Goal: Task Accomplishment & Management: Use online tool/utility

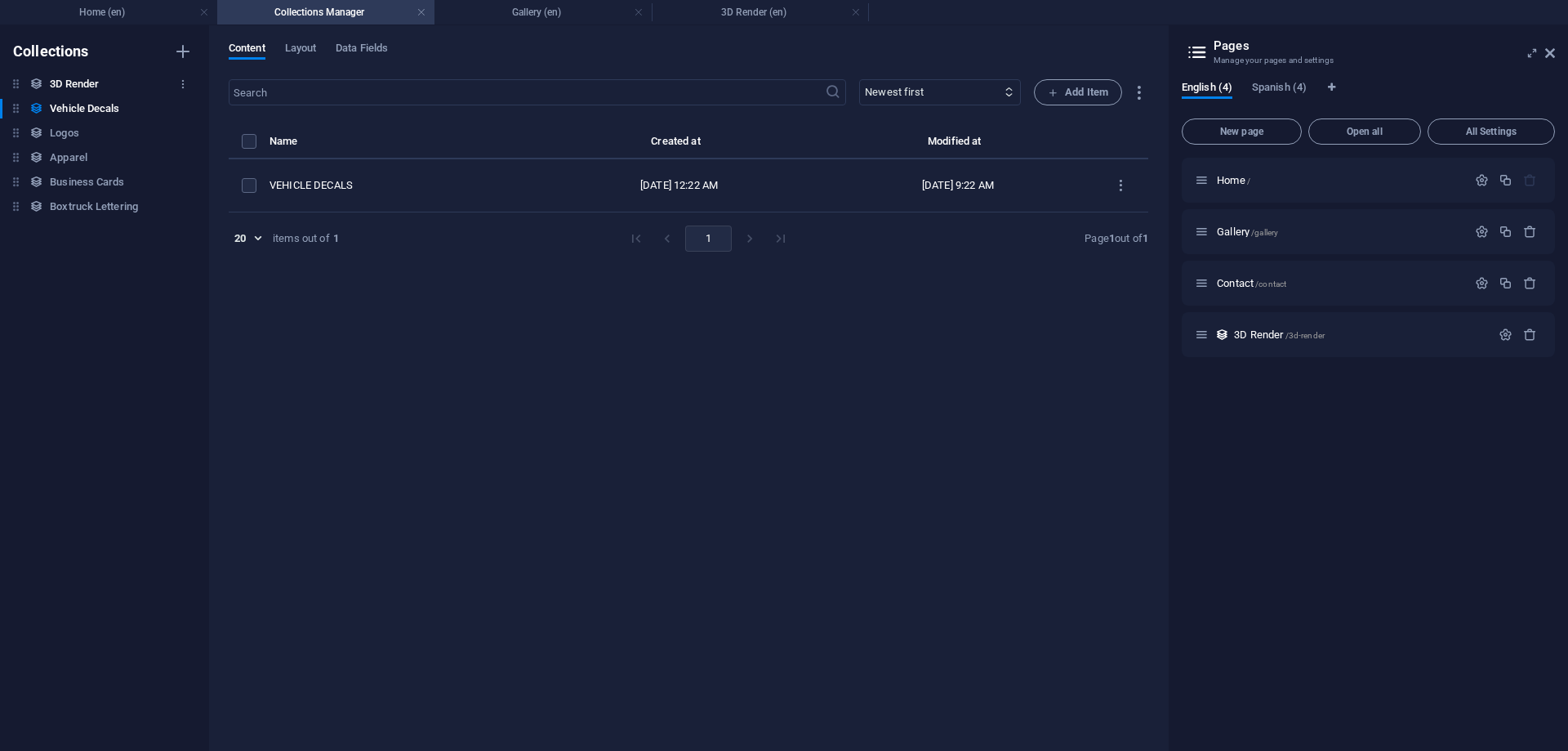
click at [90, 87] on h6 "3D Render" at bounding box center [74, 84] width 49 height 20
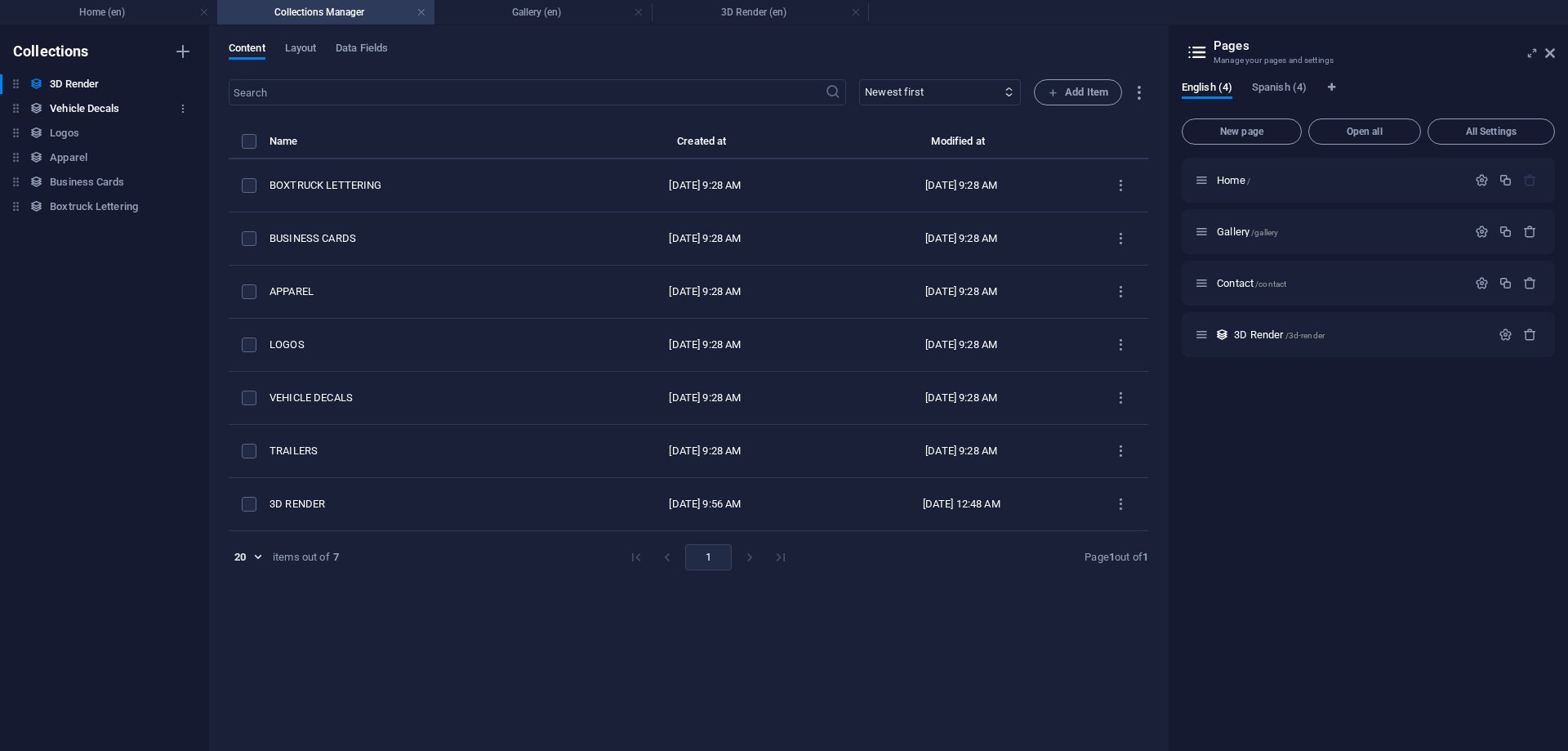
click at [88, 111] on h6 "Vehicle Decals" at bounding box center [84, 108] width 69 height 20
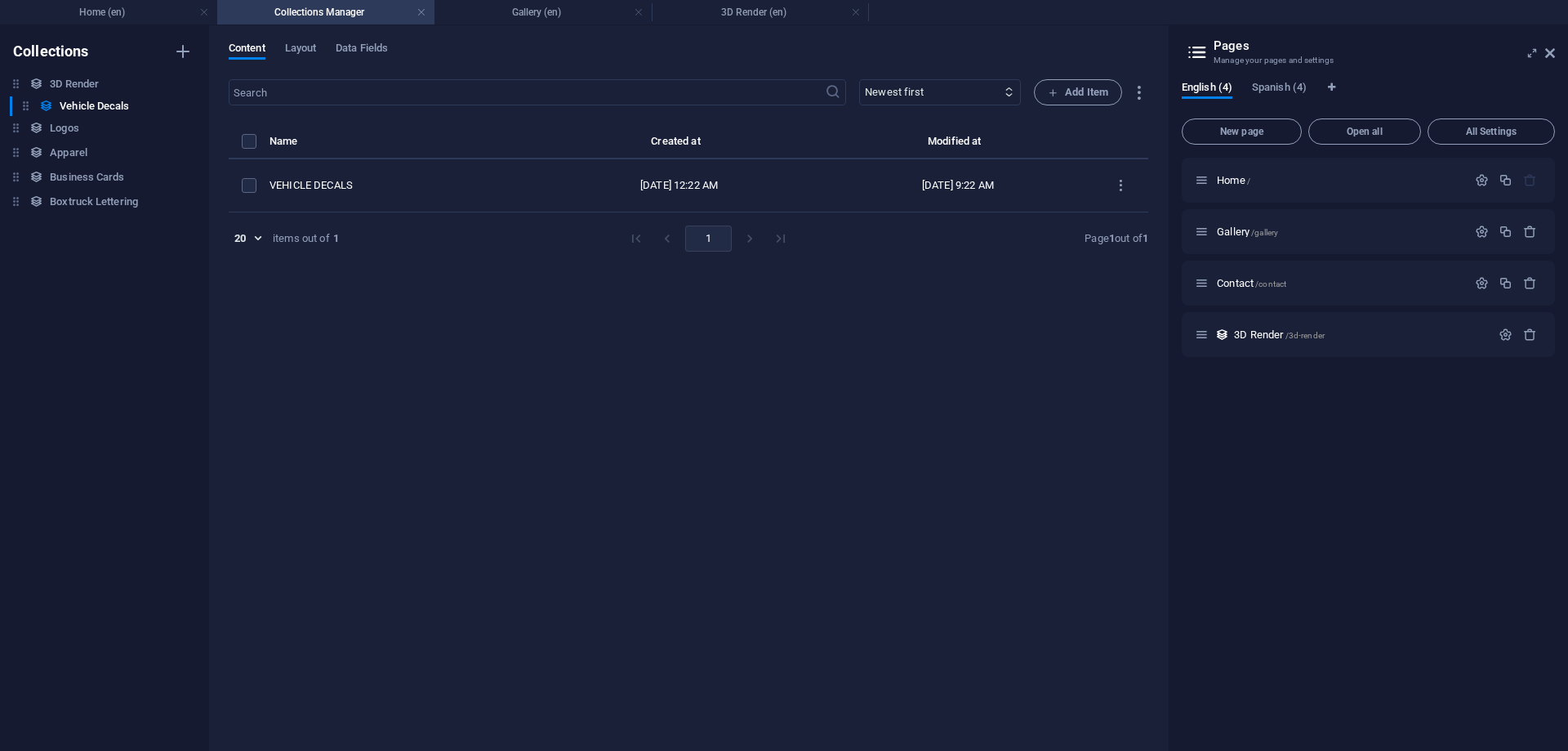
drag, startPoint x: 9, startPoint y: 106, endPoint x: 19, endPoint y: 104, distance: 10.2
click at [19, 104] on div "3D Render 3D Render Vehicle Decals Vehicle Decals Logos Logos Apparel Apparel B…" at bounding box center [96, 146] width 192 height 142
click at [3, 113] on div "Vehicle Decals Vehicle Decals" at bounding box center [96, 108] width 192 height 20
click at [181, 111] on icon "button" at bounding box center [183, 108] width 11 height 11
click at [198, 215] on h6 "Delete" at bounding box center [196, 220] width 44 height 20
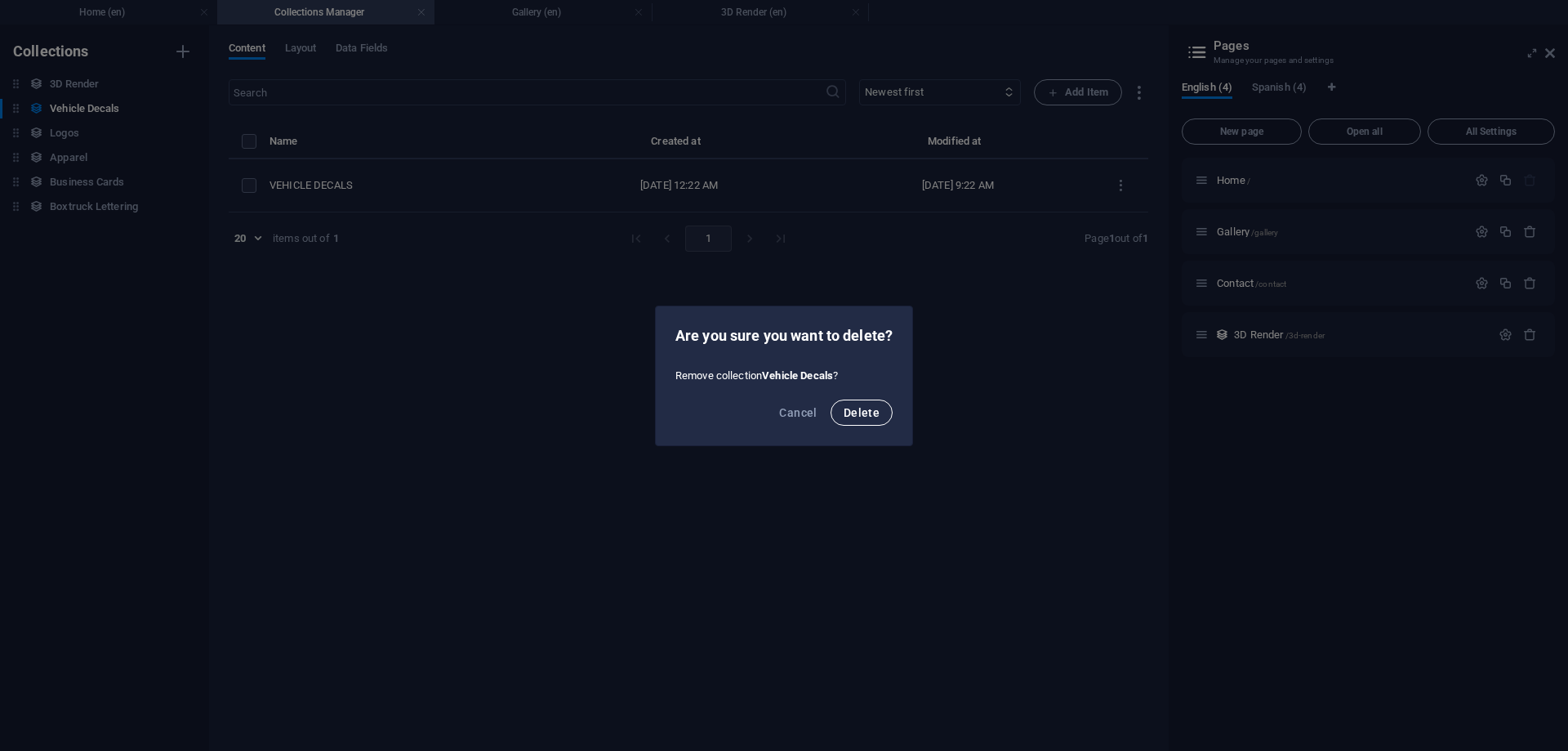
click at [866, 408] on span "Delete" at bounding box center [861, 413] width 35 height 13
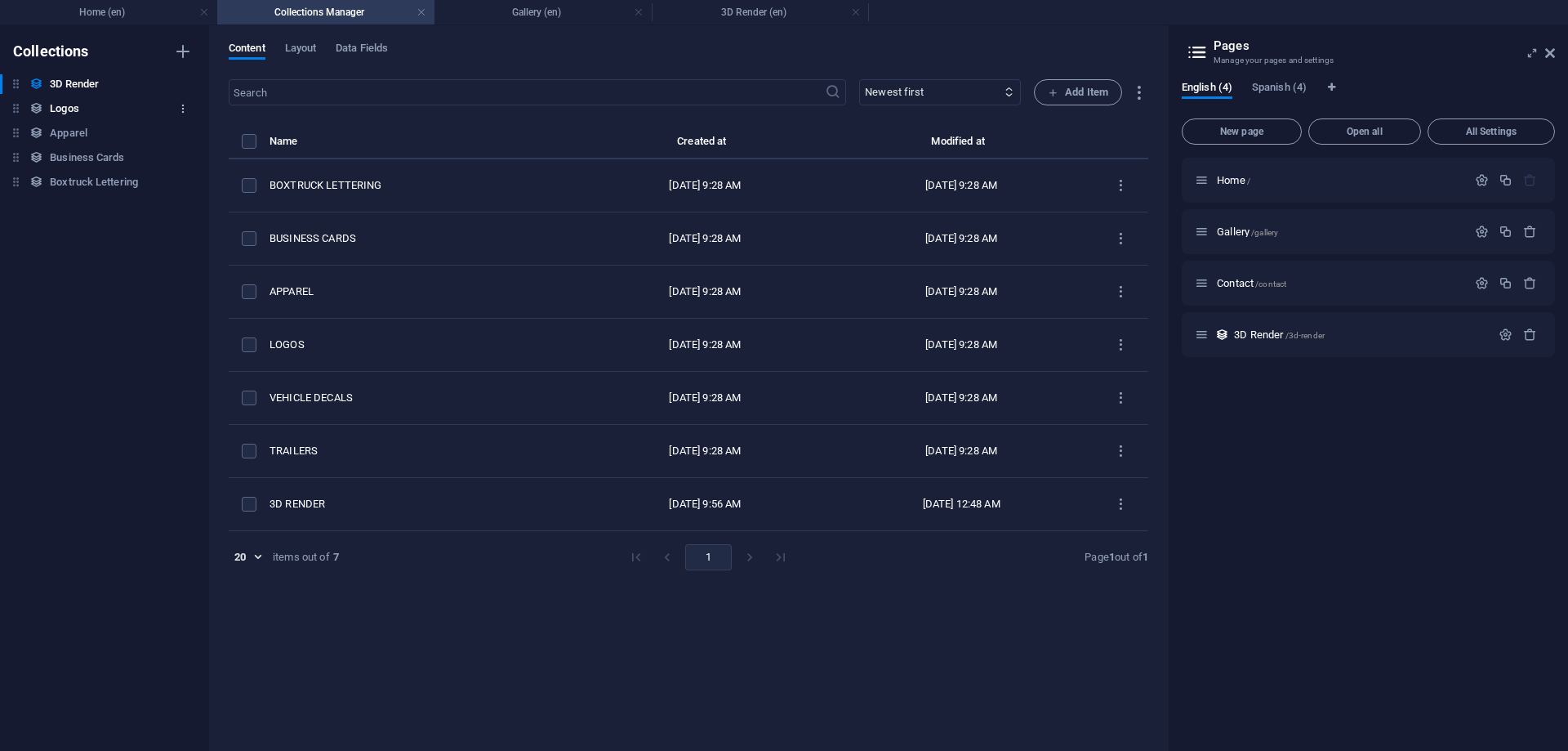
click at [181, 106] on icon "button" at bounding box center [183, 108] width 11 height 11
click at [199, 220] on h6 "Delete" at bounding box center [196, 220] width 44 height 20
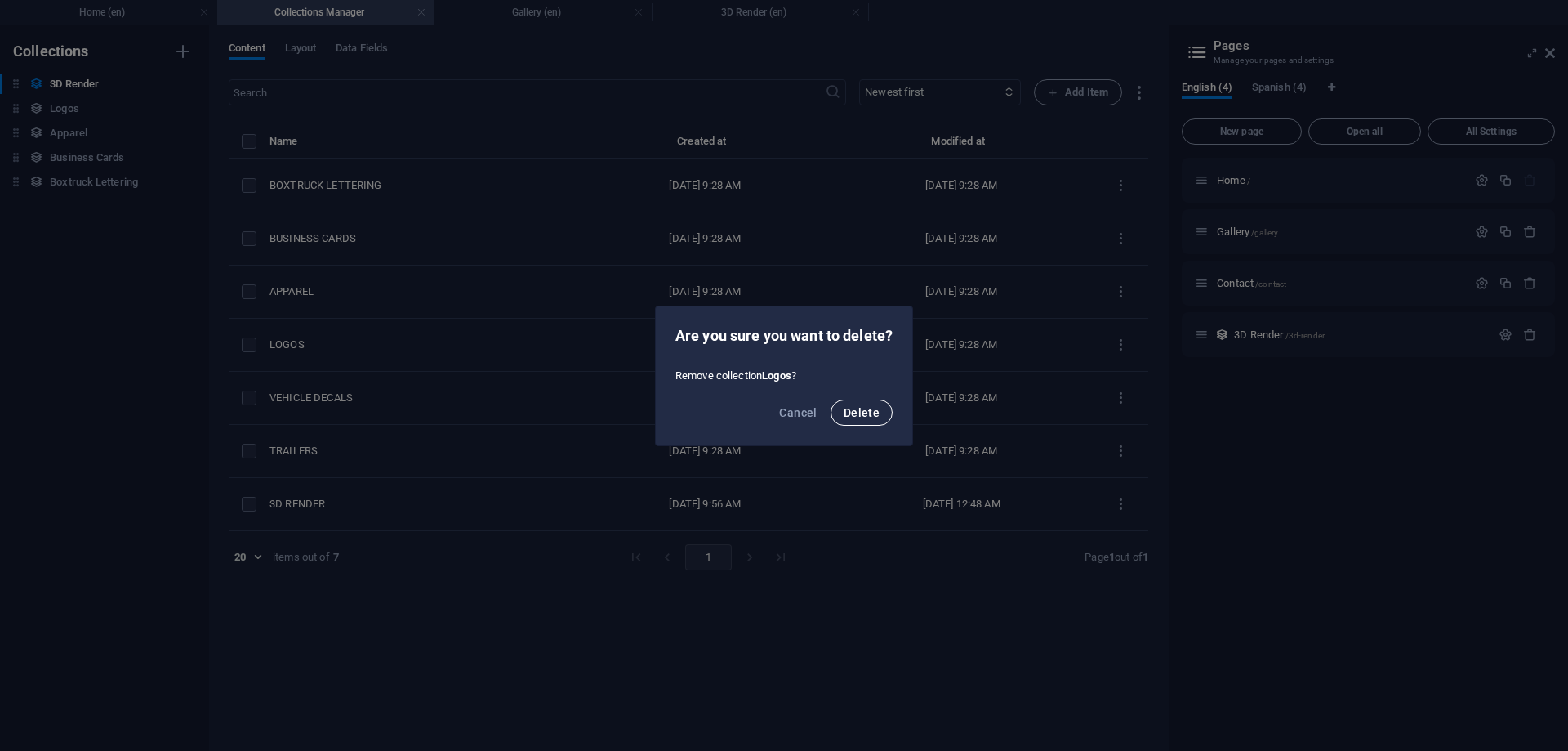
click at [871, 411] on span "Delete" at bounding box center [861, 413] width 35 height 13
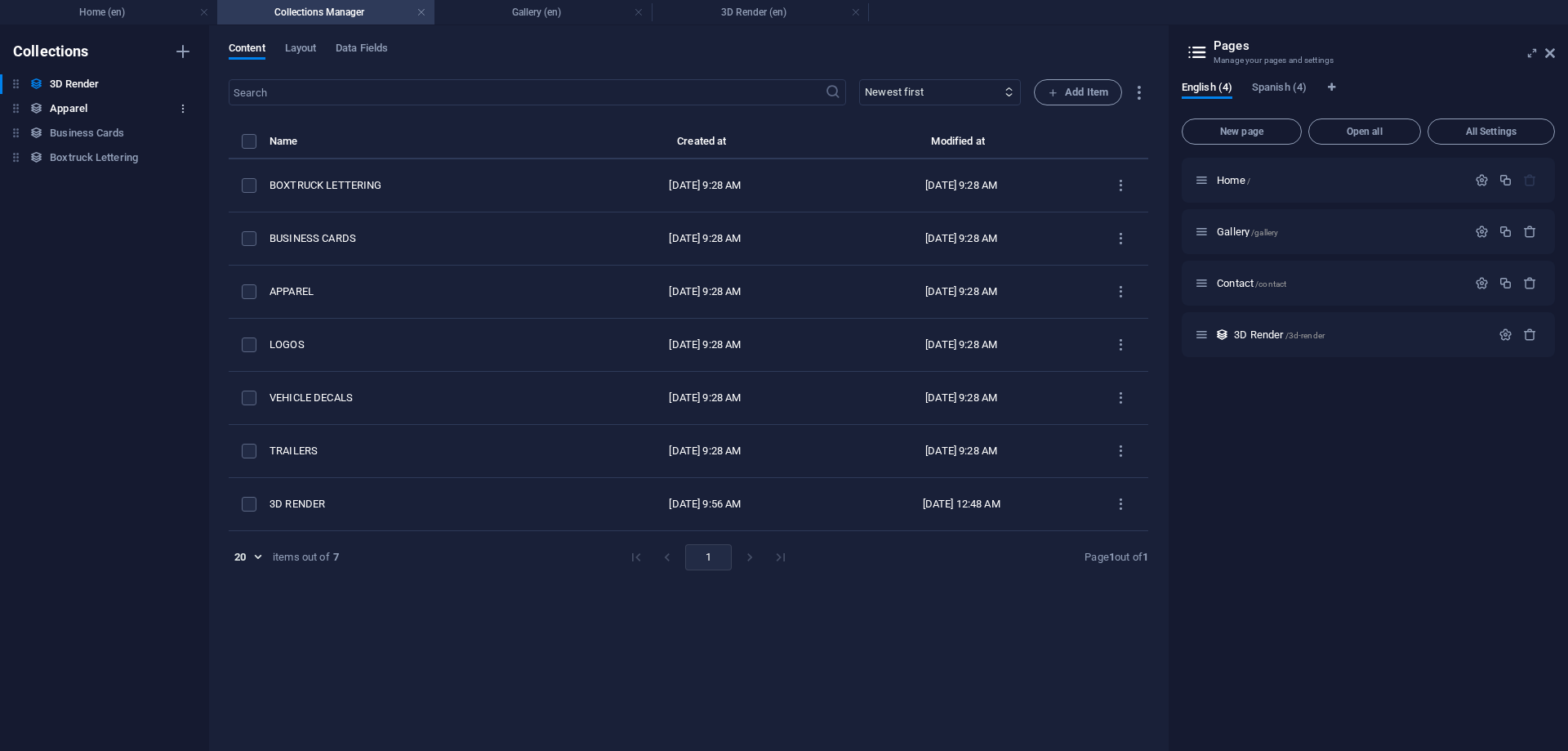
click at [187, 106] on icon "button" at bounding box center [183, 108] width 11 height 11
click at [192, 225] on h6 "Delete" at bounding box center [196, 220] width 44 height 20
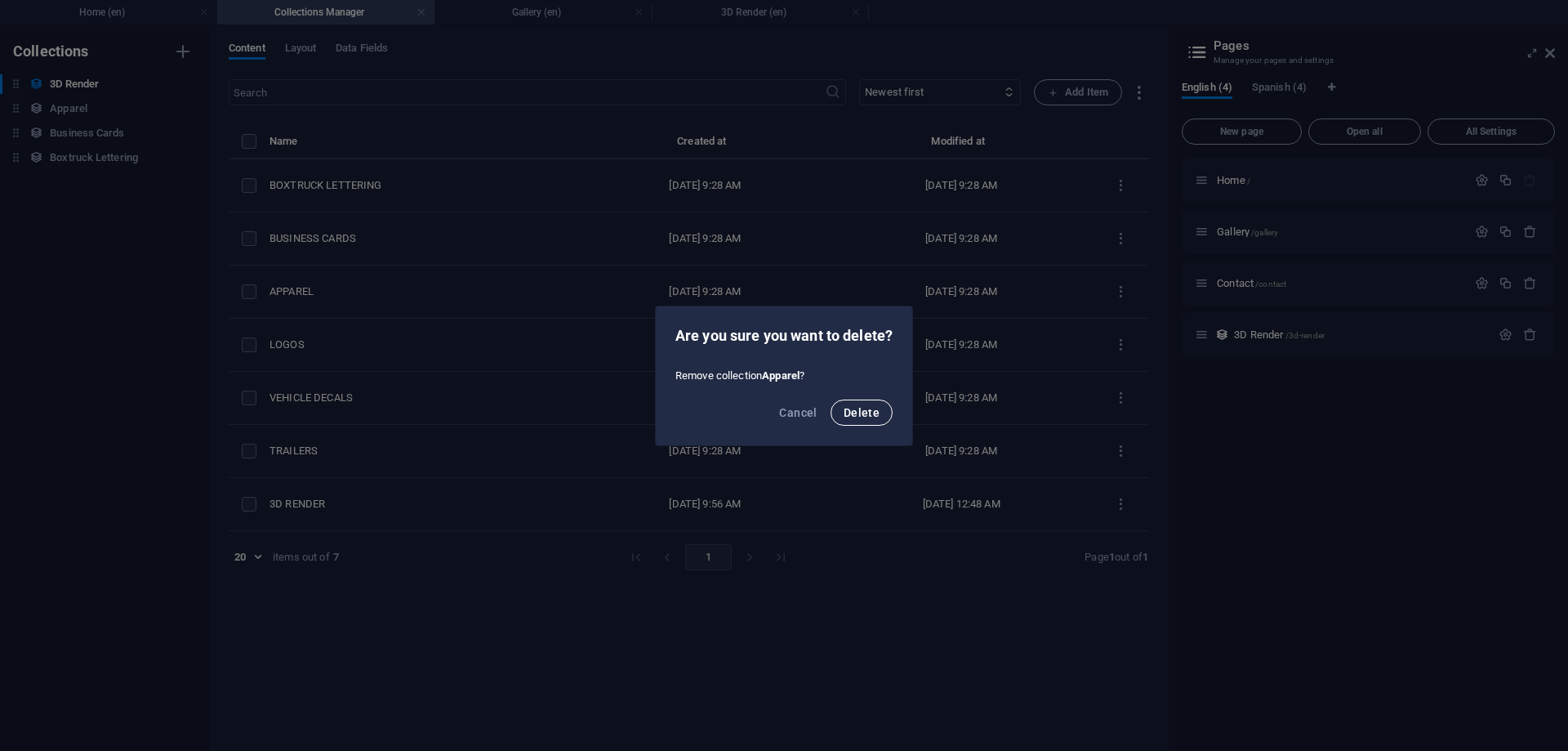
click at [867, 413] on span "Delete" at bounding box center [861, 413] width 35 height 13
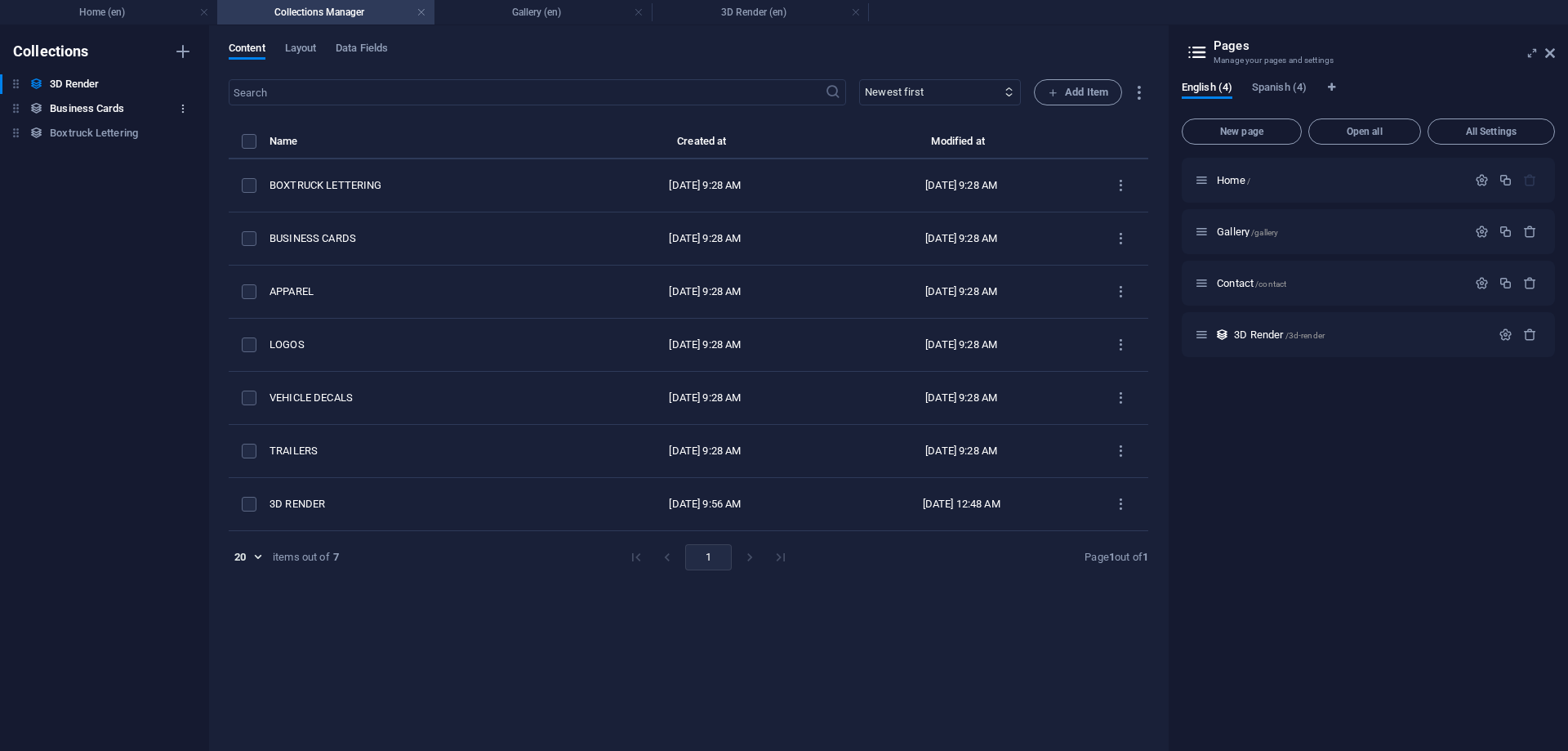
click at [179, 106] on icon "button" at bounding box center [183, 108] width 11 height 11
click at [201, 212] on h6 "Delete" at bounding box center [196, 220] width 44 height 20
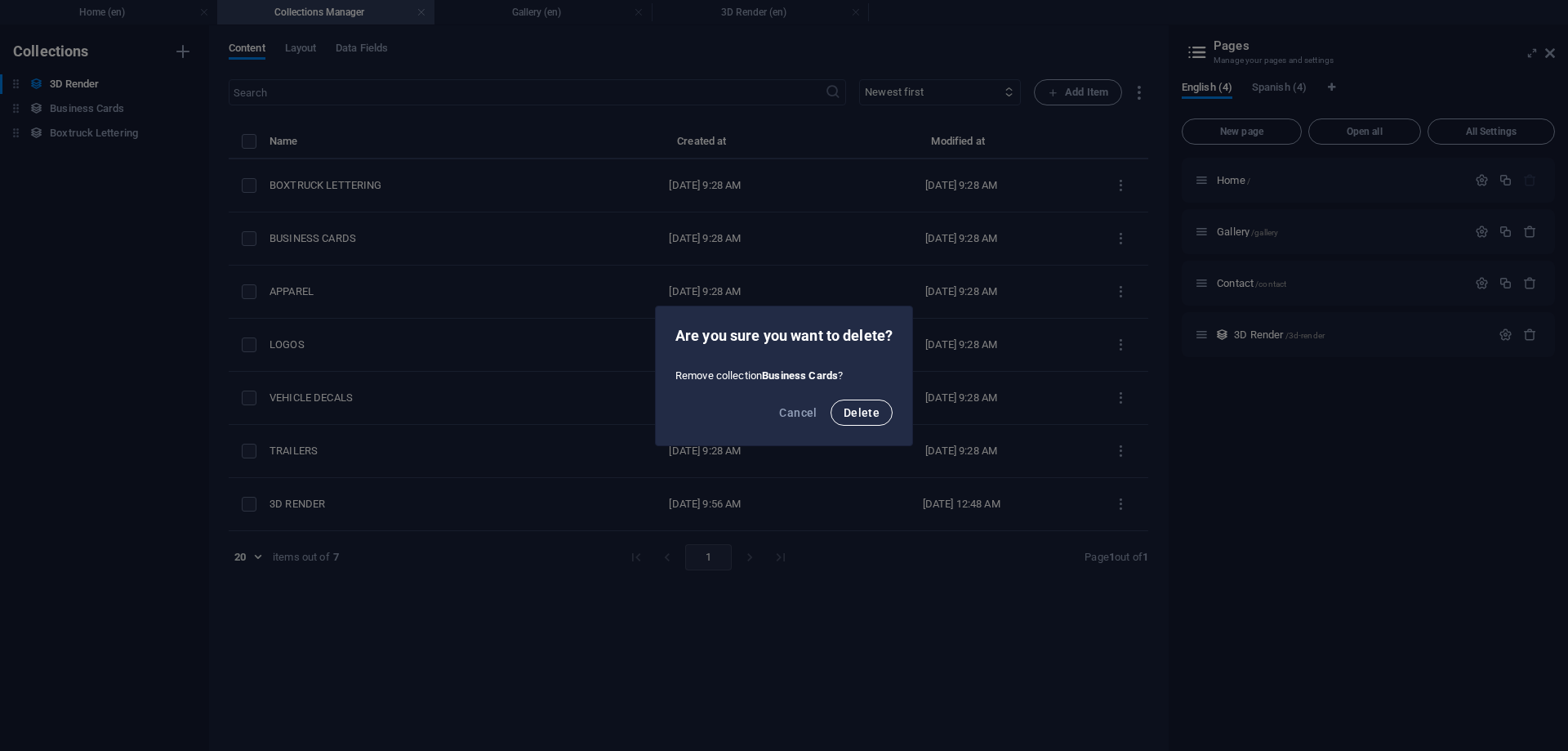
click at [867, 418] on span "Delete" at bounding box center [861, 413] width 35 height 13
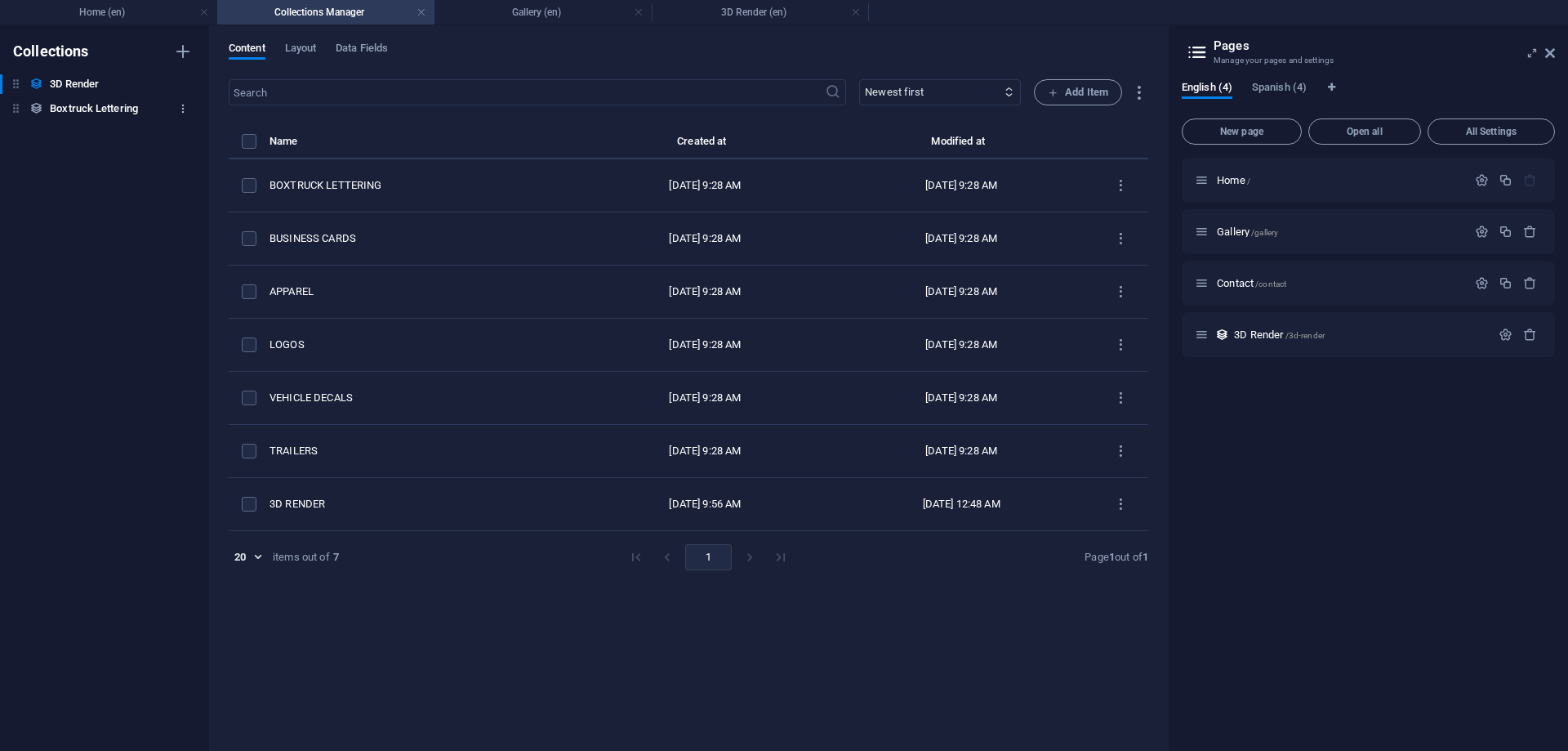
click at [180, 108] on icon "button" at bounding box center [183, 108] width 11 height 11
click at [192, 215] on h6 "Delete" at bounding box center [196, 220] width 44 height 20
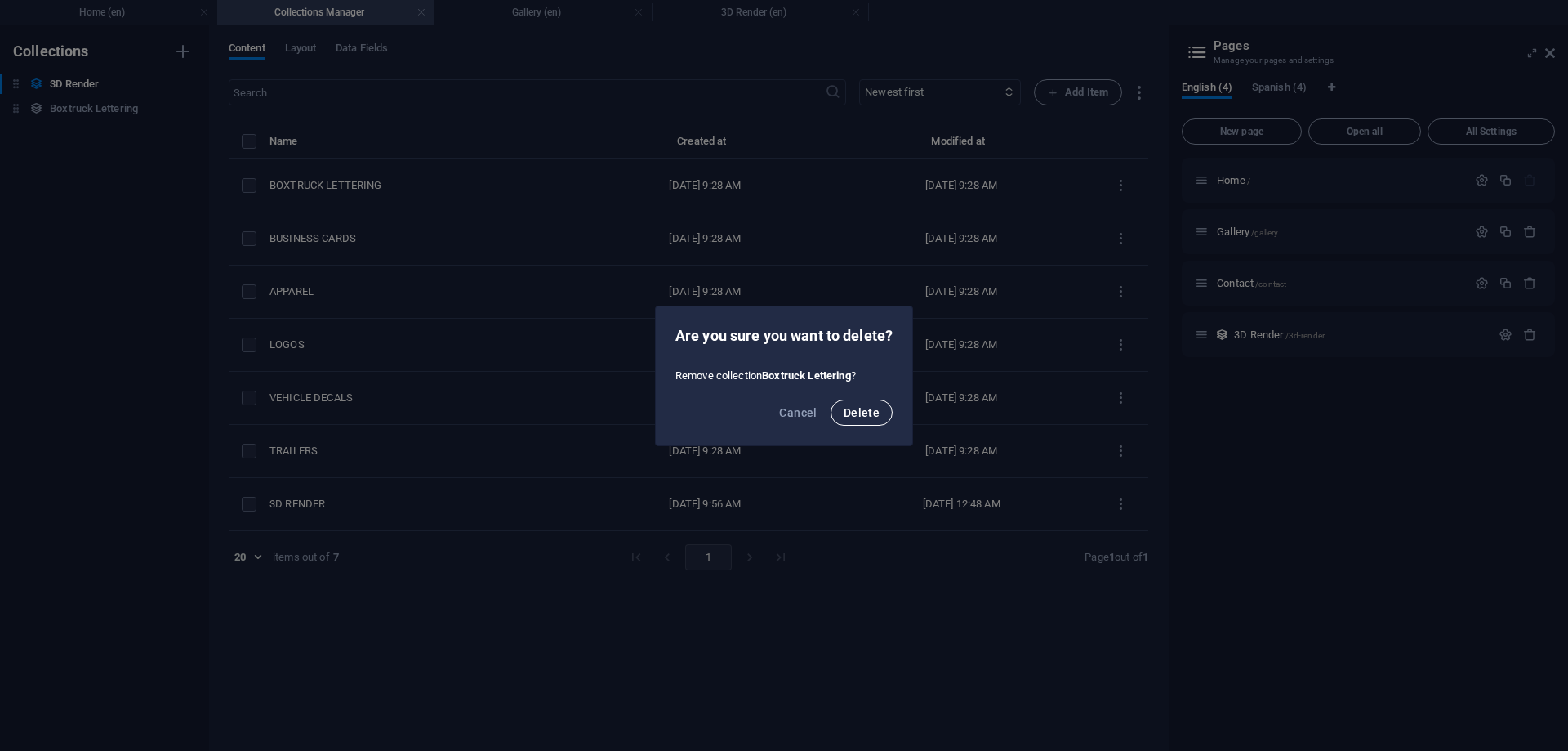
click at [856, 412] on span "Delete" at bounding box center [861, 413] width 35 height 13
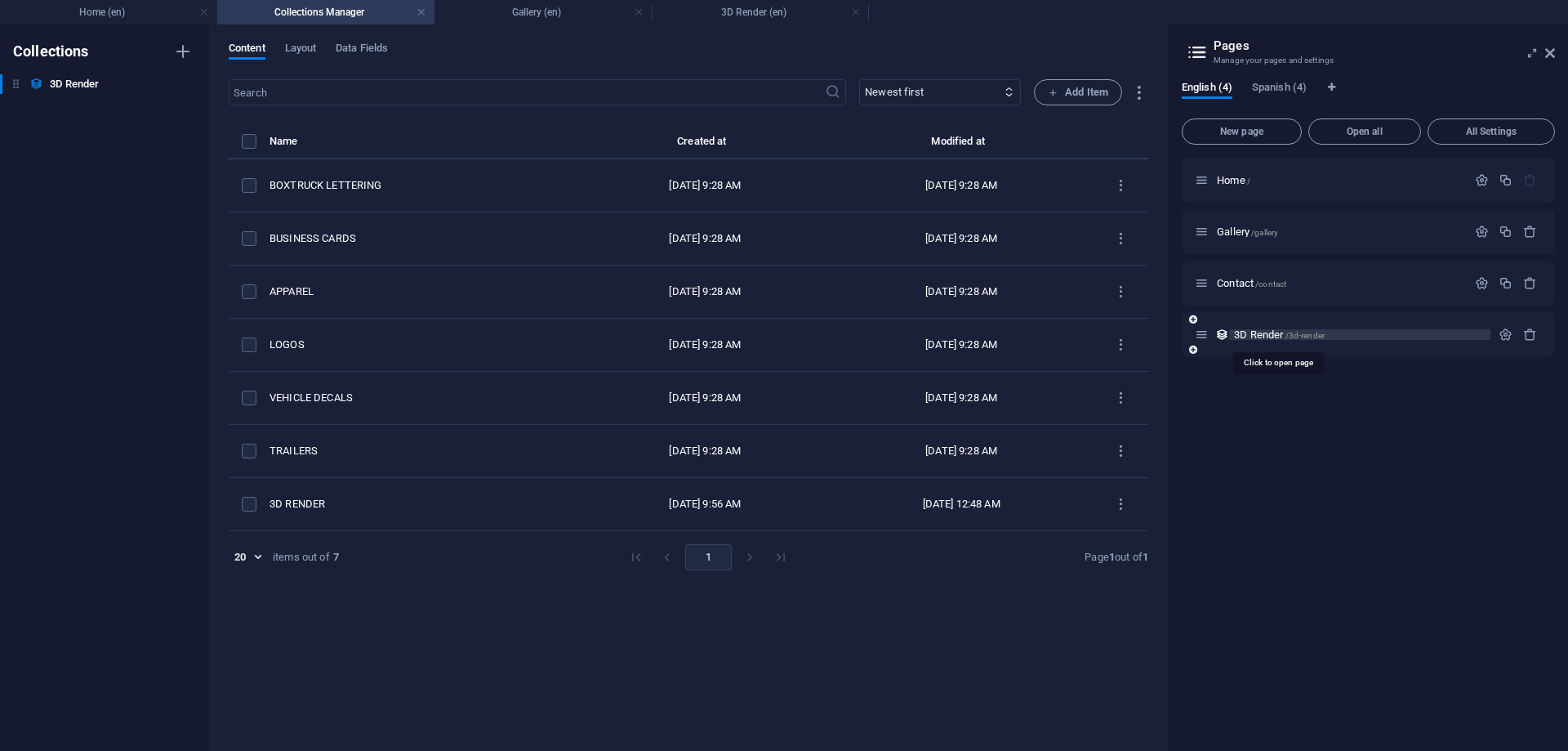
click at [1275, 333] on span "3D Render /3d-render" at bounding box center [1279, 334] width 91 height 12
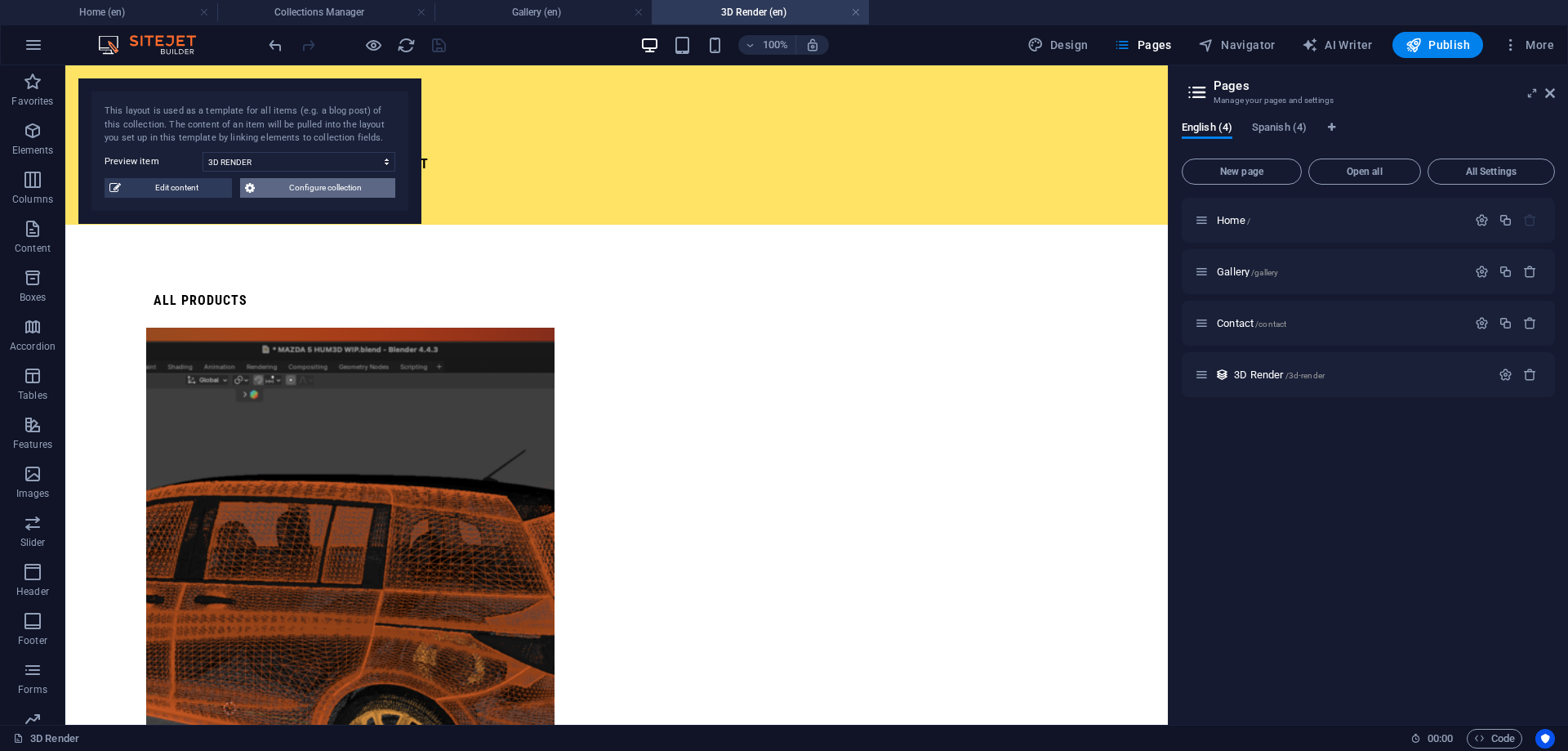
click at [306, 184] on span "Configure collection" at bounding box center [325, 188] width 131 height 20
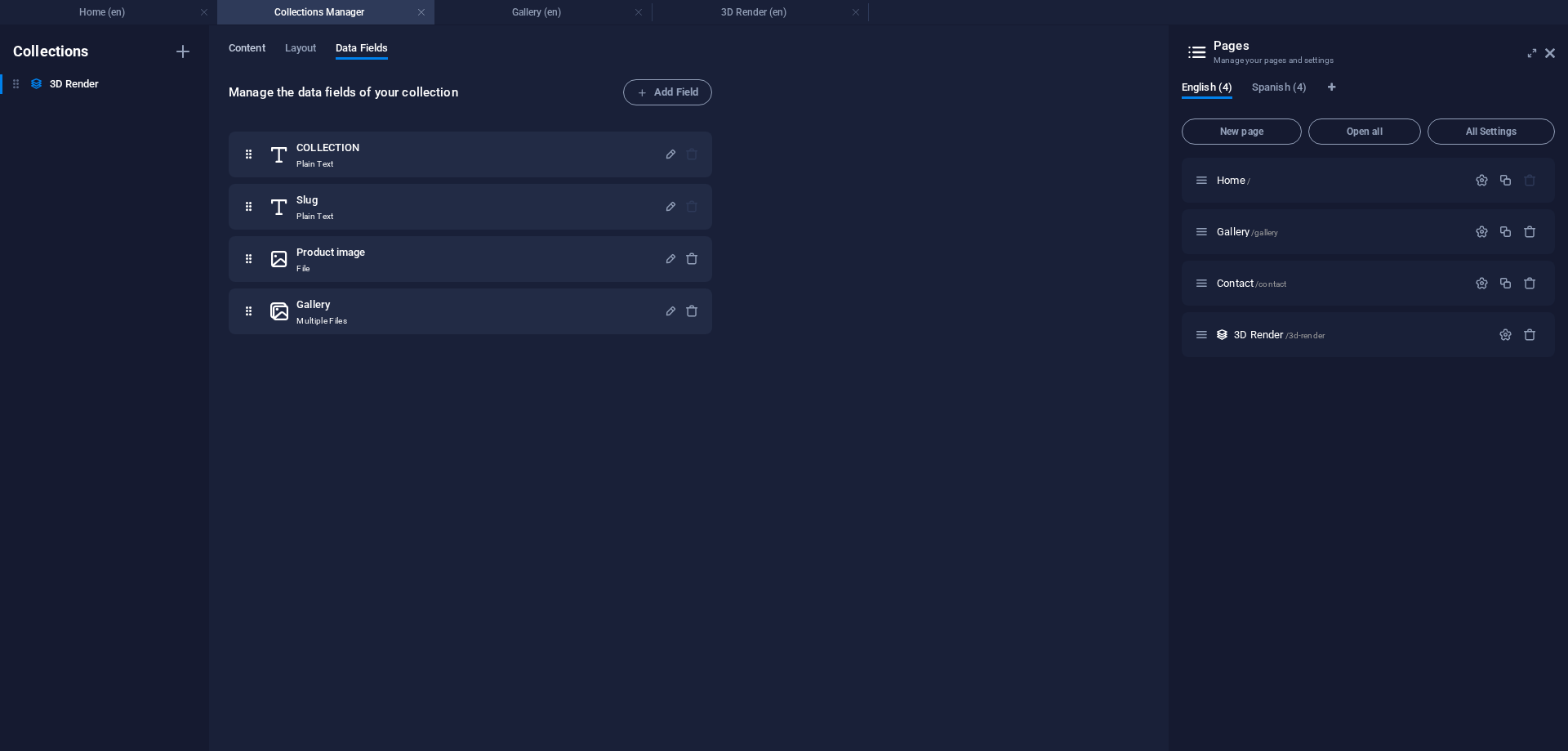
click at [260, 52] on span "Content" at bounding box center [247, 50] width 36 height 22
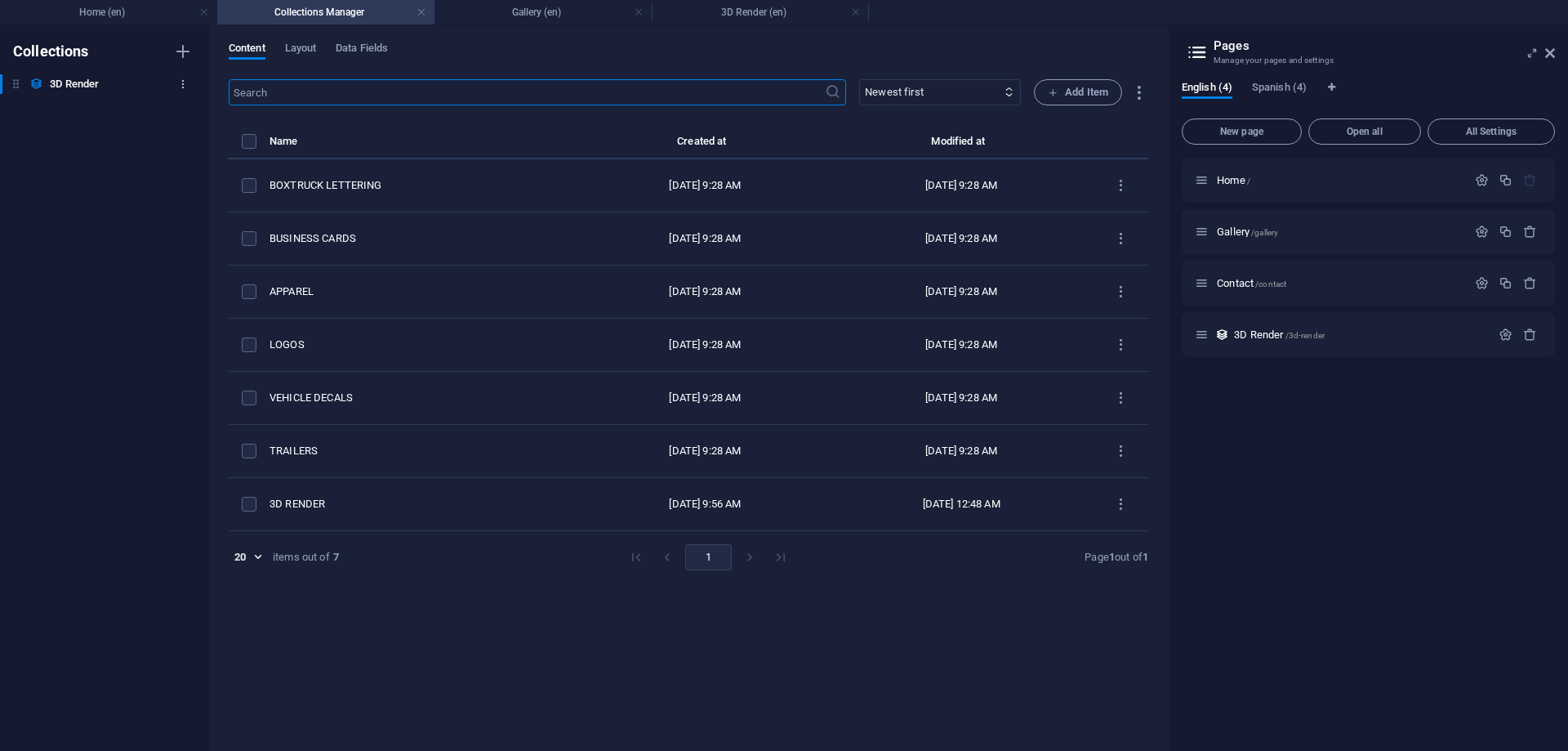
click at [173, 87] on button "button" at bounding box center [182, 84] width 20 height 26
click at [179, 121] on h6 "Rename" at bounding box center [196, 117] width 44 height 20
type input "Gallery"
click at [533, 15] on h4 "Gallery (en)" at bounding box center [543, 11] width 218 height 18
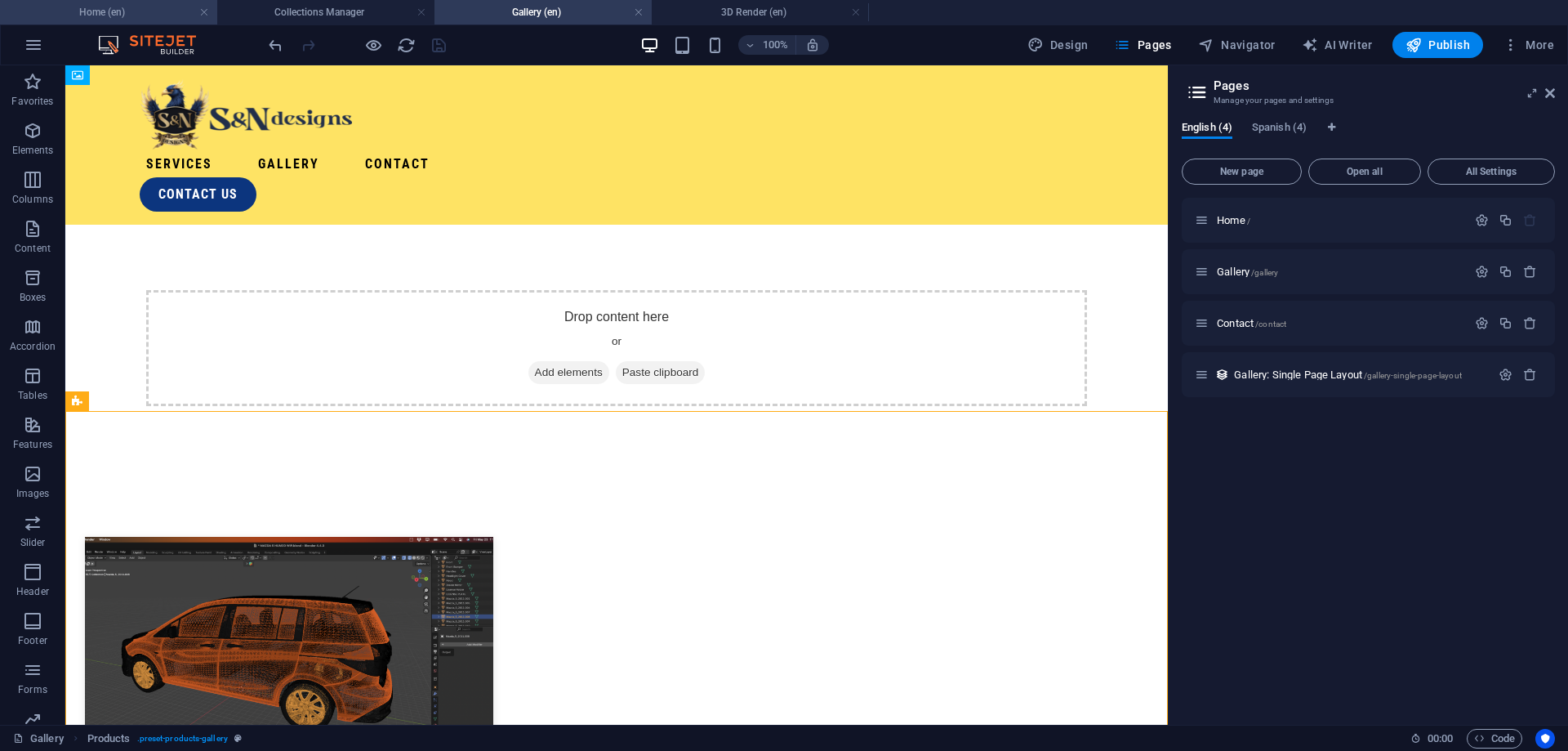
click at [111, 12] on h4 "Home (en)" at bounding box center [108, 11] width 218 height 18
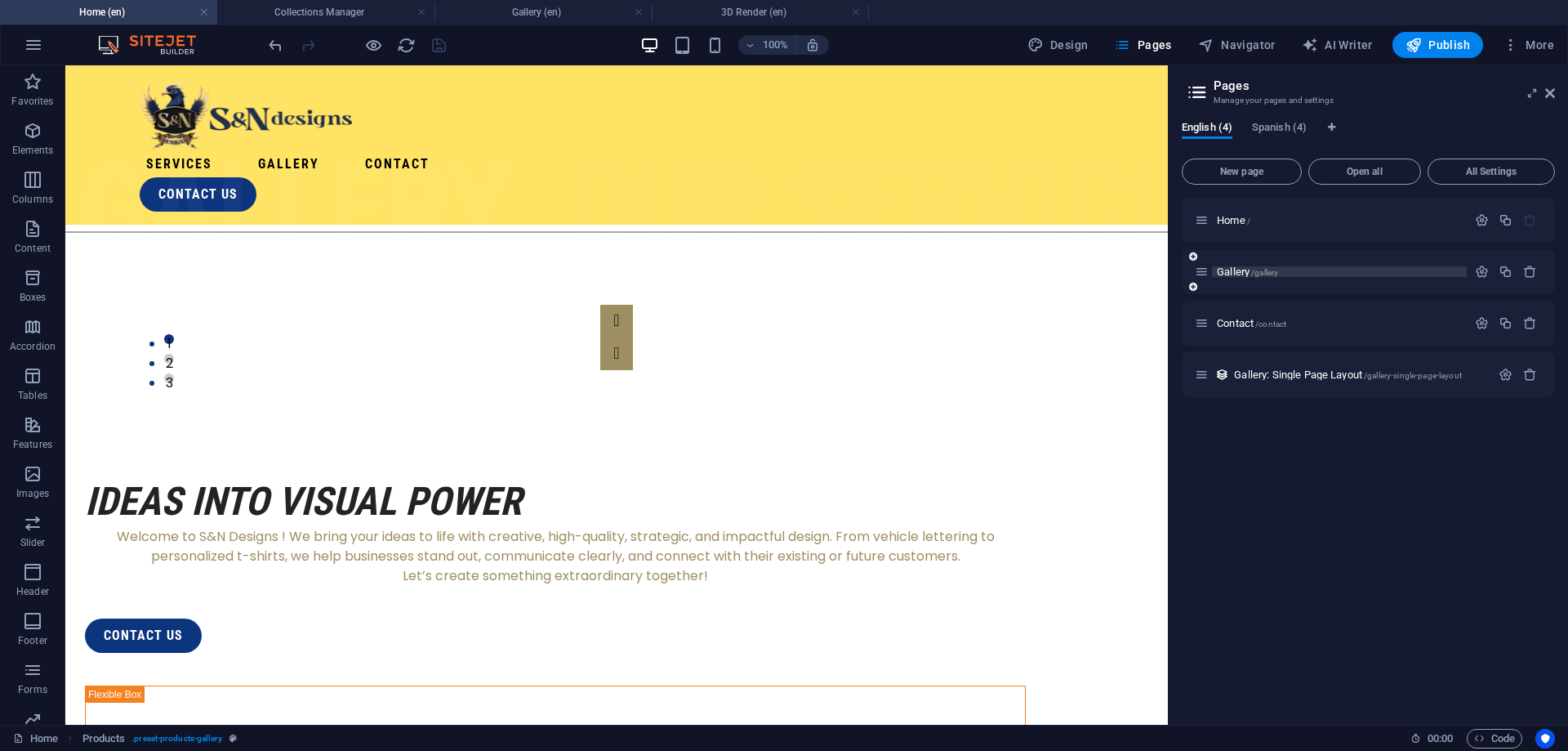
click at [1247, 274] on span "Gallery /gallery" at bounding box center [1248, 271] width 62 height 12
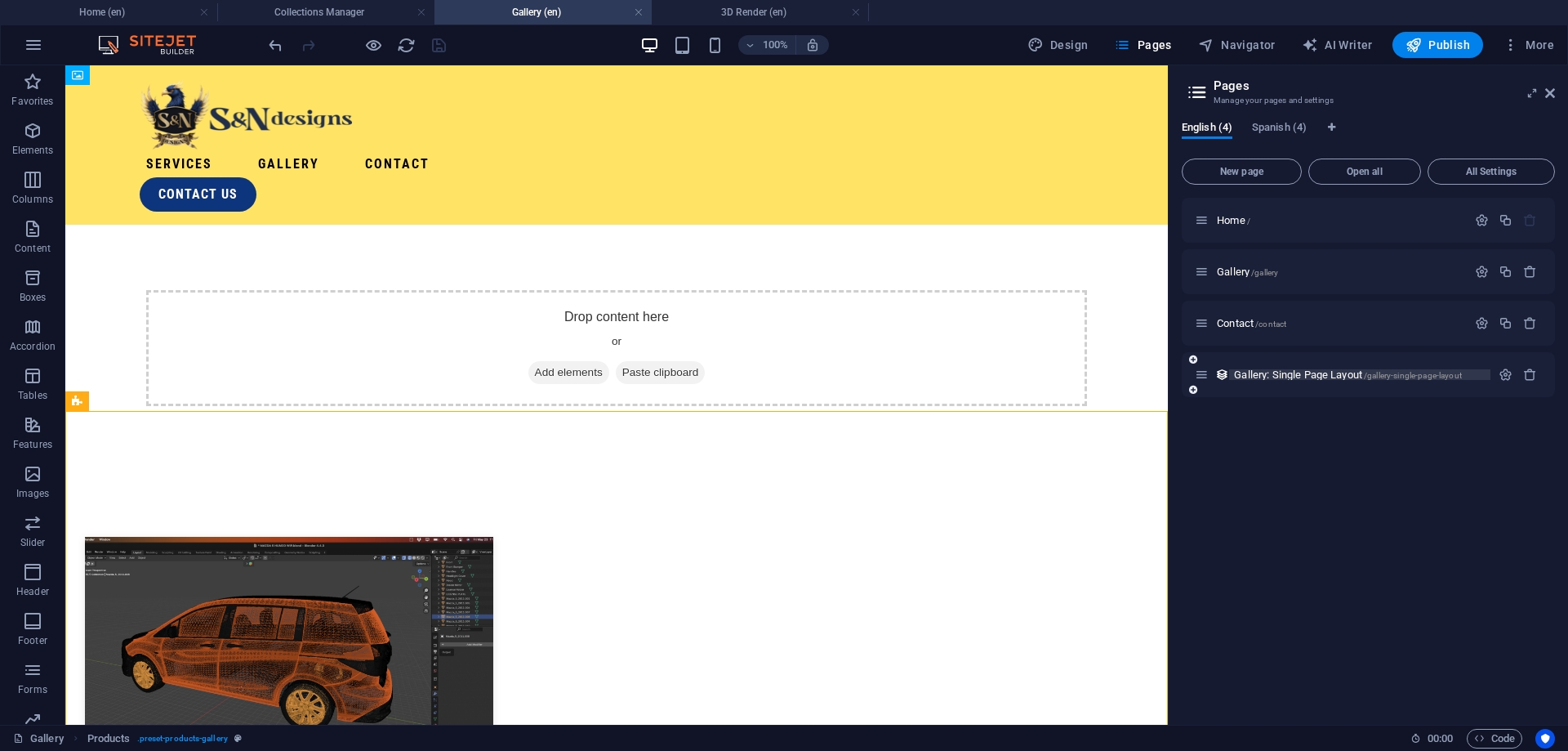
click at [1275, 374] on span "Gallery: Single Page Layout /gallery-single-page-layout" at bounding box center [1349, 374] width 228 height 12
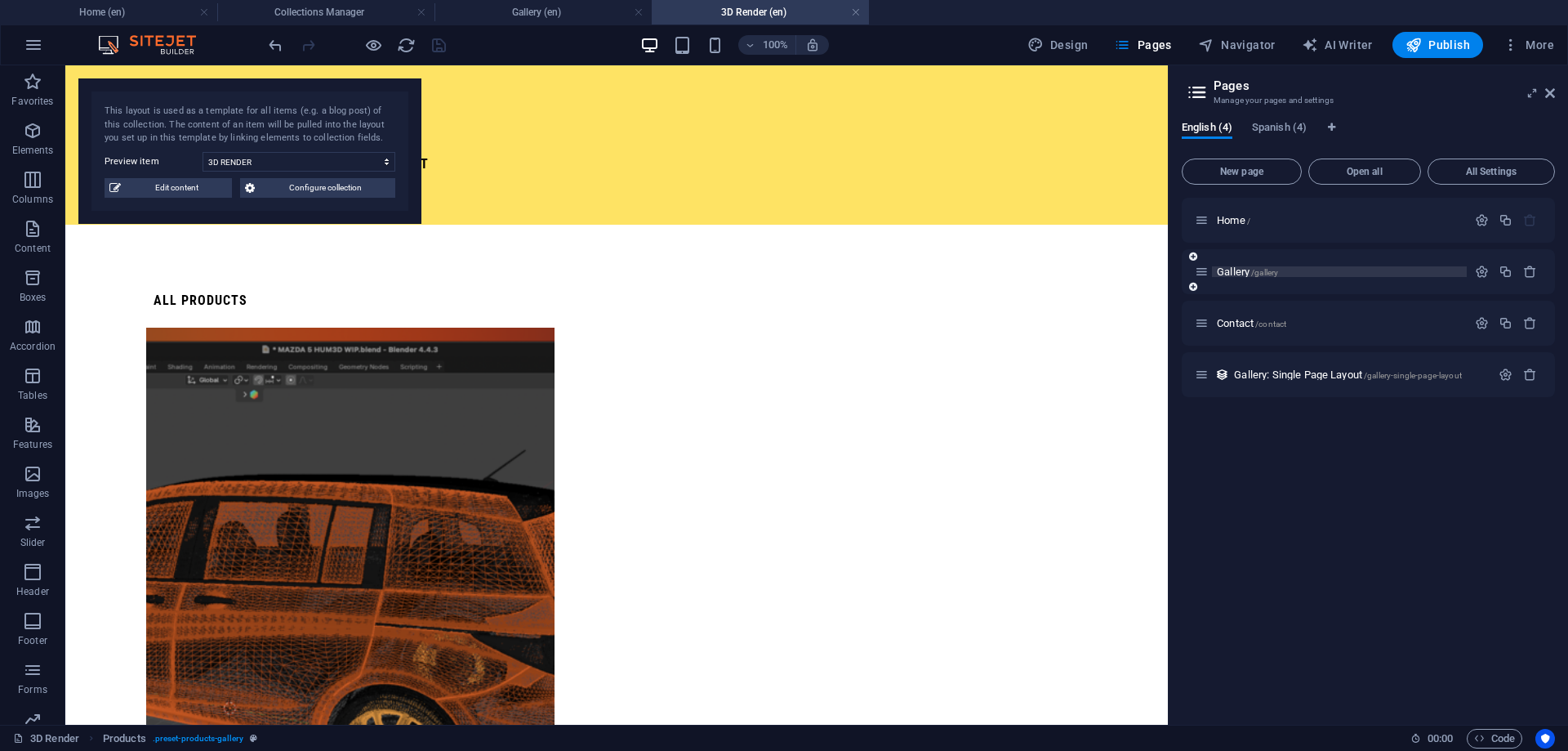
click at [1246, 270] on span "Gallery /gallery" at bounding box center [1248, 271] width 62 height 12
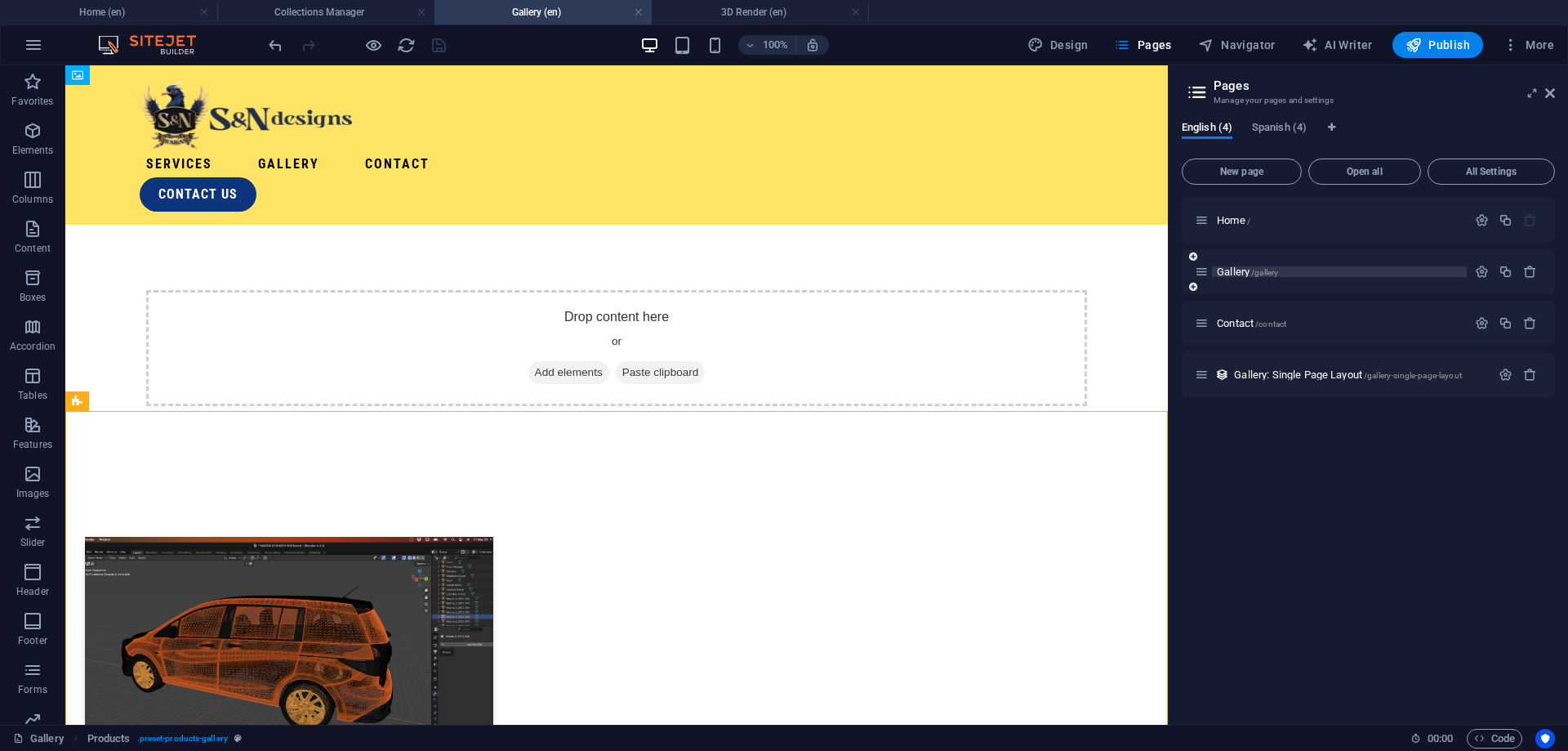
click at [1278, 274] on span "/gallery" at bounding box center [1264, 273] width 27 height 9
click at [1296, 380] on div "Gallery: Single Page Layout /gallery-single-page-layout" at bounding box center [1343, 375] width 296 height 19
click at [1311, 370] on span "Gallery: Single Page Layout /gallery-single-page-layout" at bounding box center [1349, 374] width 228 height 12
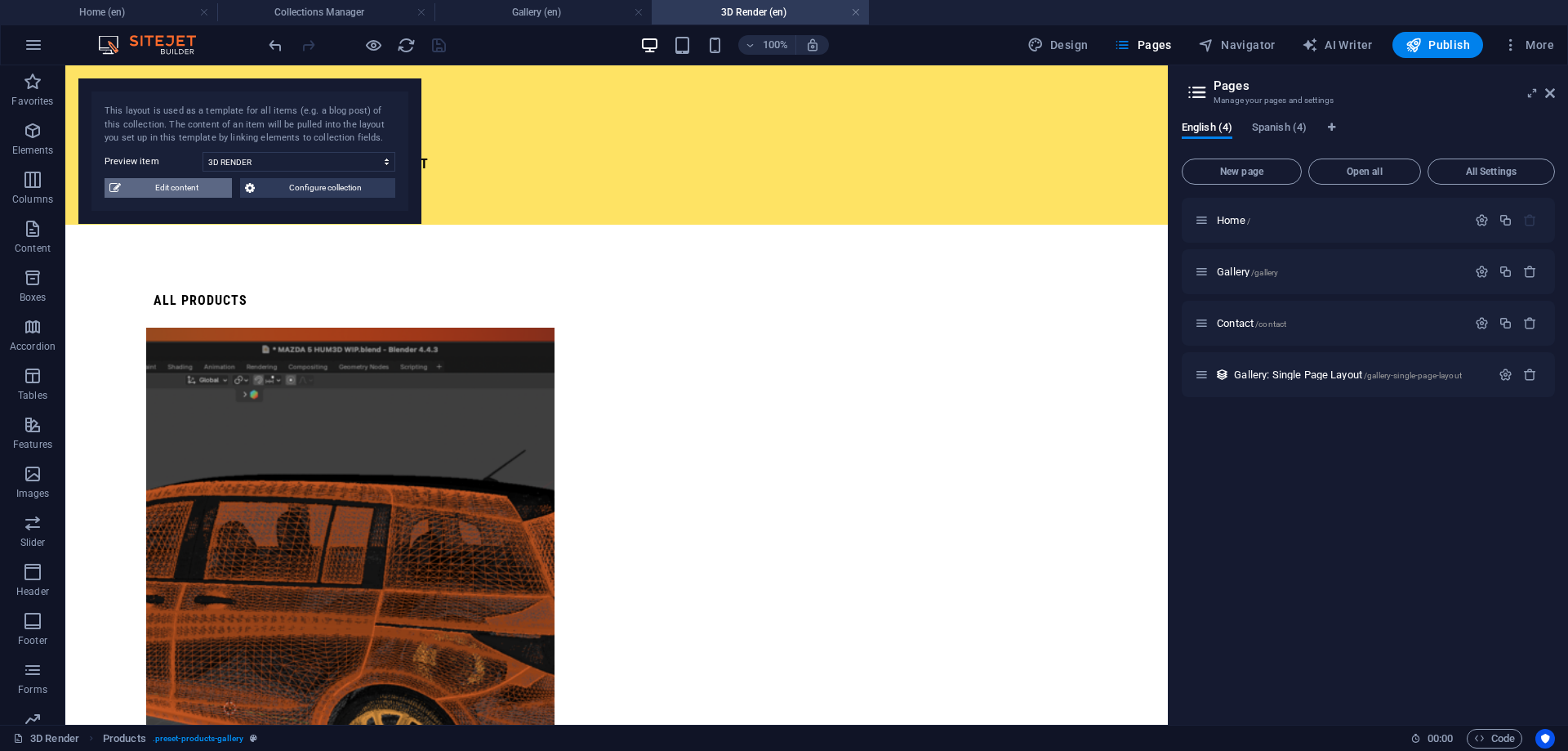
click at [186, 192] on span "Edit content" at bounding box center [177, 188] width 101 height 20
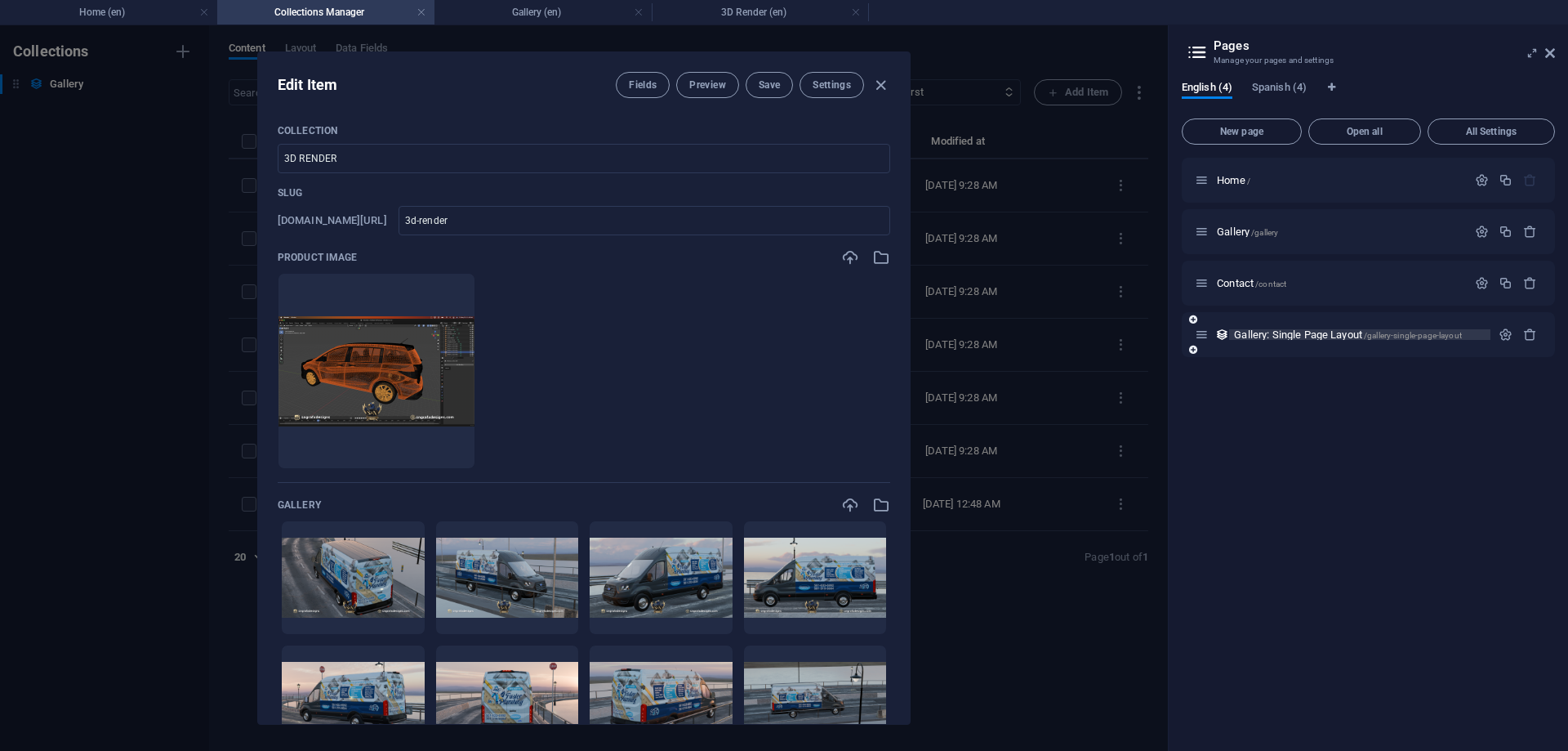
click at [1230, 331] on div "Gallery: Single Page Layout /gallery-single-page-layout" at bounding box center [1360, 333] width 261 height 10
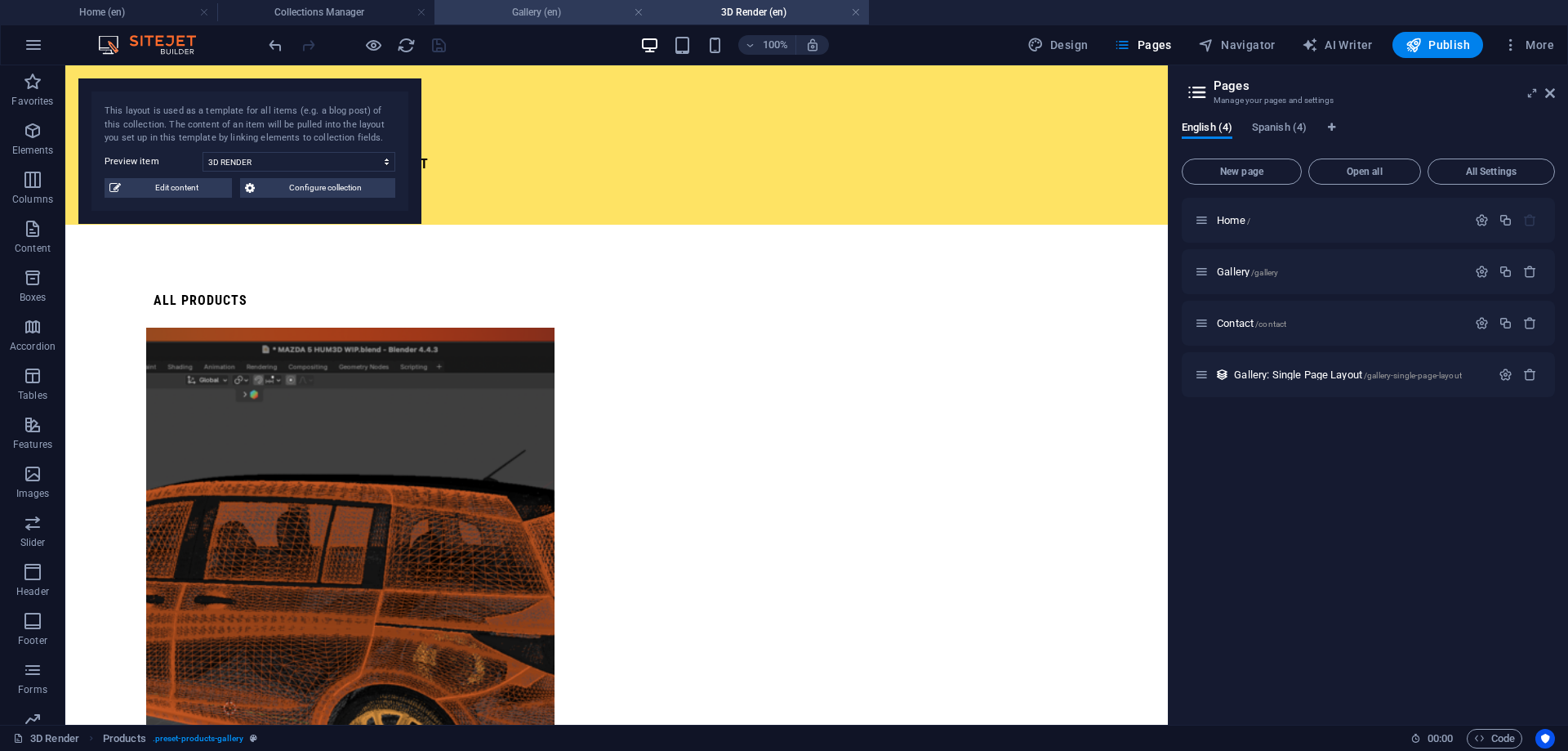
click at [508, 9] on h4 "Gallery (en)" at bounding box center [543, 11] width 218 height 18
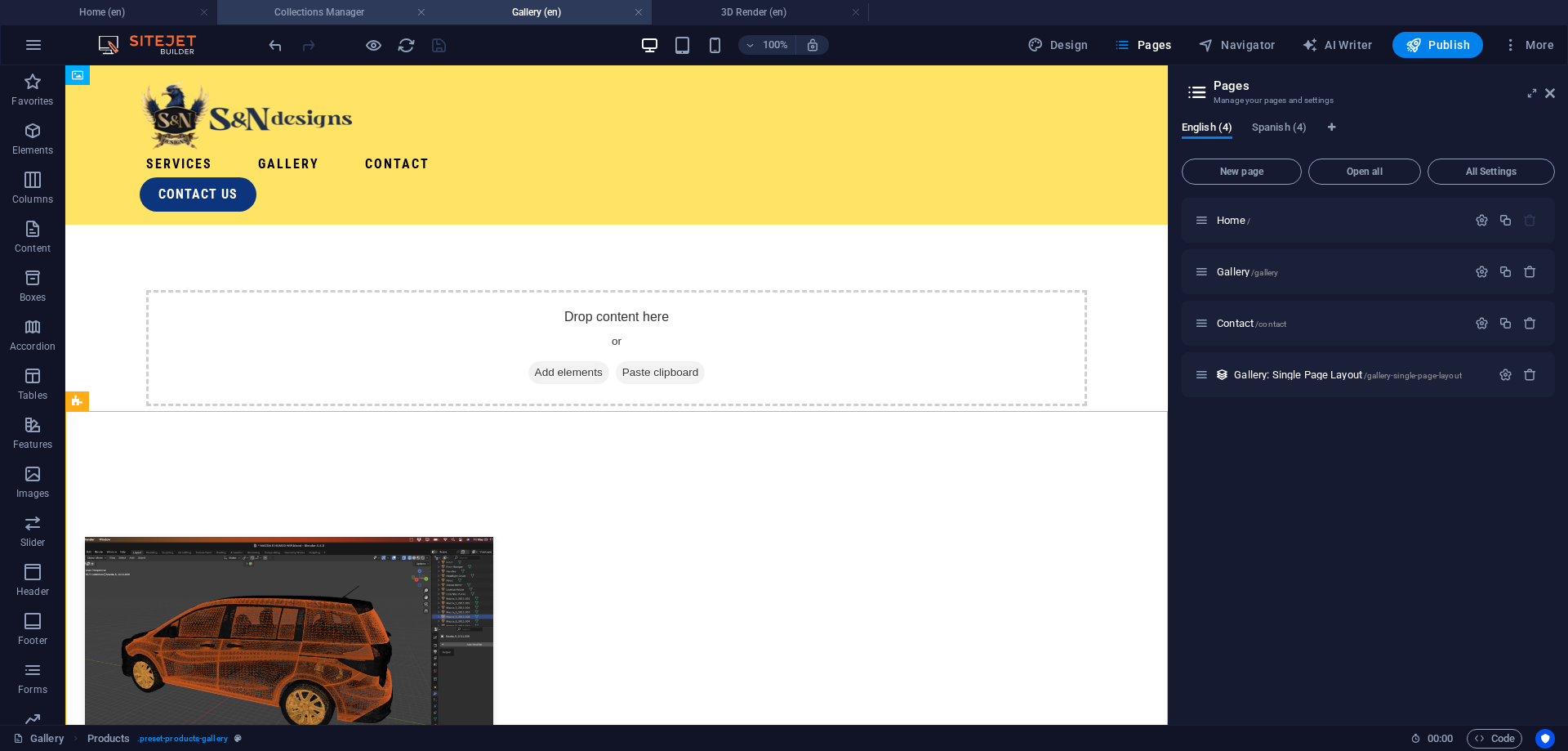
click at [374, 16] on h4 "Collections Manager" at bounding box center [326, 11] width 218 height 18
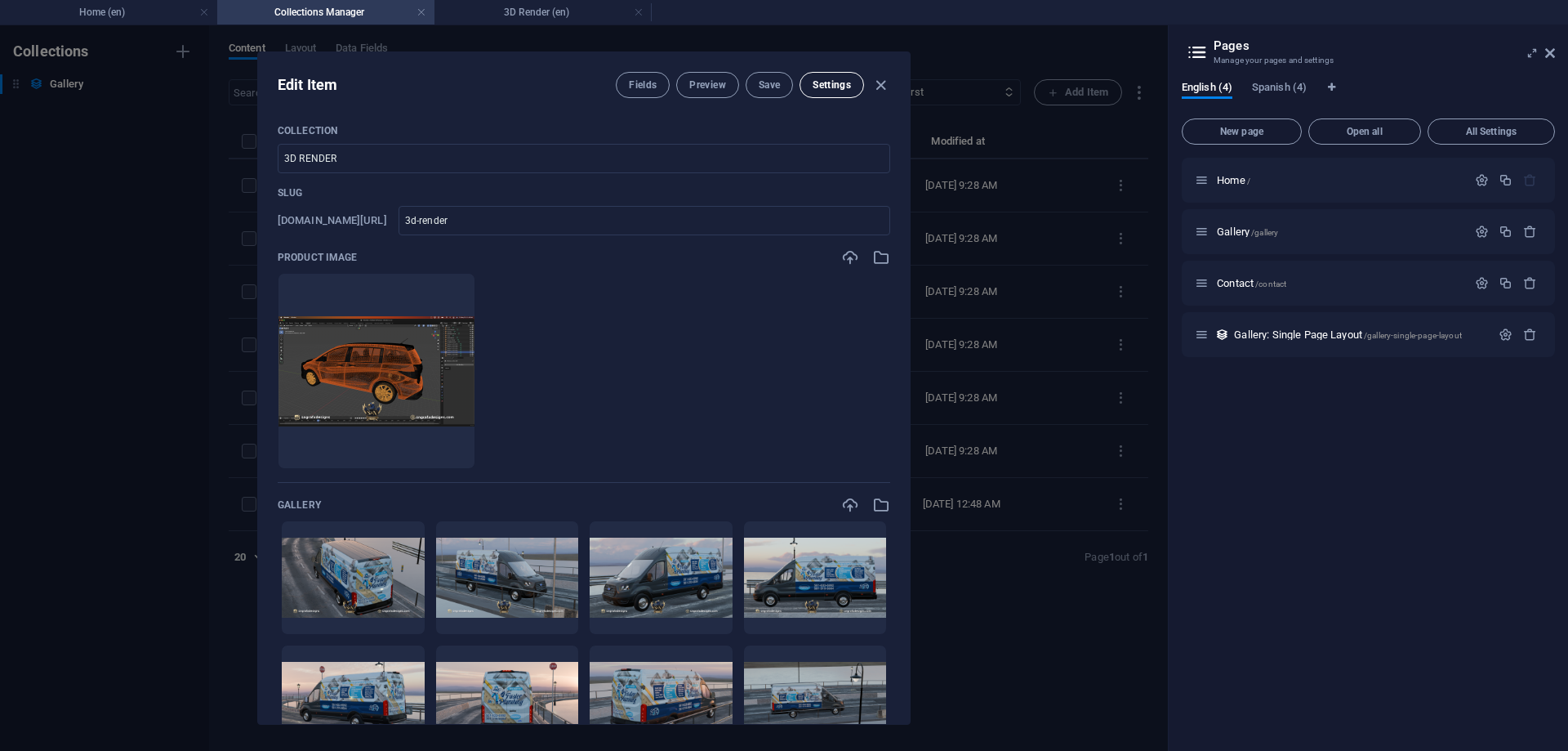
click at [837, 86] on span "Settings" at bounding box center [831, 85] width 38 height 13
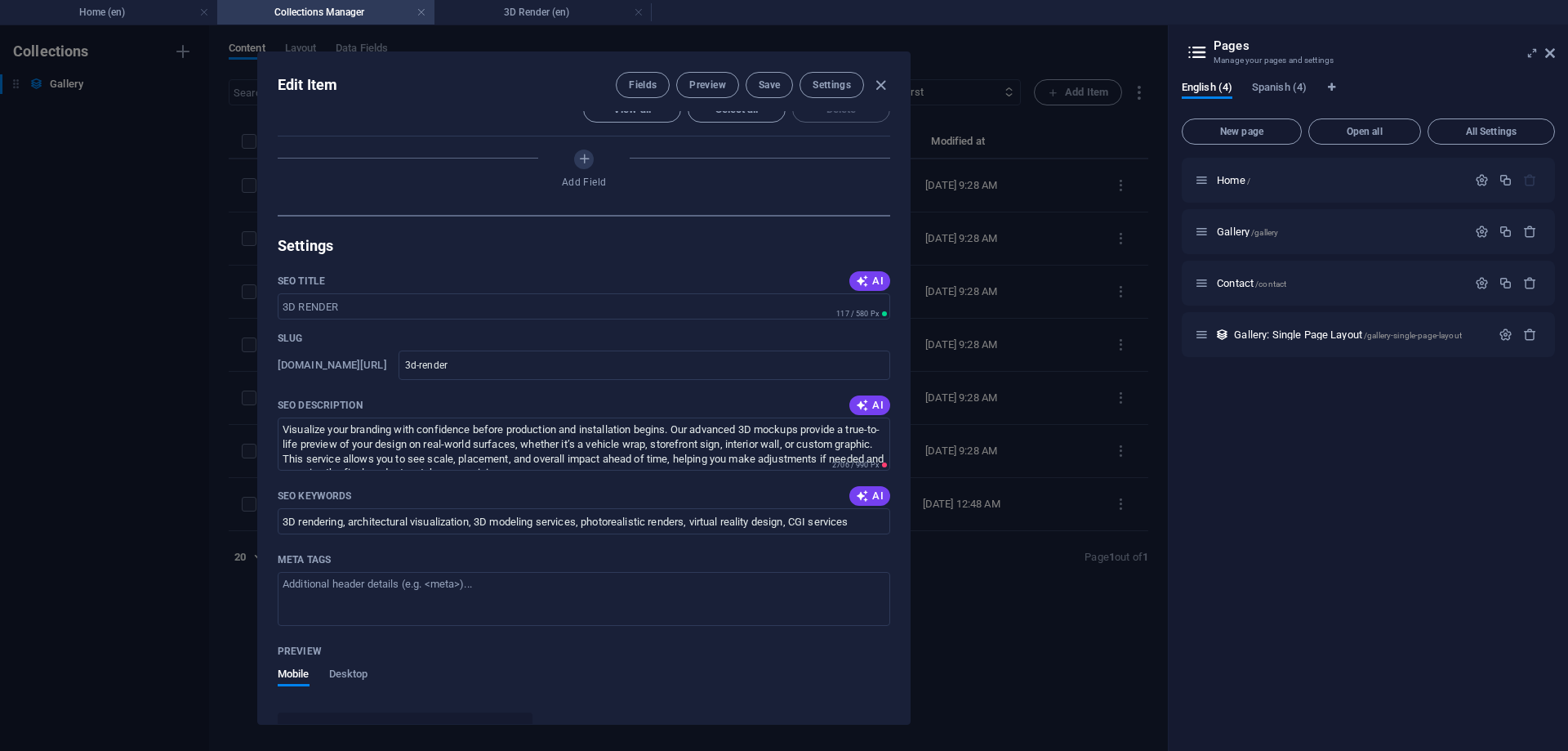
scroll to position [794, 0]
click at [876, 80] on icon "button" at bounding box center [881, 85] width 19 height 19
type input "3d-render"
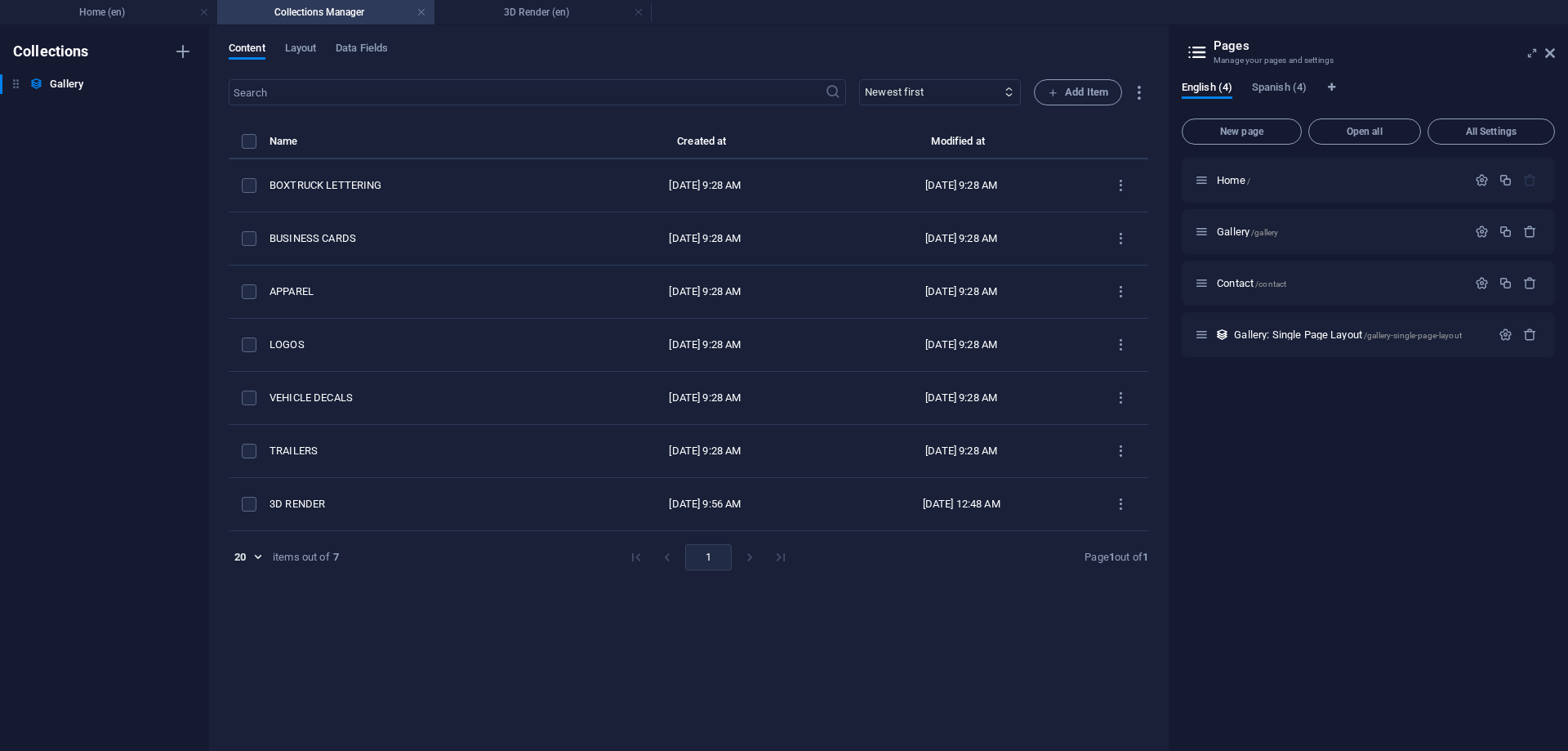
scroll to position [589, 0]
click at [296, 44] on span "Layout" at bounding box center [301, 50] width 32 height 22
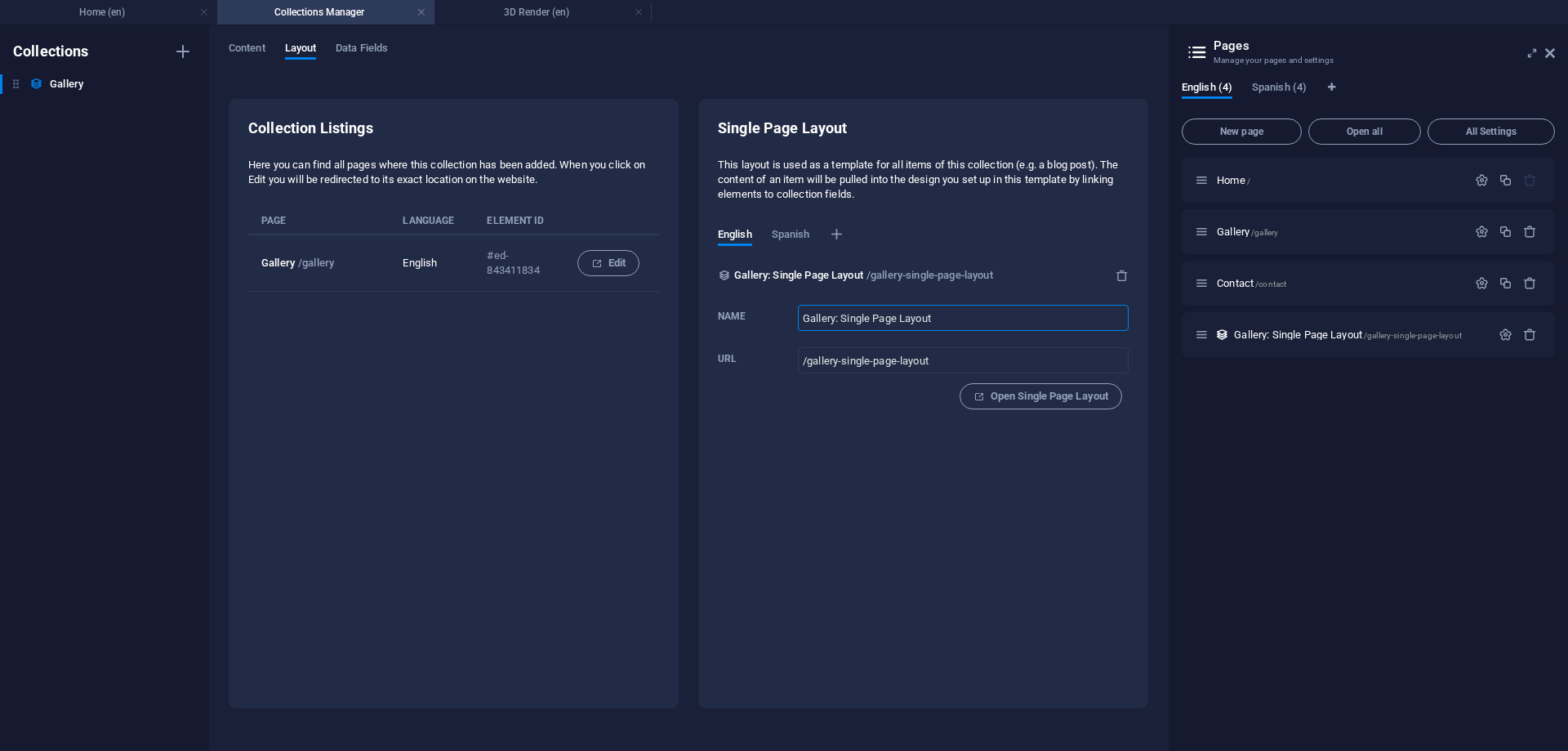
drag, startPoint x: 838, startPoint y: 316, endPoint x: 1055, endPoint y: 303, distance: 217.4
click at [1055, 305] on input "Gallery: Single Page Layout" at bounding box center [963, 318] width 331 height 26
type input "Gallery"
type input "/gallery-4"
type input "Album Gallery"
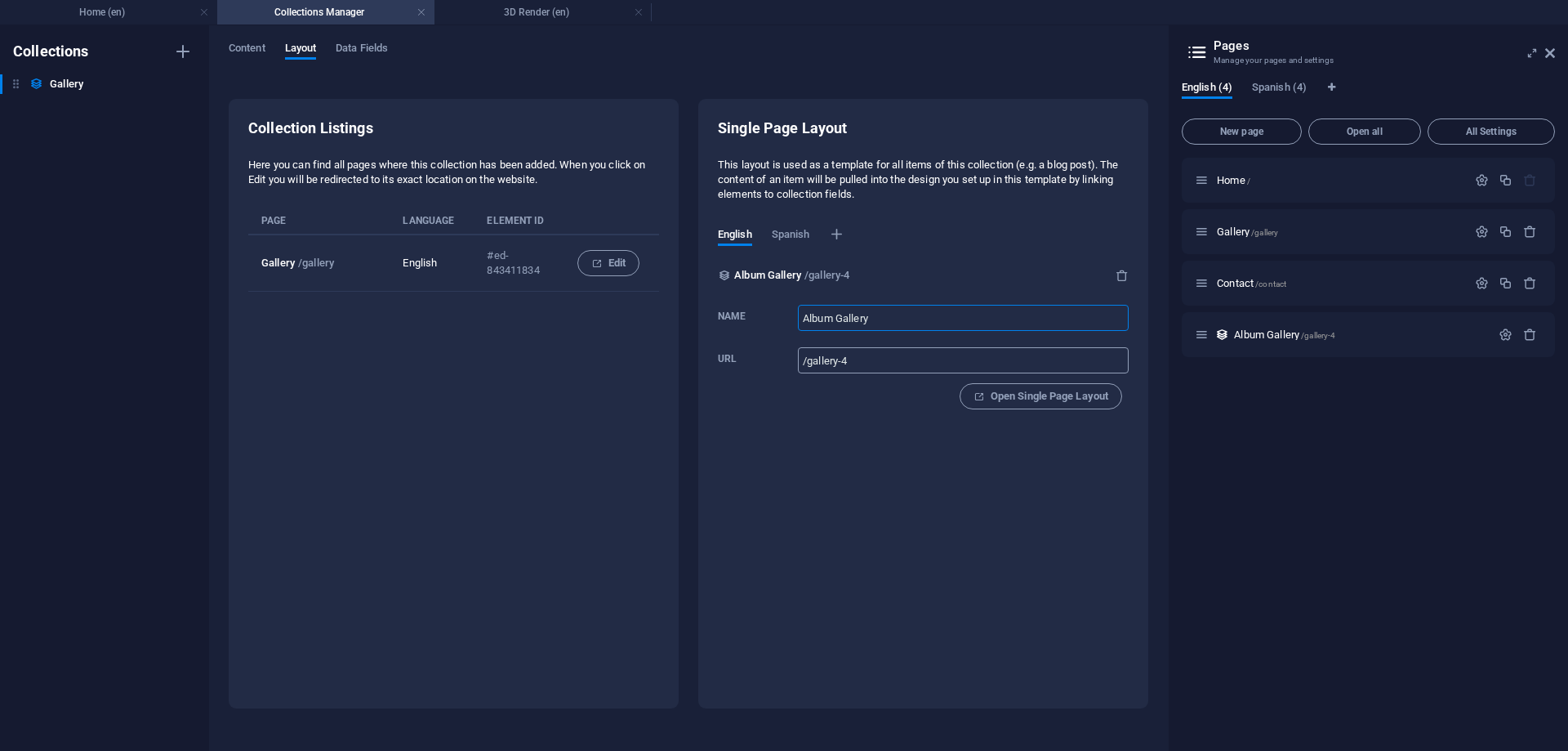
click at [931, 361] on input "/gallery-4" at bounding box center [963, 361] width 331 height 26
drag, startPoint x: 841, startPoint y: 359, endPoint x: 897, endPoint y: 354, distance: 56.2
click at [897, 354] on input "/gallery-4" at bounding box center [963, 361] width 331 height 26
type input "/gallery-album"
click at [1132, 466] on div "Single Page Layout This layout is used as a template for all items of this coll…" at bounding box center [924, 404] width 450 height 609
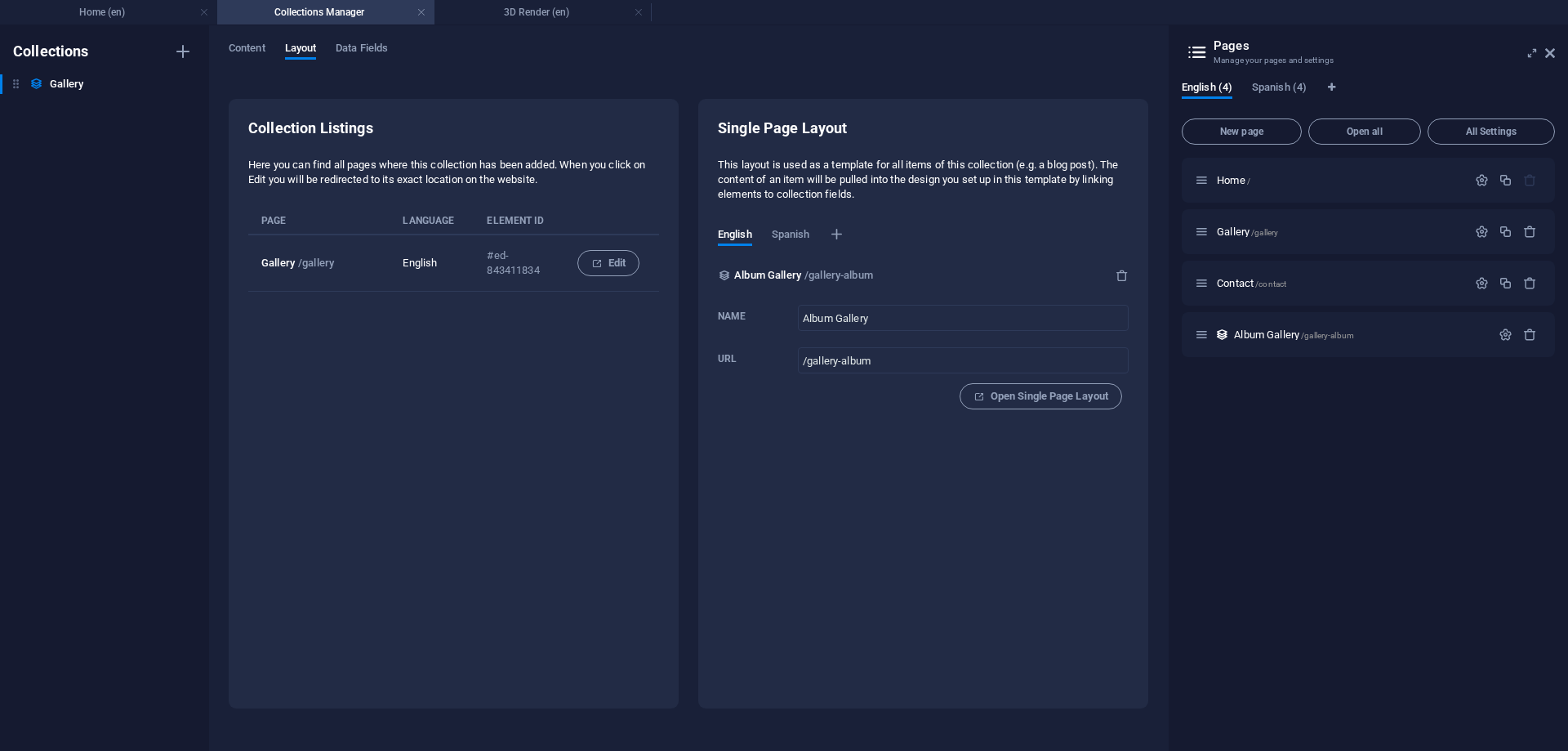
click at [1052, 468] on div "Single Page Layout This layout is used as a template for all items of this coll…" at bounding box center [924, 404] width 450 height 609
click at [1038, 470] on div "Single Page Layout This layout is used as a template for all items of this coll…" at bounding box center [924, 404] width 450 height 609
click at [986, 481] on div "Single Page Layout This layout is used as a template for all items of this coll…" at bounding box center [924, 404] width 450 height 609
click at [994, 172] on p "This layout is used as a template for all items of this collection (e.g. a blog…" at bounding box center [924, 179] width 411 height 44
click at [939, 177] on p "This layout is used as a template for all items of this collection (e.g. a blog…" at bounding box center [924, 179] width 411 height 44
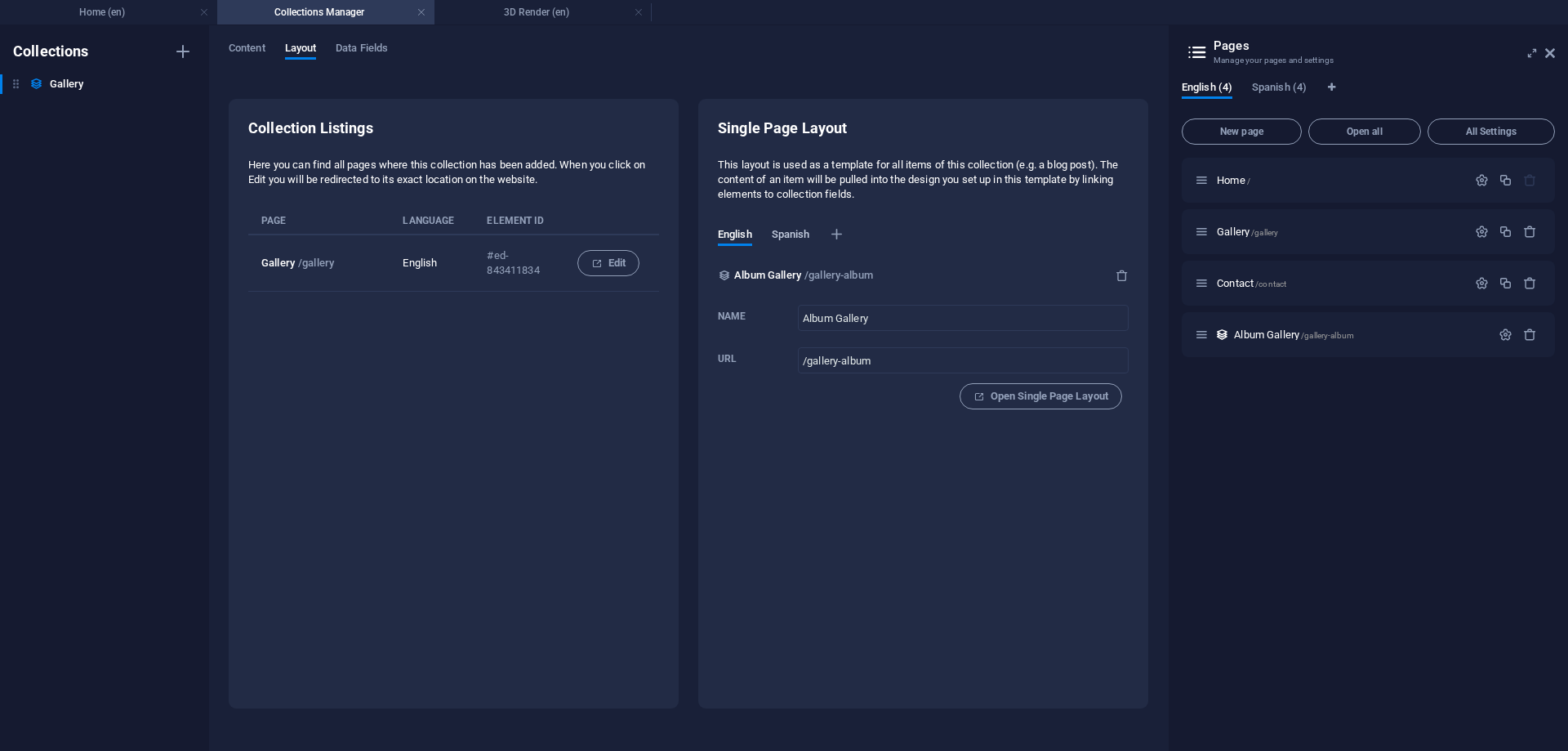
click at [799, 232] on span "Spanish" at bounding box center [790, 236] width 38 height 22
type input "Galeria"
type input "/galeria"
click at [745, 240] on span "English" at bounding box center [735, 236] width 35 height 22
type input "Album Gallery"
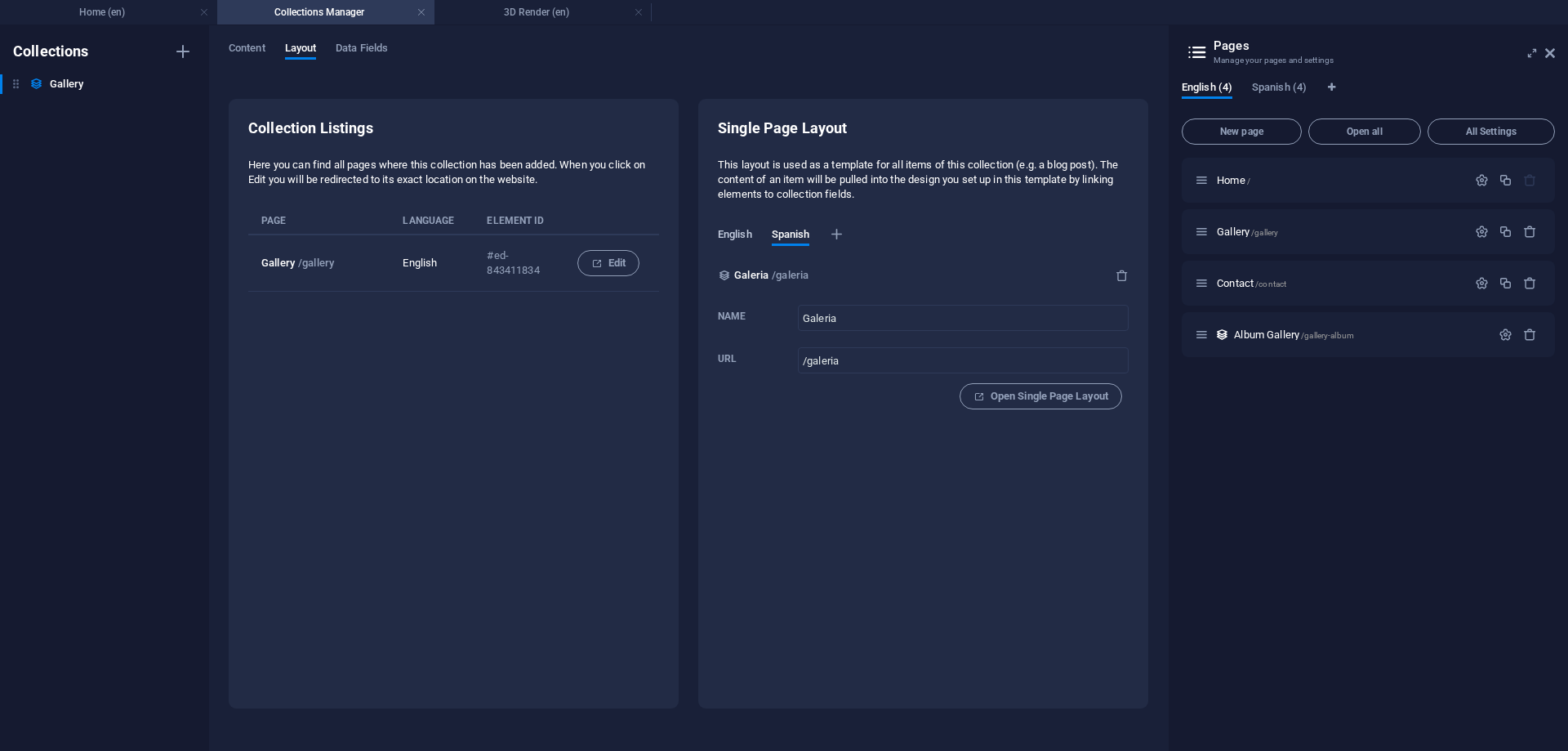
type input "/gallery-album"
click at [791, 229] on span "Spanish" at bounding box center [790, 236] width 38 height 22
type input "Galeria"
type input "/galeria"
click at [882, 319] on input "Galeria" at bounding box center [963, 318] width 331 height 26
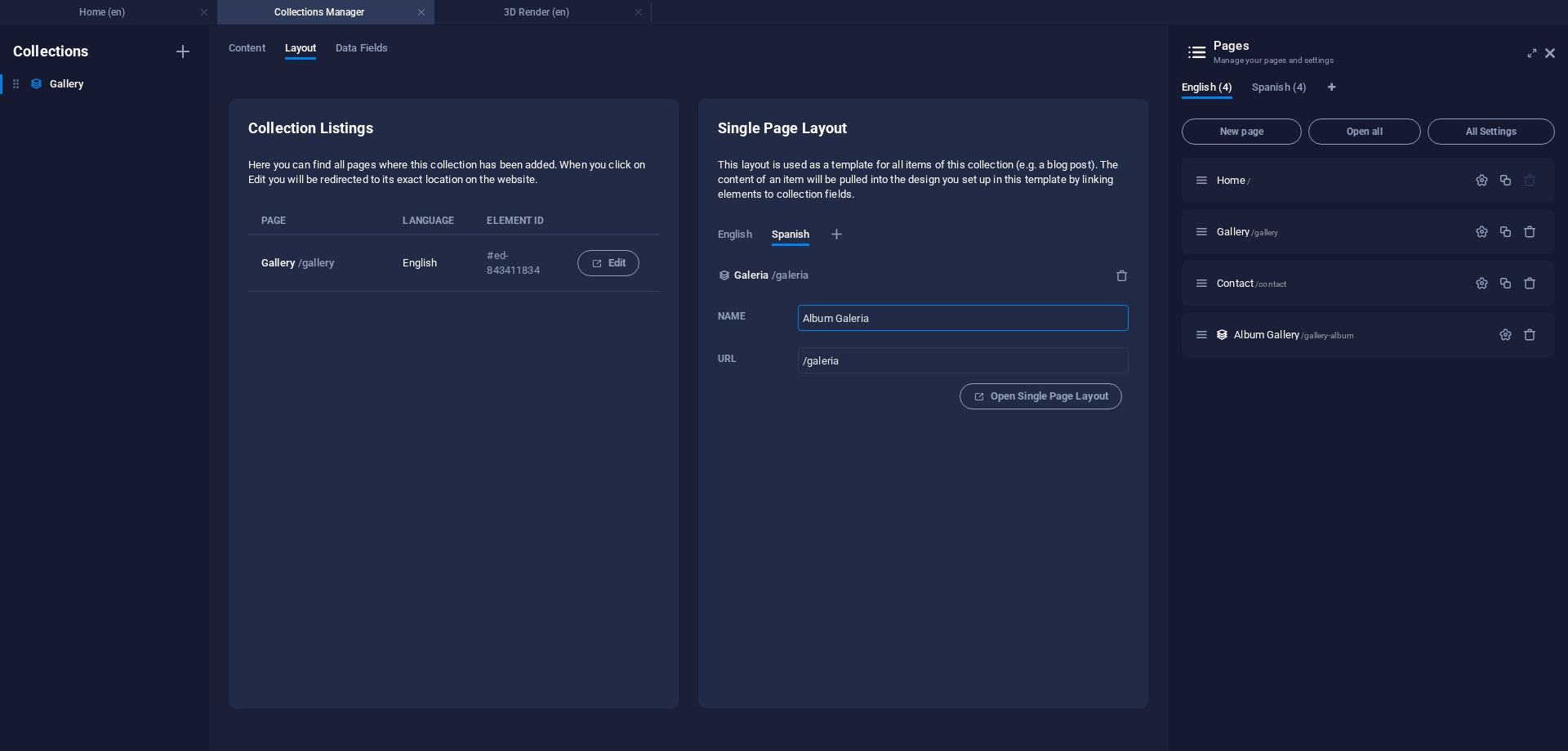
type input "Album Galeria"
type input "/album-galeria"
click at [730, 228] on span "English" at bounding box center [735, 236] width 35 height 22
type input "Album Gallery"
type input "/gallery-album"
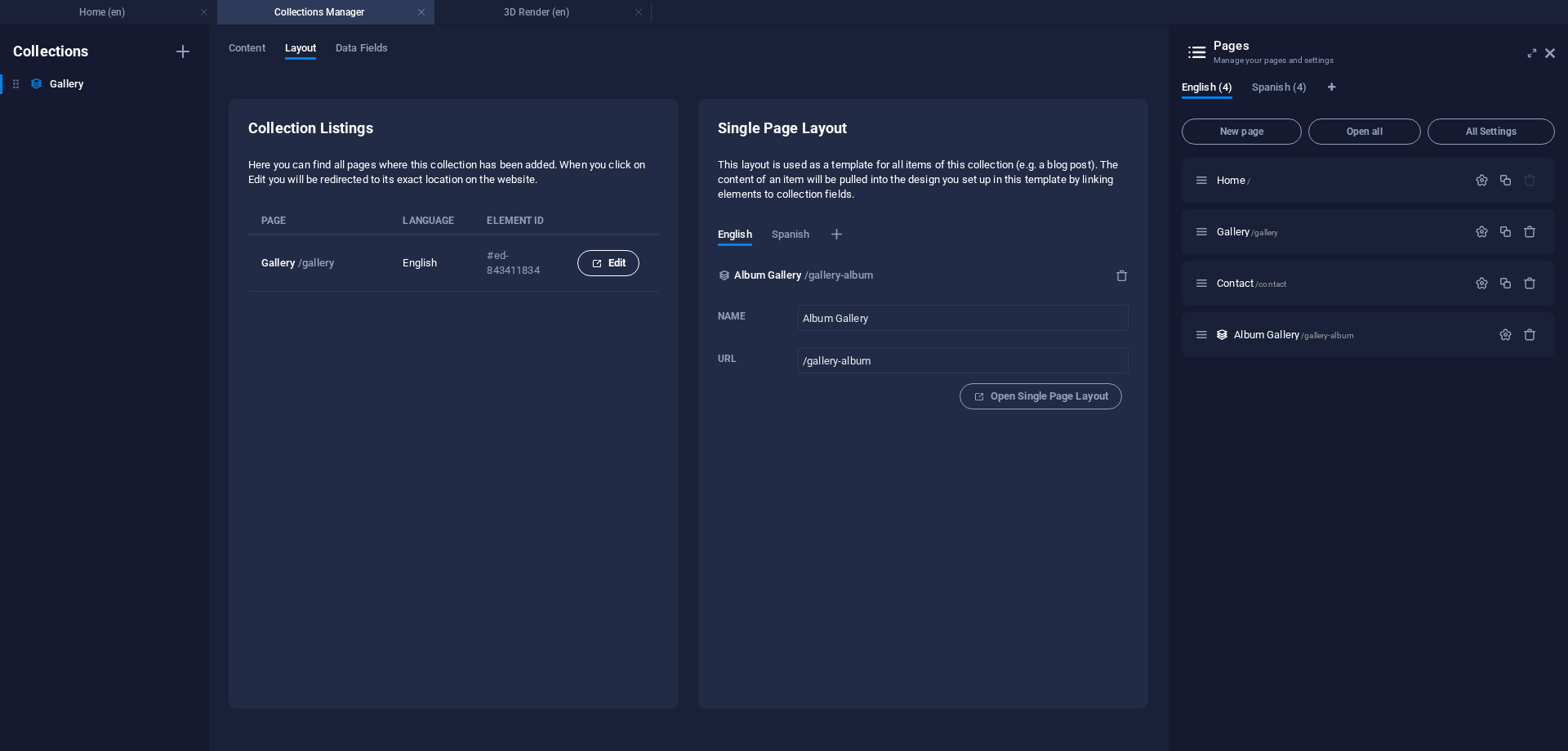
click at [624, 265] on span "Edit" at bounding box center [608, 262] width 35 height 20
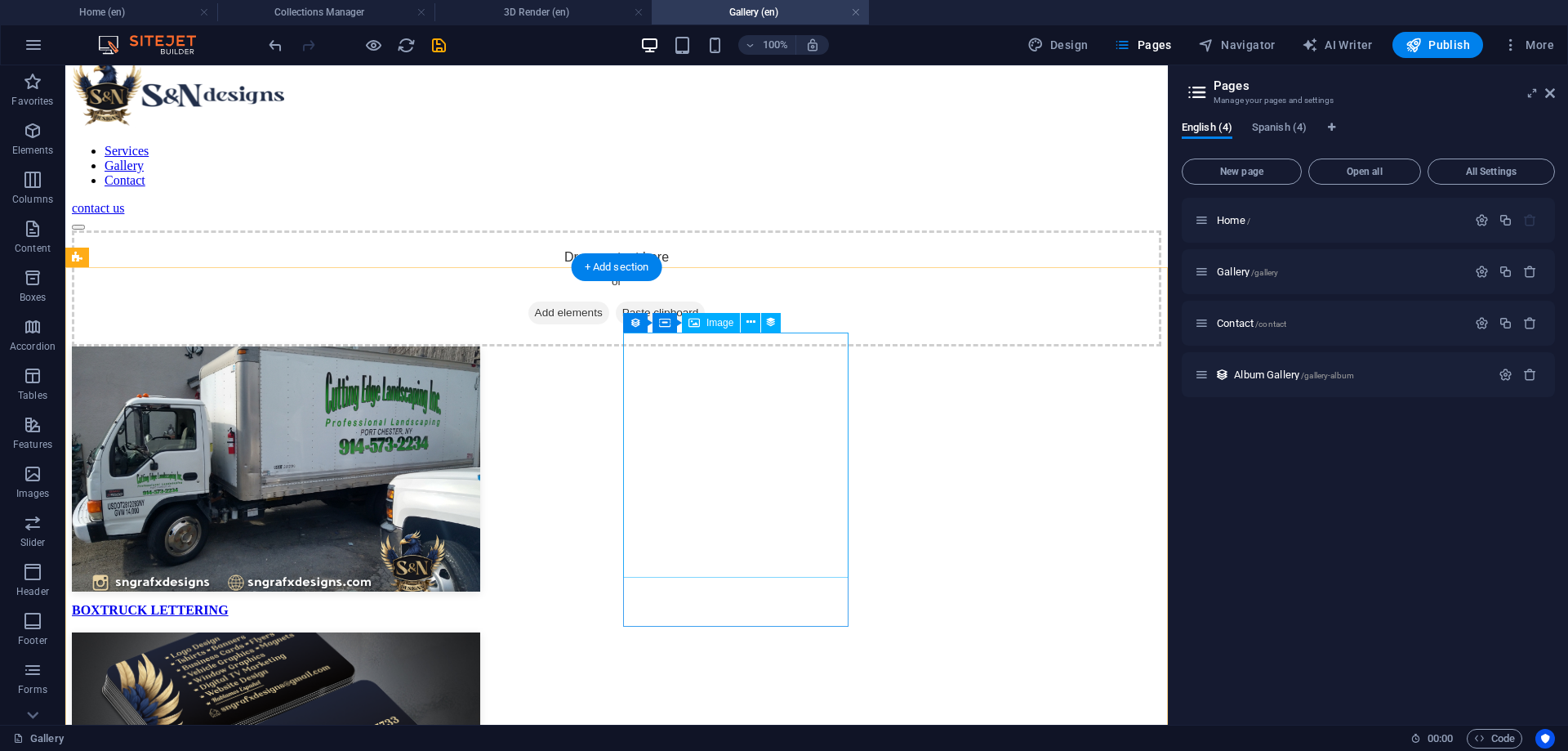
scroll to position [0, 0]
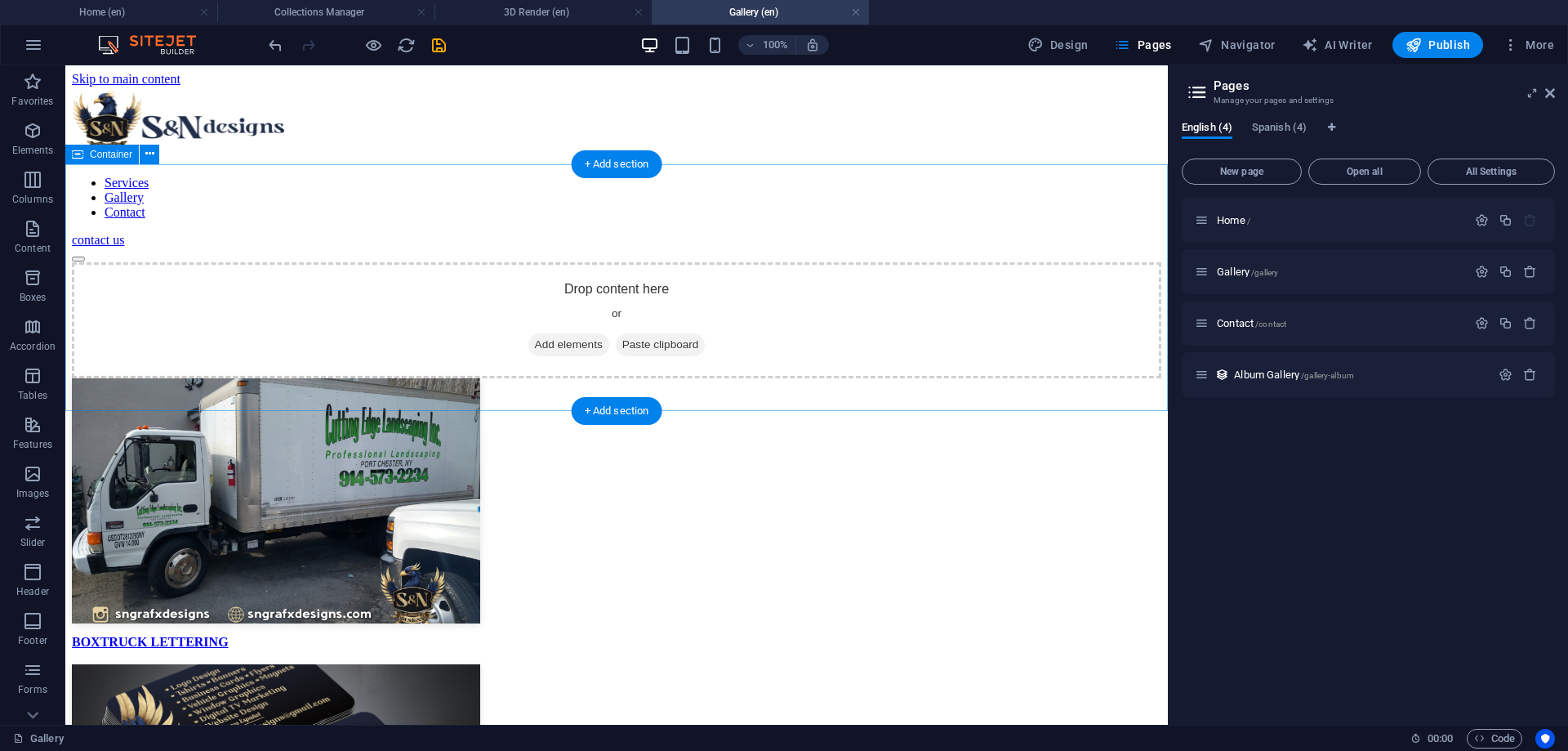
click at [408, 274] on div "Drop content here or Add elements Paste clipboard" at bounding box center [616, 320] width 1090 height 116
click at [152, 159] on icon at bounding box center [150, 154] width 9 height 17
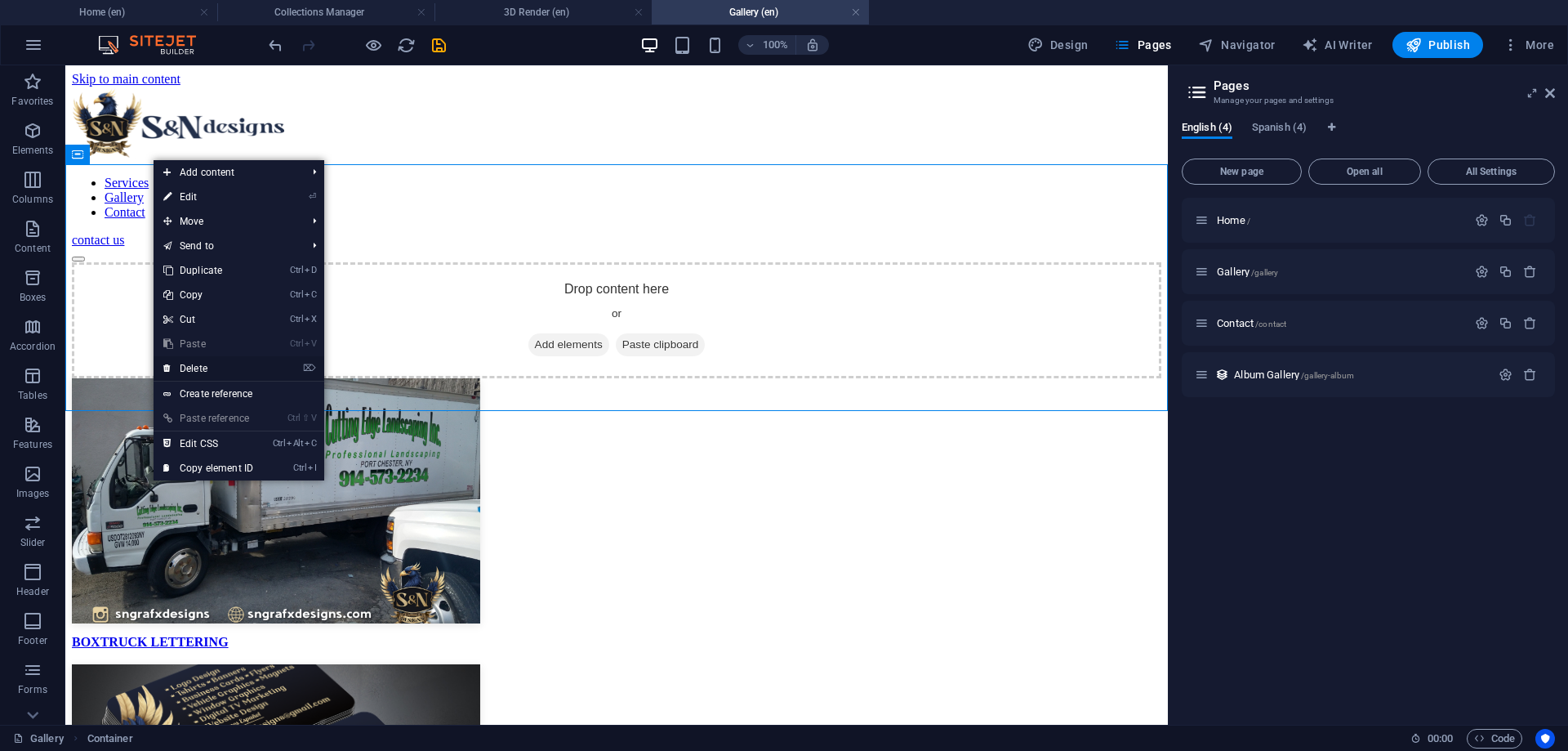
click at [244, 361] on link "⌦ Delete" at bounding box center [207, 368] width 109 height 24
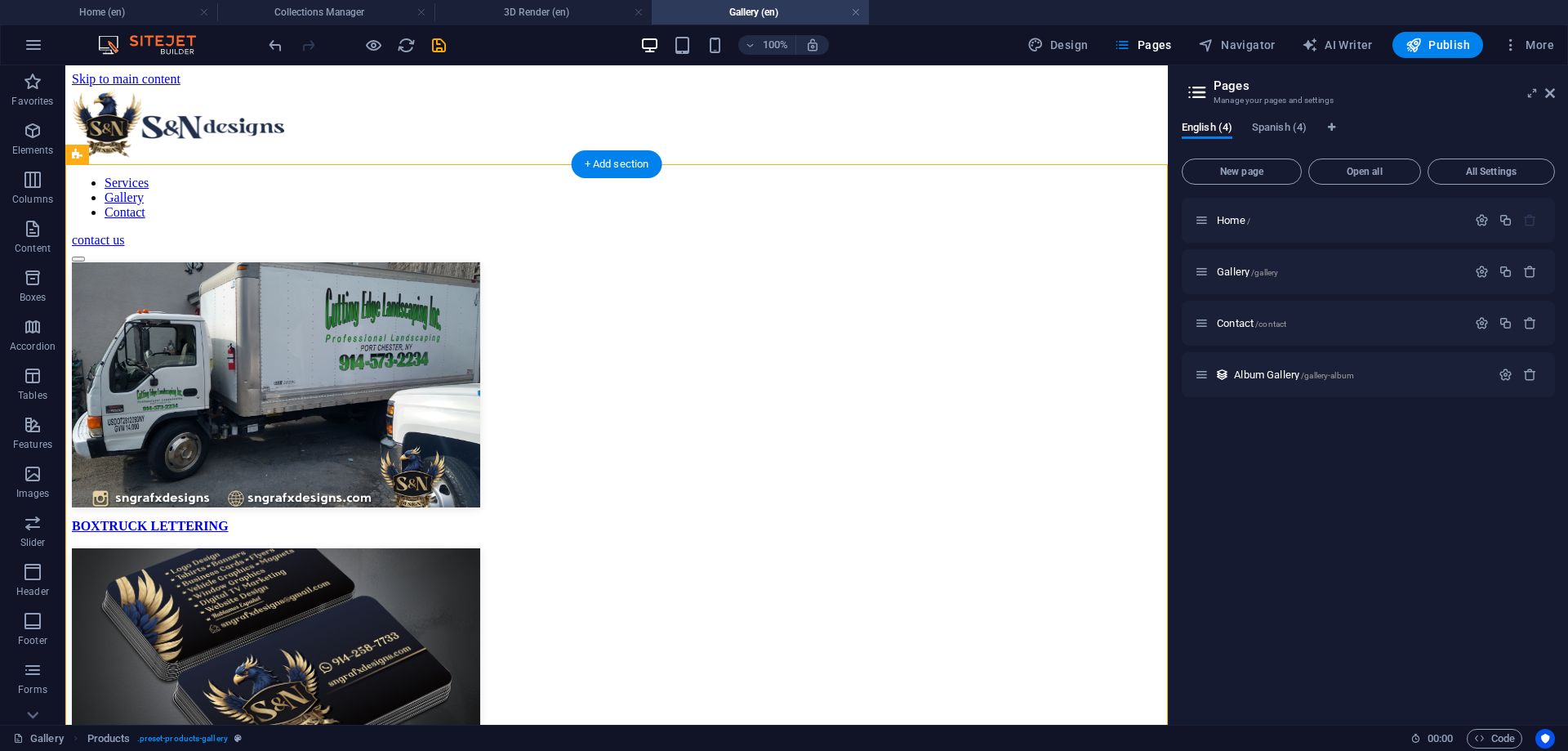
drag, startPoint x: 751, startPoint y: 324, endPoint x: 247, endPoint y: 329, distance: 504.0
click at [727, 222] on icon at bounding box center [729, 220] width 9 height 17
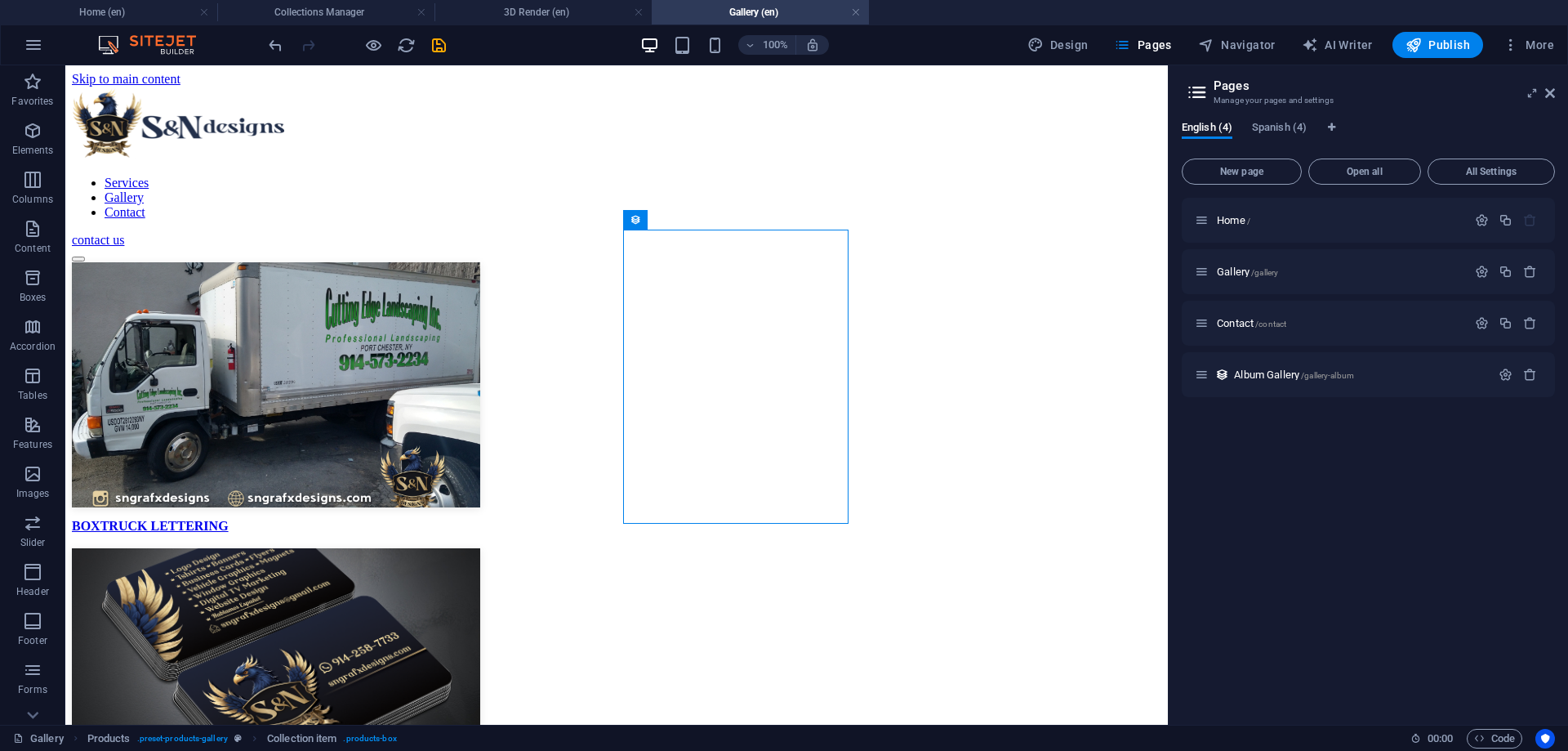
click at [1072, 730] on div "Gallery Products . preset-products-gallery Collection item . products-box" at bounding box center [705, 738] width 1384 height 20
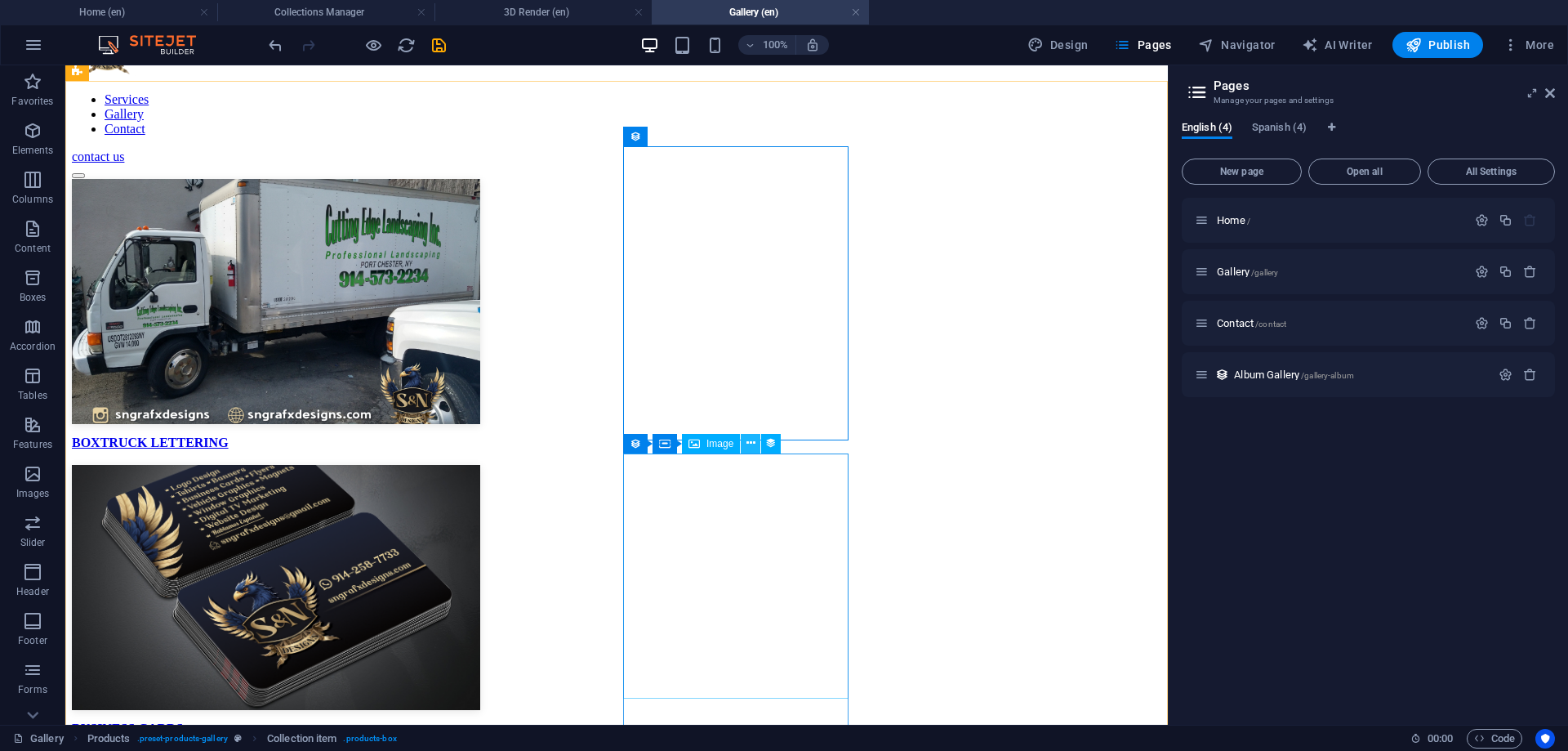
click at [747, 442] on icon at bounding box center [751, 443] width 9 height 17
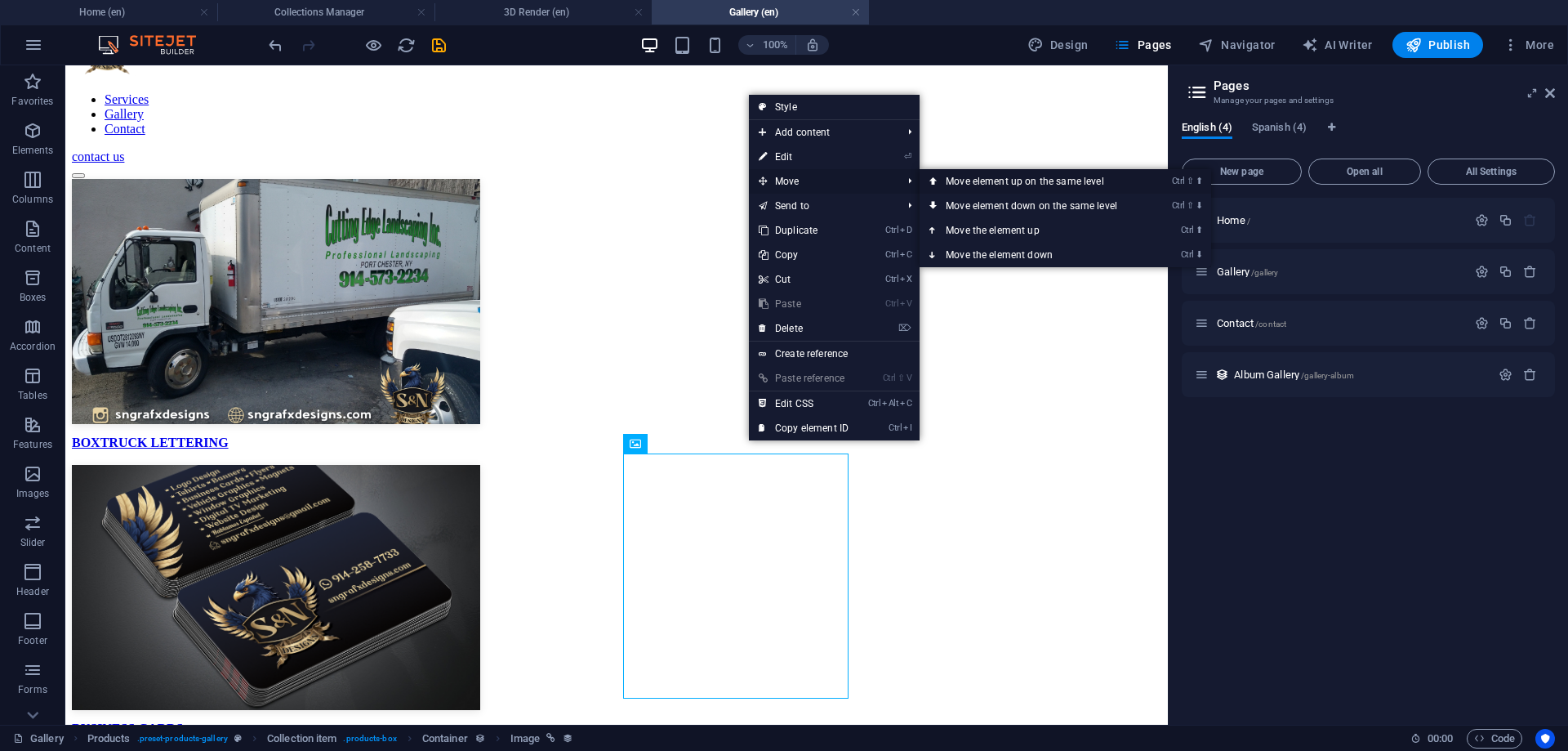
click at [974, 186] on link "Ctrl ⇧ ⬆ Move element up on the same level" at bounding box center [1035, 181] width 231 height 24
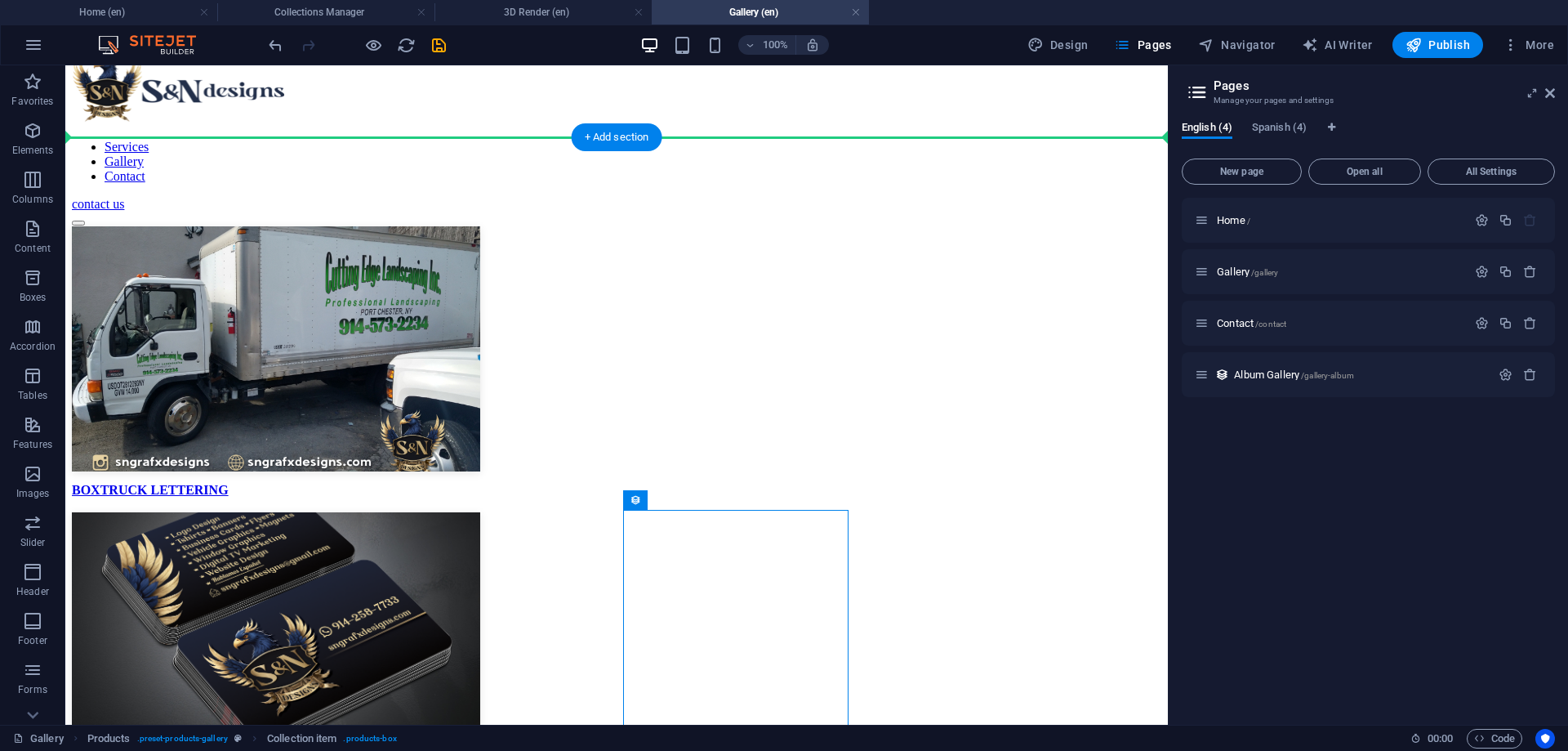
scroll to position [27, 0]
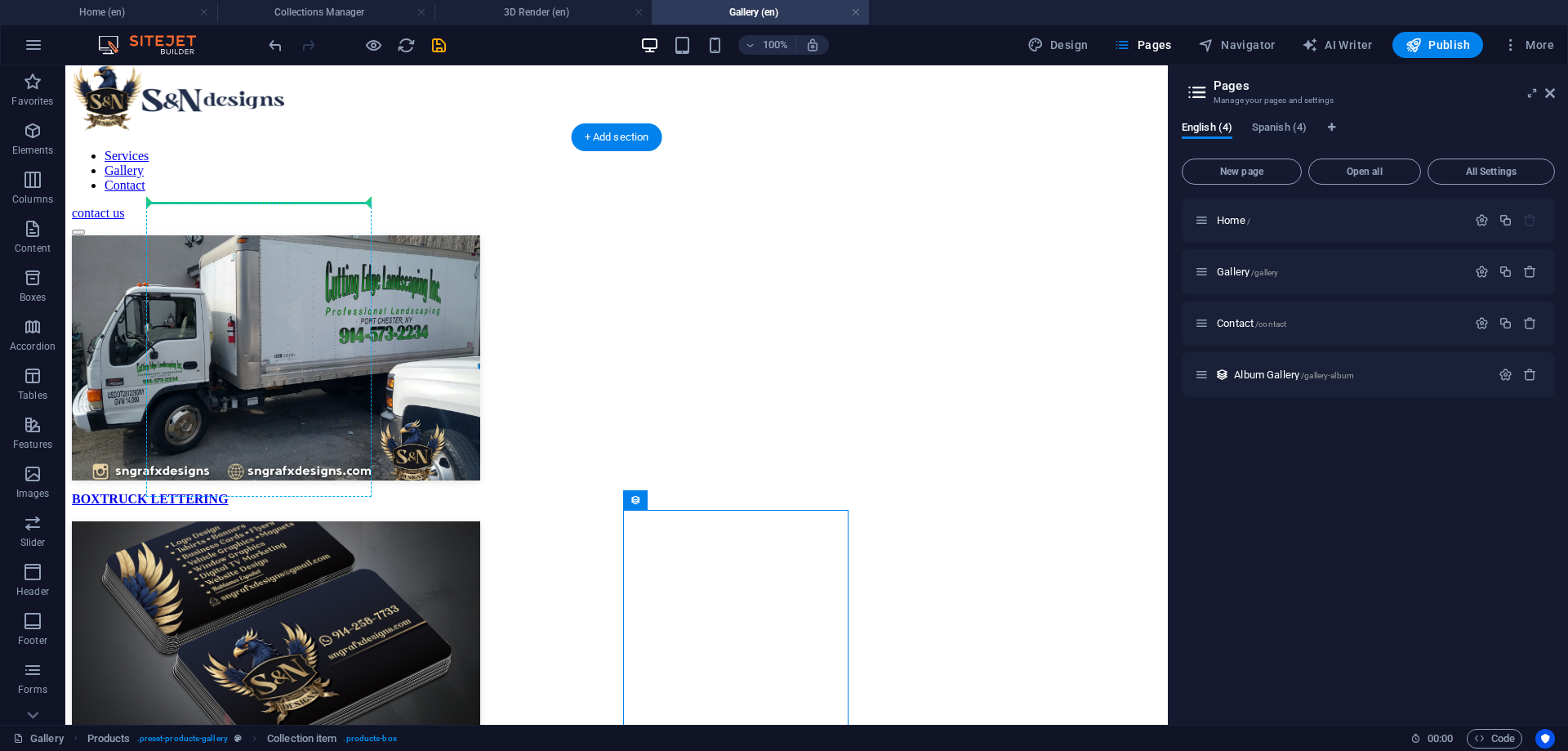
drag, startPoint x: 703, startPoint y: 504, endPoint x: 155, endPoint y: 212, distance: 620.9
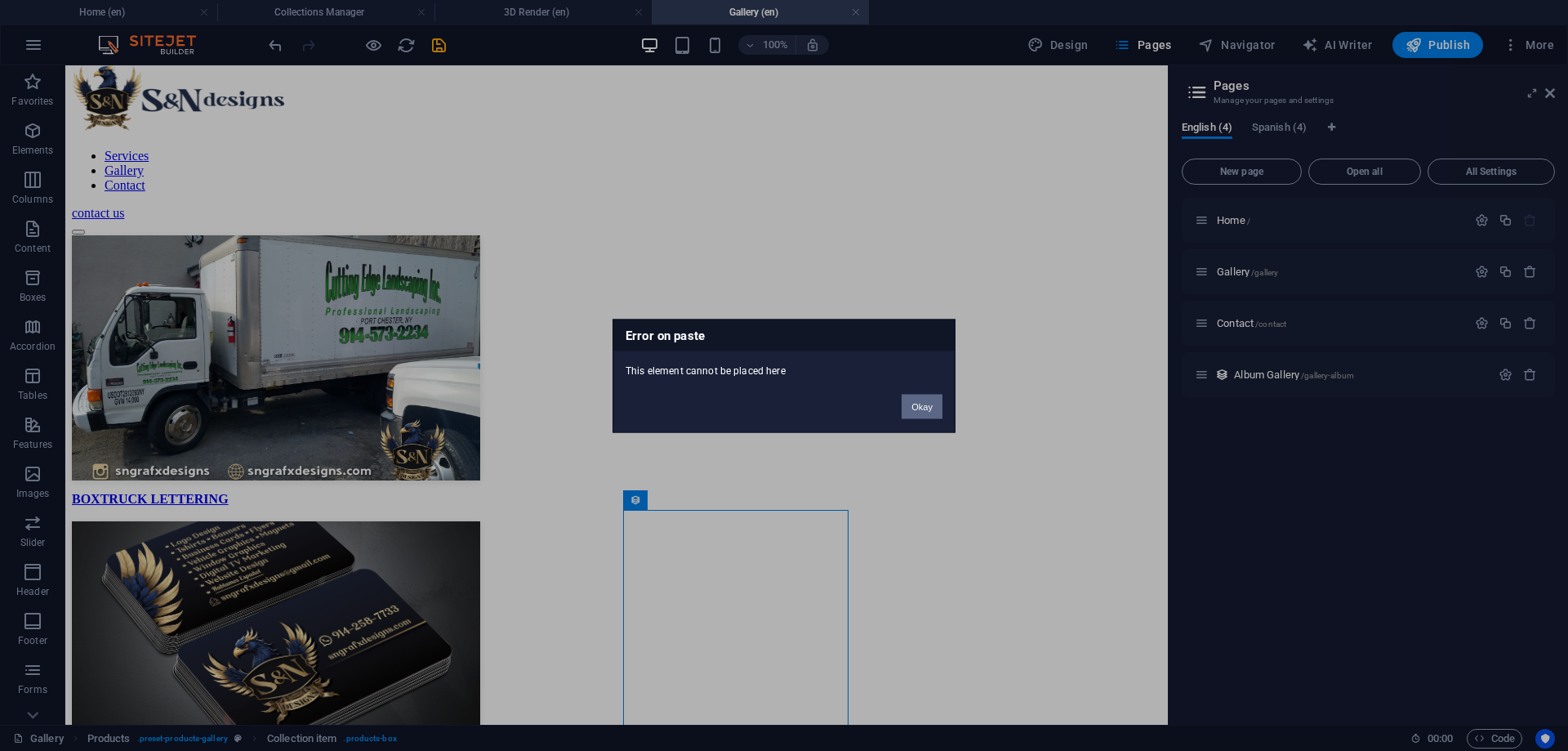
drag, startPoint x: 915, startPoint y: 401, endPoint x: 853, endPoint y: 342, distance: 85.6
click at [915, 401] on button "Okay" at bounding box center [923, 406] width 41 height 24
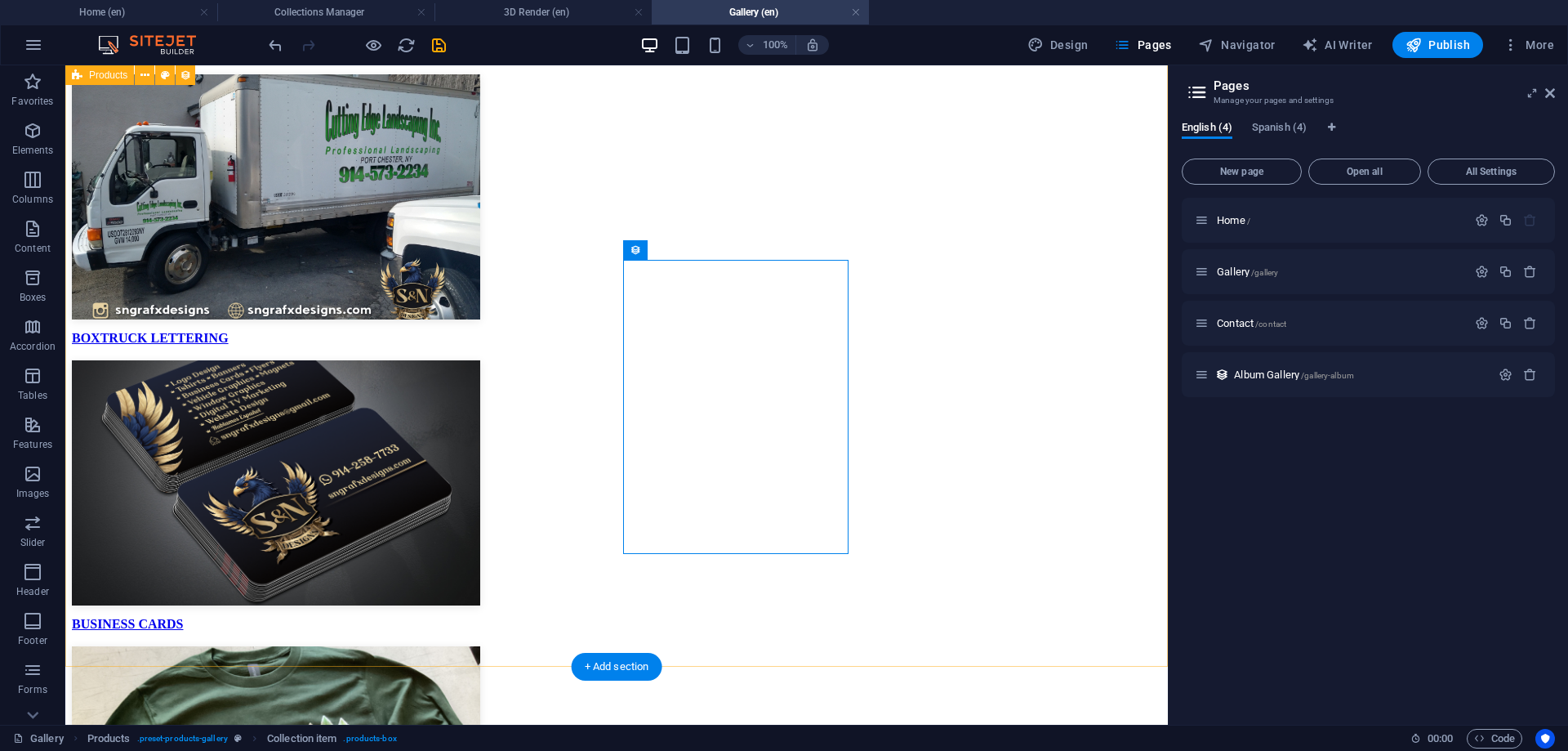
scroll to position [276, 0]
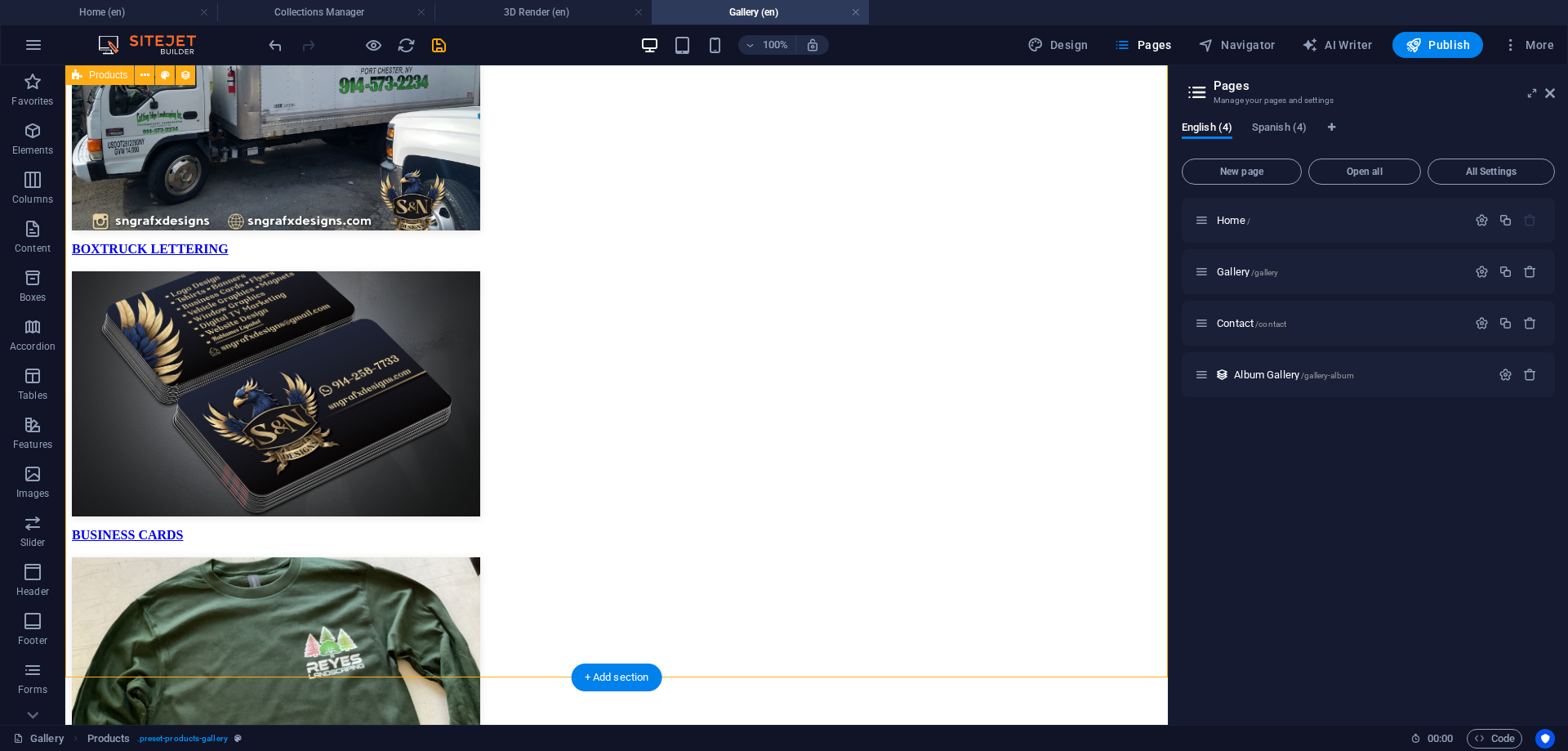
scroll to position [193, 0]
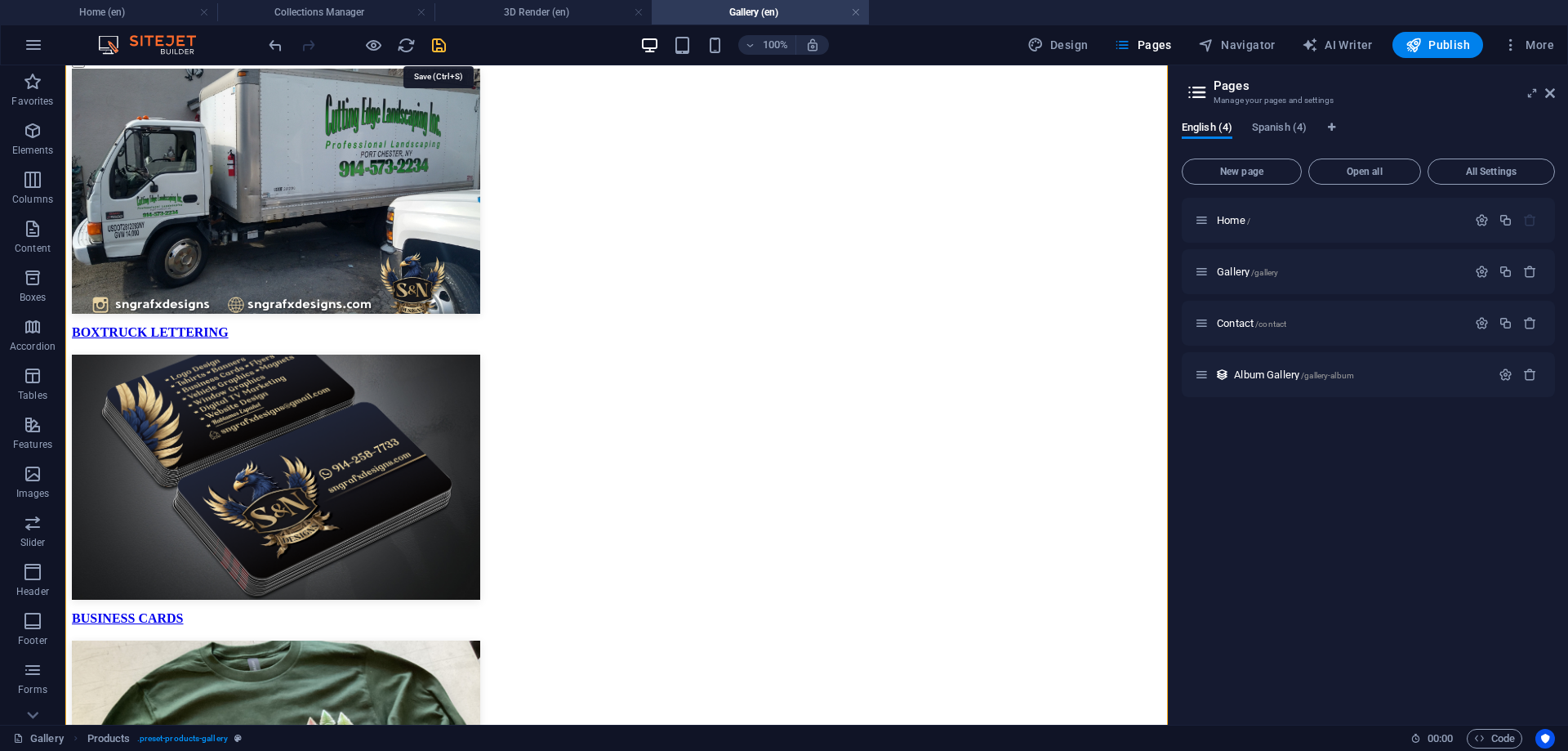
click at [443, 42] on icon "save" at bounding box center [439, 45] width 19 height 19
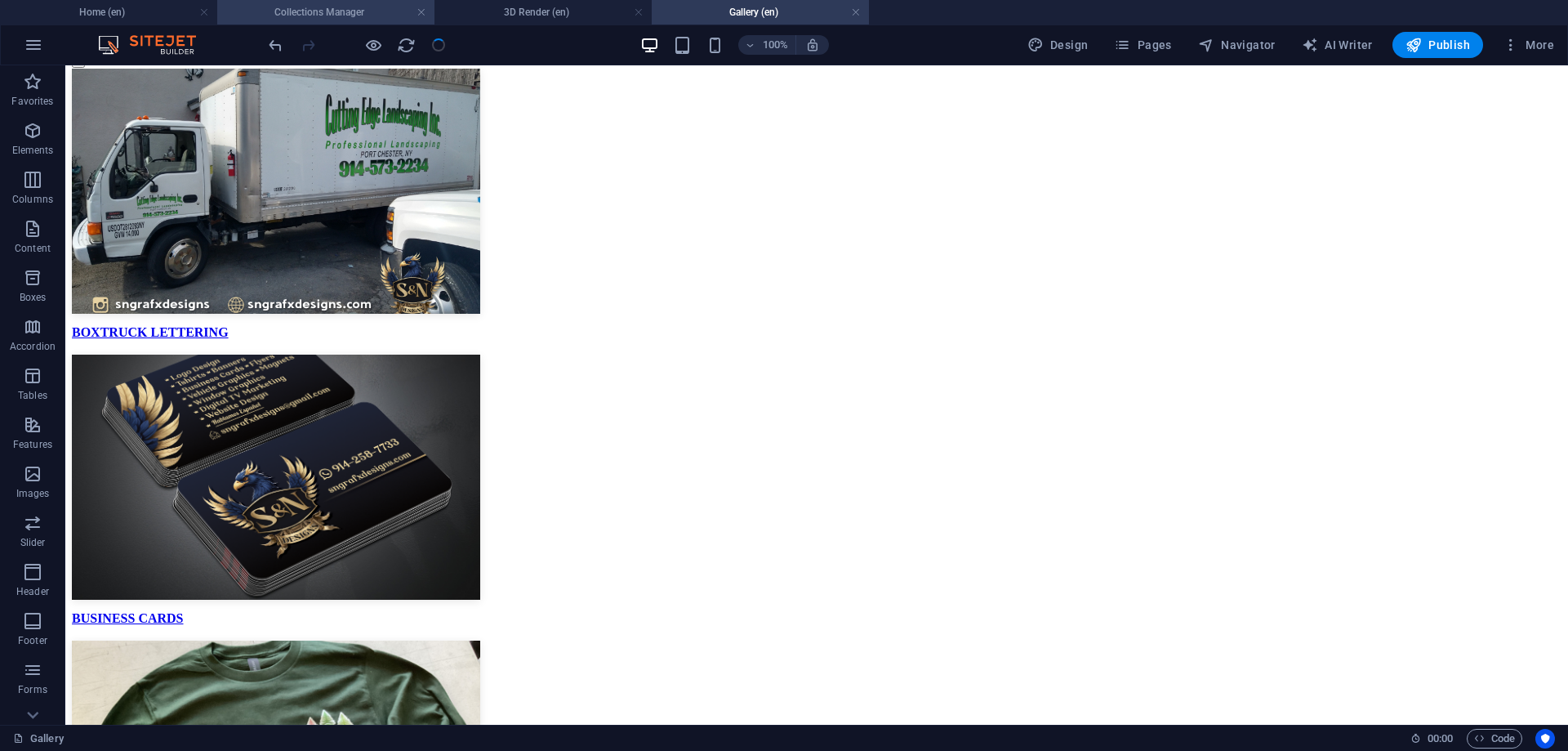
click at [303, 8] on h4 "Collections Manager" at bounding box center [326, 11] width 218 height 18
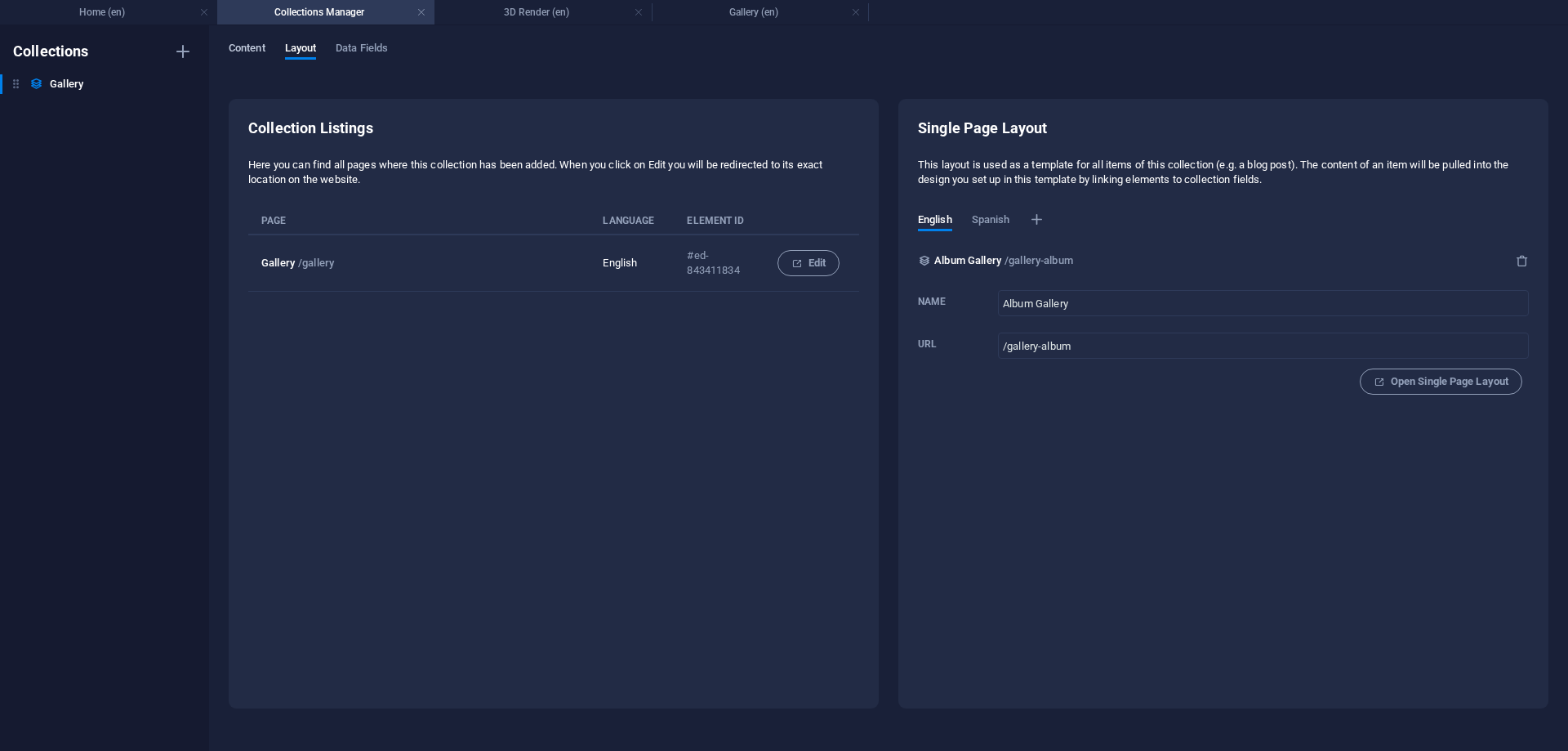
click at [252, 53] on span "Content" at bounding box center [247, 50] width 36 height 22
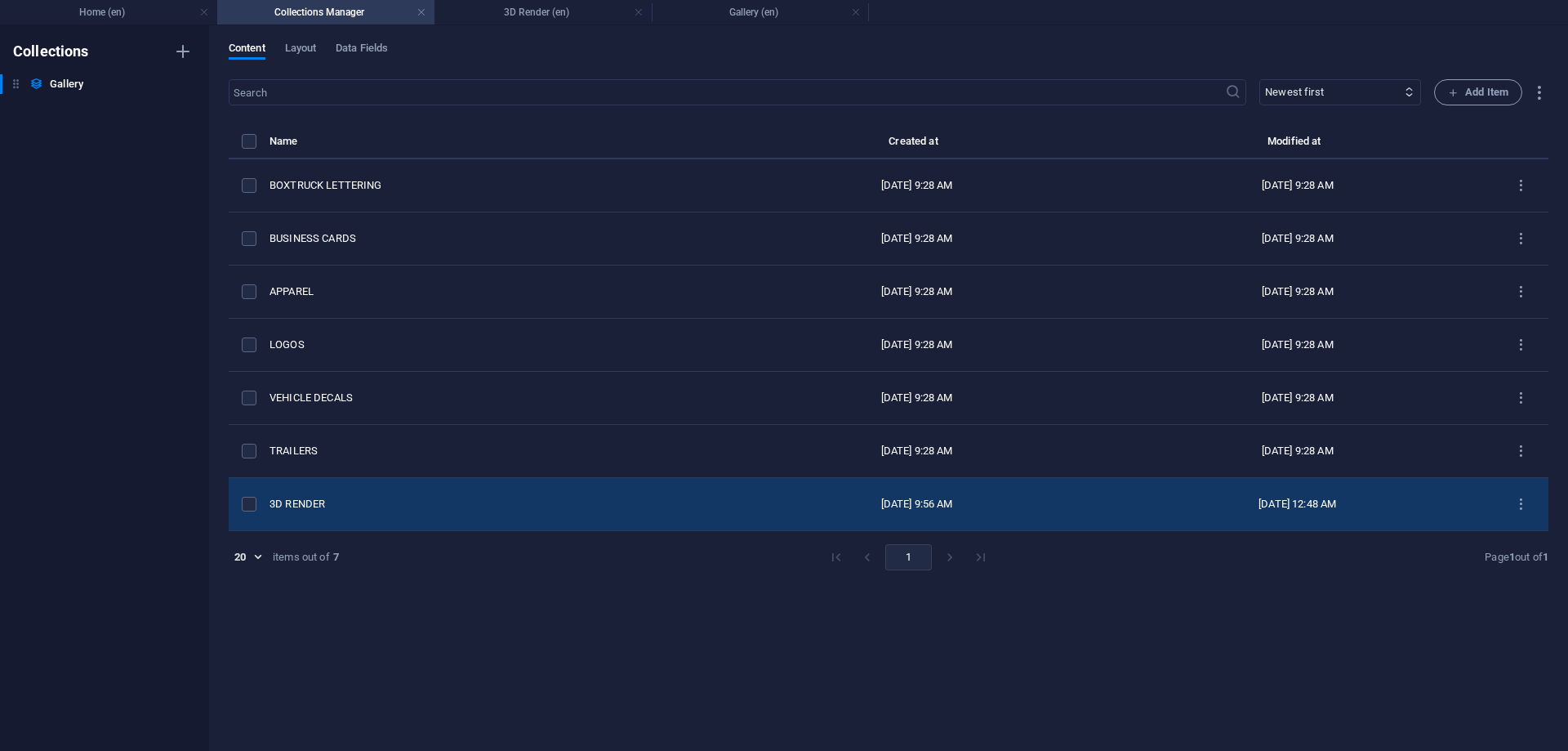
drag, startPoint x: 294, startPoint y: 506, endPoint x: 296, endPoint y: 167, distance: 339.0
click at [296, 497] on div "3D RENDER" at bounding box center [494, 504] width 449 height 15
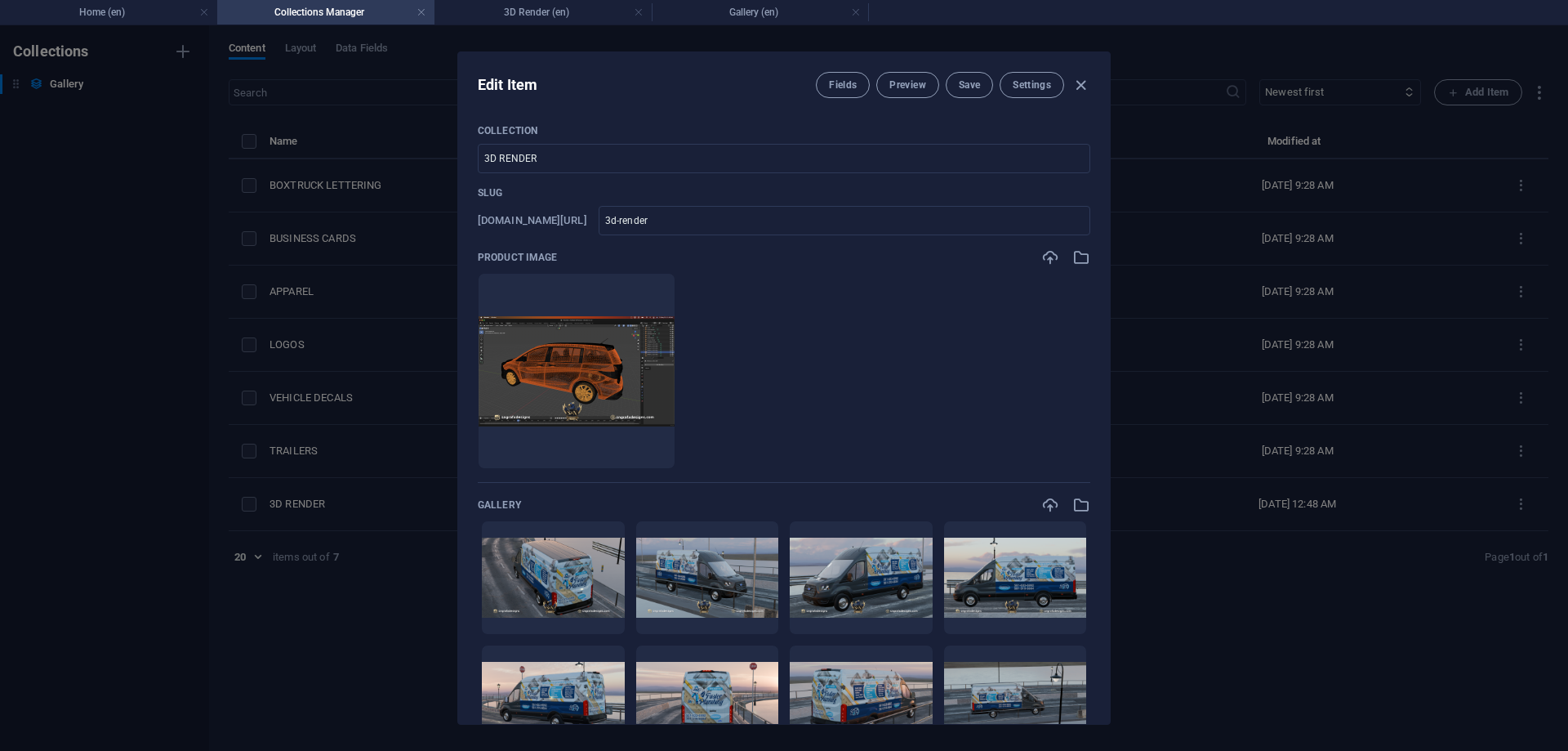
click at [362, 669] on div "Edit Item Fields Preview Save Settings COLLECTION 3D RENDER ​ Slug [DOMAIN_NAME…" at bounding box center [784, 388] width 1568 height 726
type input "3d-render"
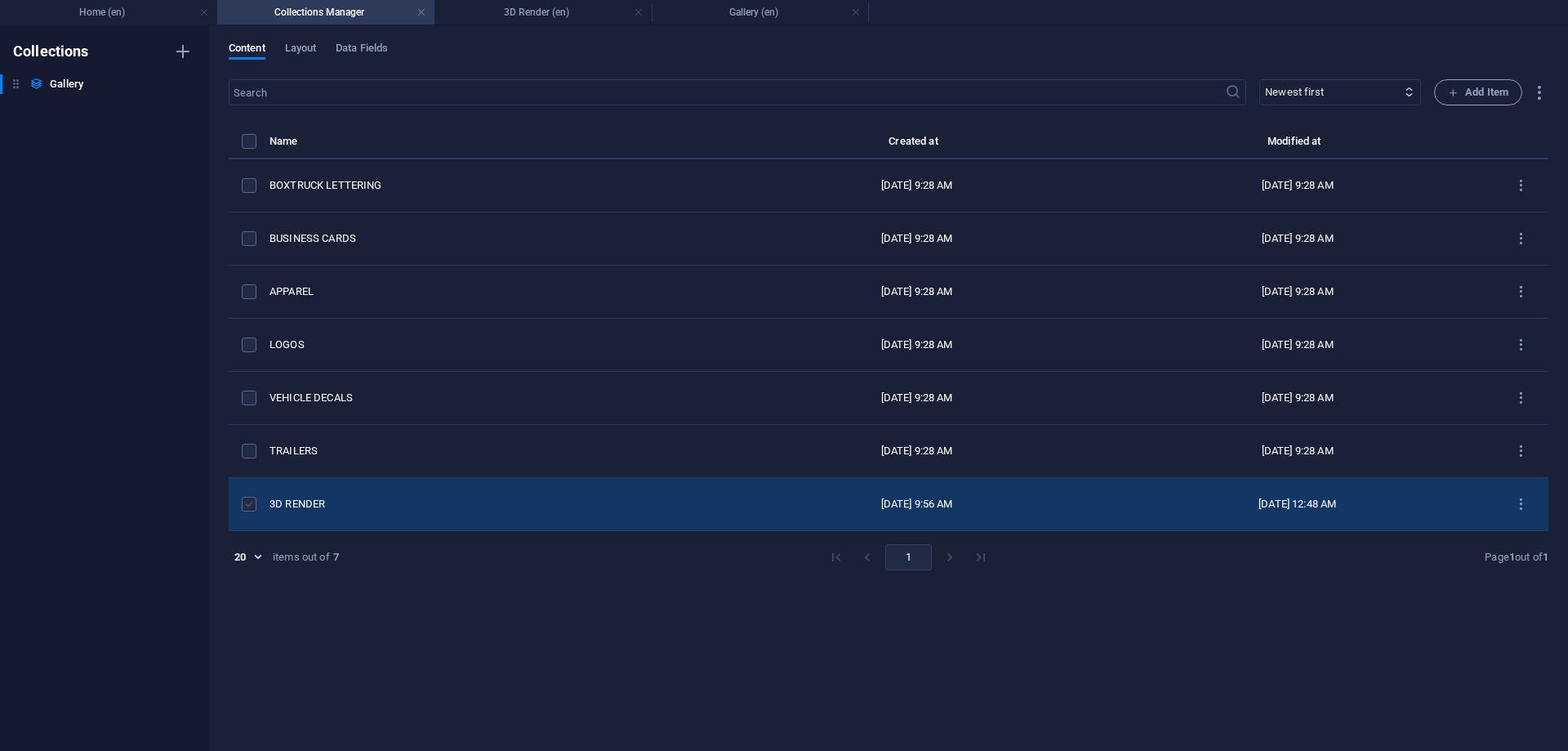
click at [247, 502] on label "items list" at bounding box center [249, 504] width 15 height 15
click at [0, 0] on input "items list" at bounding box center [0, 0] width 0 height 0
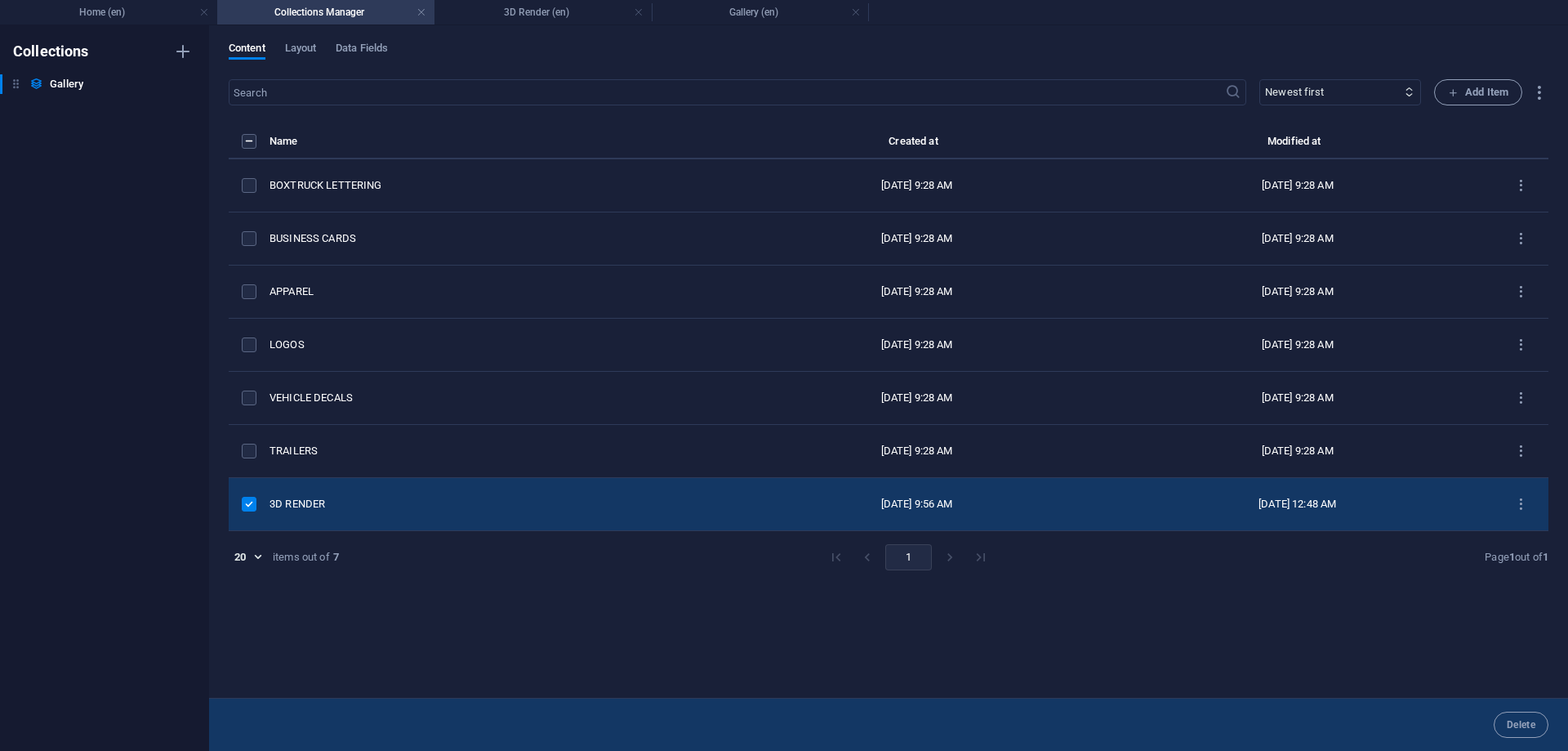
drag, startPoint x: 1511, startPoint y: 490, endPoint x: 804, endPoint y: 574, distance: 712.0
click at [804, 574] on div "Name Created at Modified at BOXTRUCK LETTERING [DATE] 9:28 AM [DATE] 9:28 AM BU…" at bounding box center [888, 406] width 1320 height 550
click at [1260, 79] on select "Newest first Oldest first Last modified COLLECTION (ascending) COLLECTION (desc…" at bounding box center [1340, 92] width 162 height 26
select select "createdAt_ASC"
click option "Oldest first" at bounding box center [0, 0] width 0 height 0
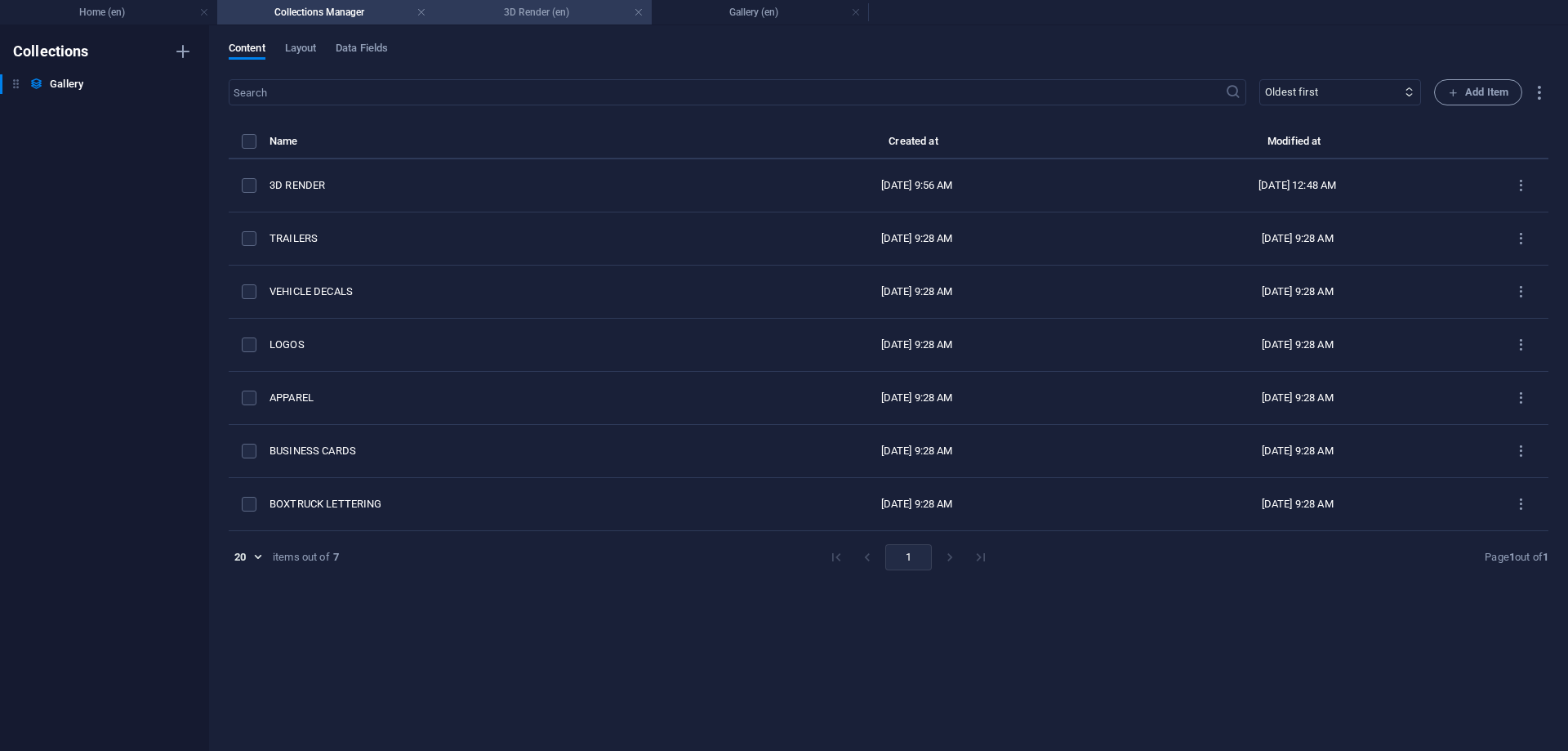
click at [502, 9] on h4 "3D Render (en)" at bounding box center [543, 11] width 218 height 18
click at [538, 27] on div "Content Layout Data Fields ​ Newest first Oldest first Last modified COLLECTION…" at bounding box center [888, 388] width 1359 height 726
click at [550, 13] on h4 "Gallery (en)" at bounding box center [543, 11] width 218 height 18
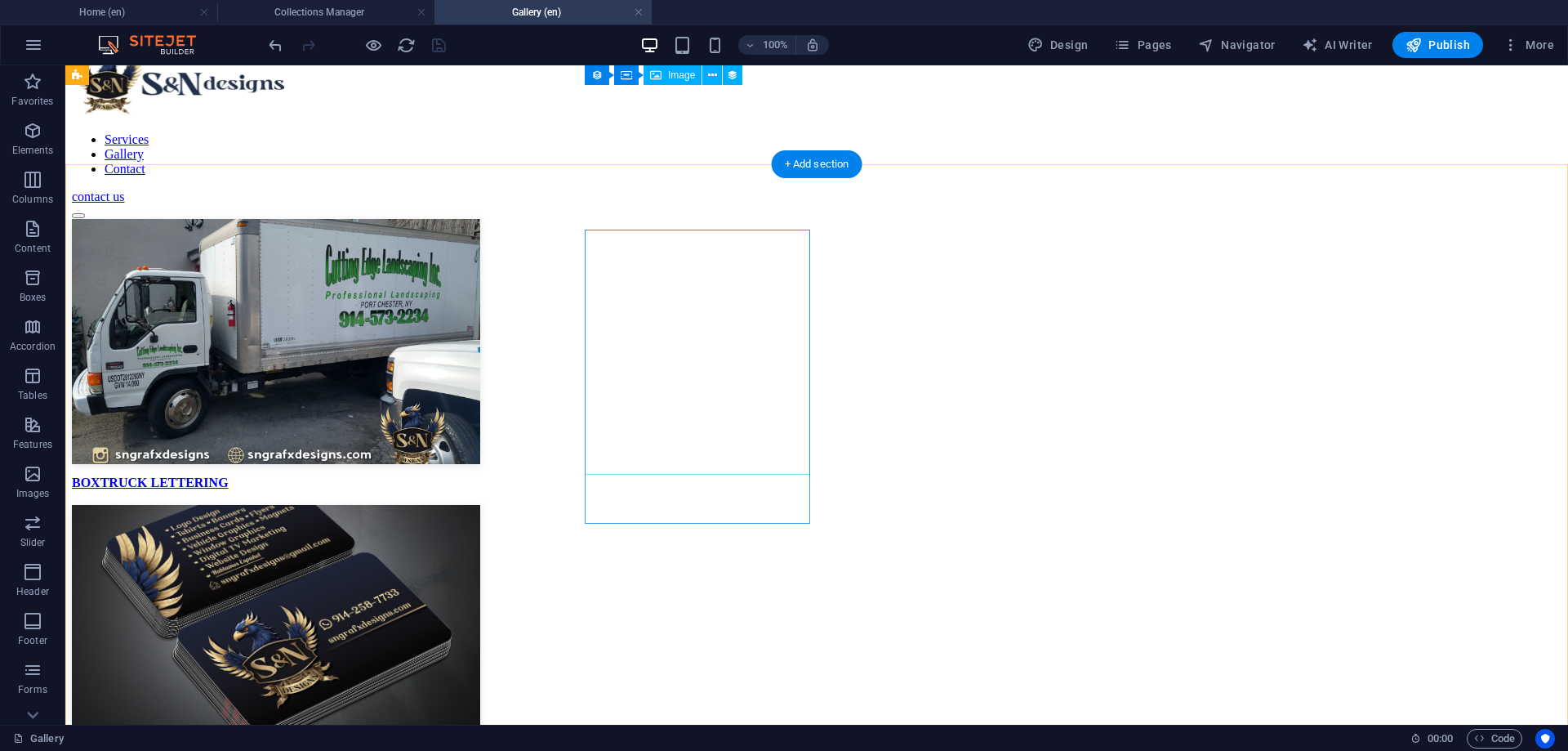
scroll to position [0, 0]
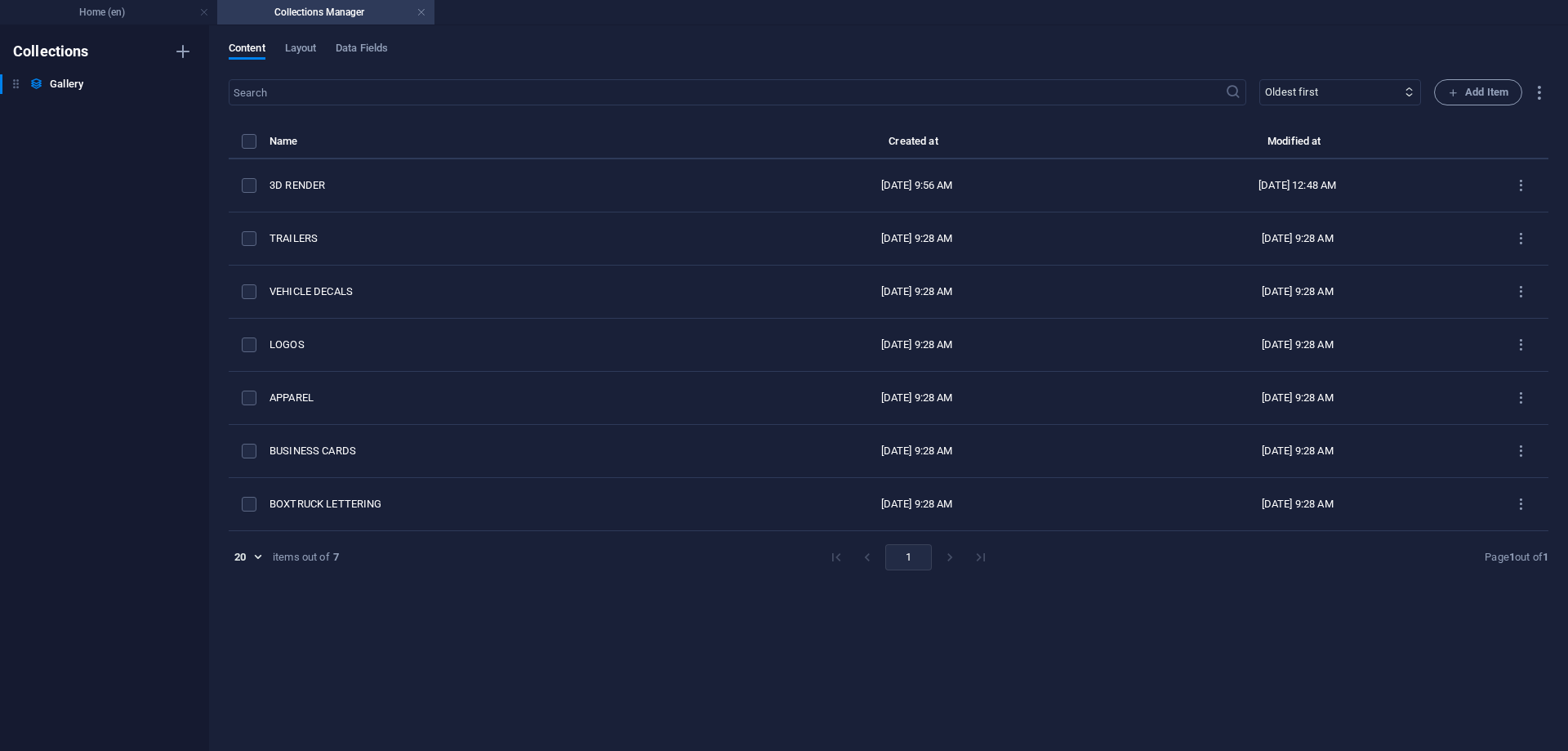
click at [634, 53] on div "Content Layout Data Fields" at bounding box center [888, 57] width 1320 height 31
click at [608, 53] on div "Content Layout Data Fields" at bounding box center [888, 57] width 1320 height 31
click at [308, 50] on span "Layout" at bounding box center [301, 50] width 32 height 22
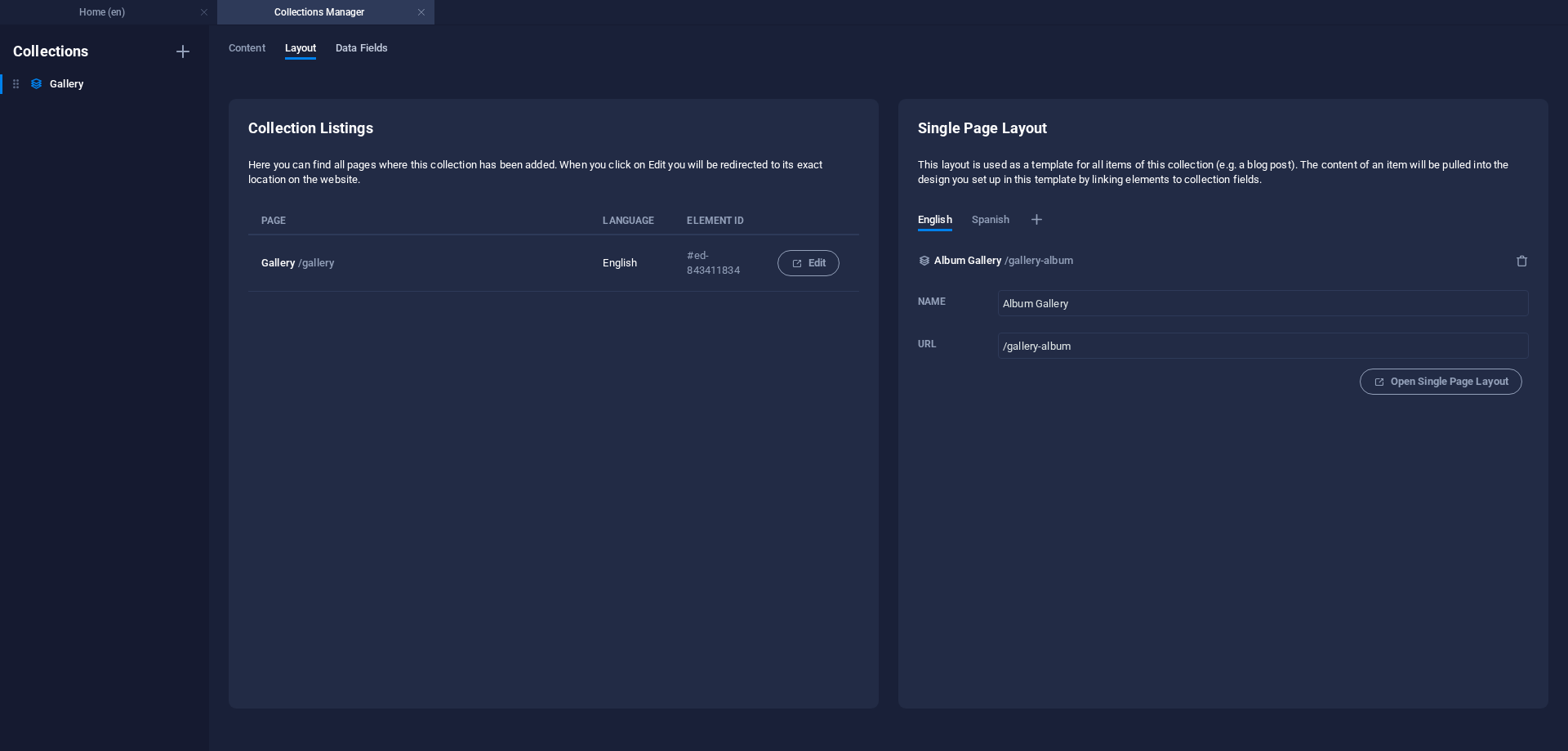
click at [388, 45] on span "Data Fields" at bounding box center [361, 50] width 52 height 22
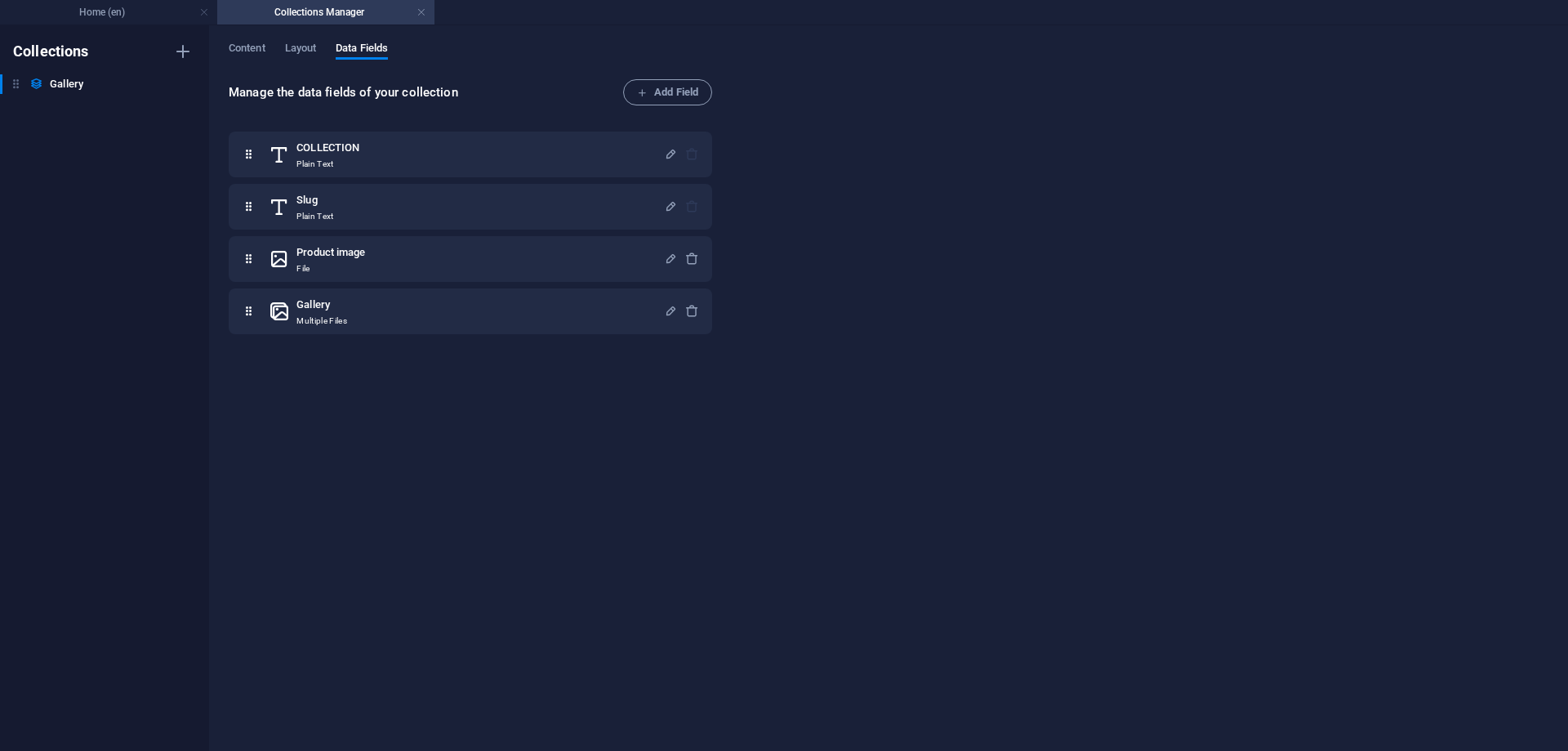
click at [847, 220] on div "Manage the data fields of your collection Add Field COLLECTION Plain Text Slug …" at bounding box center [888, 406] width 1320 height 655
click at [826, 160] on div "Manage the data fields of your collection Add Field COLLECTION Plain Text Slug …" at bounding box center [888, 406] width 1320 height 655
click at [242, 52] on span "Content" at bounding box center [247, 50] width 36 height 22
select select "createdAt_ASC"
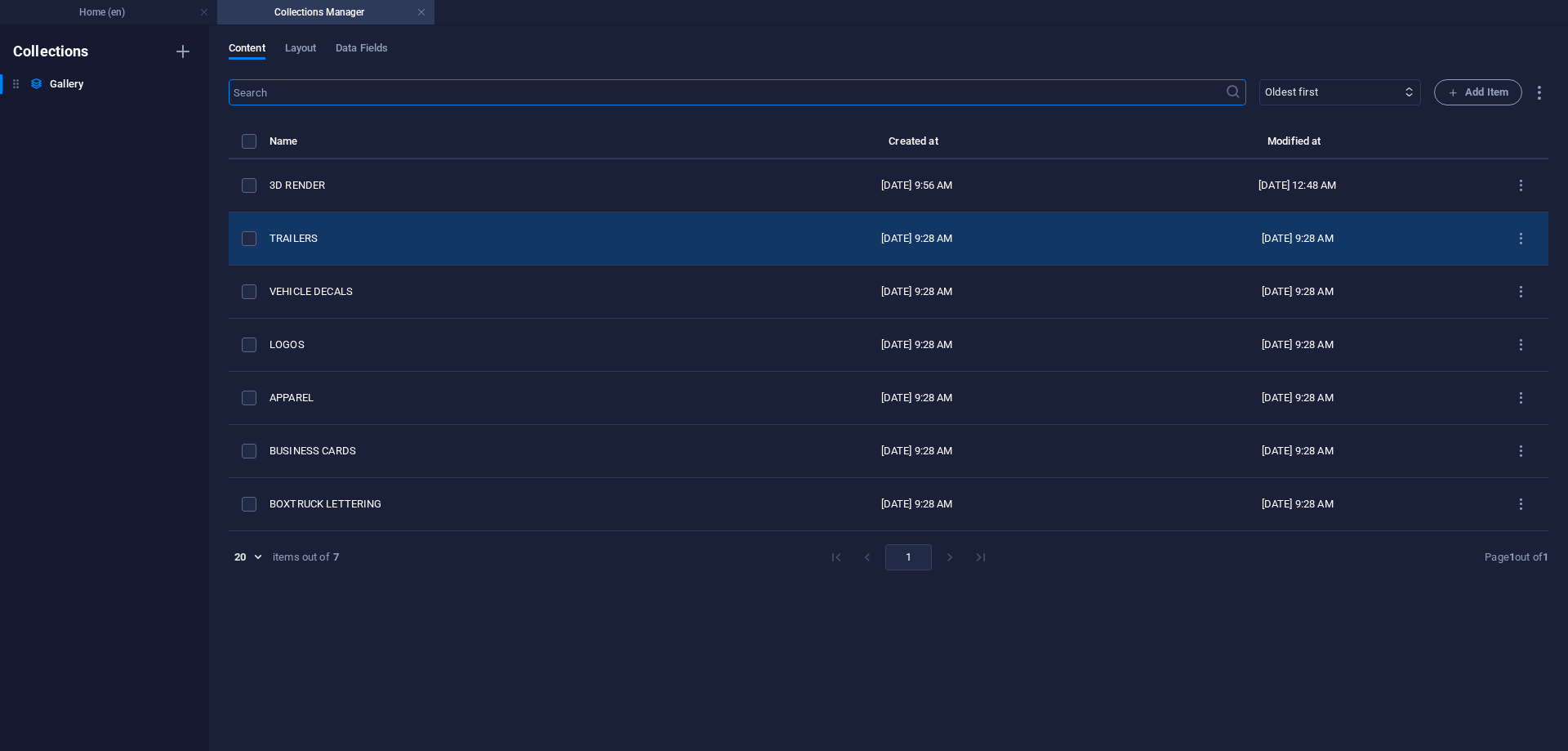
click at [289, 234] on div "TRAILERS" at bounding box center [494, 239] width 449 height 15
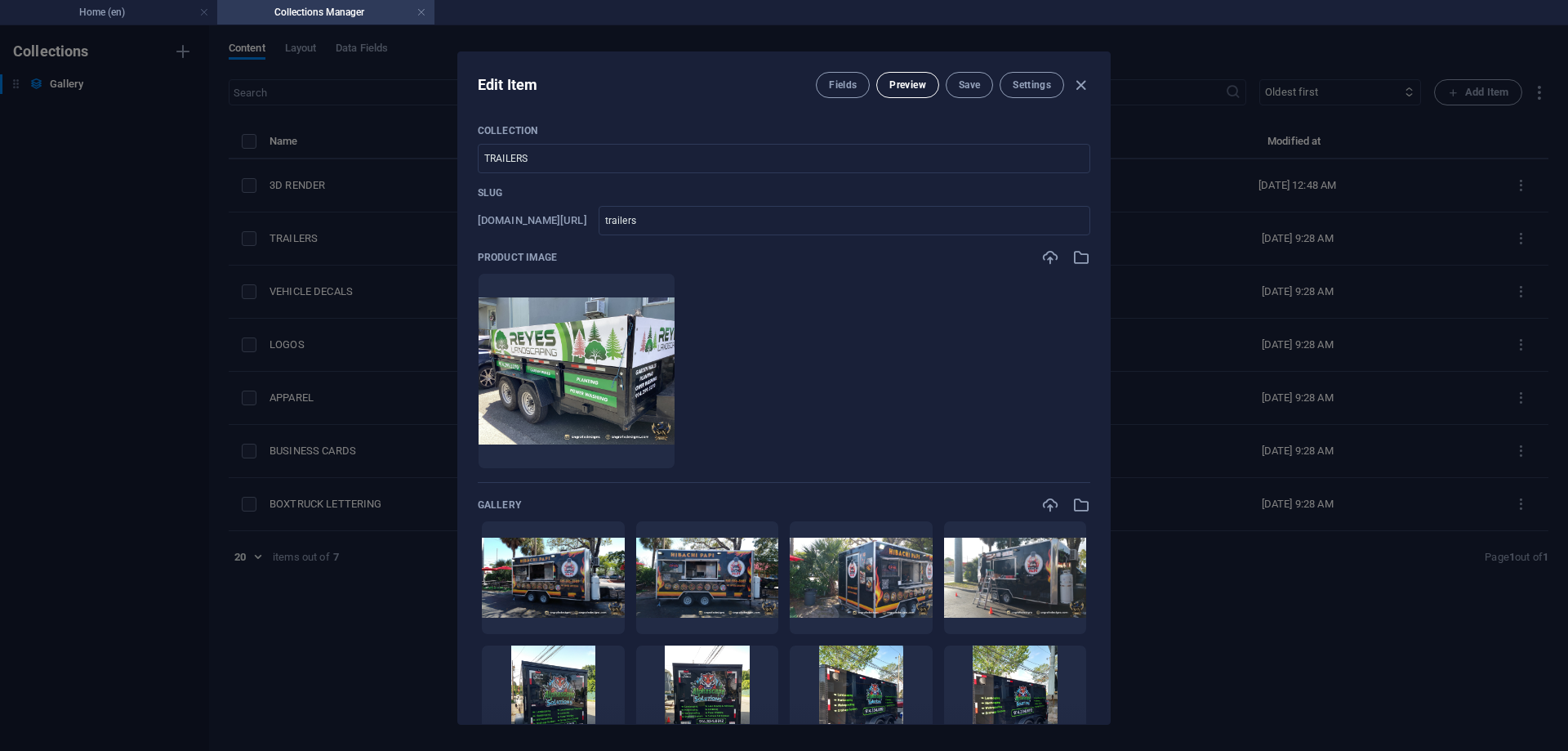
click at [923, 88] on span "Preview" at bounding box center [907, 85] width 35 height 13
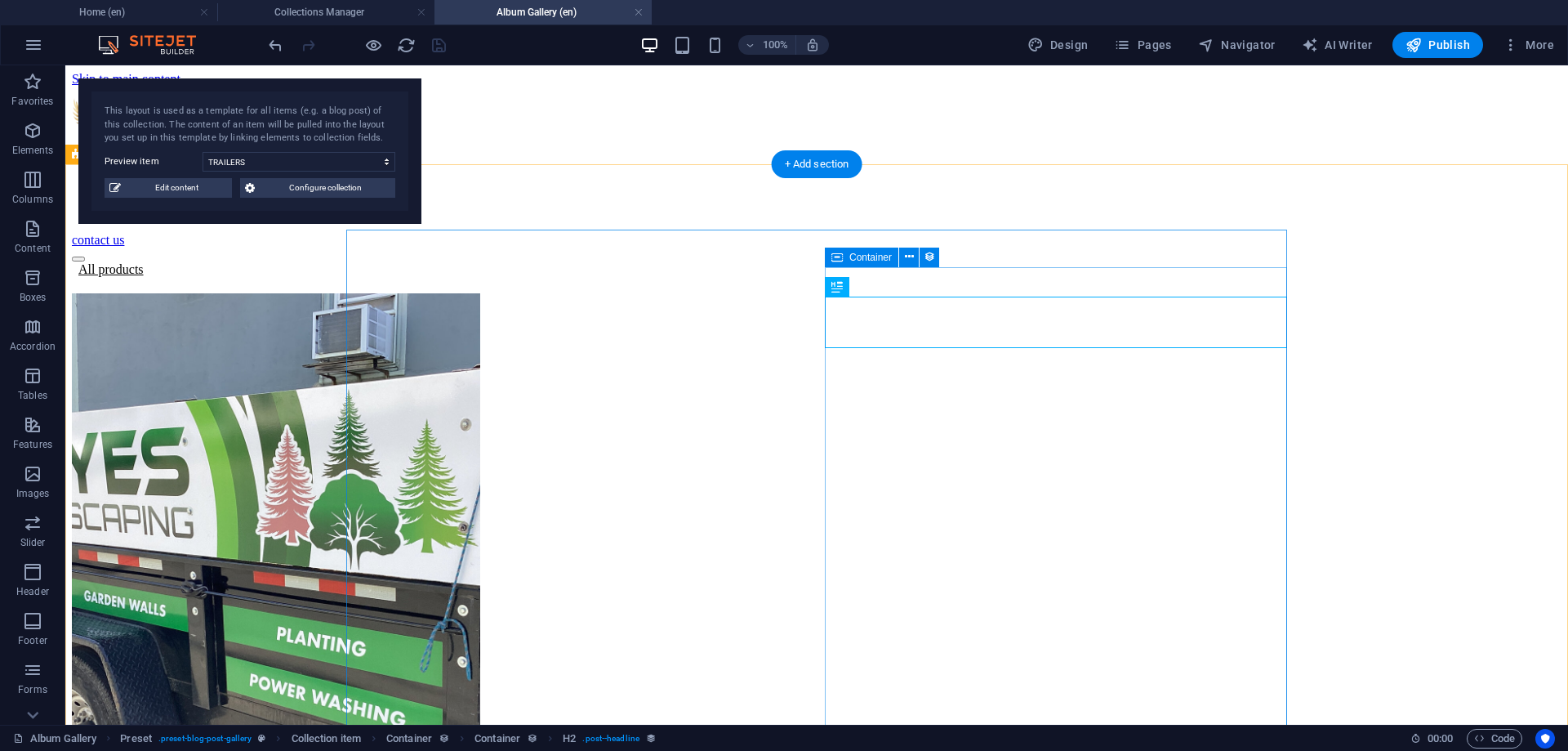
select select "68b6f11770b186a98a09a861"
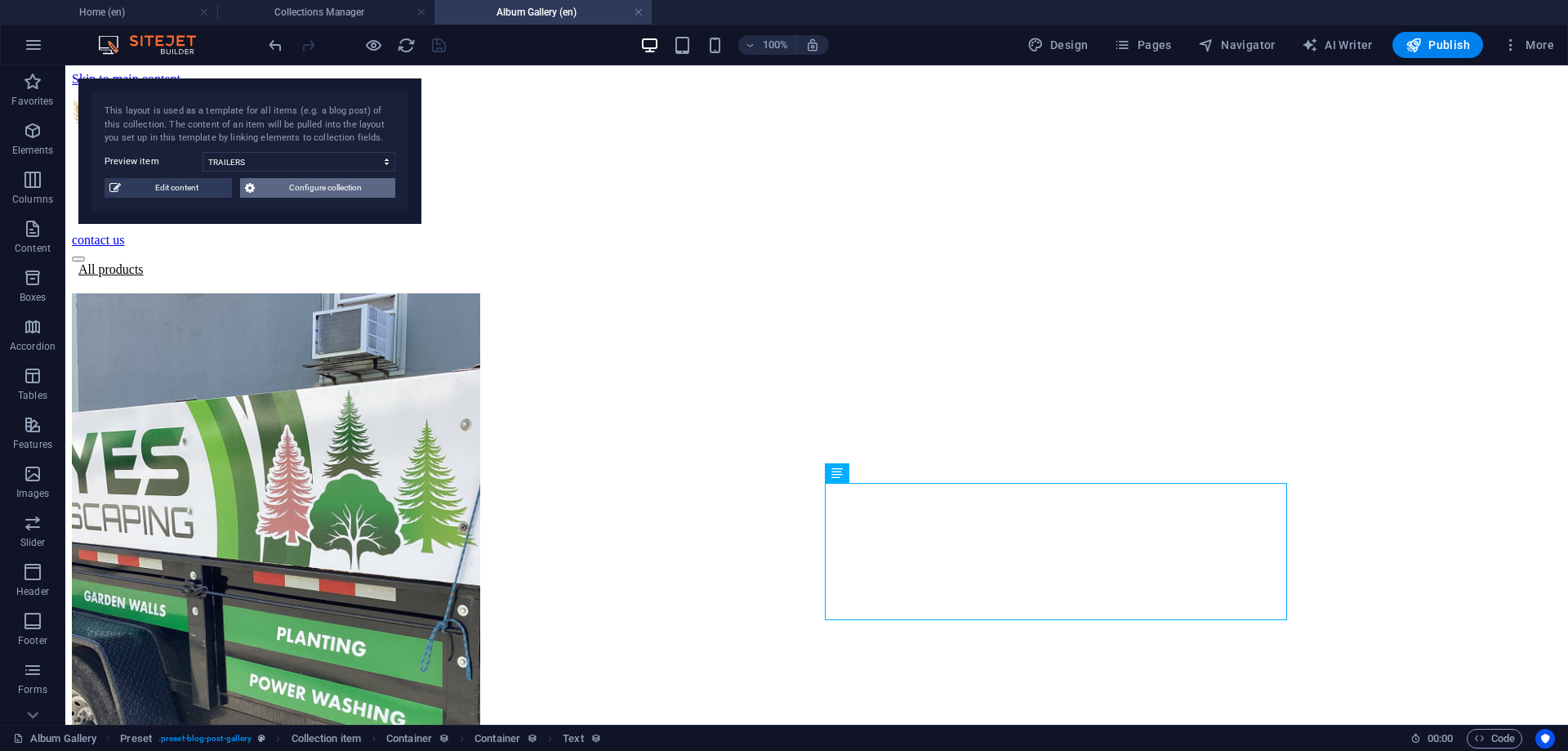
click at [276, 193] on span "Configure collection" at bounding box center [325, 188] width 131 height 20
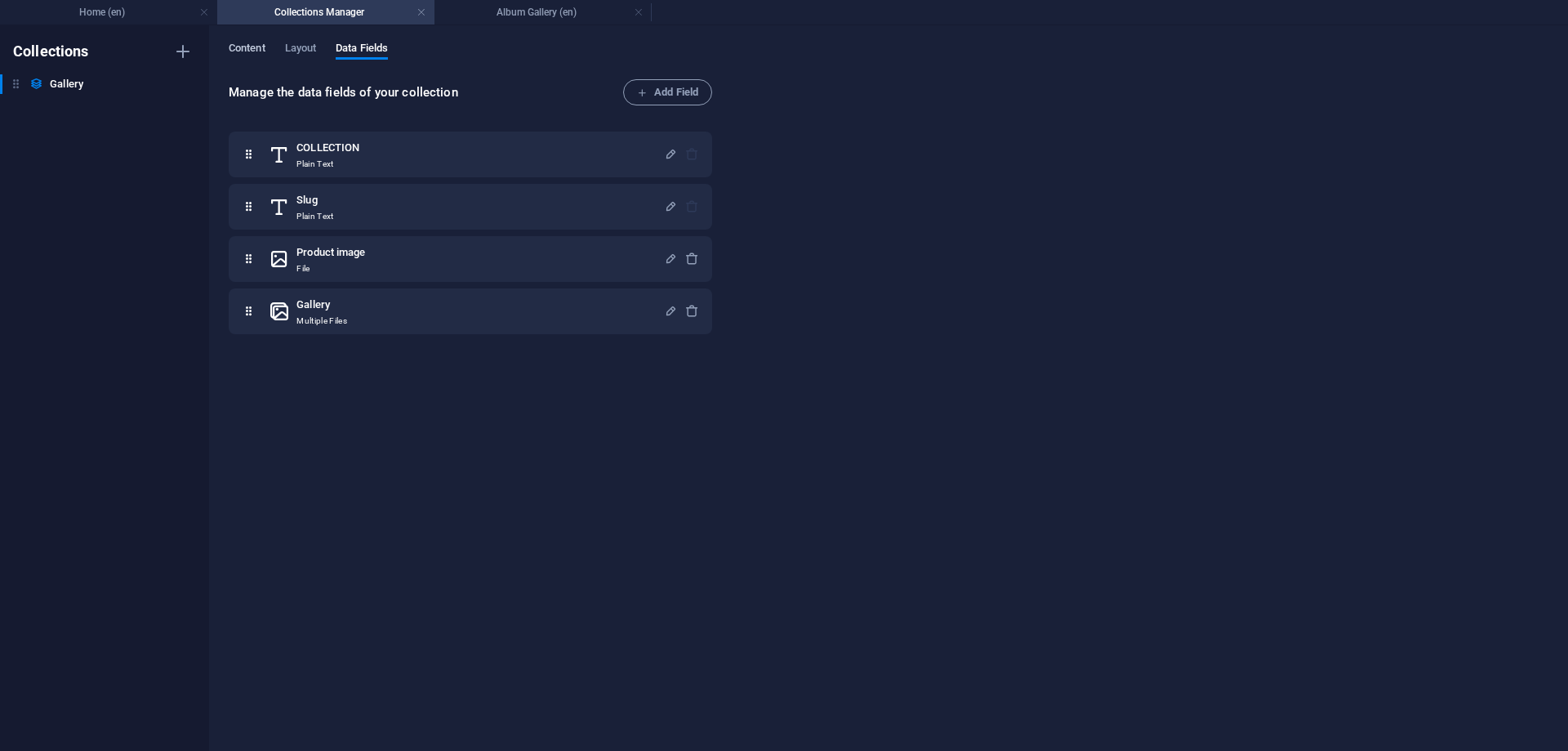
click at [254, 49] on span "Content" at bounding box center [247, 50] width 36 height 22
select select "createdAt_ASC"
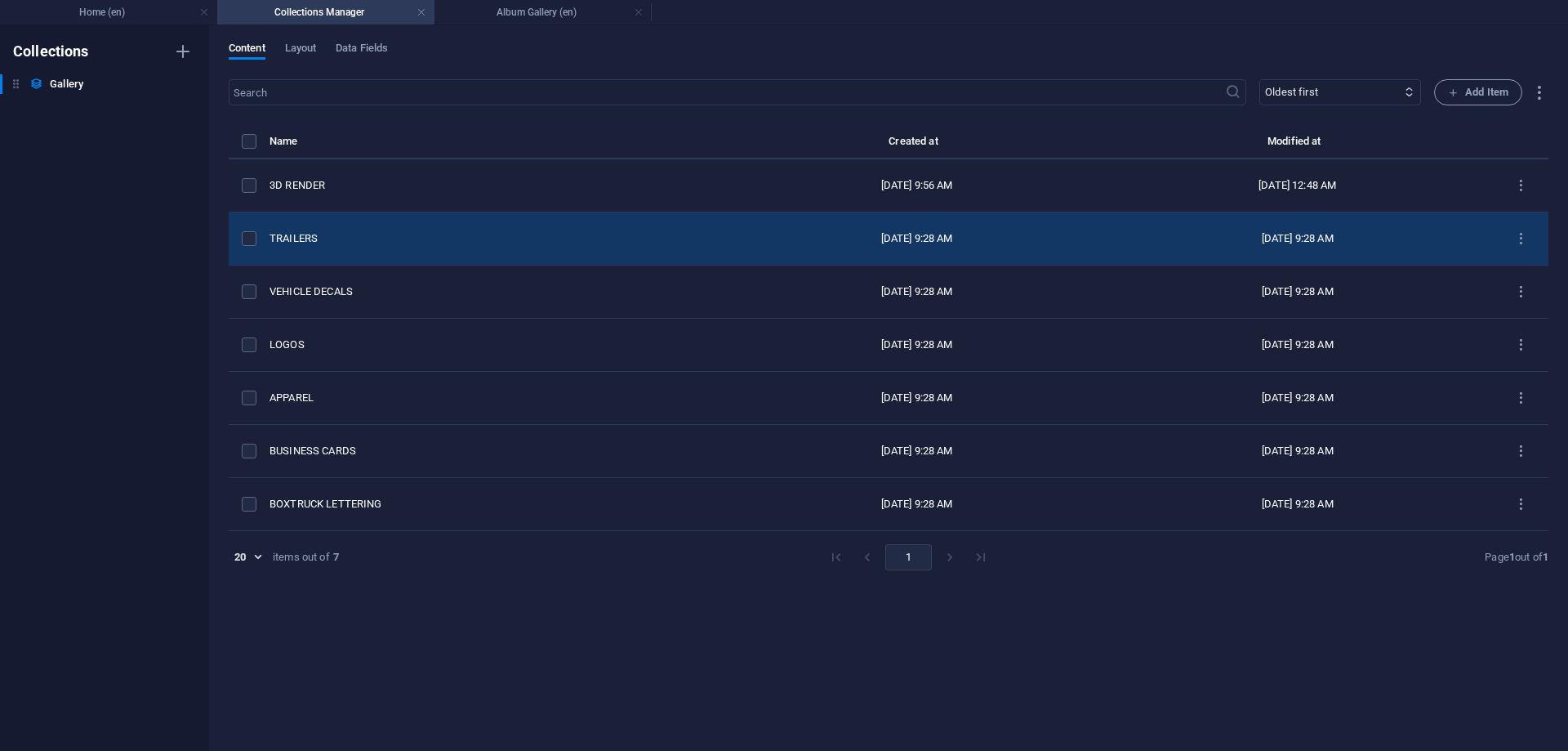
click at [297, 243] on div "TRAILERS" at bounding box center [494, 239] width 449 height 15
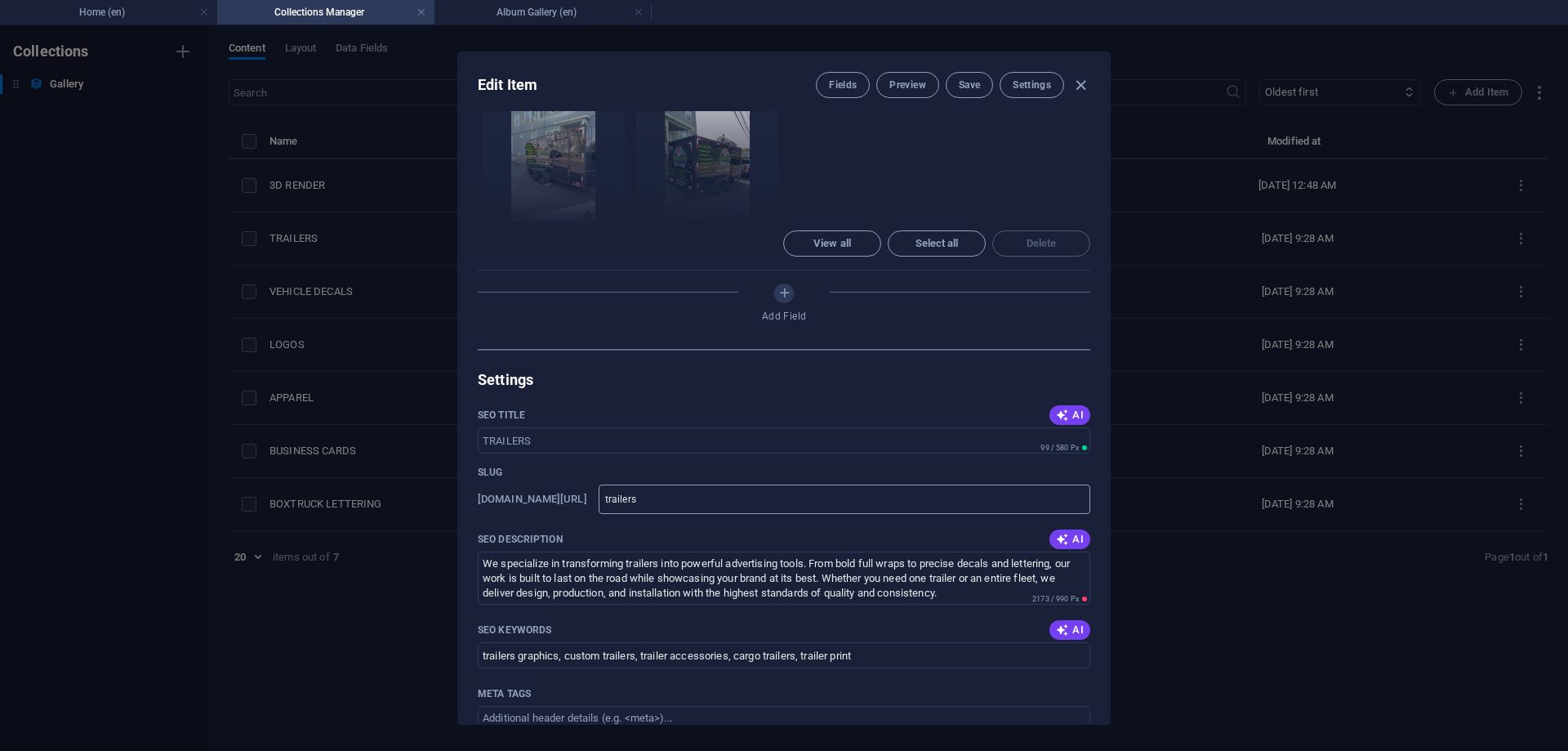
scroll to position [661, 0]
drag, startPoint x: 964, startPoint y: 466, endPoint x: 412, endPoint y: 407, distance: 555.1
click at [478, 549] on textarea "We specialize in transforming trailers into powerful advertising tools. From bo…" at bounding box center [784, 575] width 613 height 53
click at [1082, 85] on icon "button" at bounding box center [1081, 85] width 19 height 19
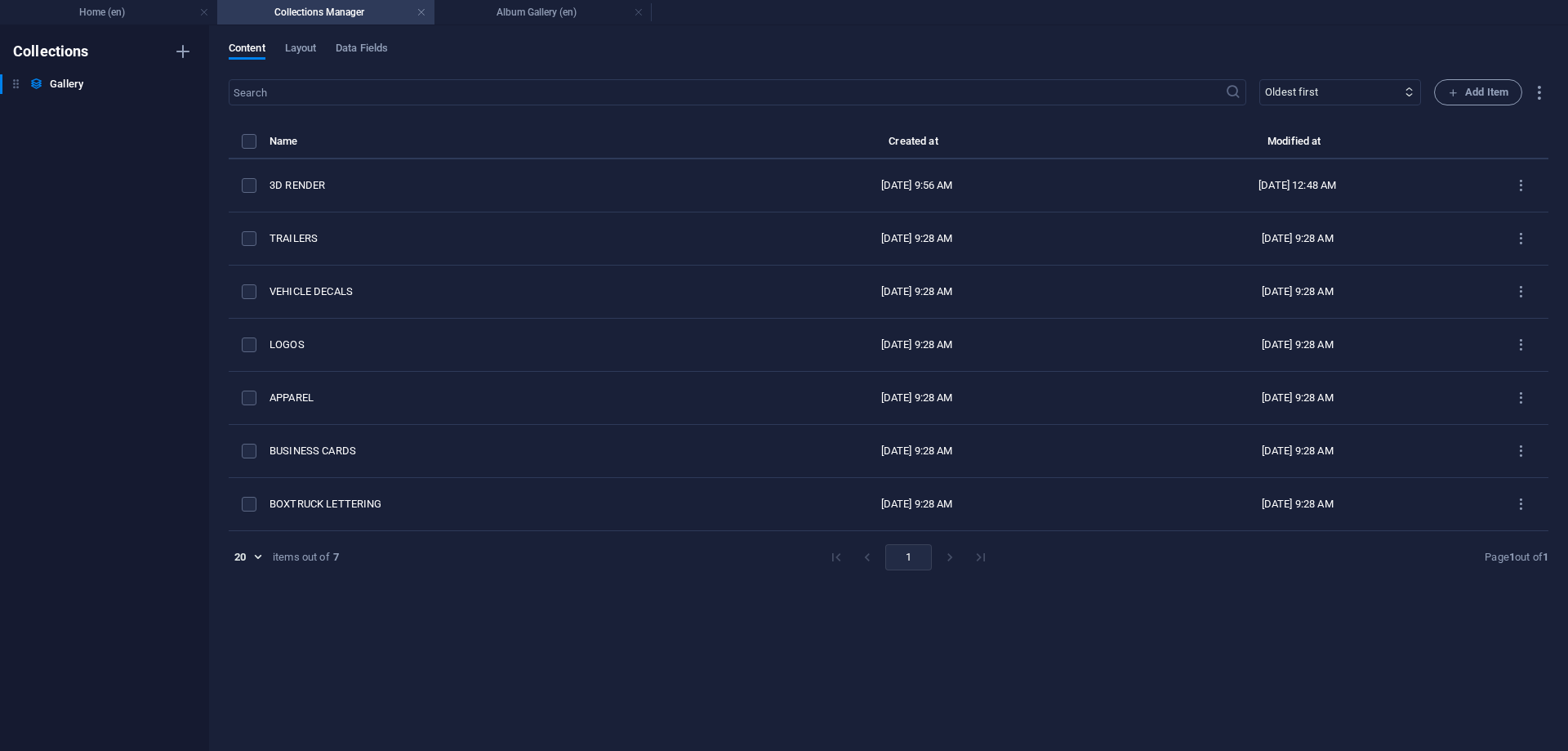
type input "trailers"
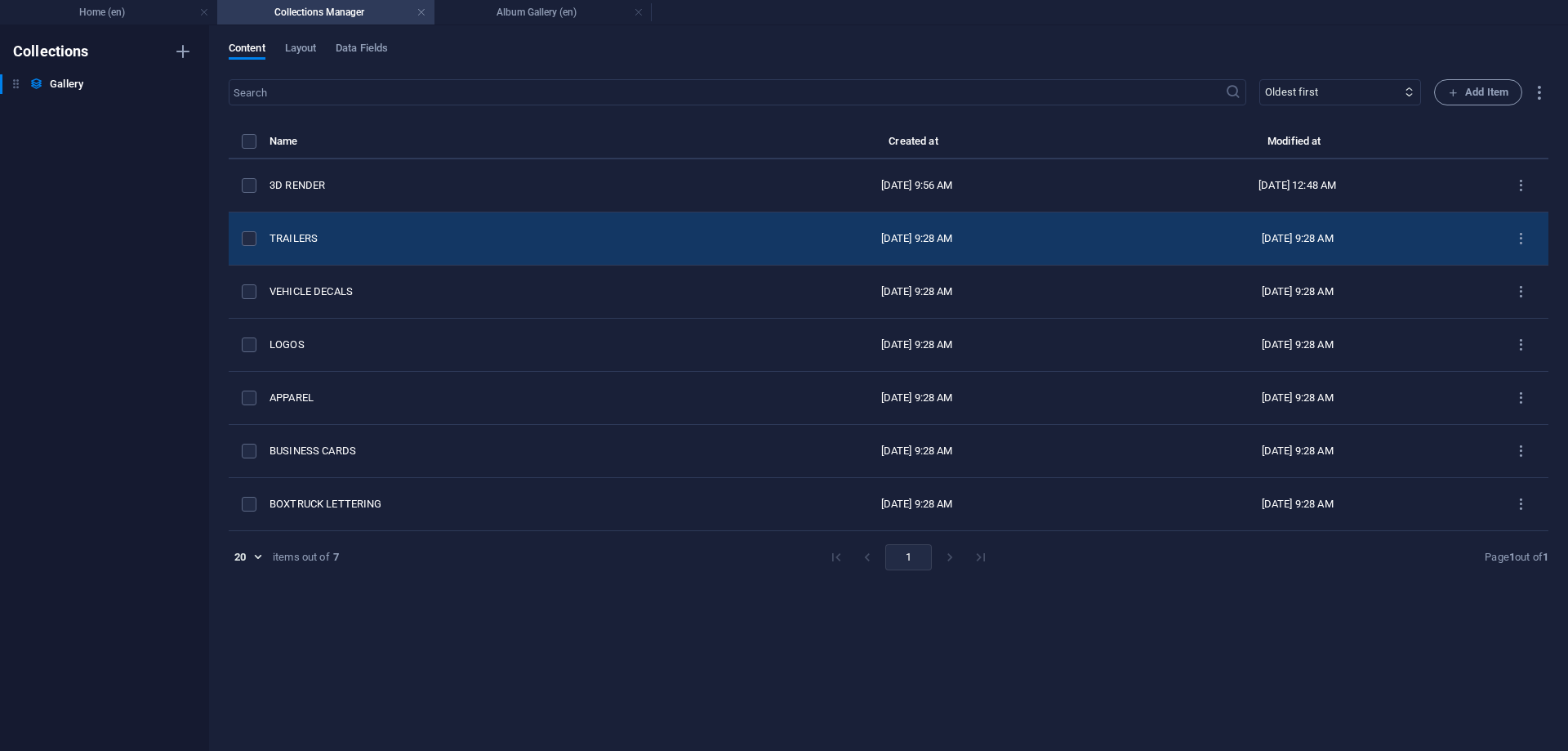
click at [289, 247] on td "TRAILERS" at bounding box center [501, 238] width 462 height 53
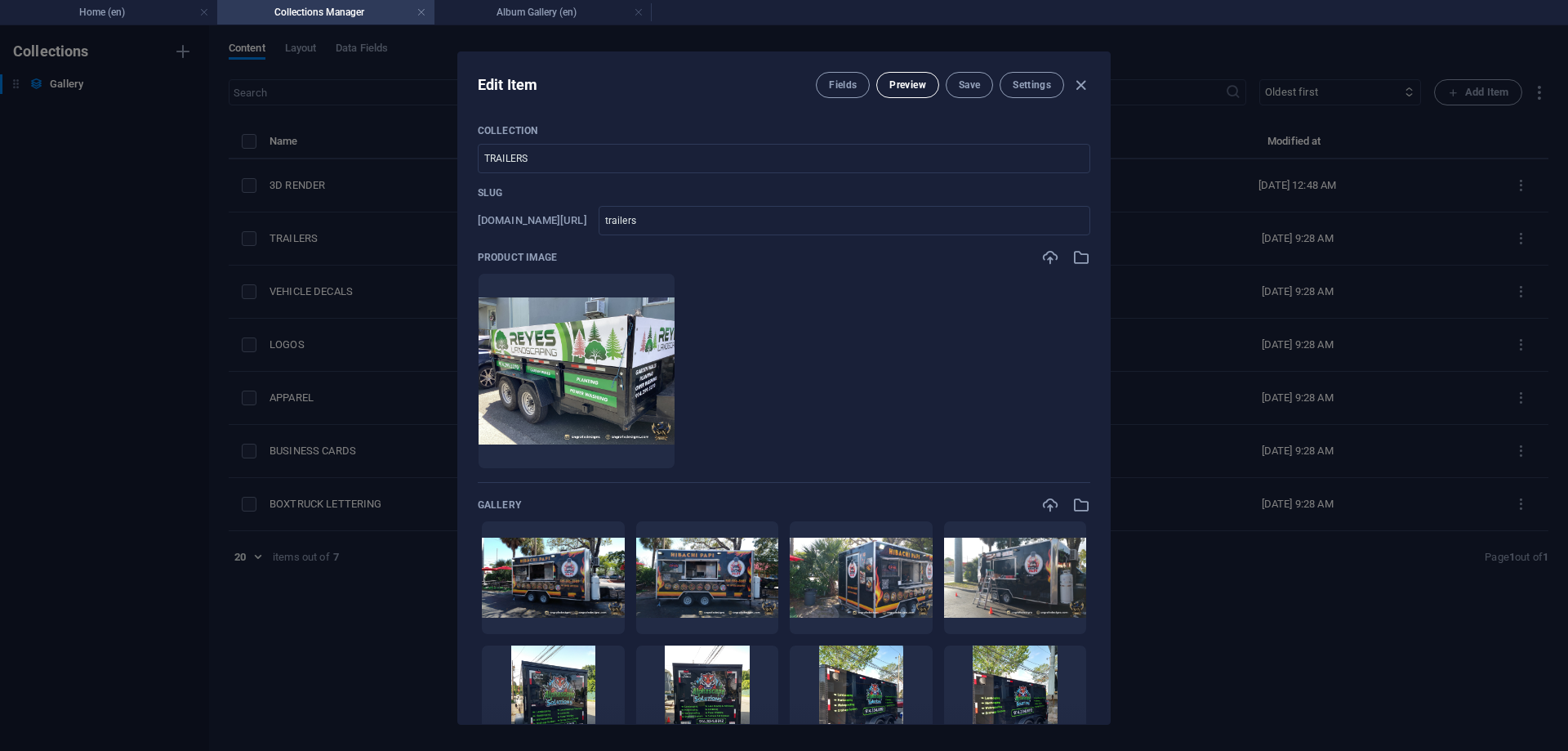
click at [913, 86] on span "Preview" at bounding box center [907, 85] width 35 height 13
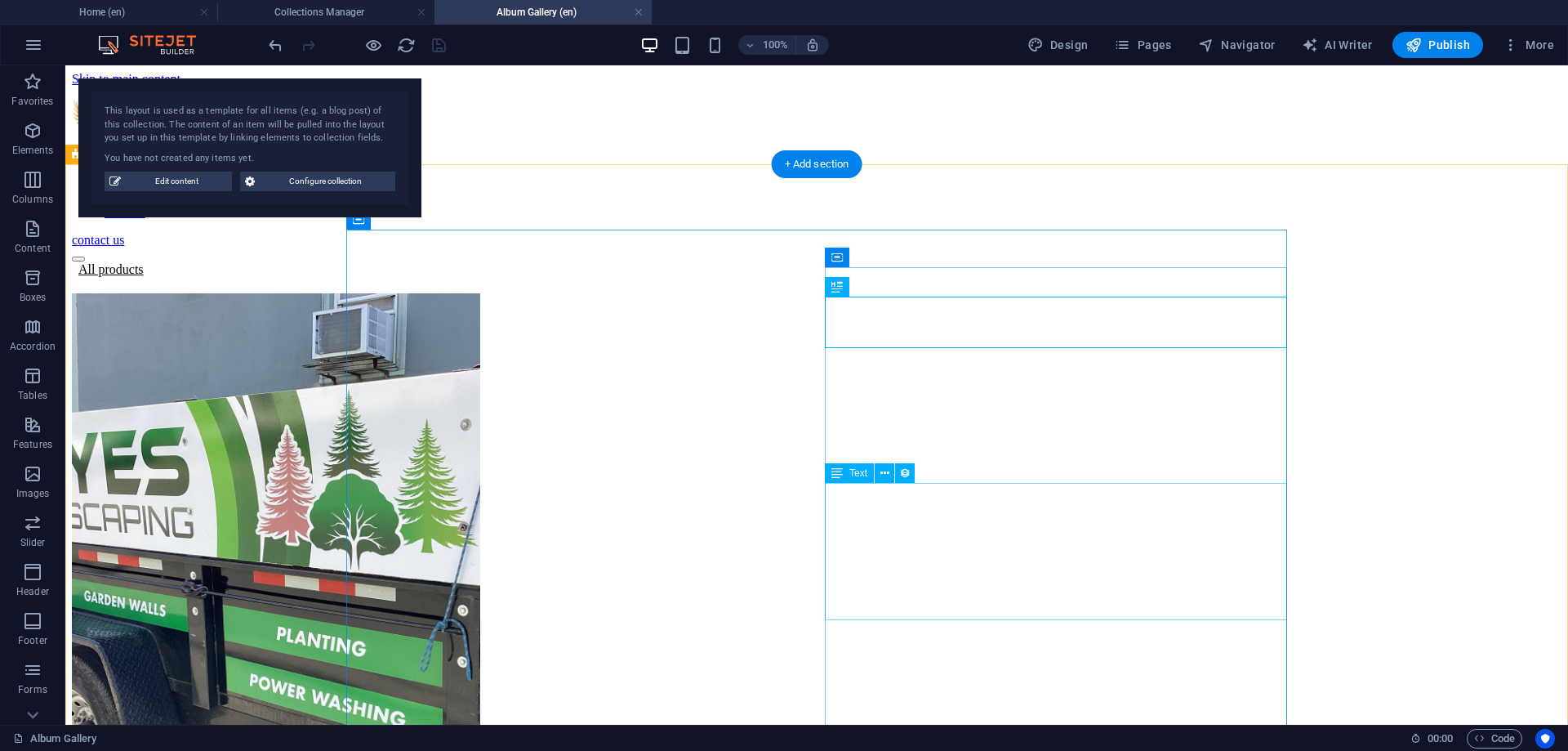
scroll to position [0, 0]
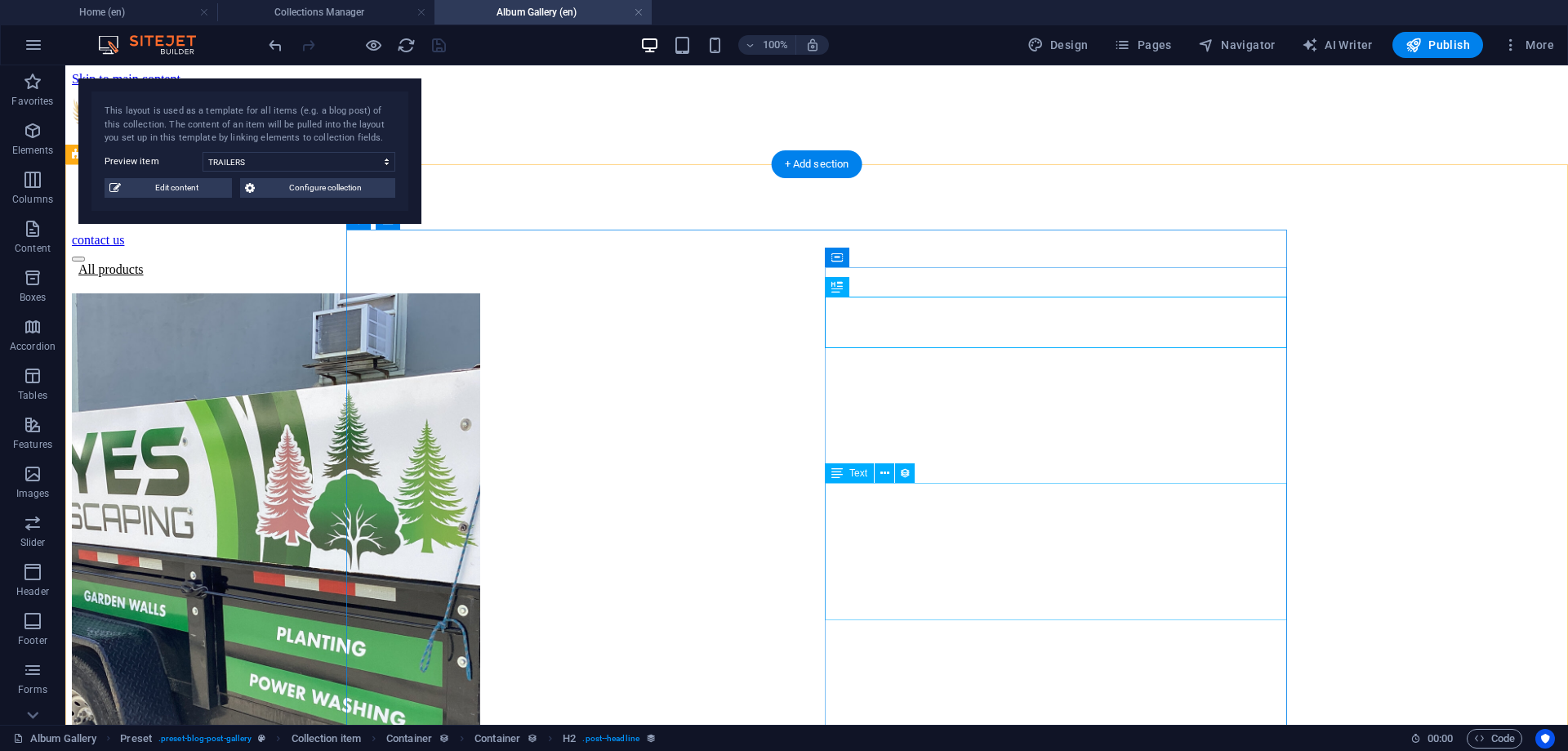
select select "68b6f11770b186a98a09a861"
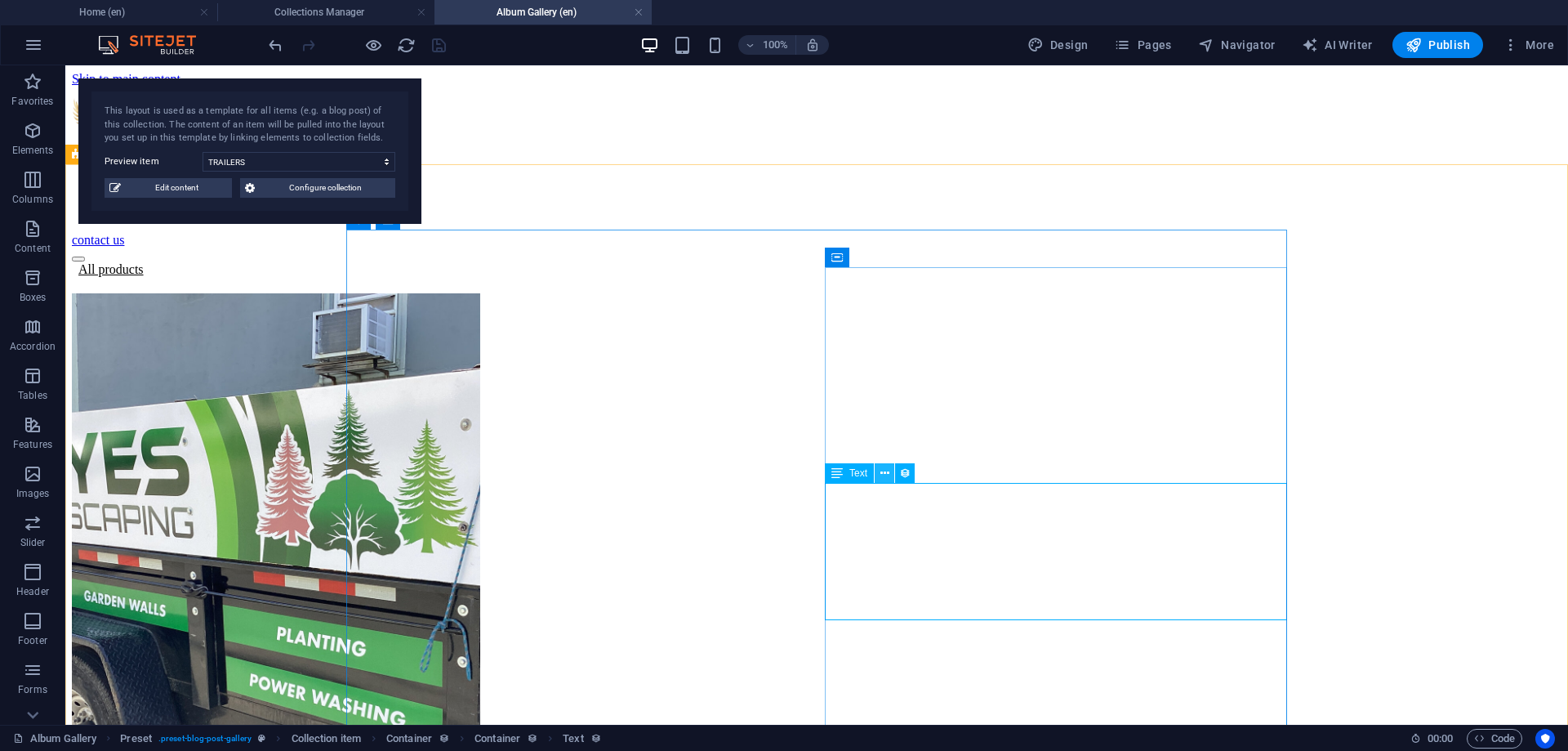
click at [883, 468] on icon at bounding box center [885, 474] width 9 height 17
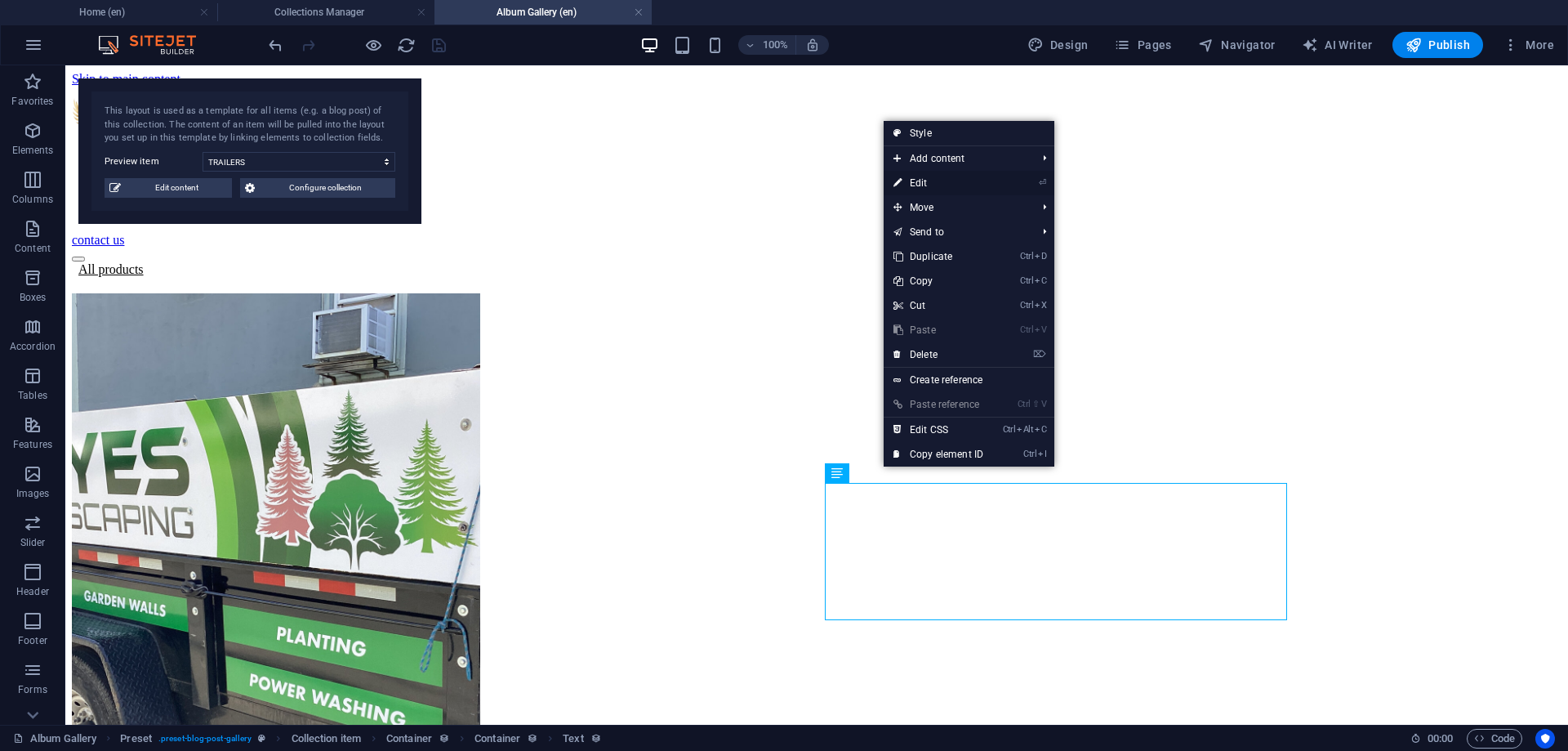
click at [923, 185] on link "⏎ Edit" at bounding box center [938, 183] width 109 height 24
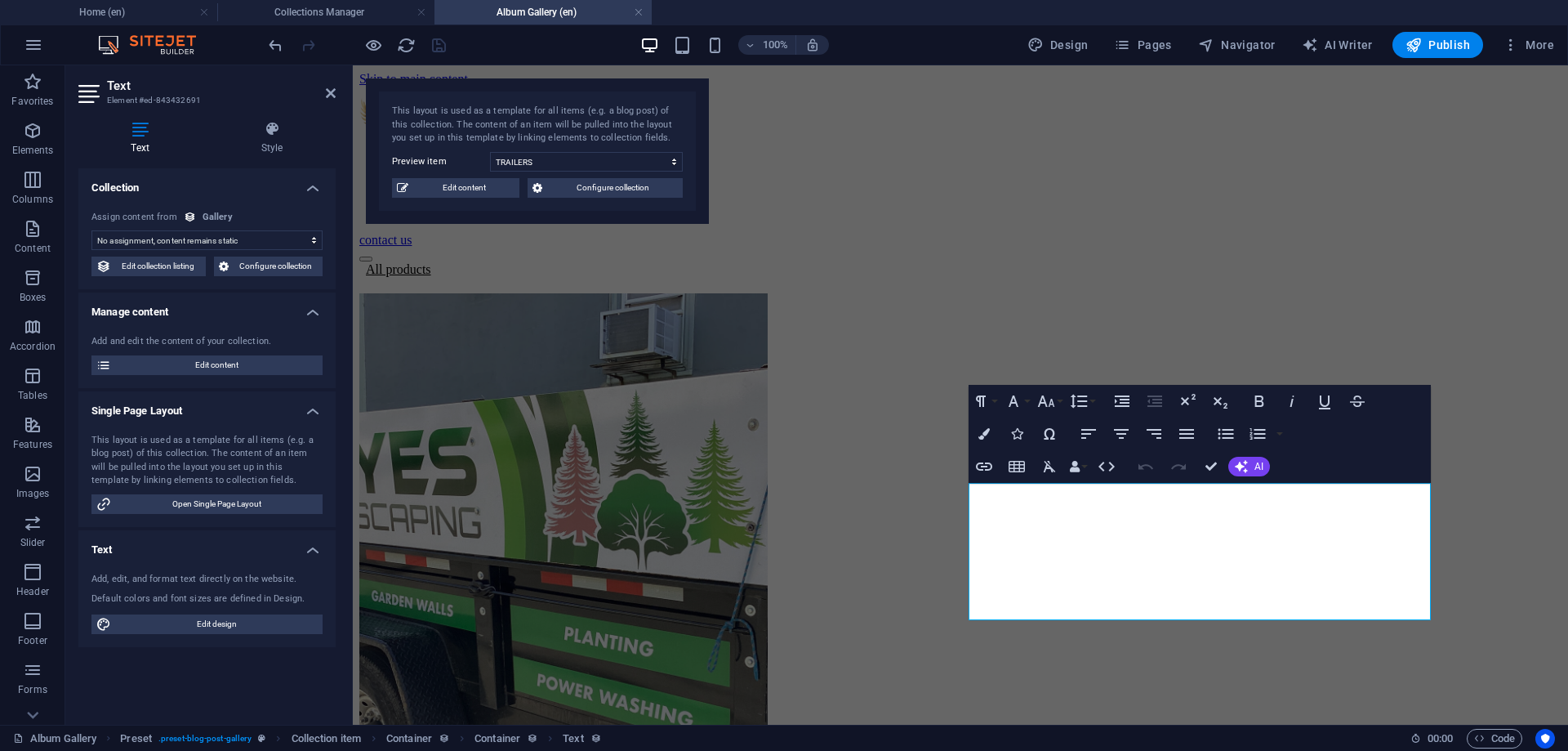
drag, startPoint x: 141, startPoint y: 457, endPoint x: 271, endPoint y: 466, distance: 130.3
click at [271, 466] on div "This layout is used as a template for all items (e.g. a blog post) of this coll…" at bounding box center [207, 461] width 232 height 54
drag, startPoint x: 185, startPoint y: 463, endPoint x: 288, endPoint y: 460, distance: 103.0
click at [265, 460] on div "This layout is used as a template for all items (e.g. a blog post) of this coll…" at bounding box center [207, 461] width 232 height 54
drag, startPoint x: 141, startPoint y: 464, endPoint x: 273, endPoint y: 476, distance: 132.5
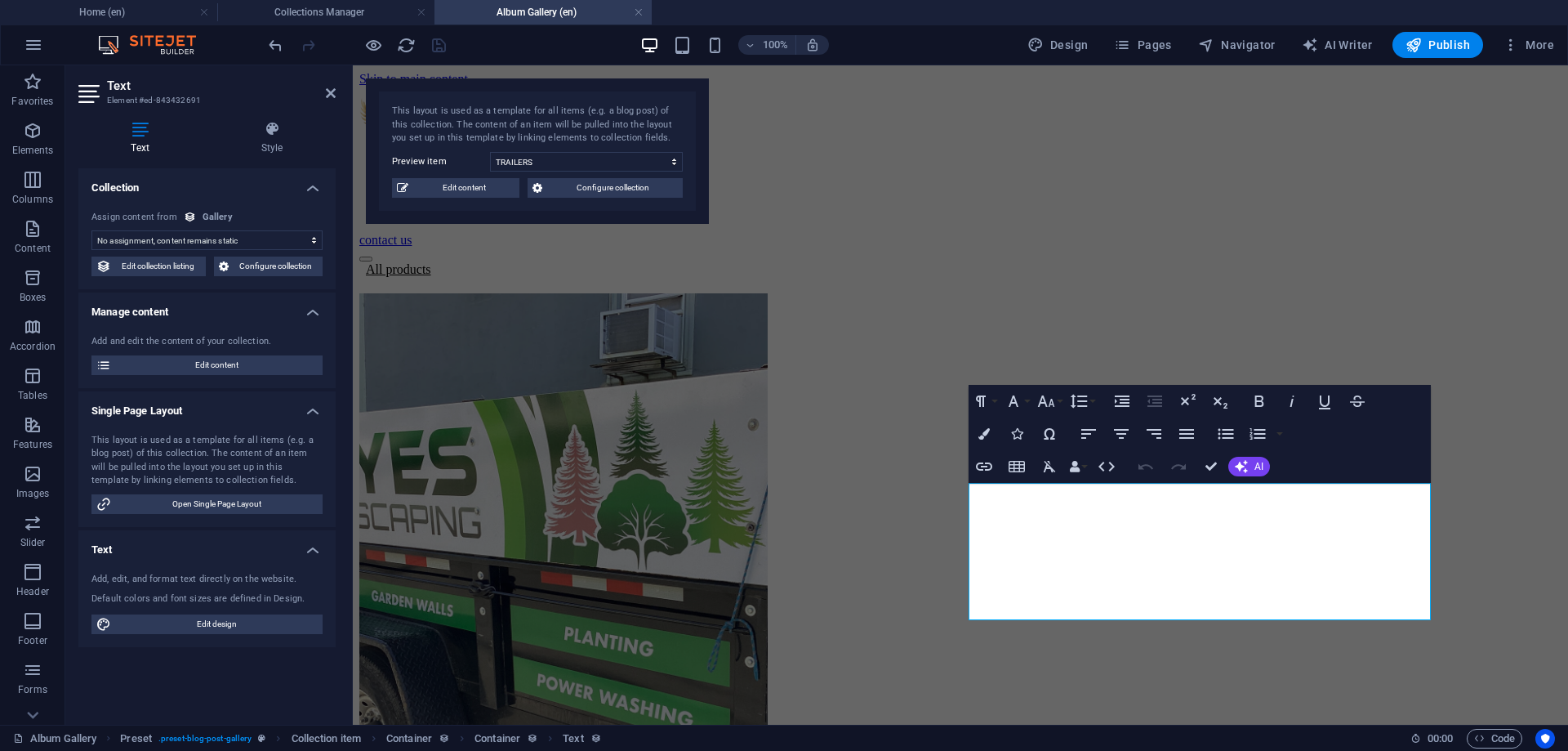
click at [273, 476] on div "This layout is used as a template for all items (e.g. a blog post) of this coll…" at bounding box center [207, 461] width 232 height 54
drag, startPoint x: 211, startPoint y: 472, endPoint x: 260, endPoint y: 479, distance: 49.5
click at [257, 479] on div "This layout is used as a template for all items (e.g. a blog post) of this coll…" at bounding box center [207, 461] width 232 height 54
drag, startPoint x: 1179, startPoint y: 610, endPoint x: 971, endPoint y: 490, distance: 240.1
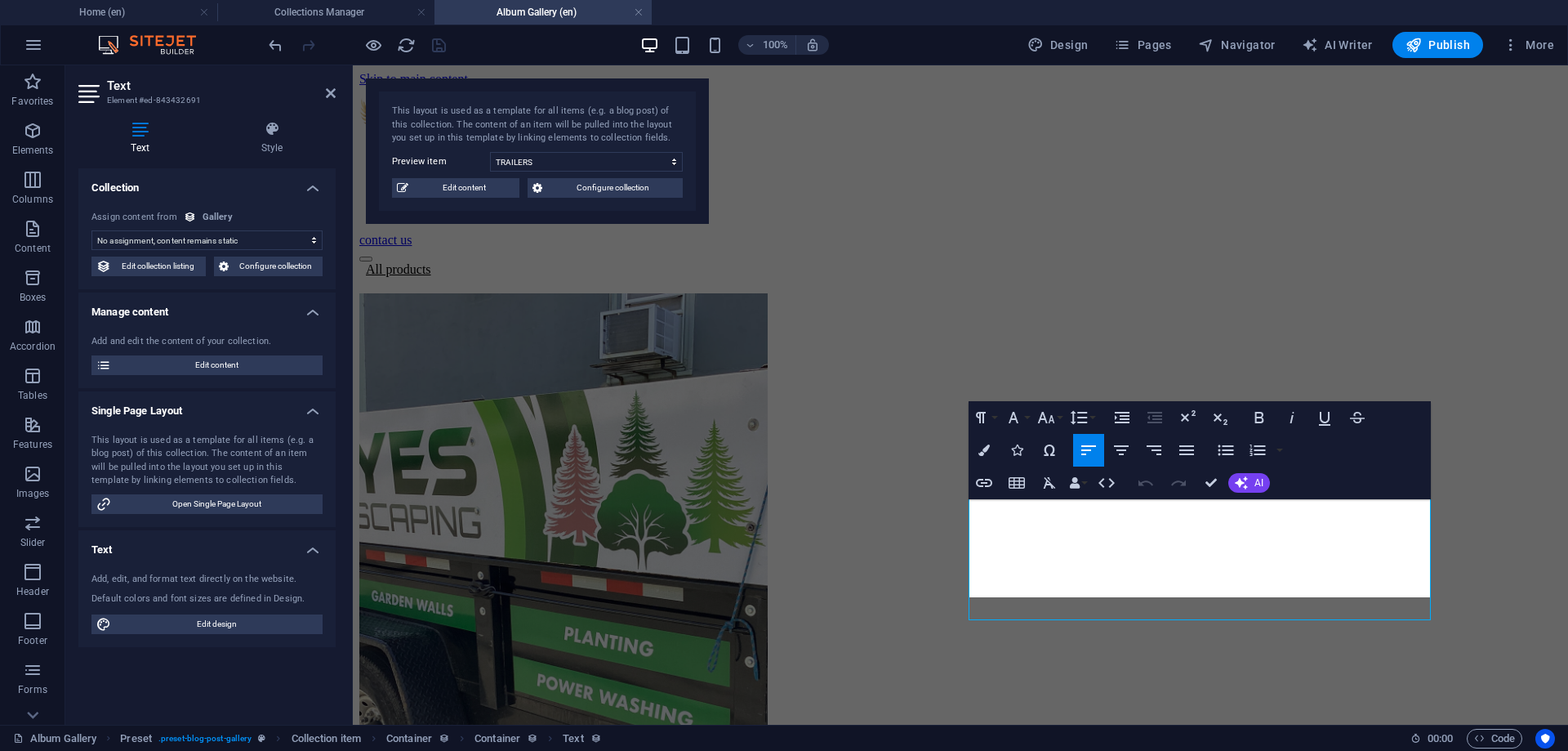
scroll to position [4812, 9]
click at [307, 408] on h4 "Single Page Layout" at bounding box center [206, 405] width 257 height 29
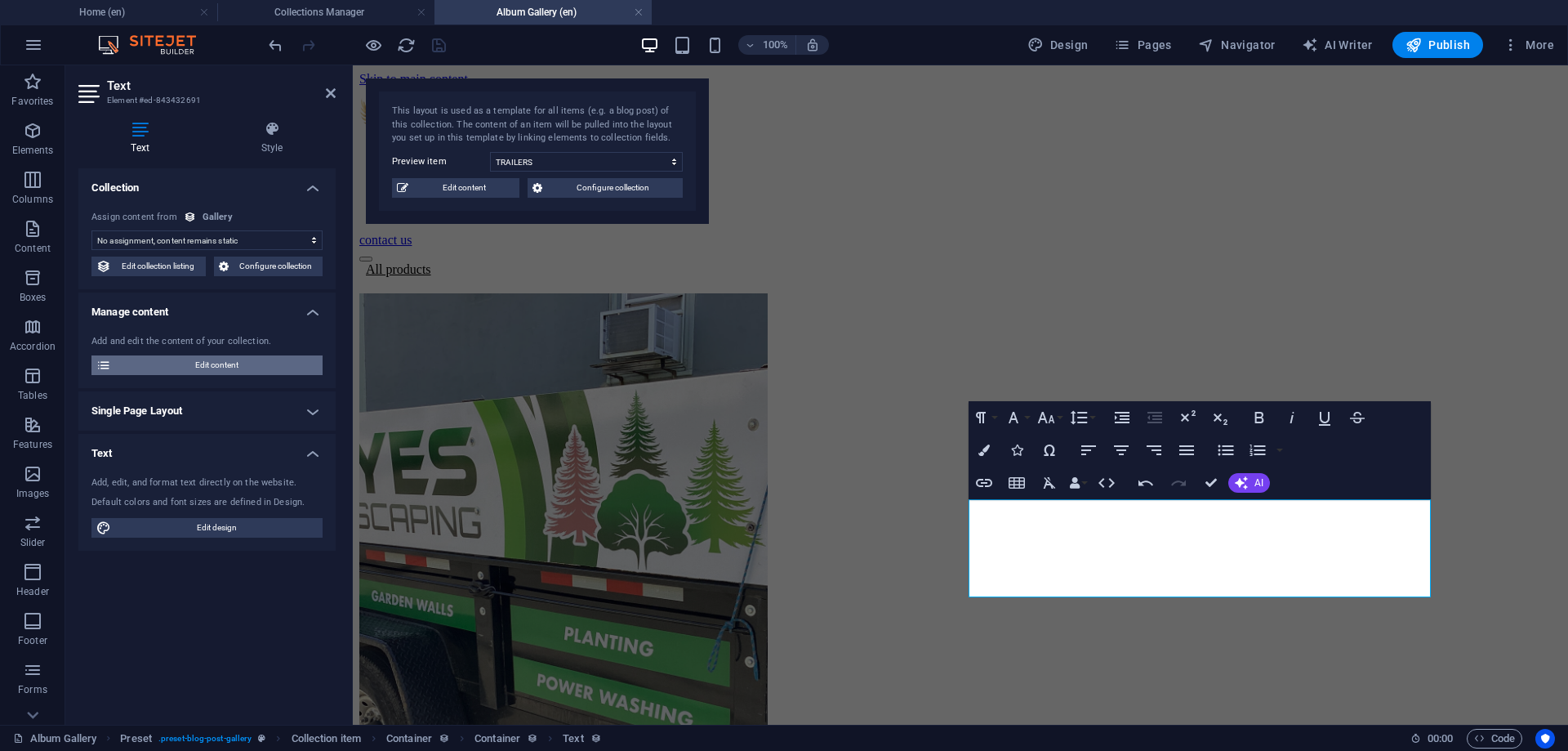
click at [222, 365] on span "Edit content" at bounding box center [217, 364] width 202 height 20
type input "trailers"
type textarea "We specialize in transforming trailers into powerful advertising tools. From bo…"
type input "trailers graphics, custom trailers, trailer accessories, cargo trailers, traile…"
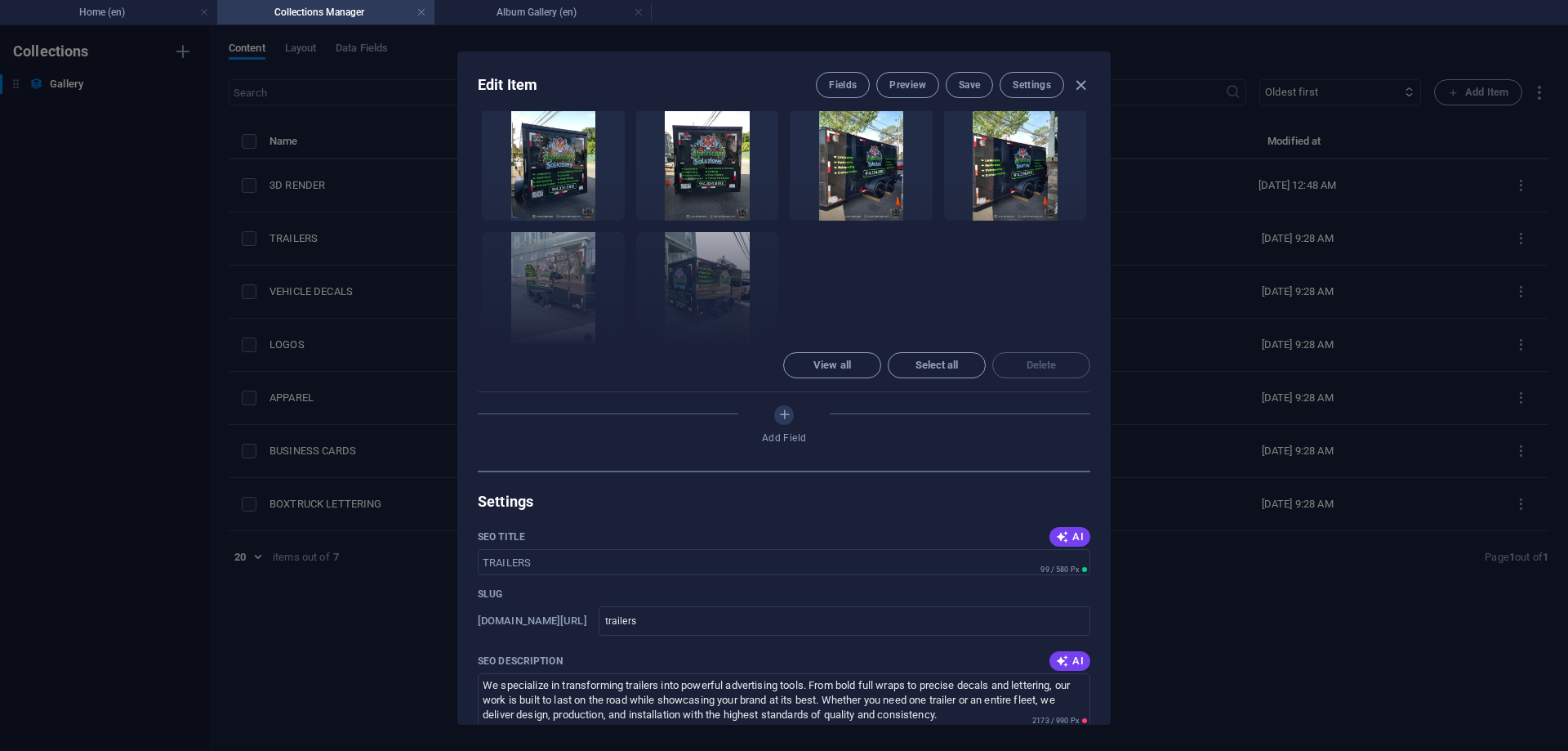
scroll to position [515, 0]
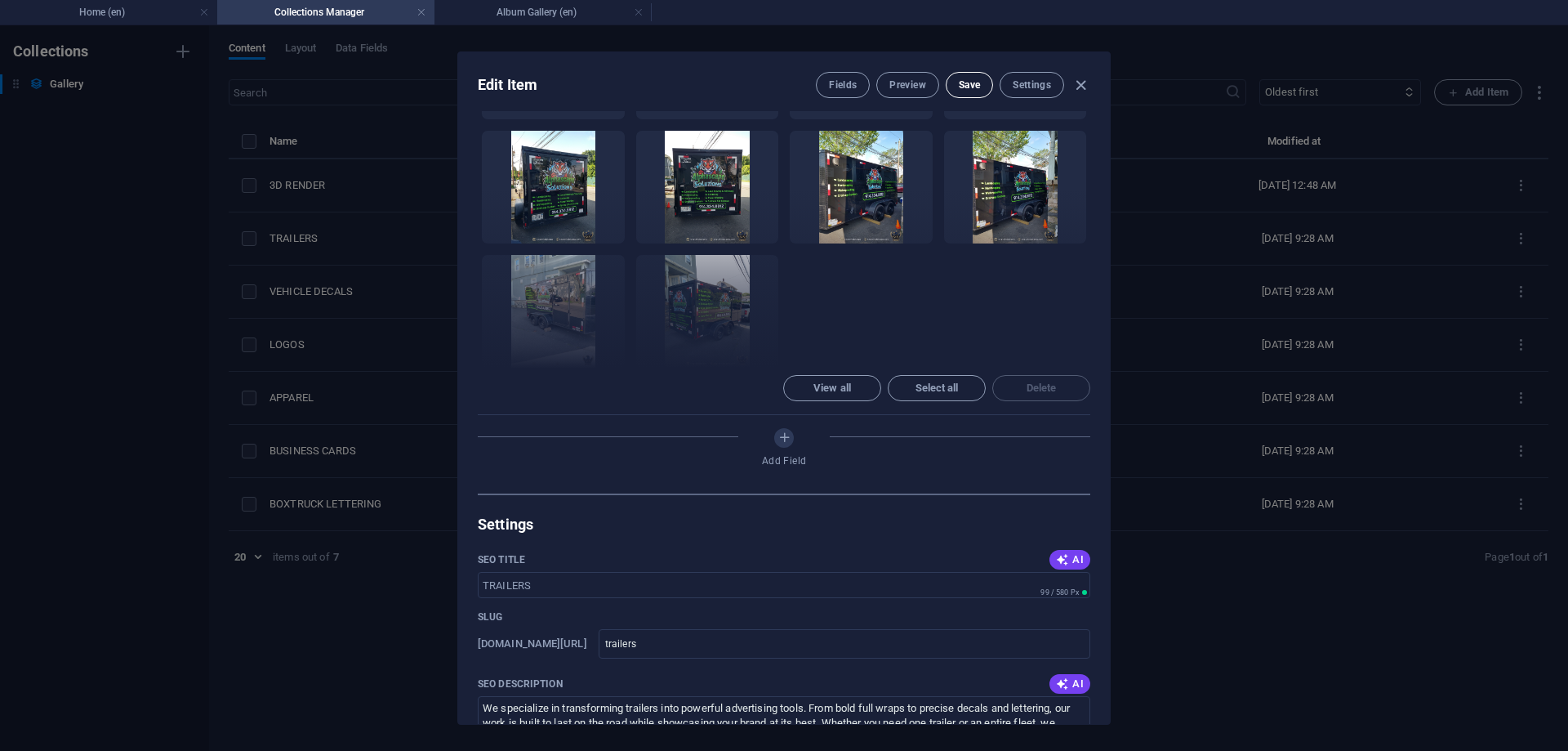
click at [968, 91] on span "Save" at bounding box center [969, 85] width 21 height 13
click at [1075, 90] on icon "button" at bounding box center [1081, 85] width 19 height 19
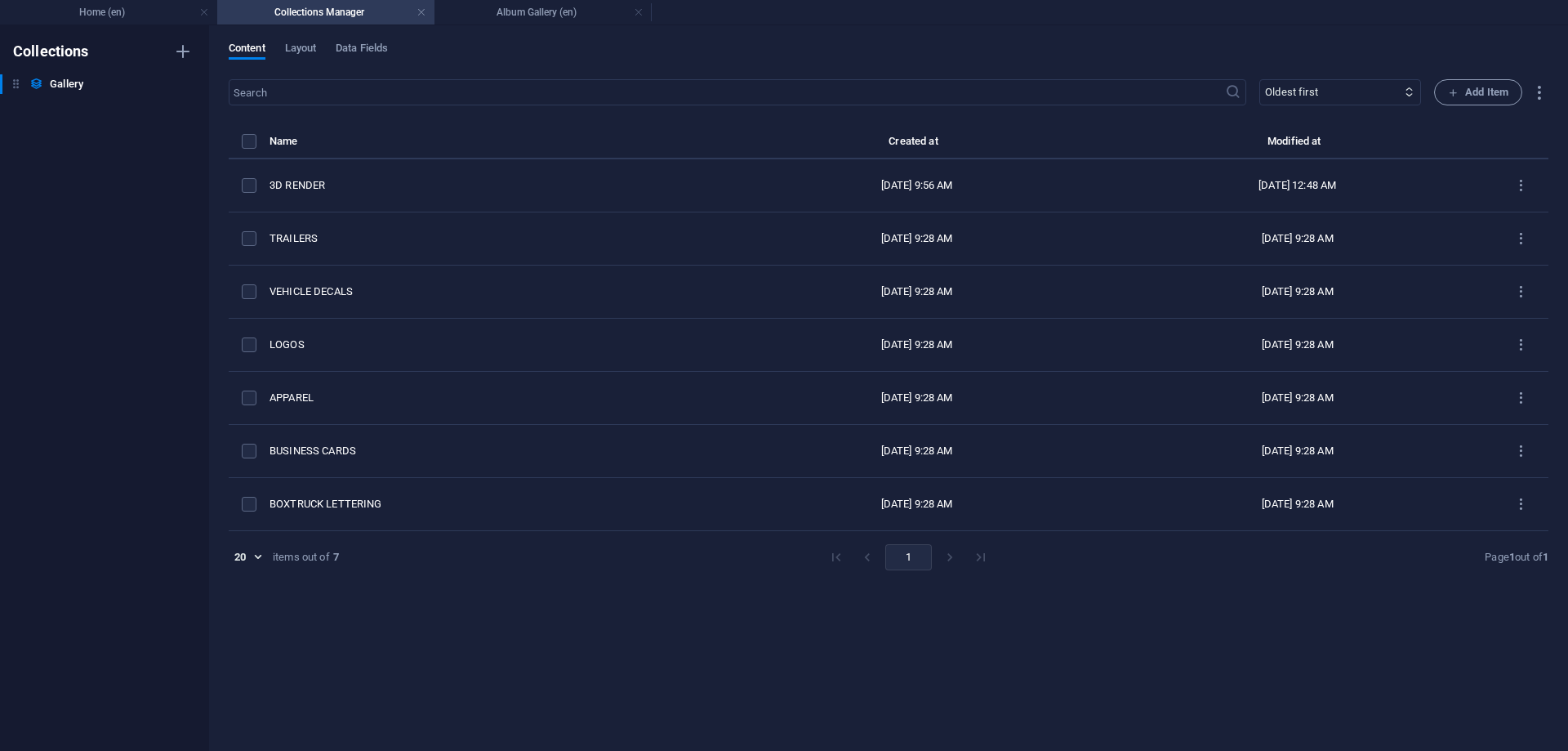
type input "trailers"
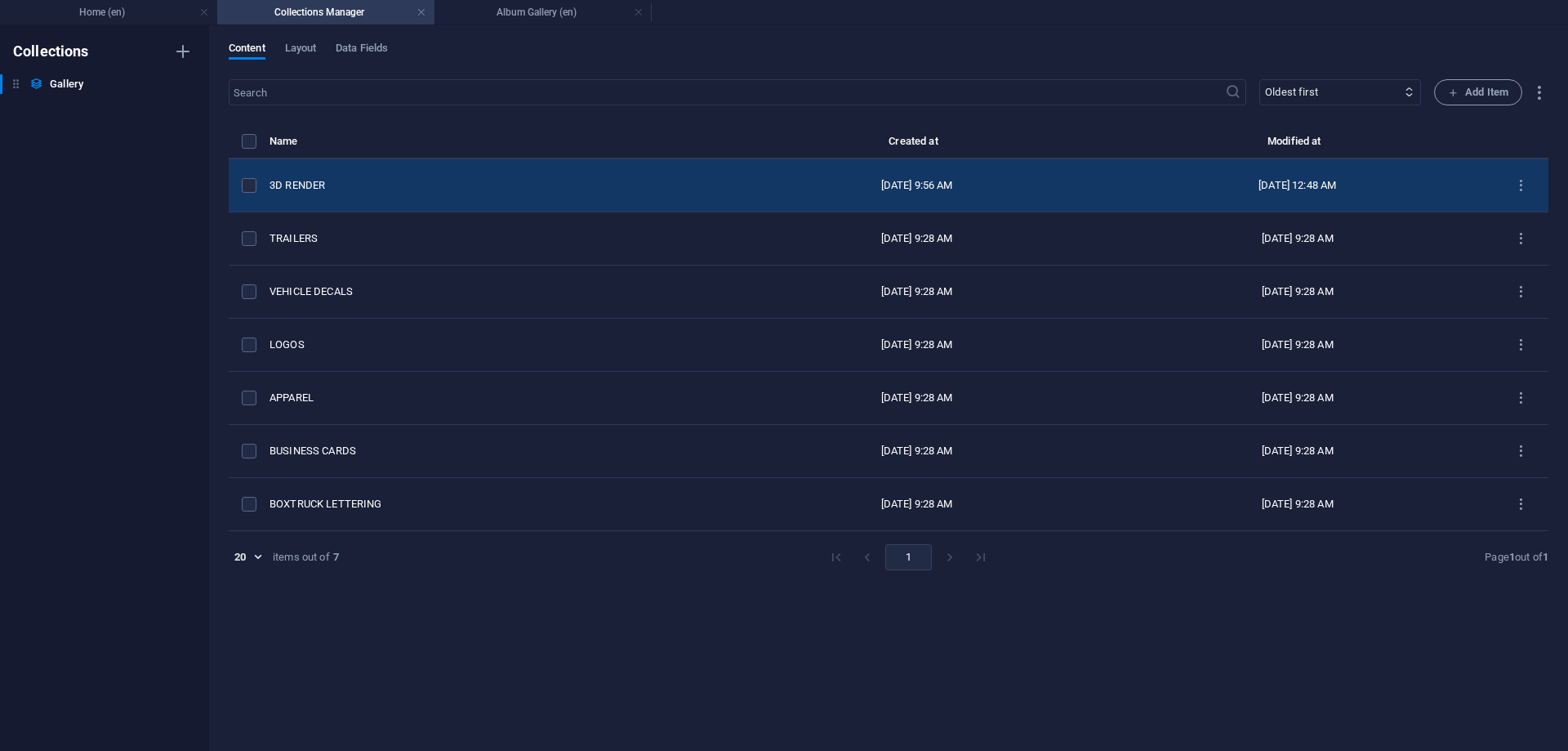
click at [290, 187] on div "3D RENDER" at bounding box center [494, 186] width 449 height 15
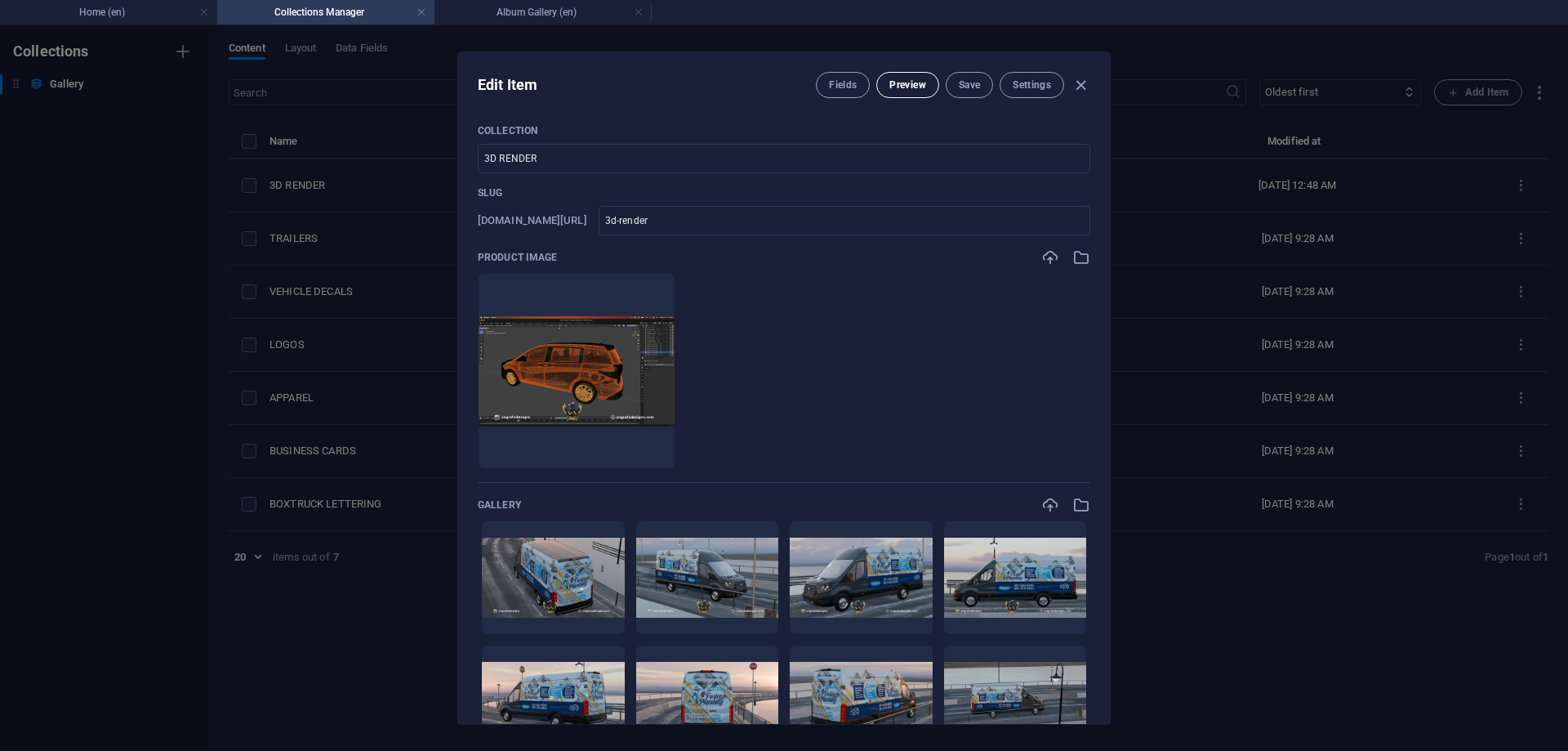
click at [895, 85] on span "Preview" at bounding box center [907, 85] width 35 height 13
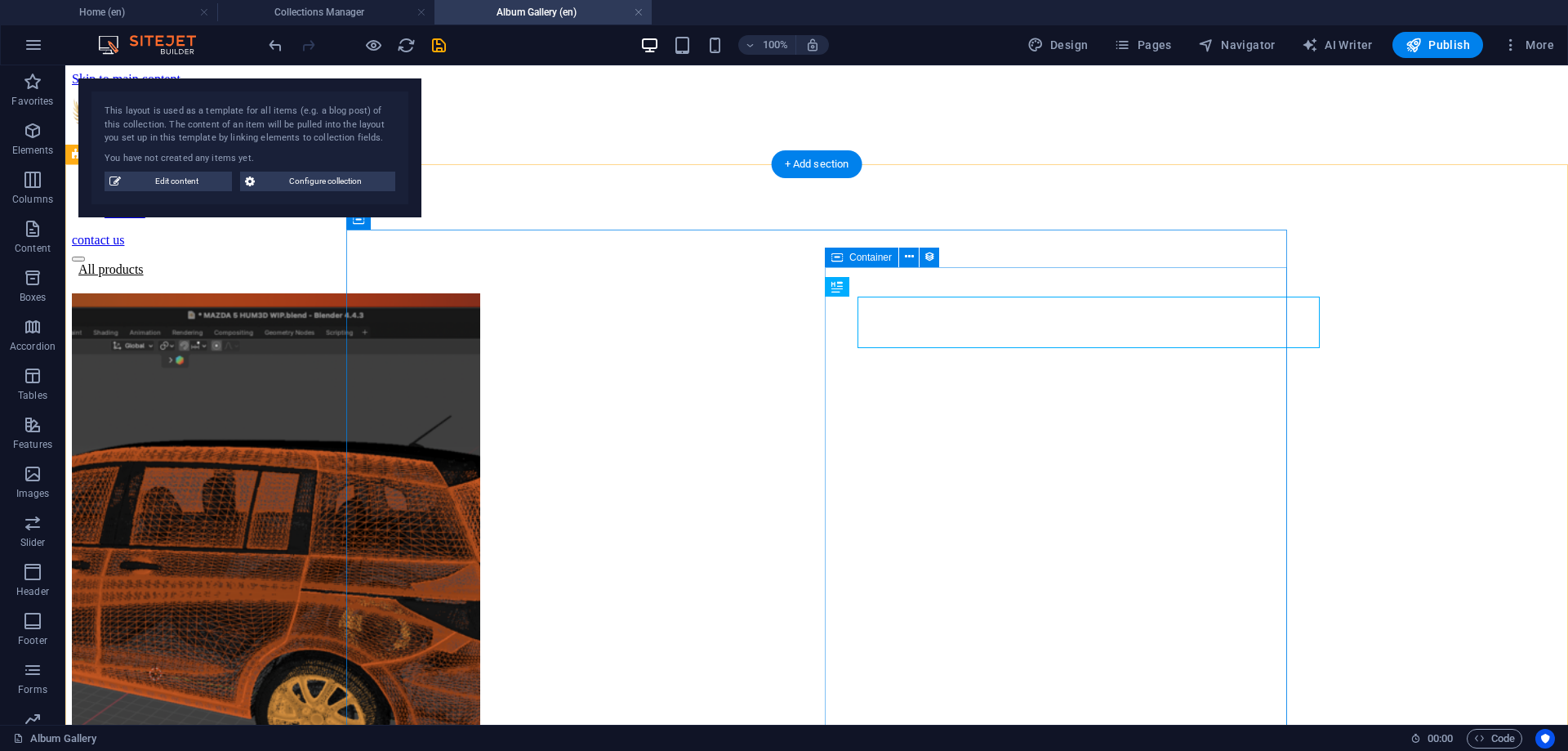
scroll to position [0, 0]
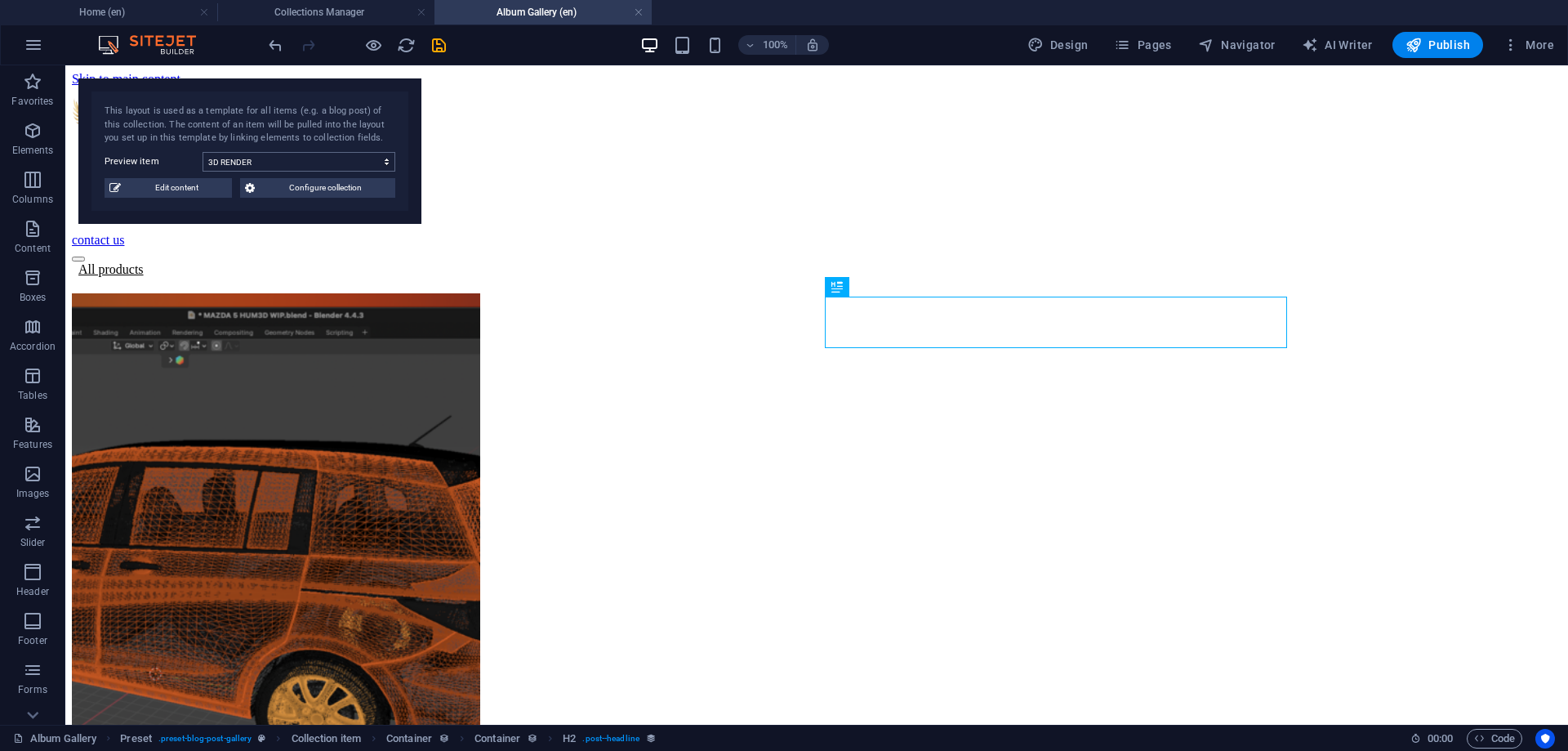
click at [203, 152] on select "BOXTRUCK LETTERING BUSINESS CARDS APPAREL LOGOS VEHICLE DECALS TRAILERS 3D REND…" at bounding box center [299, 162] width 192 height 20
click option "BOXTRUCK LETTERING" at bounding box center [0, 0] width 0 height 0
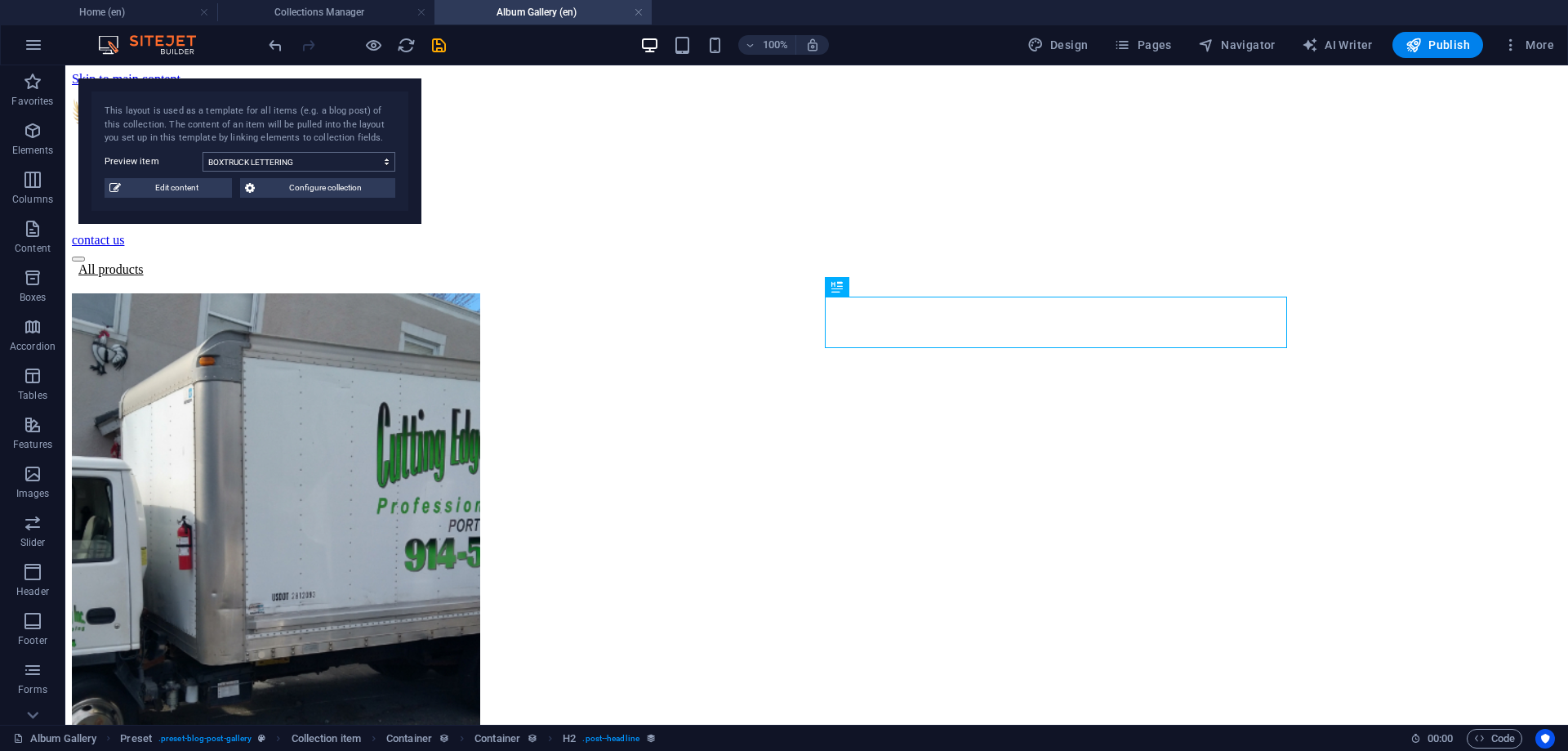
click at [203, 152] on select "BOXTRUCK LETTERING BUSINESS CARDS APPAREL LOGOS VEHICLE DECALS TRAILERS 3D REND…" at bounding box center [299, 162] width 192 height 20
click option "TRAILERS" at bounding box center [0, 0] width 0 height 0
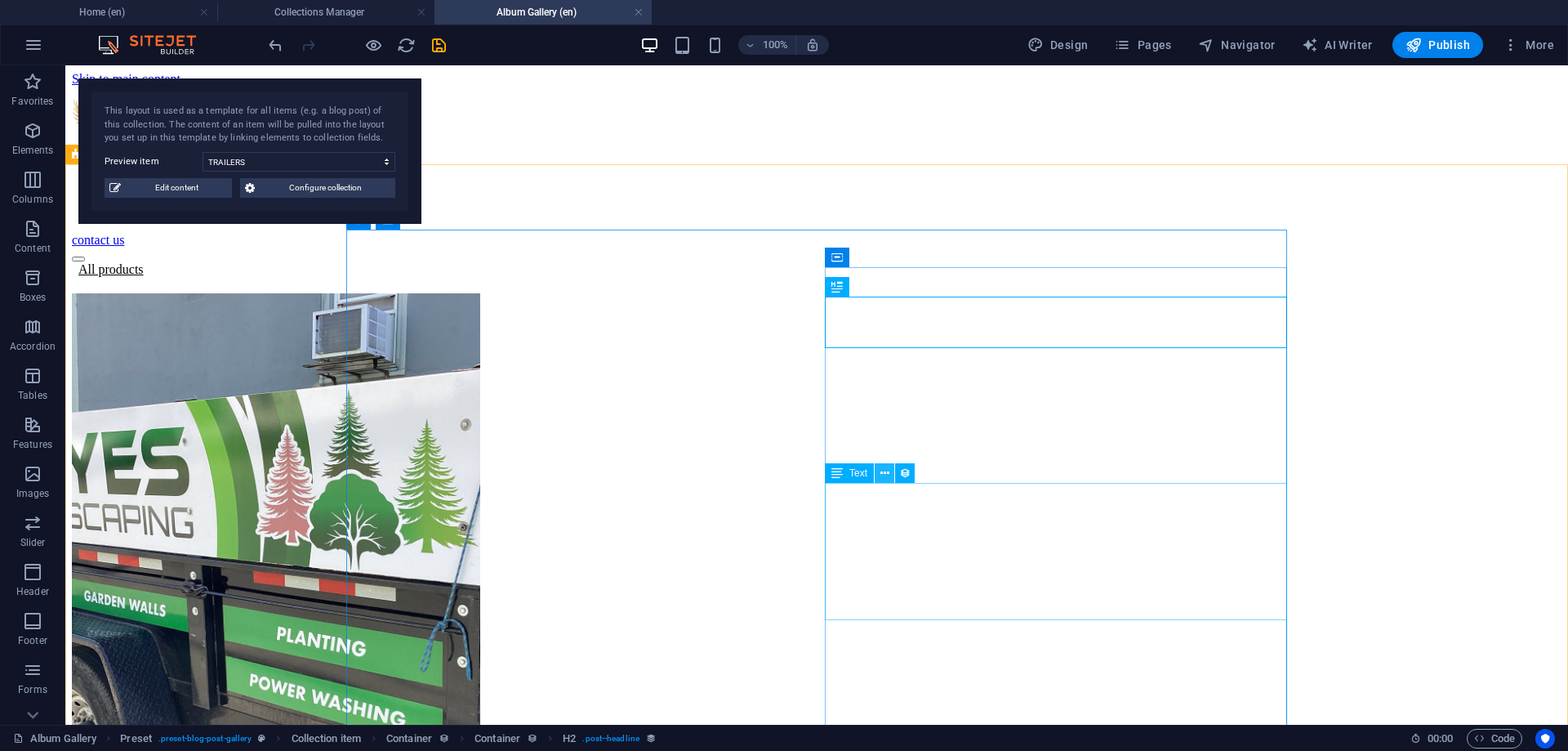
click at [884, 466] on icon at bounding box center [885, 474] width 9 height 17
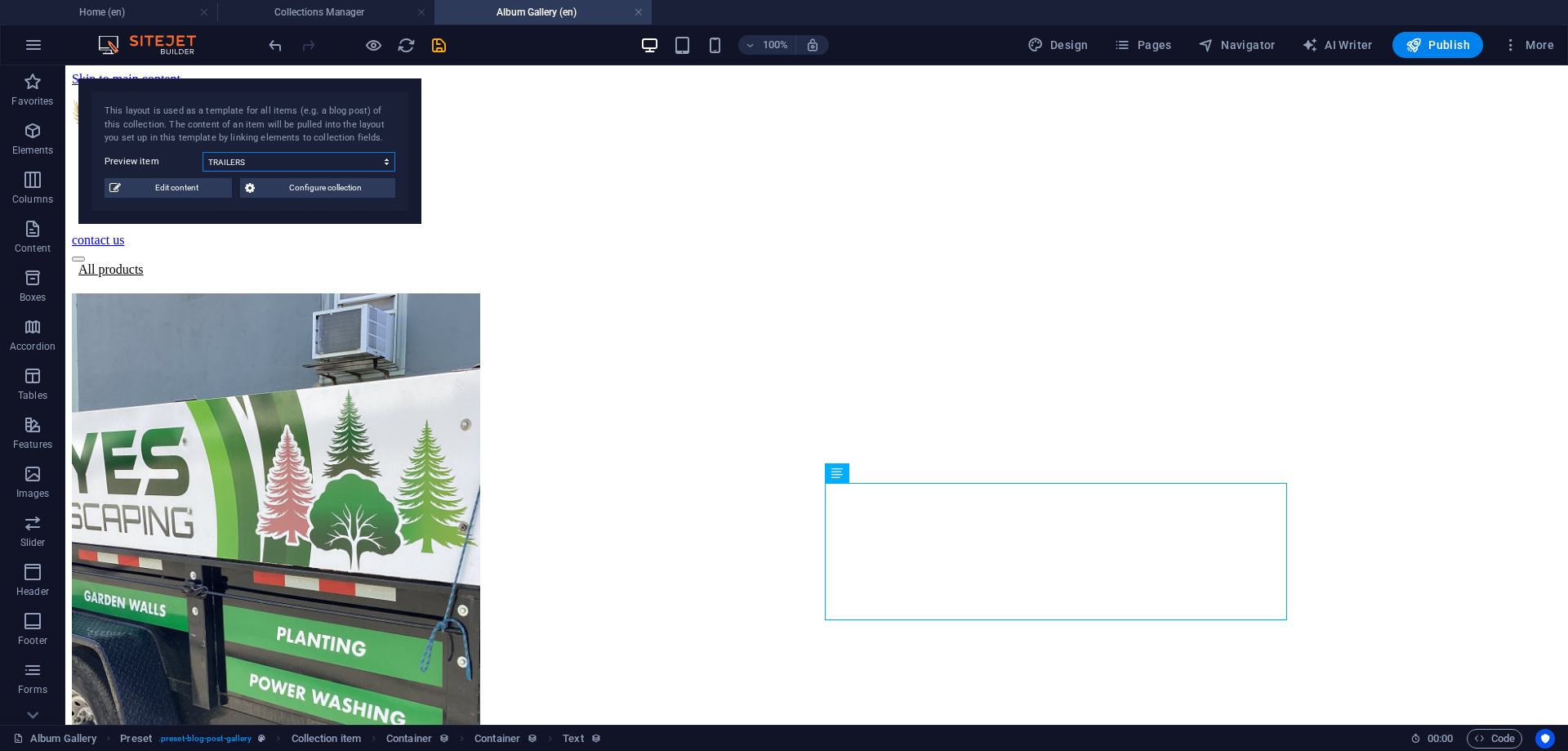
click at [203, 152] on select "BOXTRUCK LETTERING BUSINESS CARDS APPAREL LOGOS VEHICLE DECALS TRAILERS 3D REND…" at bounding box center [299, 162] width 192 height 20
click option "3D RENDER" at bounding box center [0, 0] width 0 height 0
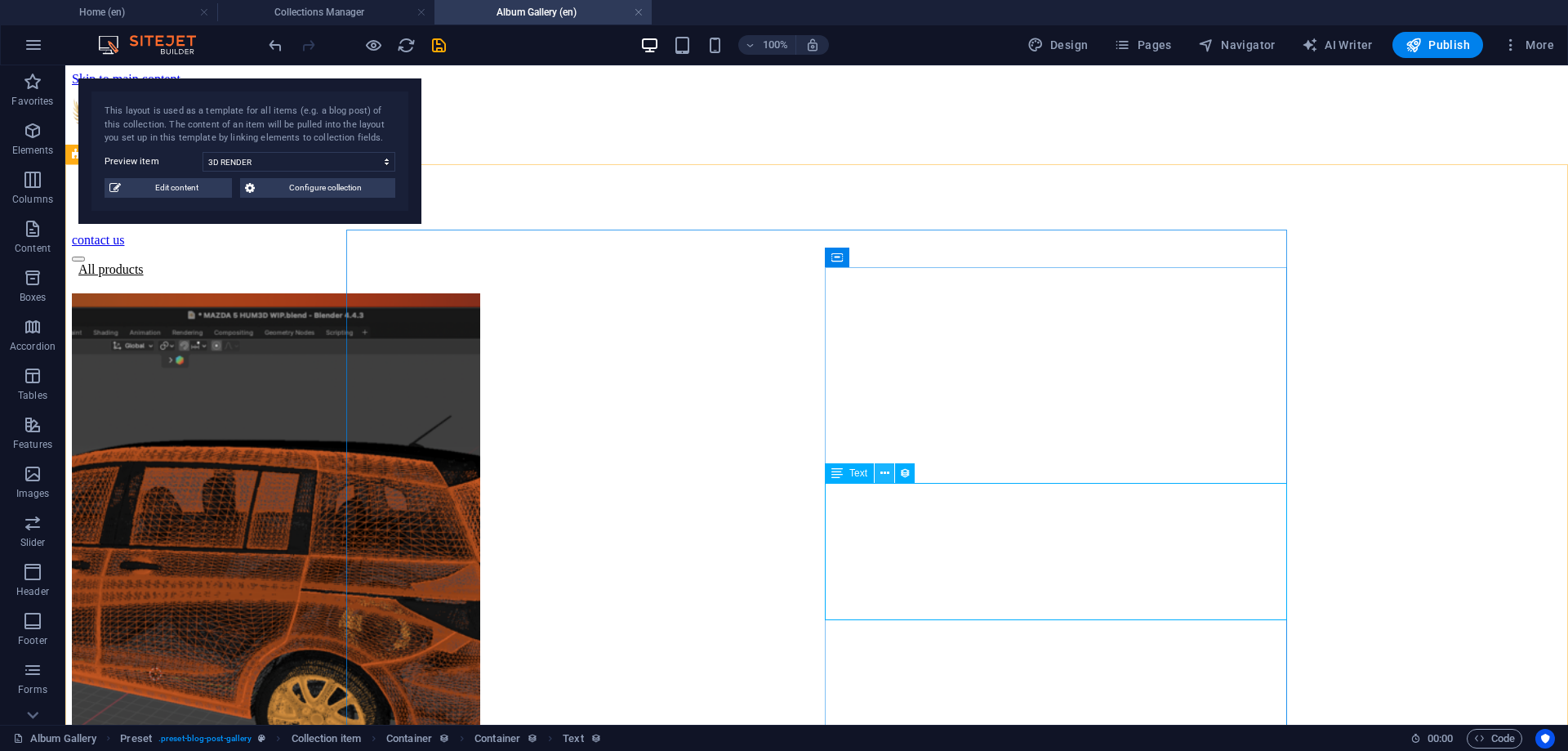
click at [886, 475] on icon at bounding box center [885, 474] width 9 height 17
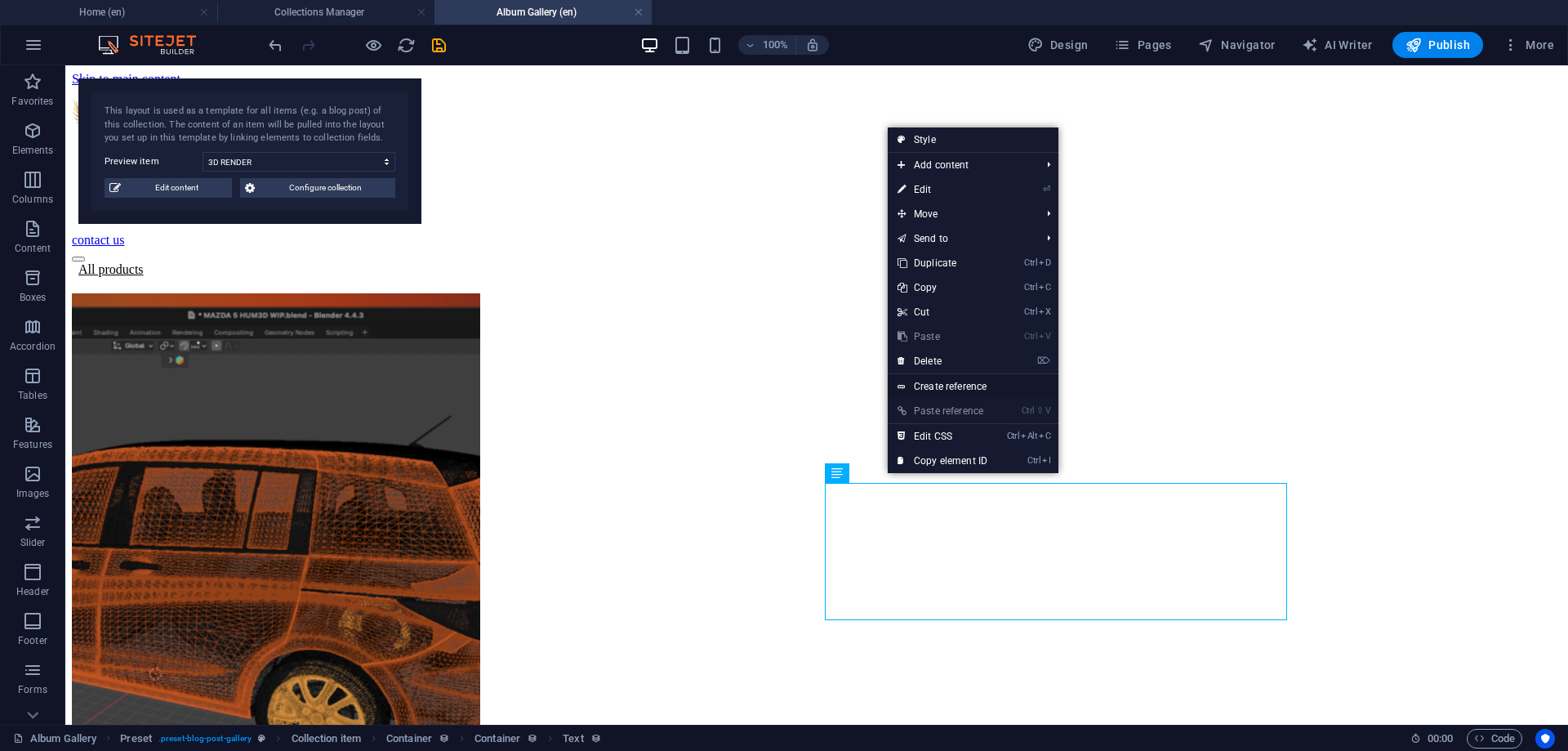
drag, startPoint x: 946, startPoint y: 387, endPoint x: 603, endPoint y: 319, distance: 349.7
click at [946, 387] on link "Create reference" at bounding box center [973, 387] width 171 height 24
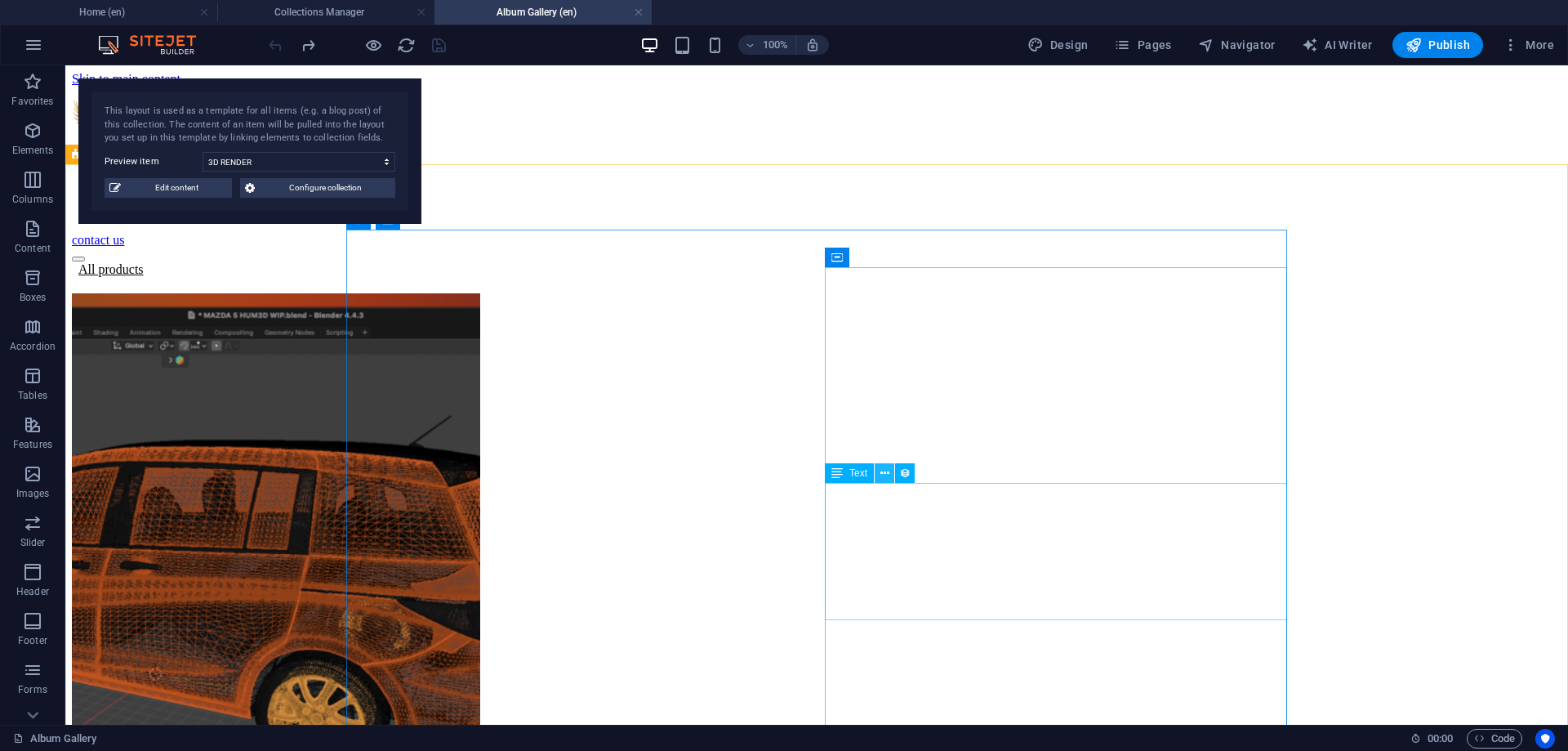
click at [884, 473] on icon at bounding box center [885, 474] width 9 height 17
click at [203, 152] on select "BOXTRUCK LETTERING BUSINESS CARDS APPAREL LOGOS VEHICLE DECALS TRAILERS 3D REND…" at bounding box center [299, 162] width 192 height 20
click option "TRAILERS" at bounding box center [0, 0] width 0 height 0
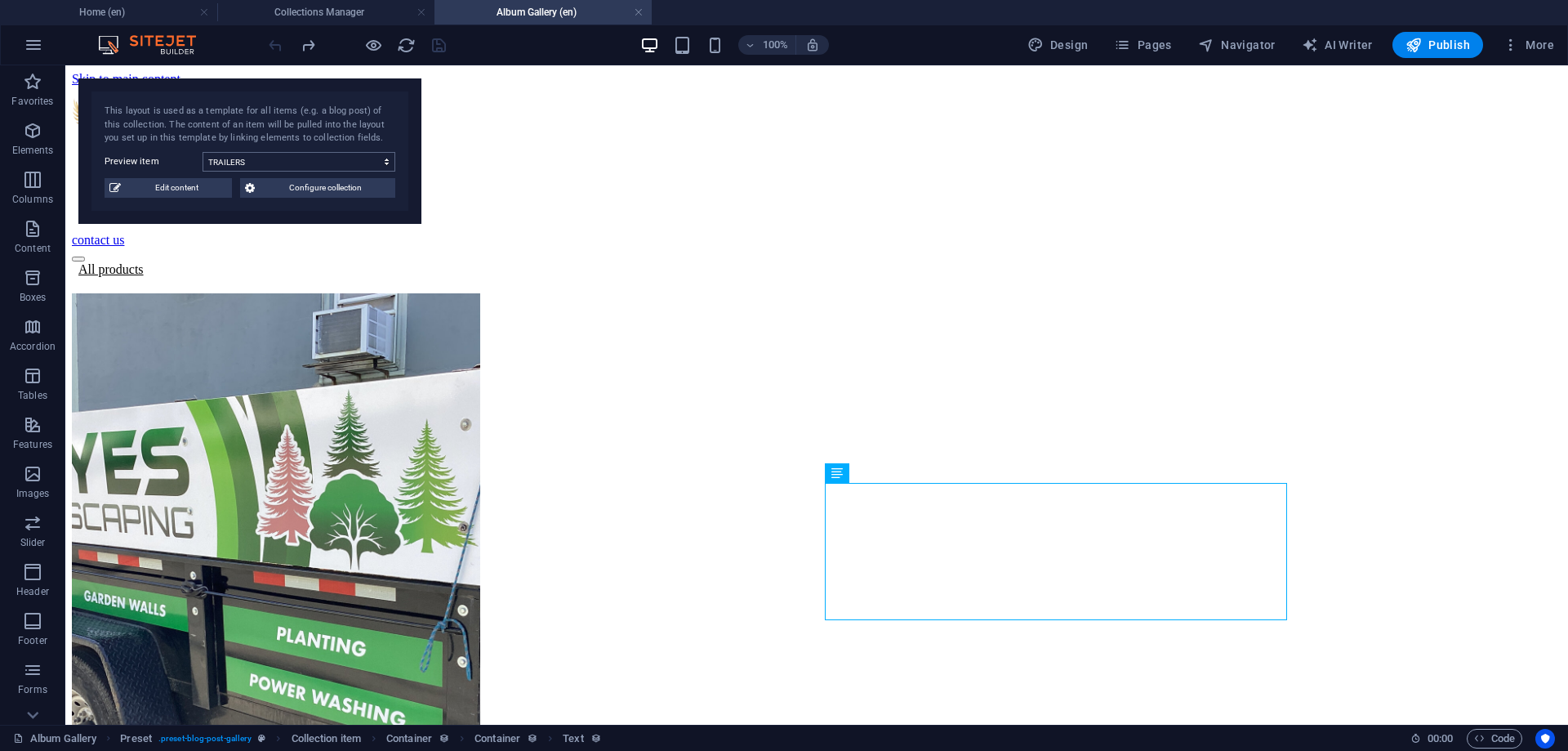
click at [203, 152] on select "BOXTRUCK LETTERING BUSINESS CARDS APPAREL LOGOS VEHICLE DECALS TRAILERS 3D REND…" at bounding box center [299, 162] width 192 height 20
click option "VEHICLE DECALS" at bounding box center [0, 0] width 0 height 0
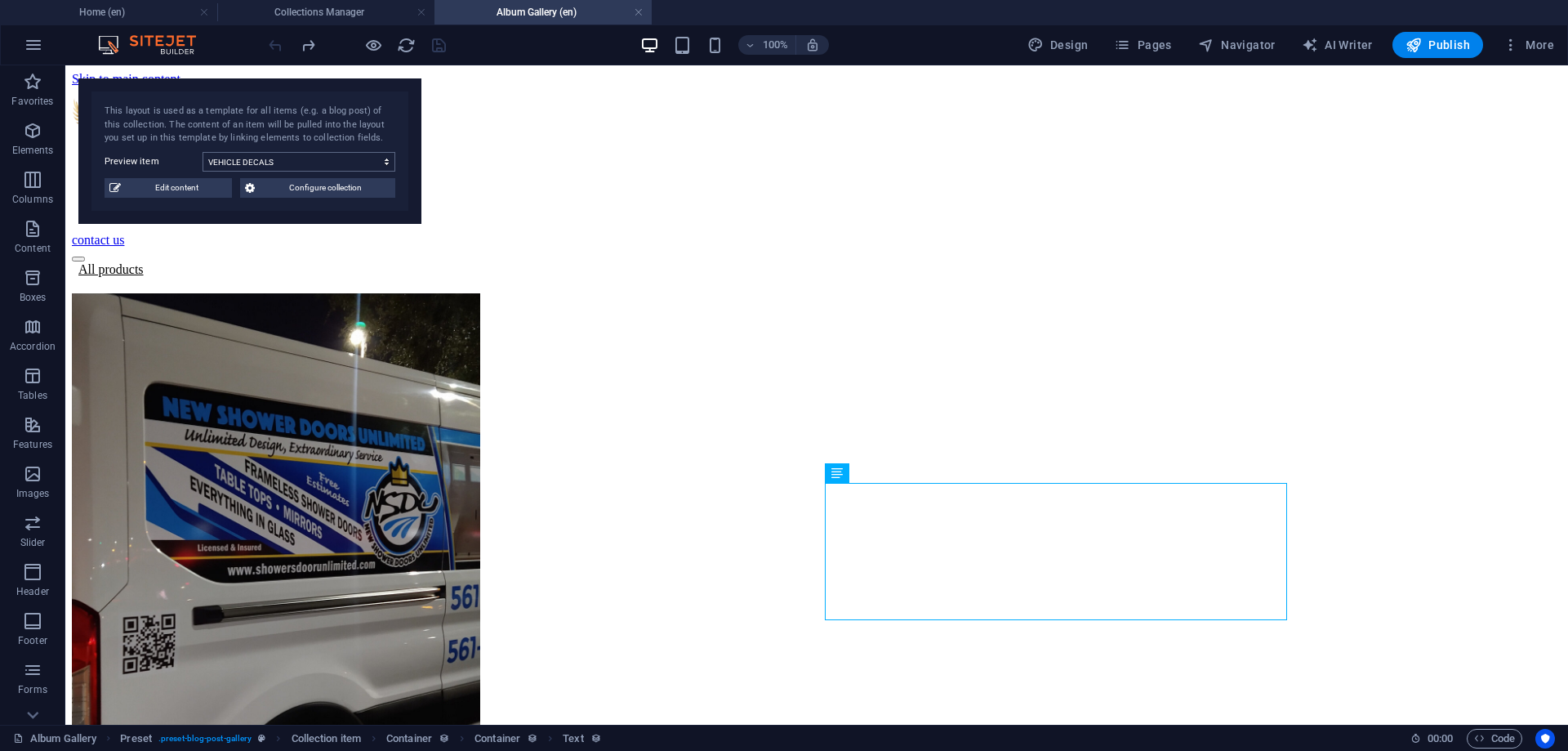
click at [203, 152] on select "BOXTRUCK LETTERING BUSINESS CARDS APPAREL LOGOS VEHICLE DECALS TRAILERS 3D REND…" at bounding box center [299, 162] width 192 height 20
click option "LOGOS" at bounding box center [0, 0] width 0 height 0
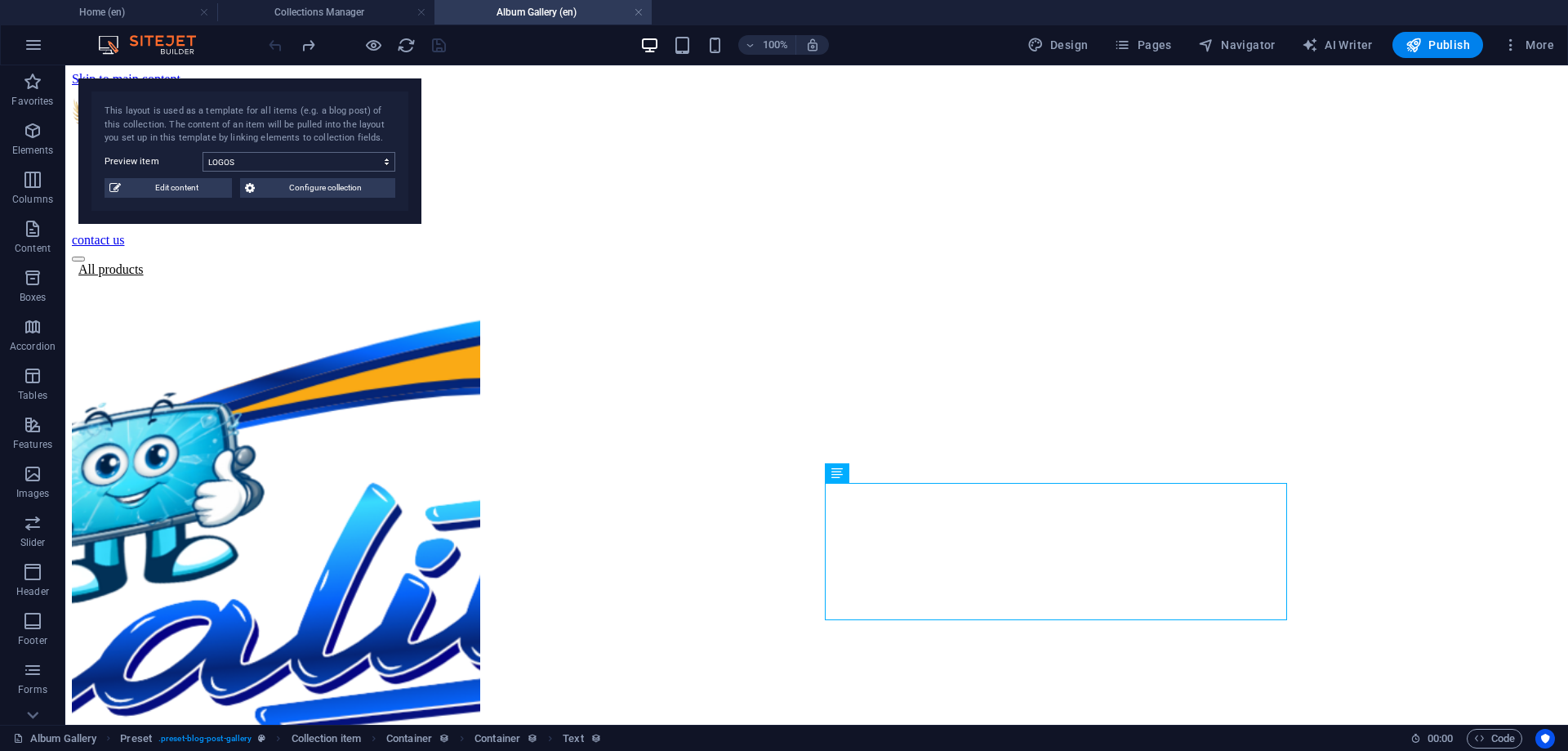
click at [203, 152] on select "BOXTRUCK LETTERING BUSINESS CARDS APPAREL LOGOS VEHICLE DECALS TRAILERS 3D REND…" at bounding box center [299, 162] width 192 height 20
click option "APPAREL" at bounding box center [0, 0] width 0 height 0
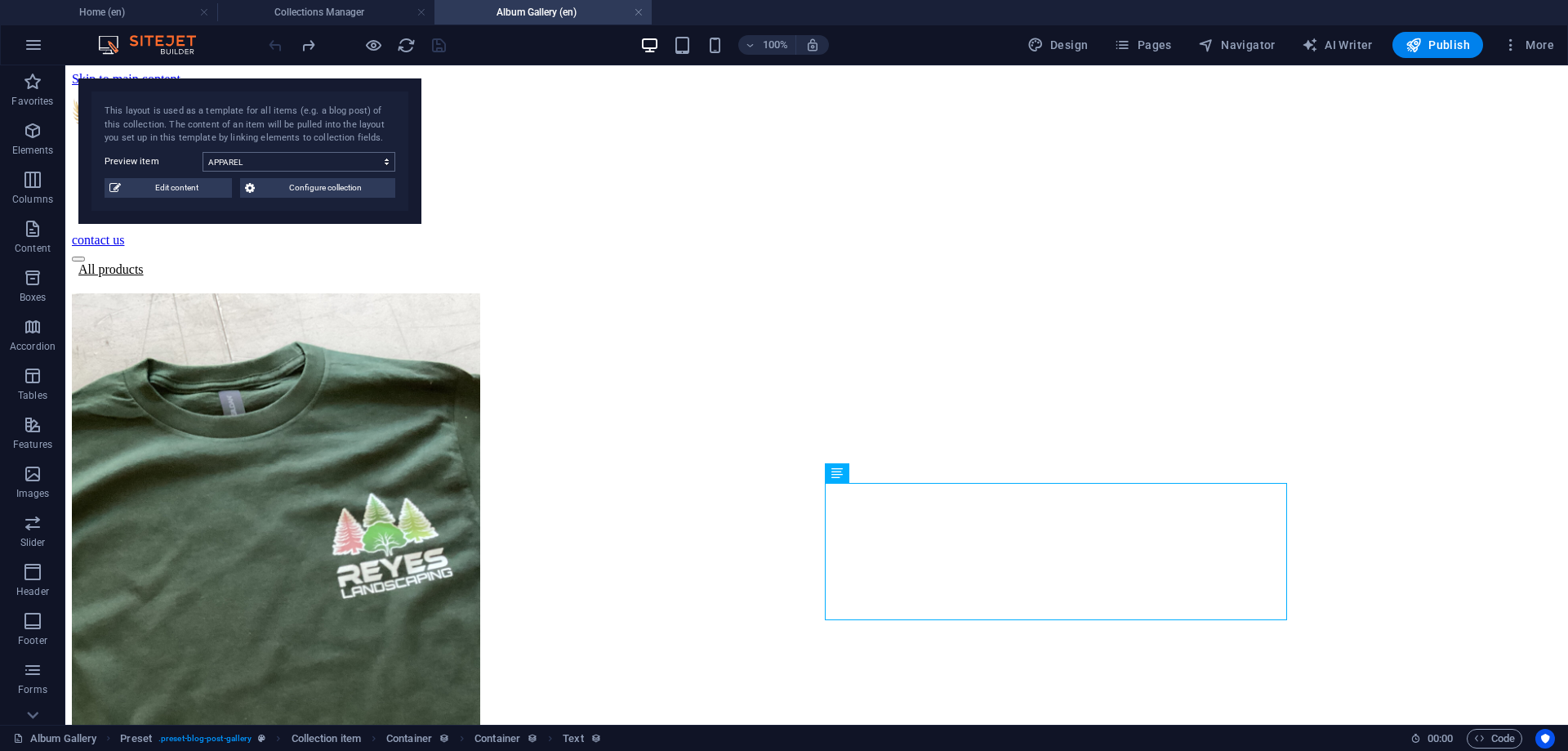
click at [203, 152] on select "BOXTRUCK LETTERING BUSINESS CARDS APPAREL LOGOS VEHICLE DECALS TRAILERS 3D REND…" at bounding box center [299, 162] width 192 height 20
click option "BUSINESS CARDS" at bounding box center [0, 0] width 0 height 0
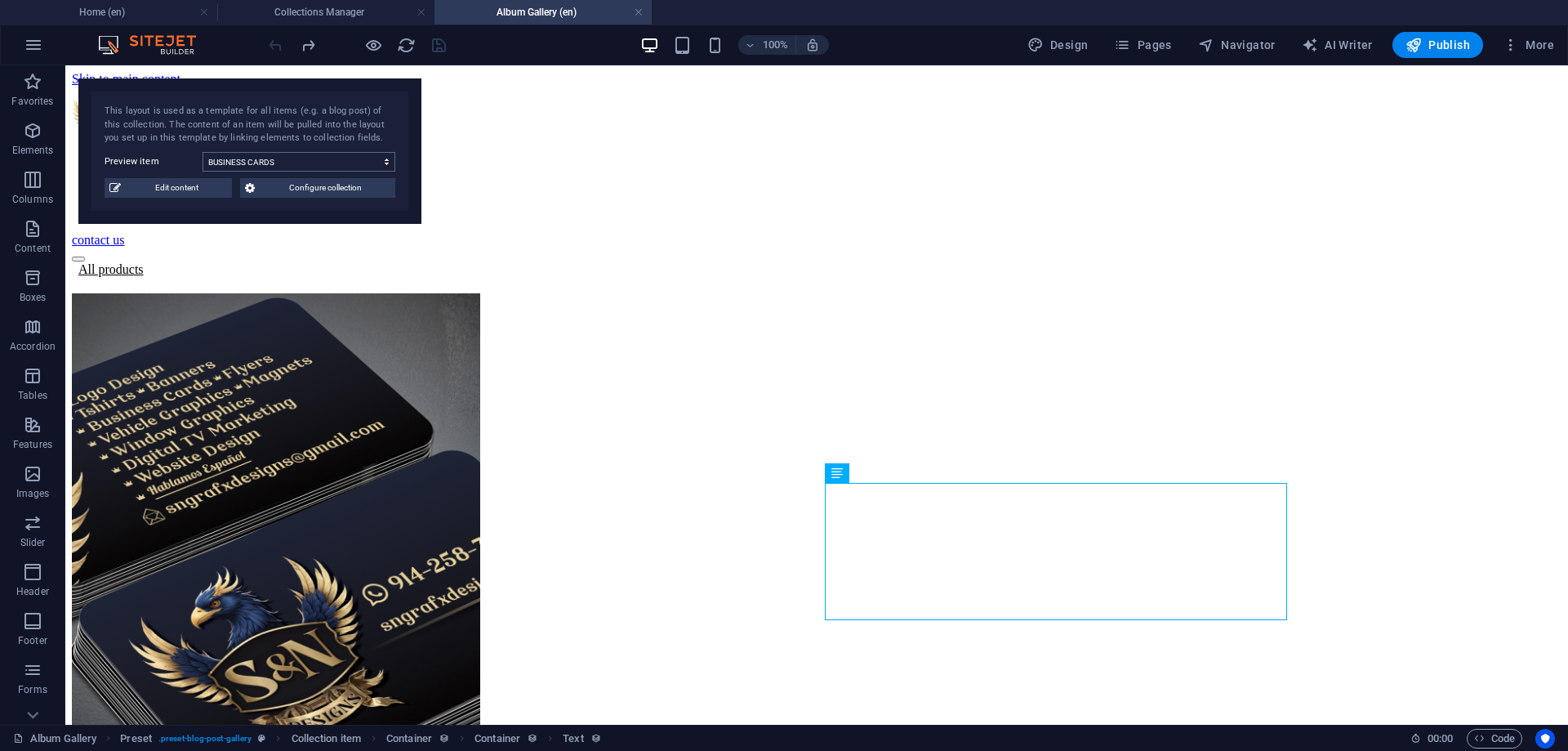
click at [203, 152] on select "BOXTRUCK LETTERING BUSINESS CARDS APPAREL LOGOS VEHICLE DECALS TRAILERS 3D REND…" at bounding box center [299, 162] width 192 height 20
select select "68b6f11770b186a98a09a866"
click option "BOXTRUCK LETTERING" at bounding box center [0, 0] width 0 height 0
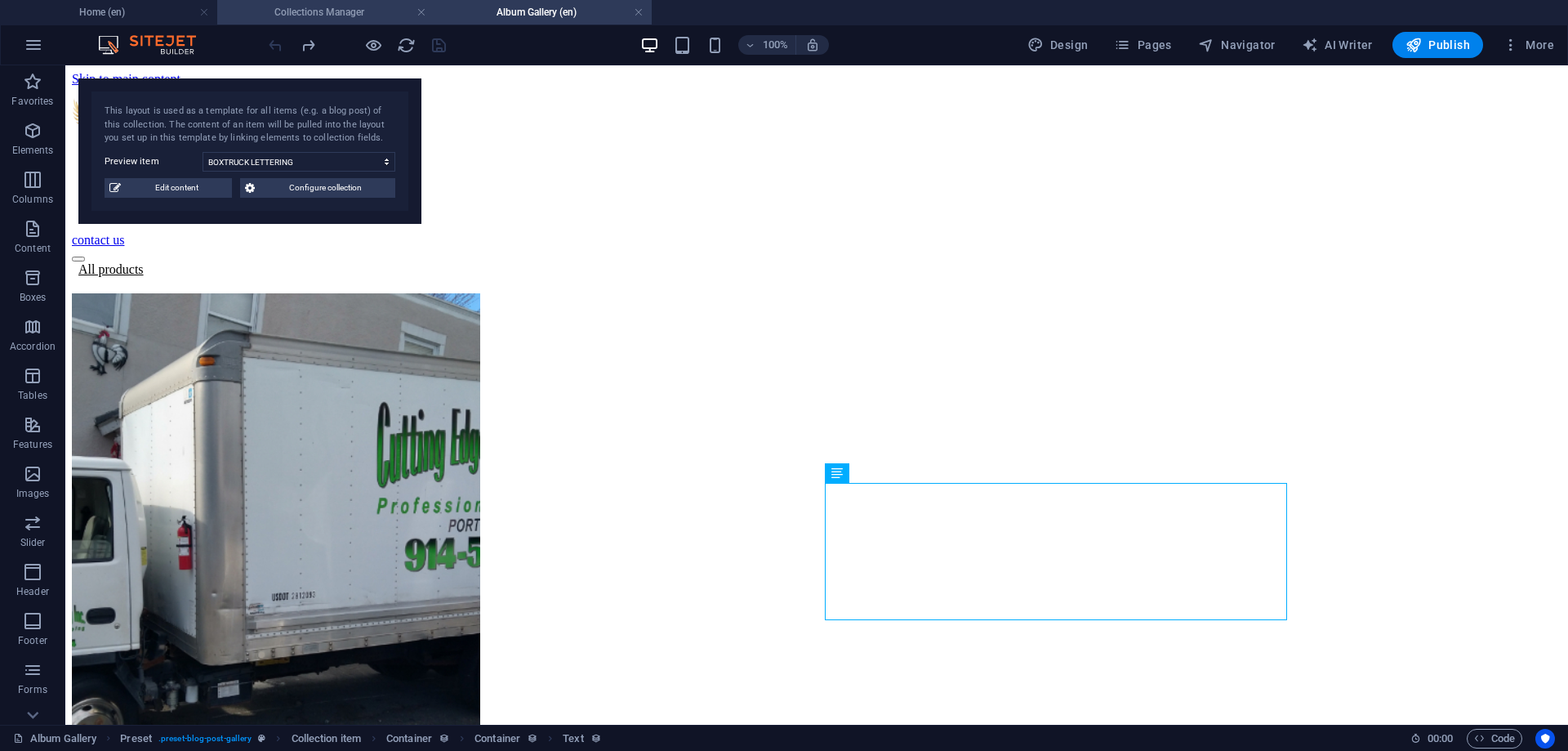
click at [345, 14] on h4 "Collections Manager" at bounding box center [326, 11] width 218 height 18
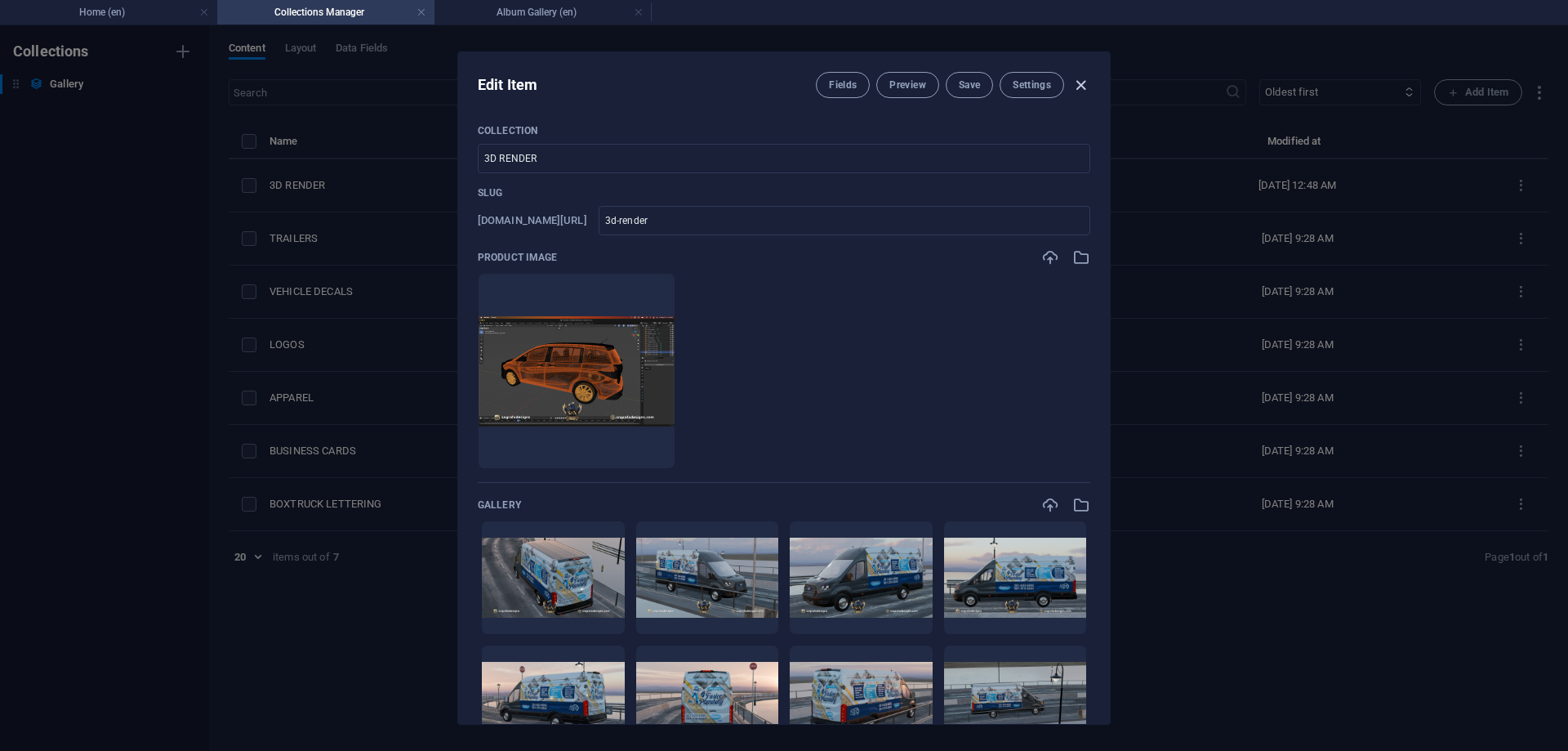
click at [1074, 84] on icon "button" at bounding box center [1081, 85] width 19 height 19
type input "3d-render"
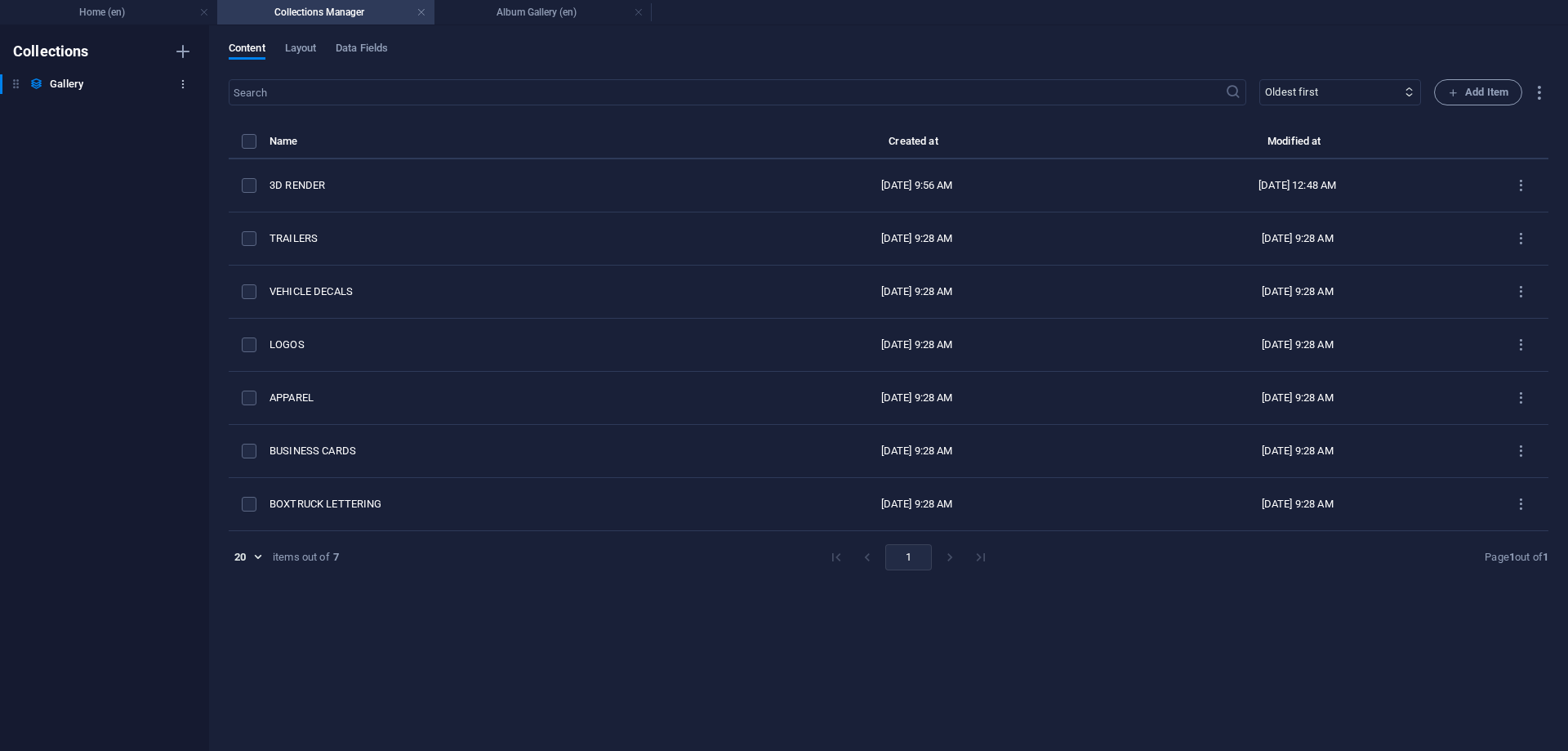
click at [181, 76] on button "button" at bounding box center [182, 84] width 20 height 26
click at [198, 120] on h6 "Rename" at bounding box center [196, 117] width 44 height 20
type input "3D Render"
click at [184, 87] on icon "button" at bounding box center [183, 84] width 11 height 11
click at [205, 152] on h6 "Duplicate" at bounding box center [196, 156] width 44 height 20
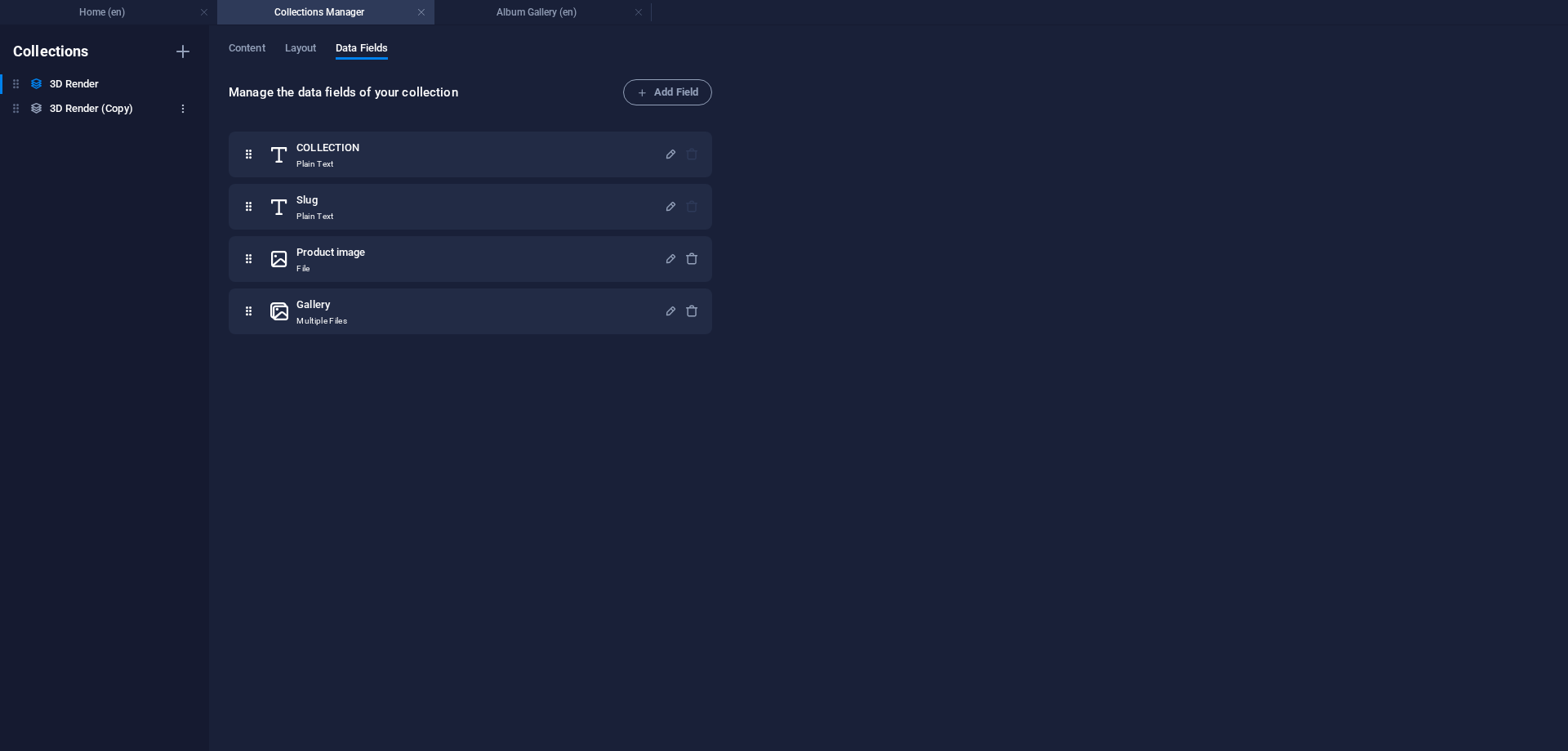
click at [179, 108] on icon "button" at bounding box center [183, 108] width 11 height 11
drag, startPoint x: 208, startPoint y: 179, endPoint x: 183, endPoint y: 135, distance: 50.6
click at [183, 135] on ul "Rename Duplicate Delete" at bounding box center [182, 180] width 93 height 118
click at [183, 135] on h6 "Rename" at bounding box center [196, 141] width 44 height 20
type input "Trailers"
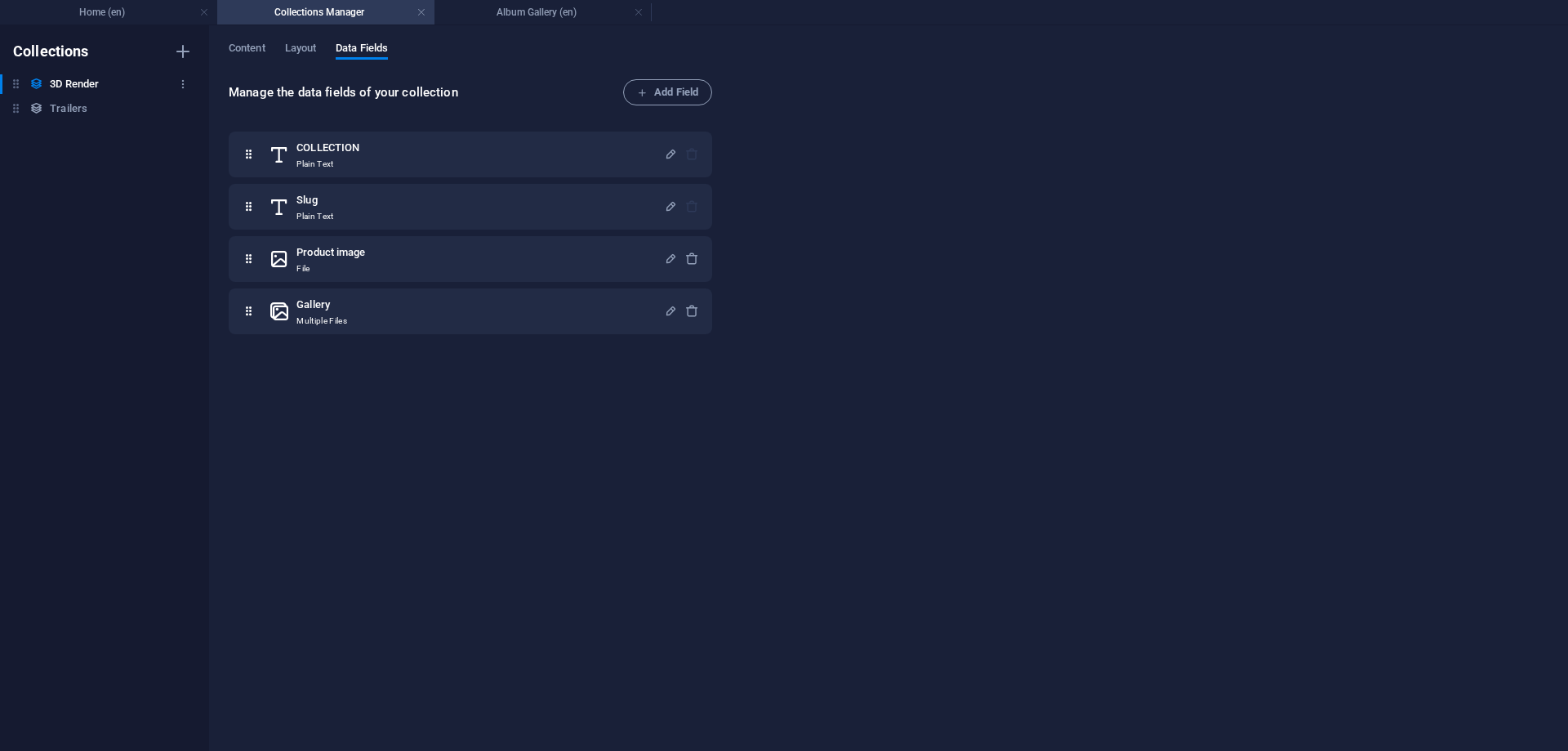
click at [97, 78] on h6 "3D Render" at bounding box center [74, 84] width 49 height 20
click at [255, 49] on span "Content" at bounding box center [247, 50] width 36 height 22
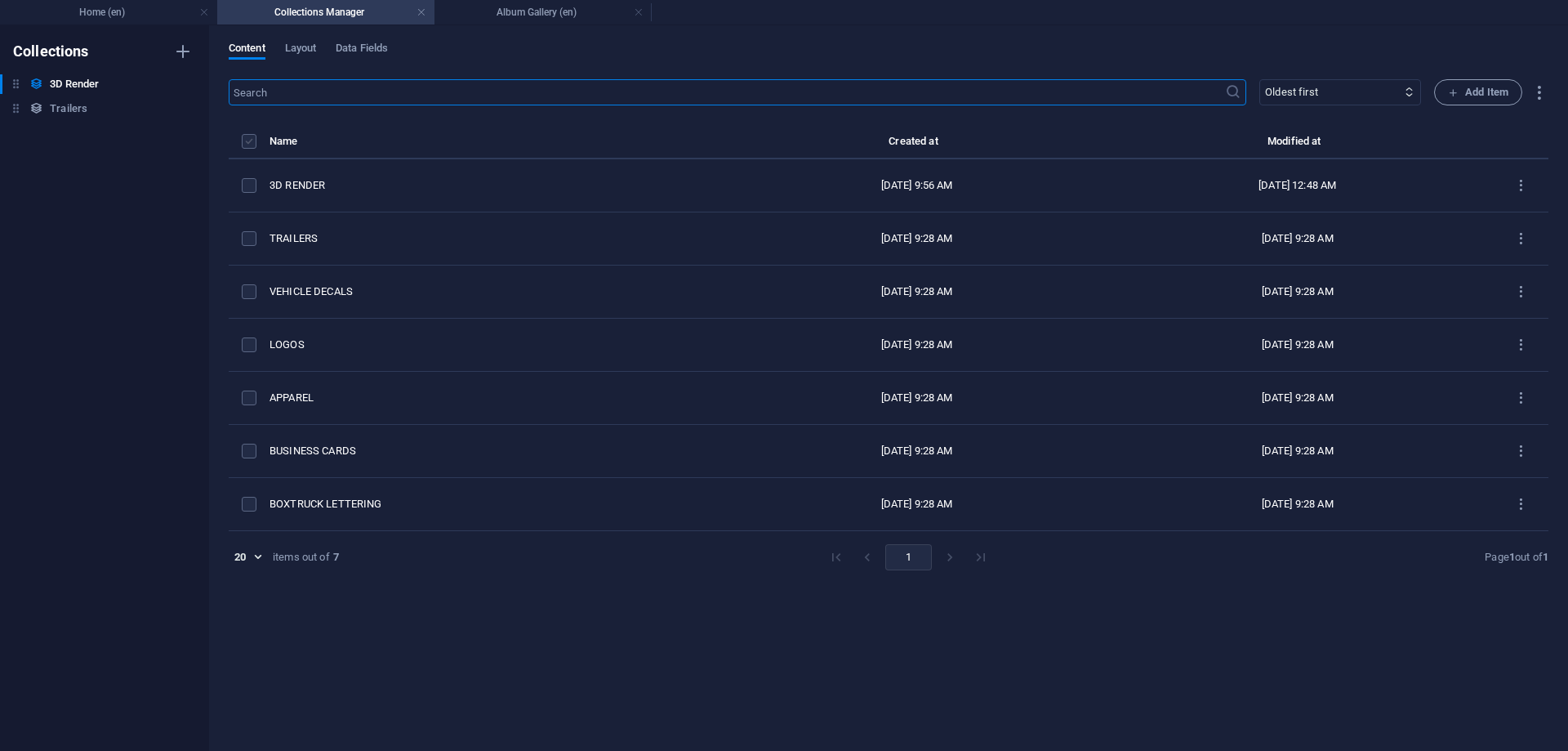
click at [253, 141] on label "items list" at bounding box center [249, 141] width 15 height 15
click at [0, 0] on input "items list" at bounding box center [0, 0] width 0 height 0
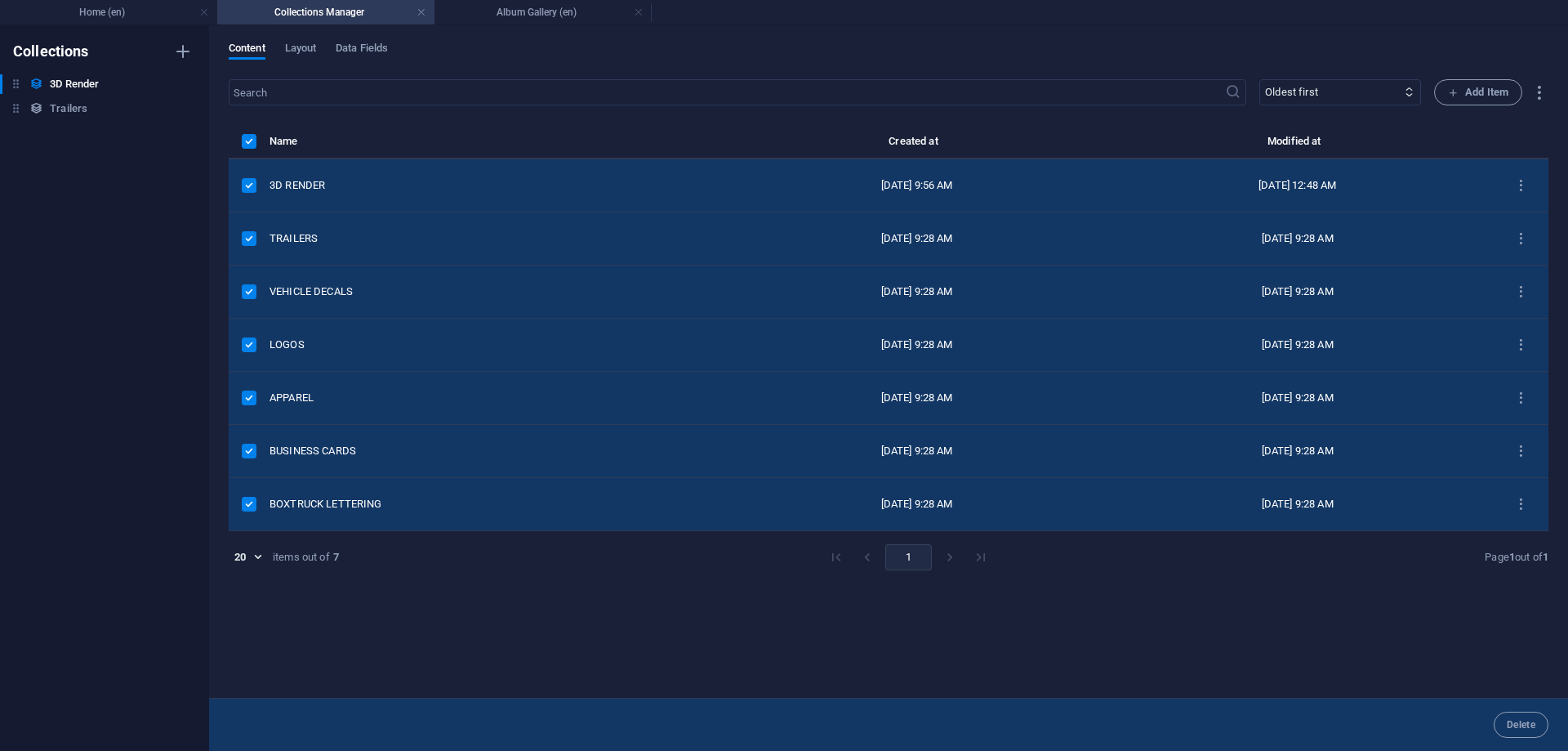
click at [247, 142] on label "items list" at bounding box center [249, 141] width 15 height 15
click at [0, 0] on input "items list" at bounding box center [0, 0] width 0 height 0
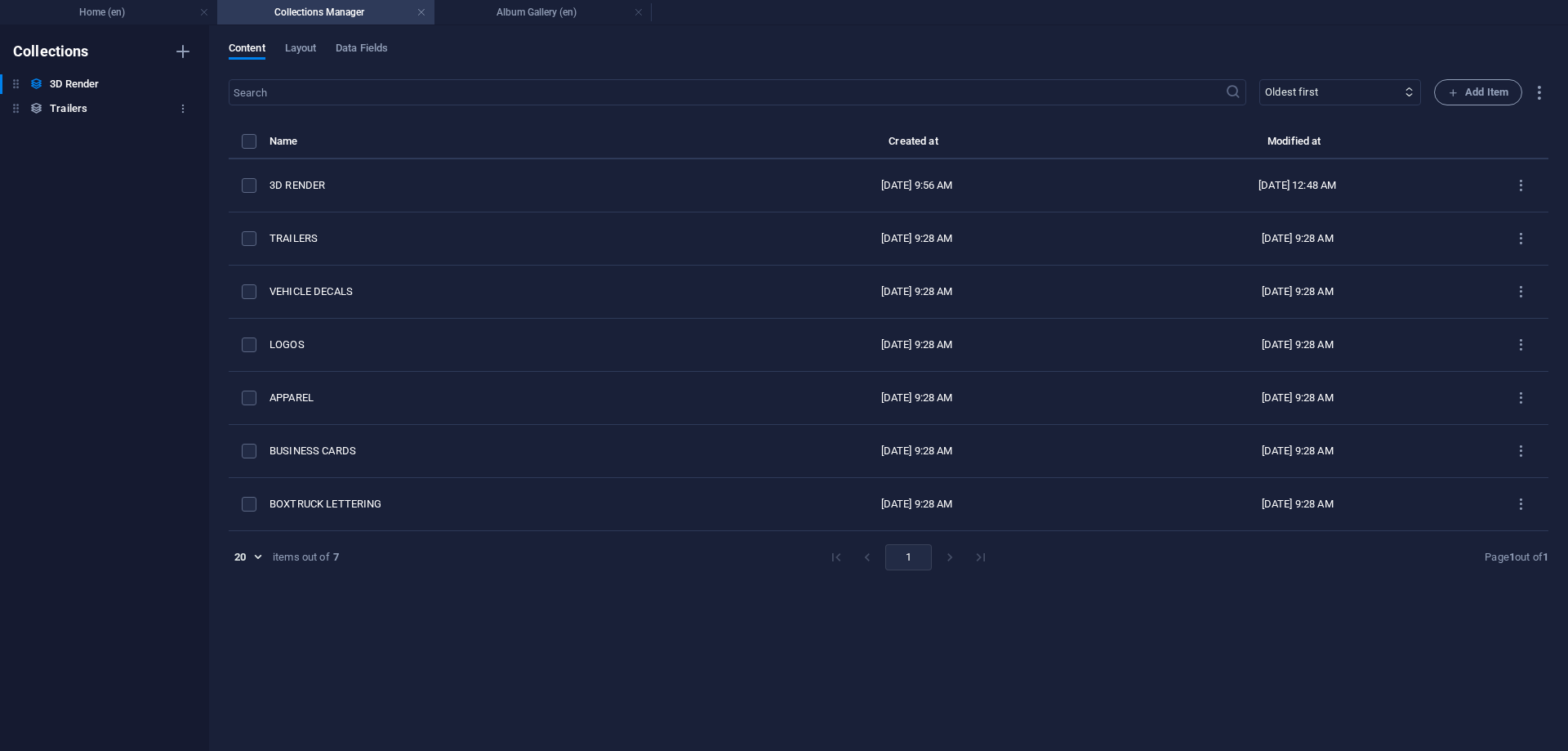
click at [134, 115] on div "Trailers Trailers" at bounding box center [96, 108] width 192 height 20
select select "createdAt_DESC"
click at [179, 108] on icon "button" at bounding box center [183, 108] width 11 height 11
click at [195, 173] on h6 "Duplicate" at bounding box center [196, 180] width 44 height 20
click at [148, 169] on div "Collections 3D Render 3D Render Trailers Trailers Trailers (Copy) Trailers (Cop…" at bounding box center [105, 388] width 209 height 726
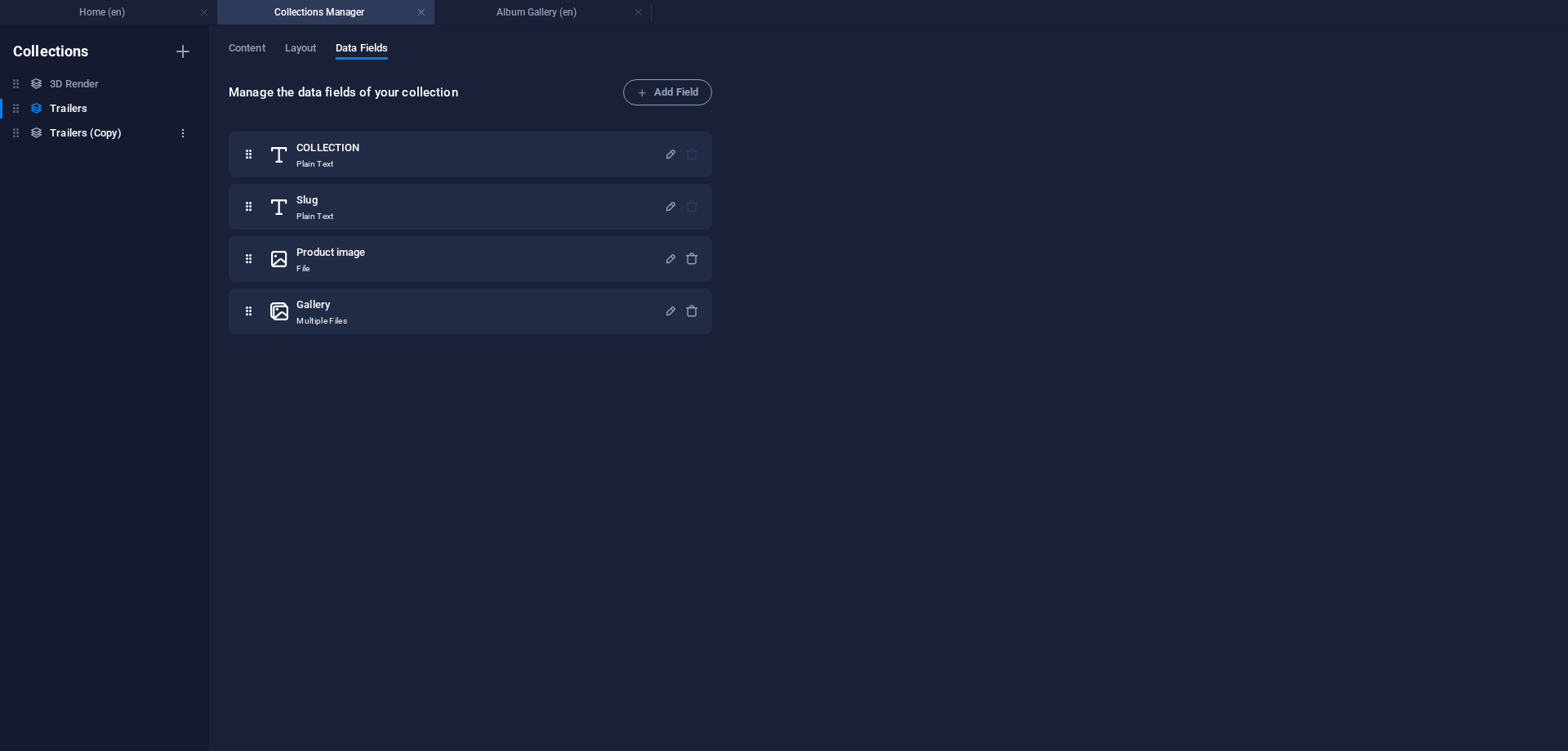
click at [182, 130] on icon "button" at bounding box center [183, 133] width 11 height 11
click at [197, 168] on h6 "Rename" at bounding box center [196, 165] width 44 height 20
type input "Vehicle Decals"
click at [121, 135] on div "Vehicle Decals Vehicle Decals" at bounding box center [96, 133] width 192 height 20
click at [235, 57] on button "Content" at bounding box center [247, 50] width 36 height 18
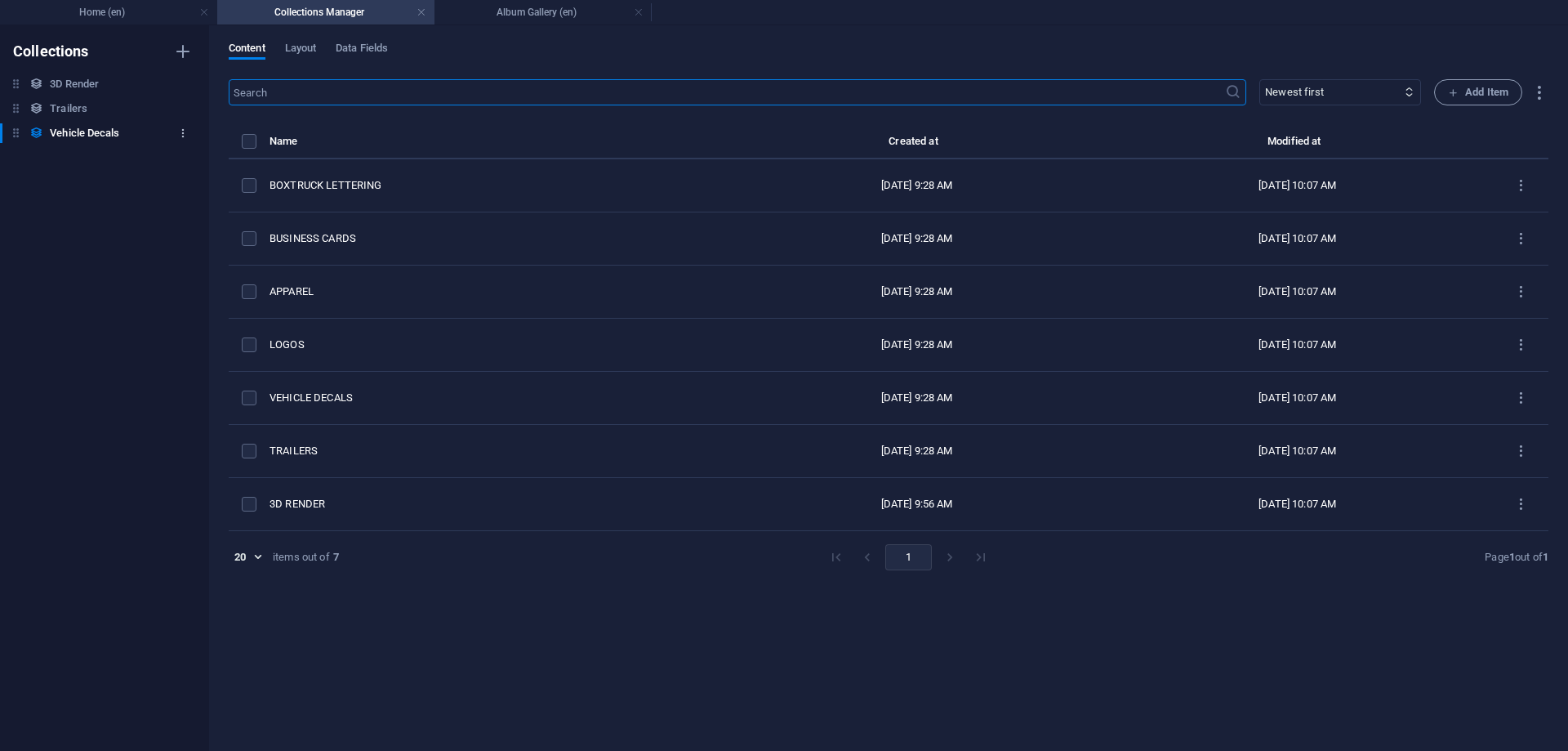
click at [191, 136] on button "button" at bounding box center [182, 134] width 20 height 26
click at [186, 200] on h6 "Duplicate" at bounding box center [196, 205] width 44 height 20
type input "Logos"
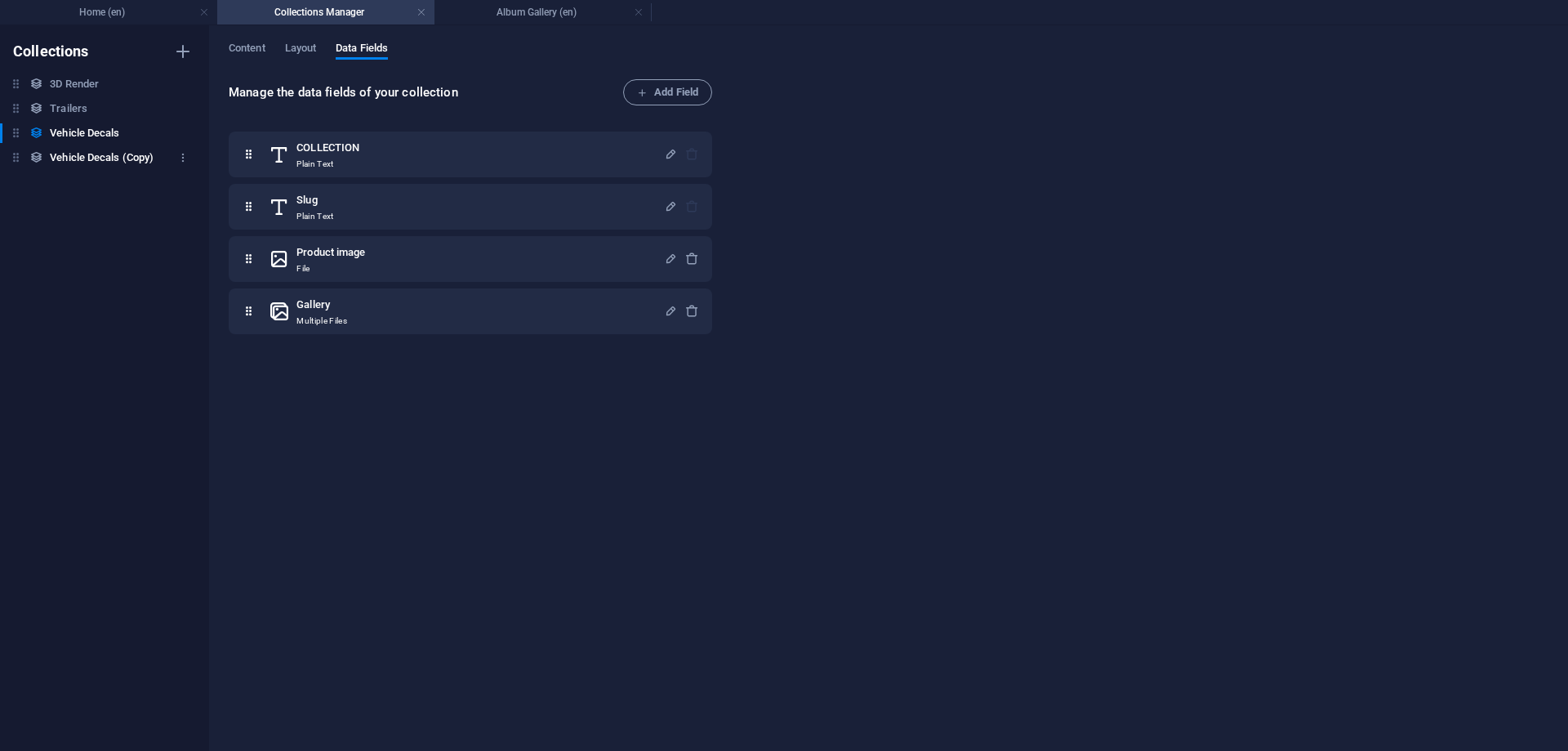
click at [172, 156] on div "Vehicle Decals (Copy) Vehicle Decals (Copy)" at bounding box center [96, 157] width 192 height 20
click at [177, 158] on icon "button" at bounding box center [183, 158] width 11 height 11
click at [203, 192] on h6 "Rename" at bounding box center [196, 190] width 44 height 20
type input "Logos"
drag, startPoint x: 16, startPoint y: 161, endPoint x: 10, endPoint y: 101, distance: 60.3
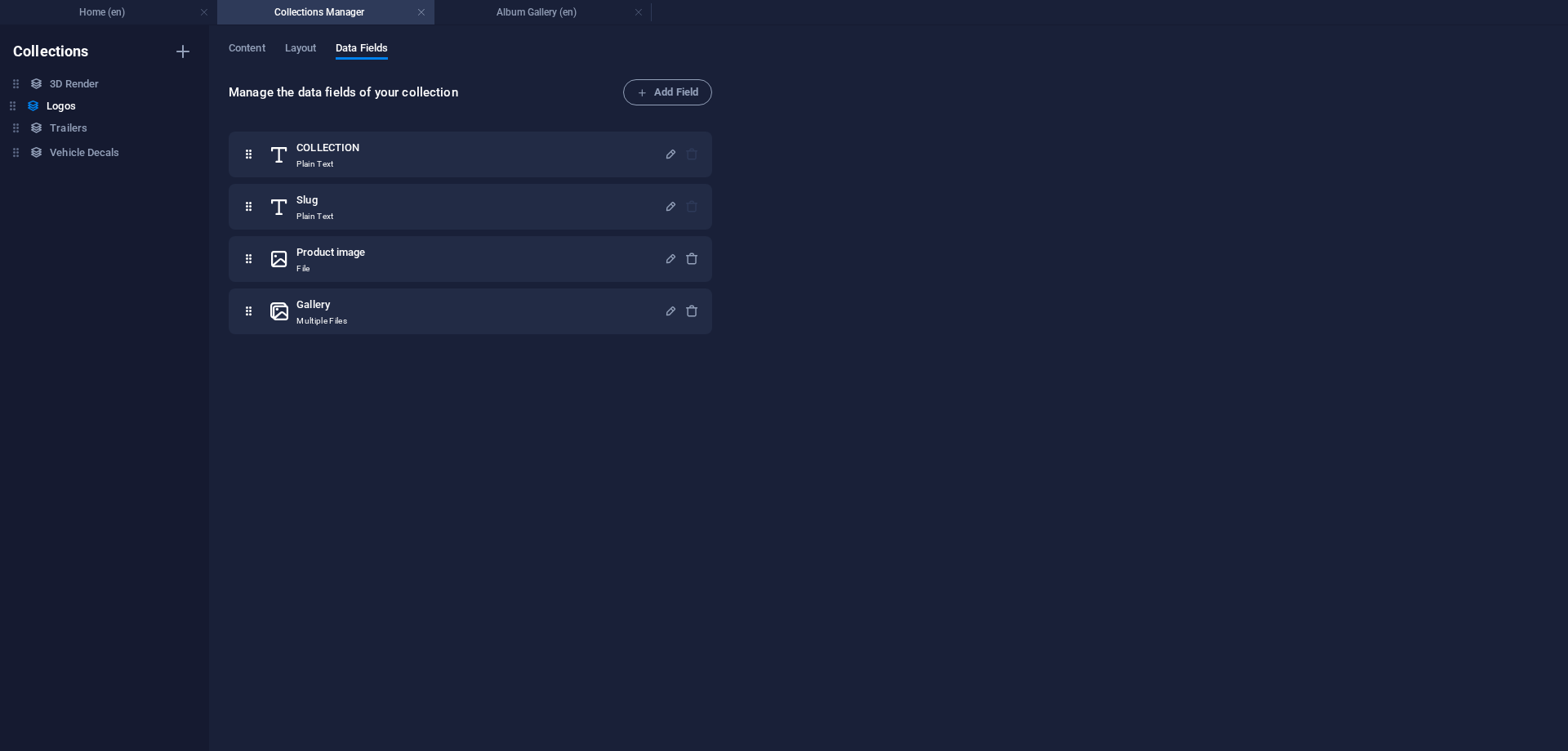
click at [10, 101] on div "3D Render 3D Render Trailers Trailers Vehicle Decals Vehicle Decals Logos Logos" at bounding box center [96, 121] width 192 height 93
drag, startPoint x: 21, startPoint y: 107, endPoint x: 16, endPoint y: 80, distance: 27.5
click at [16, 80] on div "3D Render 3D Render Logos Logos Trailers Trailers Vehicle Decals Vehicle Decals" at bounding box center [96, 121] width 192 height 93
click at [239, 41] on div "Content Layout Data Fields Manage the data fields of your collection Add Field …" at bounding box center [888, 388] width 1359 height 726
click at [241, 51] on span "Content" at bounding box center [247, 50] width 36 height 22
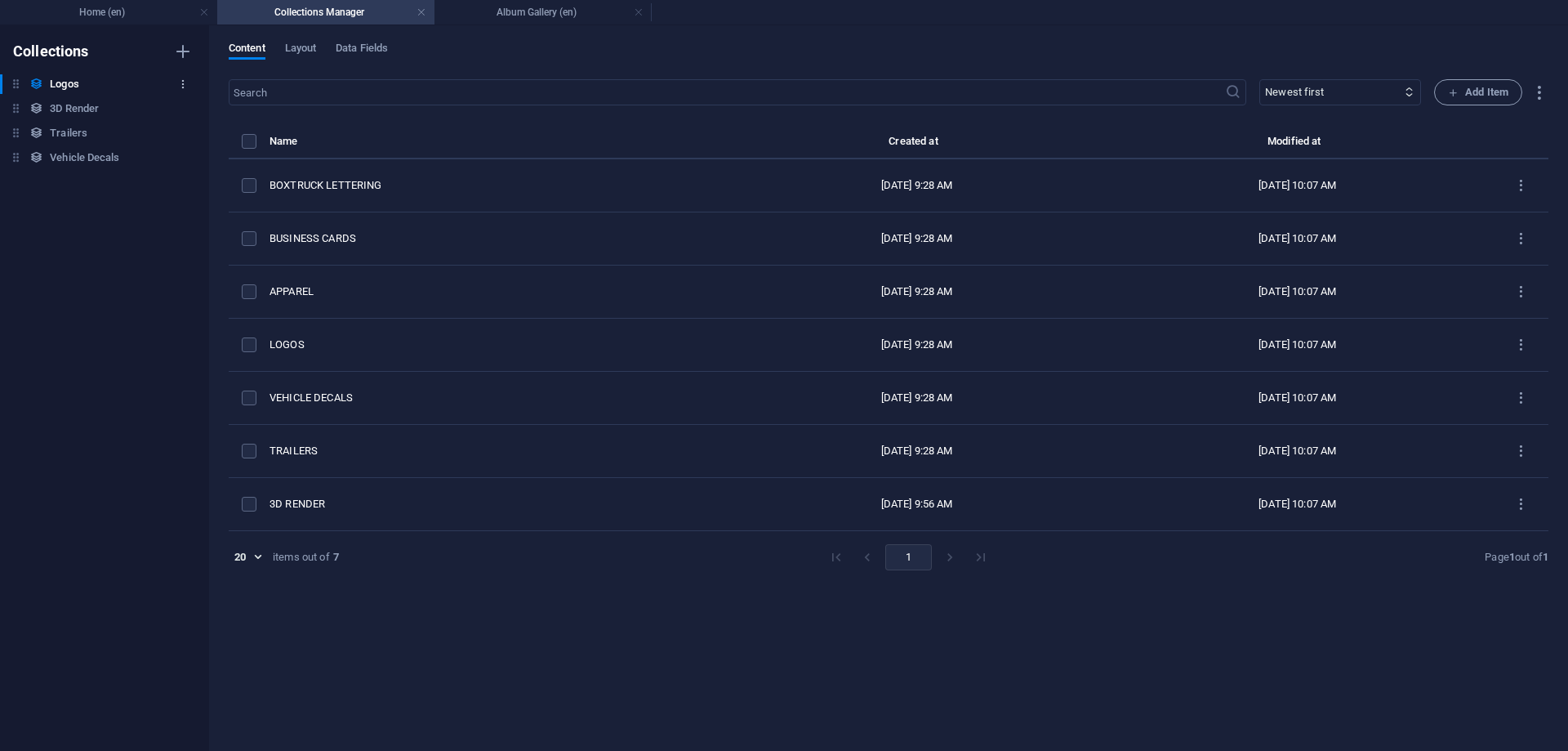
click at [176, 76] on button "button" at bounding box center [182, 84] width 20 height 26
click at [195, 152] on h6 "Duplicate" at bounding box center [196, 156] width 44 height 20
click at [141, 276] on div "Collections Logos Logos 3D Render 3D Render Trailers Trailers Vehicle Decals Ve…" at bounding box center [105, 388] width 209 height 726
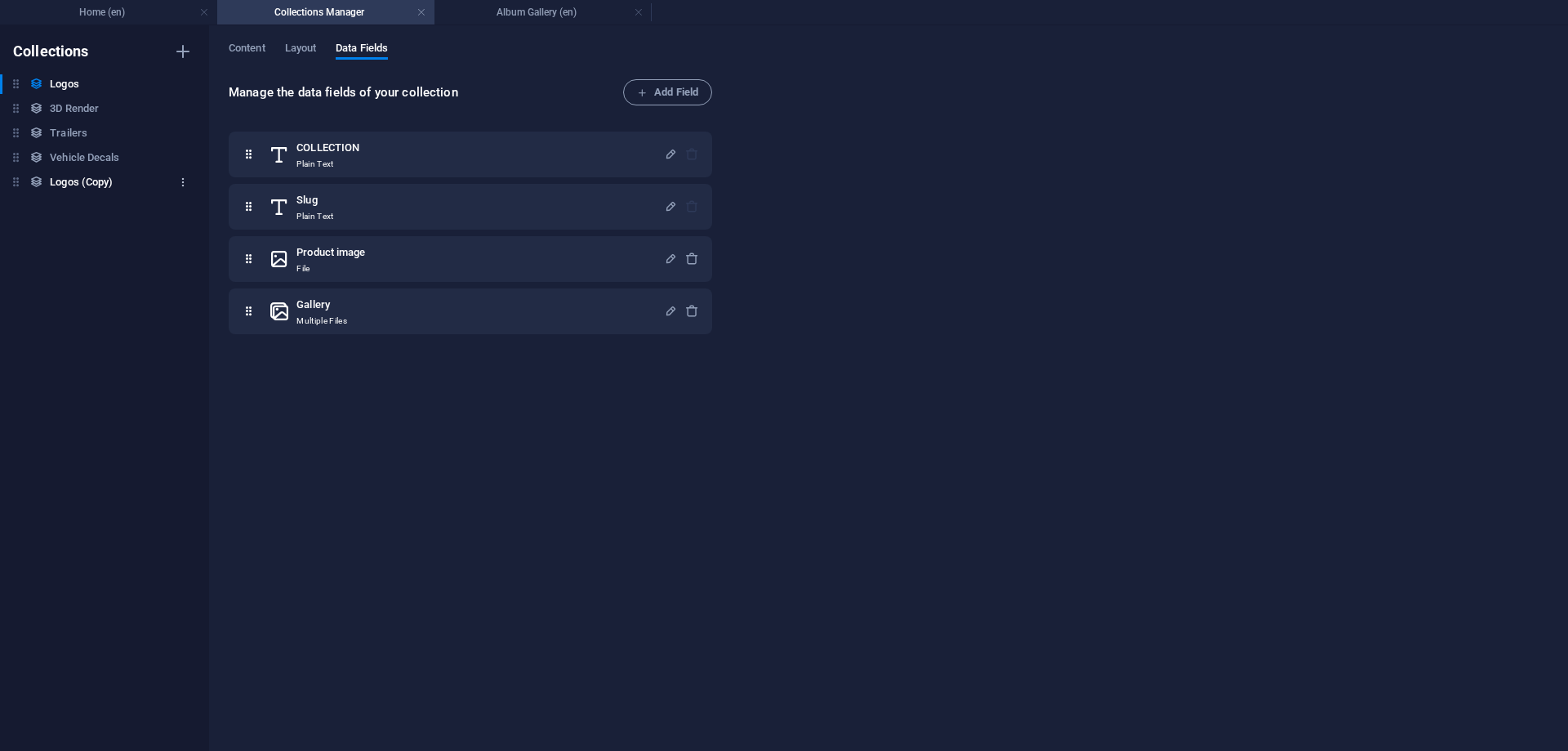
click at [186, 184] on icon "button" at bounding box center [183, 182] width 11 height 11
click at [203, 215] on h6 "Rename" at bounding box center [196, 215] width 44 height 20
type input "Apparel"
click at [118, 181] on div "Apparel Apparel" at bounding box center [96, 182] width 192 height 20
drag, startPoint x: 85, startPoint y: 159, endPoint x: 85, endPoint y: 81, distance: 78.0
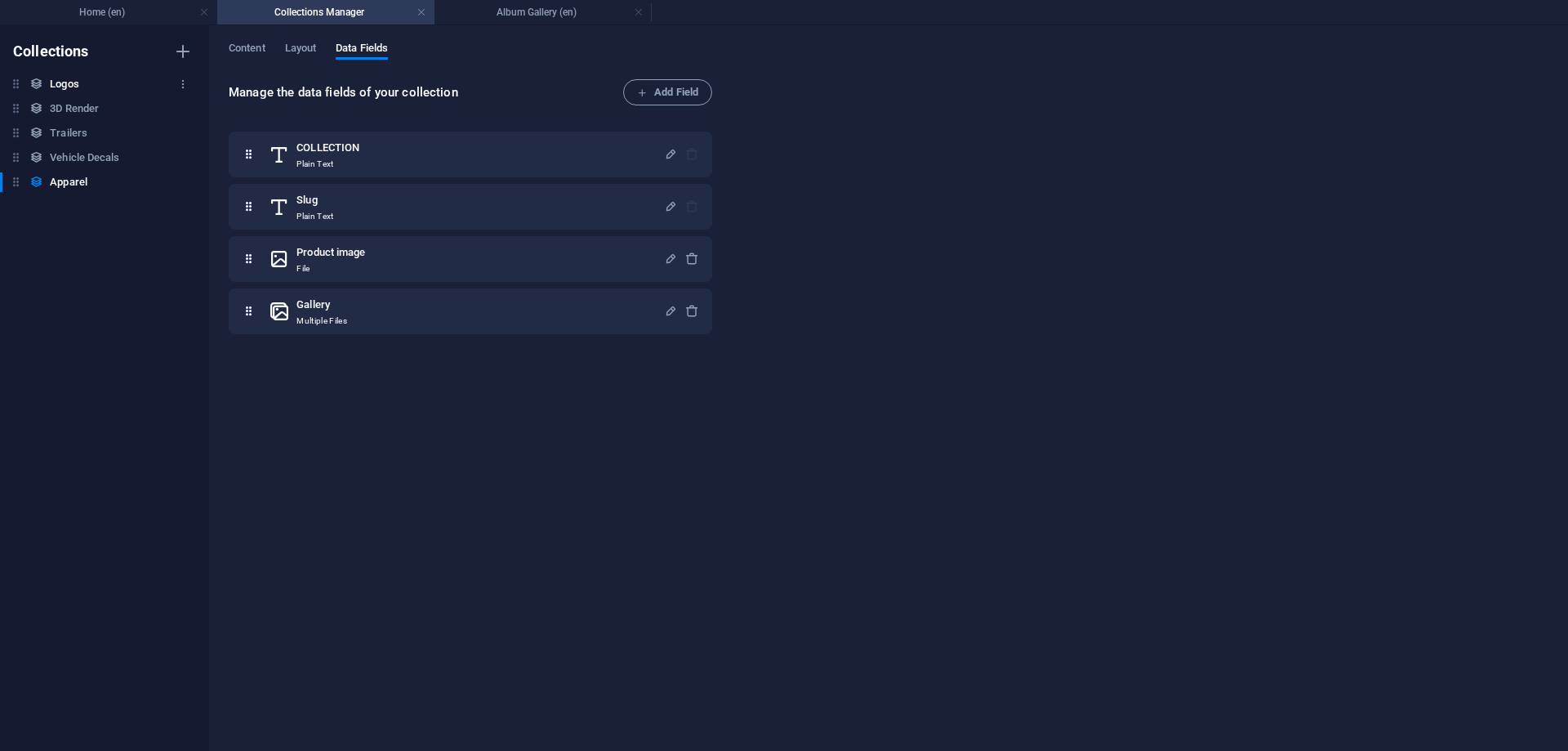
click at [85, 81] on div "Logos Logos 3D Render 3D Render Trailers Trailers Vehicle Decals Vehicle Decals…" at bounding box center [96, 134] width 192 height 118
click at [92, 215] on div "Collections Logos Logos 3D Render 3D Render Trailers Trailers Vehicle Decals Ve…" at bounding box center [105, 388] width 209 height 726
drag, startPoint x: 18, startPoint y: 179, endPoint x: 9, endPoint y: 68, distance: 111.4
click at [9, 68] on div "Collections Logos Logos 3D Render 3D Render Trailers Trailers Vehicle Decals Ve…" at bounding box center [105, 388] width 209 height 726
drag, startPoint x: 21, startPoint y: 89, endPoint x: 23, endPoint y: 115, distance: 26.1
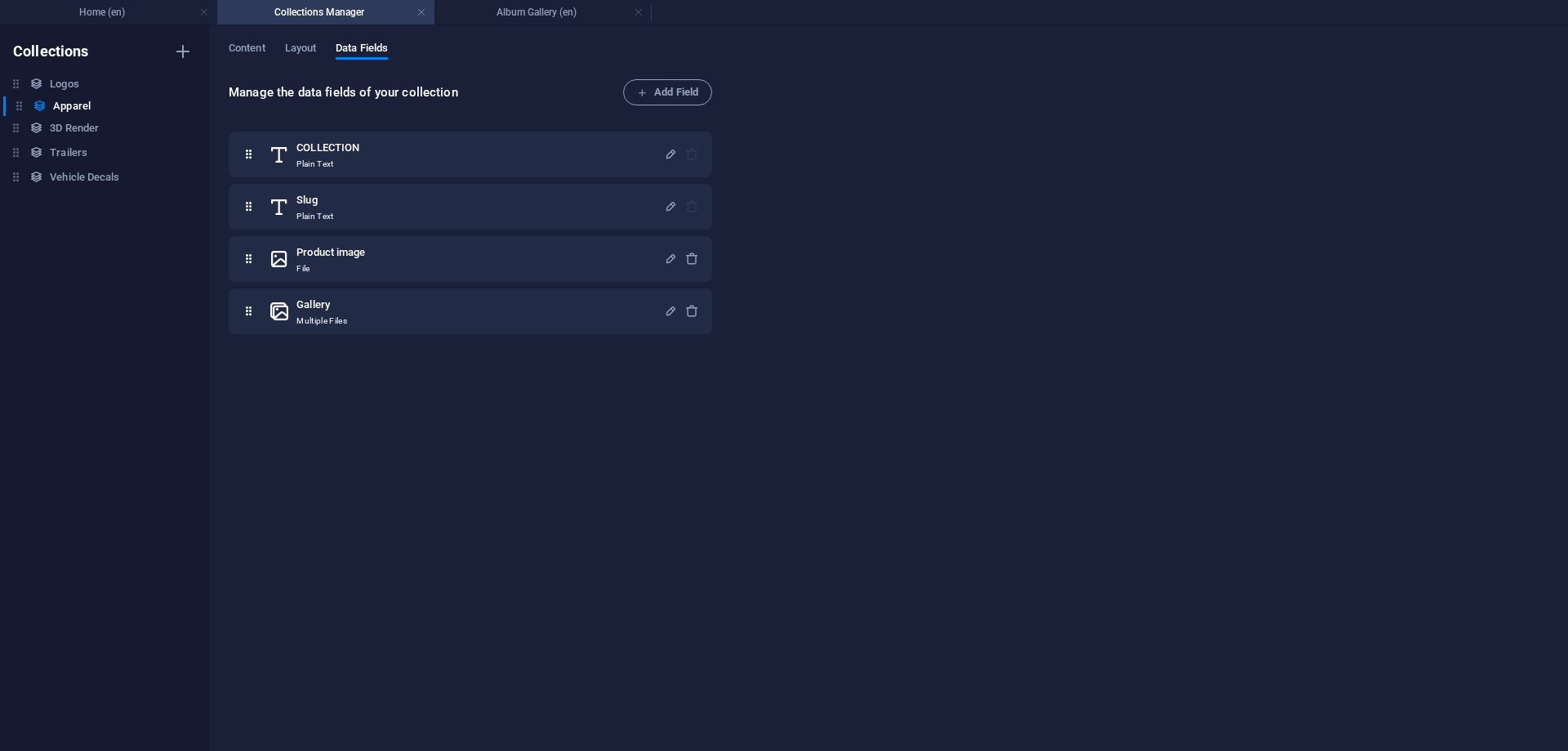
click at [23, 115] on div "Apparel Apparel Logos Logos 3D Render 3D Render Trailers Trailers Vehicle Decal…" at bounding box center [96, 134] width 192 height 118
click at [260, 42] on span "Content" at bounding box center [247, 50] width 36 height 22
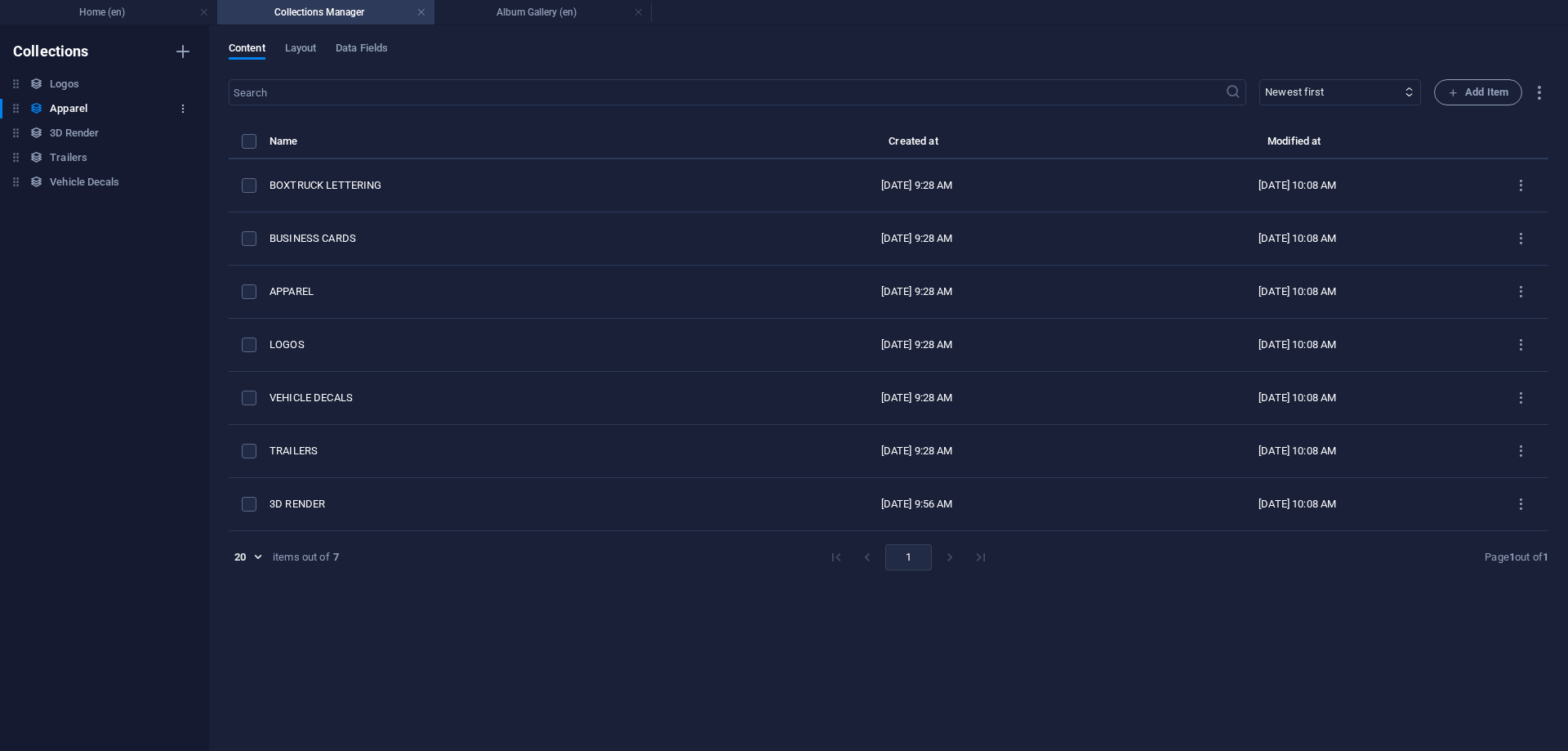
click at [186, 104] on icon "button" at bounding box center [183, 108] width 11 height 11
click at [199, 176] on h6 "Duplicate" at bounding box center [196, 180] width 44 height 20
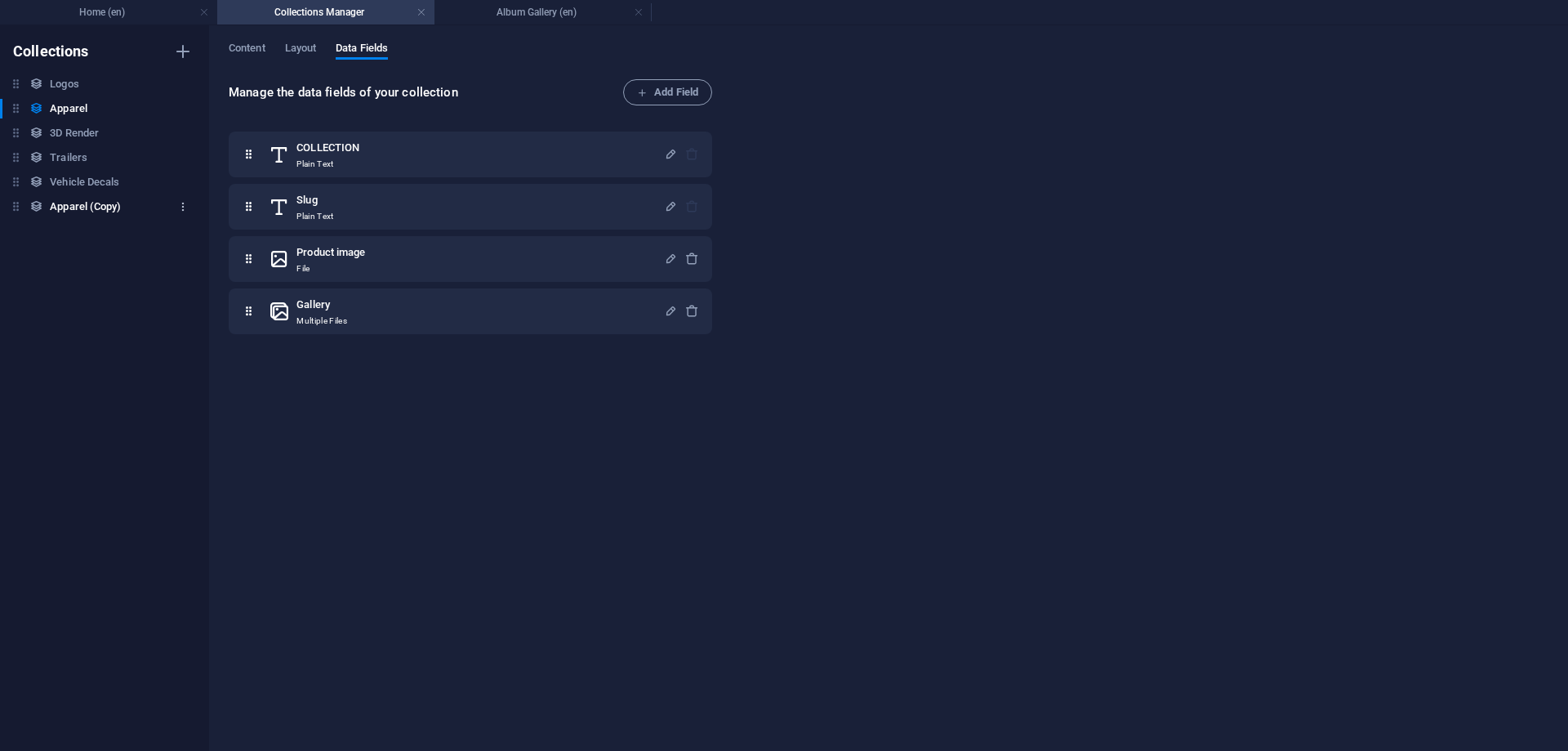
click at [185, 201] on icon "button" at bounding box center [183, 206] width 11 height 11
click at [191, 245] on h6 "Rename" at bounding box center [196, 239] width 44 height 20
type input "Business Cards"
click at [98, 206] on h6 "Business Cards" at bounding box center [87, 206] width 75 height 20
click at [257, 50] on span "Content" at bounding box center [247, 50] width 36 height 22
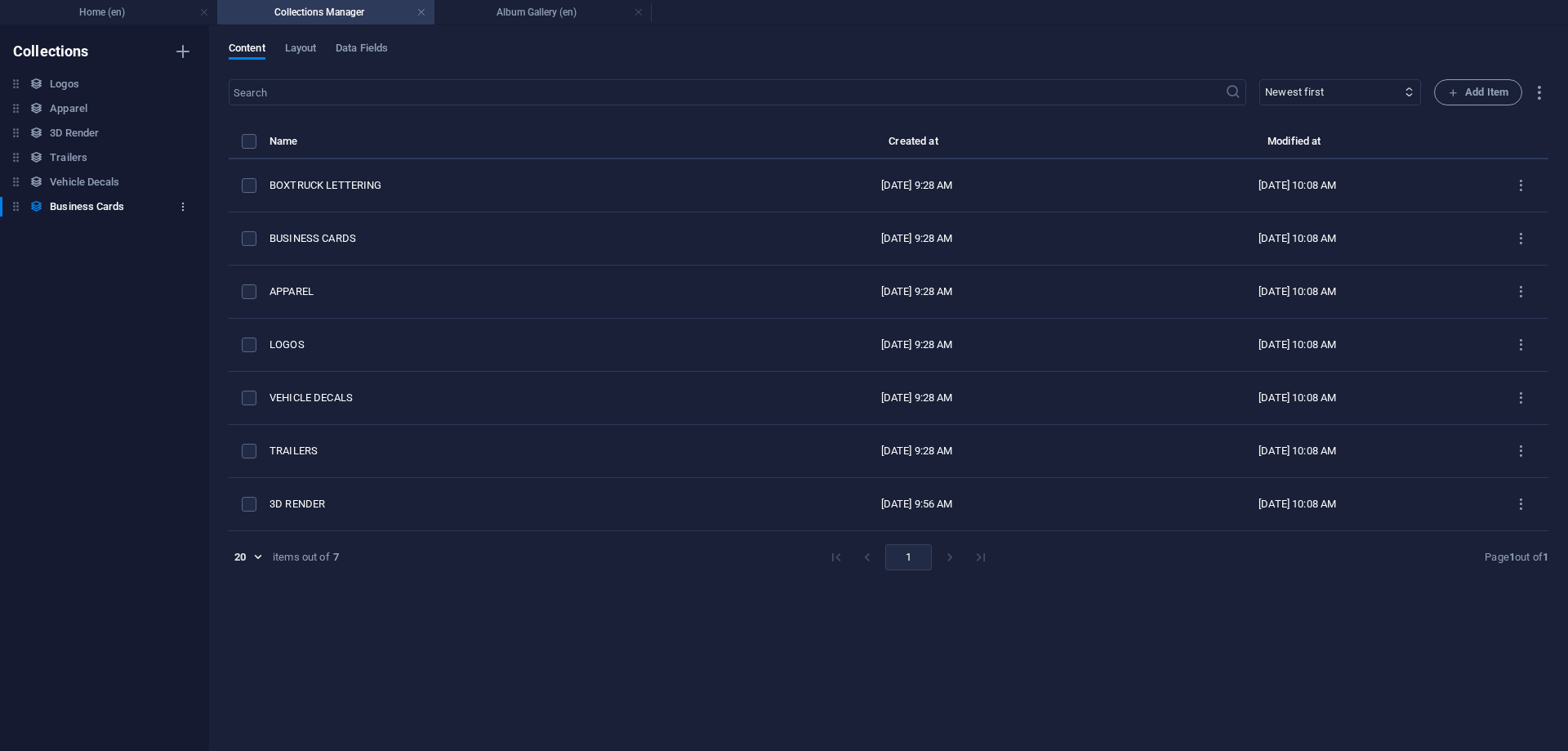
click at [182, 202] on icon "button" at bounding box center [183, 206] width 11 height 11
click at [203, 267] on li "Duplicate" at bounding box center [182, 278] width 93 height 39
click at [156, 364] on div "Collections Logos Logos Apparel Apparel 3D Render 3D Render Trailers Trailers V…" at bounding box center [105, 388] width 209 height 726
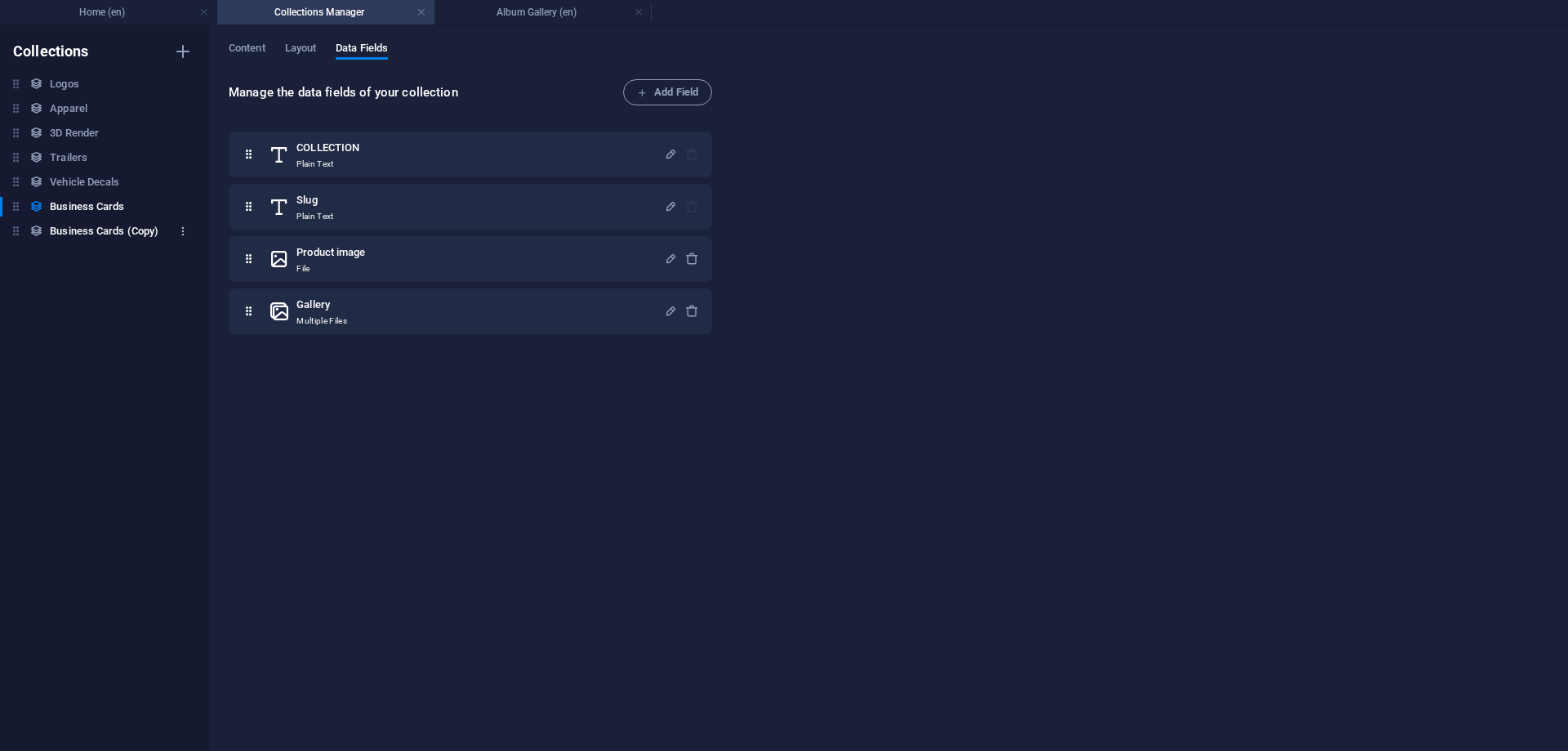
click at [185, 226] on icon "button" at bounding box center [183, 231] width 11 height 11
click at [198, 269] on h6 "Rename" at bounding box center [196, 263] width 44 height 20
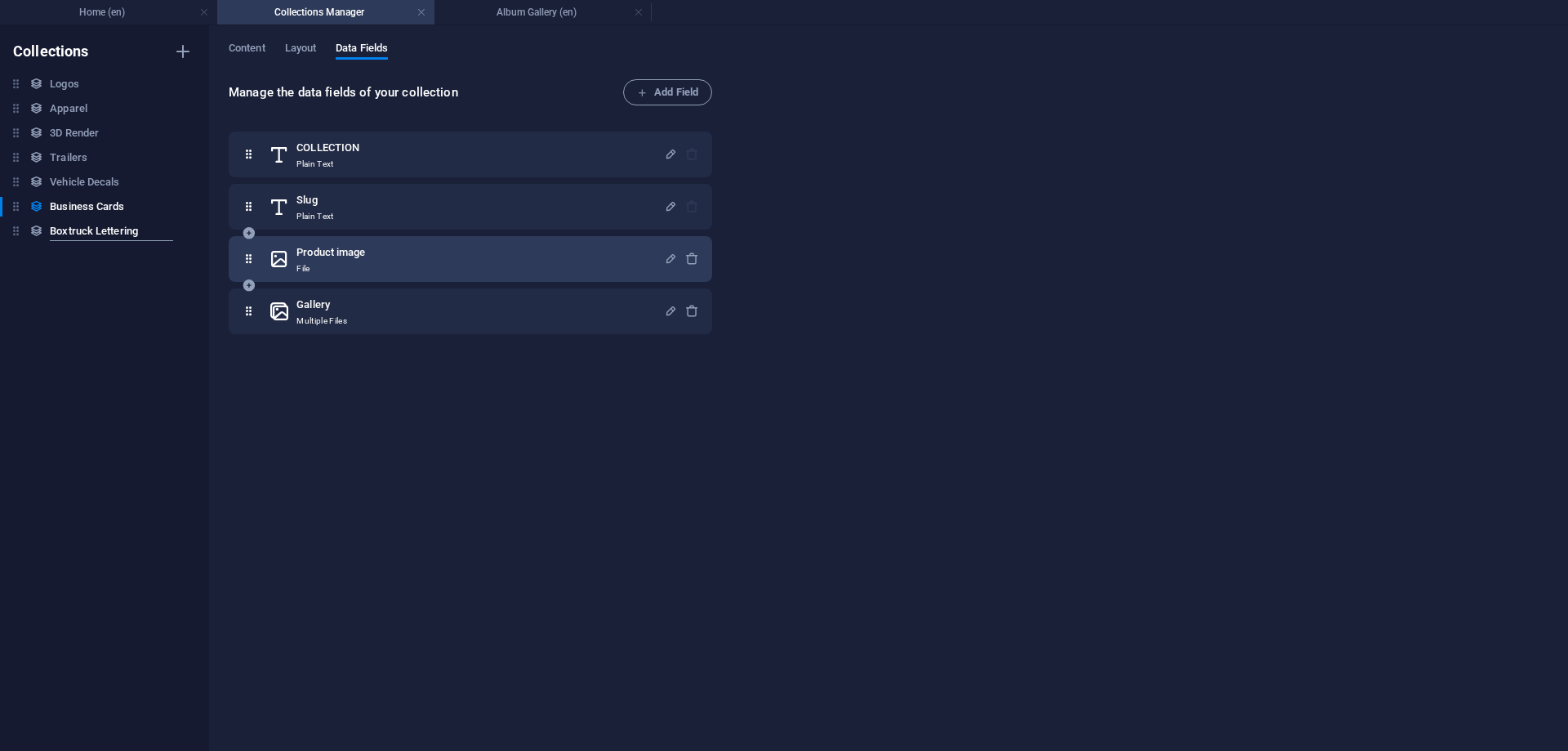
type input "Boxtruck Lettering"
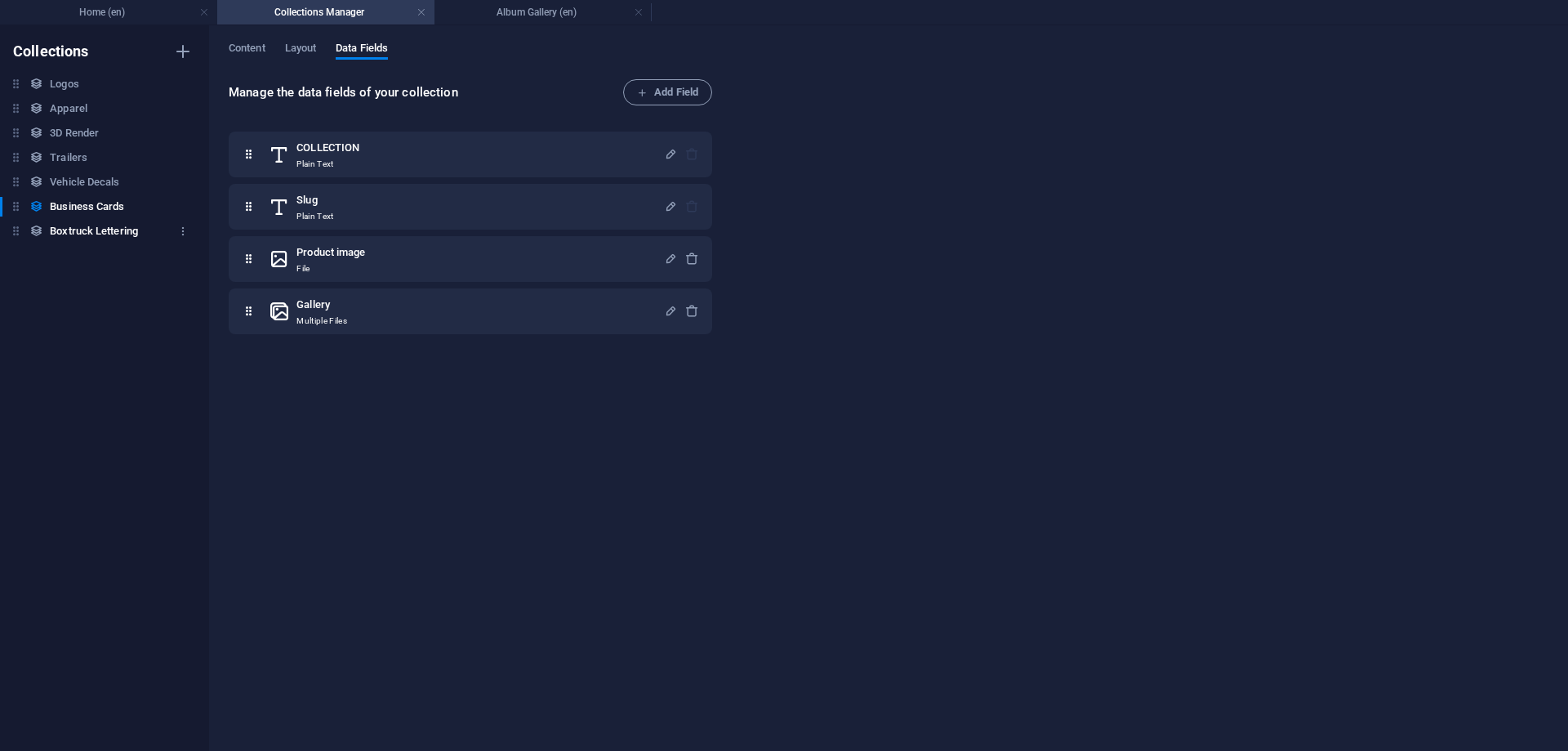
click at [82, 232] on h6 "Boxtruck Lettering" at bounding box center [93, 231] width 88 height 20
click at [243, 41] on div "Content Layout Data Fields Manage the data fields of your collection Add Field …" at bounding box center [888, 388] width 1359 height 726
click at [240, 41] on div "Content Layout Data Fields Manage the data fields of your collection Add Field …" at bounding box center [888, 388] width 1359 height 726
click at [243, 44] on span "Content" at bounding box center [247, 50] width 36 height 22
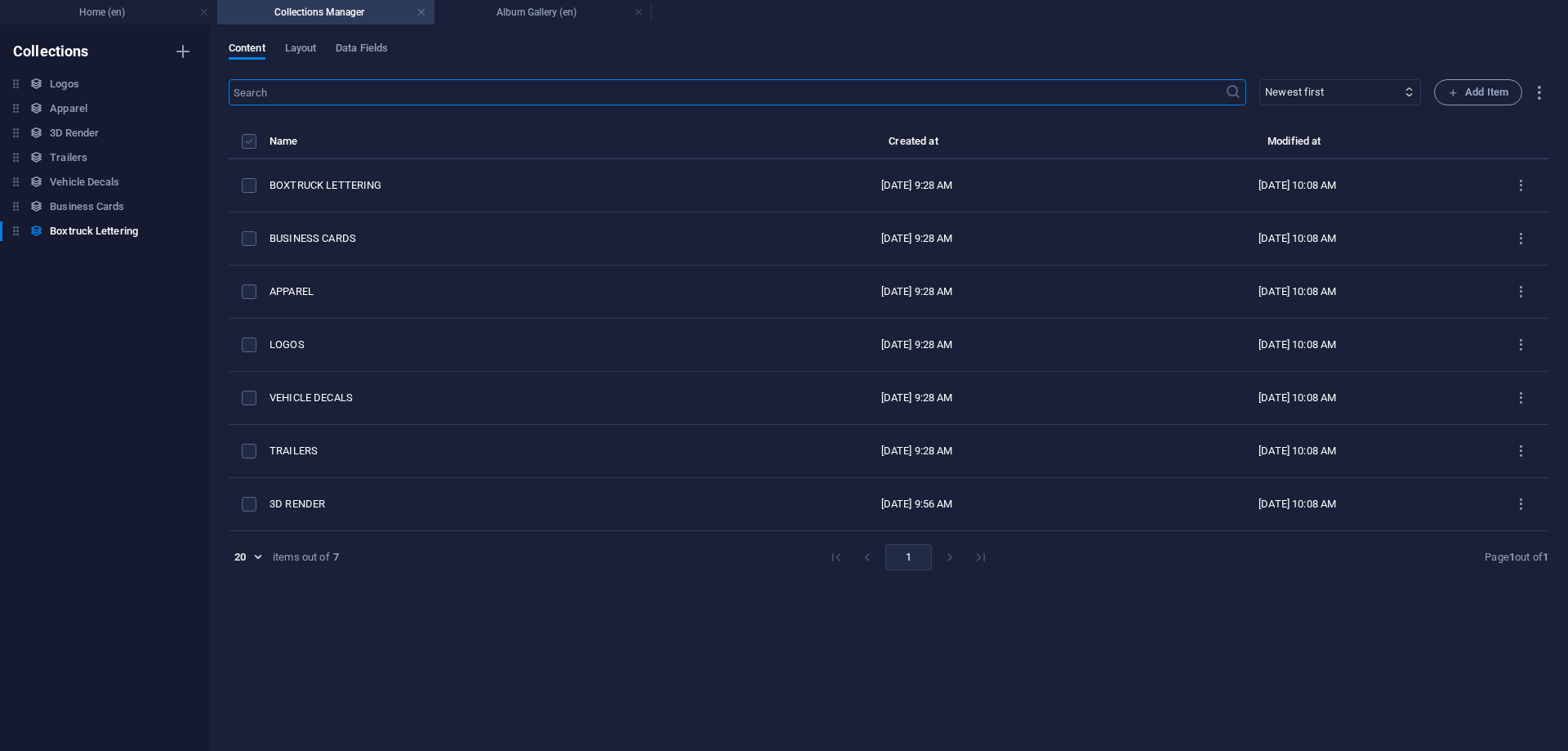
click at [245, 140] on label "items list" at bounding box center [249, 141] width 15 height 15
click at [0, 0] on input "items list" at bounding box center [0, 0] width 0 height 0
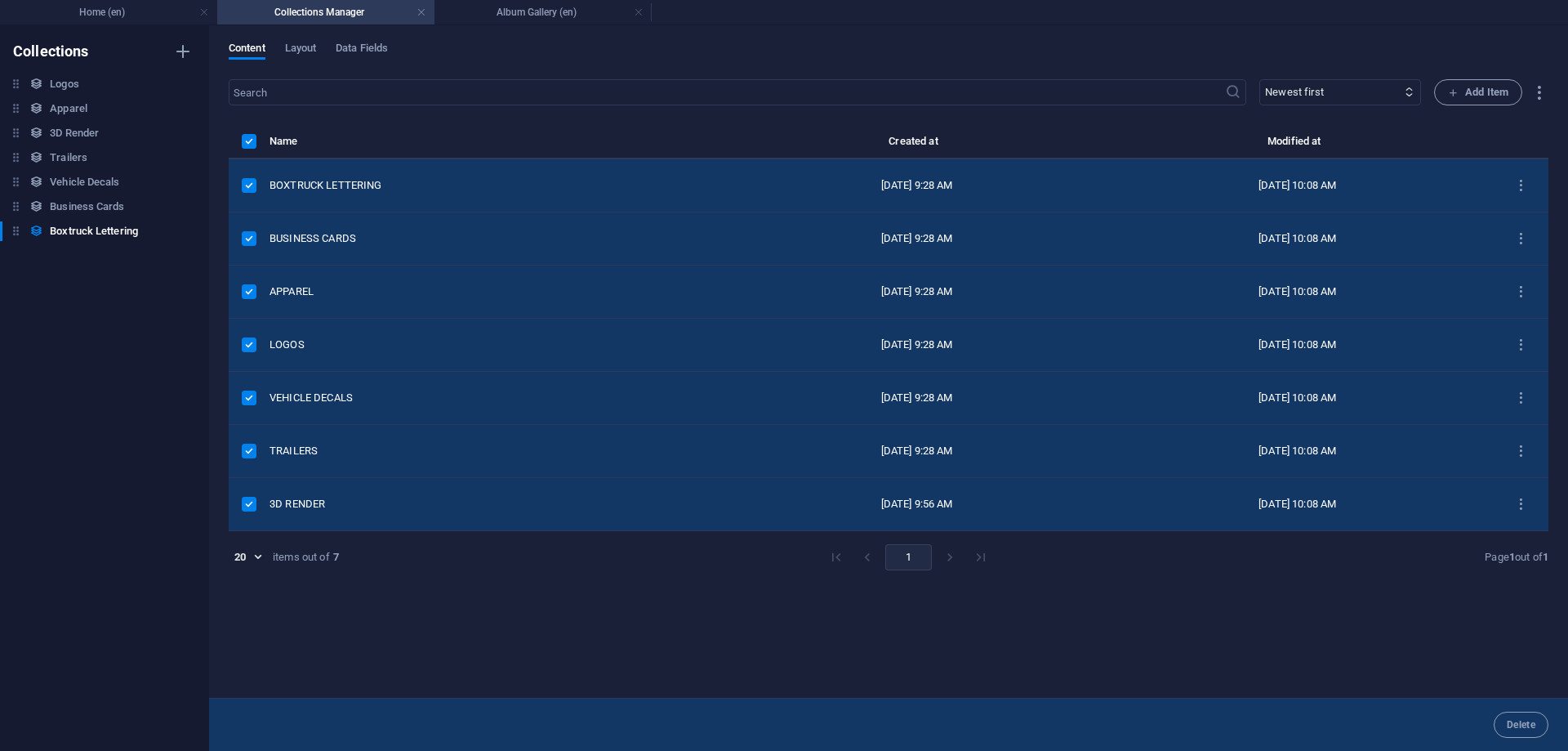
click at [256, 183] on label "items list" at bounding box center [249, 186] width 15 height 15
click at [0, 0] on input "items list" at bounding box center [0, 0] width 0 height 0
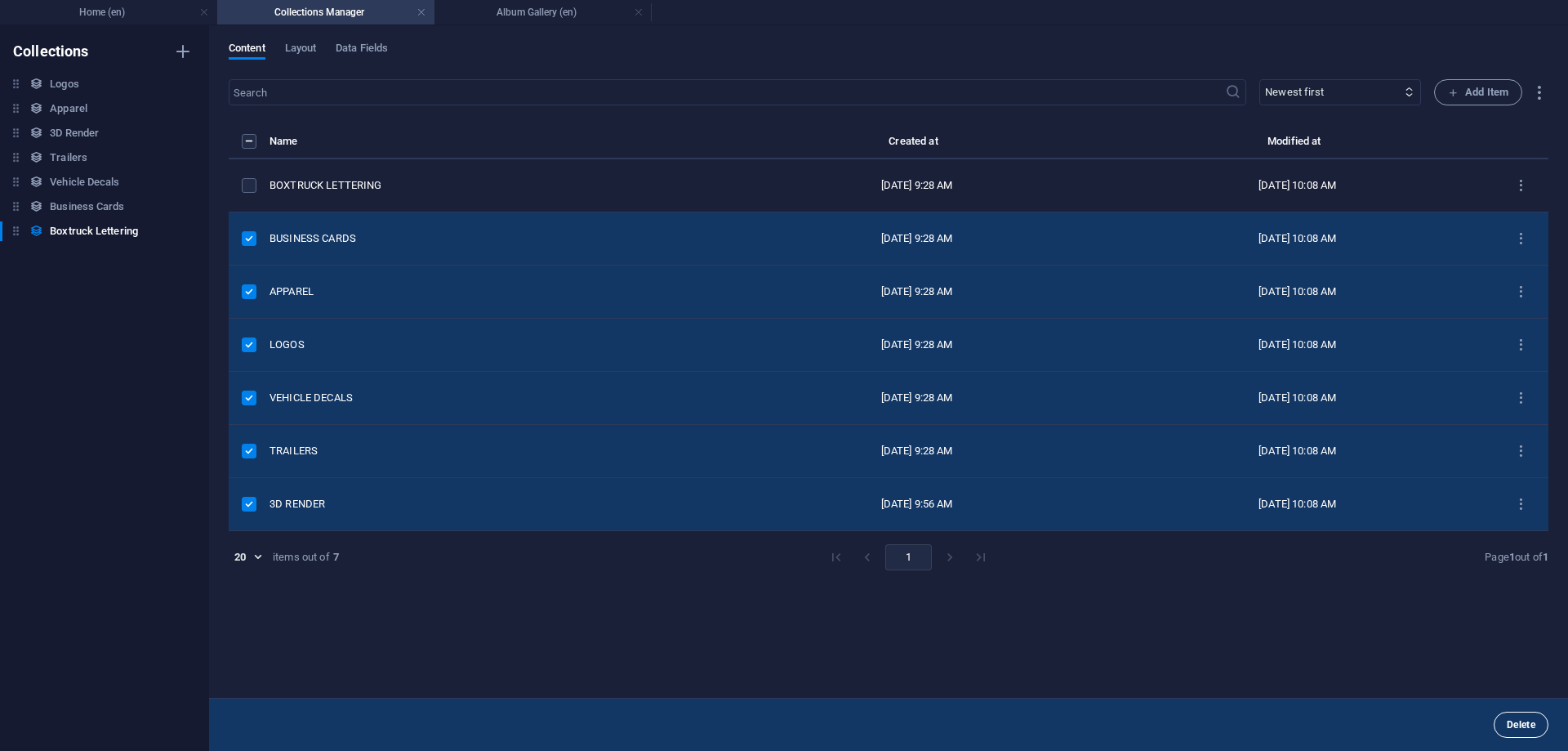
click at [1536, 725] on button "Delete" at bounding box center [1521, 725] width 55 height 26
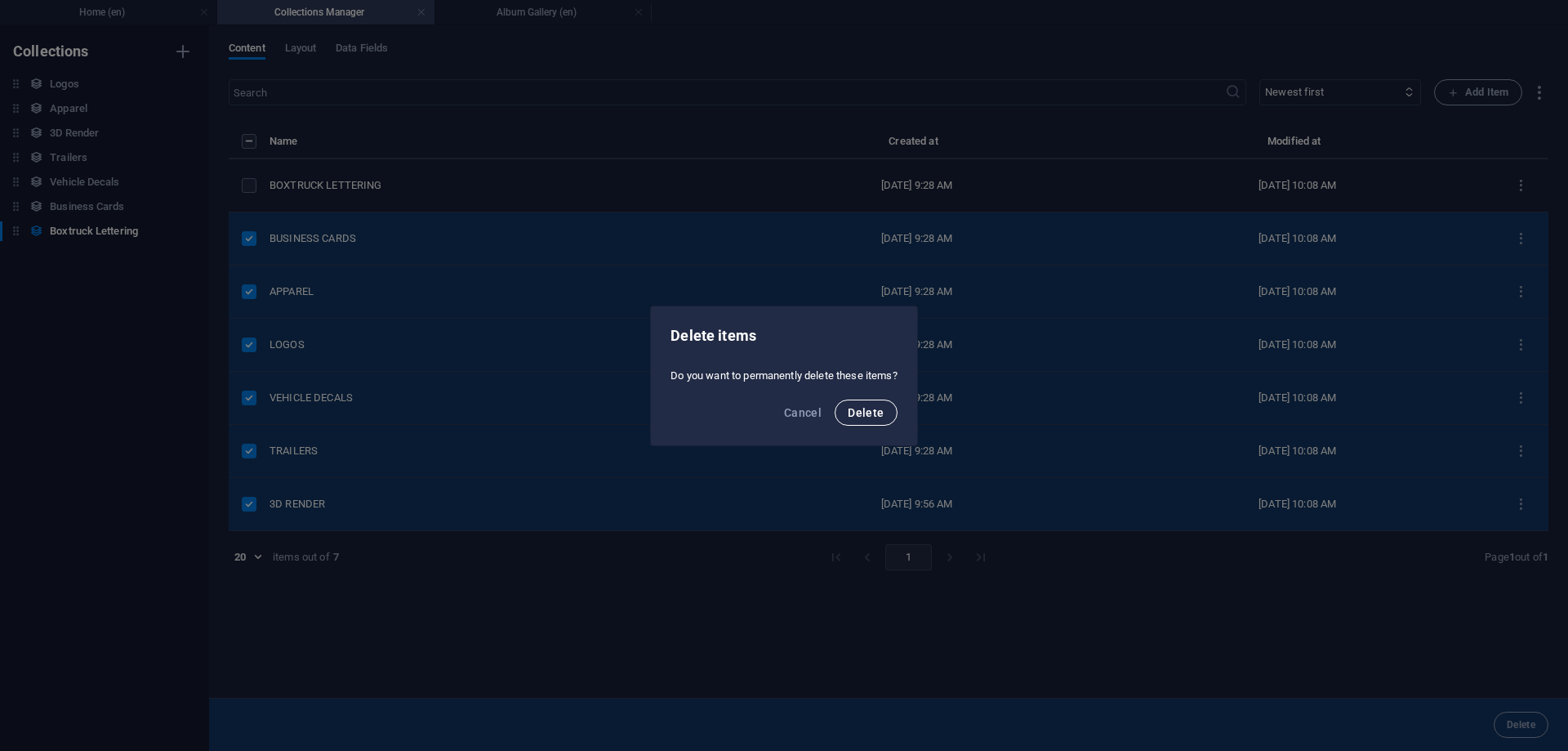
click at [863, 418] on span "Delete" at bounding box center [866, 413] width 35 height 13
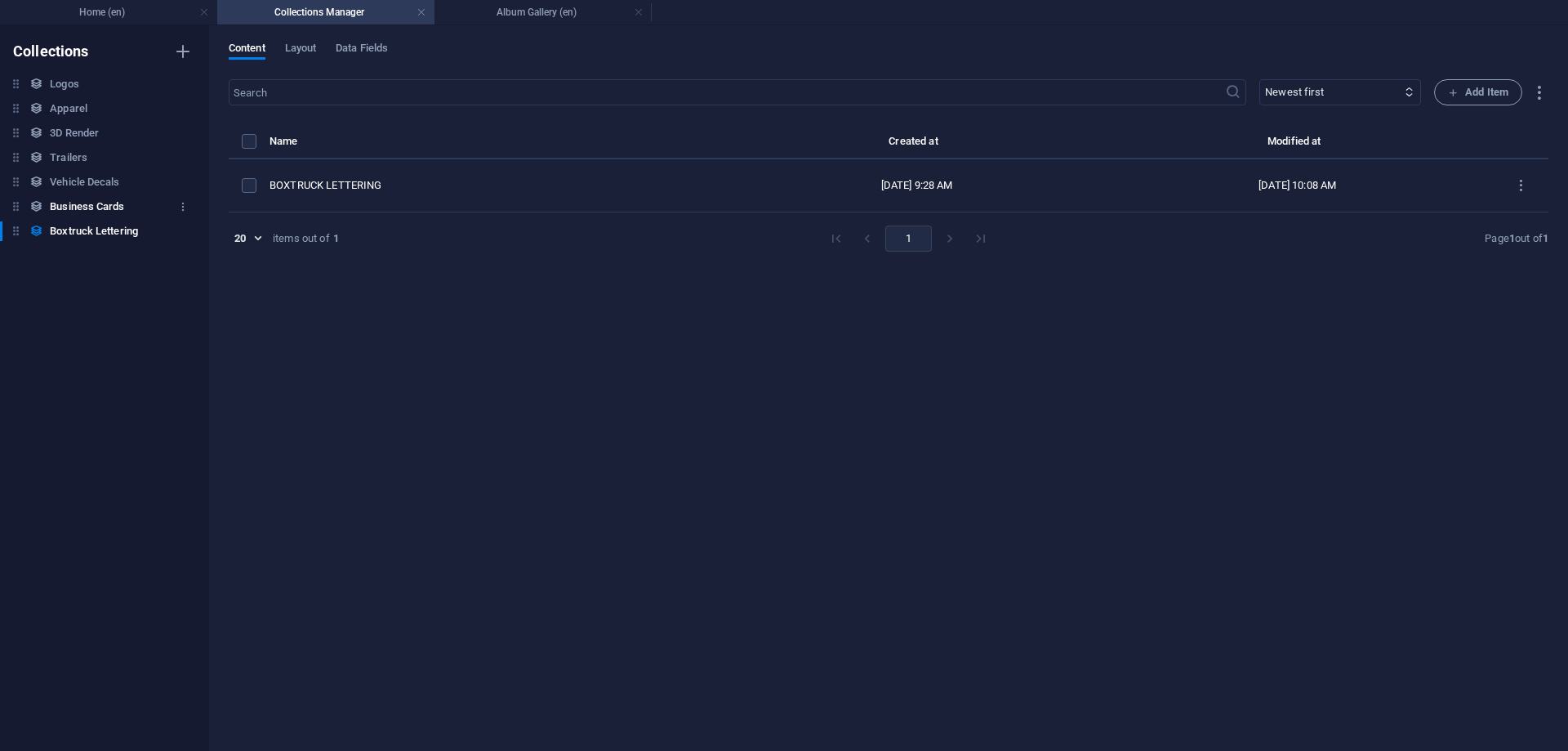
click at [100, 208] on h6 "Business Cards" at bounding box center [87, 206] width 75 height 20
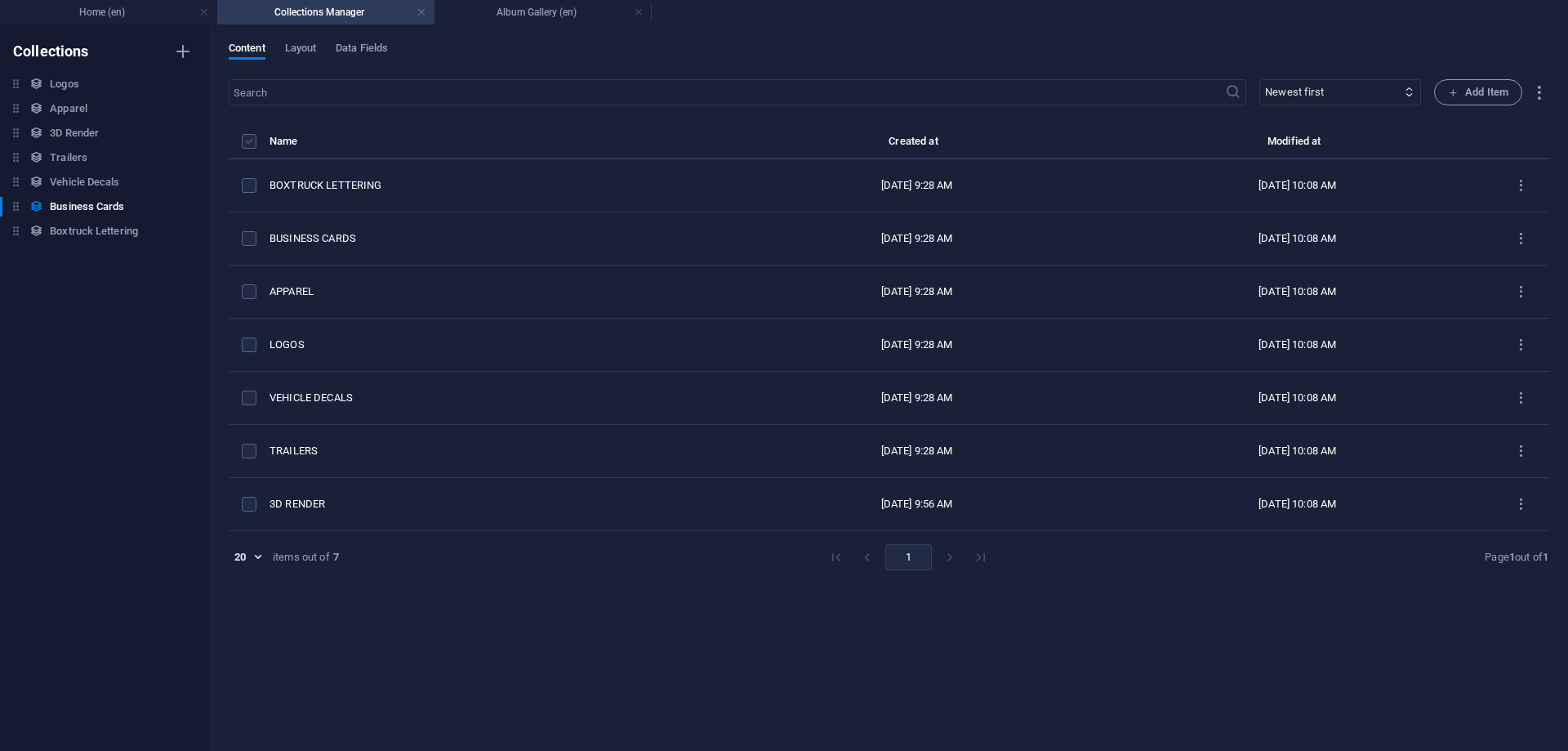
click at [254, 145] on label "items list" at bounding box center [249, 141] width 15 height 15
click at [0, 0] on input "items list" at bounding box center [0, 0] width 0 height 0
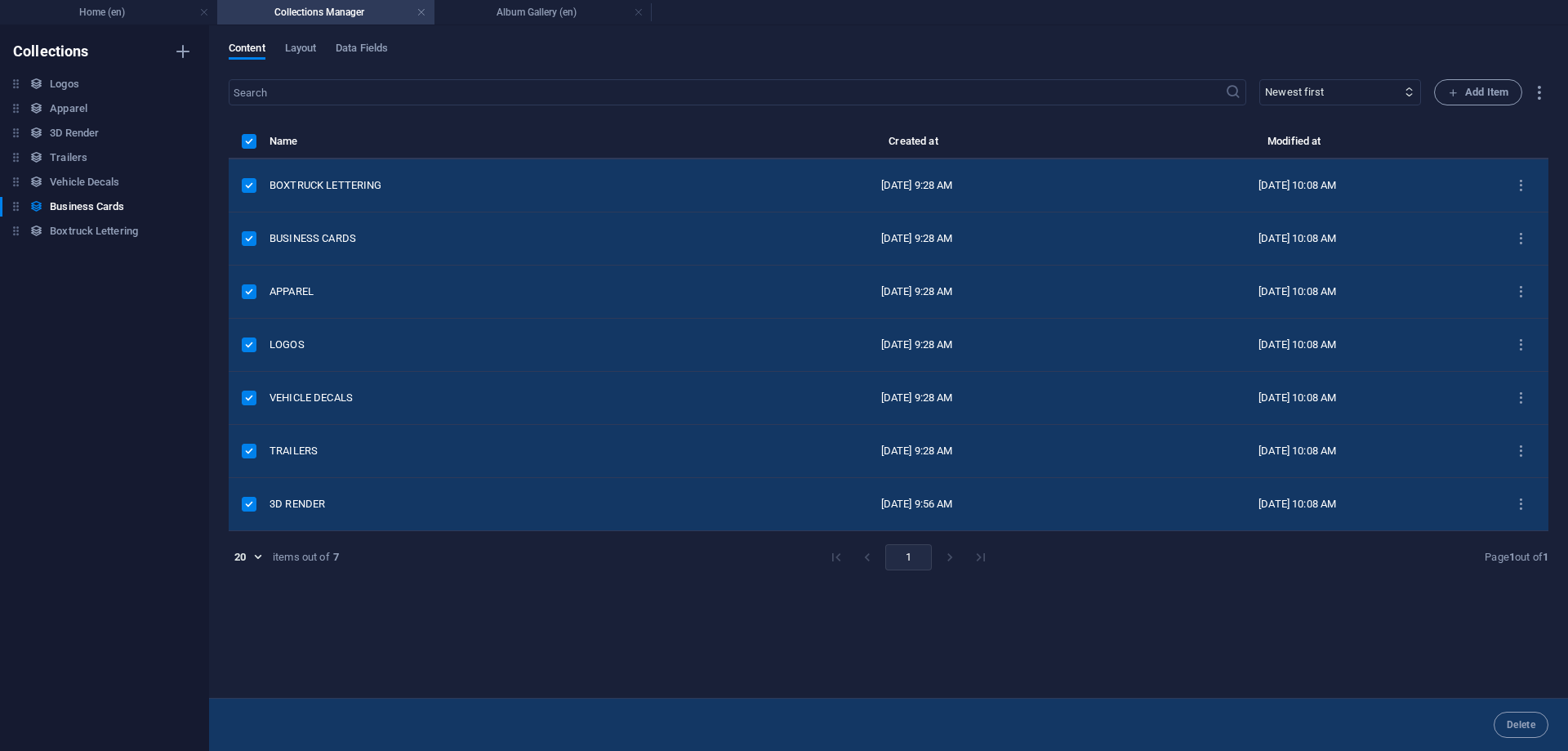
click at [245, 238] on label "items list" at bounding box center [249, 239] width 15 height 15
click at [0, 0] on input "items list" at bounding box center [0, 0] width 0 height 0
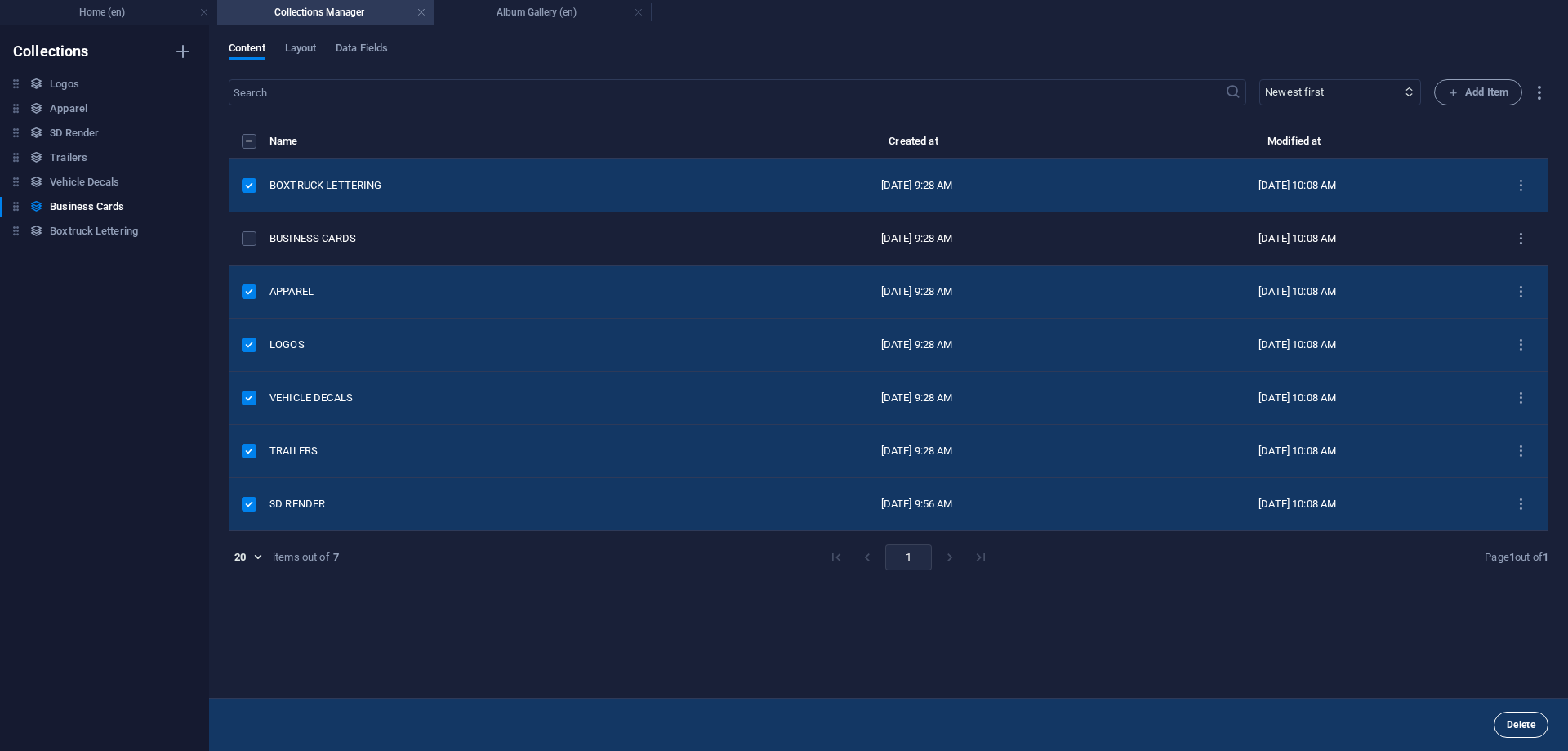
click at [1527, 723] on span "Delete" at bounding box center [1521, 725] width 29 height 9
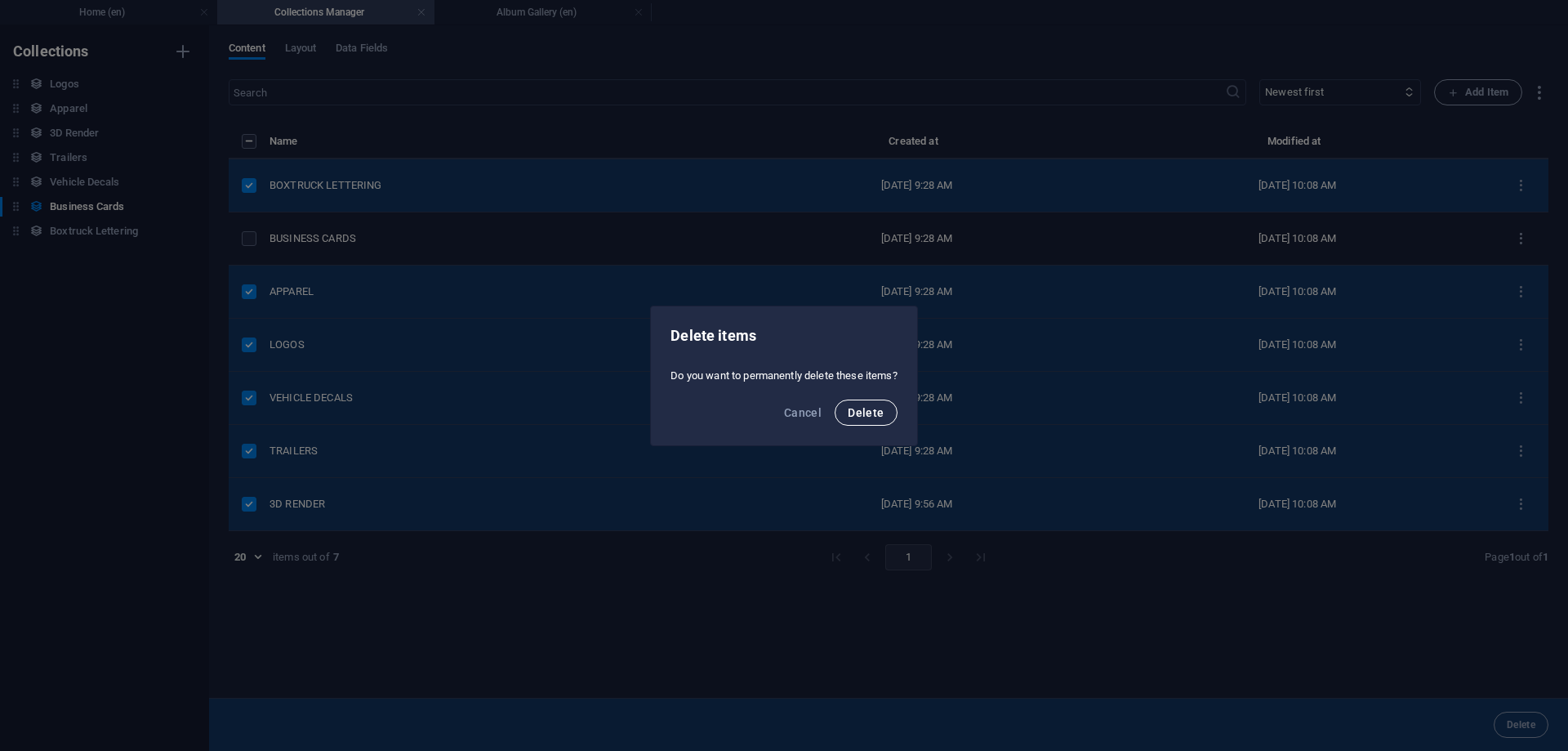
click at [869, 410] on span "Delete" at bounding box center [866, 413] width 35 height 13
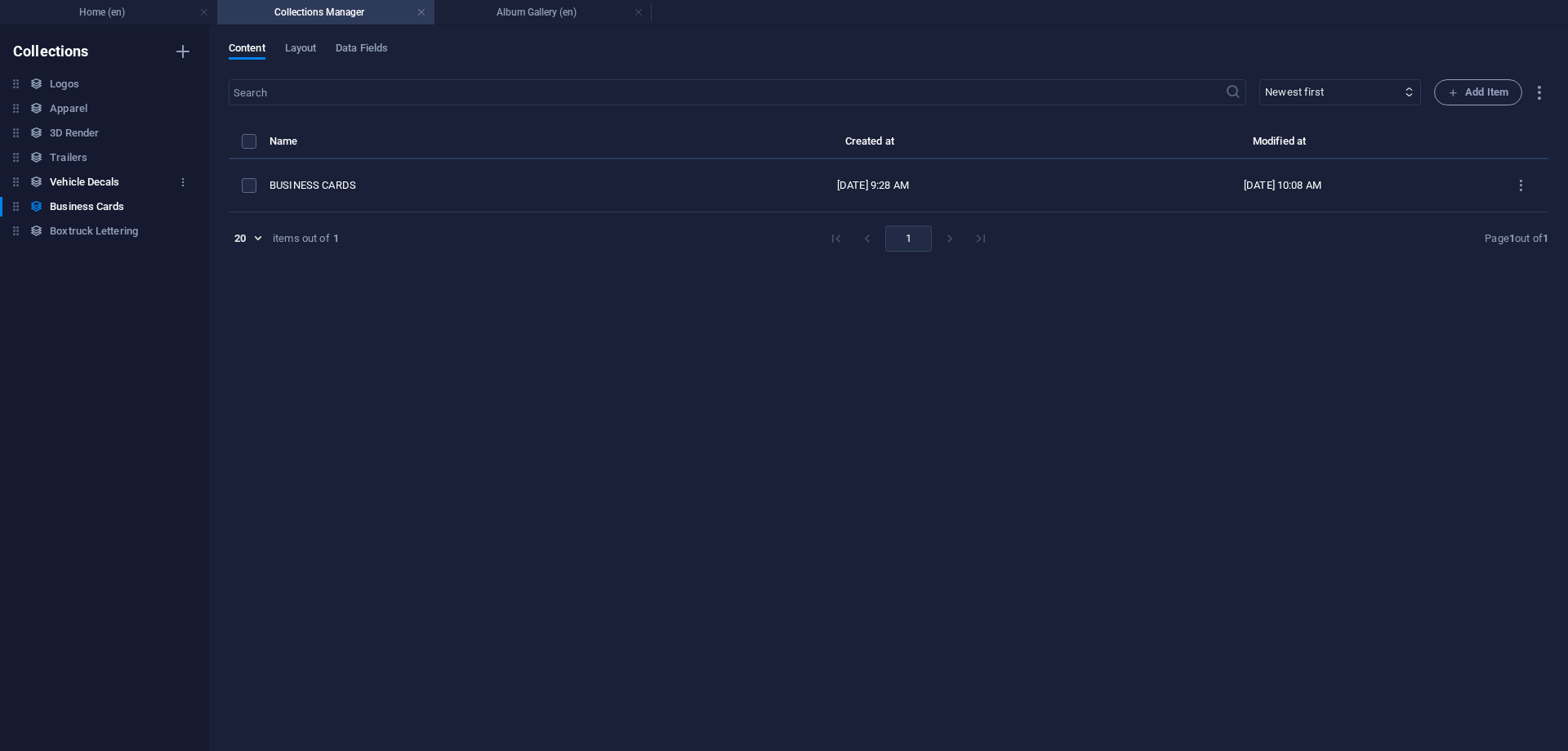
click at [68, 181] on h6 "Vehicle Decals" at bounding box center [84, 182] width 69 height 20
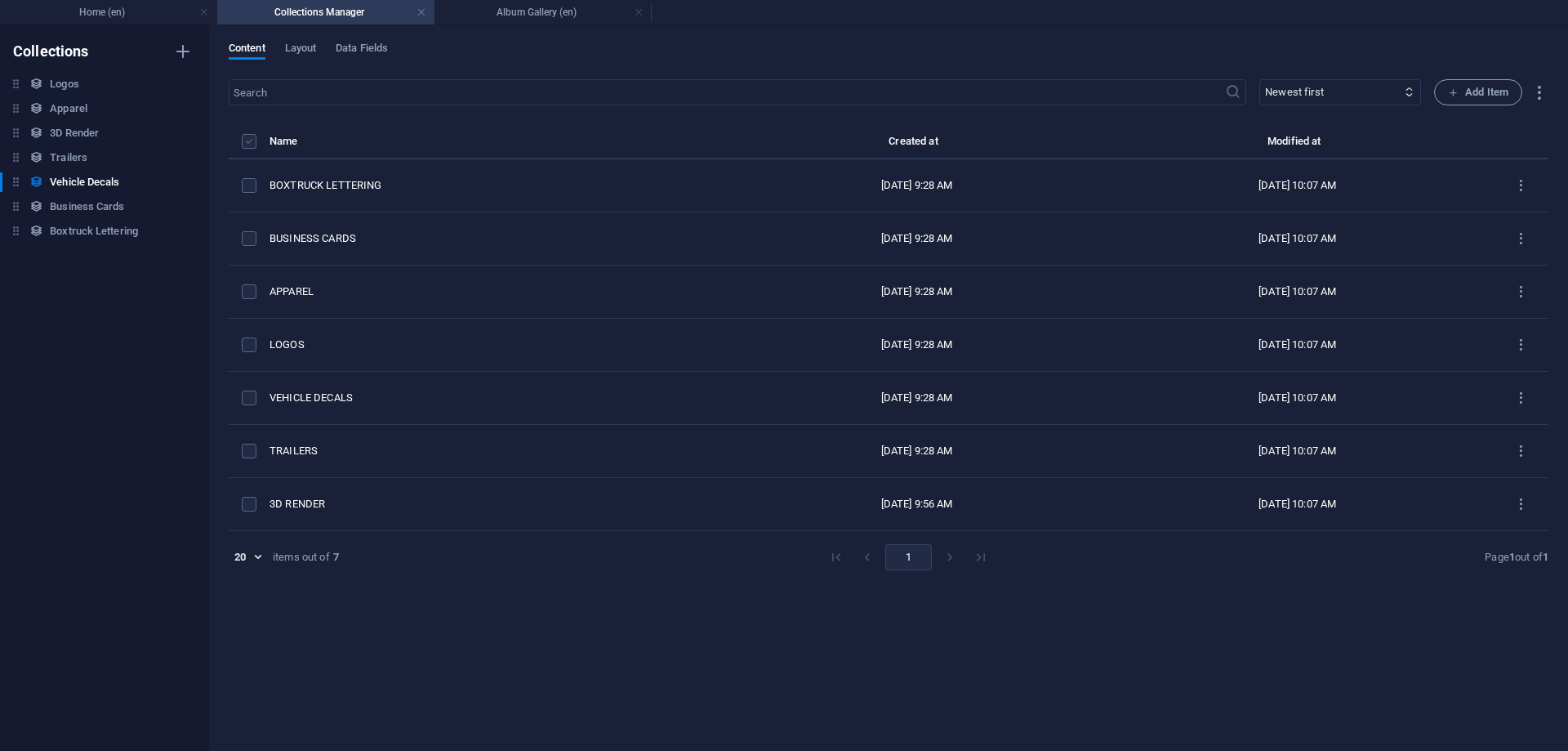
click at [250, 140] on label "items list" at bounding box center [249, 141] width 15 height 15
click at [0, 0] on input "items list" at bounding box center [0, 0] width 0 height 0
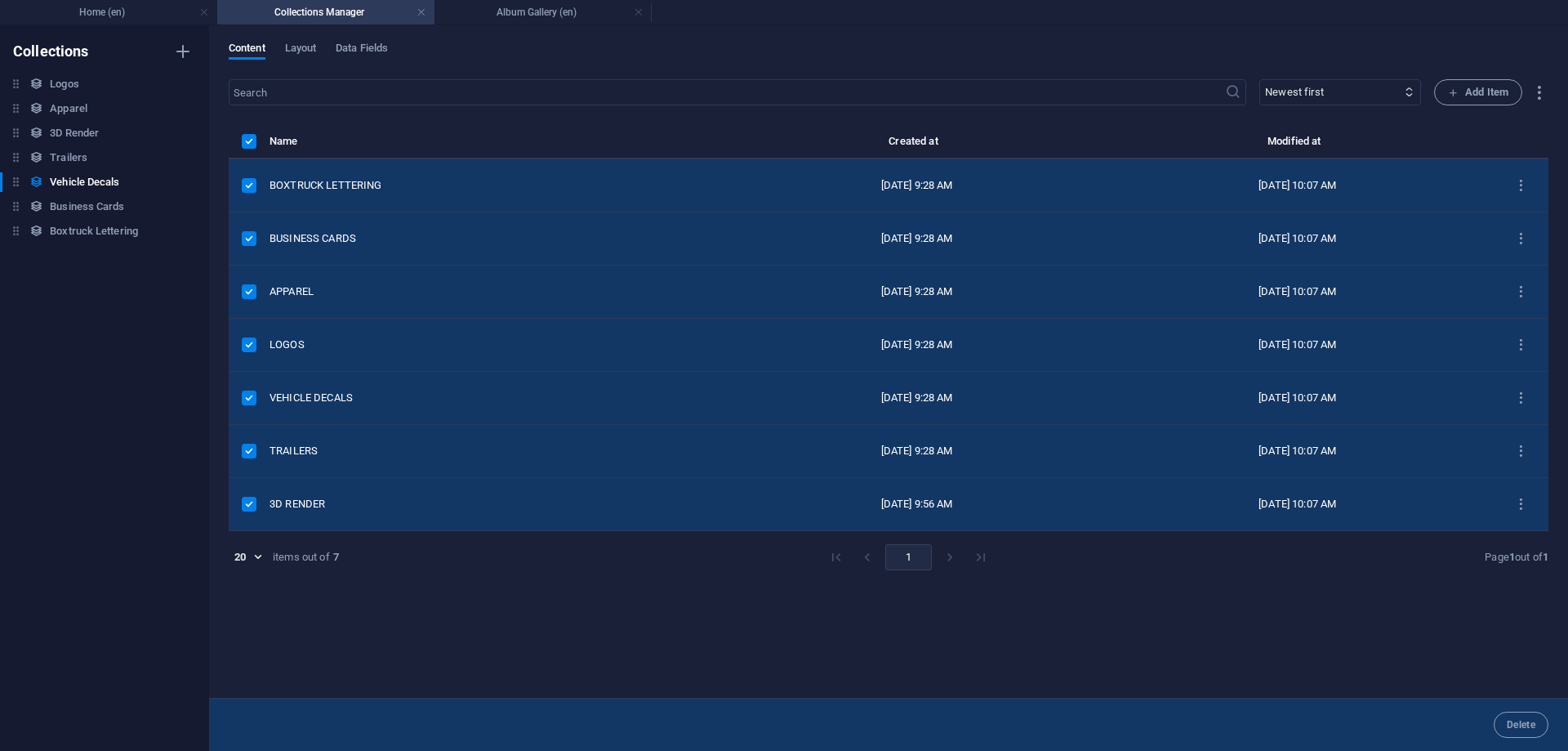
click at [249, 392] on label "items list" at bounding box center [249, 398] width 15 height 15
click at [0, 0] on input "items list" at bounding box center [0, 0] width 0 height 0
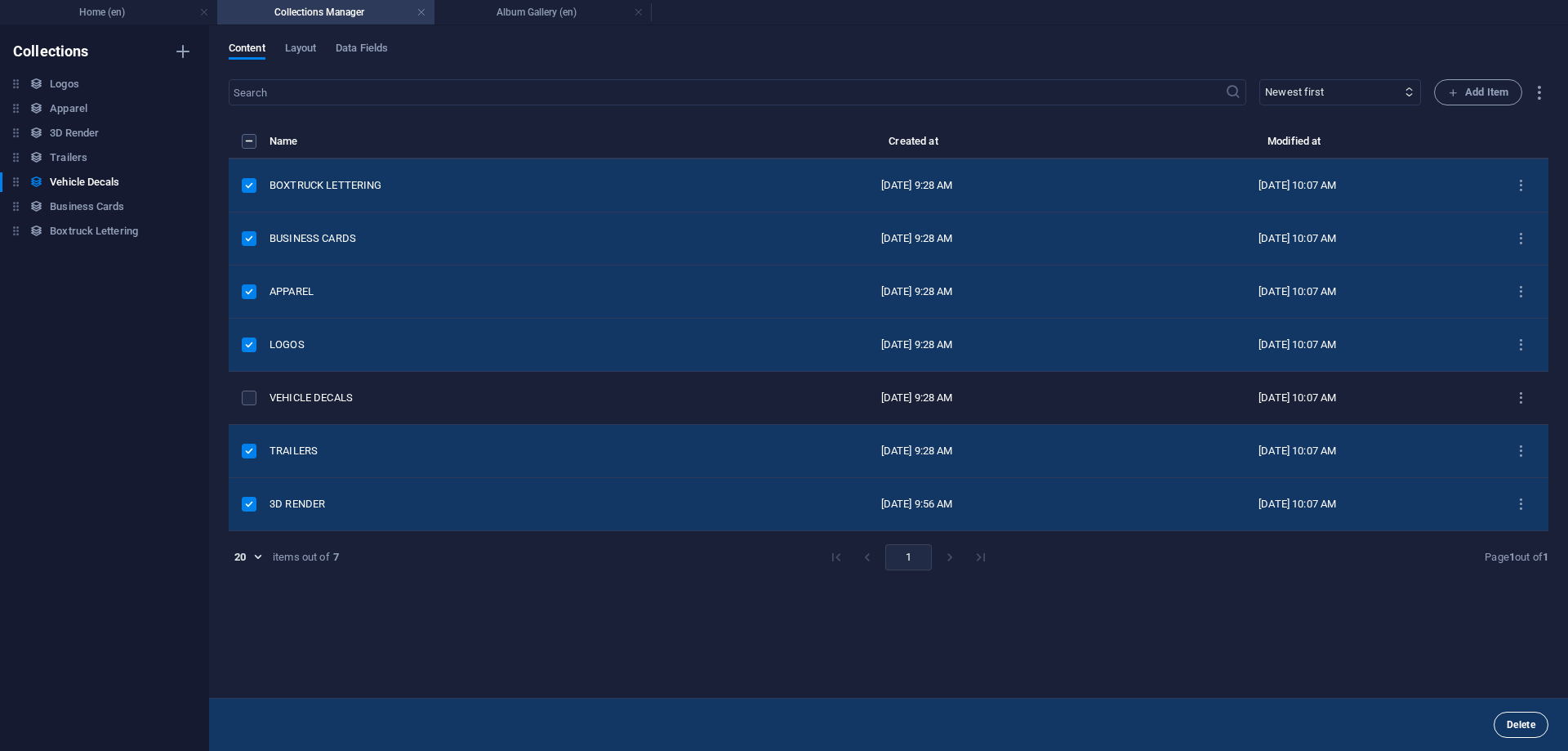
click at [1525, 730] on span "Delete" at bounding box center [1521, 725] width 29 height 9
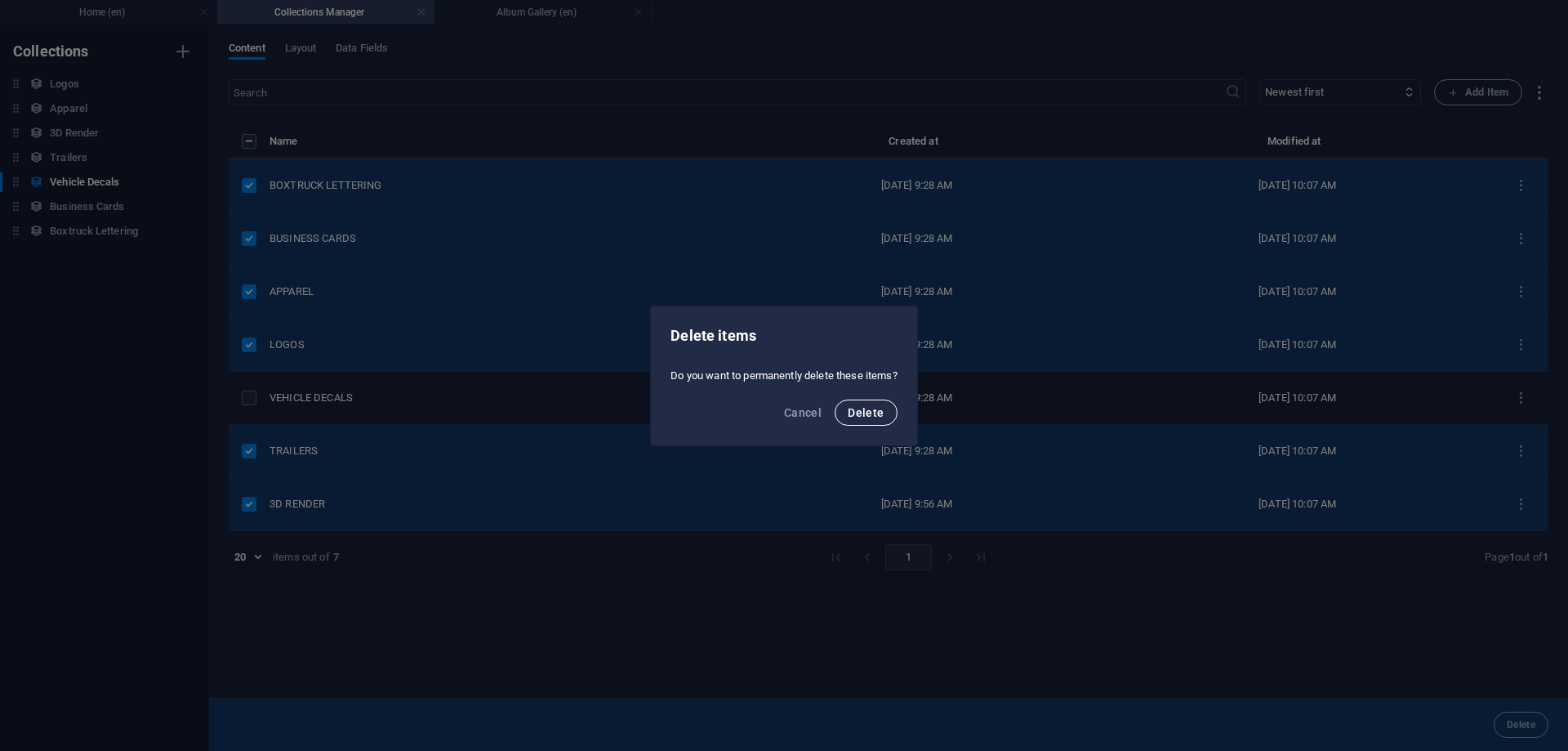
click at [873, 416] on span "Delete" at bounding box center [866, 413] width 35 height 13
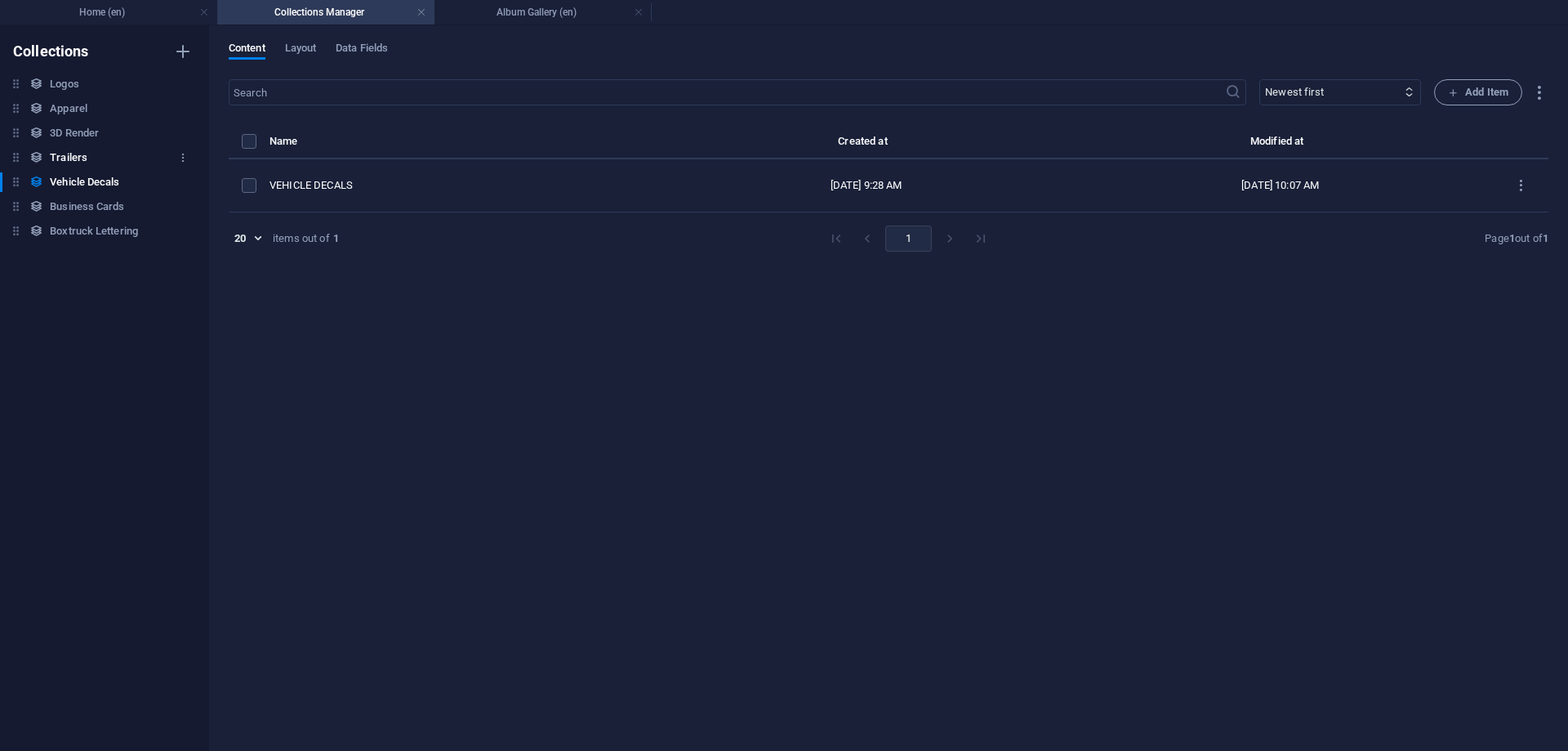
click at [77, 152] on h6 "Trailers" at bounding box center [68, 157] width 37 height 20
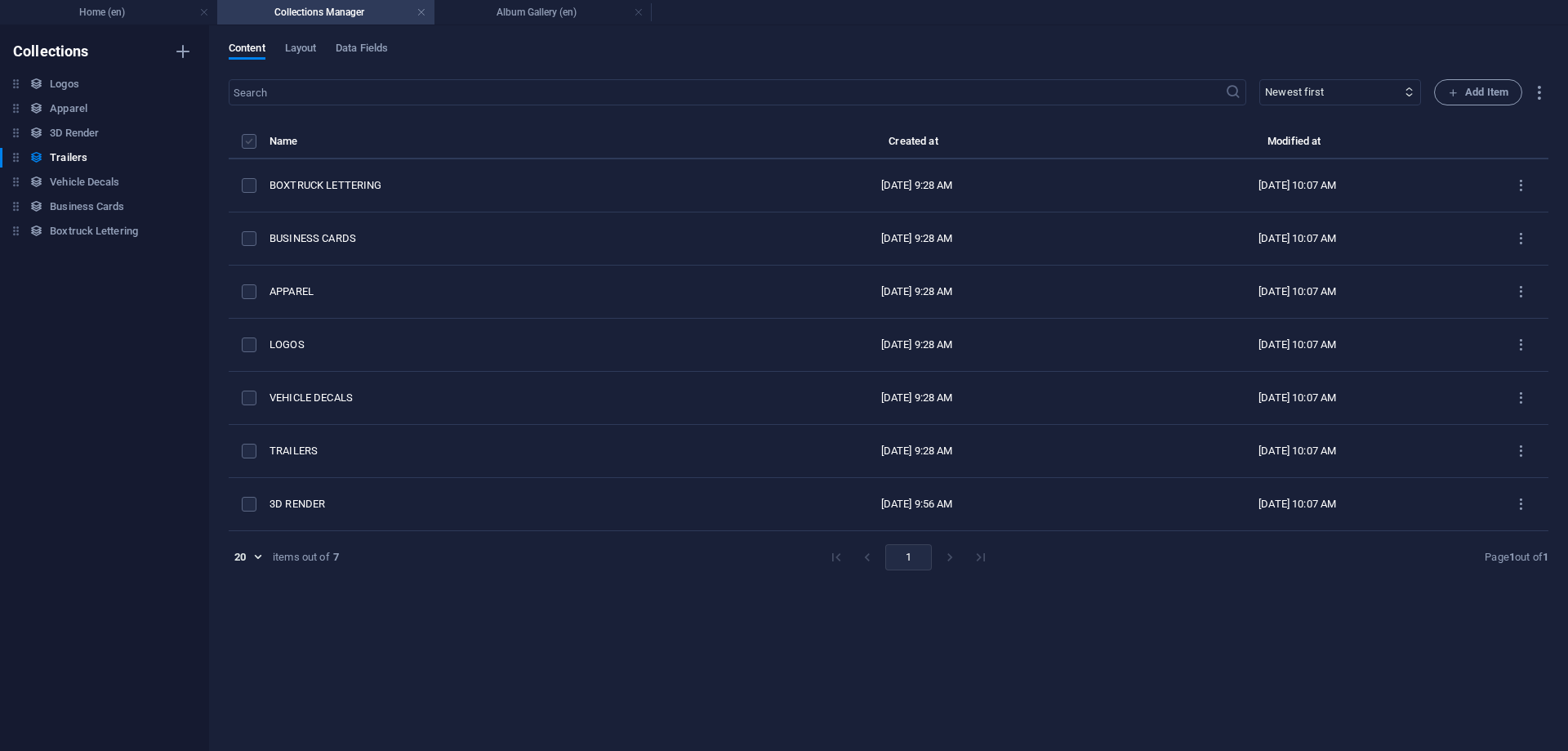
click at [252, 142] on label "items list" at bounding box center [249, 141] width 15 height 15
click at [0, 0] on input "items list" at bounding box center [0, 0] width 0 height 0
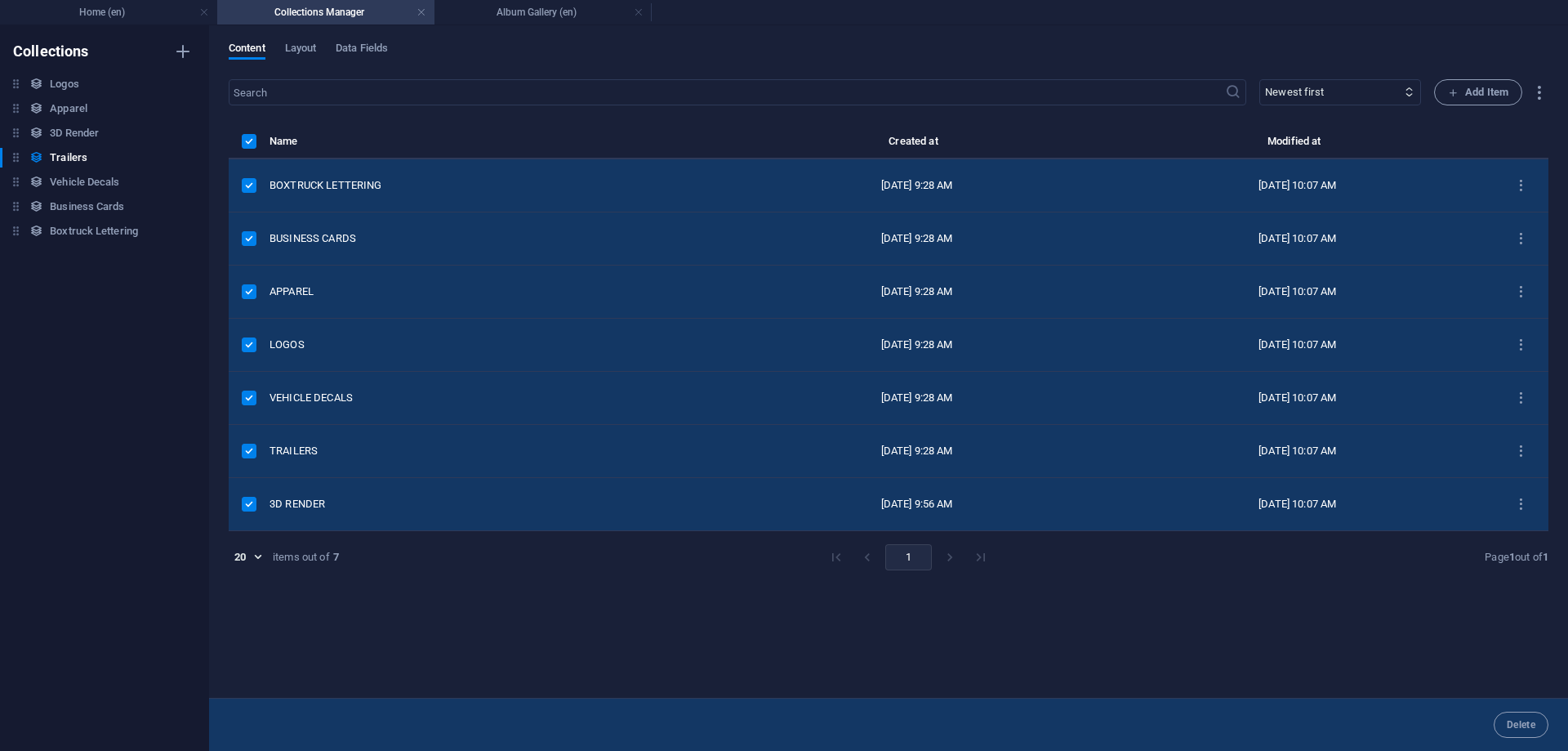
click at [255, 450] on label "items list" at bounding box center [249, 451] width 15 height 15
click at [0, 0] on input "items list" at bounding box center [0, 0] width 0 height 0
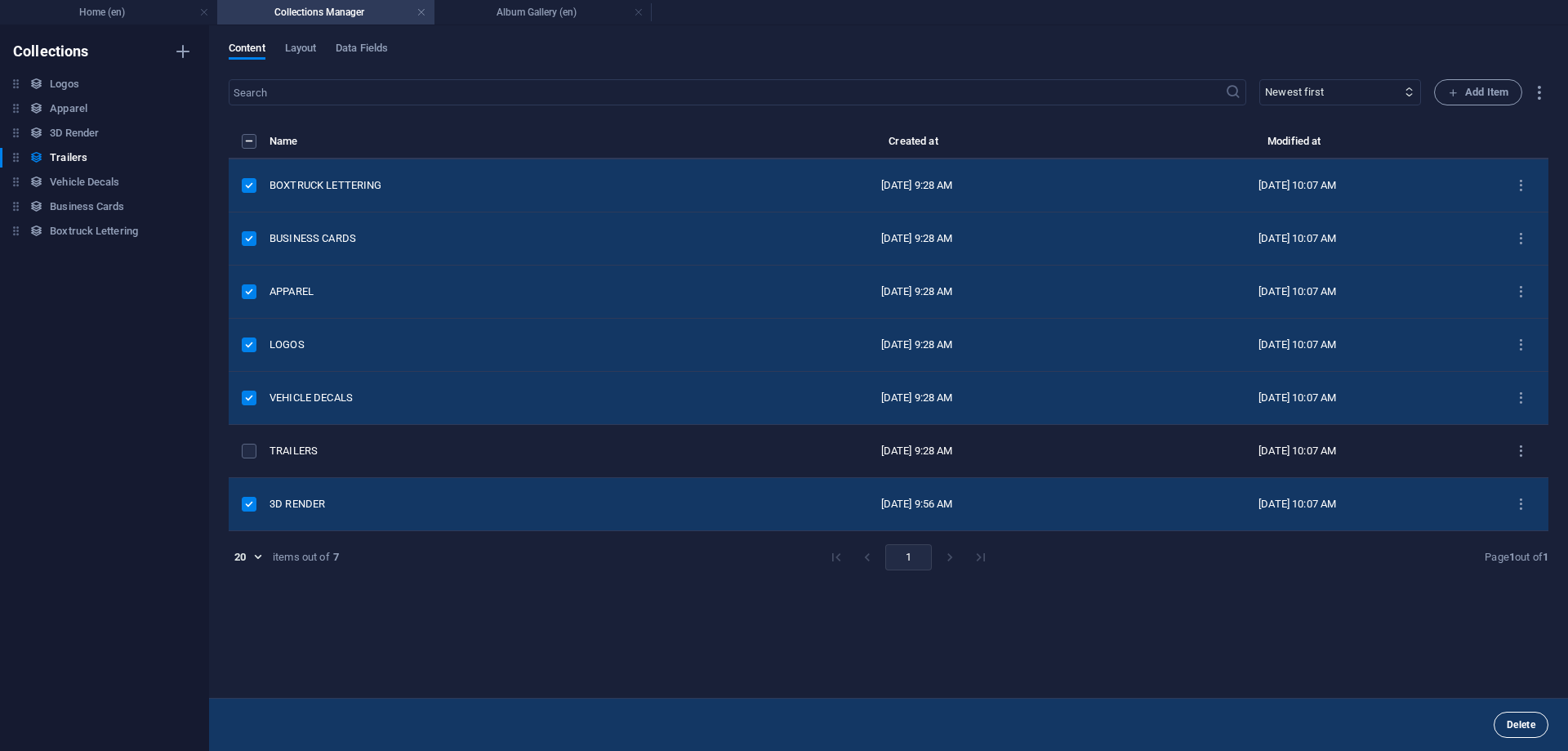
click at [1533, 728] on span "Delete" at bounding box center [1521, 725] width 29 height 9
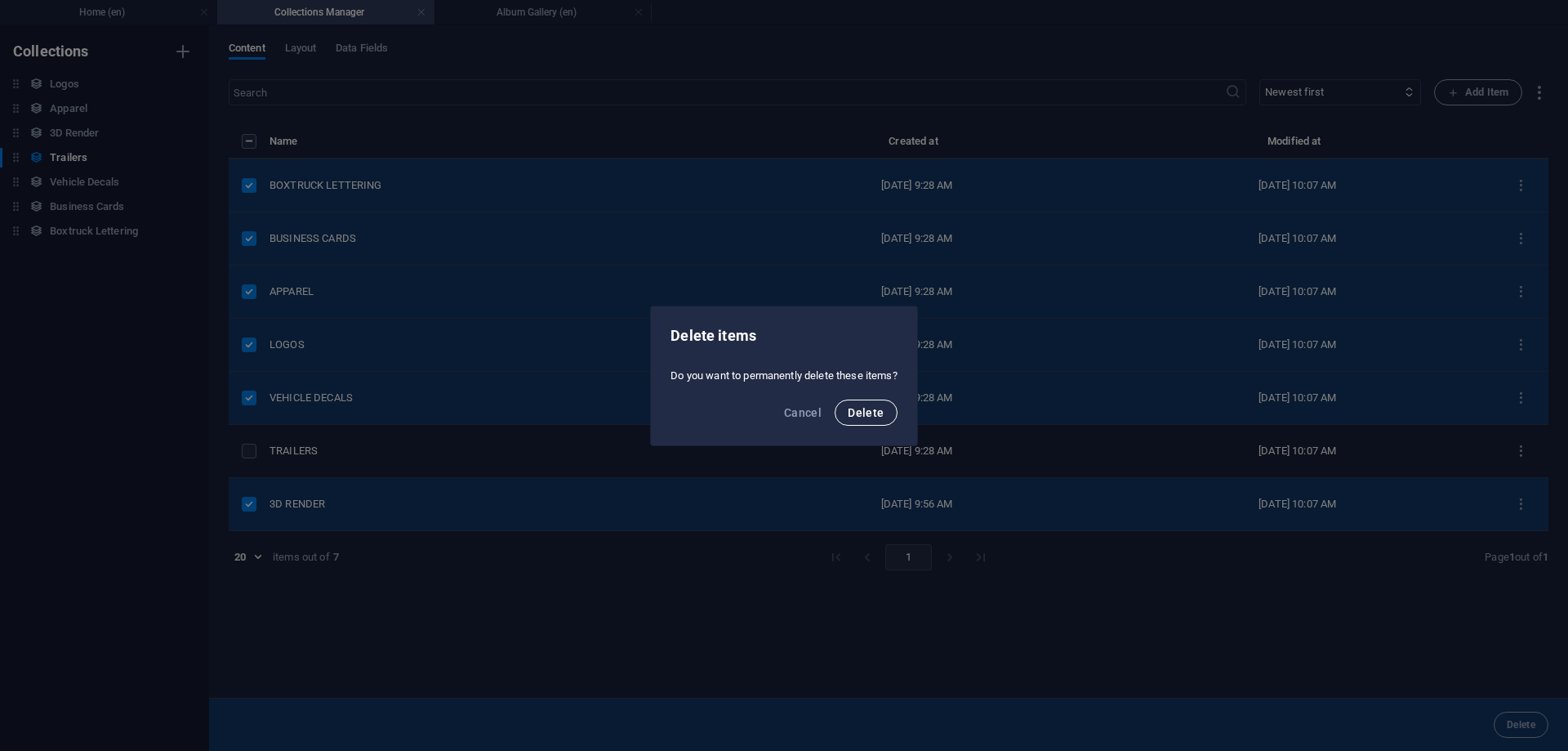
click at [869, 415] on span "Delete" at bounding box center [866, 413] width 35 height 13
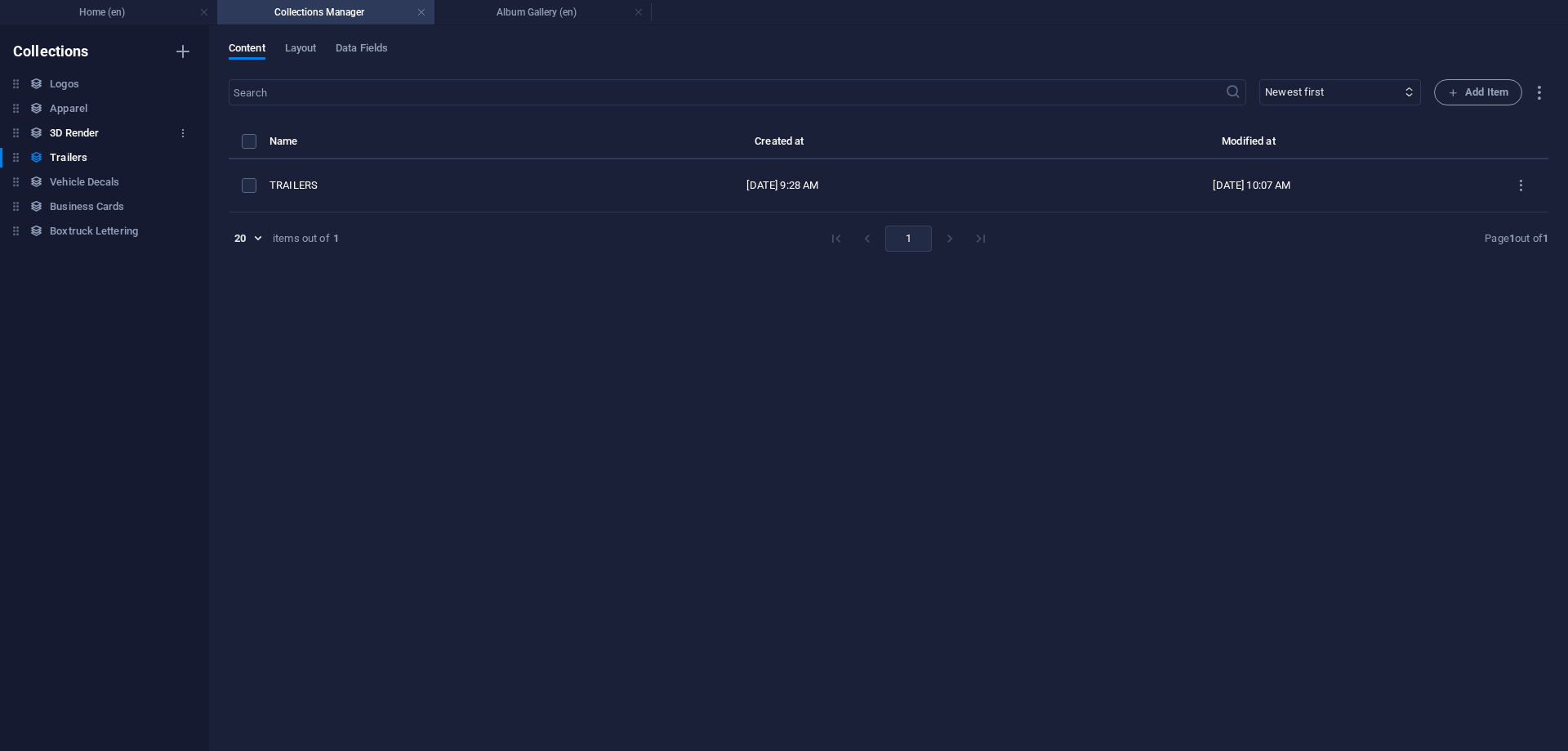
click at [79, 134] on h6 "3D Render" at bounding box center [74, 133] width 49 height 20
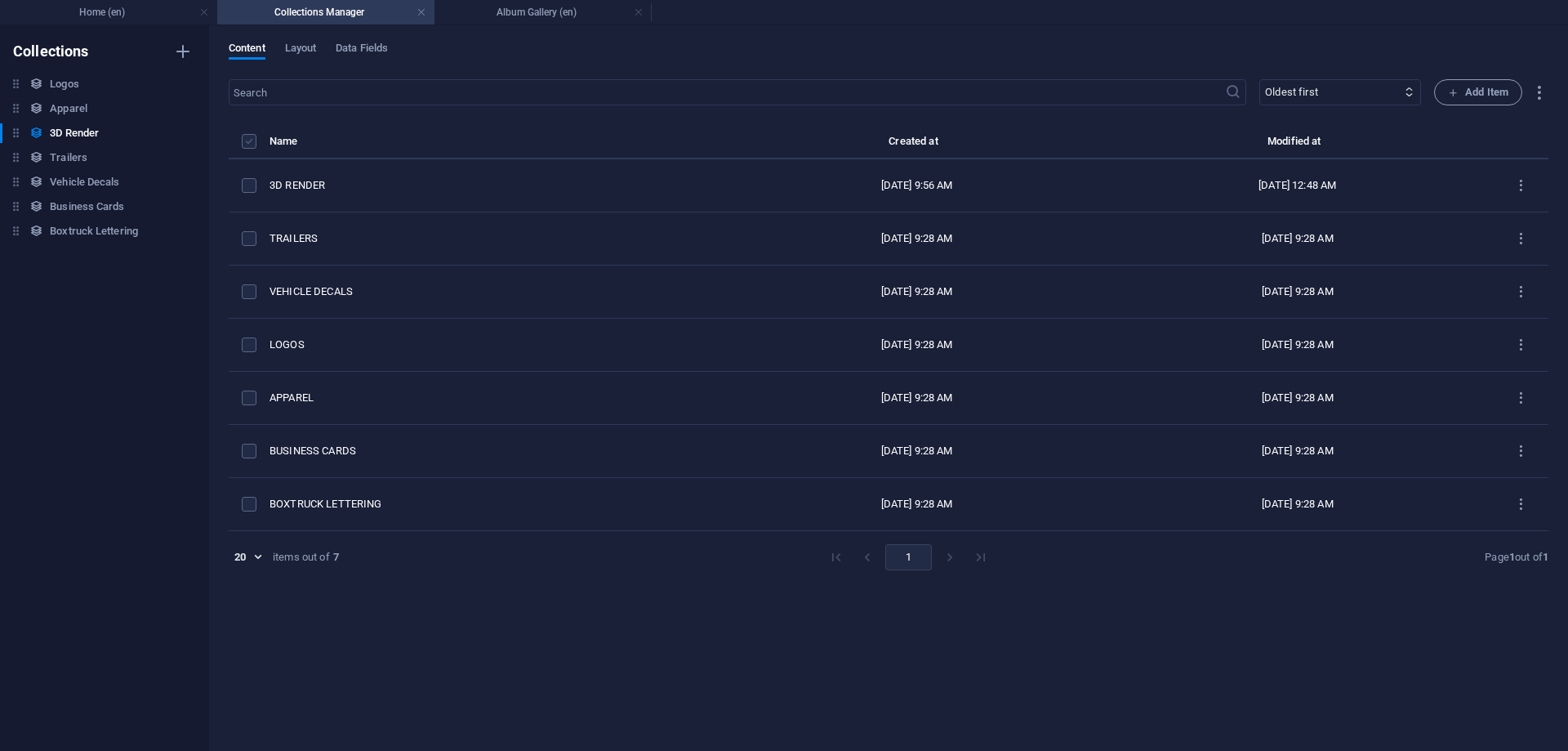
click at [250, 138] on label "items list" at bounding box center [249, 141] width 15 height 15
click at [0, 0] on input "items list" at bounding box center [0, 0] width 0 height 0
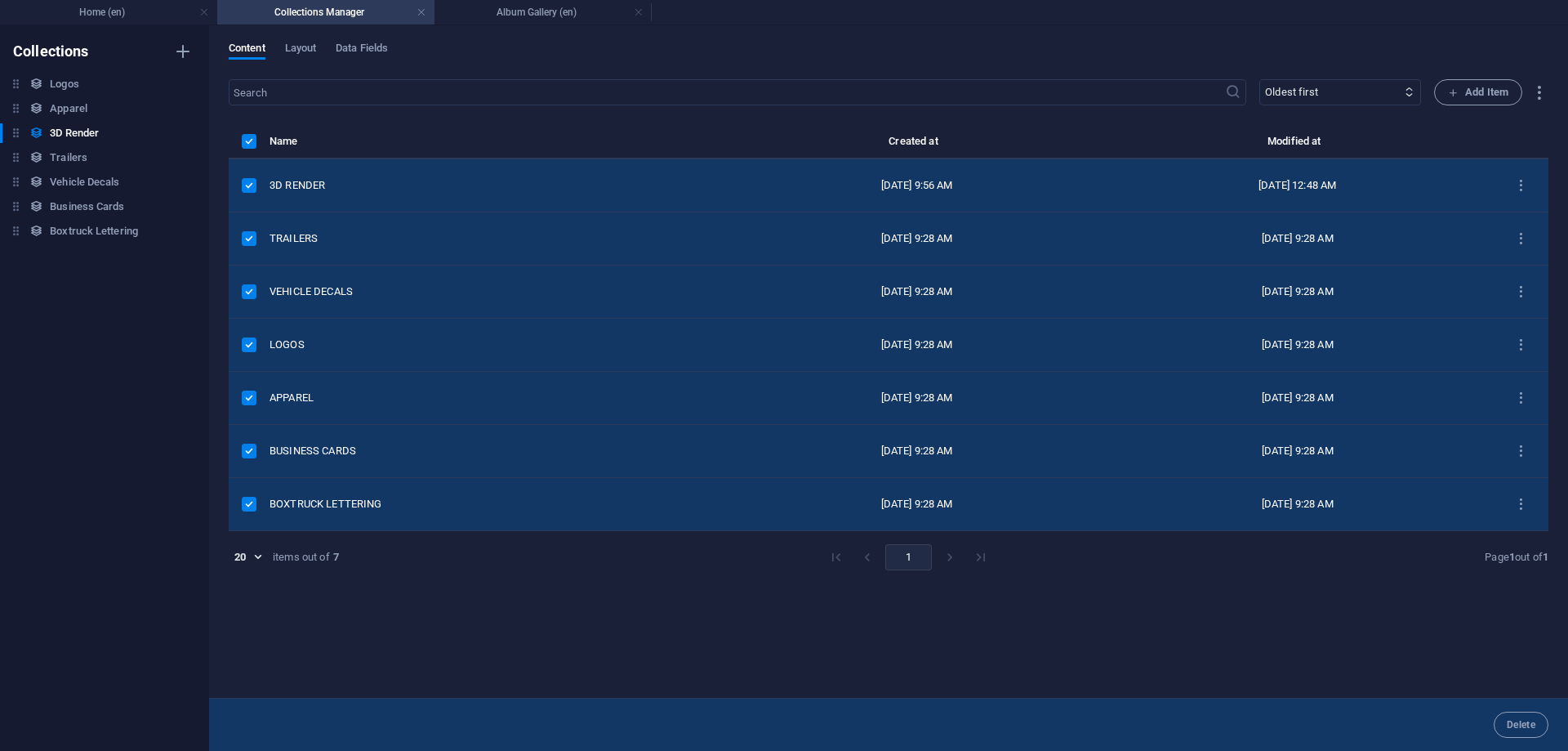
click at [250, 182] on label "items list" at bounding box center [249, 186] width 15 height 15
click at [0, 0] on input "items list" at bounding box center [0, 0] width 0 height 0
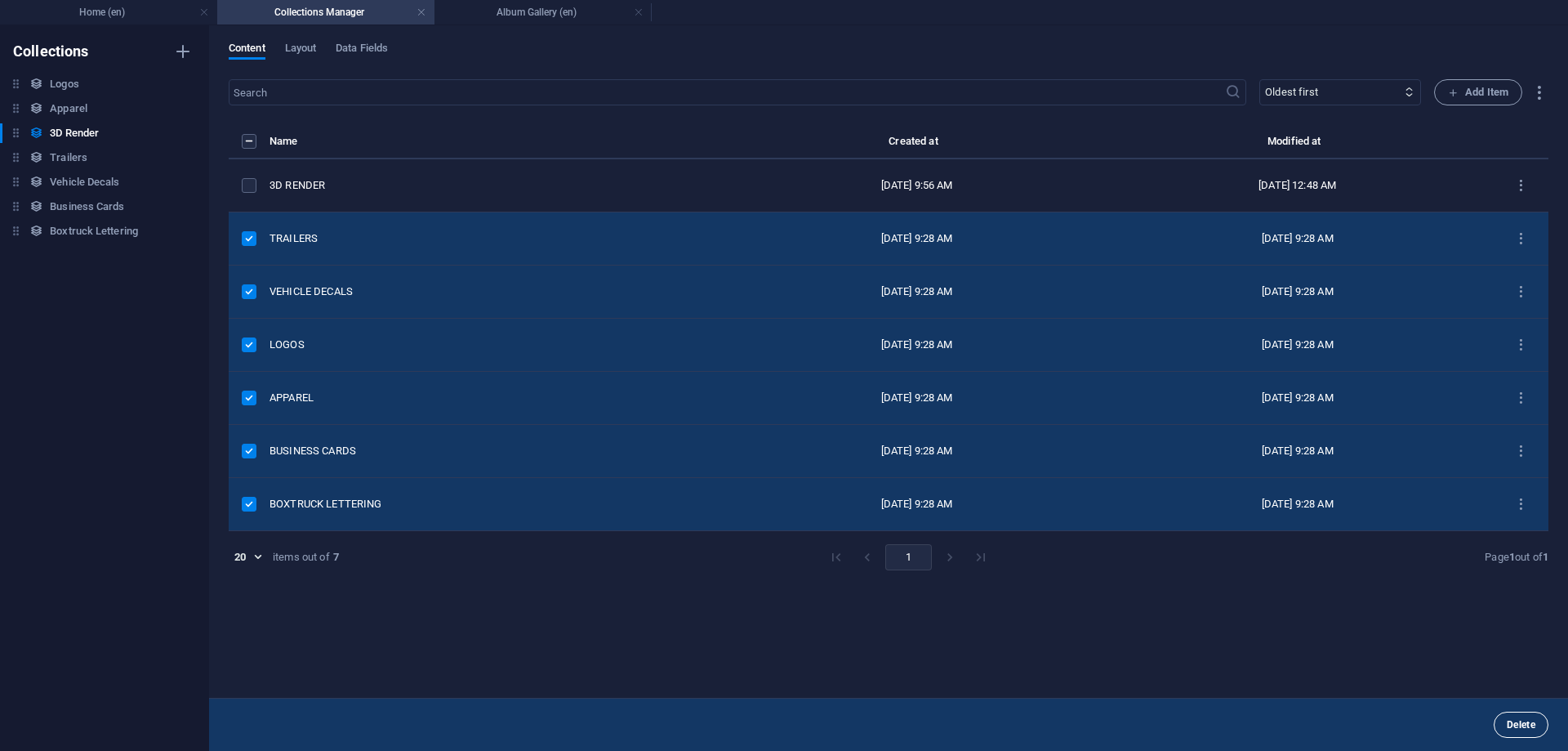
click at [1533, 726] on span "Delete" at bounding box center [1521, 725] width 29 height 9
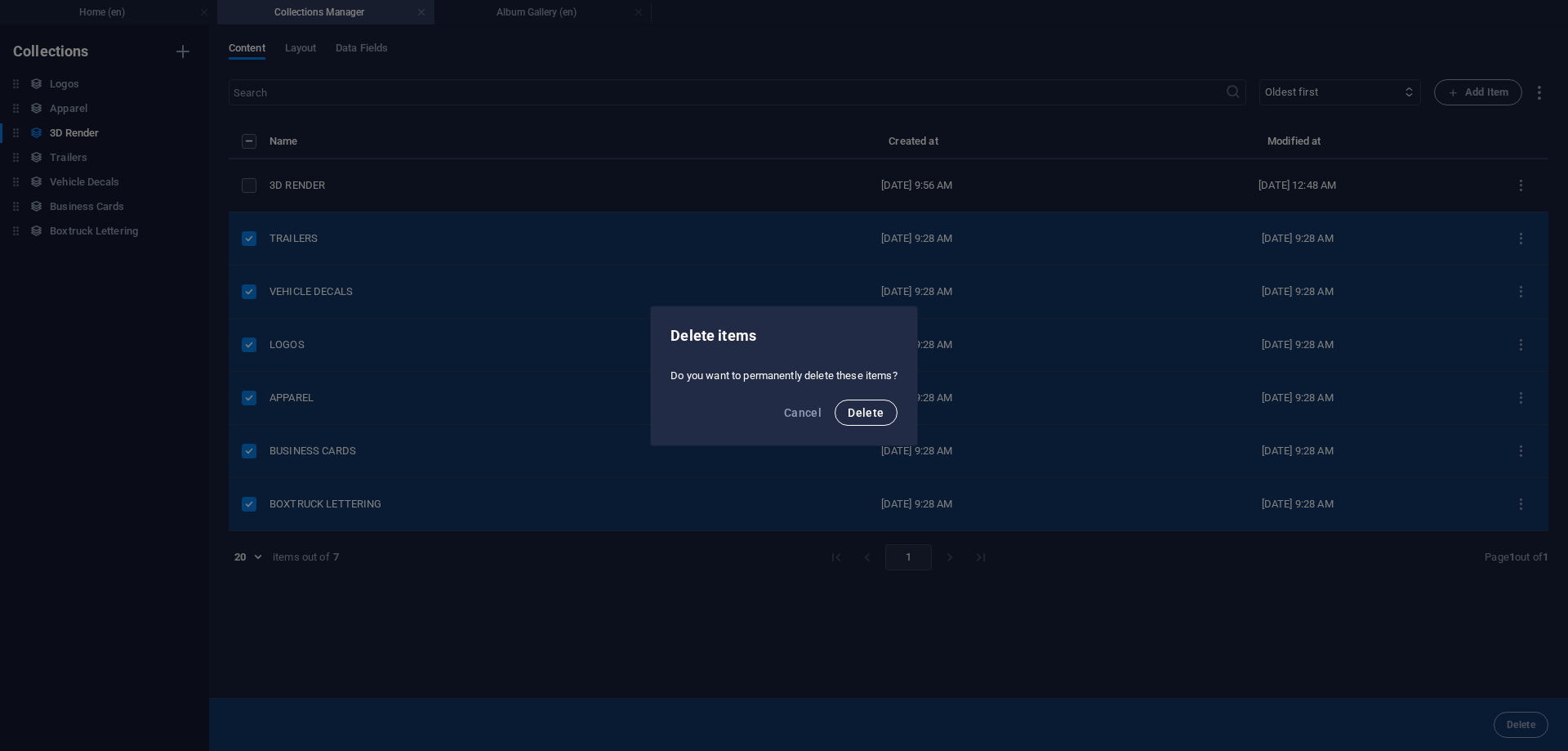
click at [868, 416] on span "Delete" at bounding box center [866, 413] width 35 height 13
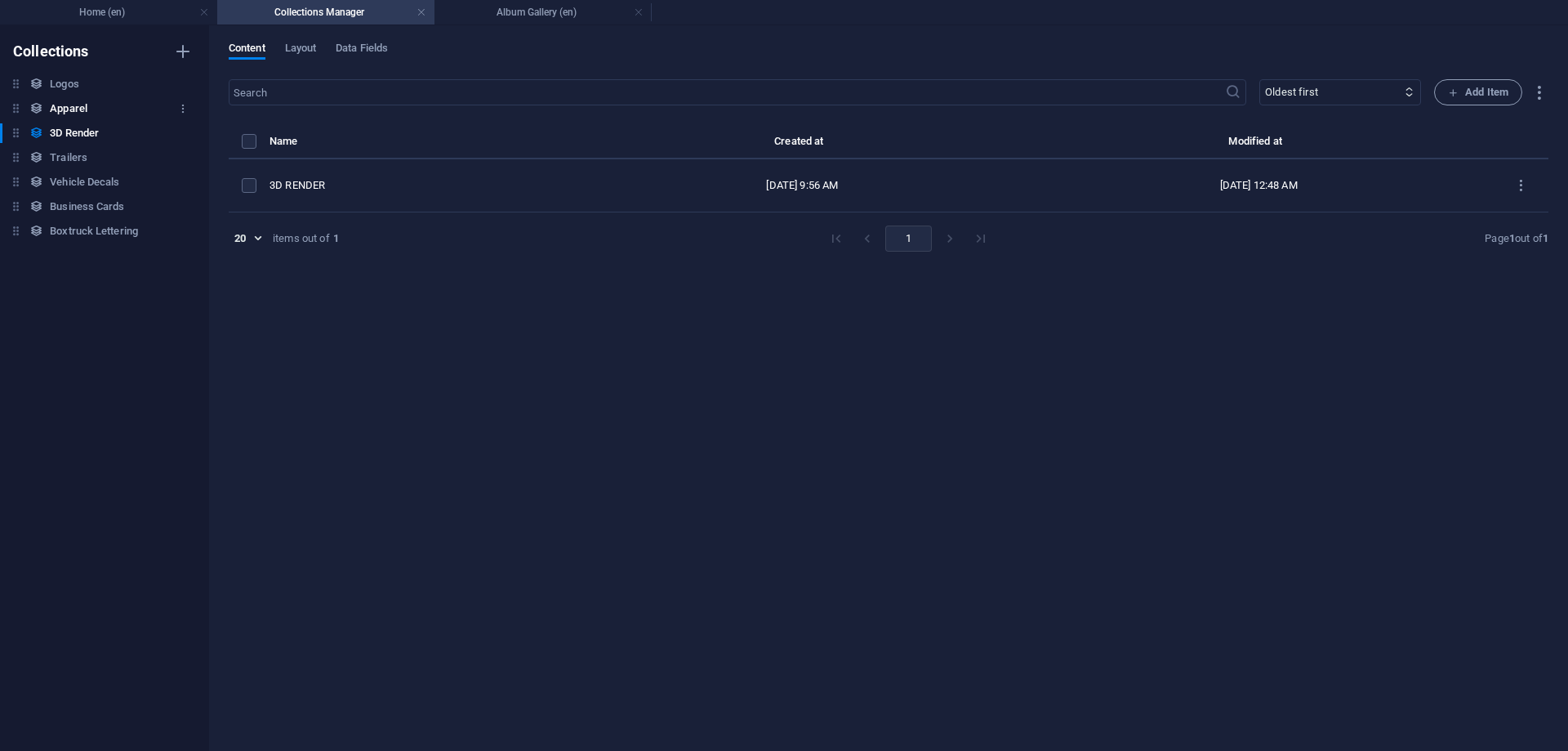
click at [77, 109] on h6 "Apparel" at bounding box center [68, 108] width 37 height 20
select select "createdAt_DESC"
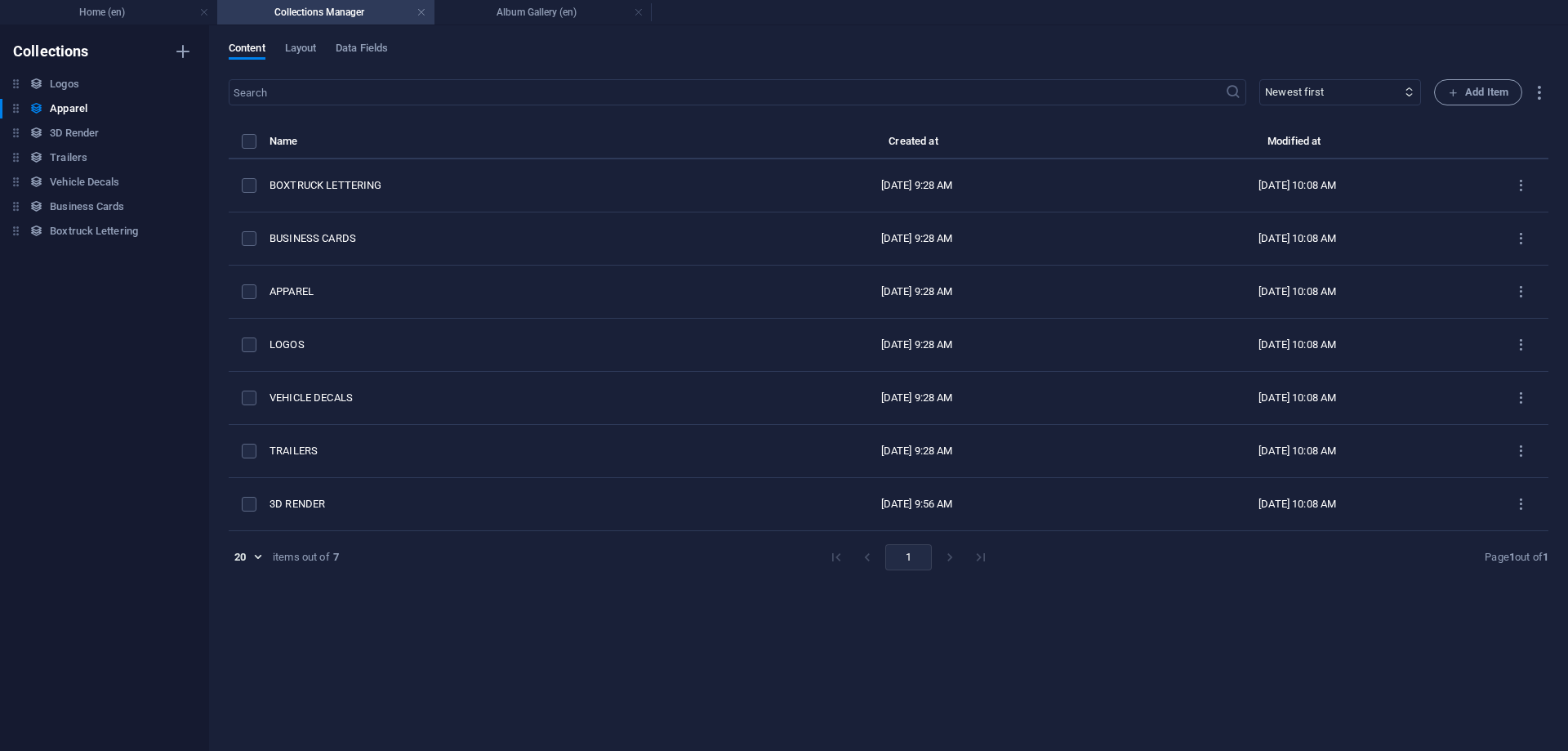
click at [241, 135] on th "items list" at bounding box center [249, 146] width 41 height 28
click at [245, 145] on label "items list" at bounding box center [249, 141] width 15 height 15
click at [0, 0] on input "items list" at bounding box center [0, 0] width 0 height 0
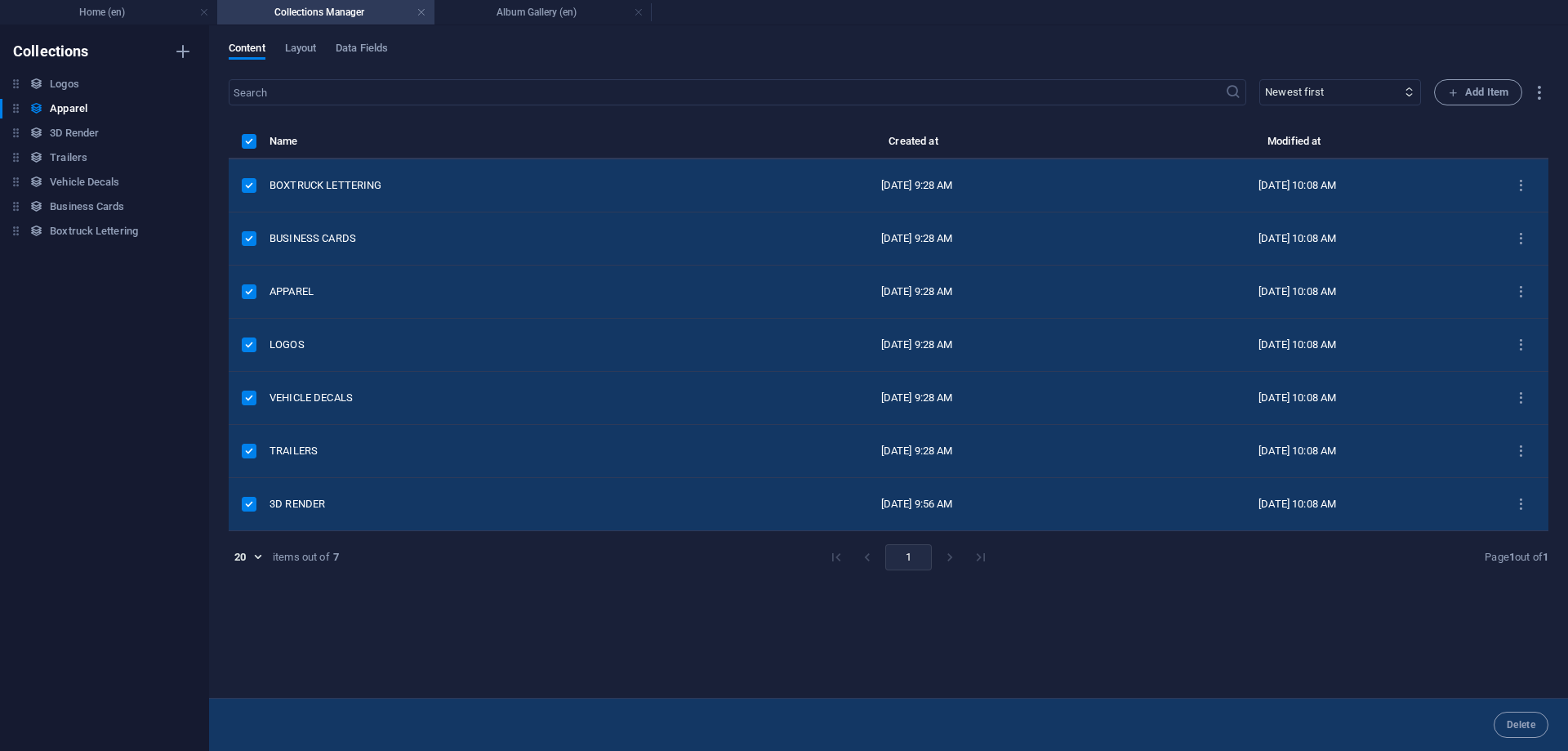
click at [249, 290] on label "items list" at bounding box center [249, 291] width 15 height 15
click at [0, 0] on input "items list" at bounding box center [0, 0] width 0 height 0
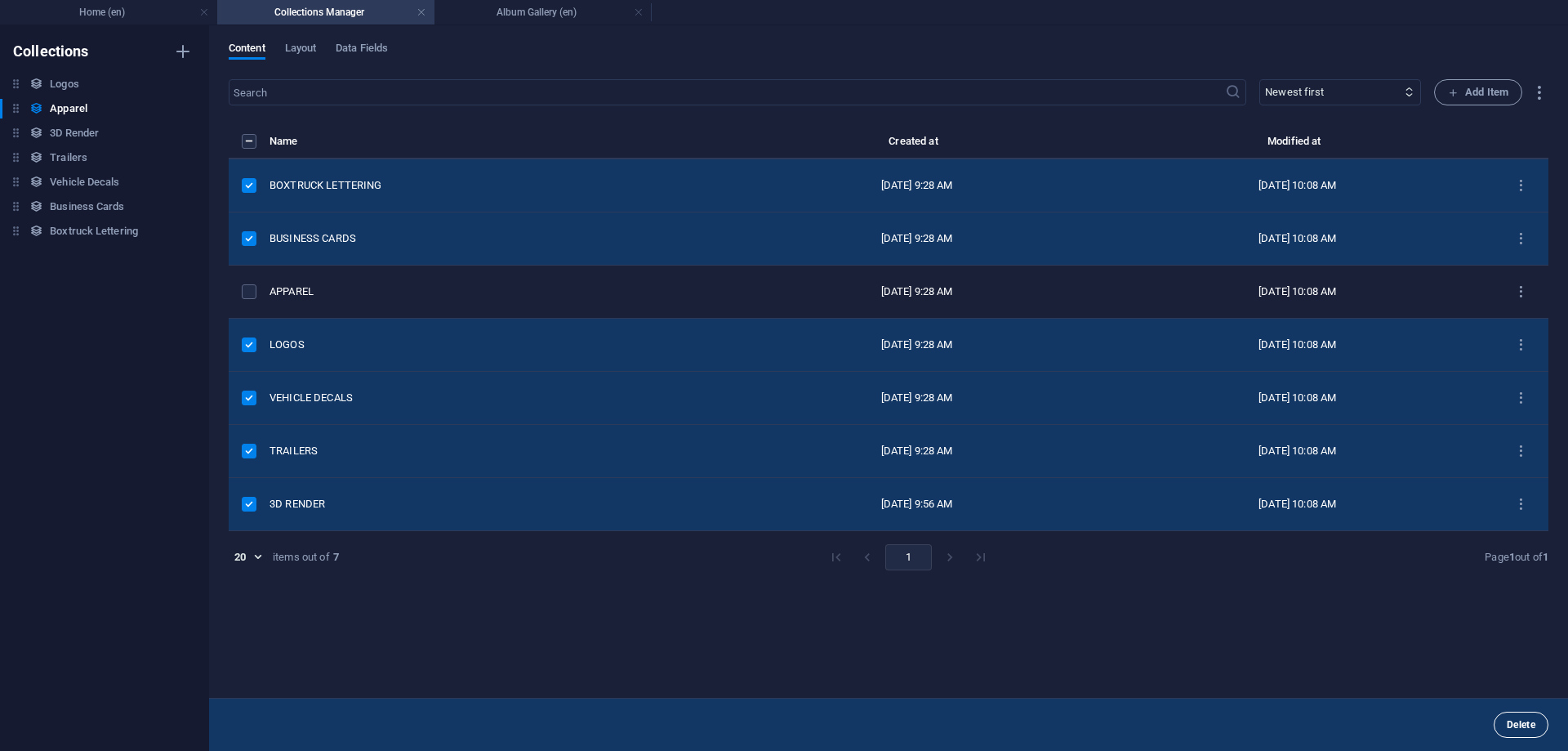
click at [1528, 727] on span "Delete" at bounding box center [1521, 725] width 29 height 9
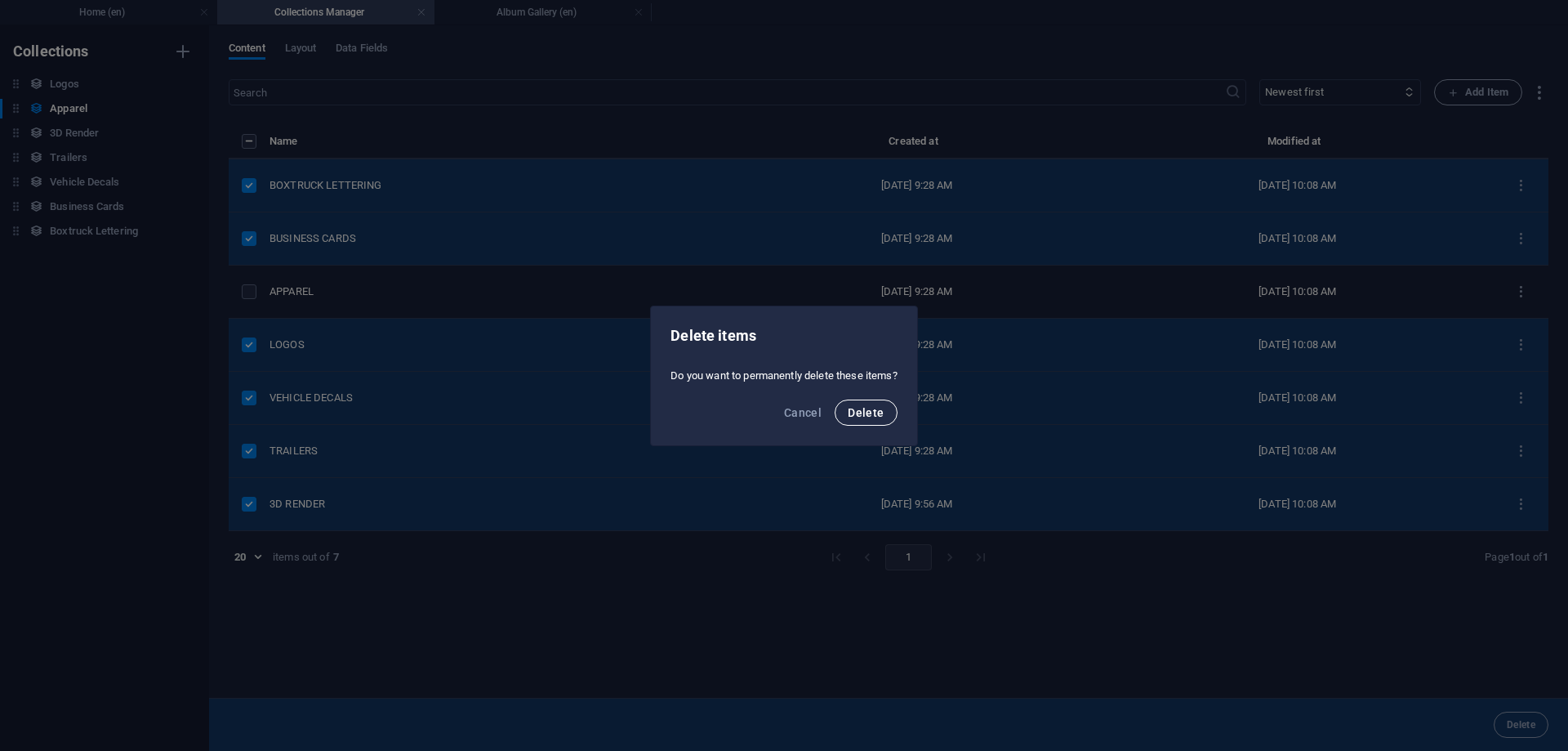
click at [890, 408] on button "Delete" at bounding box center [866, 413] width 62 height 26
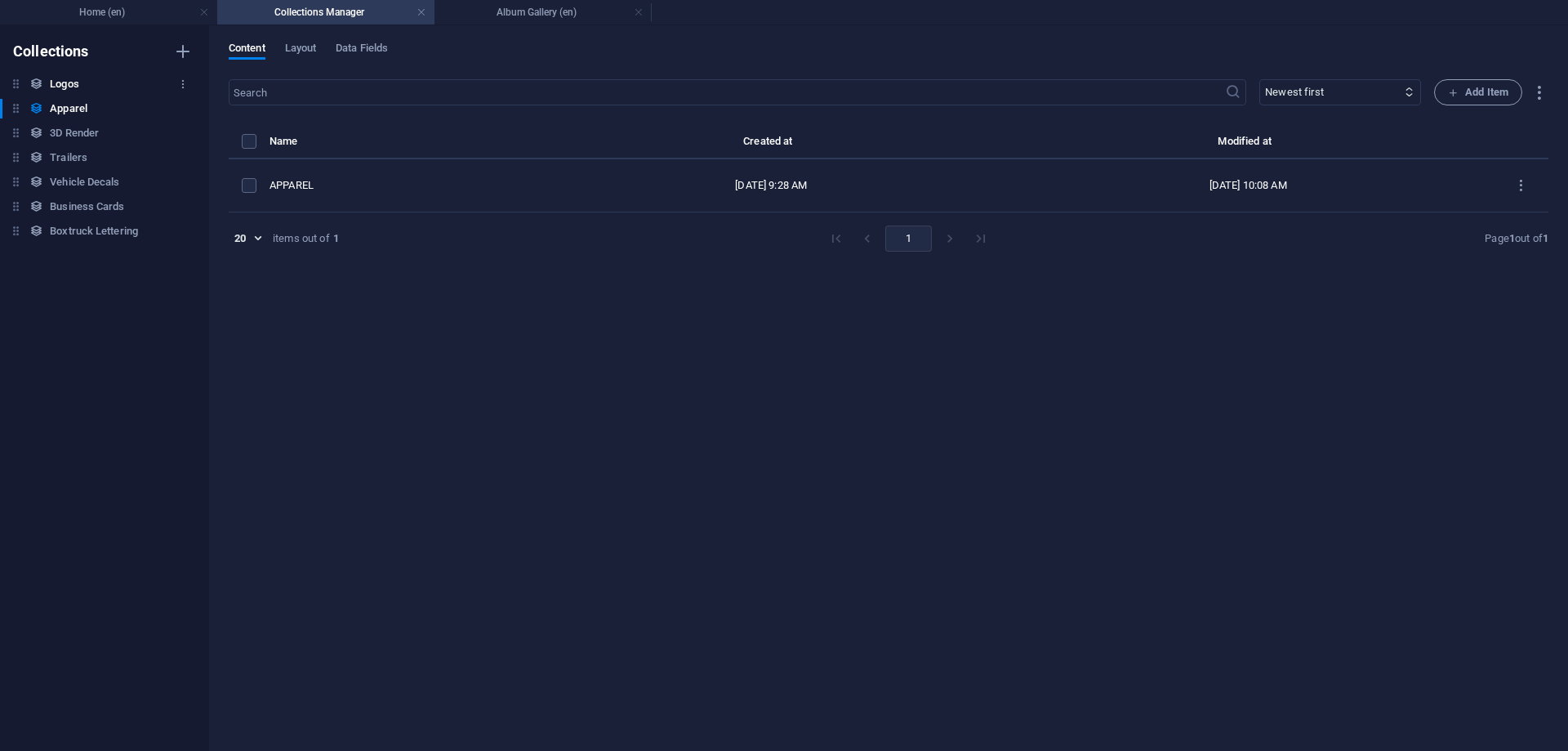
click at [70, 84] on h6 "Logos" at bounding box center [64, 84] width 29 height 20
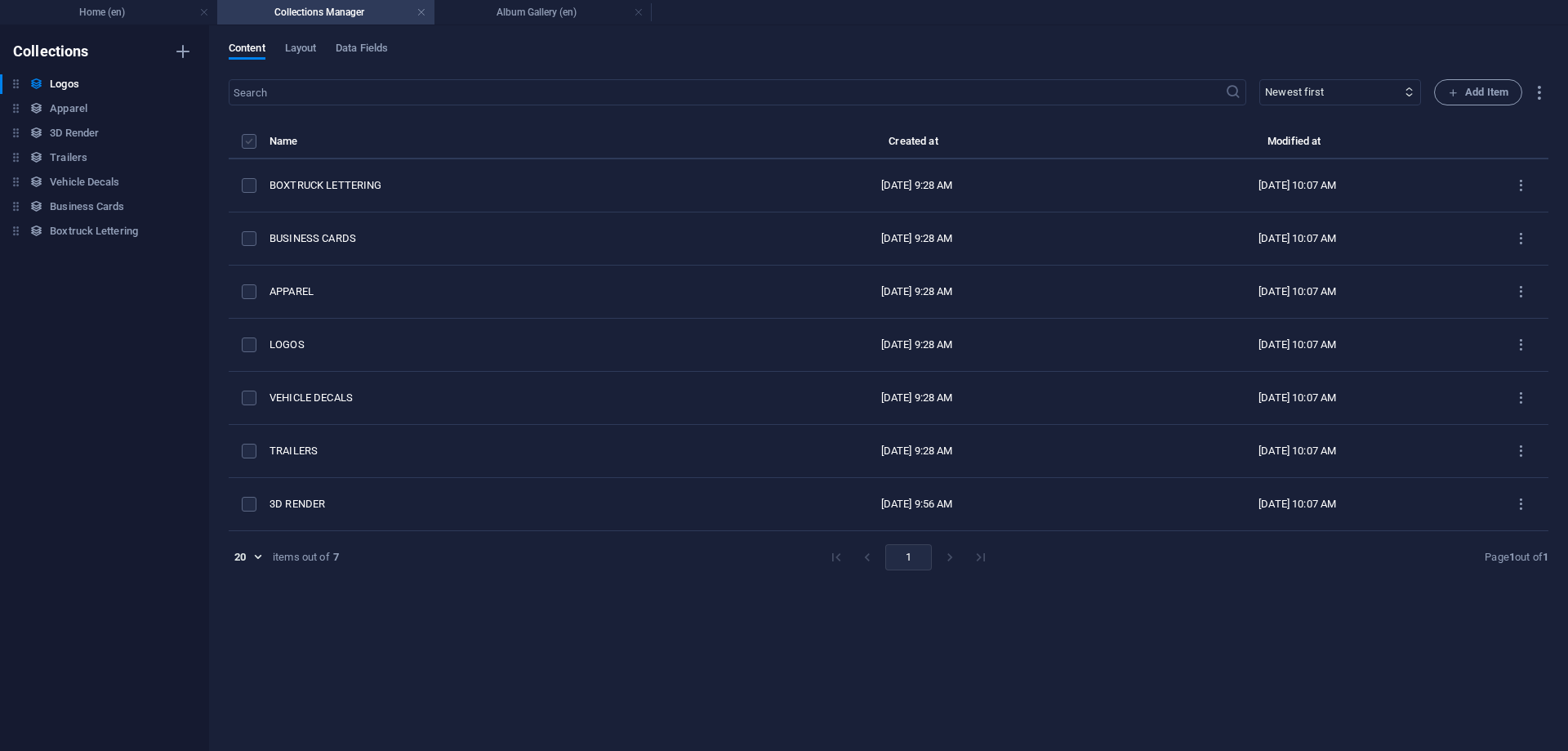
click at [255, 140] on label "items list" at bounding box center [249, 141] width 15 height 15
click at [0, 0] on input "items list" at bounding box center [0, 0] width 0 height 0
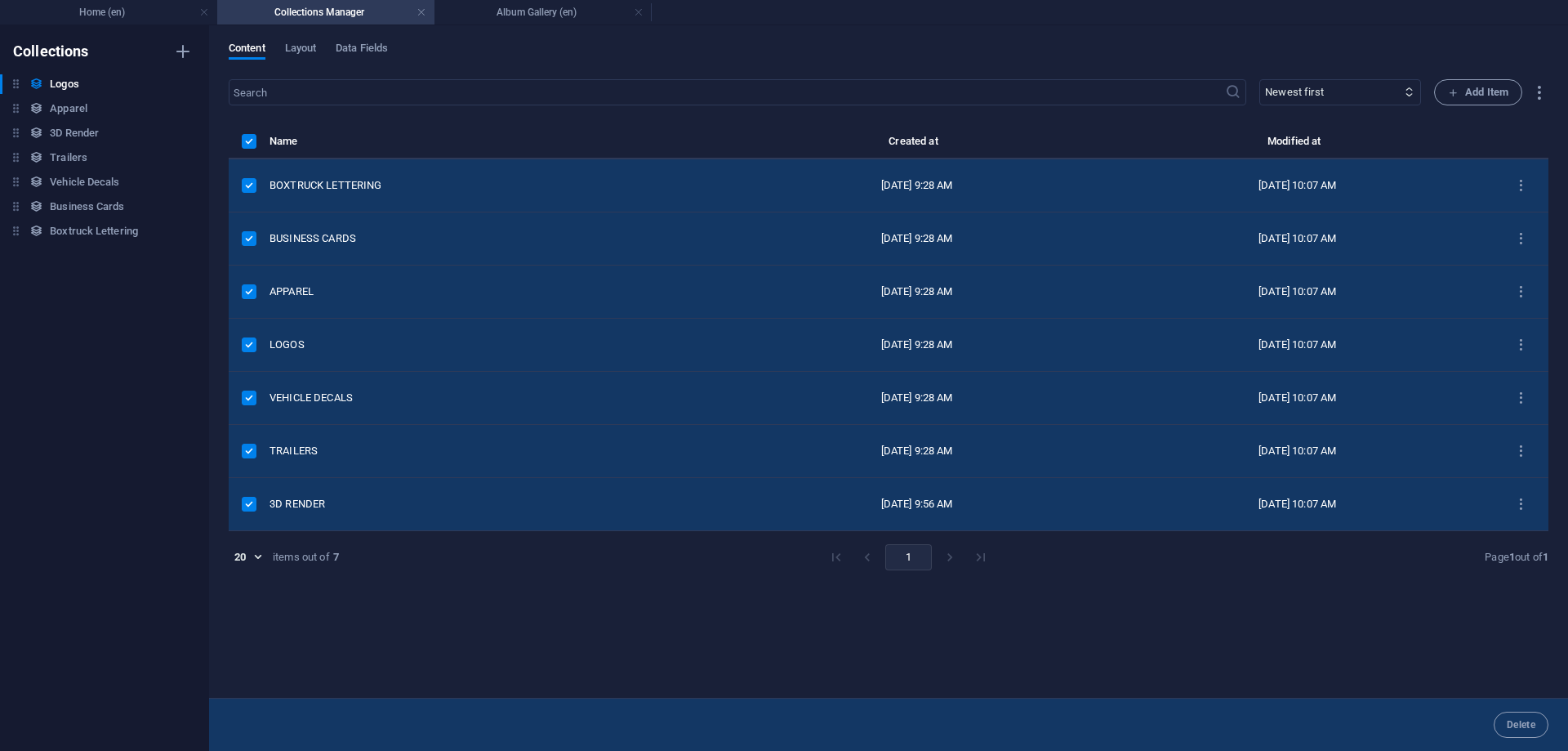
click at [250, 344] on label "items list" at bounding box center [249, 345] width 15 height 15
click at [0, 0] on input "items list" at bounding box center [0, 0] width 0 height 0
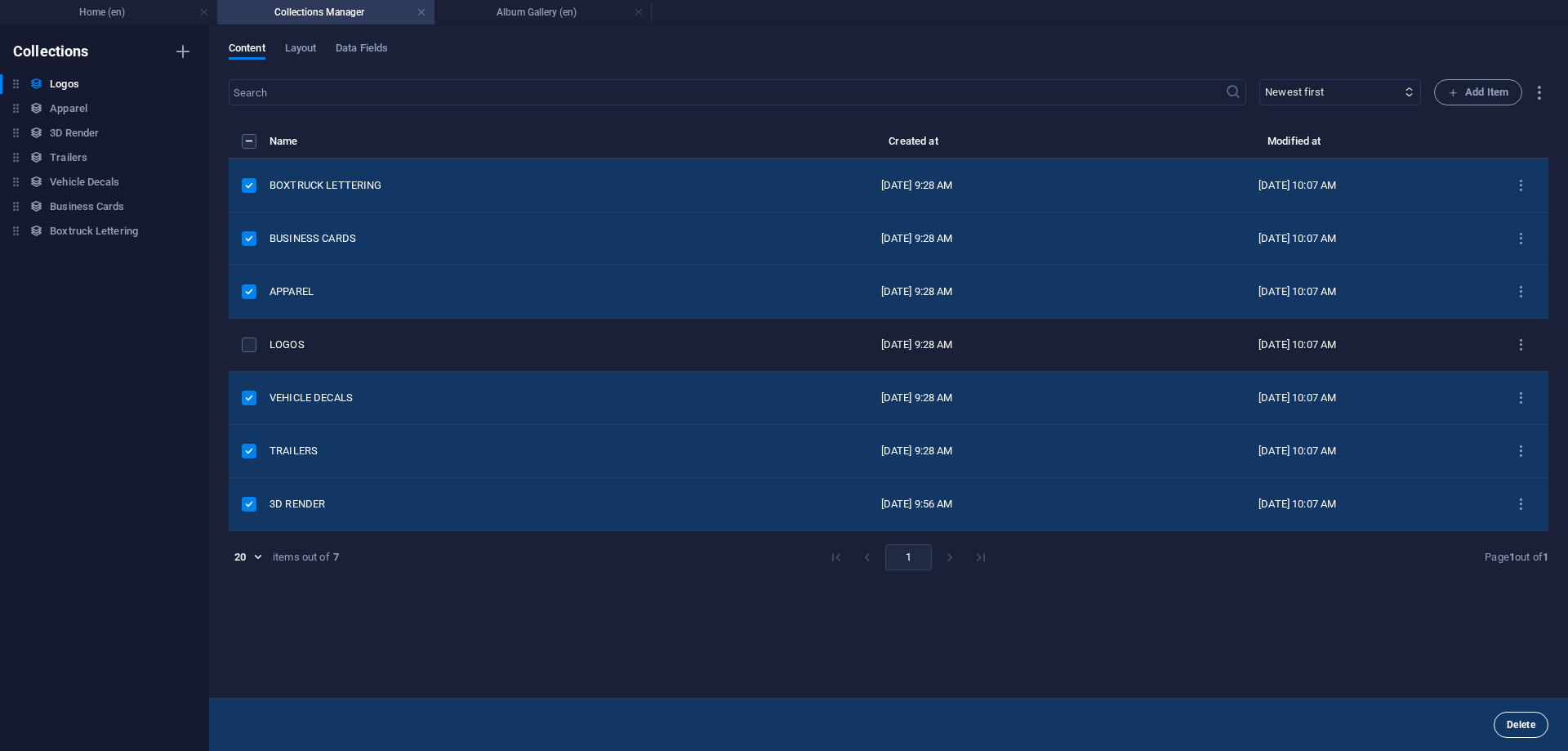
click at [1514, 716] on button "Delete" at bounding box center [1521, 725] width 55 height 26
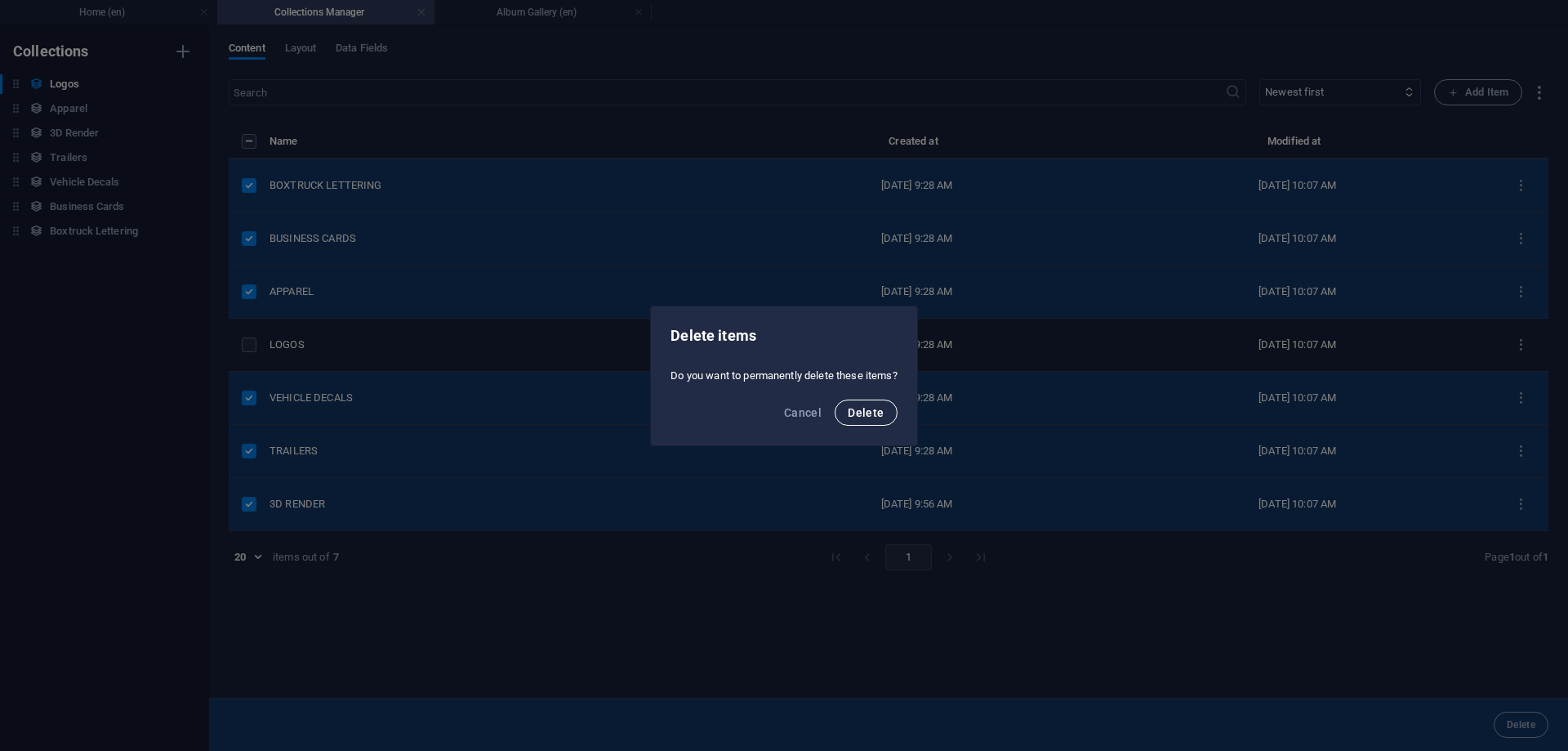
click at [869, 417] on span "Delete" at bounding box center [866, 413] width 35 height 13
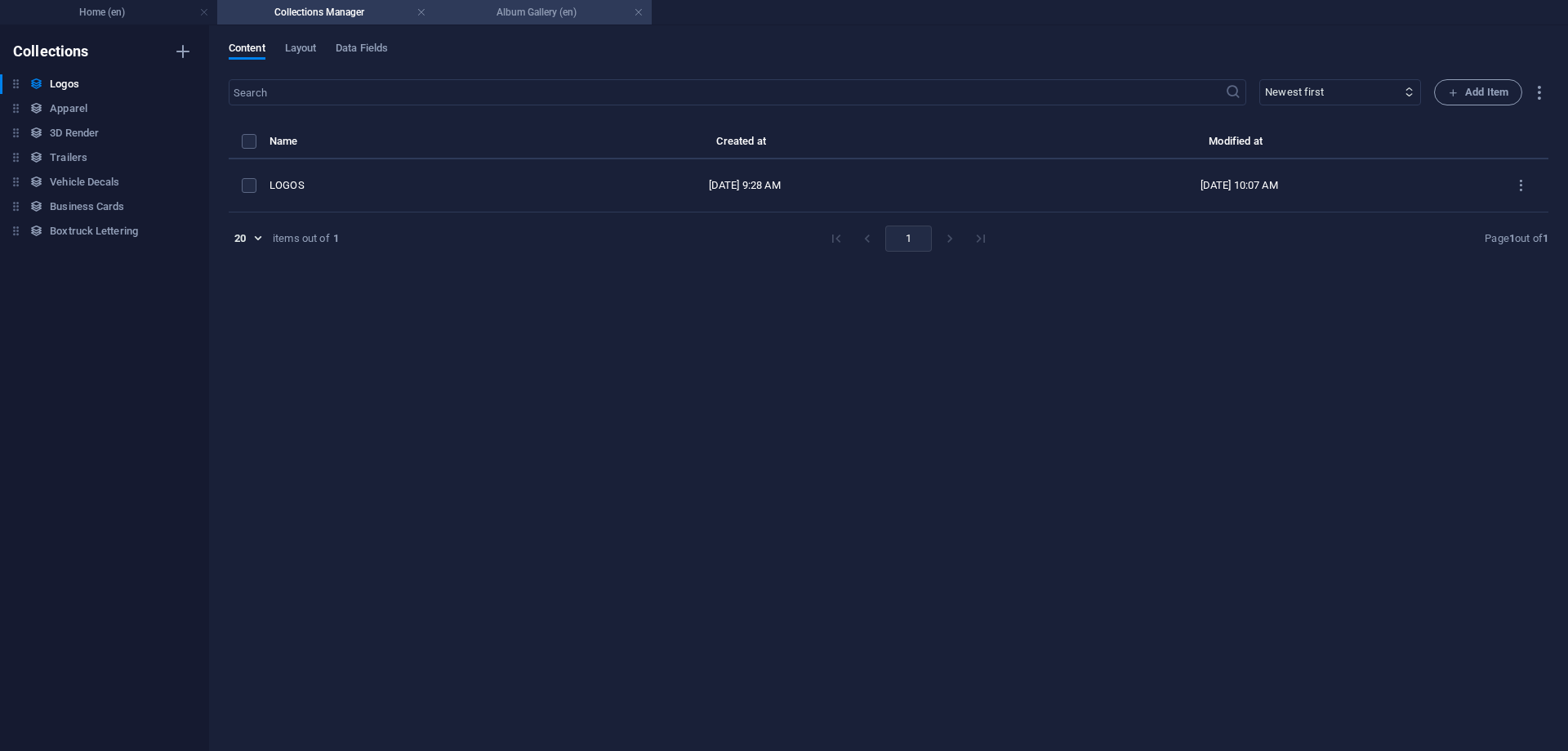
click at [479, 15] on h4 "Album Gallery (en)" at bounding box center [543, 11] width 218 height 18
click at [79, 112] on h6 "Apparel" at bounding box center [68, 108] width 37 height 20
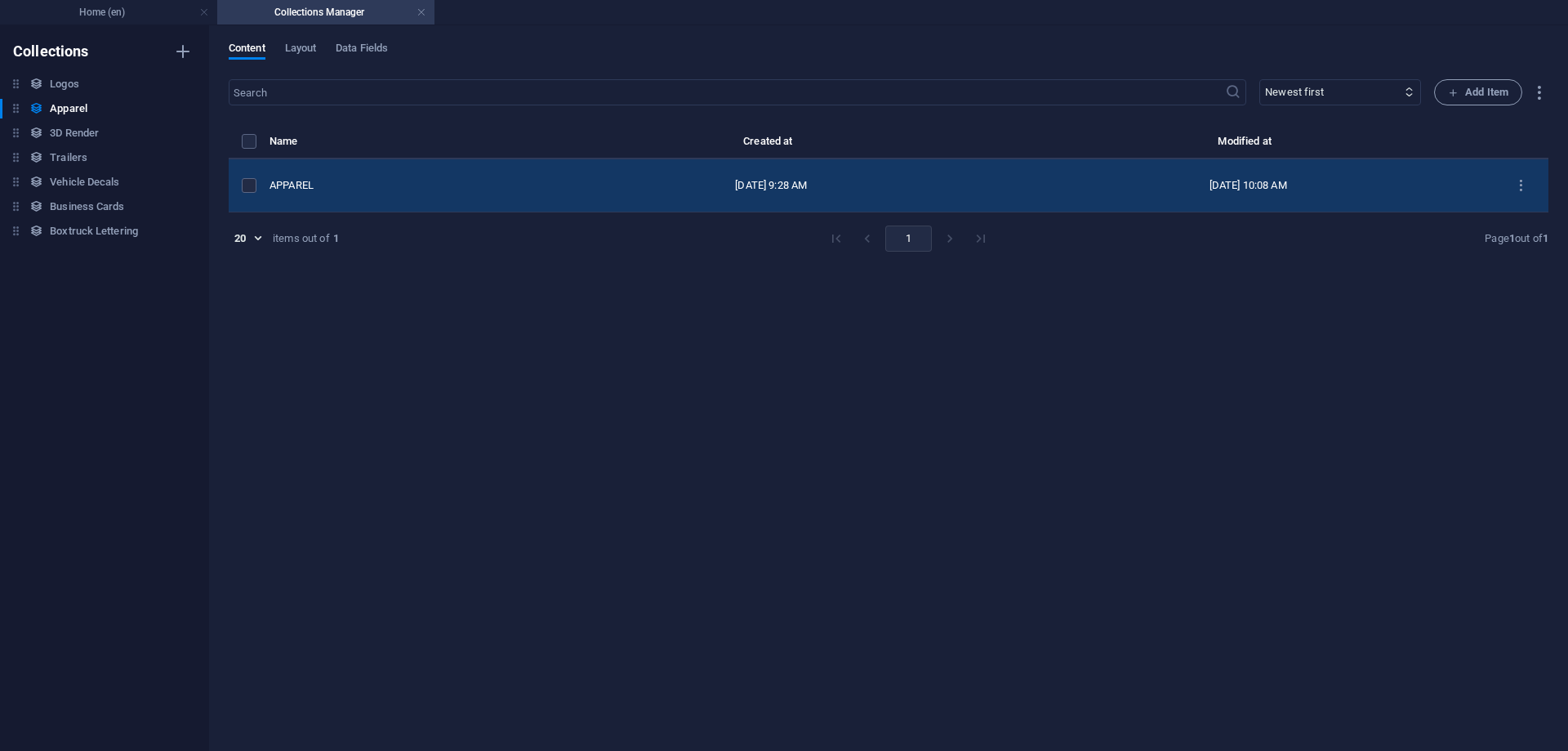
click at [296, 185] on div "APPAREL" at bounding box center [398, 186] width 257 height 15
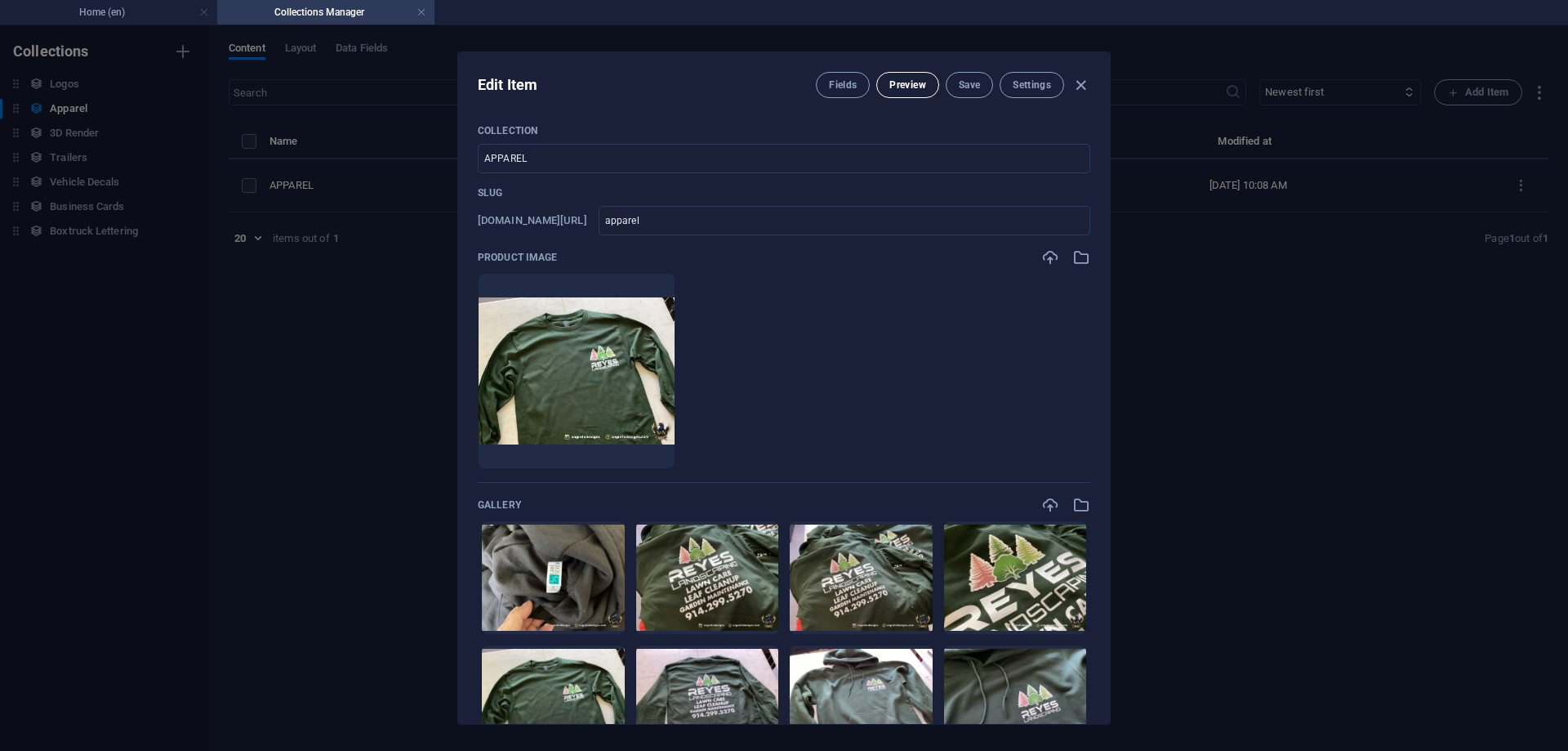
click at [912, 88] on span "Preview" at bounding box center [907, 85] width 35 height 13
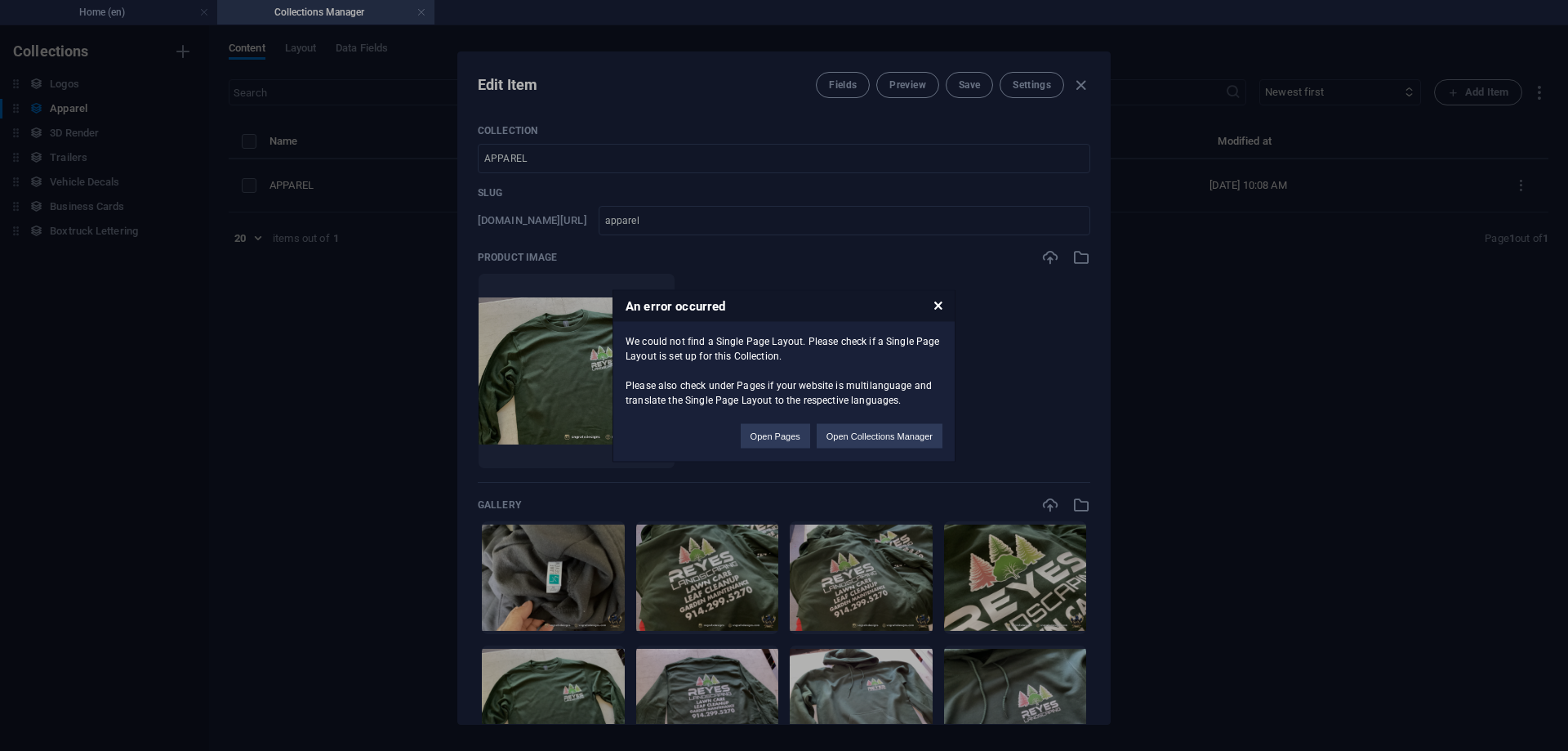
click at [888, 362] on div "We could not find a Single Page Layout. Please check if a Single Page Layout is…" at bounding box center [784, 364] width 342 height 86
click at [841, 433] on button "Open Collections Manager" at bounding box center [880, 435] width 126 height 24
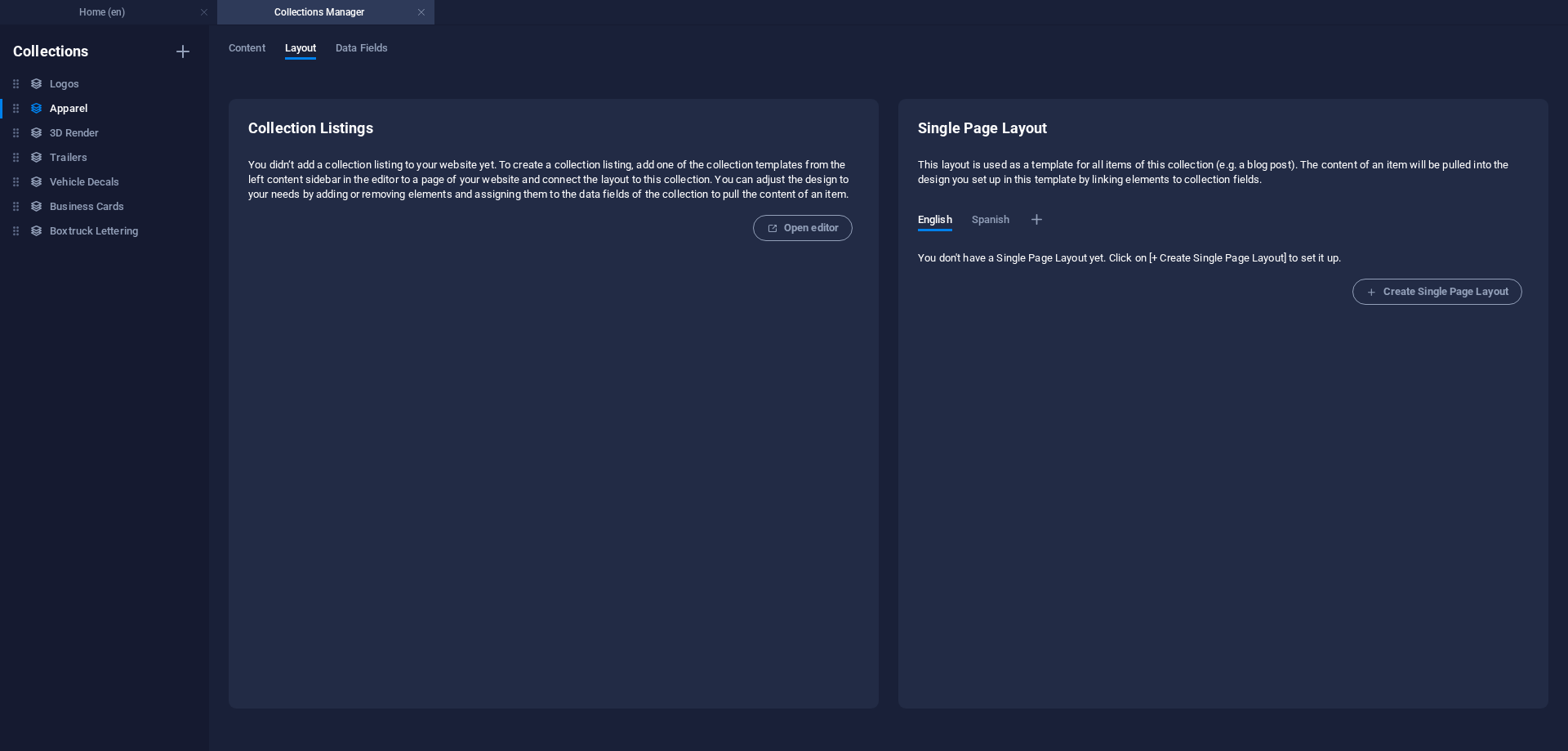
drag, startPoint x: 343, startPoint y: 216, endPoint x: 247, endPoint y: 164, distance: 109.2
click at [247, 164] on div "Collection Listings You didn‘t add a collection listing to your website yet. To…" at bounding box center [554, 404] width 650 height 609
click at [281, 180] on p "You didn‘t add a collection listing to your website yet. To create a collection…" at bounding box center [554, 179] width 611 height 44
drag, startPoint x: 368, startPoint y: 163, endPoint x: 517, endPoint y: 227, distance: 162.2
click at [517, 227] on div "Collection Listings You didn‘t add a collection listing to your website yet. To…" at bounding box center [554, 260] width 611 height 282
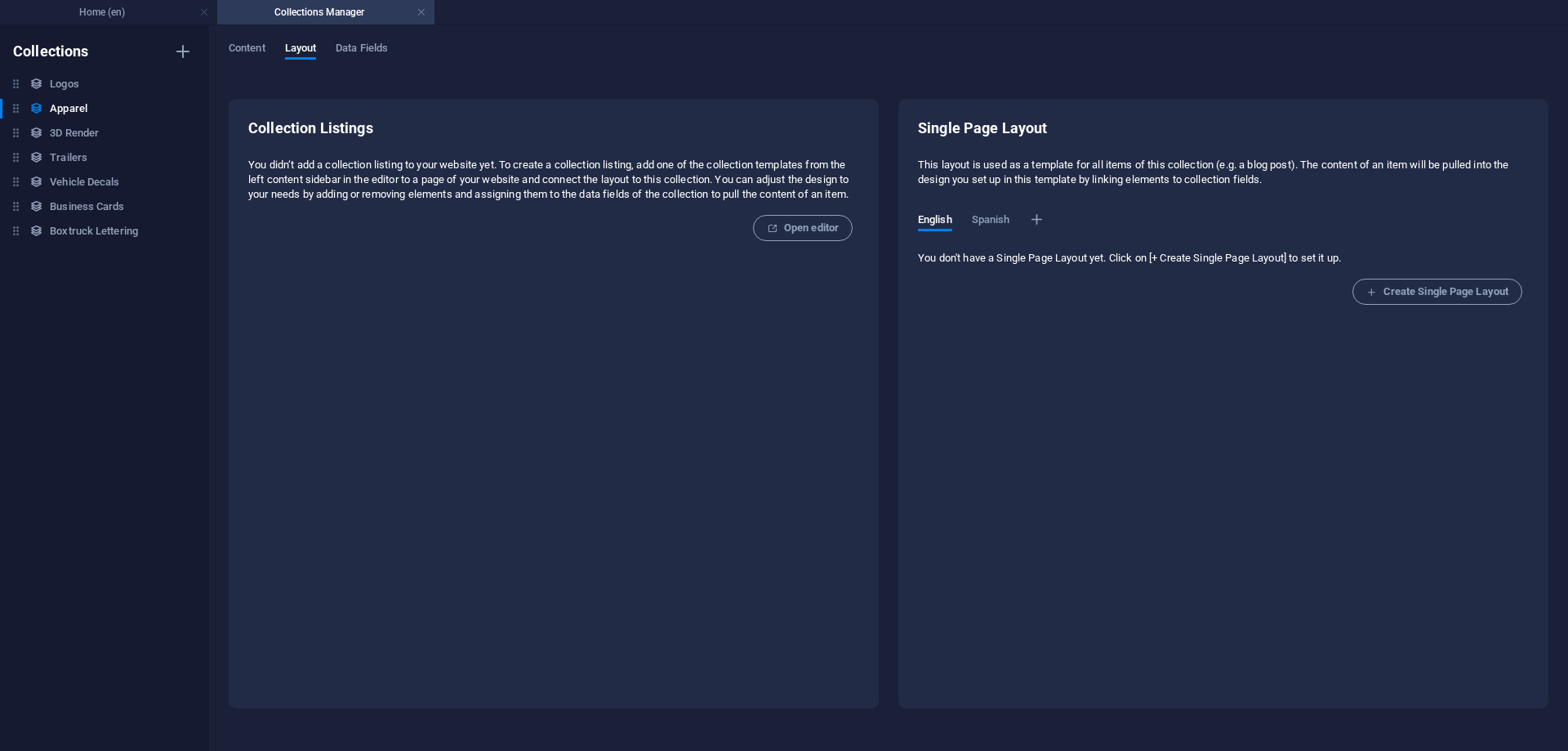
drag, startPoint x: 492, startPoint y: 215, endPoint x: 516, endPoint y: 209, distance: 24.7
click at [491, 202] on p "You didn‘t add a collection listing to your website yet. To create a collection…" at bounding box center [554, 179] width 611 height 44
drag, startPoint x: 634, startPoint y: 163, endPoint x: 847, endPoint y: 200, distance: 216.2
click at [847, 200] on p "You didn‘t add a collection listing to your website yet. To create a collection…" at bounding box center [554, 179] width 611 height 44
click at [309, 202] on p "You didn‘t add a collection listing to your website yet. To create a collection…" at bounding box center [554, 179] width 611 height 44
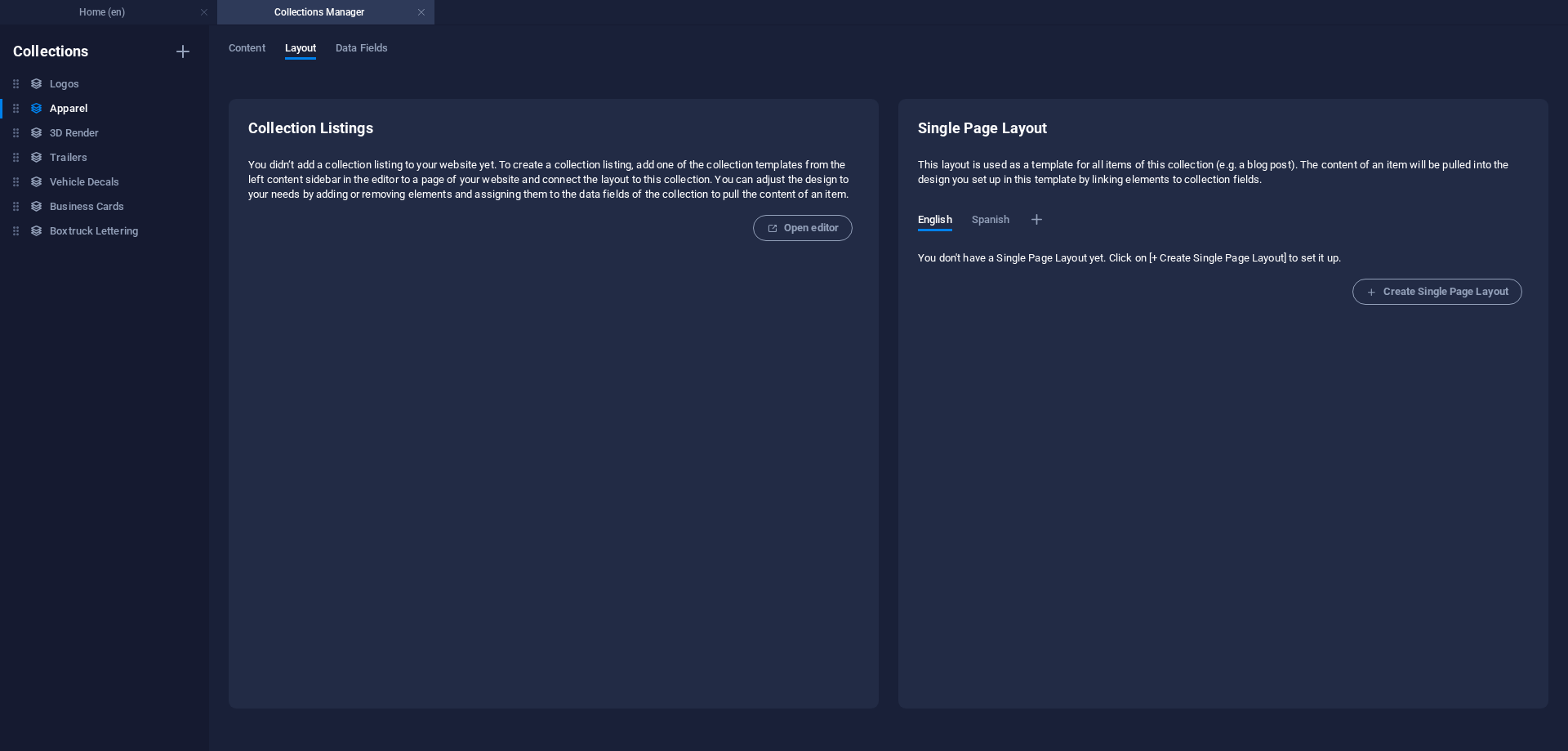
click at [413, 180] on p "You didn‘t add a collection listing to your website yet. To create a collection…" at bounding box center [554, 179] width 611 height 44
click at [153, 15] on h4 "Home (en)" at bounding box center [108, 11] width 218 height 18
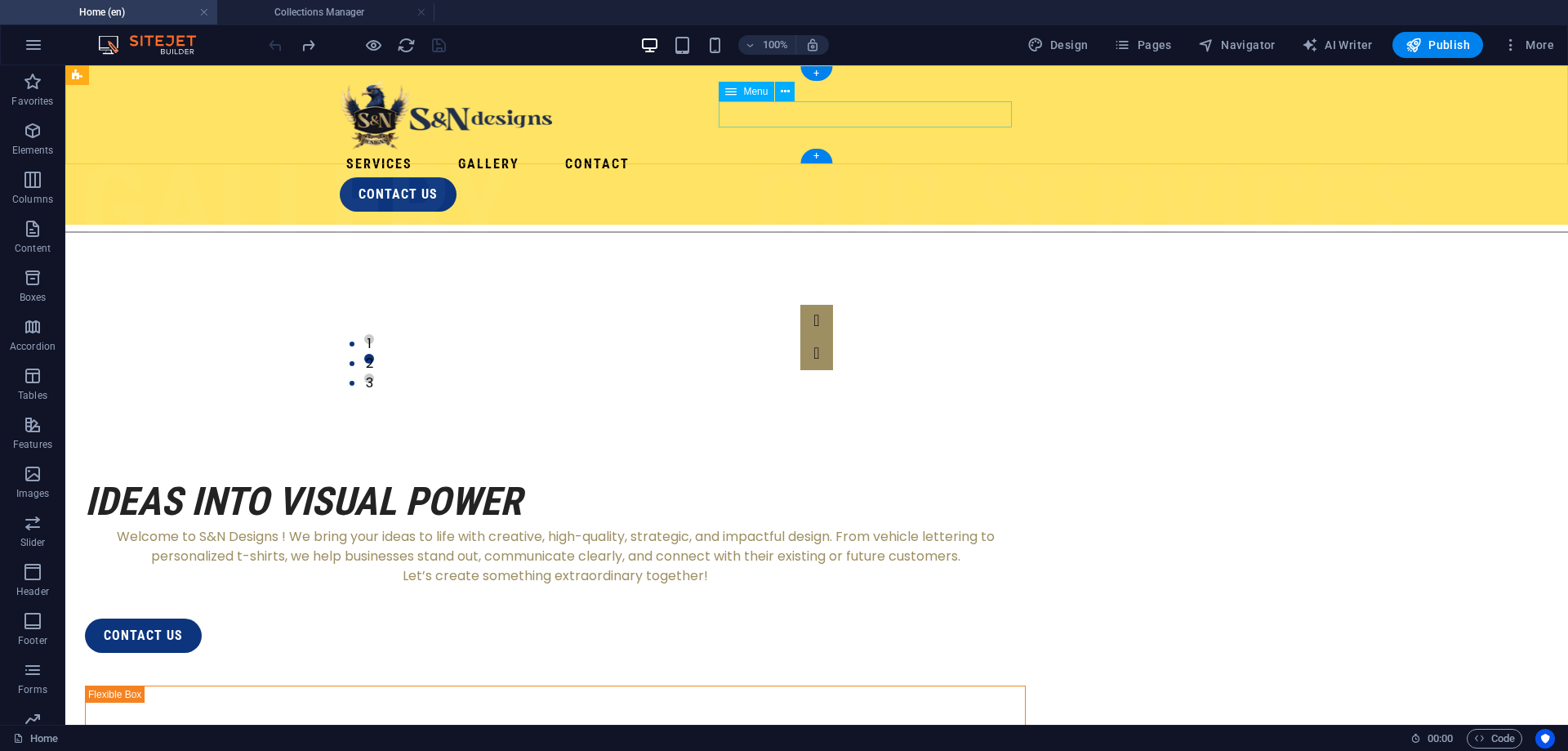
click at [860, 151] on nav "Services Gallery Contact" at bounding box center [817, 164] width 954 height 26
click at [1137, 48] on span "Pages" at bounding box center [1142, 44] width 57 height 16
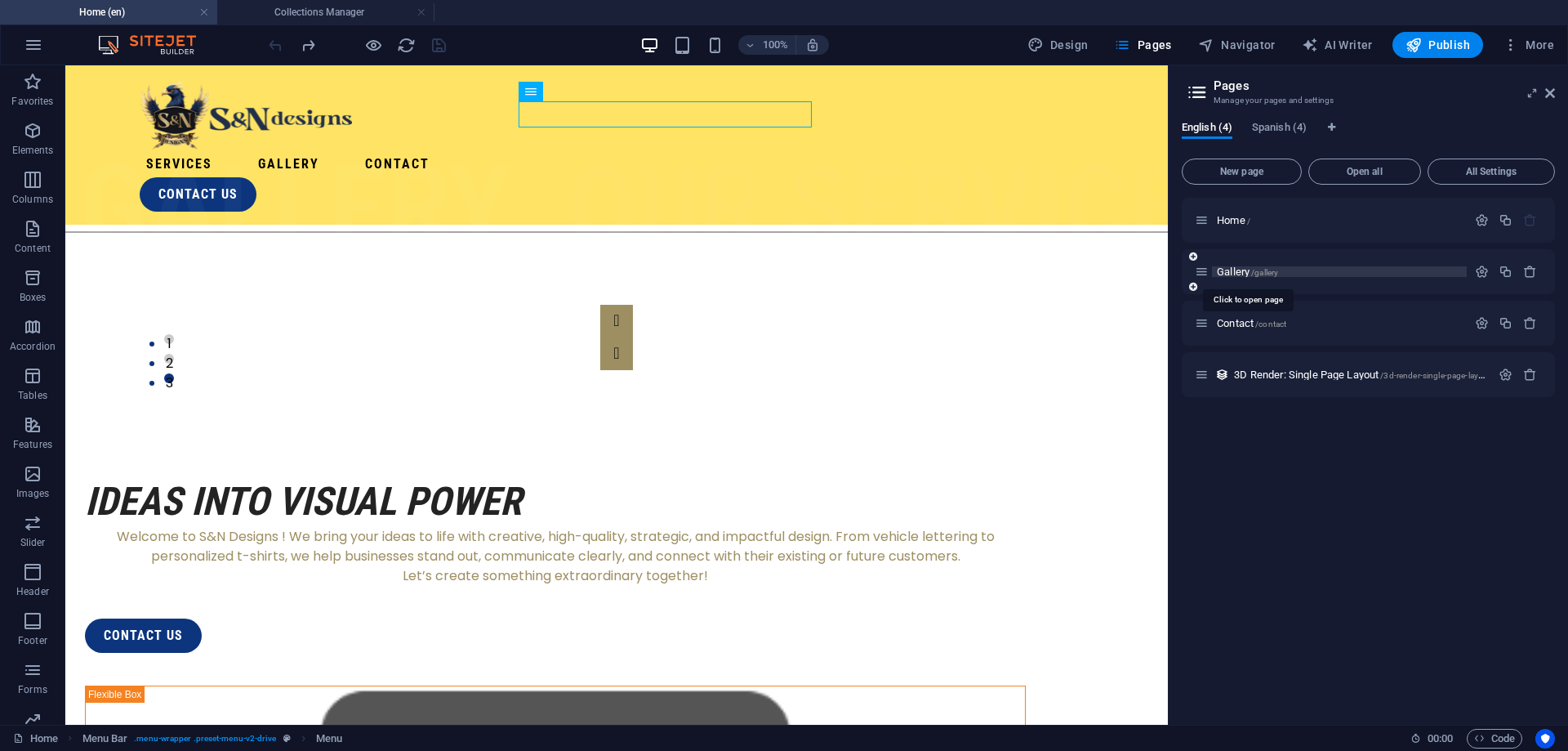
click at [1243, 270] on span "Gallery /gallery" at bounding box center [1248, 271] width 62 height 12
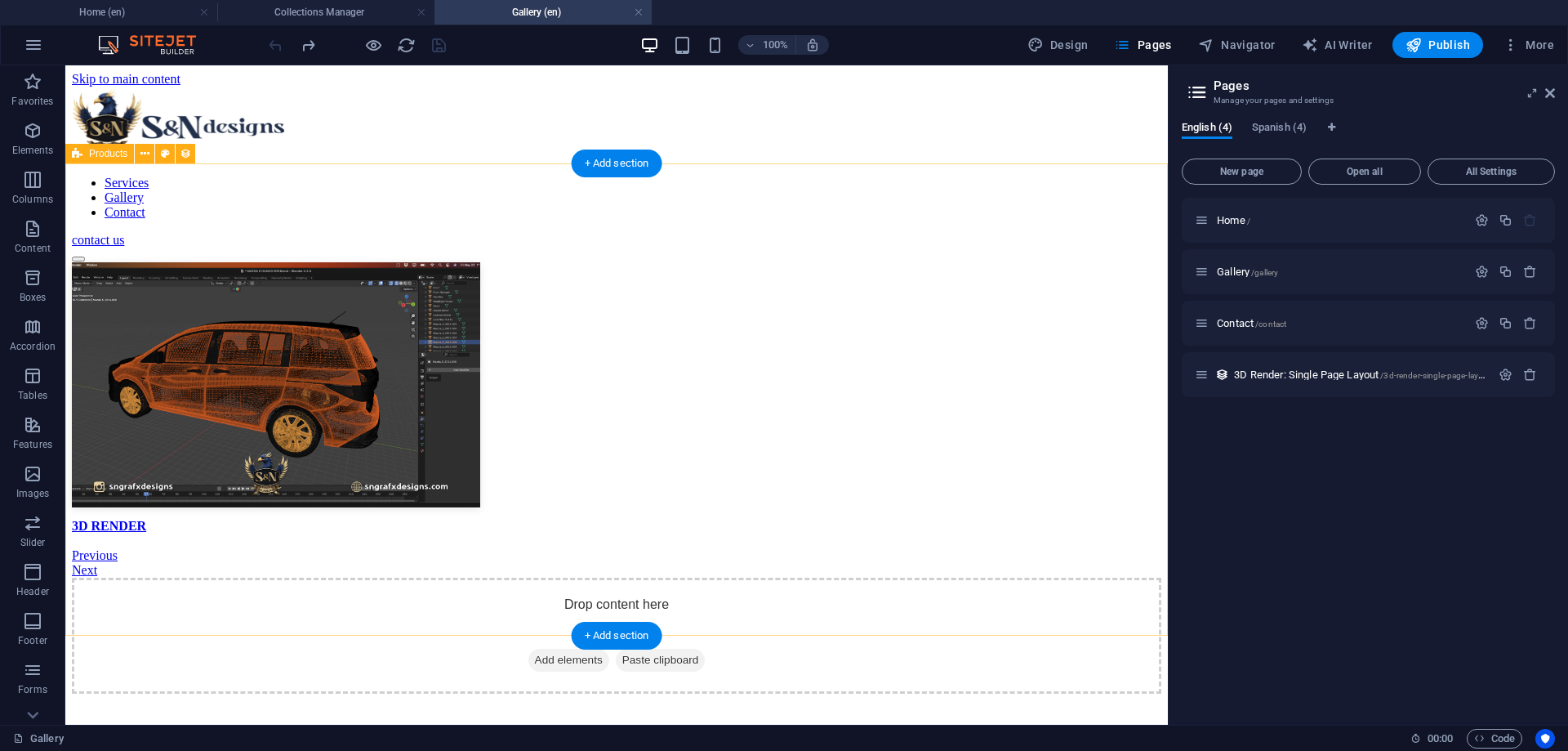
click at [590, 322] on div "3D RENDER Previous Next" at bounding box center [616, 420] width 1090 height 316
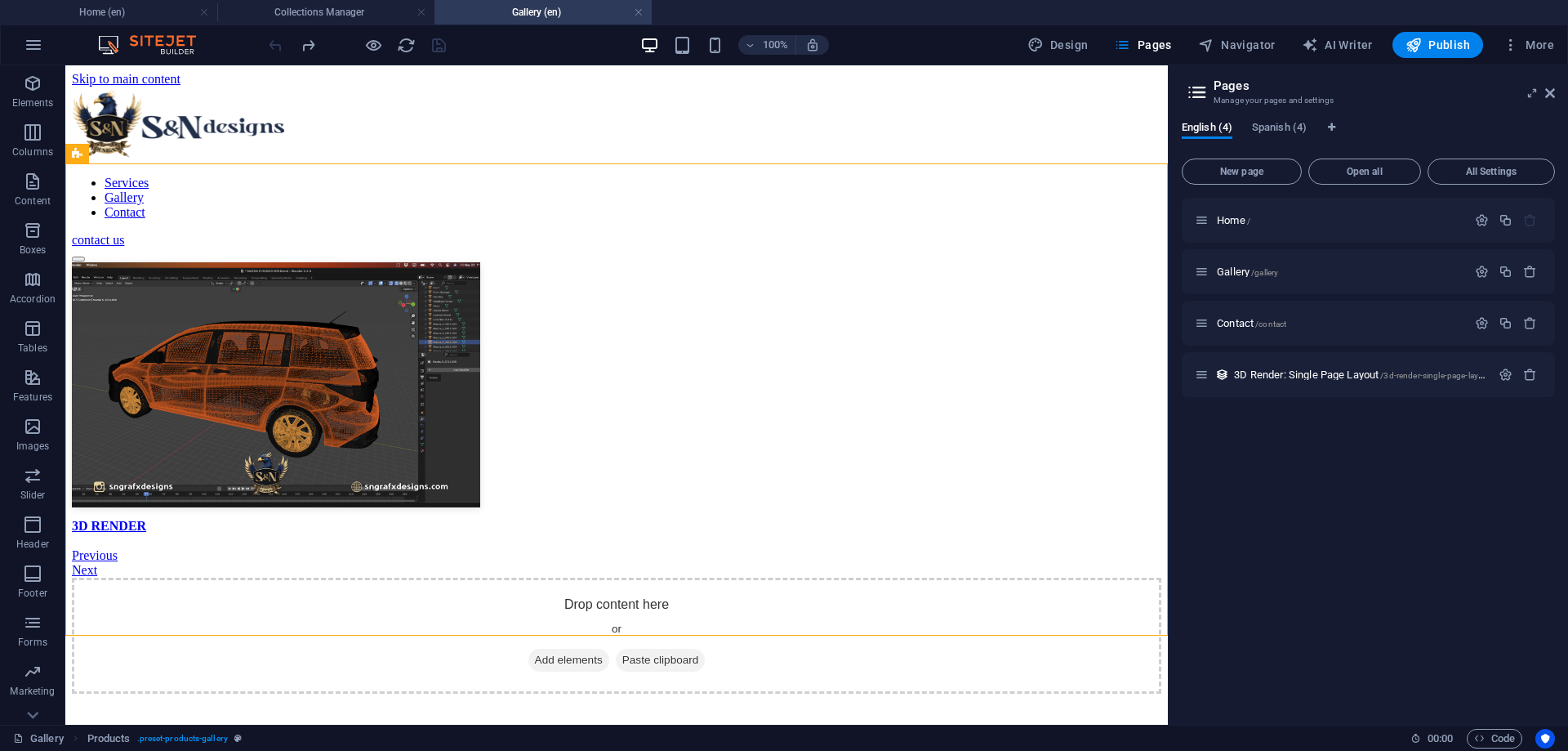
scroll to position [76, 0]
click at [34, 691] on icon "button" at bounding box center [32, 691] width 20 height 20
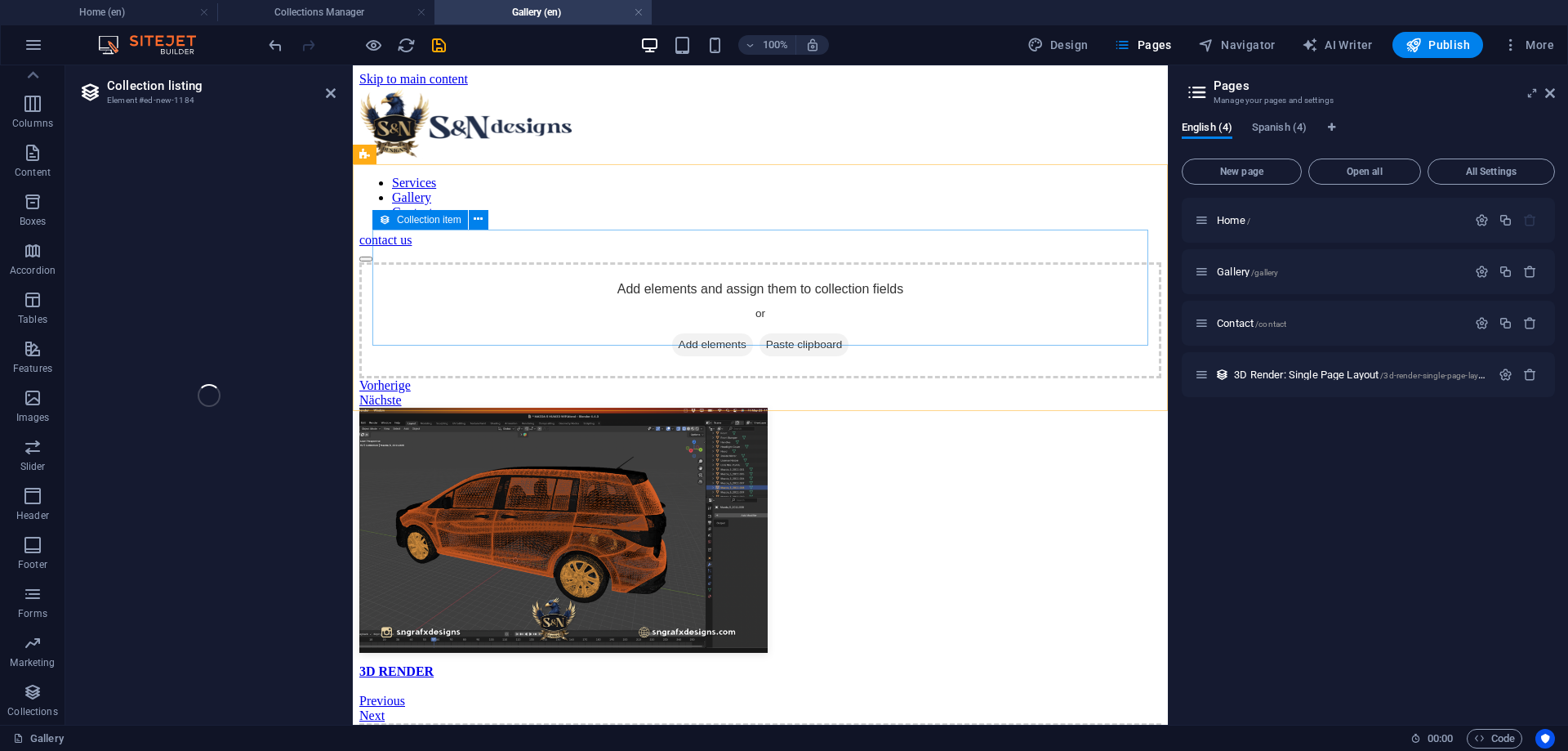
select select
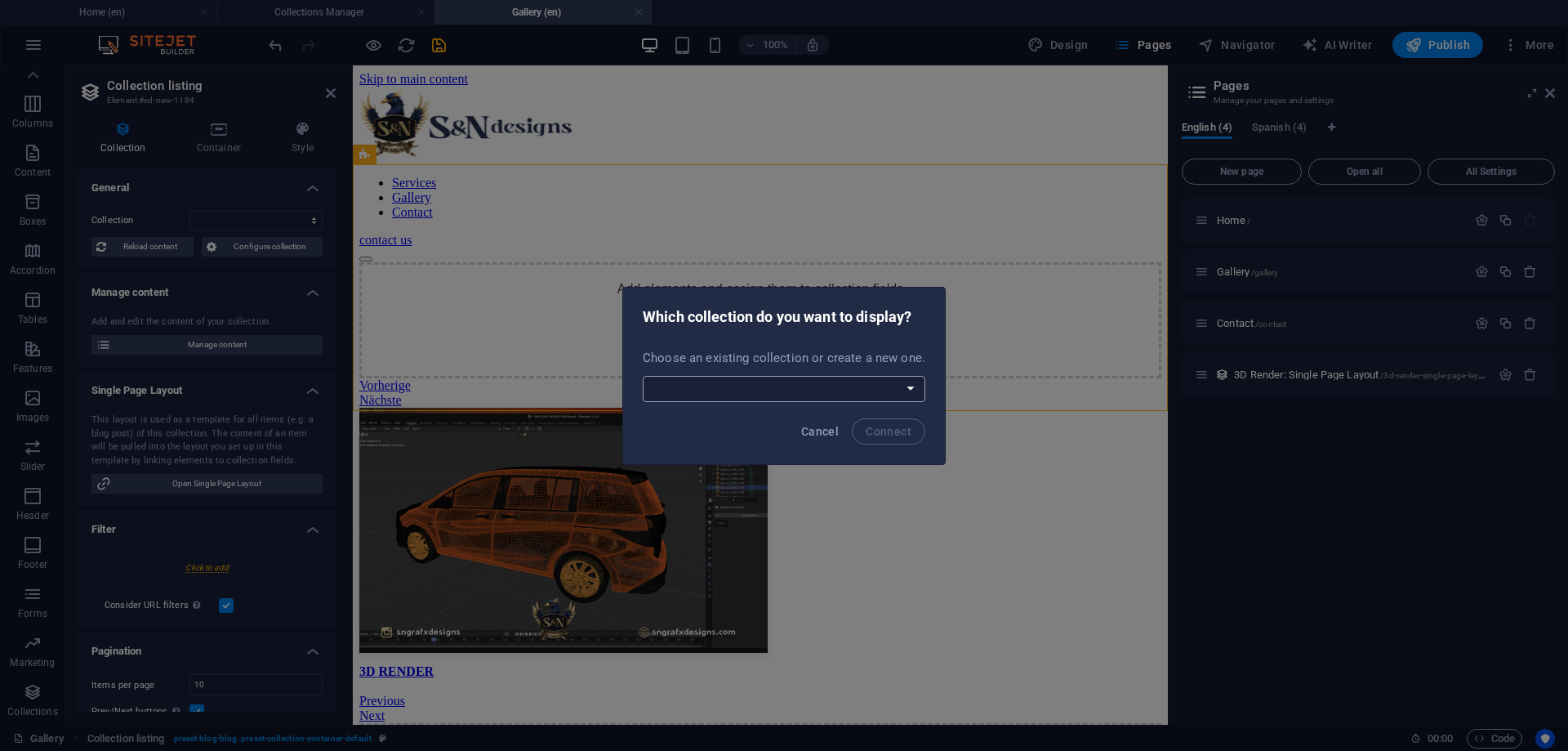
click at [643, 376] on select "3D Render Apparel Business Cards Boxtruck Lettering Logos Trailers Vehicle Deca…" at bounding box center [784, 389] width 283 height 26
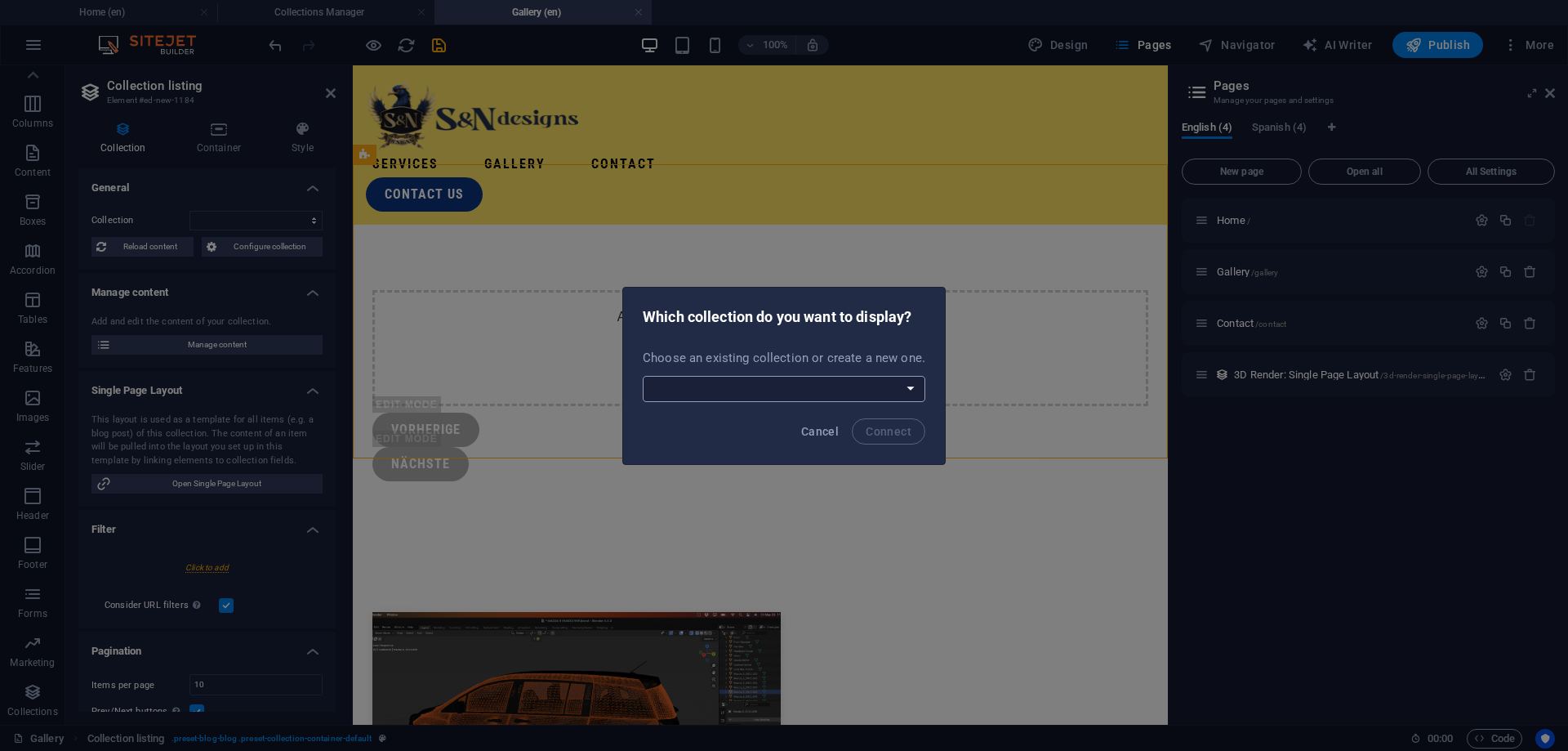
select select "68b6fa4ecd4ea833e50f4903"
click option "Apparel" at bounding box center [0, 0] width 0 height 0
click at [889, 439] on button "Connect" at bounding box center [888, 432] width 74 height 26
select select "68b6fa4ecd4ea833e50f4903"
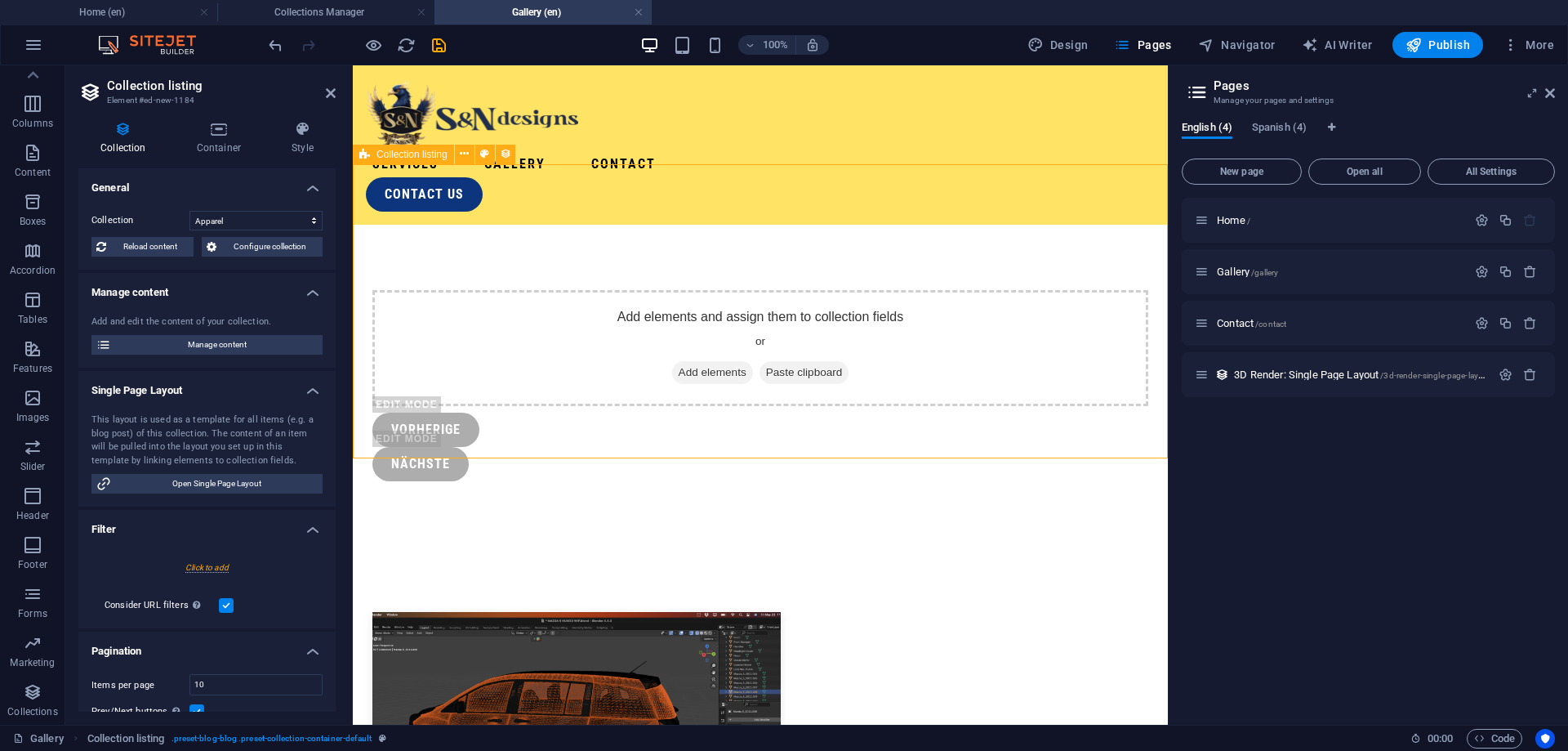
select select "createdAt_DESC"
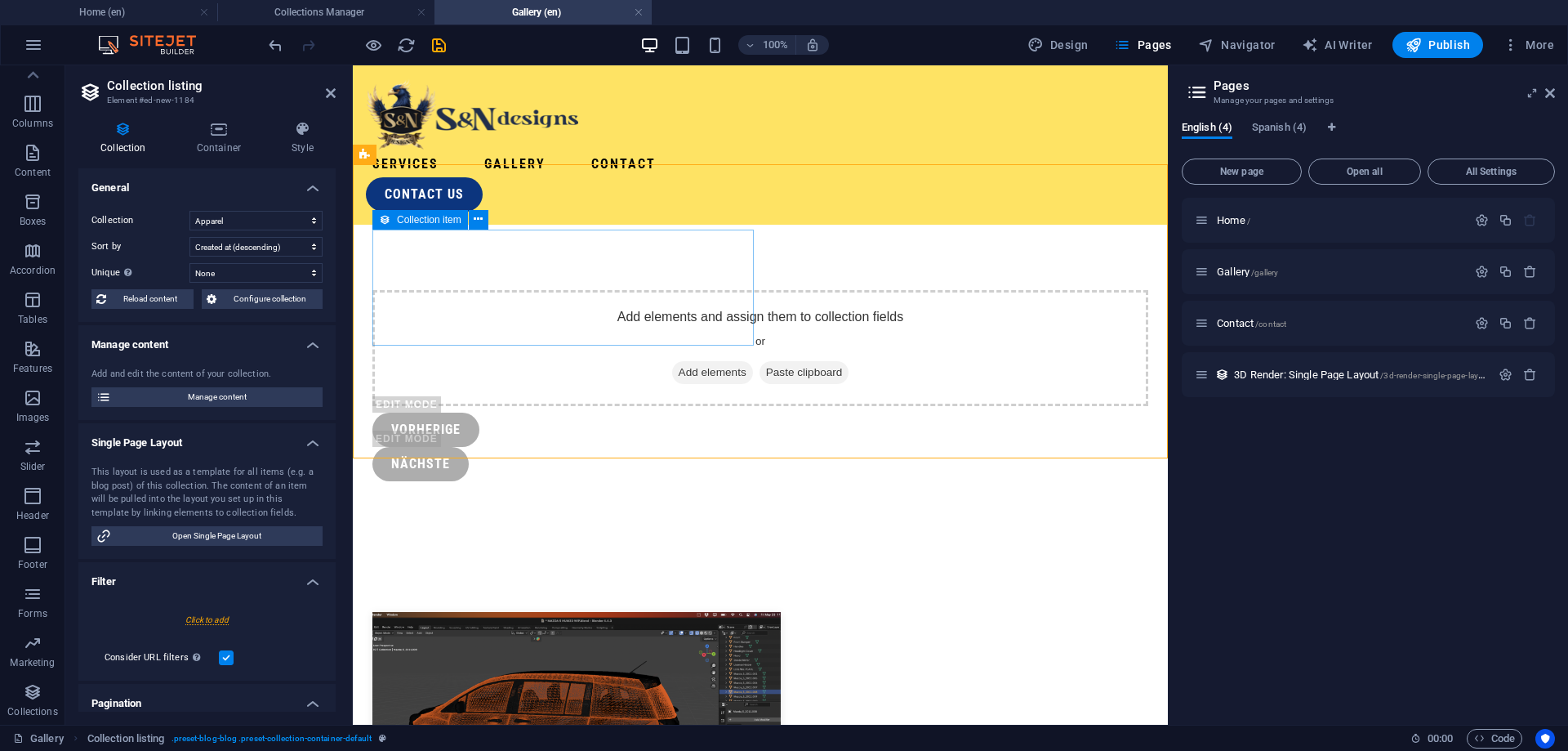
click at [631, 290] on div "Add elements and assign them to collection fields or Add elements Paste clipboa…" at bounding box center [760, 347] width 776 height 116
click at [487, 220] on button at bounding box center [478, 220] width 20 height 20
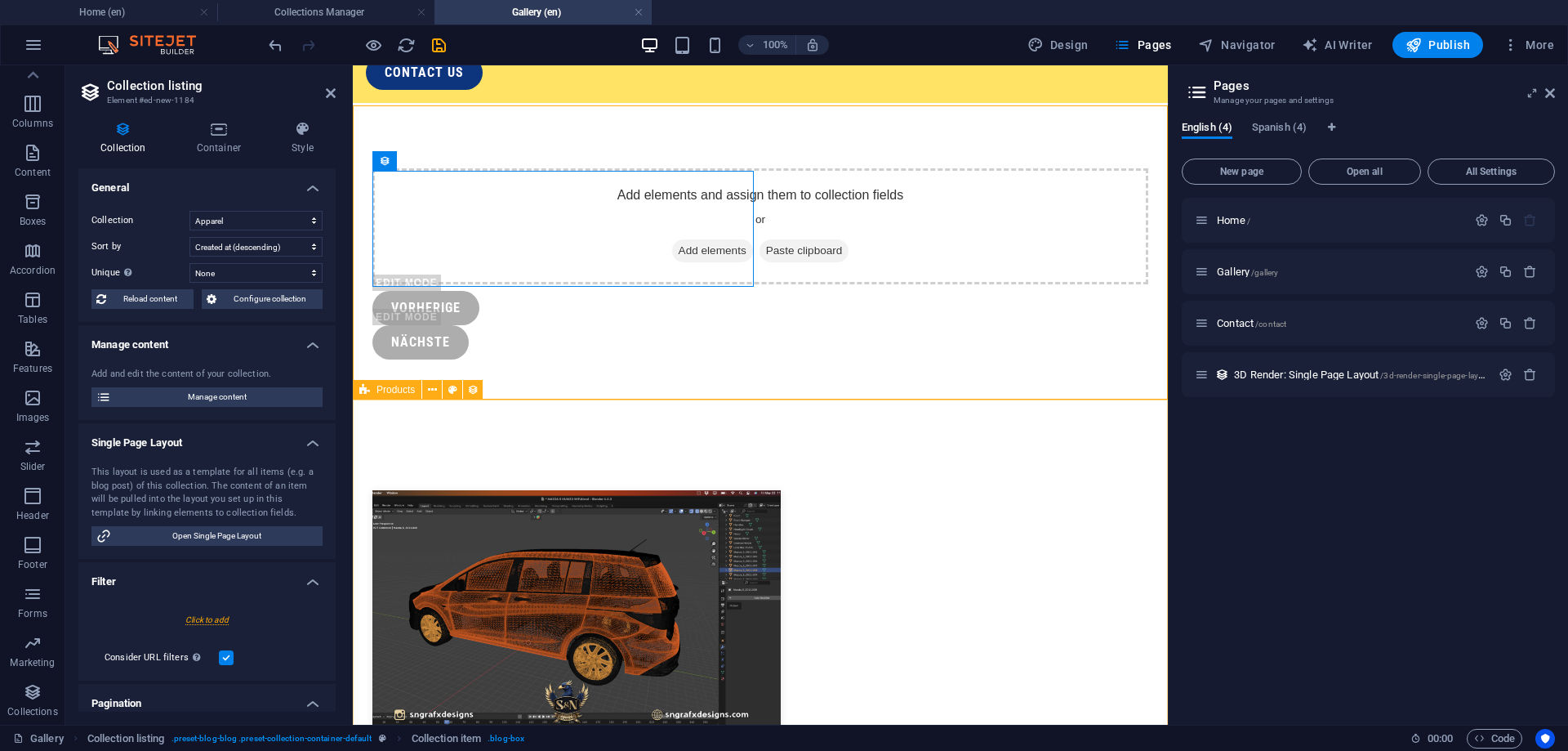
scroll to position [50, 0]
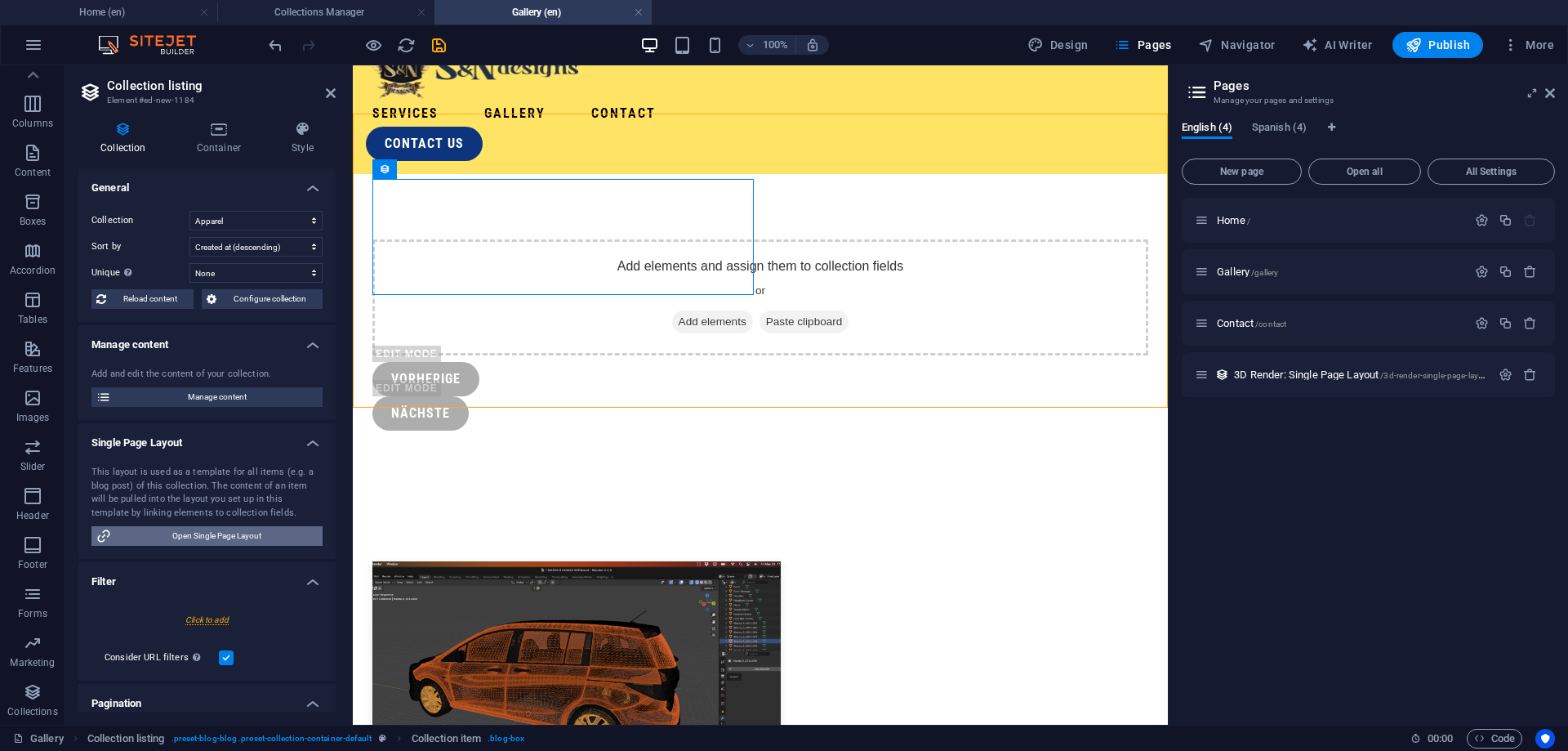
click at [244, 541] on span "Open Single Page Layout" at bounding box center [217, 535] width 202 height 20
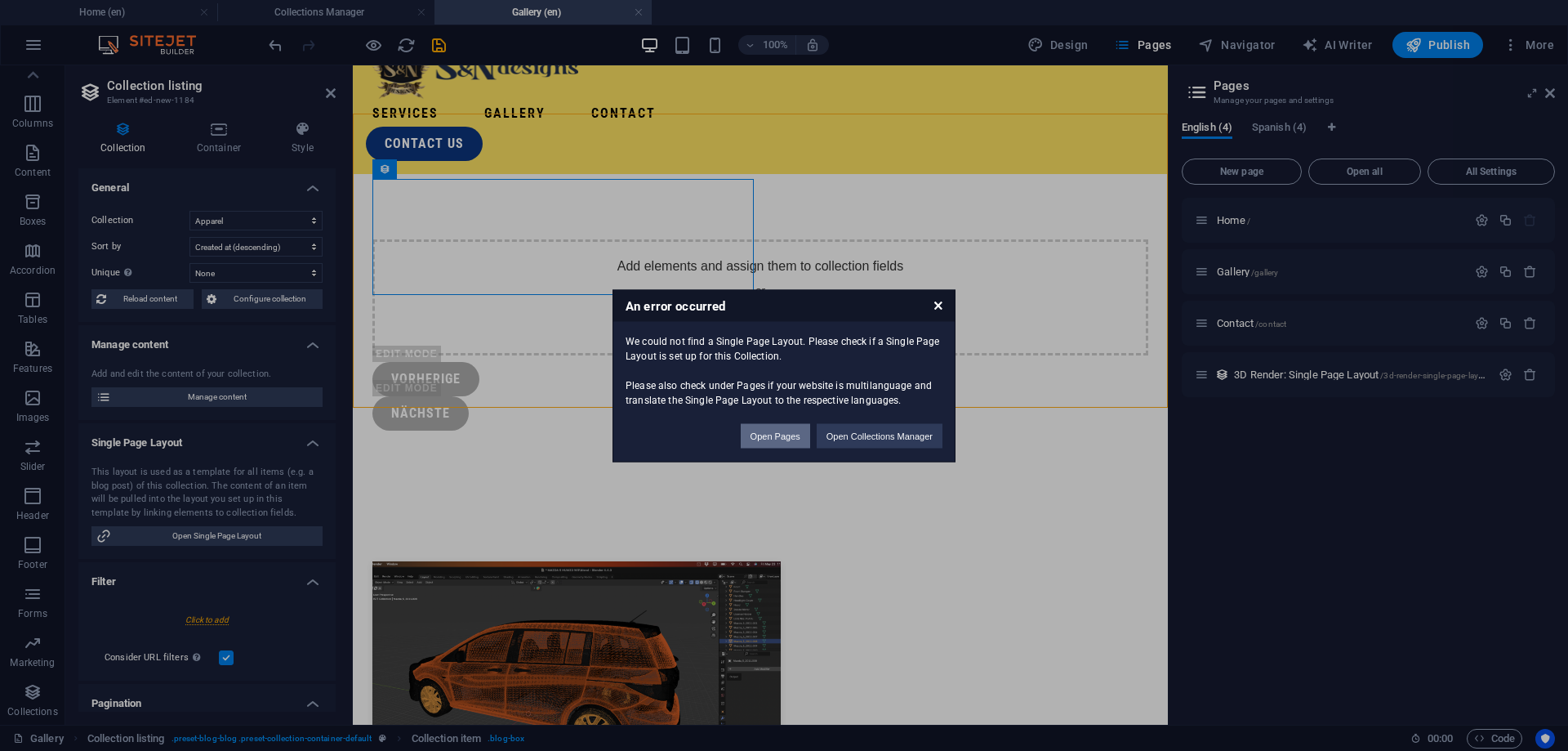
click at [783, 446] on button "Open Pages" at bounding box center [775, 435] width 69 height 24
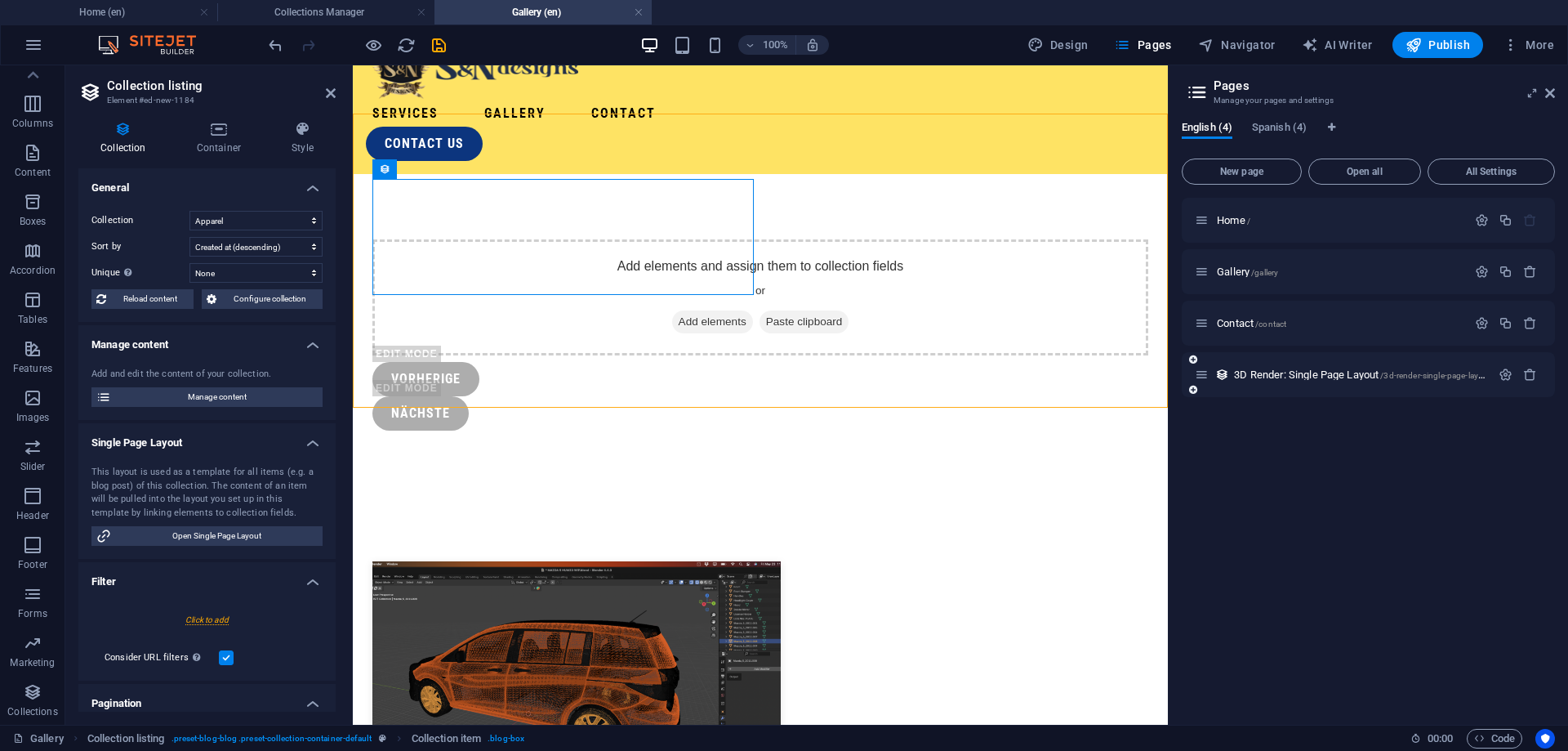
click at [1204, 379] on icon at bounding box center [1202, 375] width 14 height 14
click at [1272, 379] on span "3D Render: Single Page Layout /3d-render-single-page-layout" at bounding box center [1363, 374] width 257 height 12
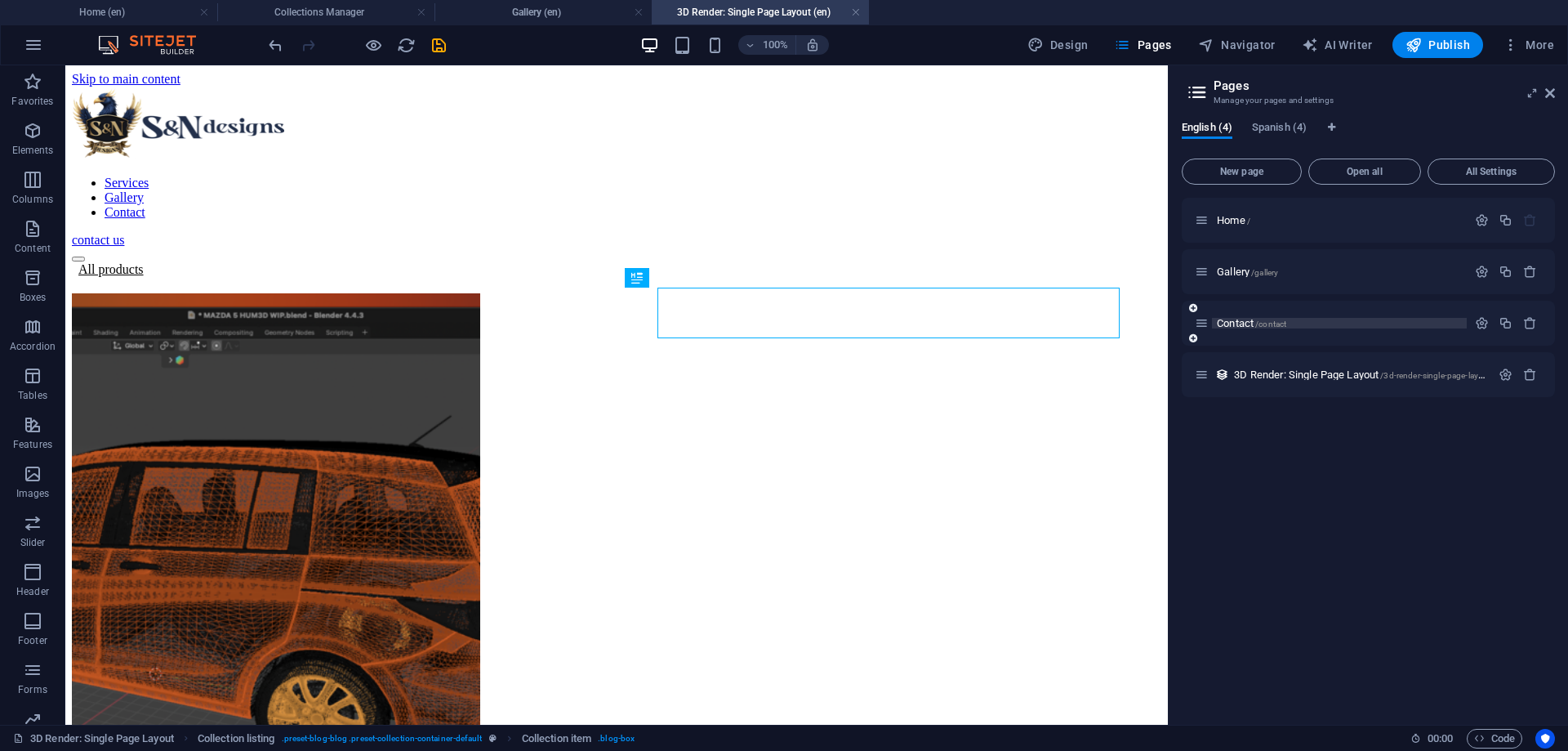
scroll to position [0, 0]
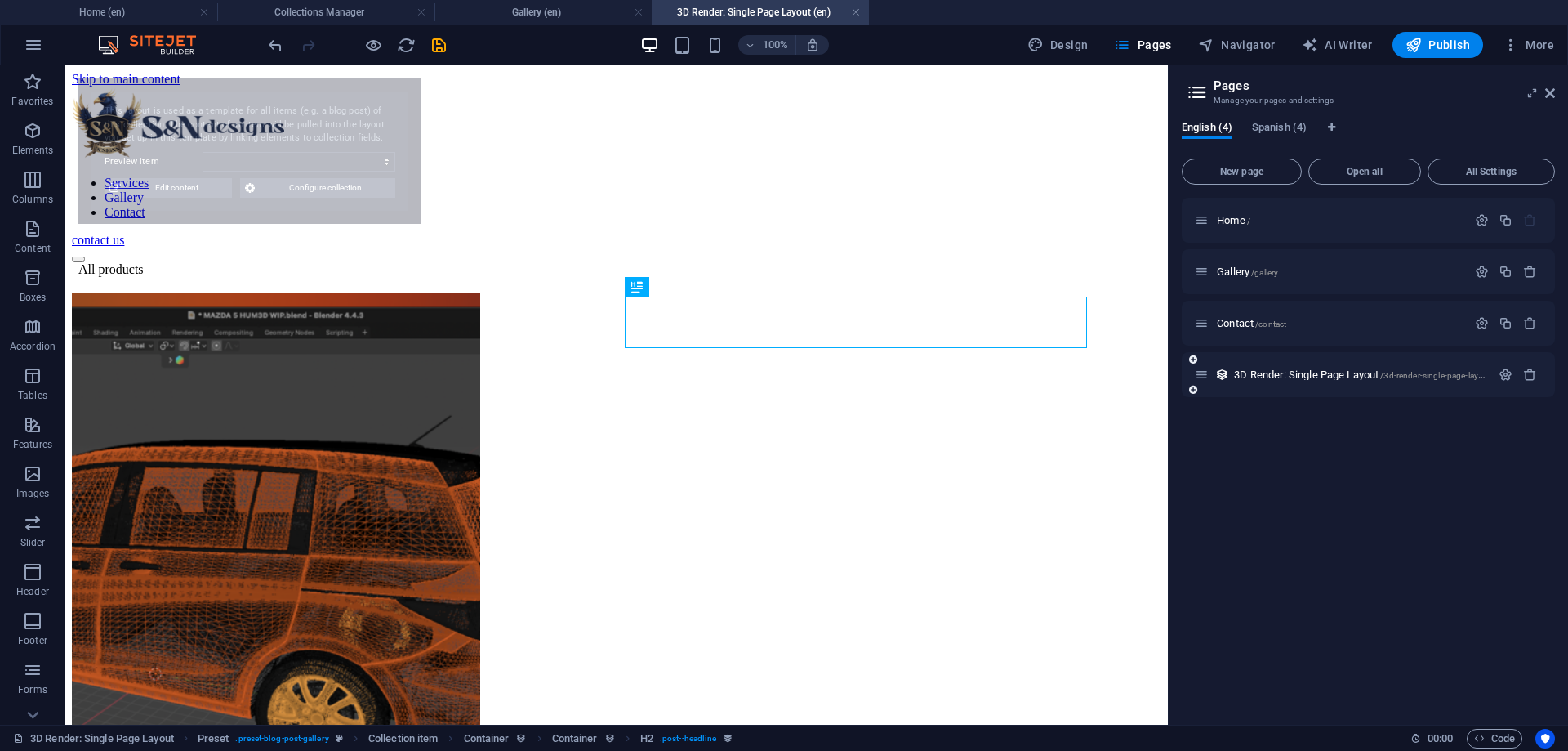
select select "68b5a5f95d8c00b9b008ef52"
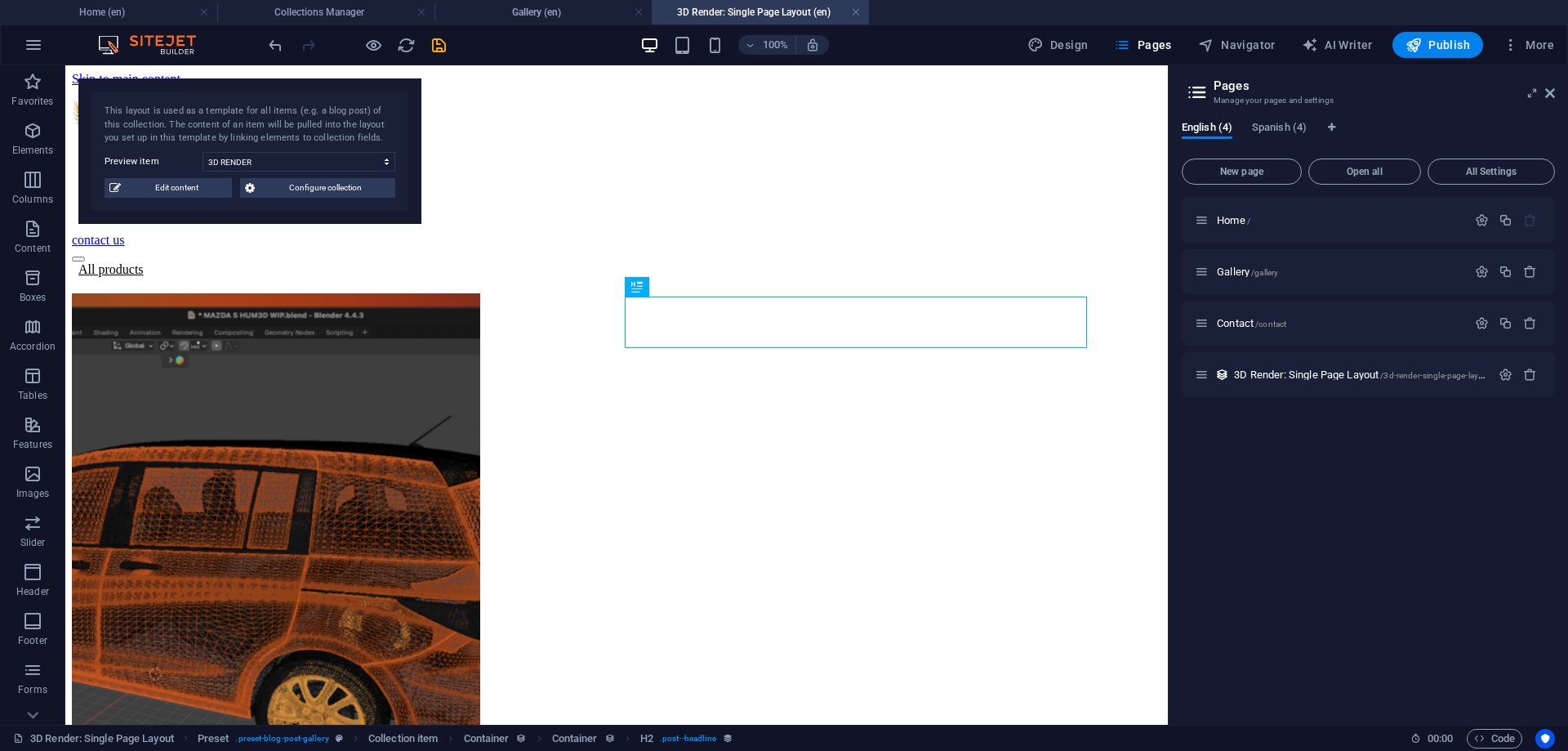
click at [319, 177] on div "This layout is used as a template for all items (e.g. a blog post) of this coll…" at bounding box center [249, 151] width 343 height 146
click at [203, 152] on select "3D RENDER" at bounding box center [299, 162] width 192 height 20
click at [333, 158] on select "3D RENDER" at bounding box center [299, 162] width 192 height 20
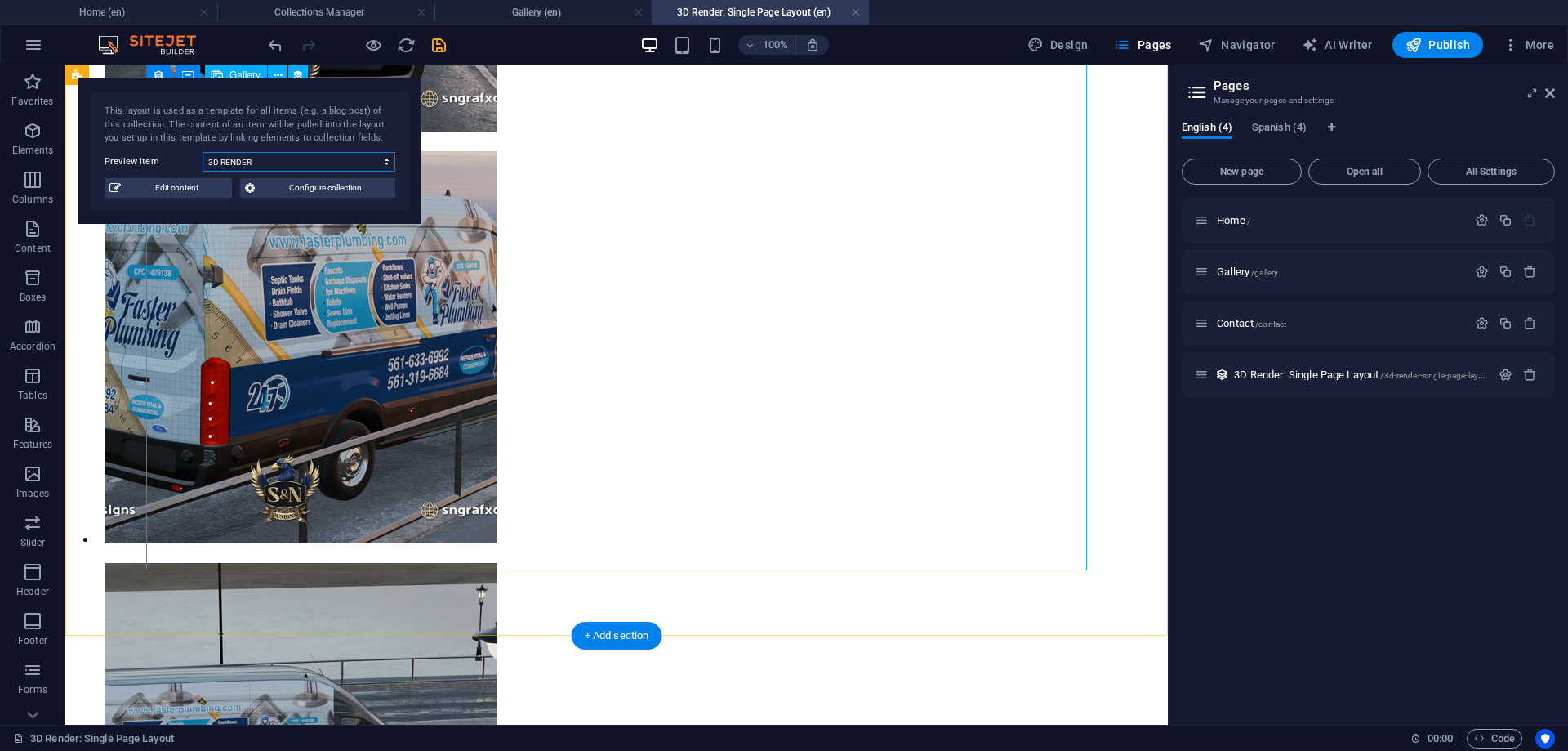
scroll to position [3504, 0]
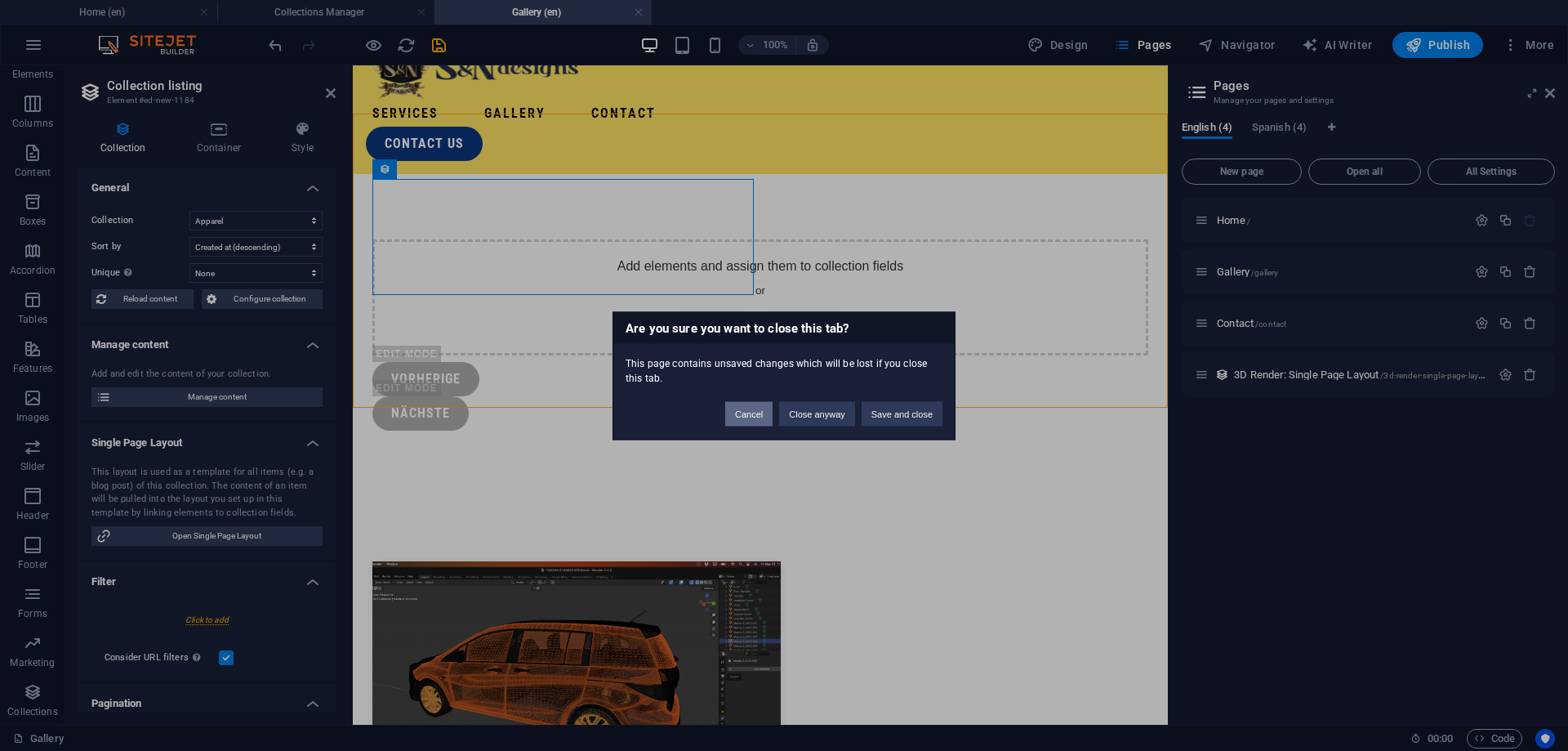
click at [762, 417] on button "Cancel" at bounding box center [749, 413] width 48 height 24
click at [834, 418] on button "Close anyway" at bounding box center [816, 413] width 75 height 24
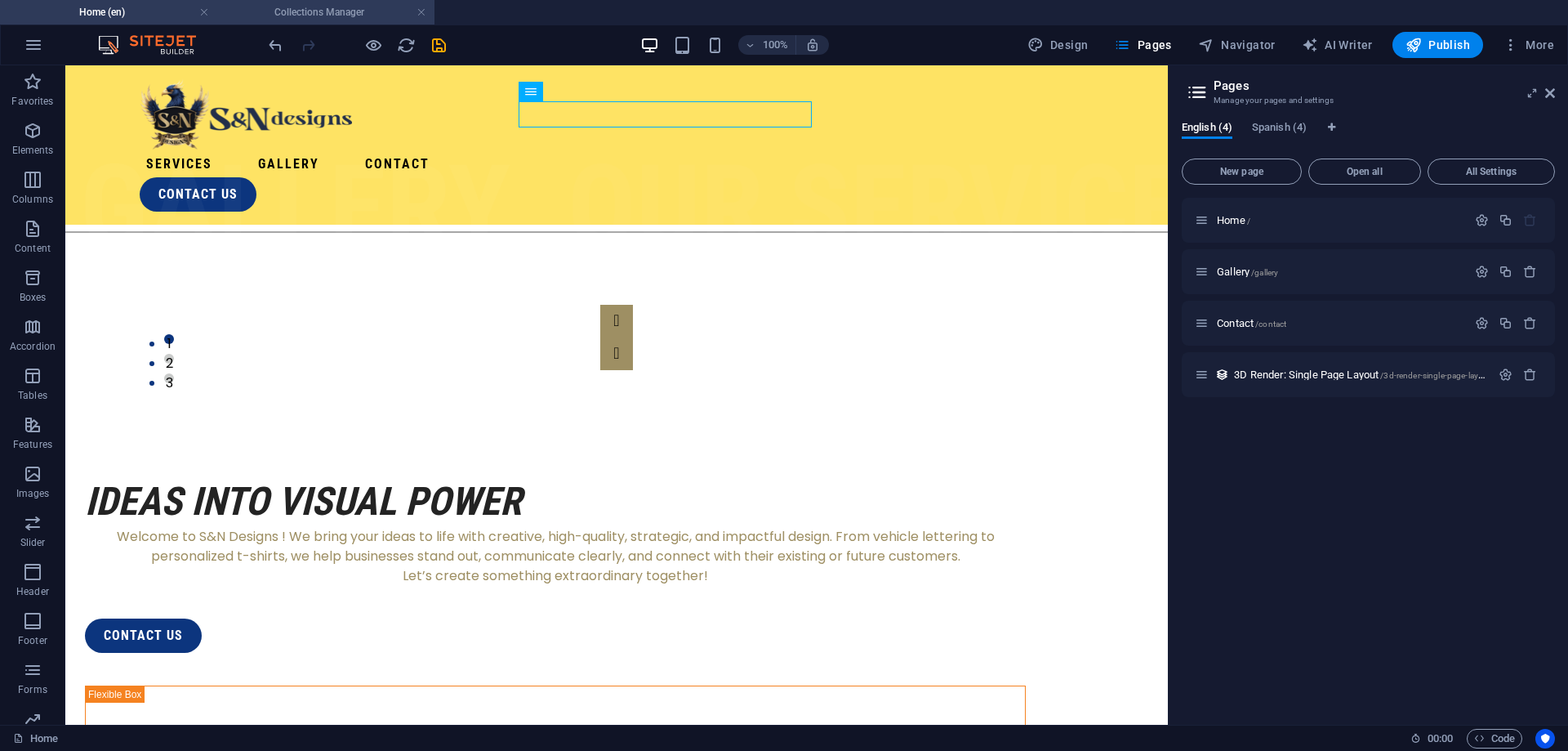
click at [303, 8] on h4 "Collections Manager" at bounding box center [326, 11] width 218 height 18
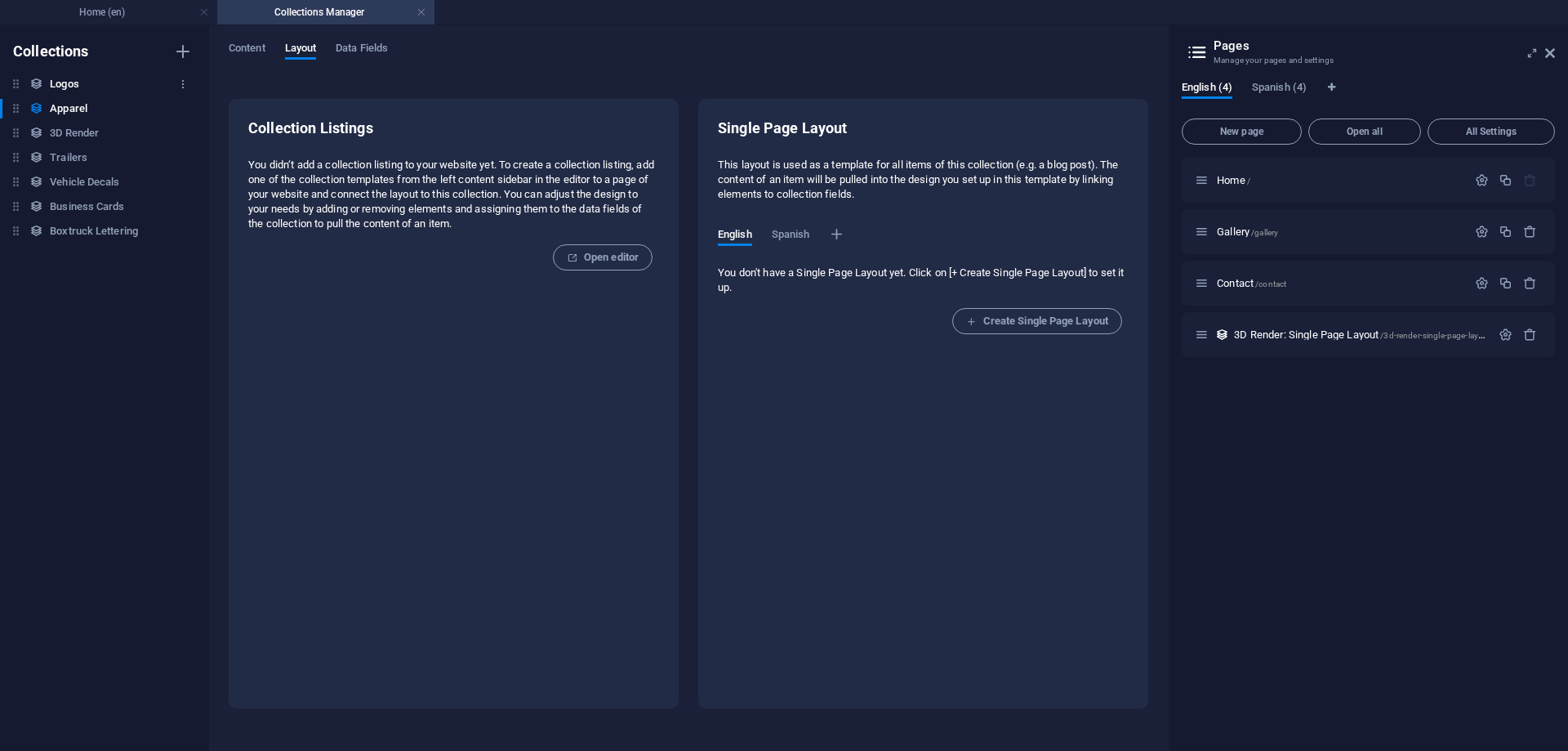
click at [52, 77] on h6 "Logos" at bounding box center [64, 84] width 29 height 20
click at [261, 44] on span "Content" at bounding box center [247, 50] width 36 height 22
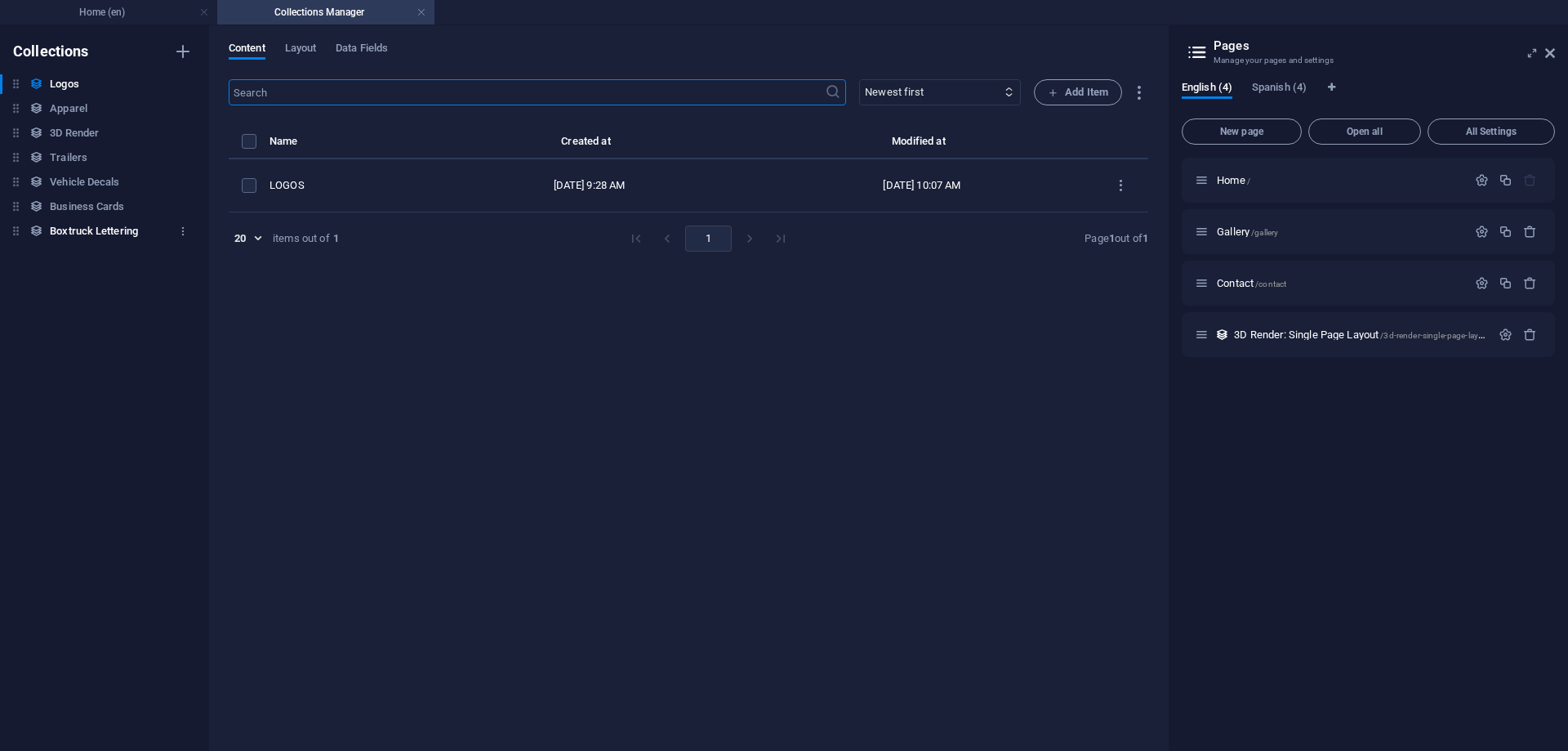
click at [92, 237] on h6 "Boxtruck Lettering" at bounding box center [93, 231] width 88 height 20
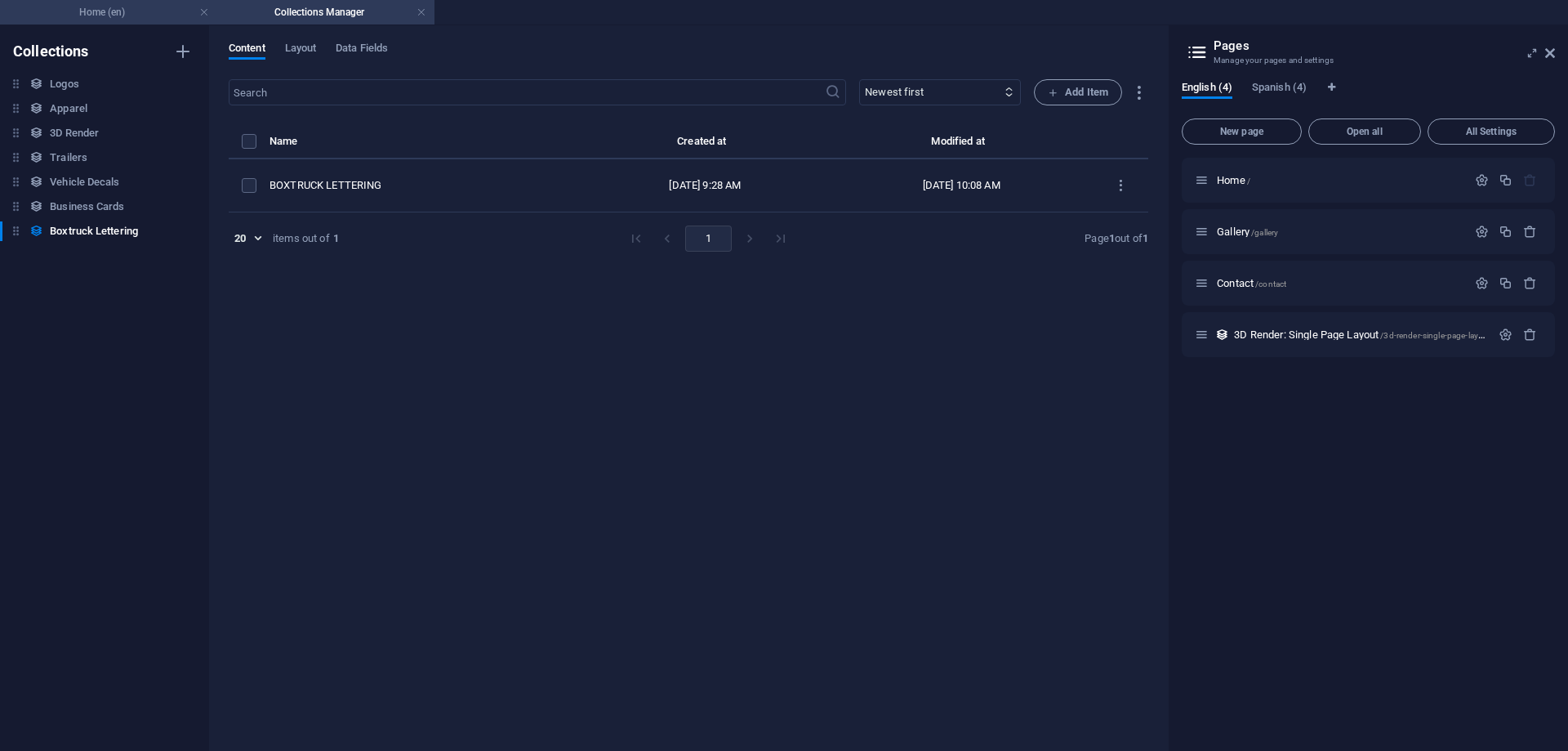
click at [109, 12] on h4 "Home (en)" at bounding box center [108, 11] width 218 height 18
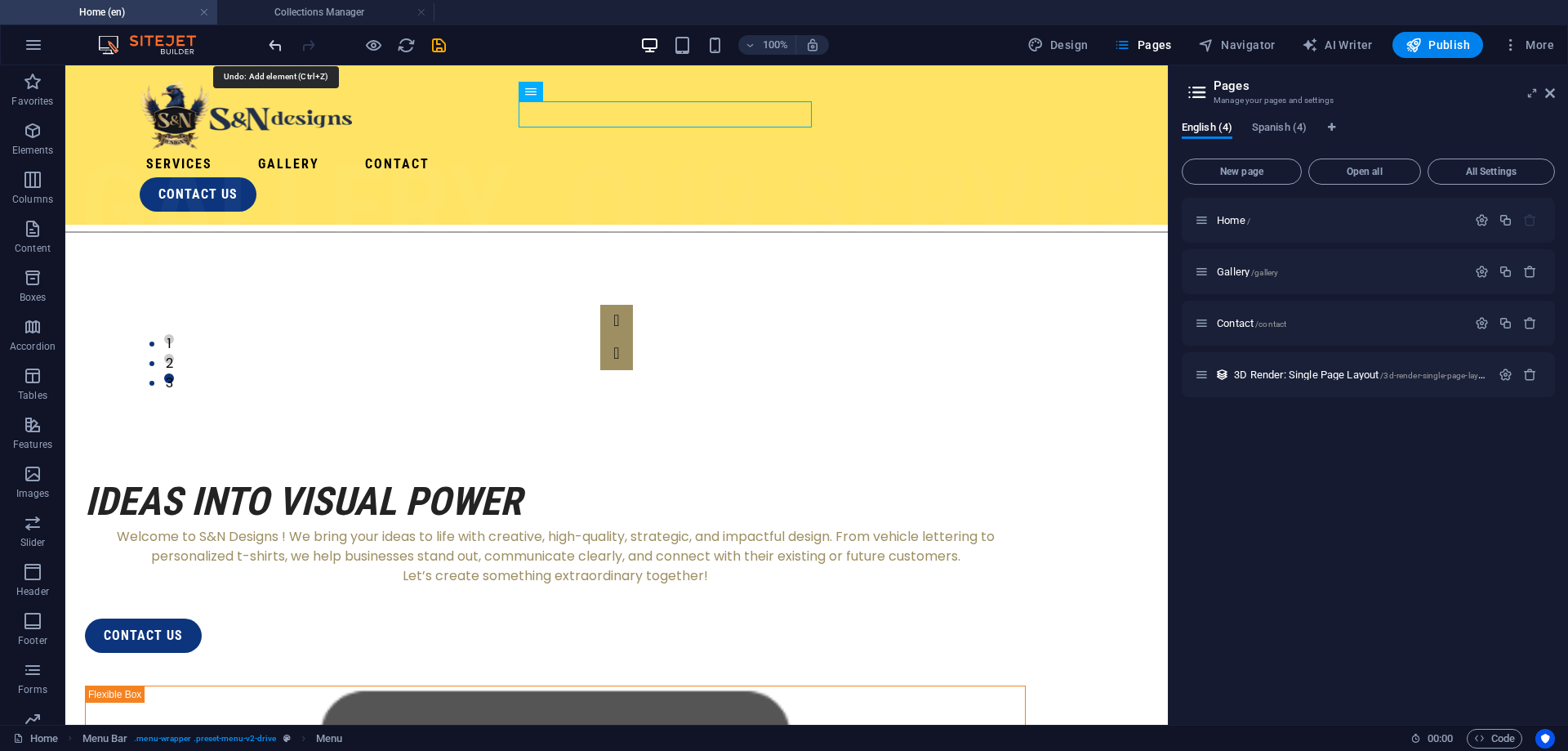
click at [279, 49] on icon "undo" at bounding box center [275, 45] width 19 height 19
click at [281, 11] on h4 "Collections Manager" at bounding box center [326, 11] width 218 height 18
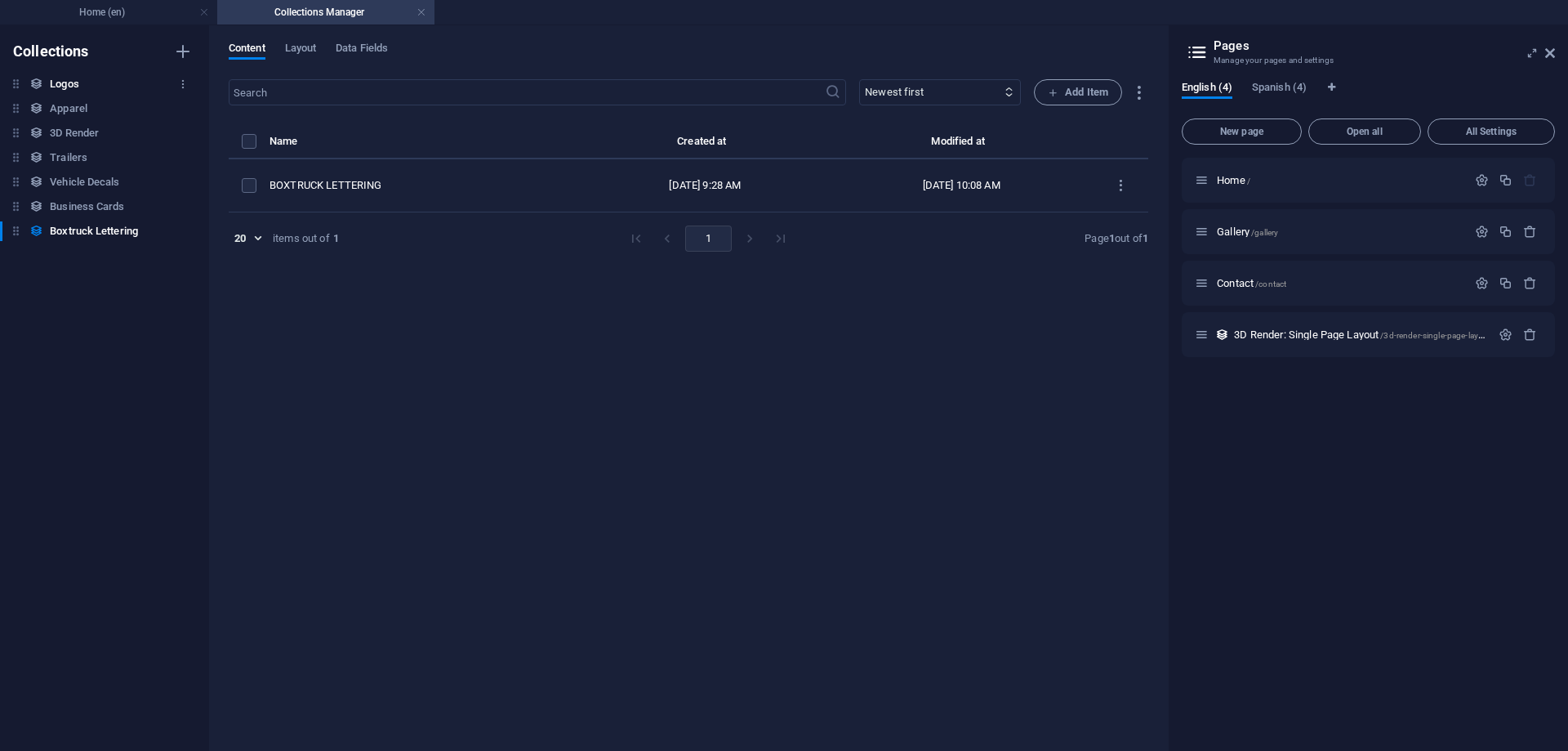
click at [66, 82] on h6 "Logos" at bounding box center [64, 84] width 29 height 20
click at [1147, 92] on div "Content Layout Data Fields ​ Newest first Oldest first Last modified COLLECTION…" at bounding box center [688, 388] width 959 height 726
click at [1143, 92] on icon "button" at bounding box center [1139, 92] width 19 height 19
click at [1143, 202] on h6 "Import" at bounding box center [1152, 209] width 68 height 20
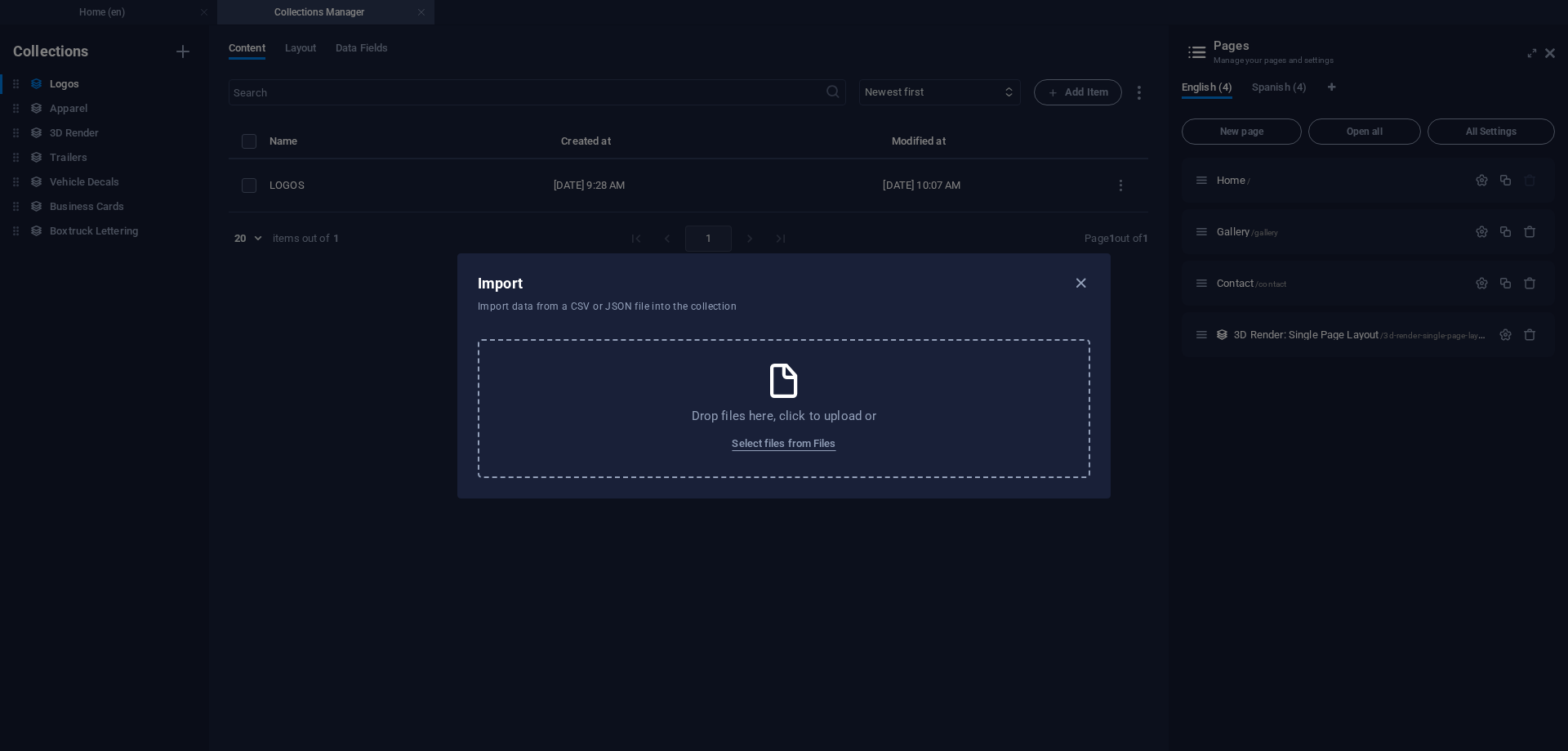
select select "name"
select select "slug"
select select "image"
select select "product_images"
select select "seo"
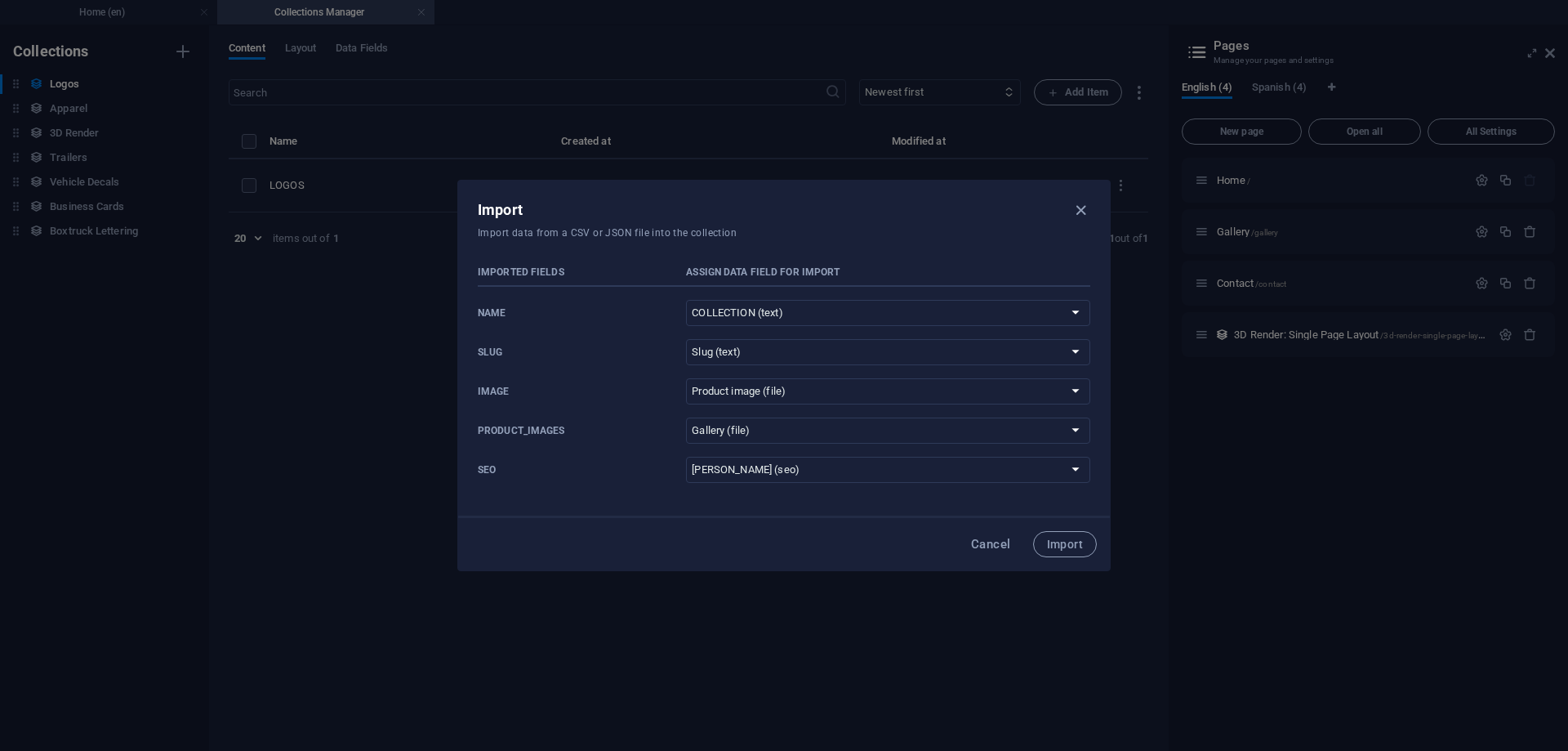
click at [809, 240] on div "Import Import data from a CSV or JSON file into the collection" at bounding box center [784, 216] width 652 height 72
click at [787, 264] on div "Imported Fields Assign data field for import name Do not import COLLECTION (tex…" at bounding box center [784, 411] width 652 height 318
click at [526, 267] on p "Imported Fields" at bounding box center [579, 272] width 202 height 13
click at [771, 275] on p "Assign data field for import" at bounding box center [888, 272] width 404 height 13
click at [1065, 546] on span "Import" at bounding box center [1065, 544] width 35 height 13
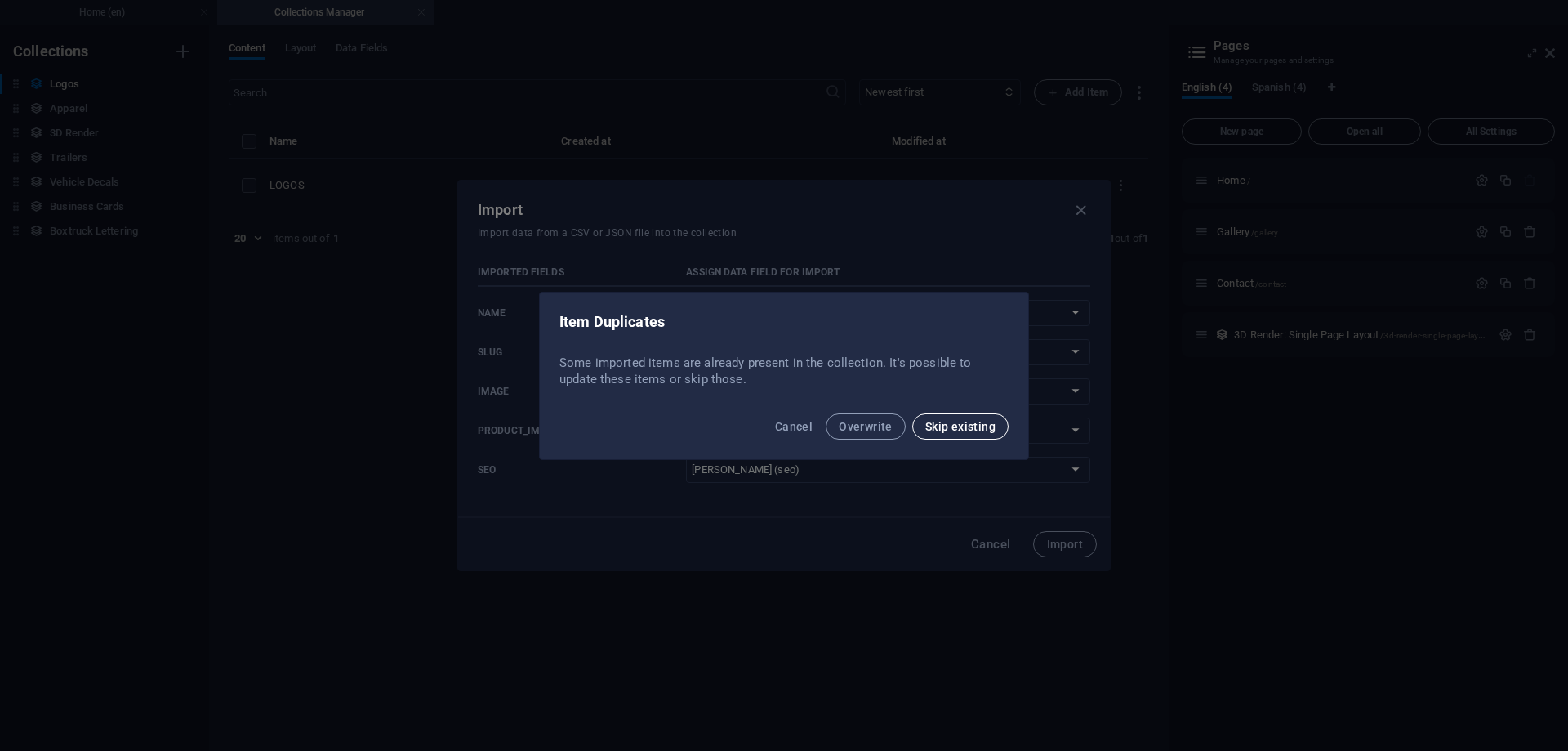
click at [935, 430] on span "Skip existing" at bounding box center [960, 427] width 70 height 13
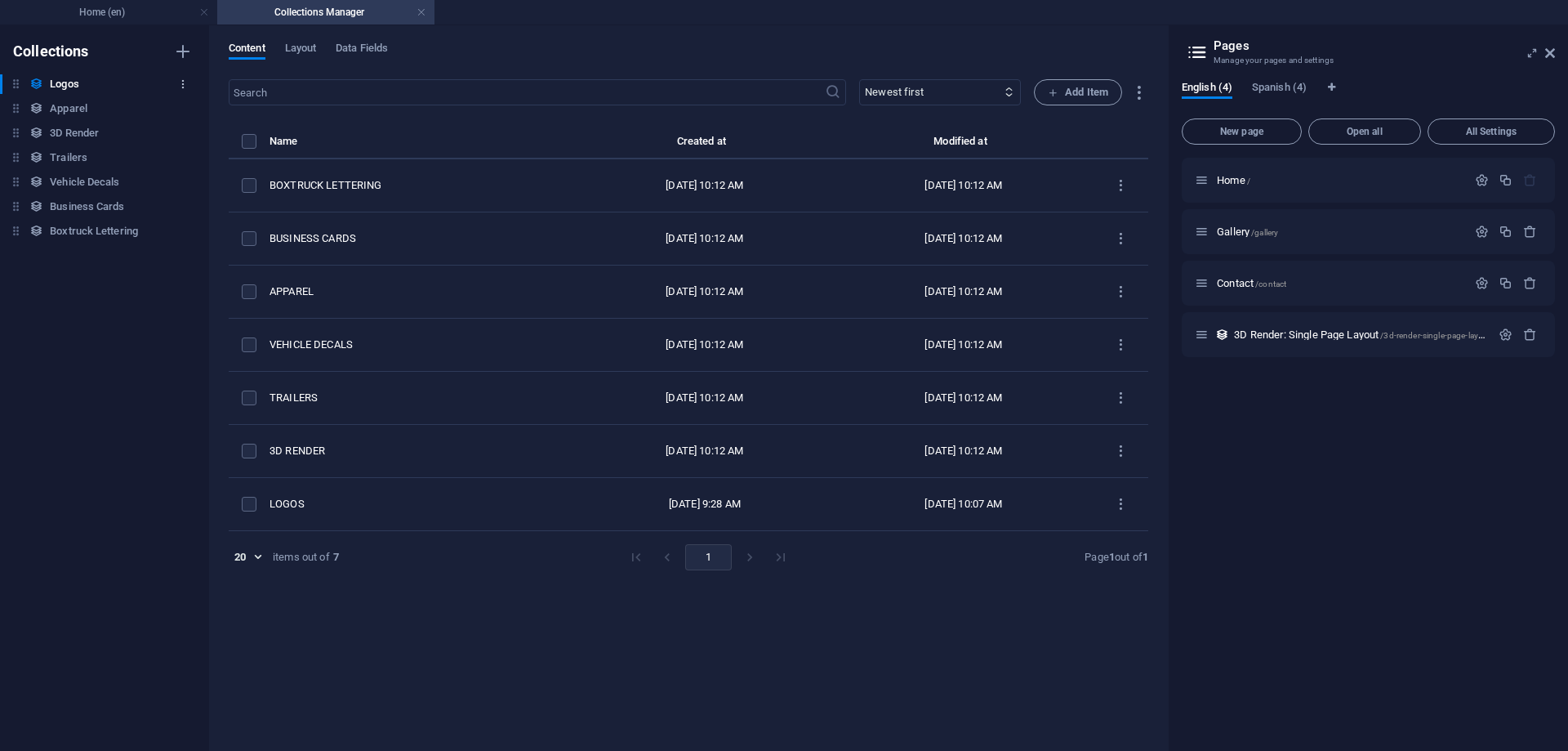
click at [185, 89] on icon "button" at bounding box center [183, 84] width 11 height 11
click at [219, 119] on h6 "Rename" at bounding box center [196, 117] width 44 height 20
click at [180, 232] on icon "button" at bounding box center [183, 231] width 11 height 11
click at [191, 338] on h6 "Delete" at bounding box center [196, 342] width 44 height 20
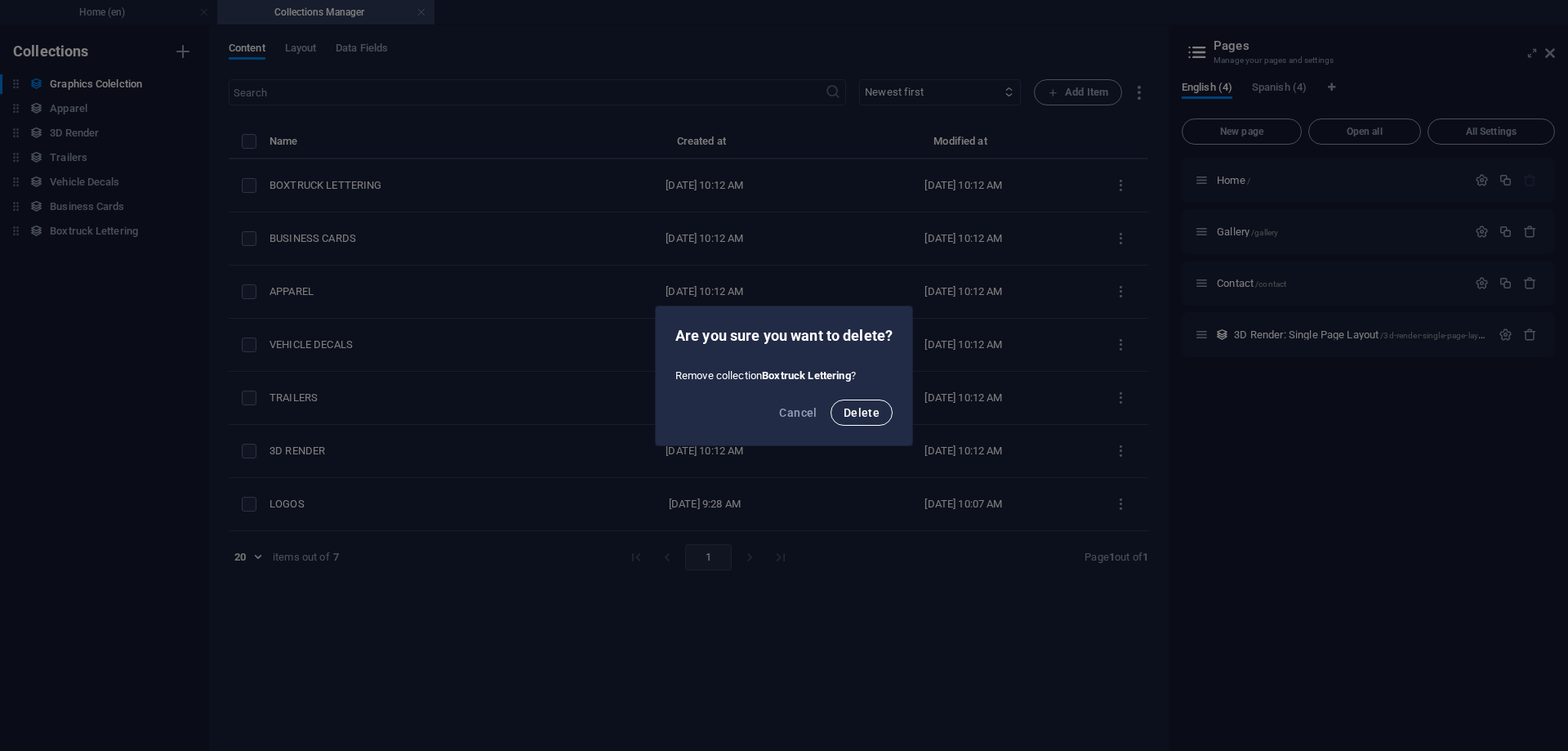
click at [862, 411] on span "Delete" at bounding box center [861, 413] width 35 height 13
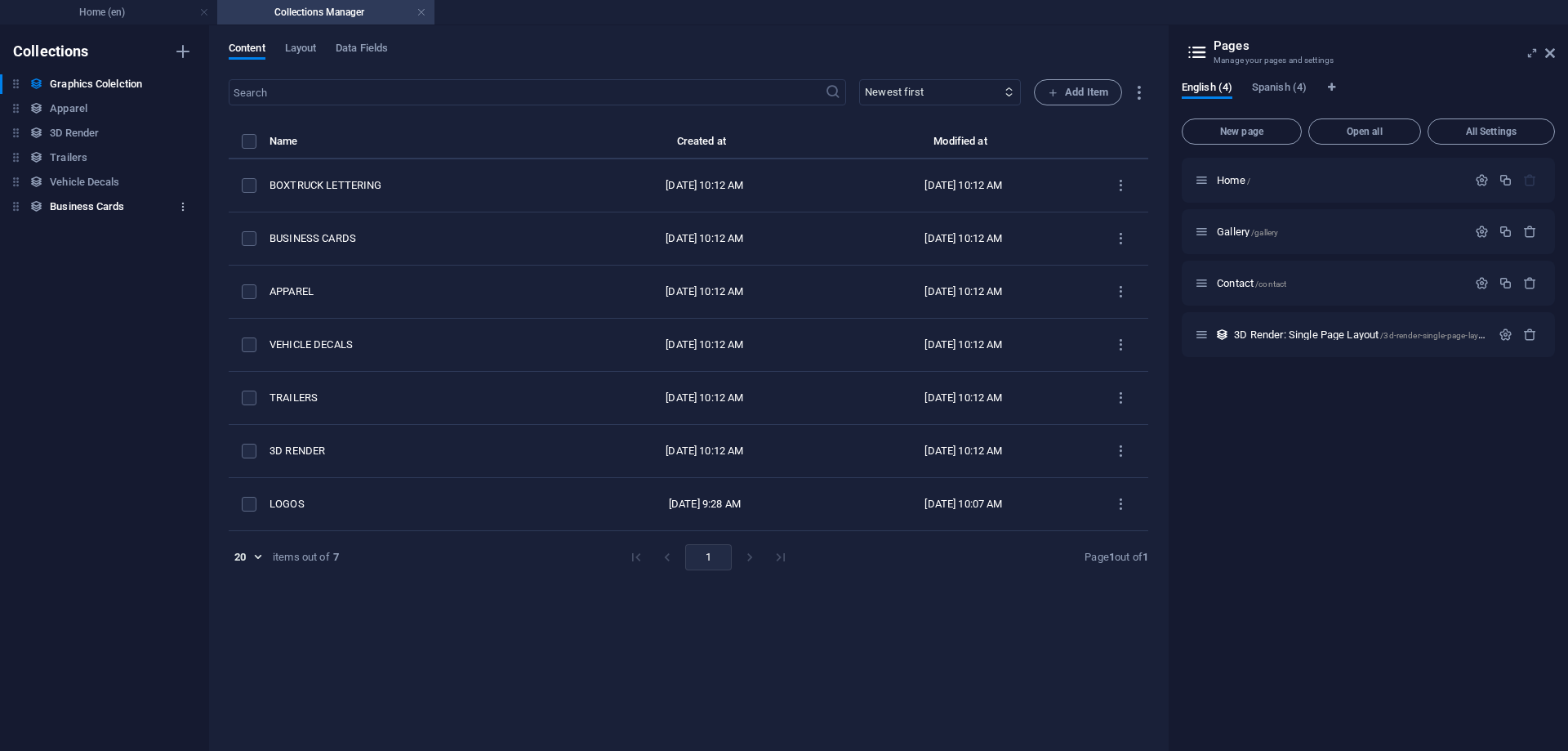
click at [177, 207] on icon "button" at bounding box center [183, 206] width 11 height 11
click at [178, 322] on h6 "Delete" at bounding box center [196, 318] width 44 height 20
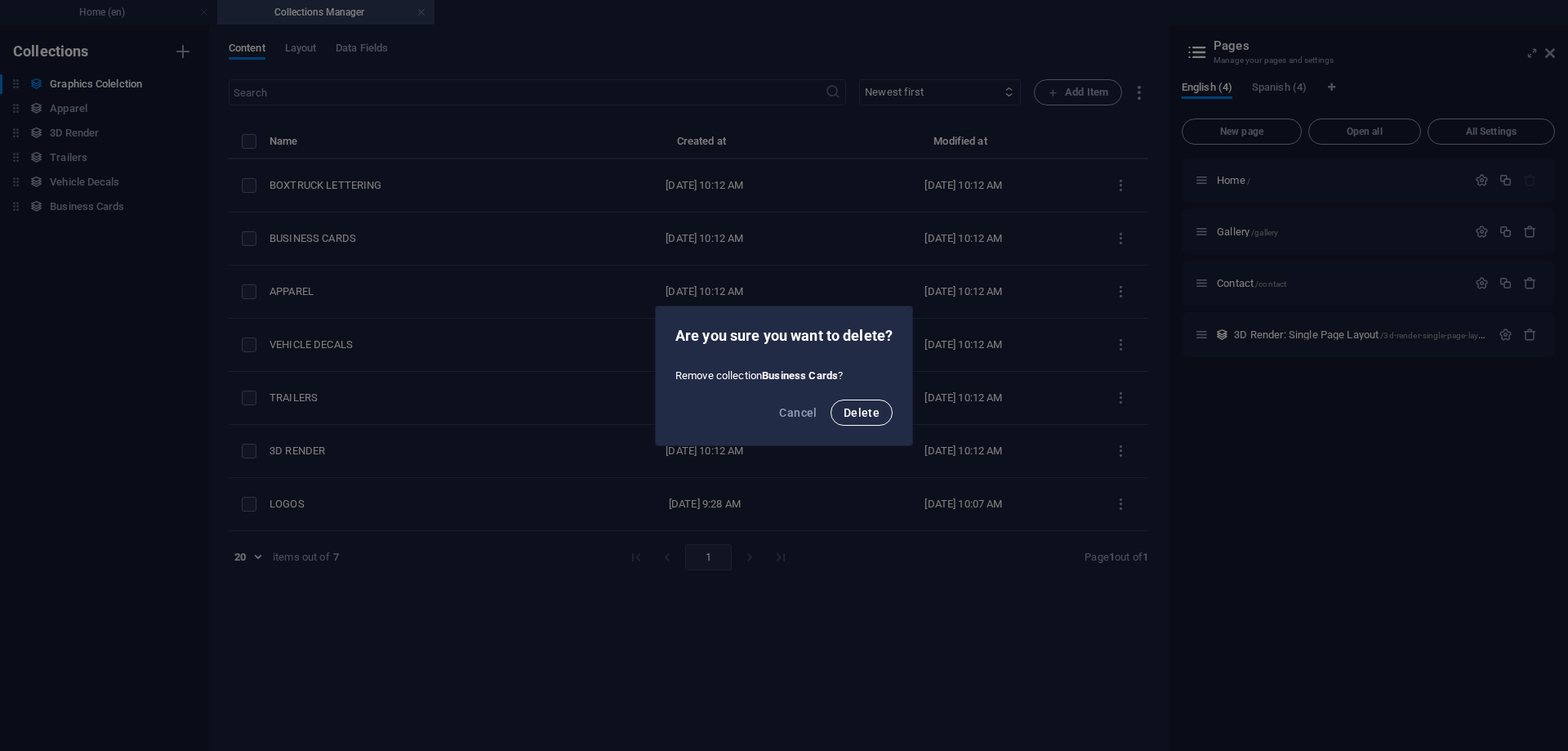
click at [843, 418] on button "Delete" at bounding box center [861, 413] width 62 height 26
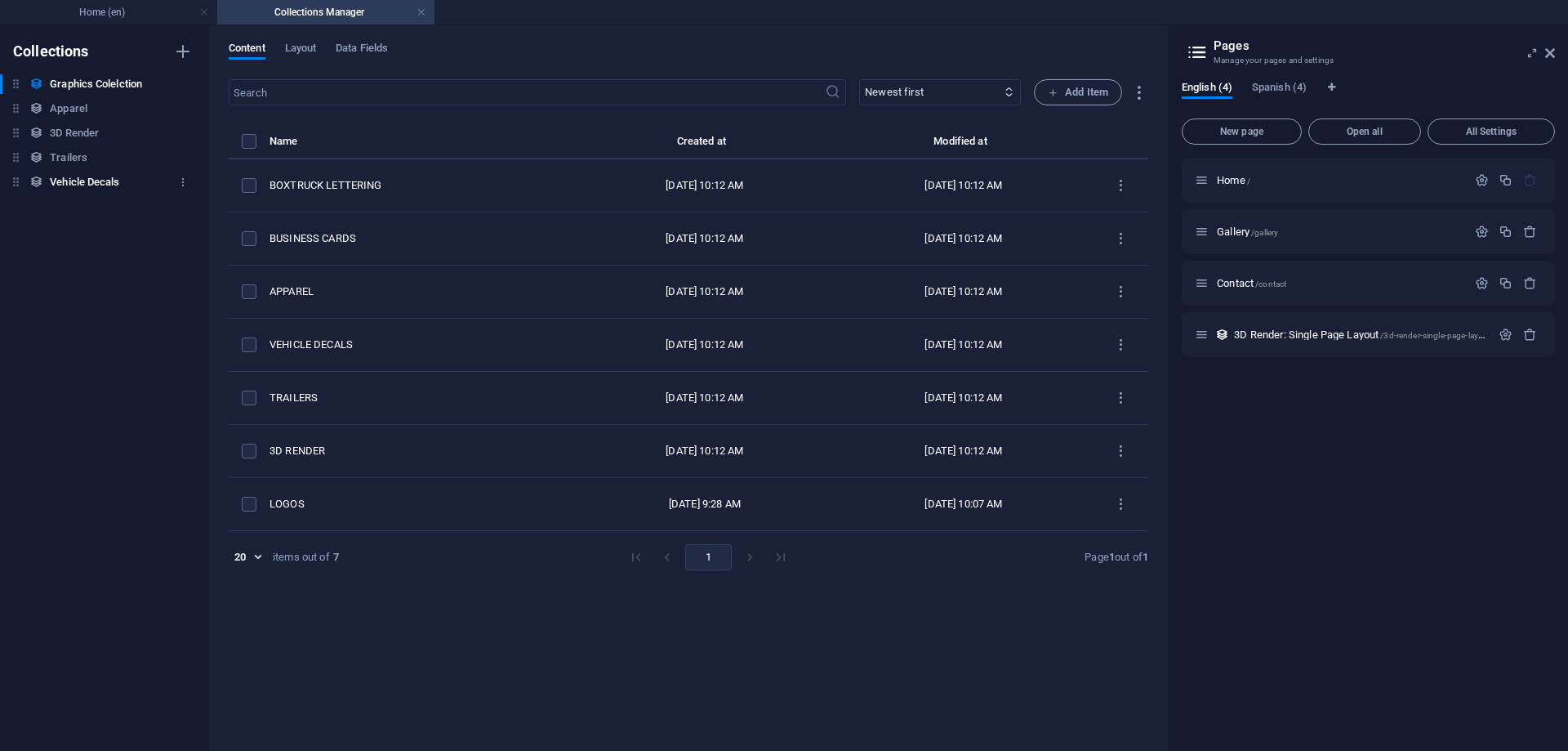
click at [153, 183] on div "Vehicle Decals Vehicle Decals" at bounding box center [96, 182] width 192 height 20
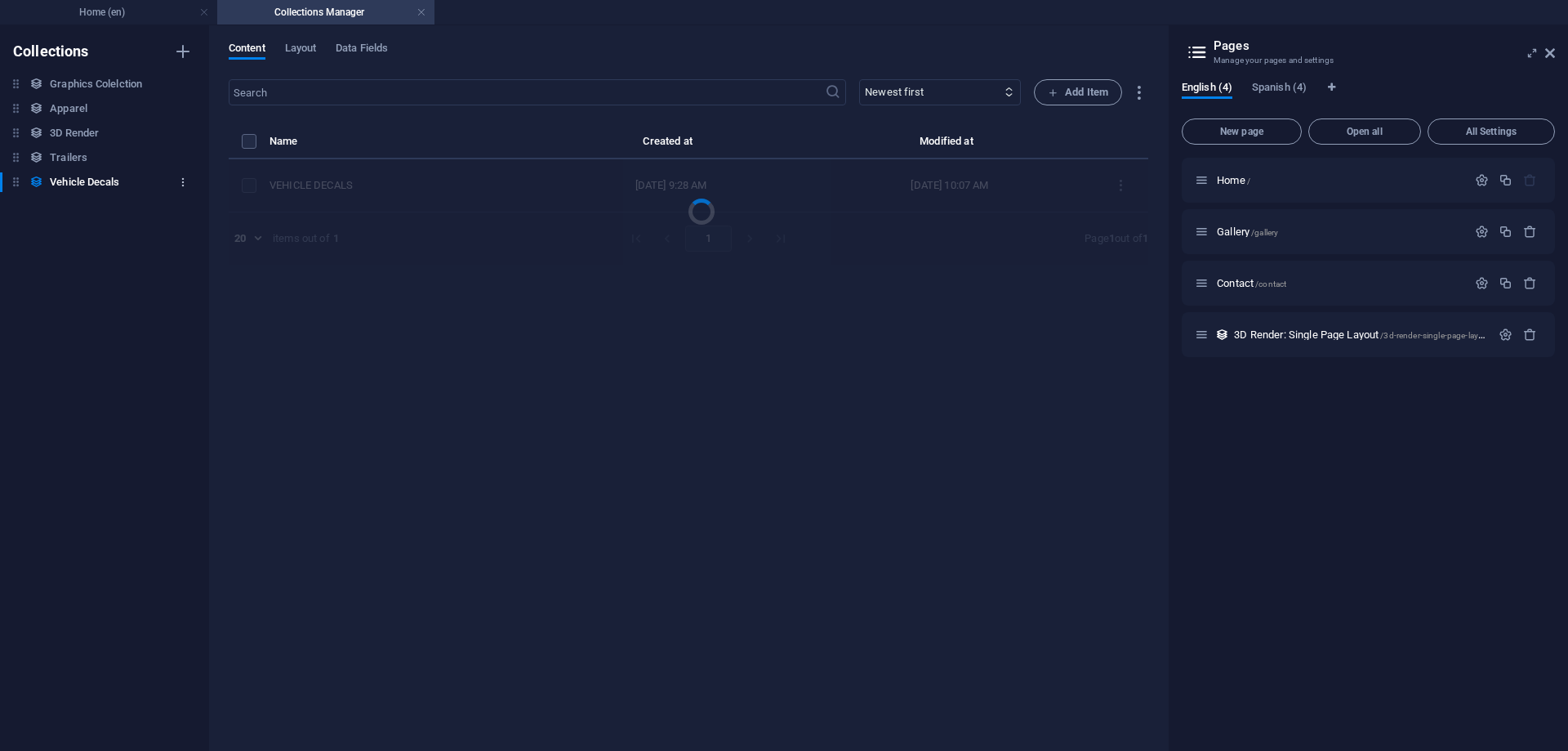
click at [186, 186] on icon "button" at bounding box center [183, 182] width 11 height 11
click at [200, 283] on h6 "Delete" at bounding box center [196, 292] width 44 height 20
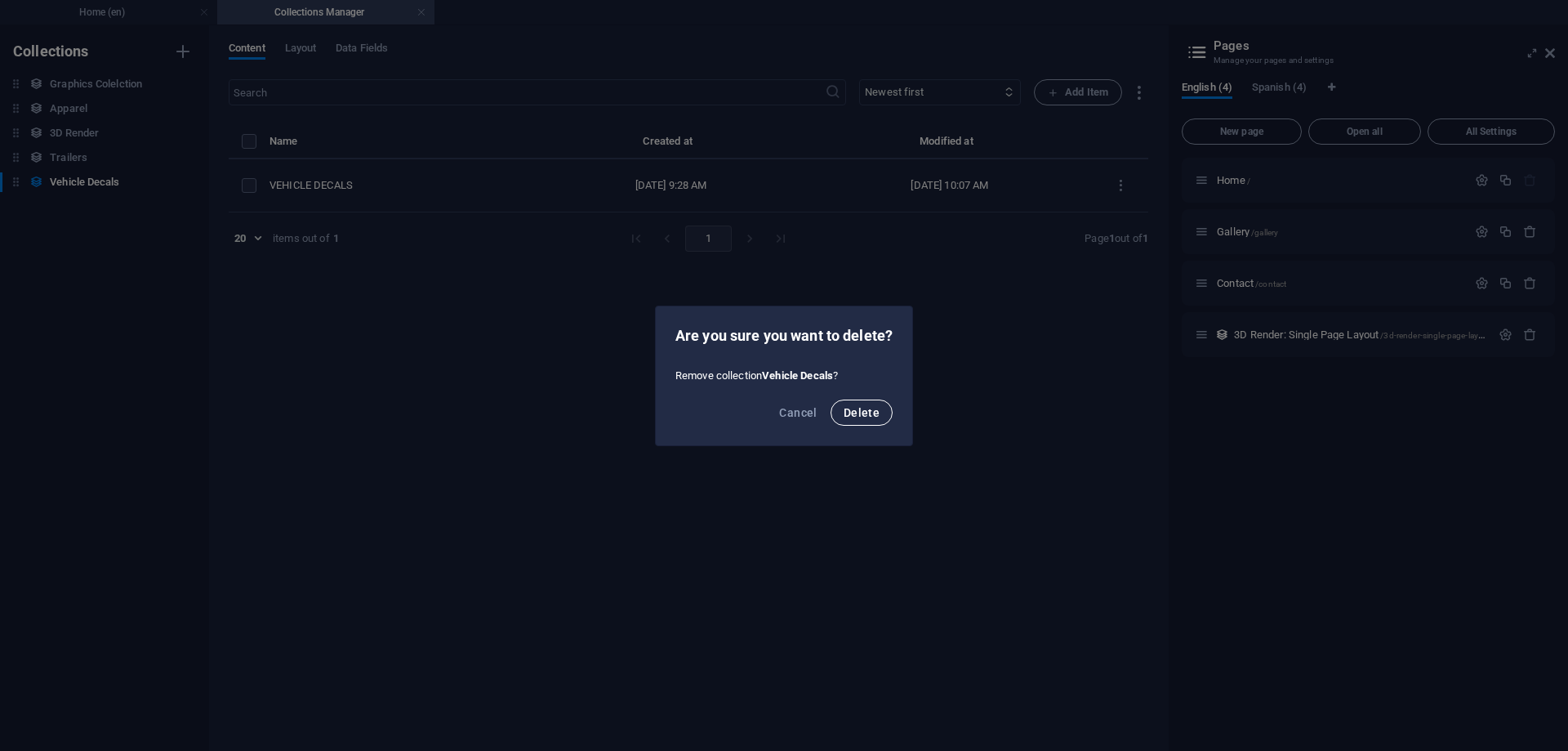
click at [869, 403] on button "Delete" at bounding box center [861, 413] width 62 height 26
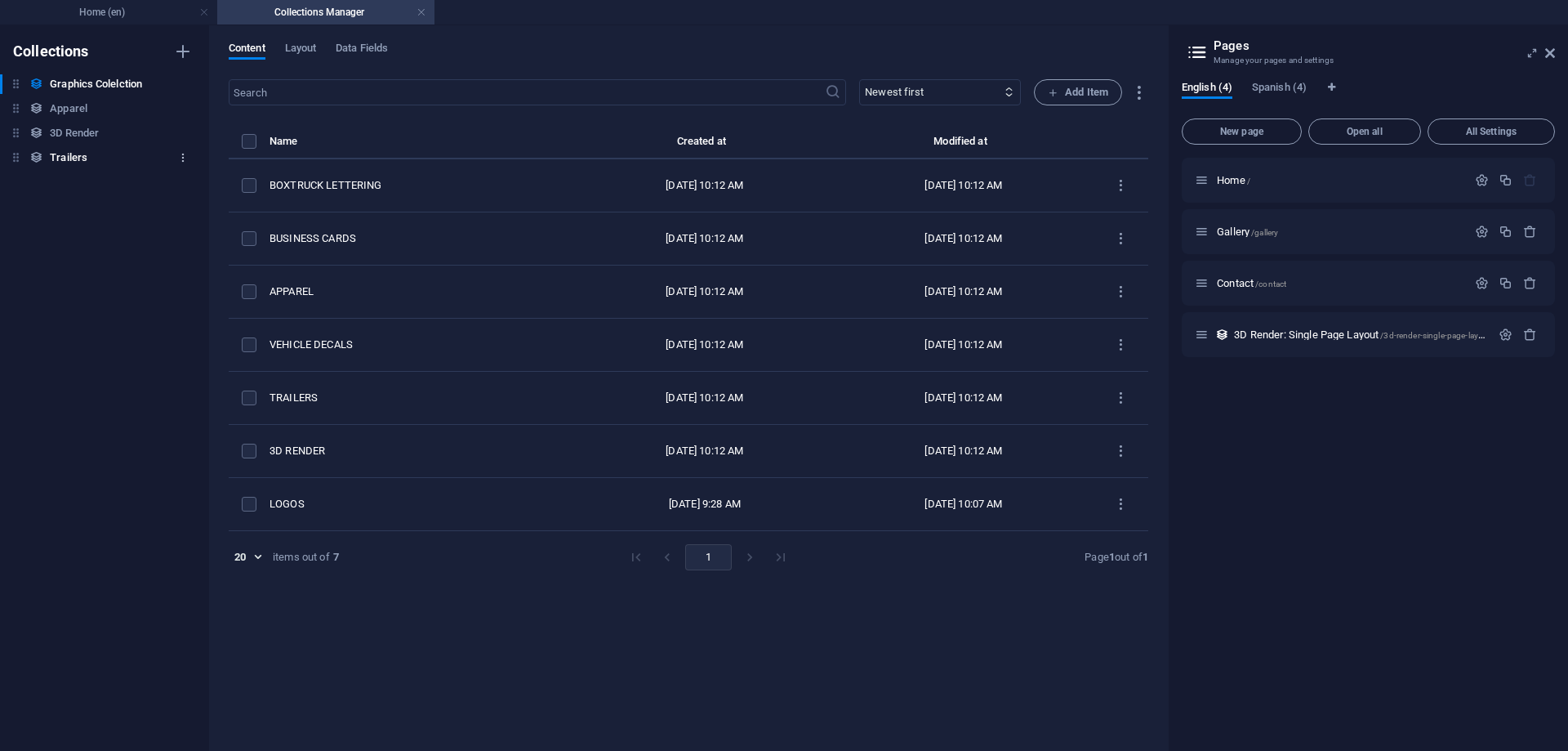
click at [185, 149] on button "button" at bounding box center [182, 158] width 20 height 26
click at [207, 273] on h6 "Delete" at bounding box center [196, 268] width 44 height 20
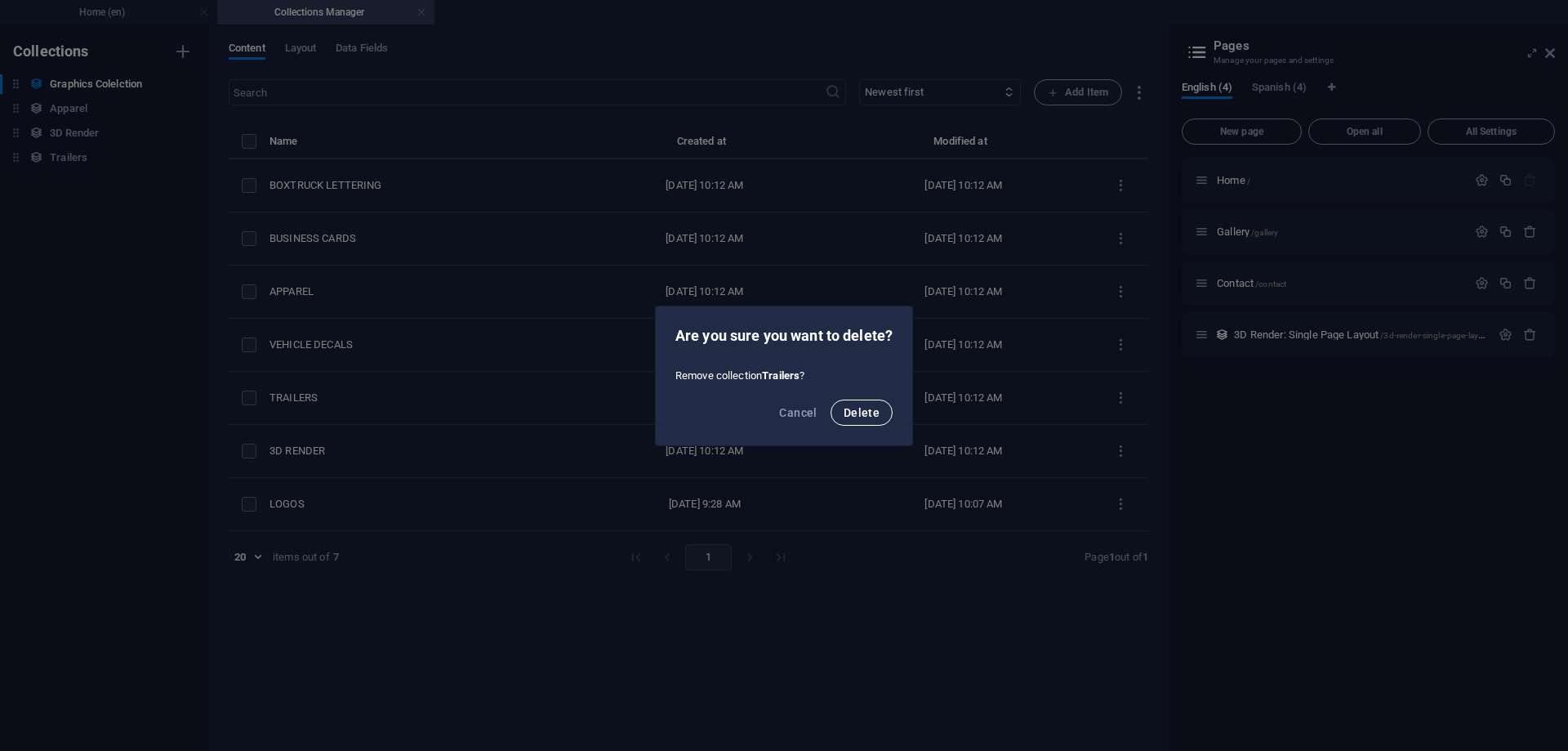
click at [857, 423] on button "Delete" at bounding box center [861, 413] width 62 height 26
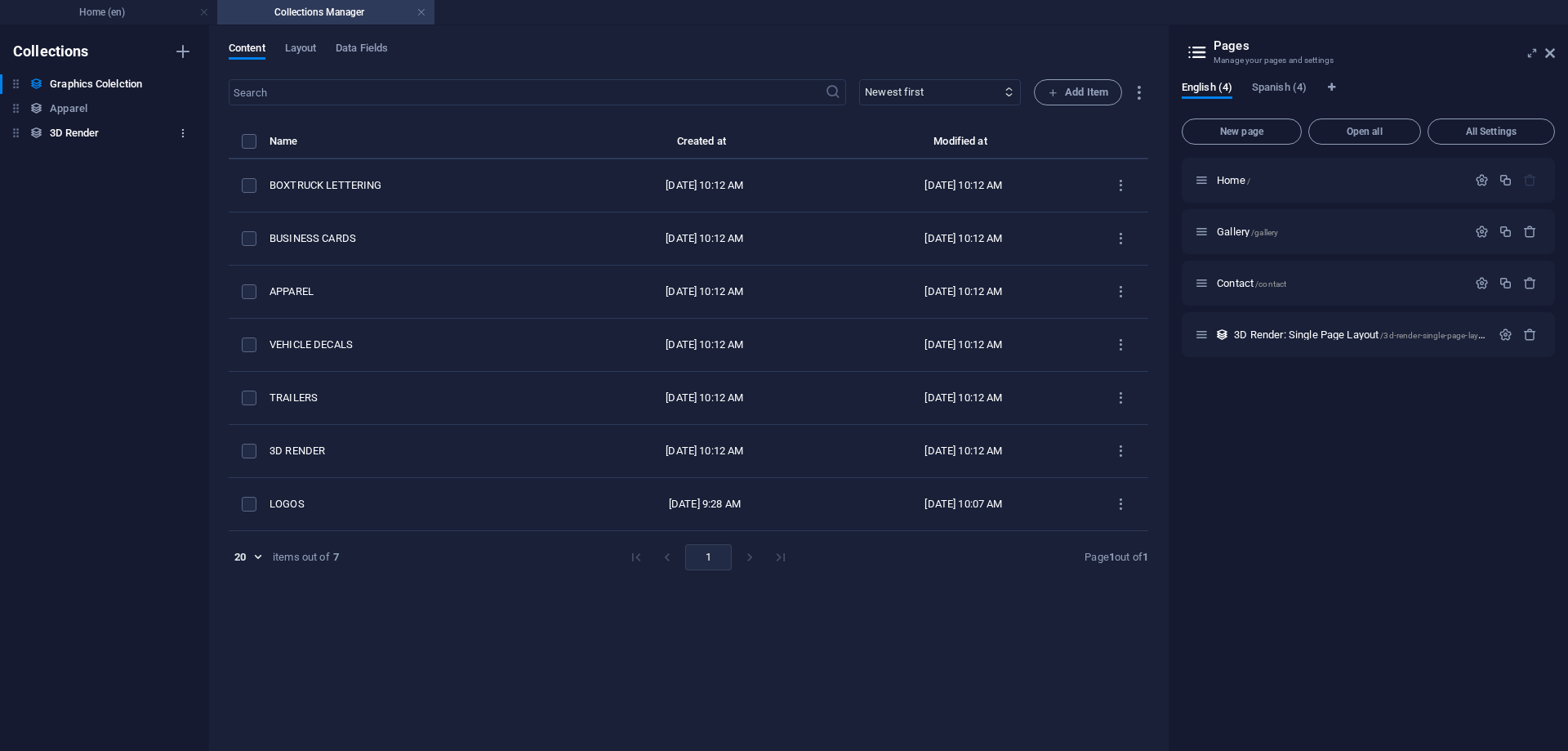
click at [182, 137] on icon "button" at bounding box center [183, 133] width 11 height 11
click at [199, 243] on h6 "Delete" at bounding box center [196, 244] width 44 height 20
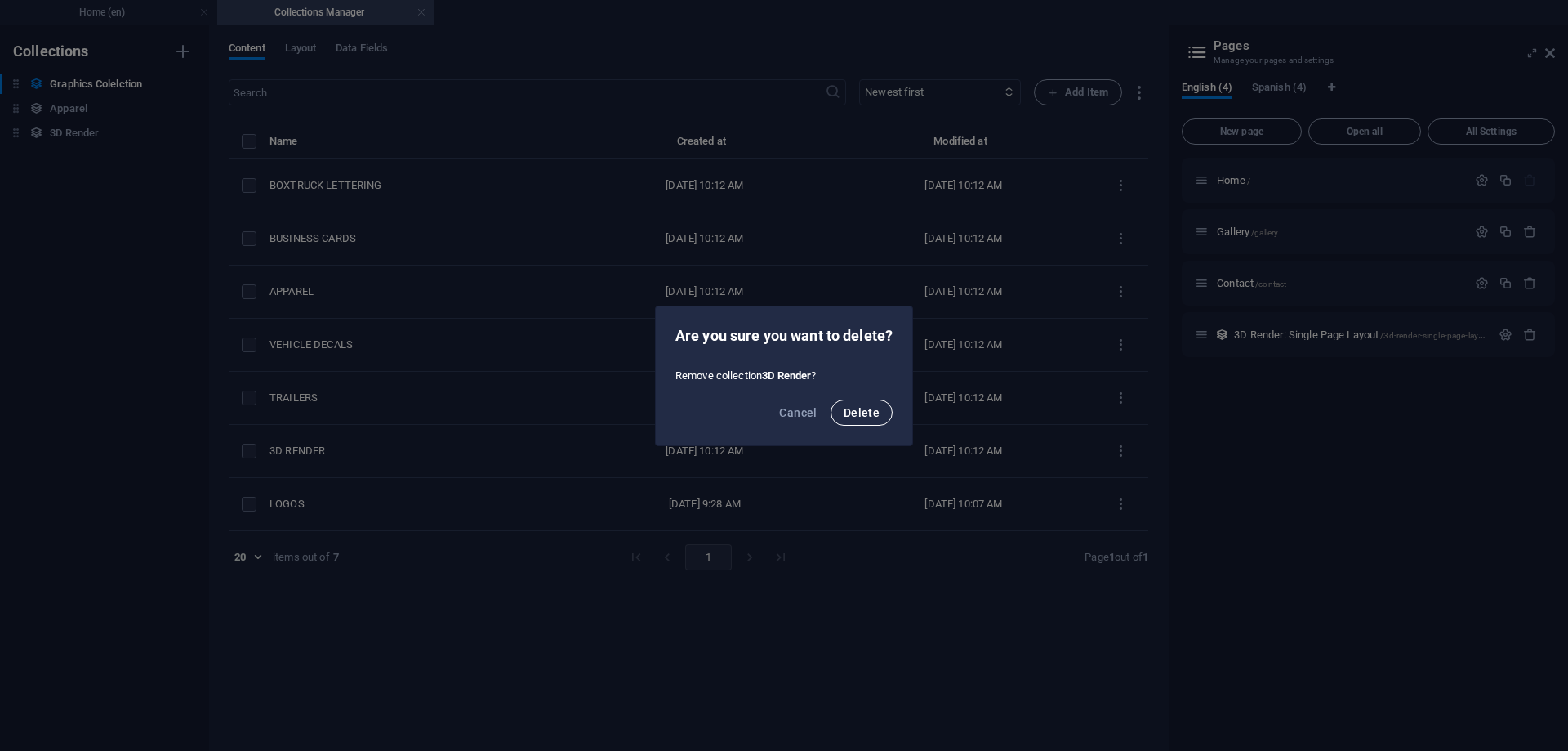
click at [869, 406] on span "Delete" at bounding box center [861, 413] width 35 height 13
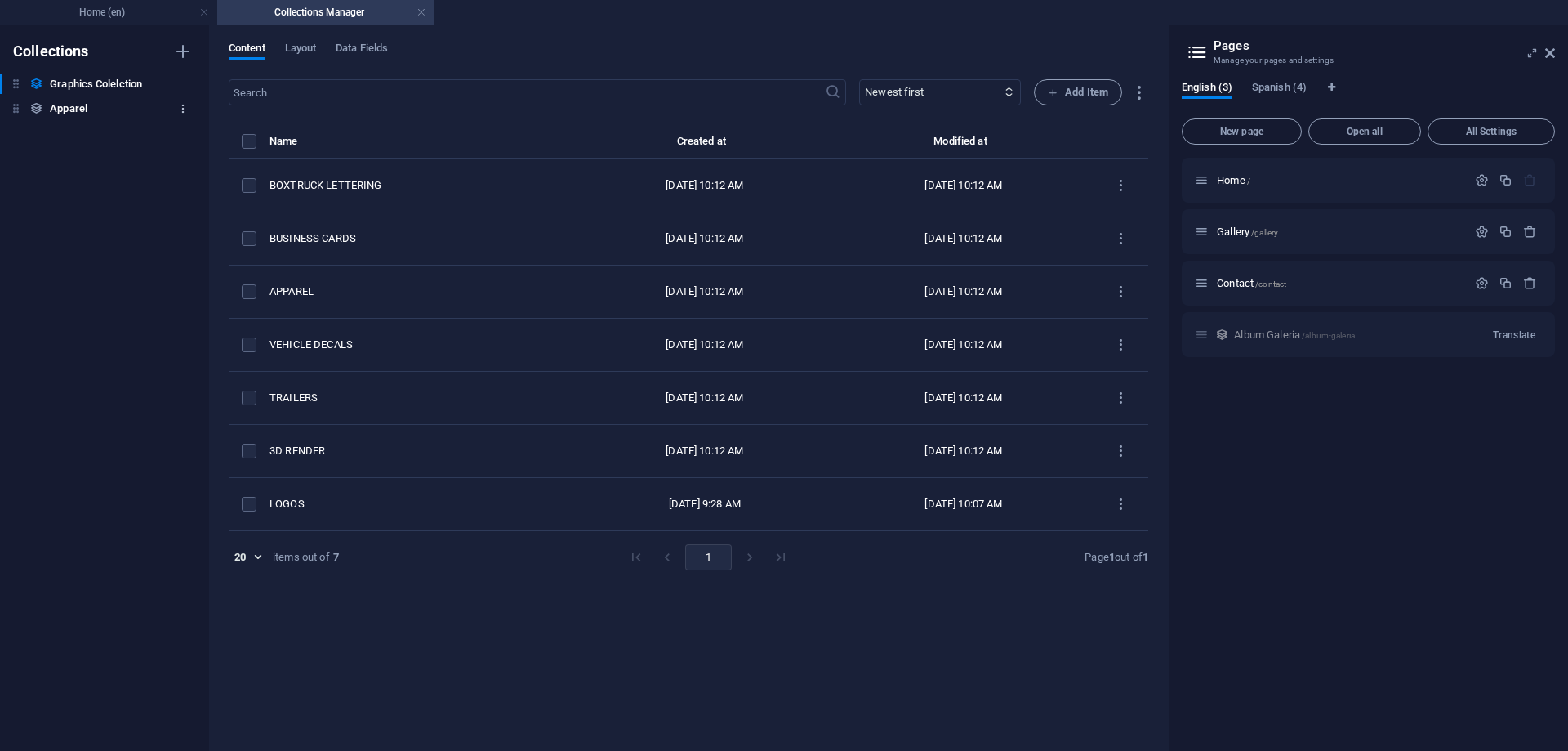
click at [177, 111] on button "button" at bounding box center [182, 108] width 20 height 26
click at [184, 225] on h6 "Delete" at bounding box center [196, 220] width 44 height 20
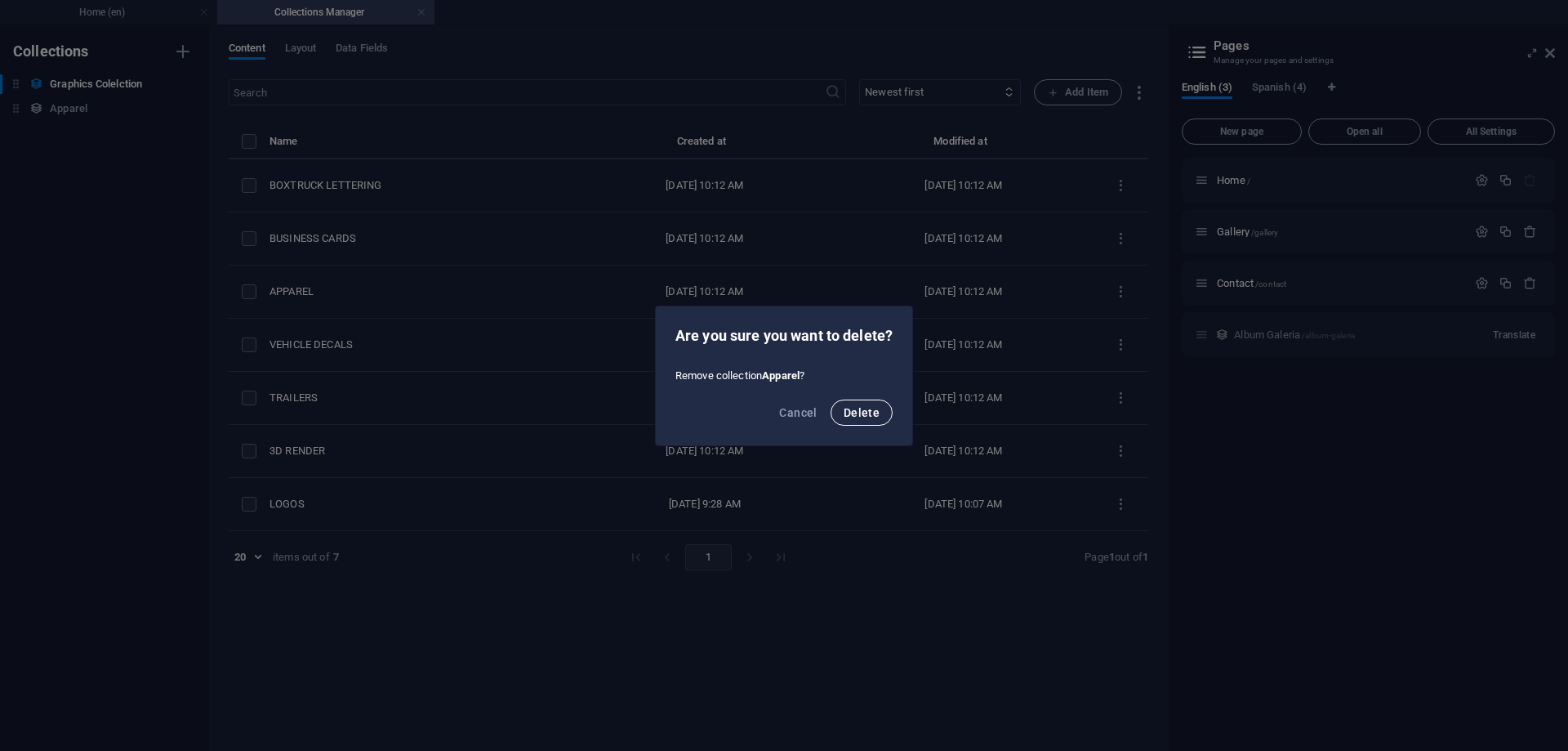
click at [841, 416] on button "Delete" at bounding box center [861, 413] width 62 height 26
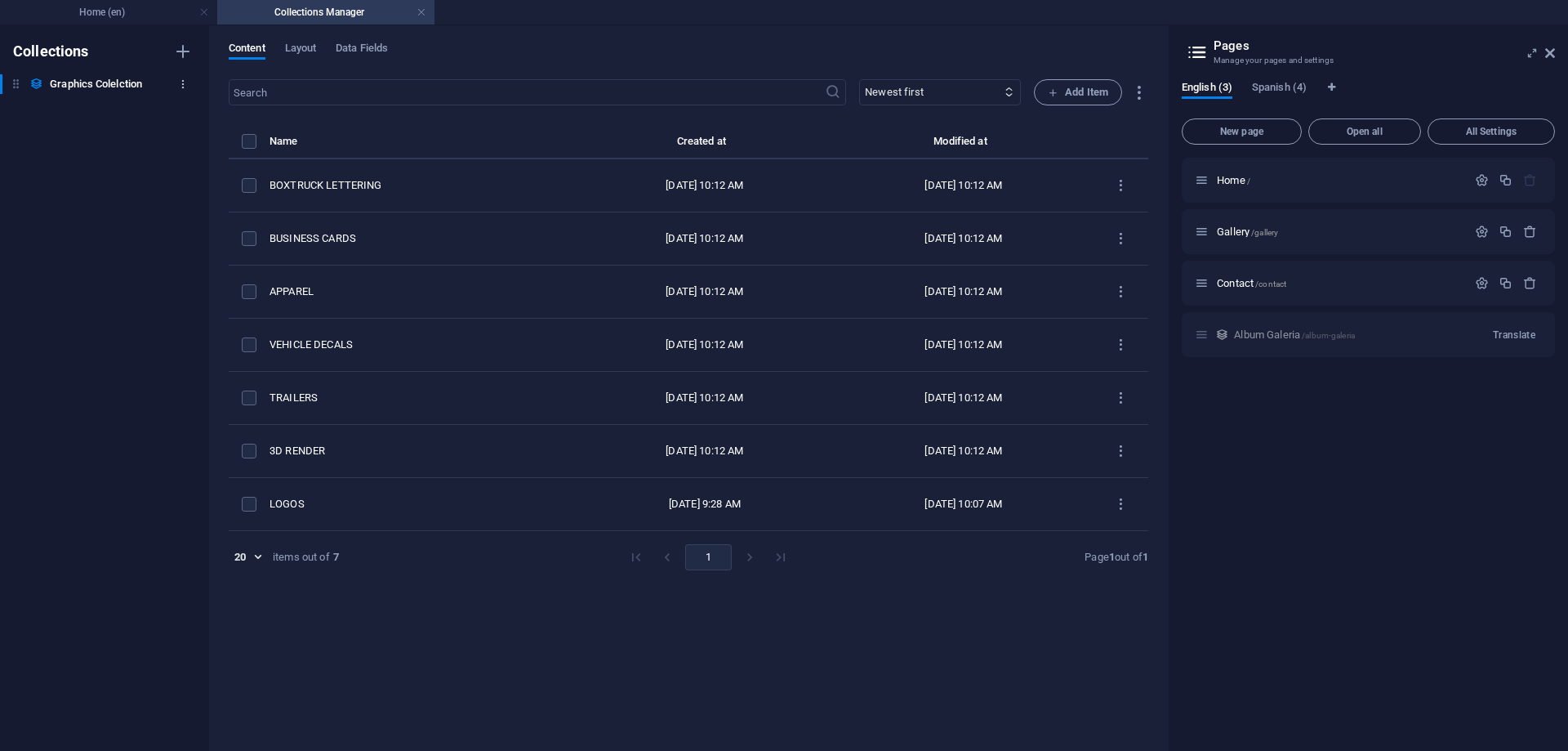
click at [179, 84] on icon "button" at bounding box center [183, 84] width 11 height 11
click at [185, 123] on h6 "Rename" at bounding box center [196, 117] width 44 height 20
type input "Albums"
click at [292, 51] on span "Layout" at bounding box center [301, 50] width 32 height 22
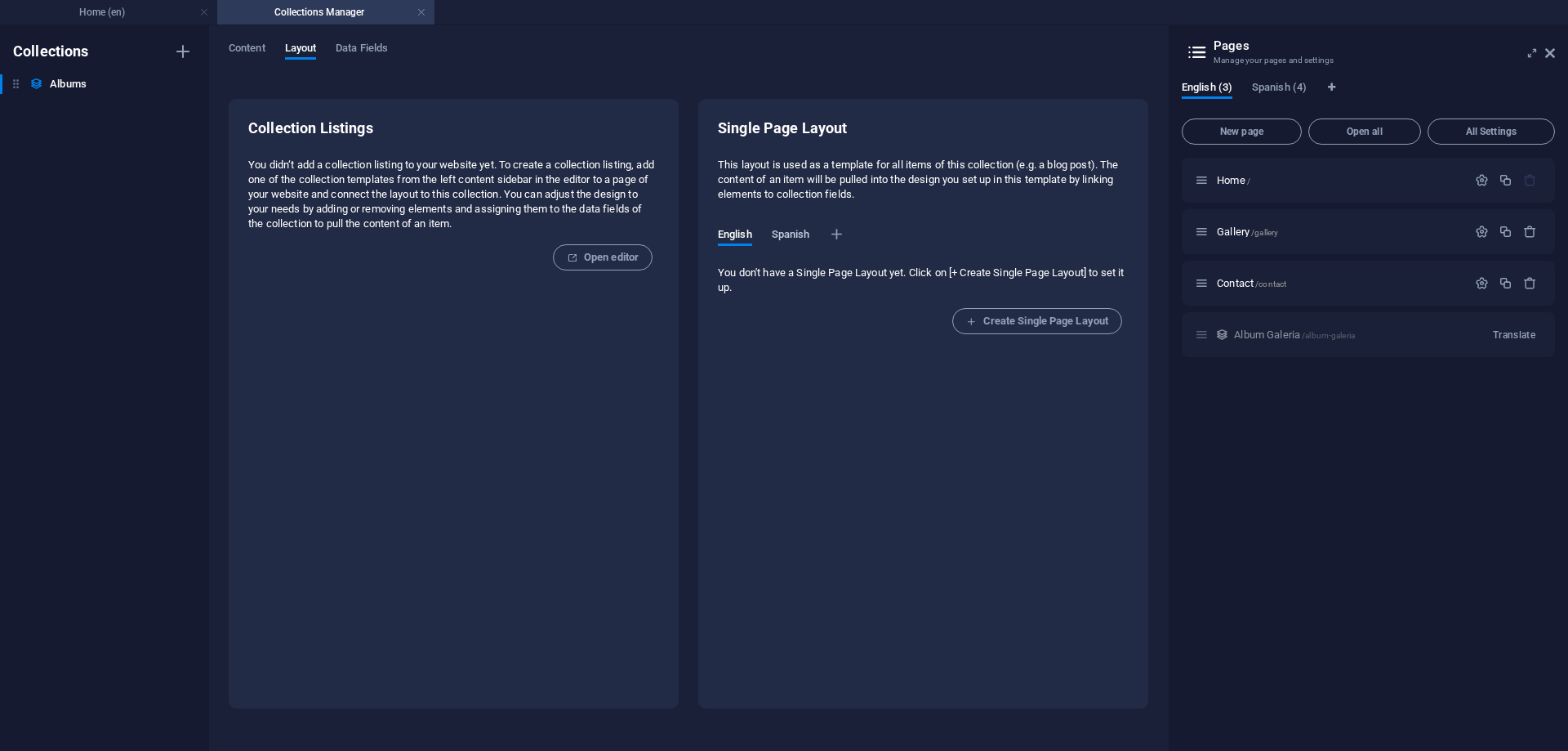
click at [784, 232] on span "Spanish" at bounding box center [790, 236] width 38 height 22
click at [743, 243] on span "English" at bounding box center [735, 236] width 35 height 22
click at [243, 39] on div "Content Layout Data Fields Collection Listings You didn‘t add a collection list…" at bounding box center [688, 388] width 959 height 726
click at [245, 38] on div "Content Layout Data Fields Collection Listings You didn‘t add a collection list…" at bounding box center [688, 388] width 959 height 726
click at [245, 41] on div "Content Layout Data Fields Collection Listings You didn‘t add a collection list…" at bounding box center [688, 388] width 959 height 726
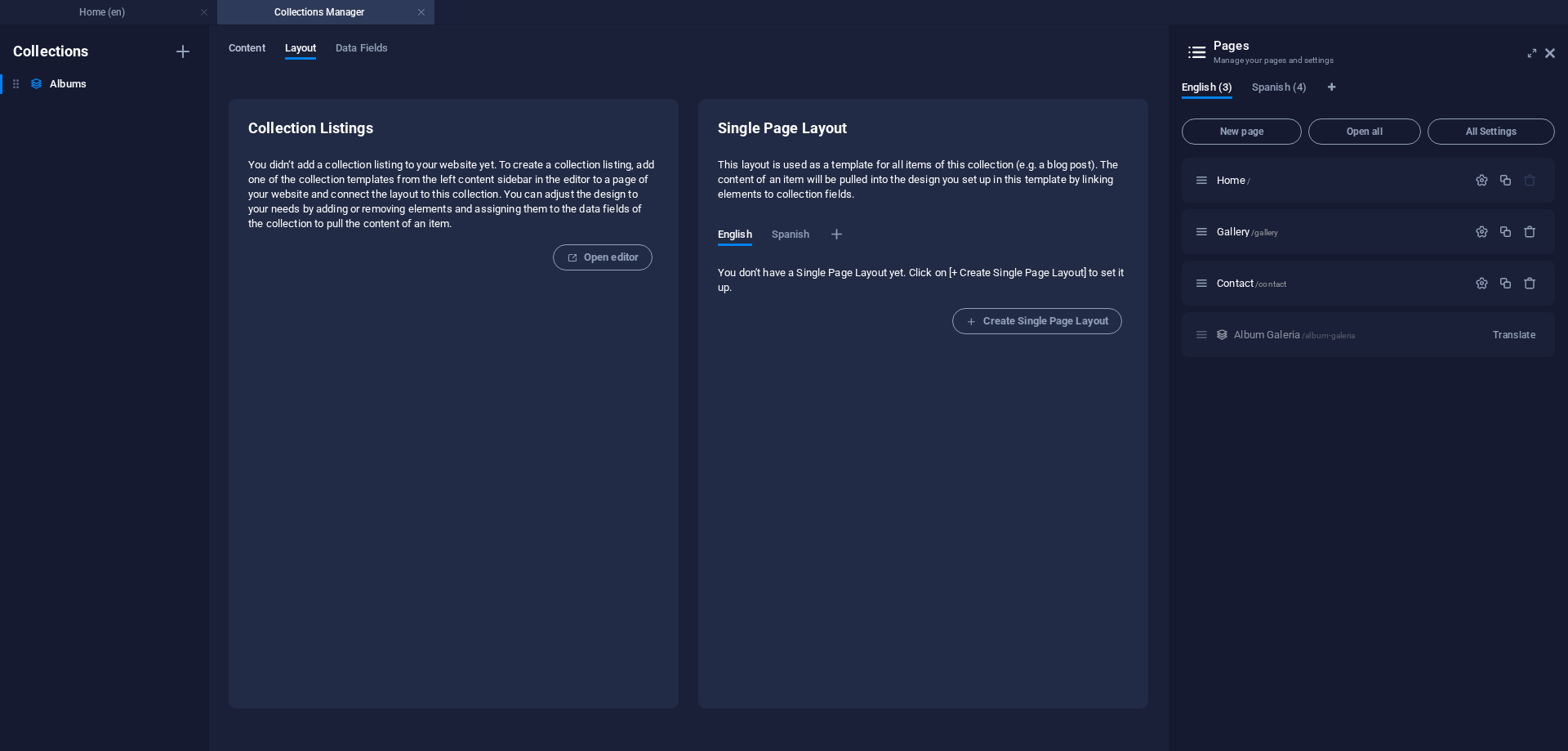
click at [245, 43] on span "Content" at bounding box center [247, 50] width 36 height 22
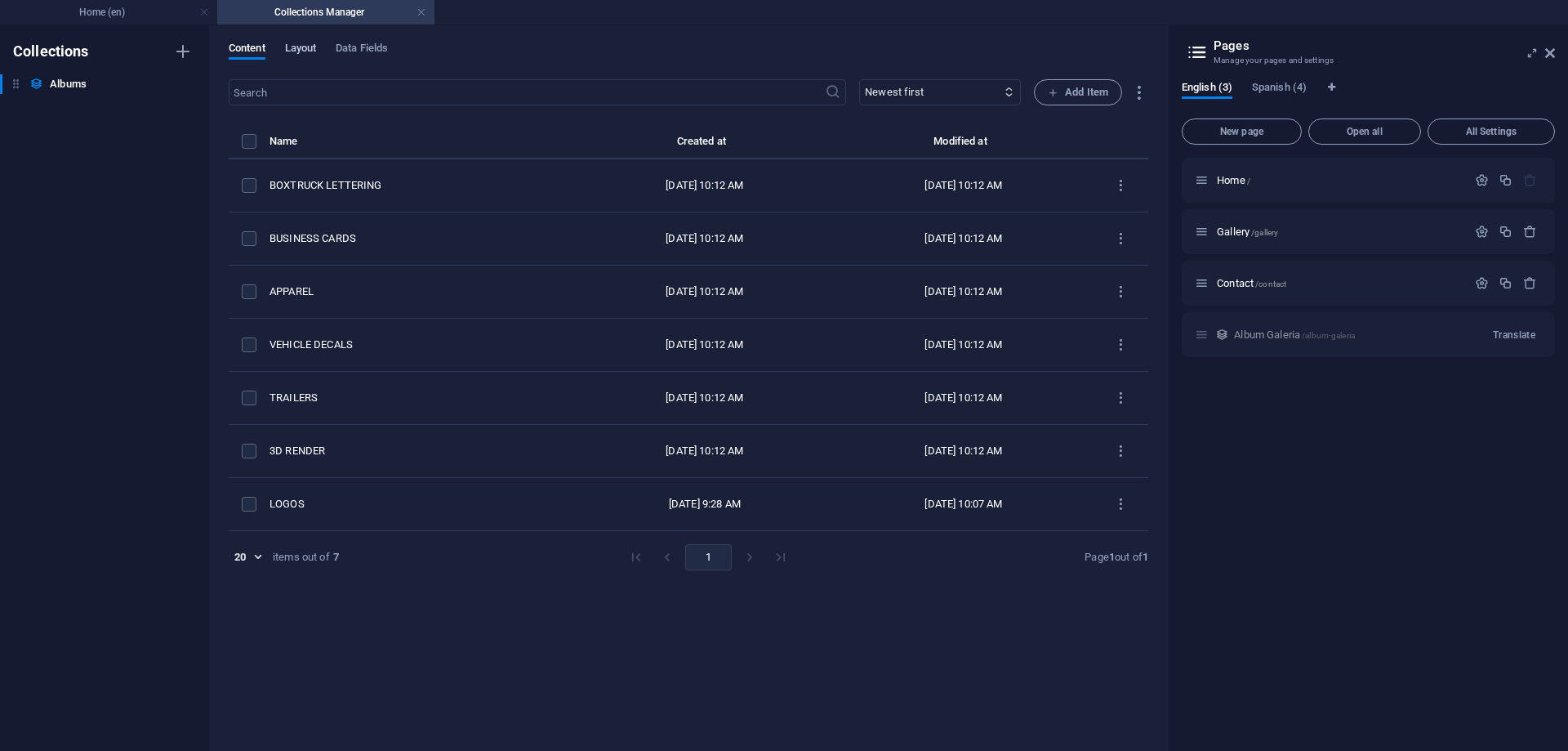
click at [309, 53] on span "Layout" at bounding box center [301, 50] width 32 height 22
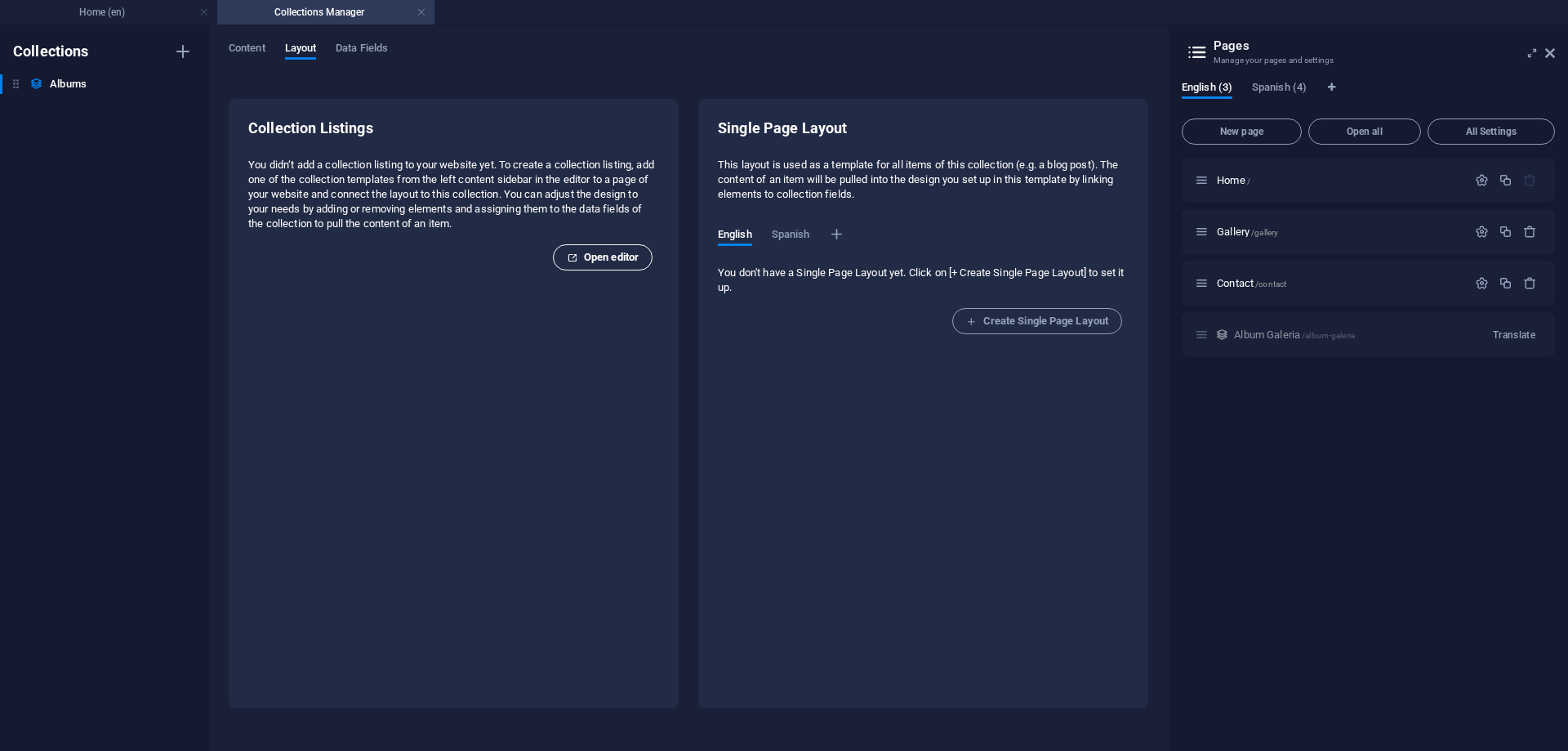
click at [599, 264] on span "Open editor" at bounding box center [602, 257] width 72 height 20
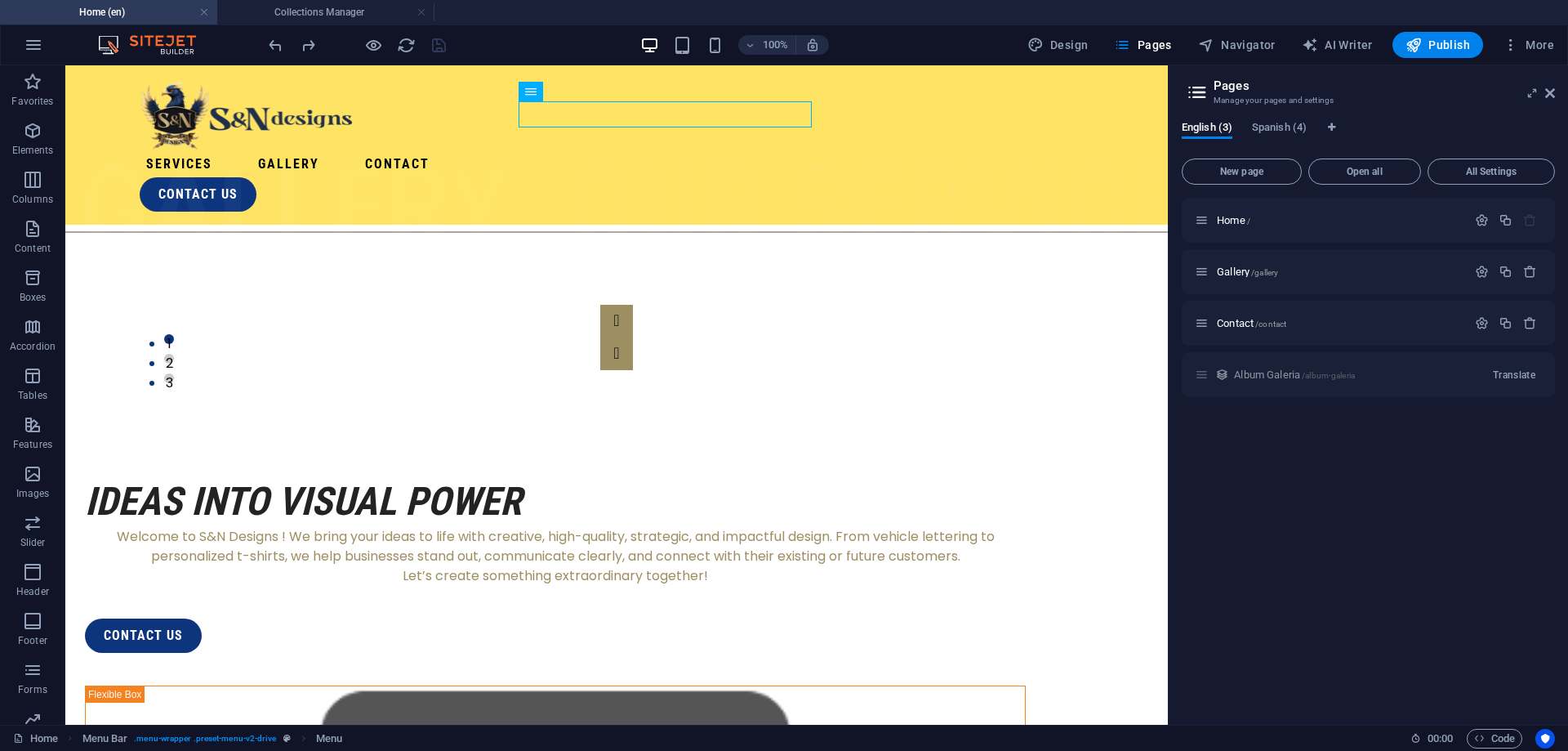
click at [1262, 370] on div "Album Galeria /album-galeria Translate" at bounding box center [1369, 375] width 374 height 45
click at [1224, 378] on div "Album Galeria /album-galeria Translate" at bounding box center [1369, 375] width 374 height 45
click at [1302, 381] on div "Album Galeria /album-galeria Translate" at bounding box center [1369, 375] width 374 height 45
click at [1302, 377] on div "Album Galeria /album-galeria Translate" at bounding box center [1369, 375] width 374 height 45
click at [1249, 168] on span "New page" at bounding box center [1241, 171] width 106 height 9
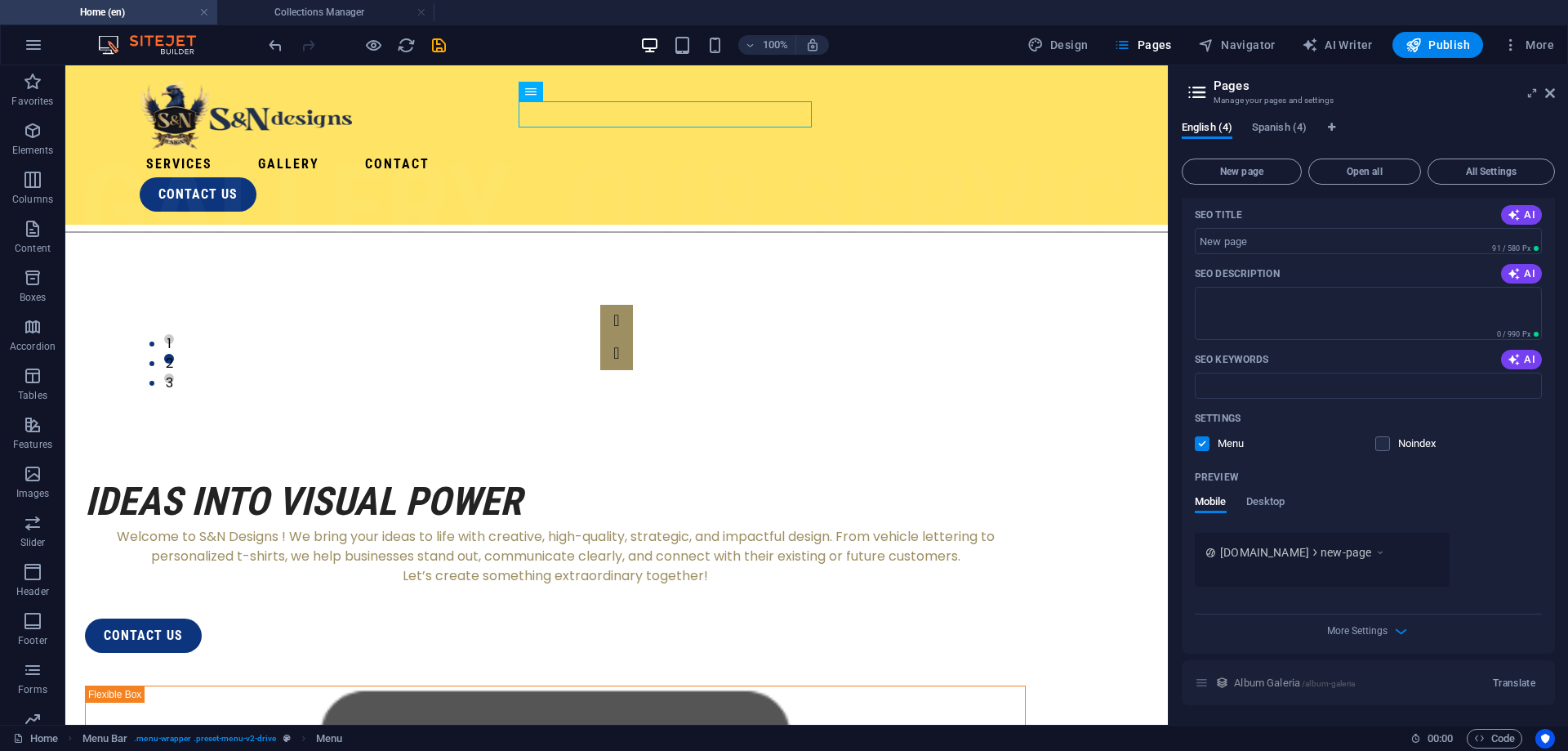
scroll to position [0, 0]
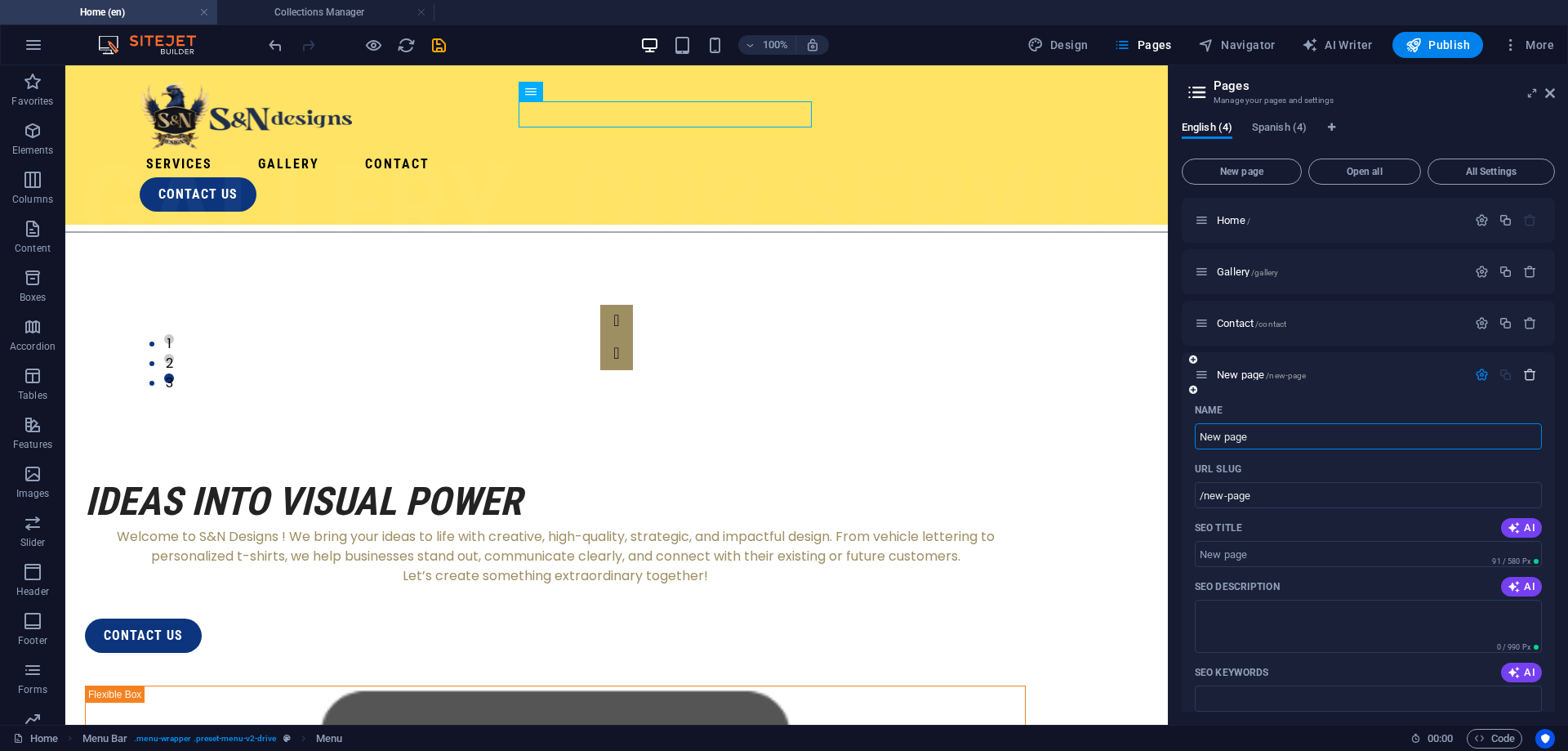
click at [1528, 368] on icon "button" at bounding box center [1530, 375] width 14 height 14
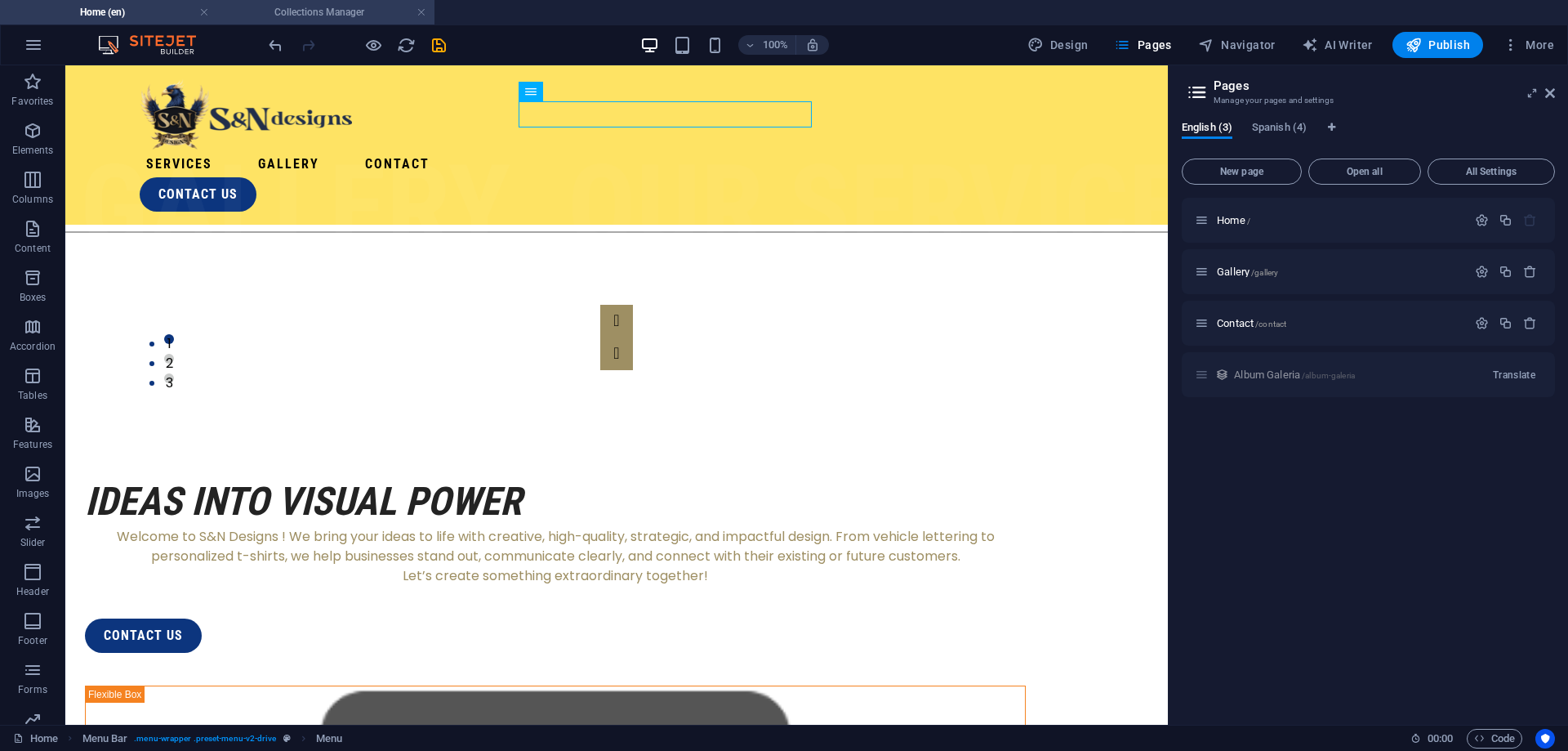
click at [341, 9] on h4 "Collections Manager" at bounding box center [326, 11] width 218 height 18
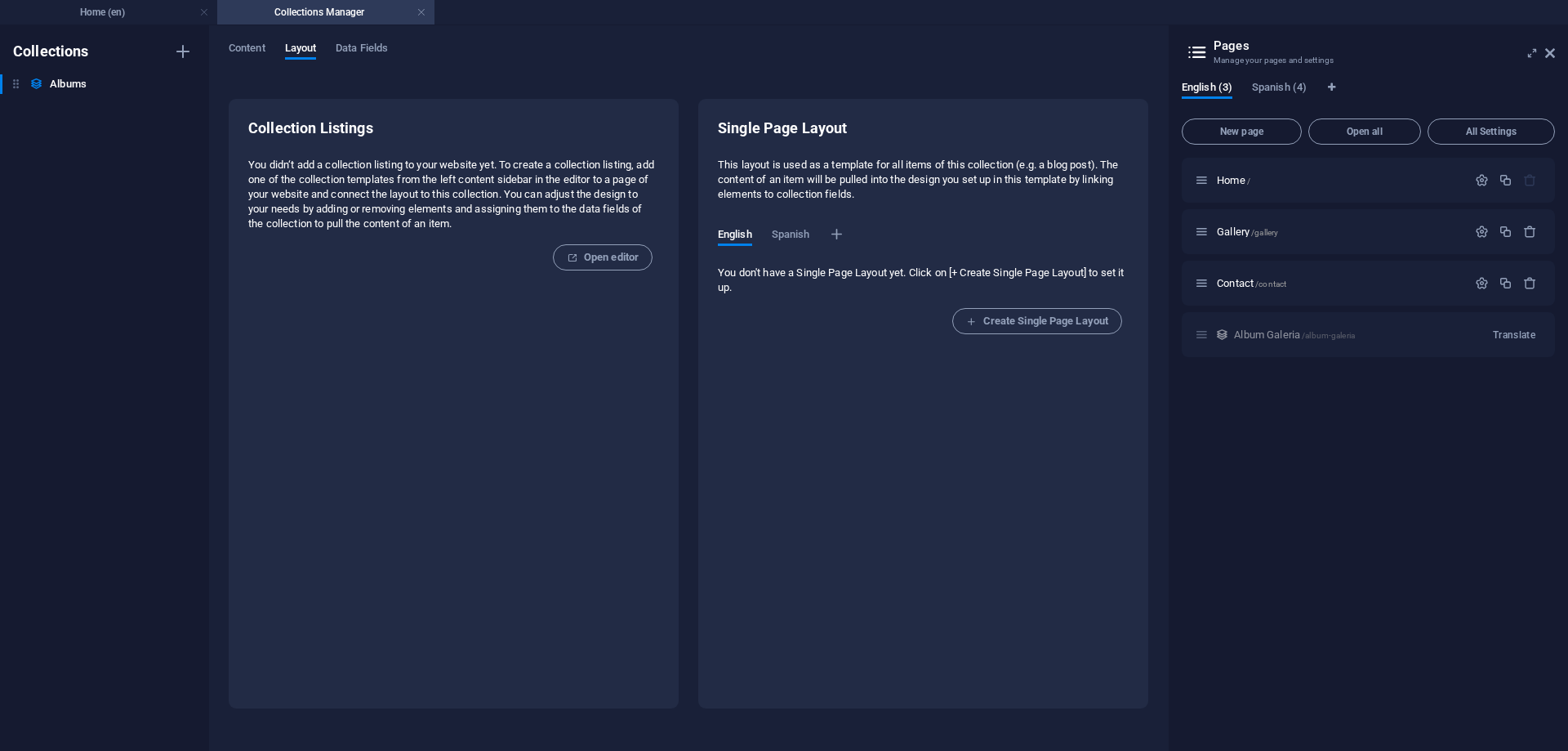
click at [506, 163] on p "You didn‘t add a collection listing to your website yet. To create a collection…" at bounding box center [454, 194] width 411 height 74
drag, startPoint x: 462, startPoint y: 182, endPoint x: 624, endPoint y: 204, distance: 163.5
click at [498, 182] on p "You didn‘t add a collection listing to your website yet. To create a collection…" at bounding box center [454, 194] width 411 height 74
click at [1067, 326] on span "Create Single Page Layout" at bounding box center [1038, 320] width 142 height 20
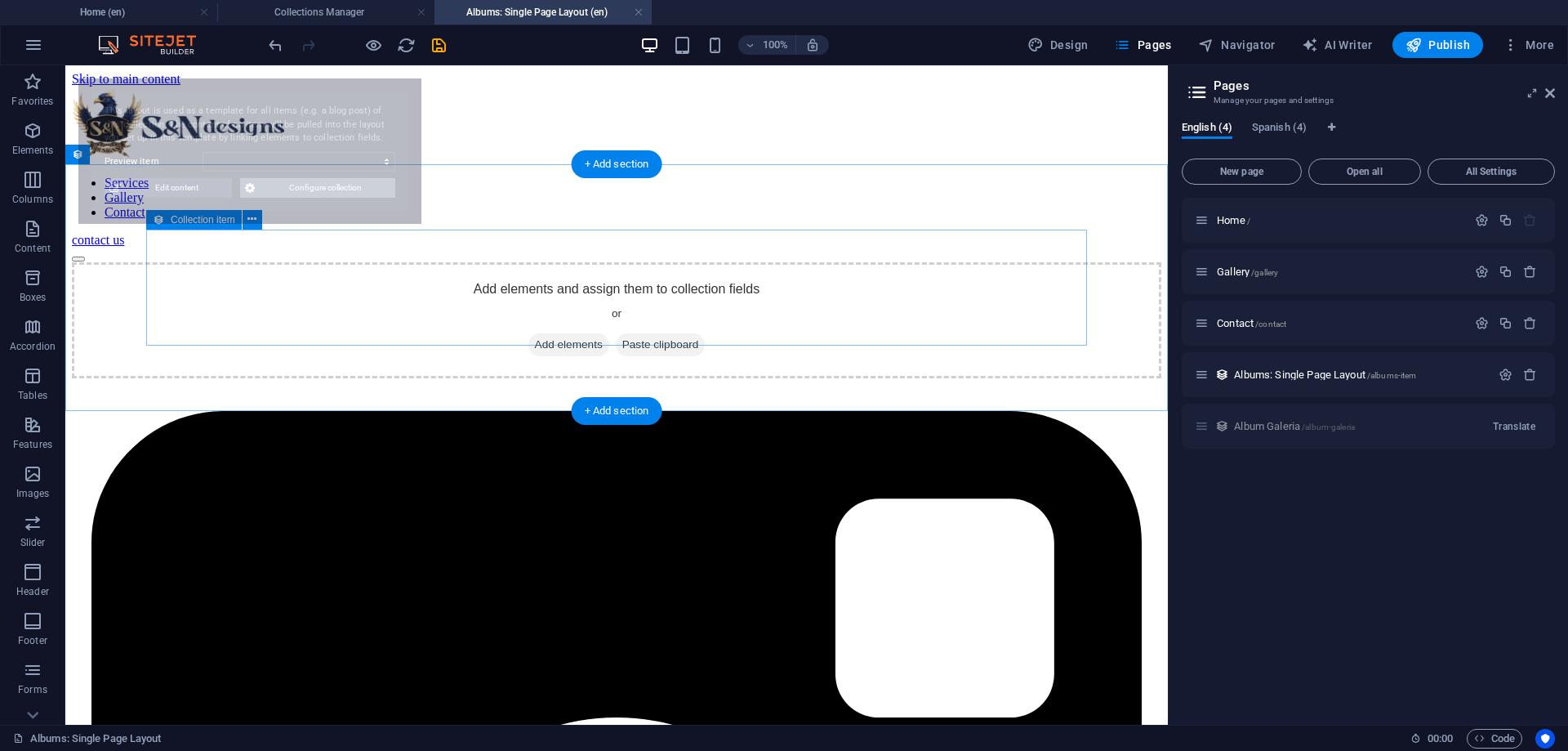
select select "68b6fb471f1875e10103e180"
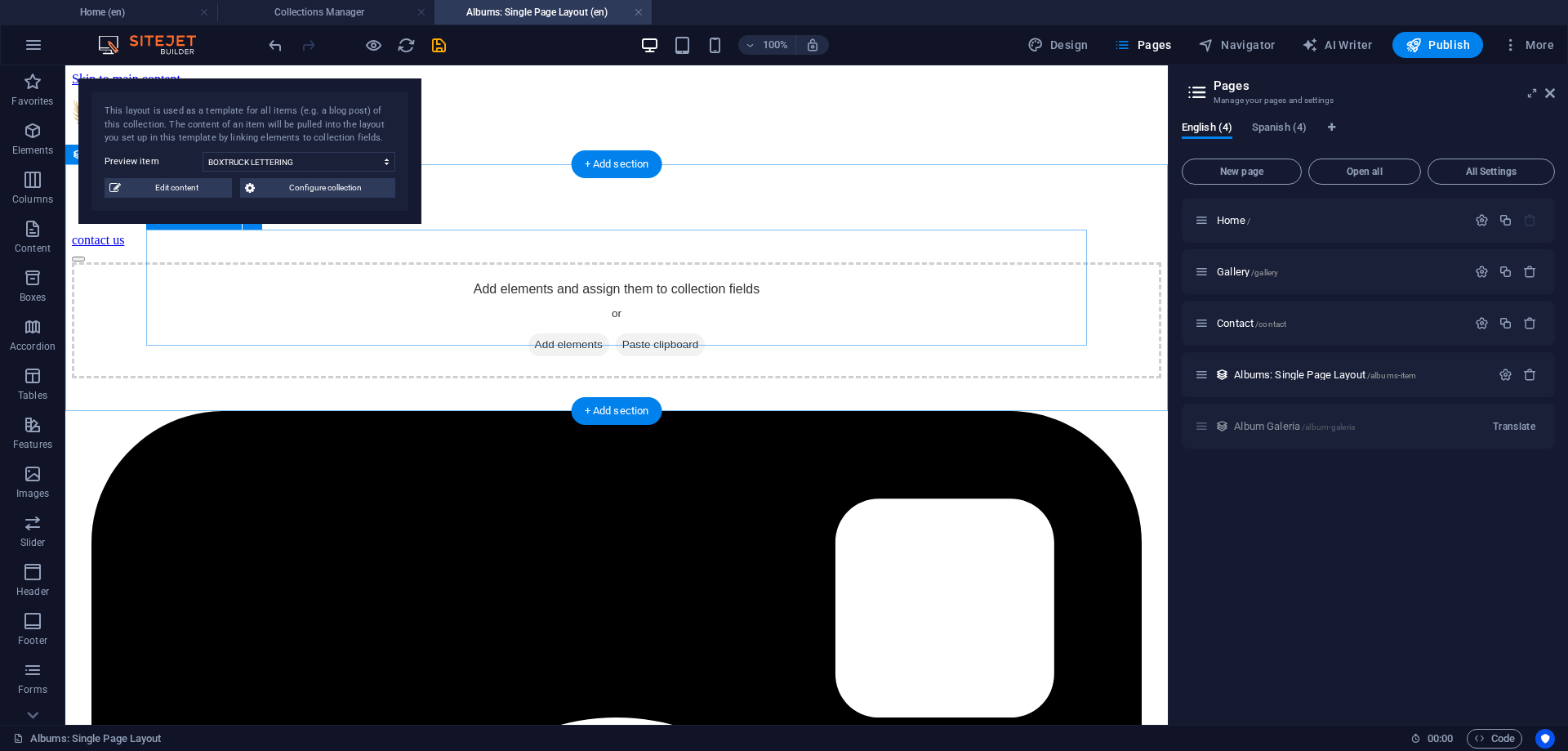
click at [547, 262] on div "Add elements and assign them to collection fields or Add elements Paste clipboa…" at bounding box center [616, 320] width 1090 height 116
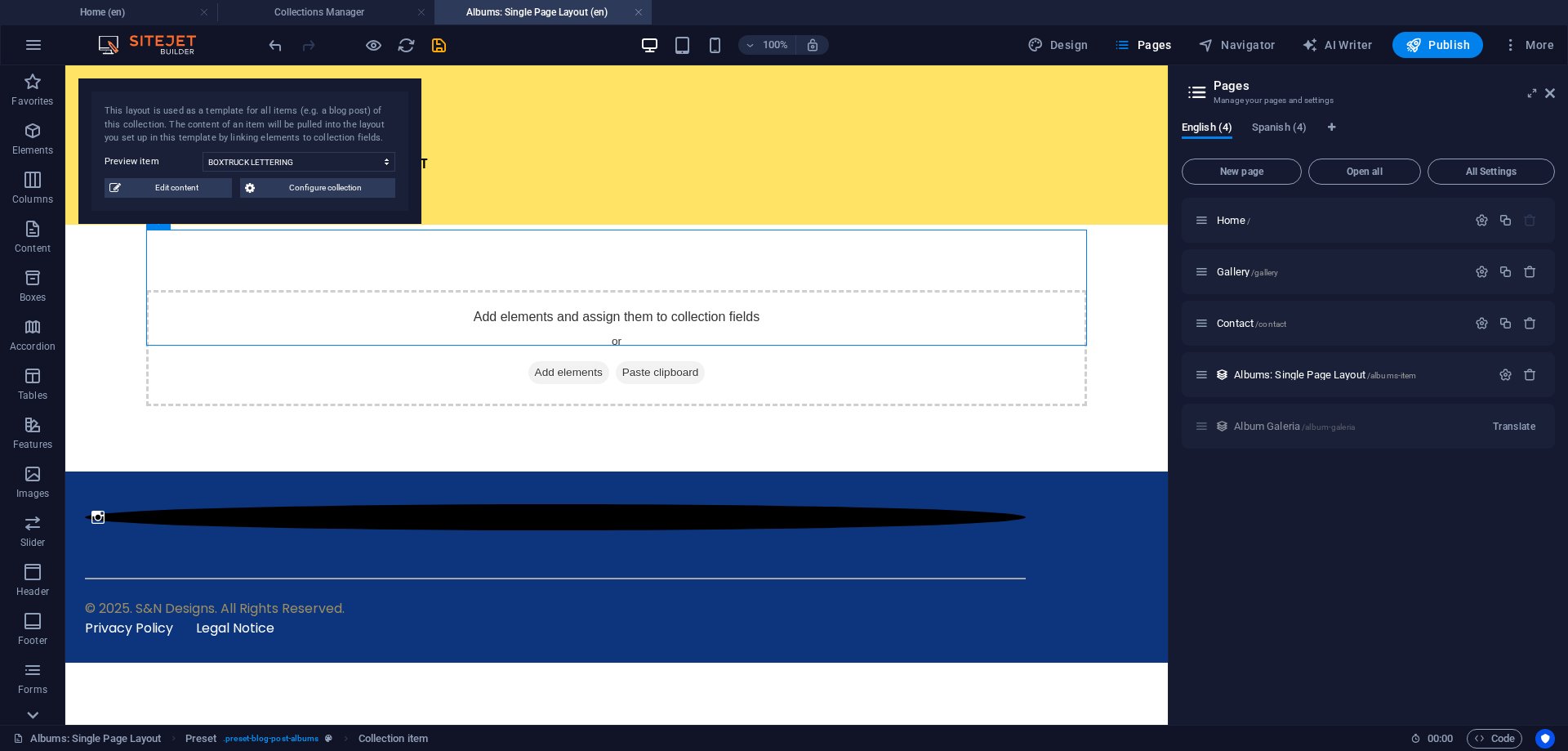
click at [31, 87] on icon at bounding box center [33, 75] width 22 height 22
click at [37, 706] on p "Collections" at bounding box center [32, 712] width 49 height 13
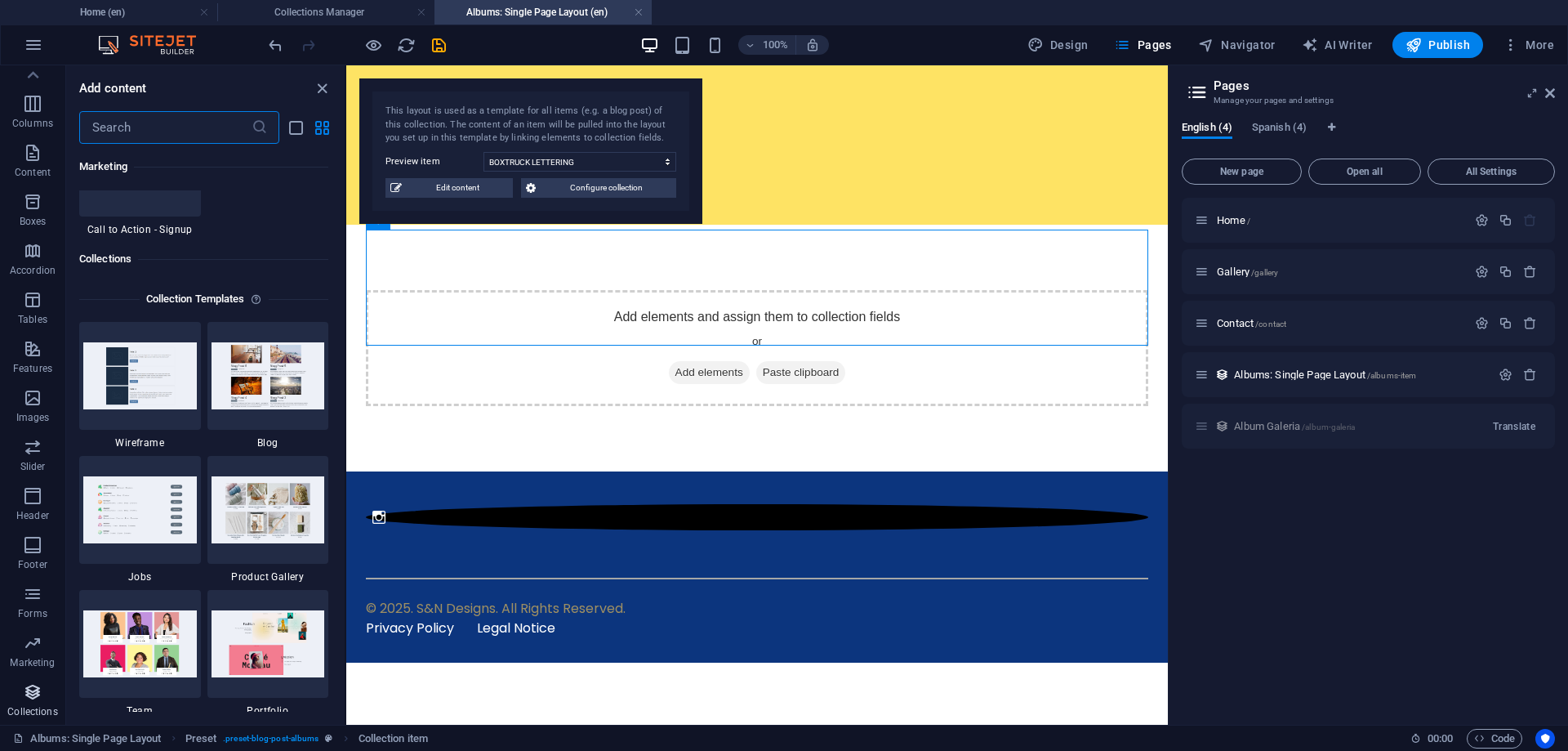
scroll to position [14955, 0]
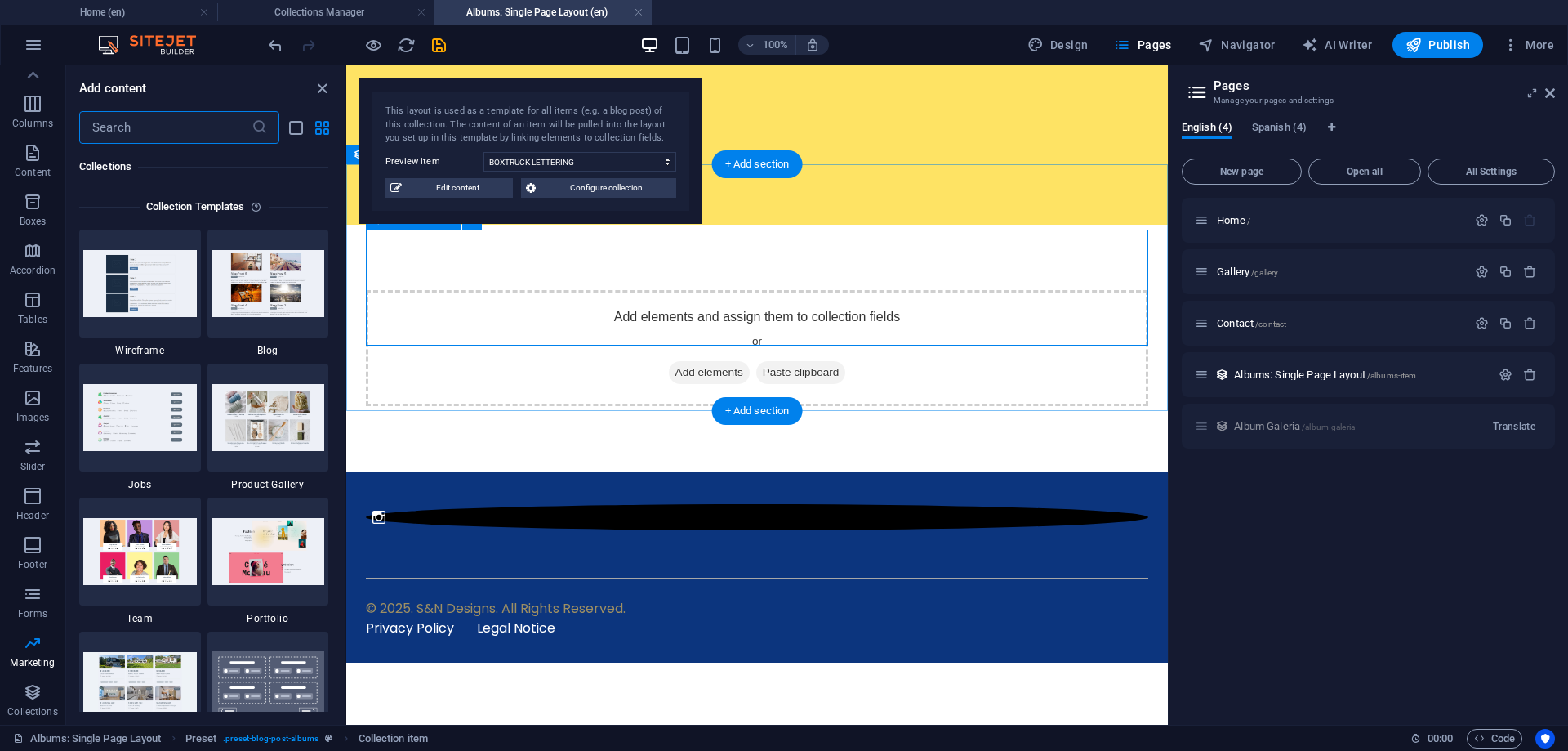
click at [710, 361] on span "Add elements" at bounding box center [709, 373] width 81 height 22
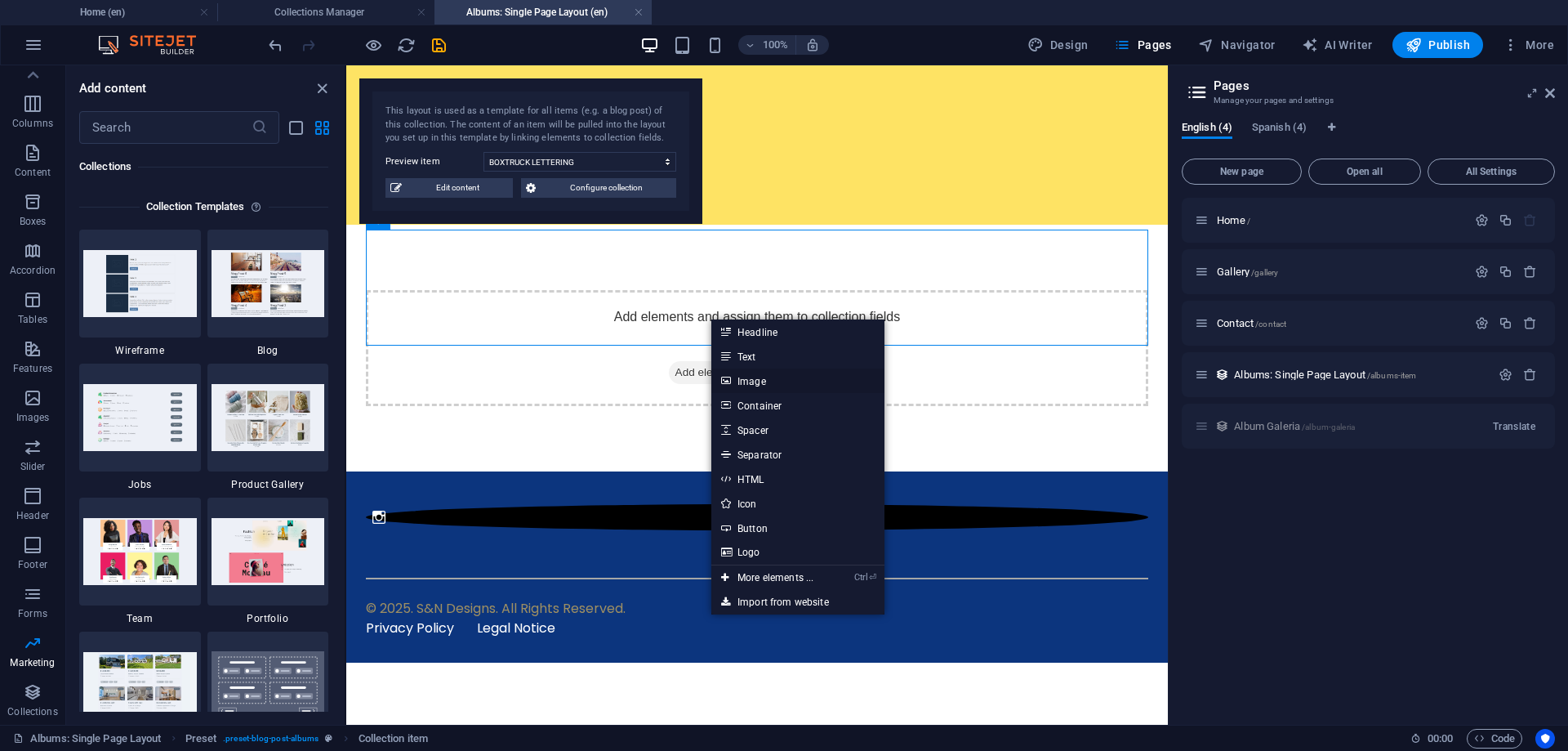
click at [752, 381] on link "Image" at bounding box center [798, 380] width 173 height 24
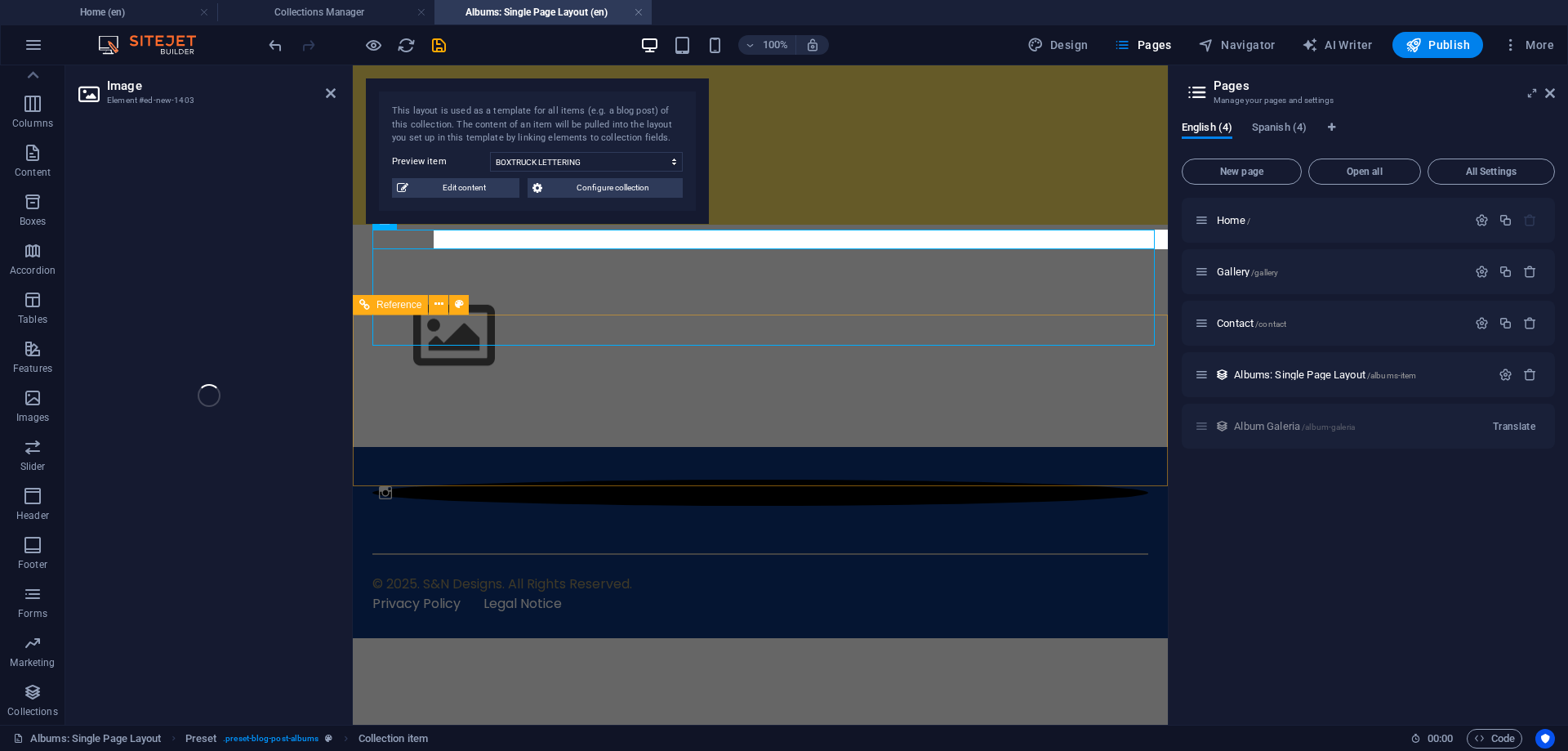
scroll to position [76, 0]
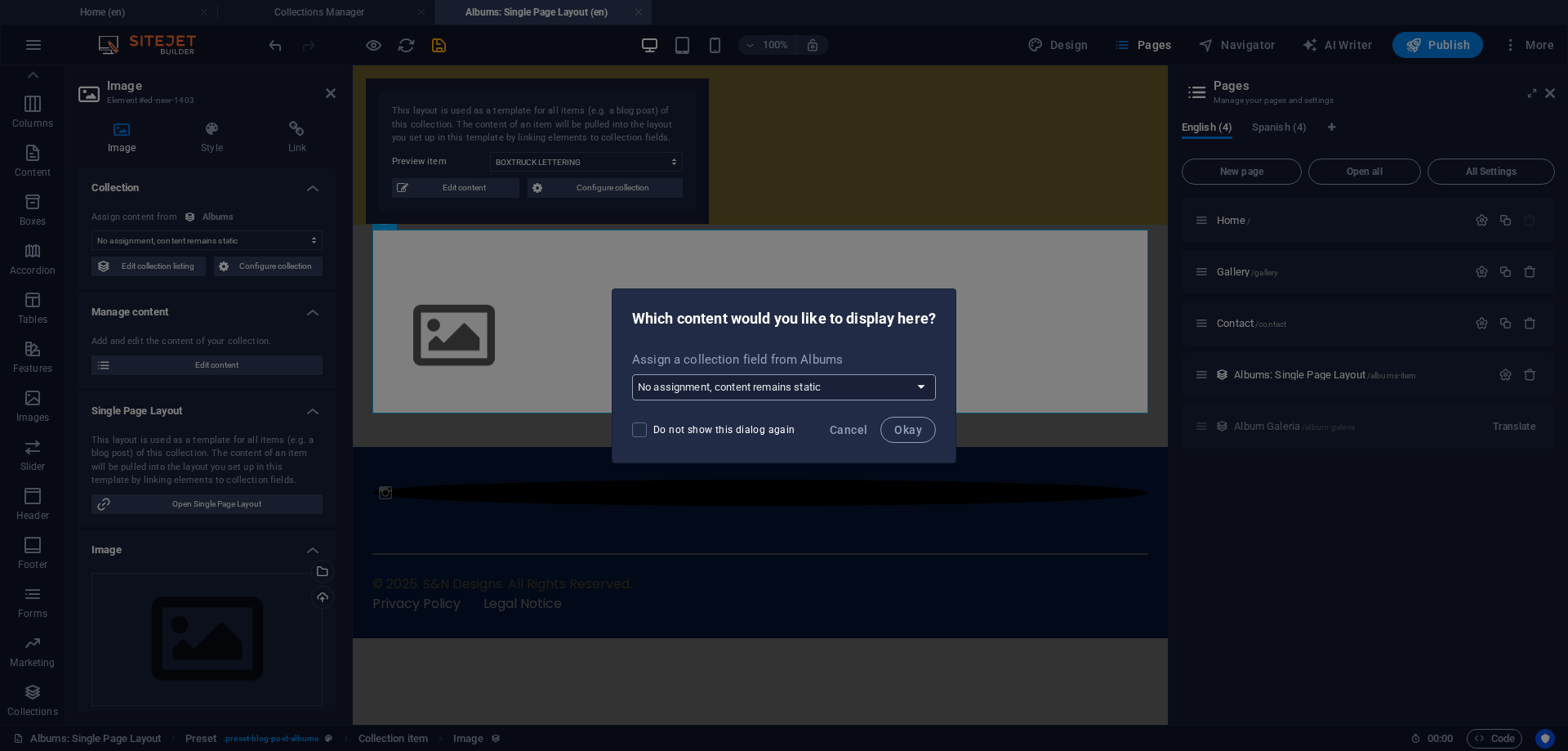
click at [632, 375] on select "No assignment, content remains static Create a new field Created at (Date) Upda…" at bounding box center [784, 388] width 304 height 26
select select "image"
click option "Product image (File)" at bounding box center [0, 0] width 0 height 0
click at [905, 428] on span "Okay" at bounding box center [909, 430] width 28 height 13
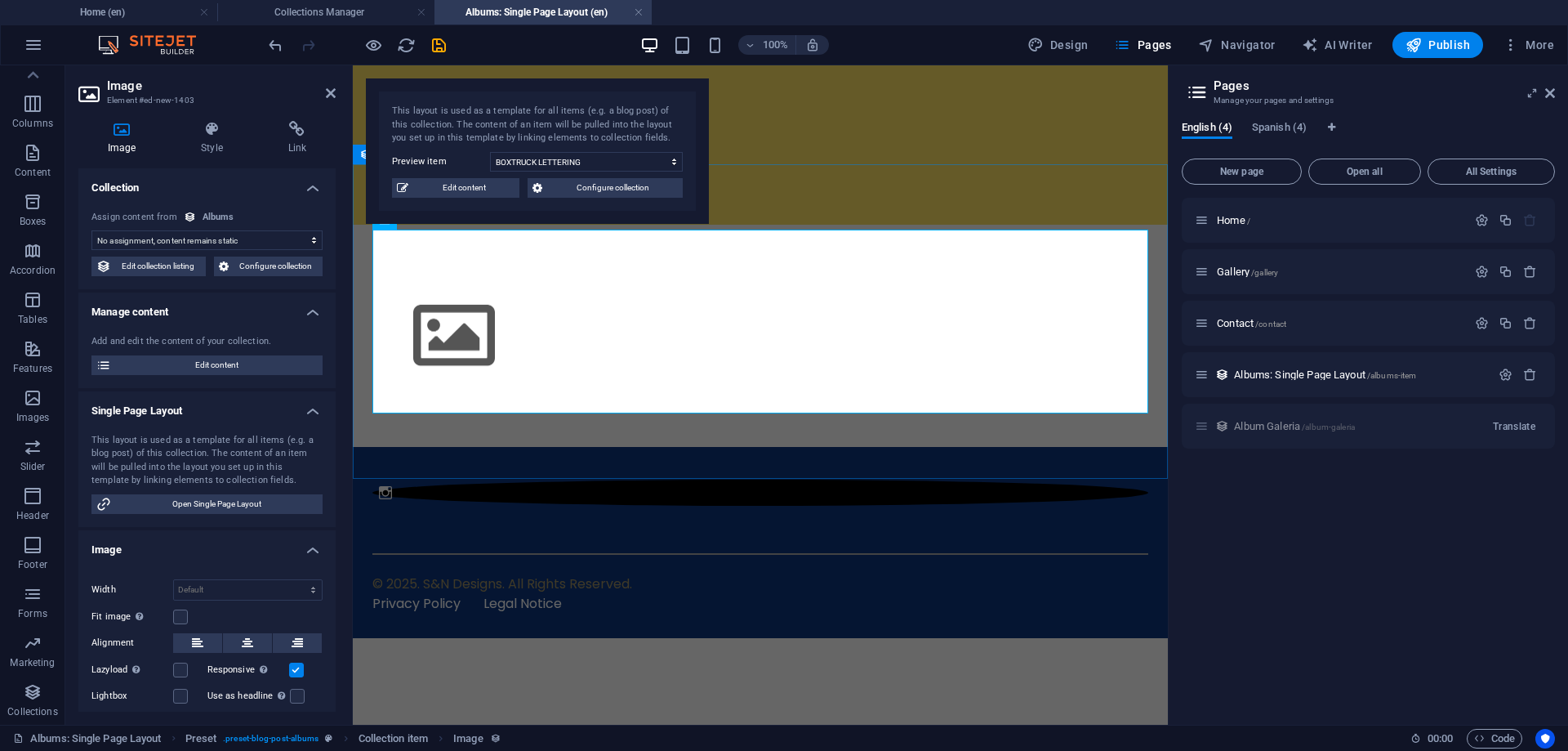
select select "image"
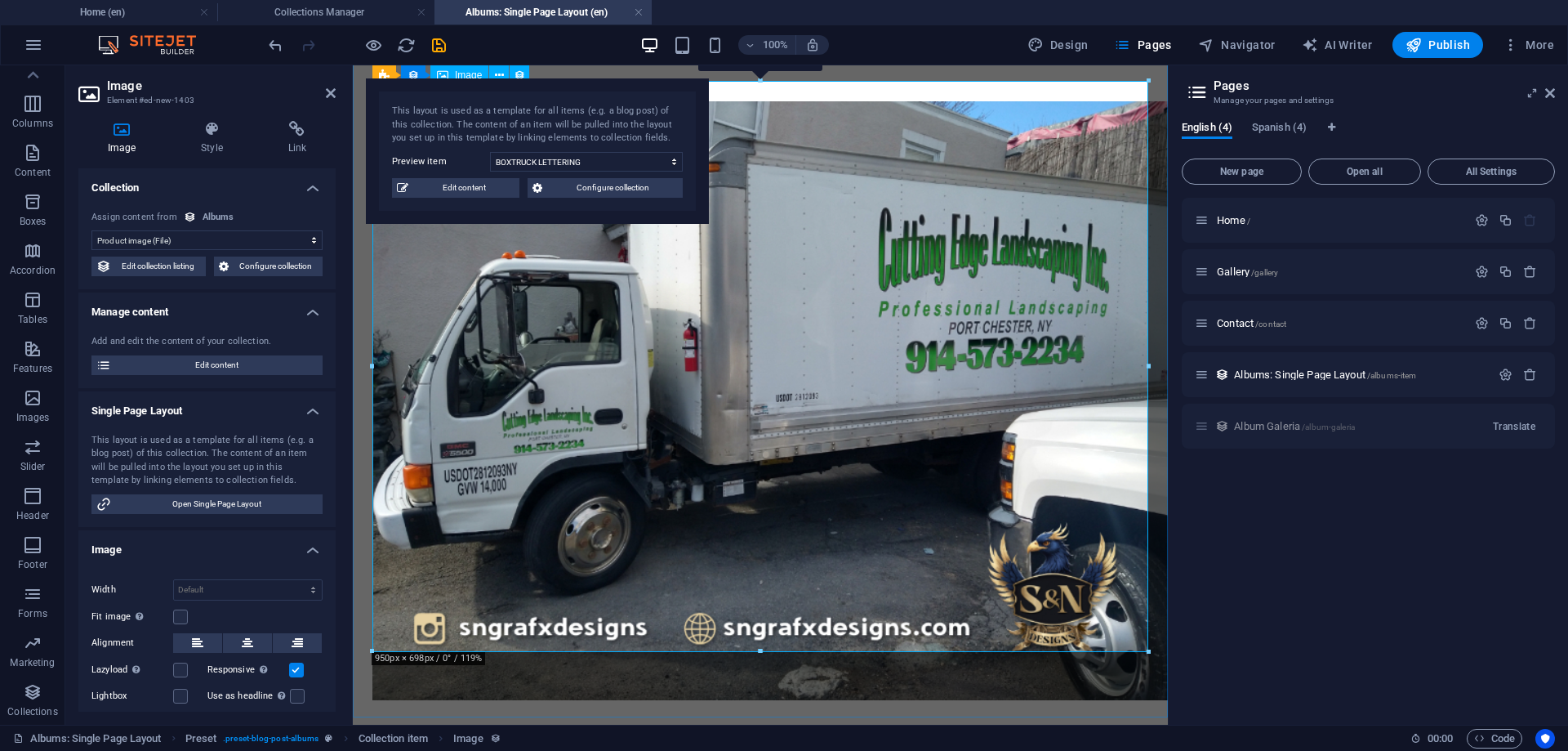
scroll to position [146, 0]
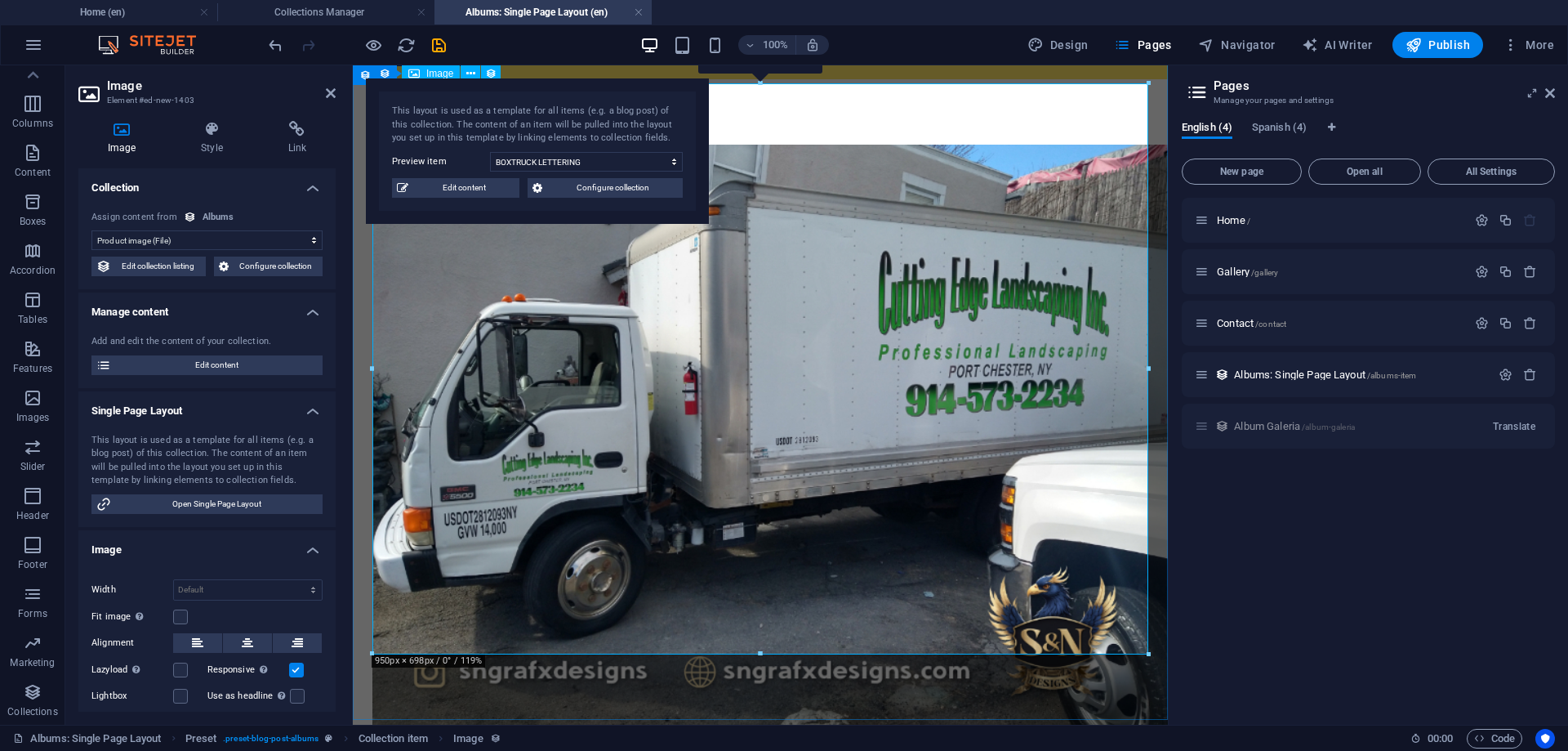
click at [804, 364] on figure at bounding box center [760, 445] width 776 height 600
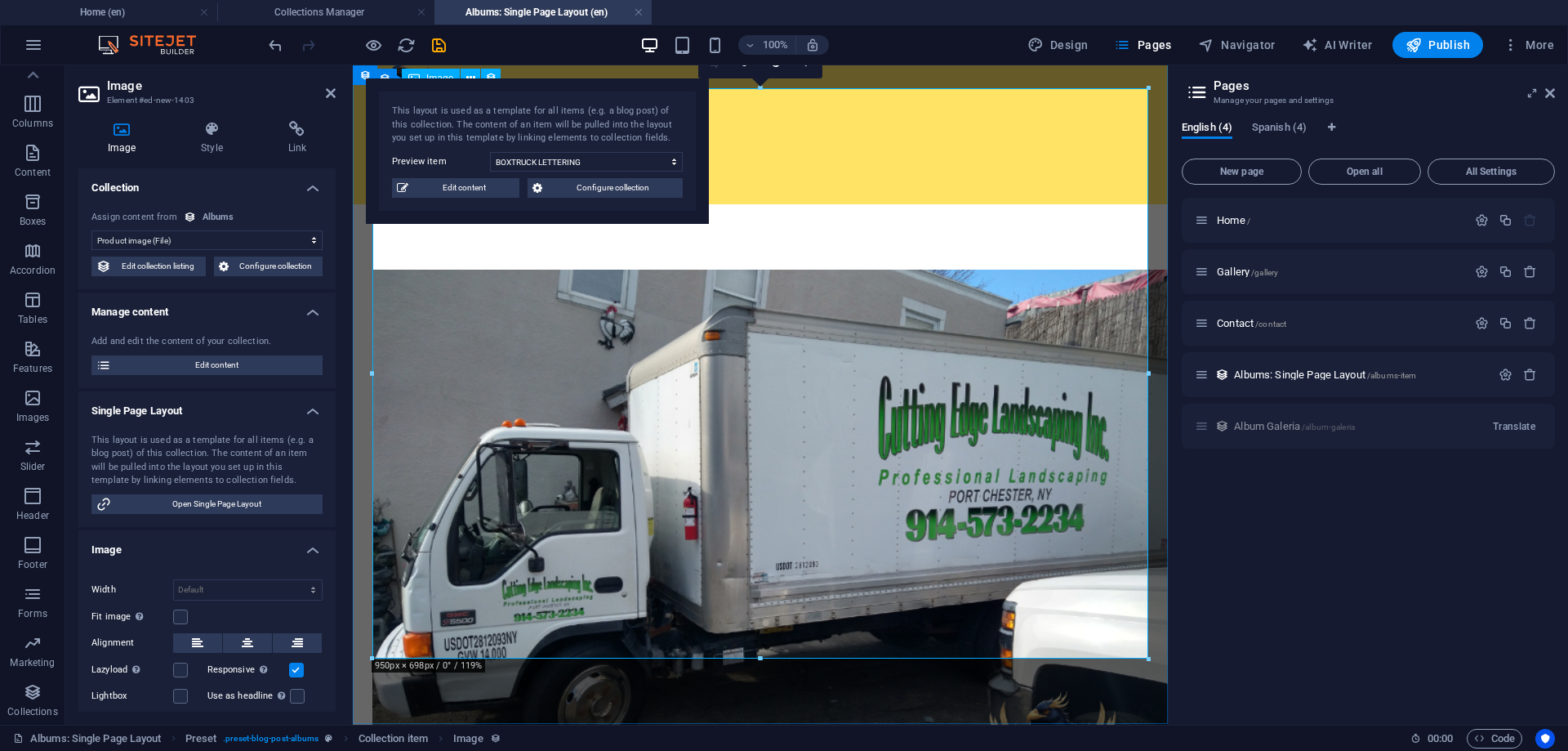
scroll to position [0, 0]
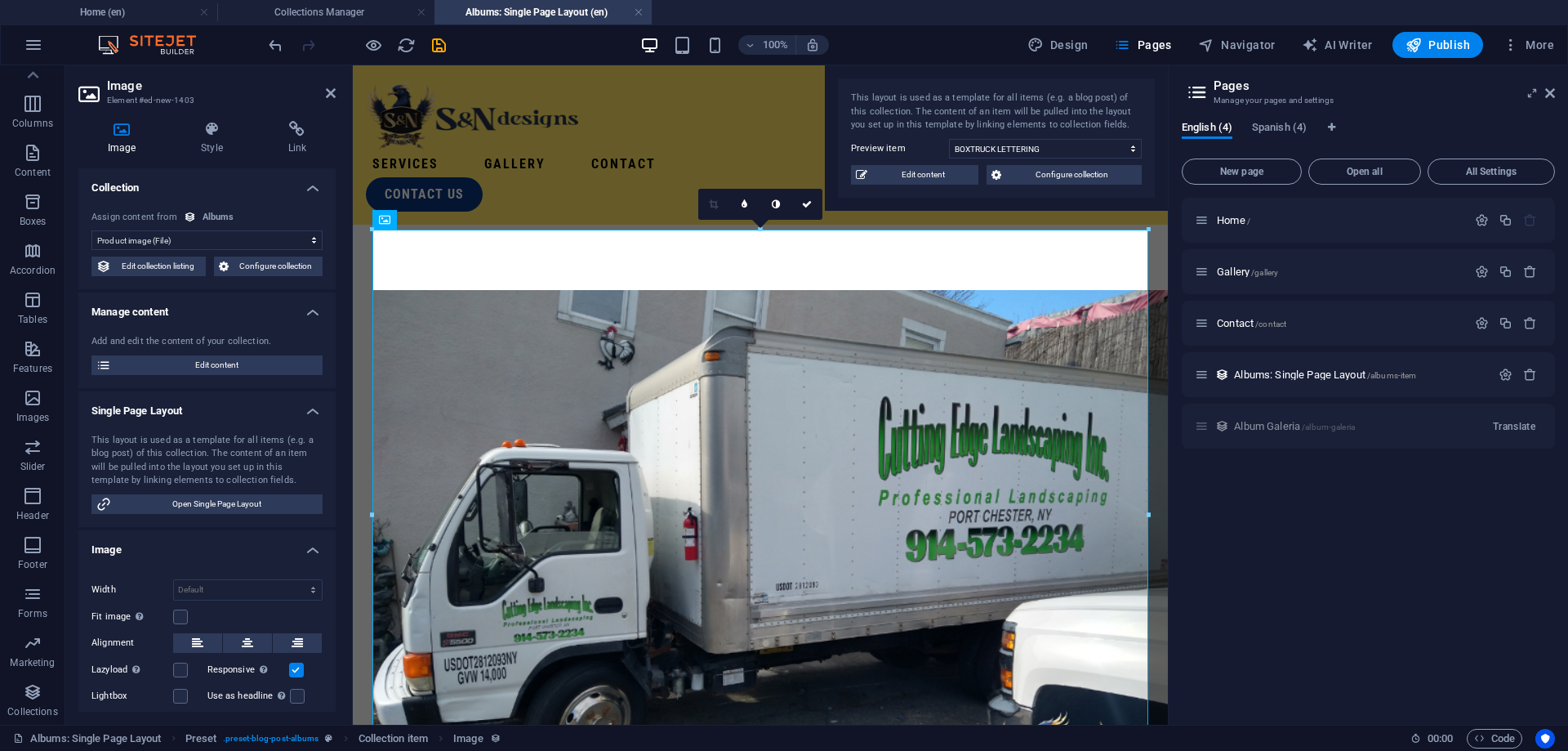
drag, startPoint x: 519, startPoint y: 88, endPoint x: 1103, endPoint y: 62, distance: 584.6
click at [1127, 65] on section "Favorites Elements Columns Content Boxes Accordion Tables Features Images Slide…" at bounding box center [584, 395] width 1168 height 659
drag, startPoint x: 806, startPoint y: 205, endPoint x: 544, endPoint y: 156, distance: 266.5
click at [806, 205] on icon at bounding box center [807, 204] width 9 height 9
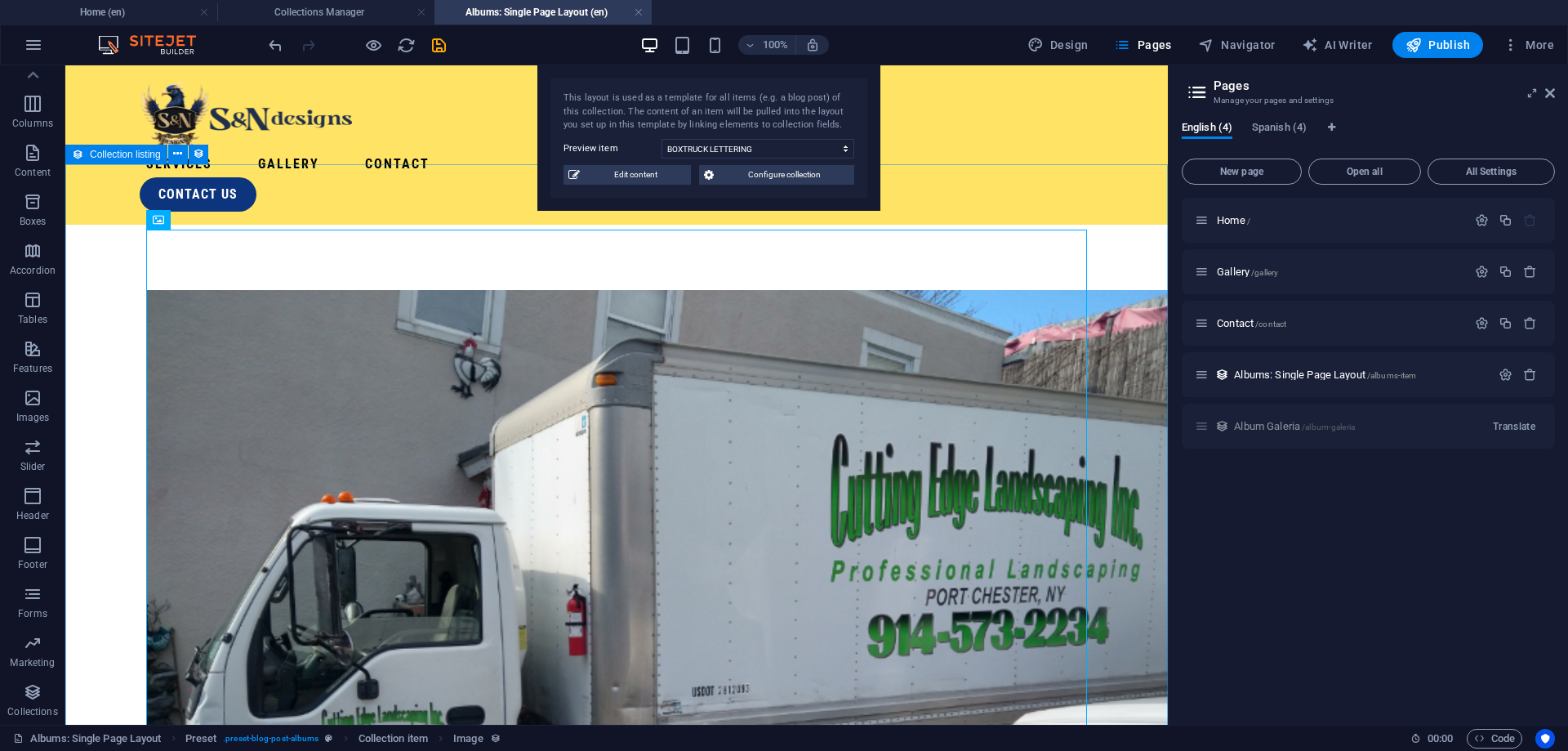
click at [1102, 346] on div at bounding box center [616, 696] width 1103 height 942
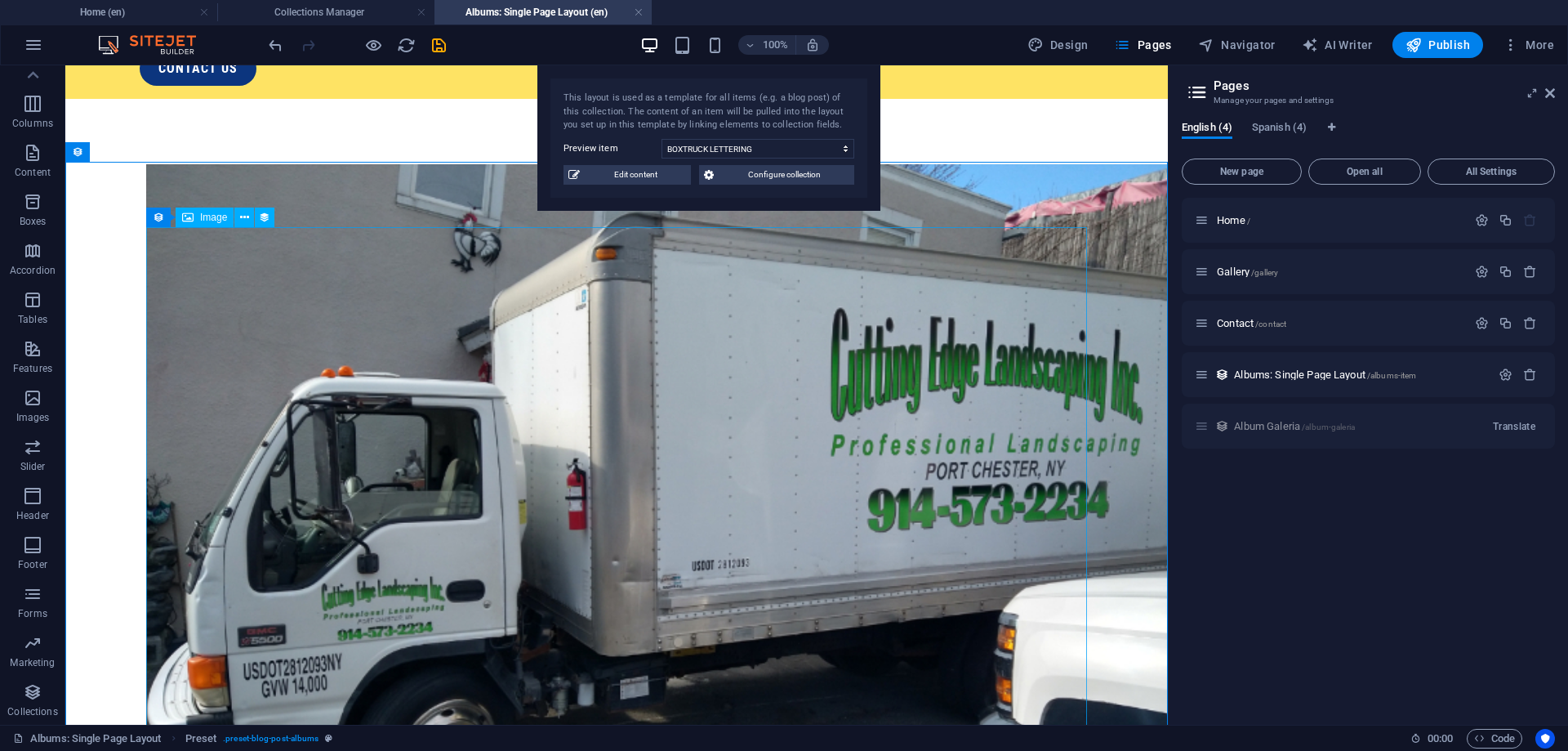
scroll to position [250, 0]
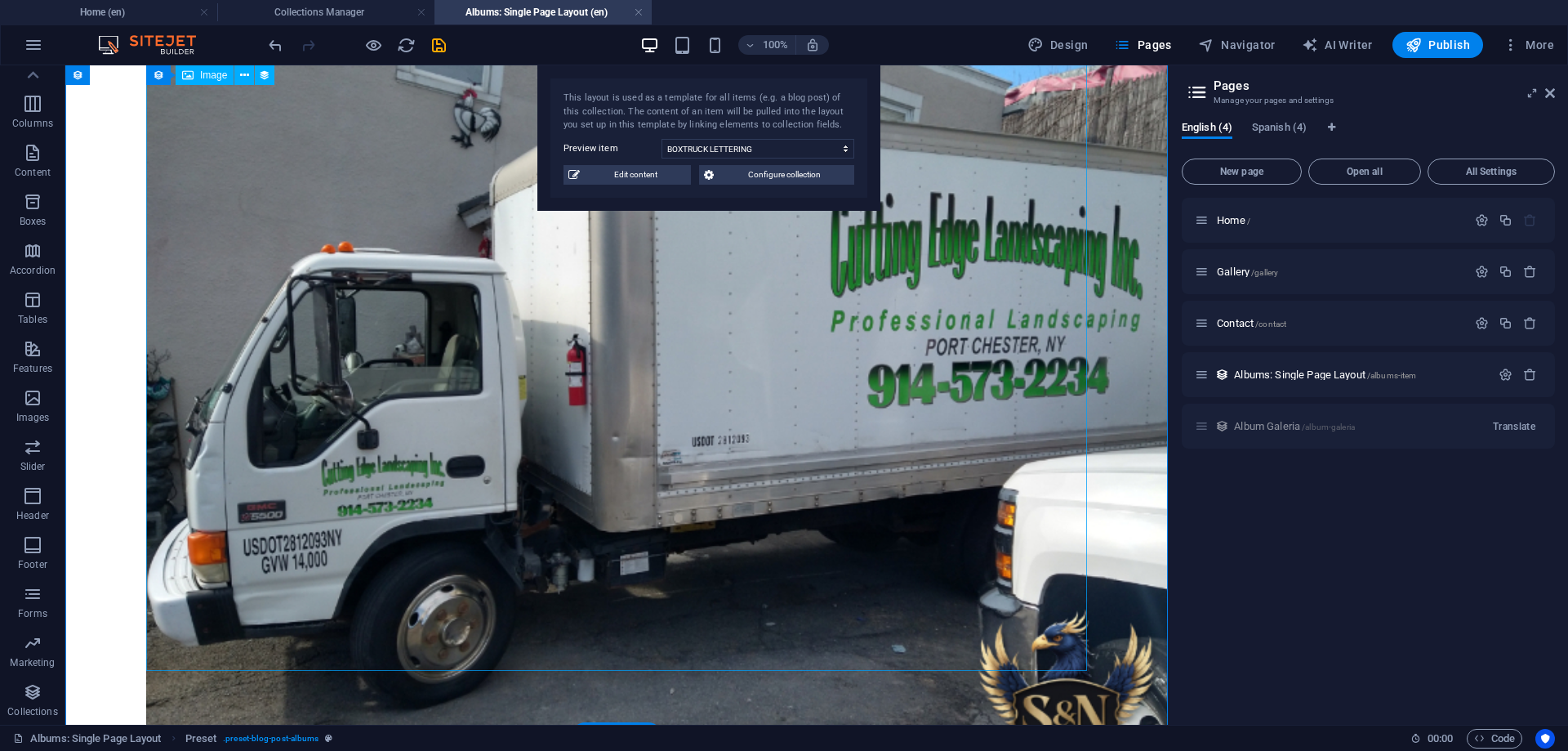
click at [919, 545] on figure at bounding box center [617, 446] width 941 height 811
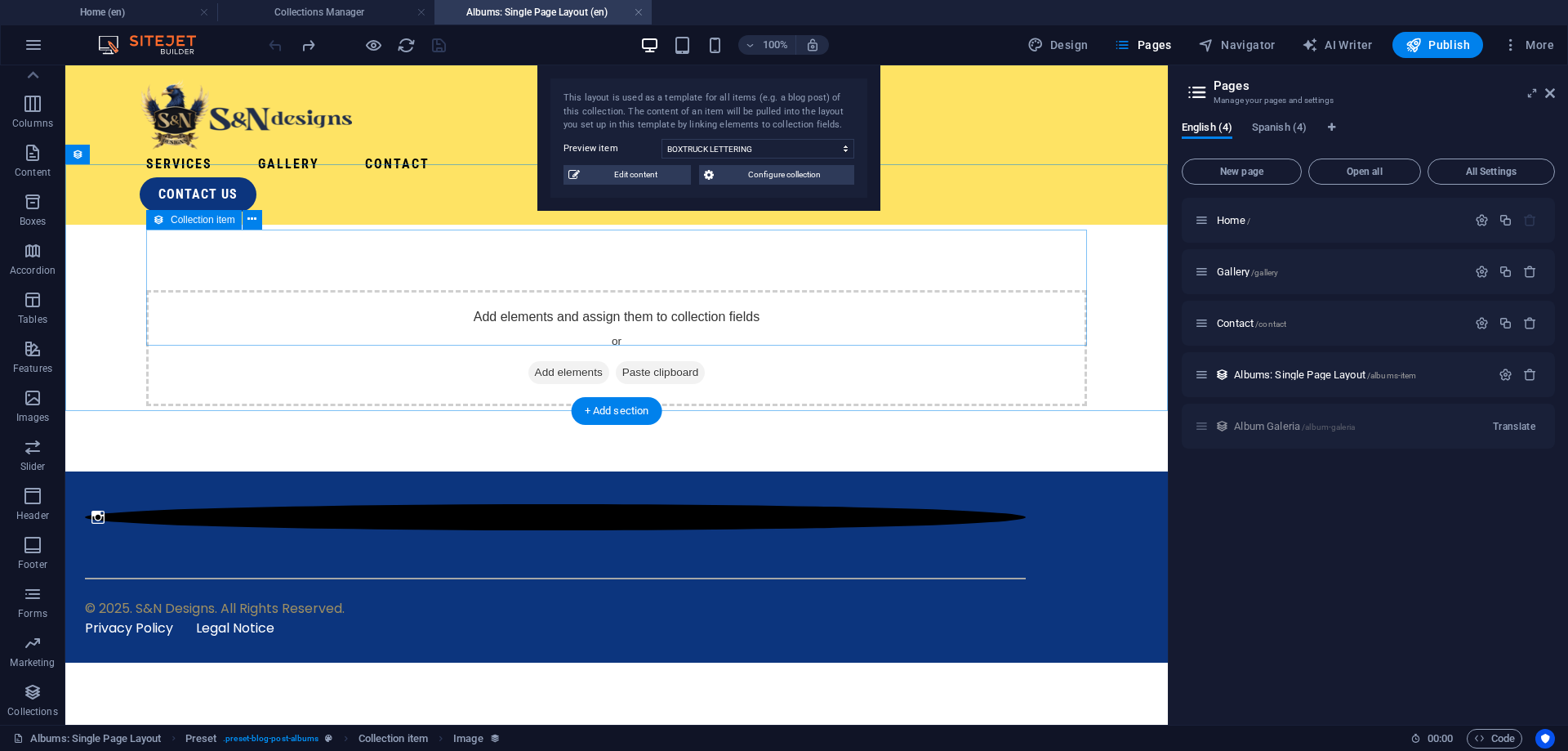
scroll to position [0, 0]
click at [566, 361] on span "Add elements" at bounding box center [569, 373] width 81 height 22
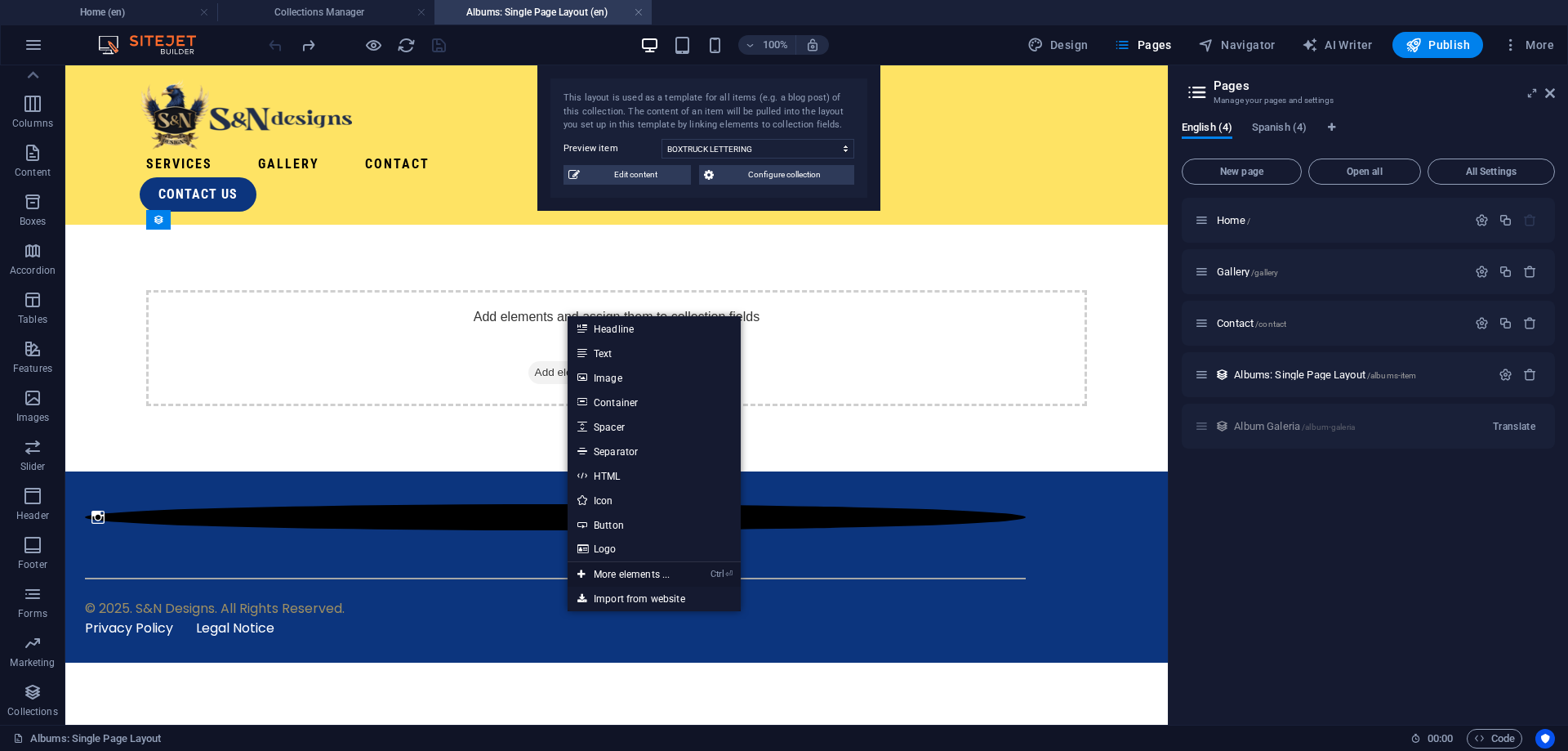
click at [663, 574] on link "Ctrl ⏎ More elements ..." at bounding box center [624, 574] width 112 height 24
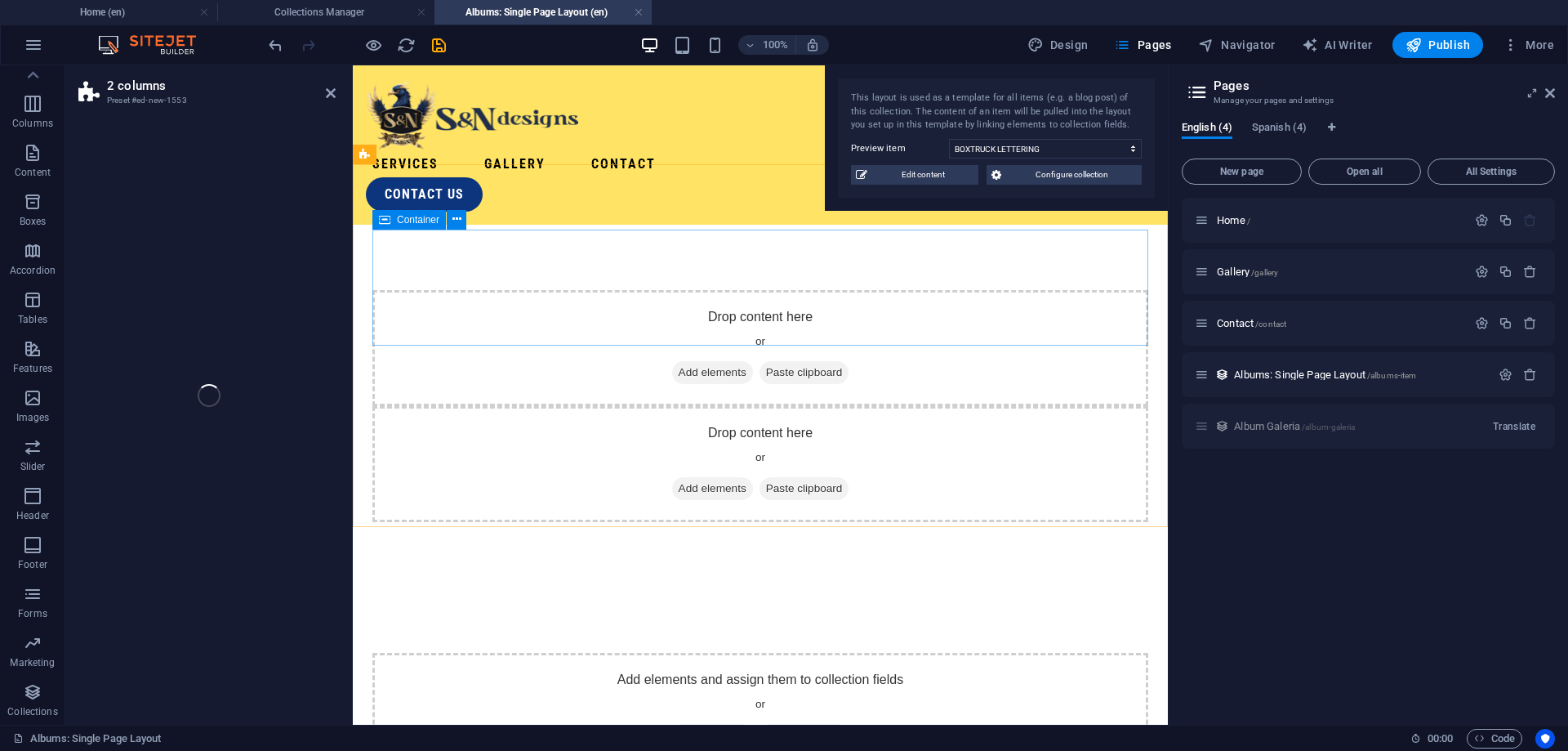
scroll to position [76, 0]
select select "rem"
select select "preset-columns-two-v2-default"
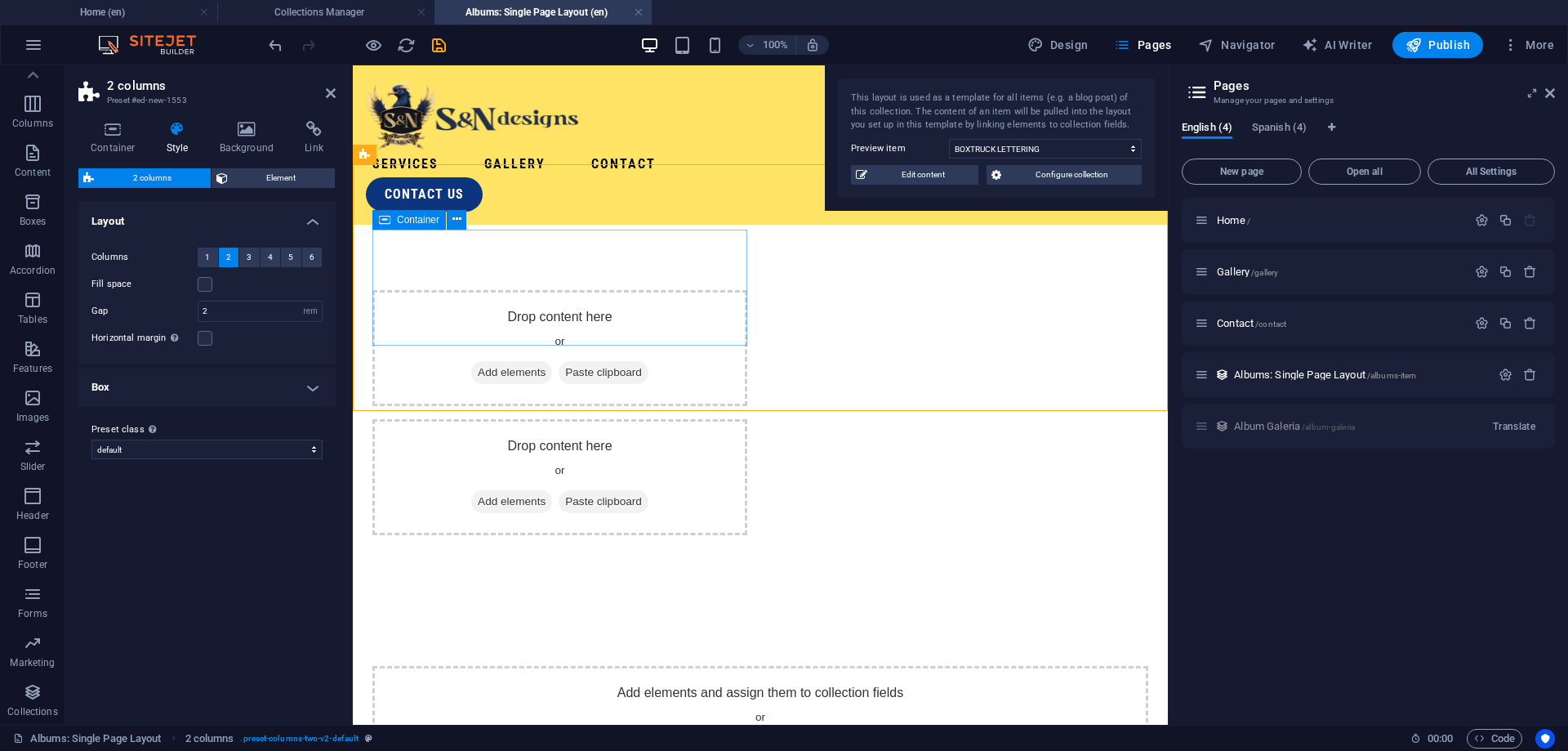
click at [514, 361] on span "Add elements" at bounding box center [512, 373] width 81 height 22
click at [508, 361] on span "Add elements" at bounding box center [512, 373] width 81 height 22
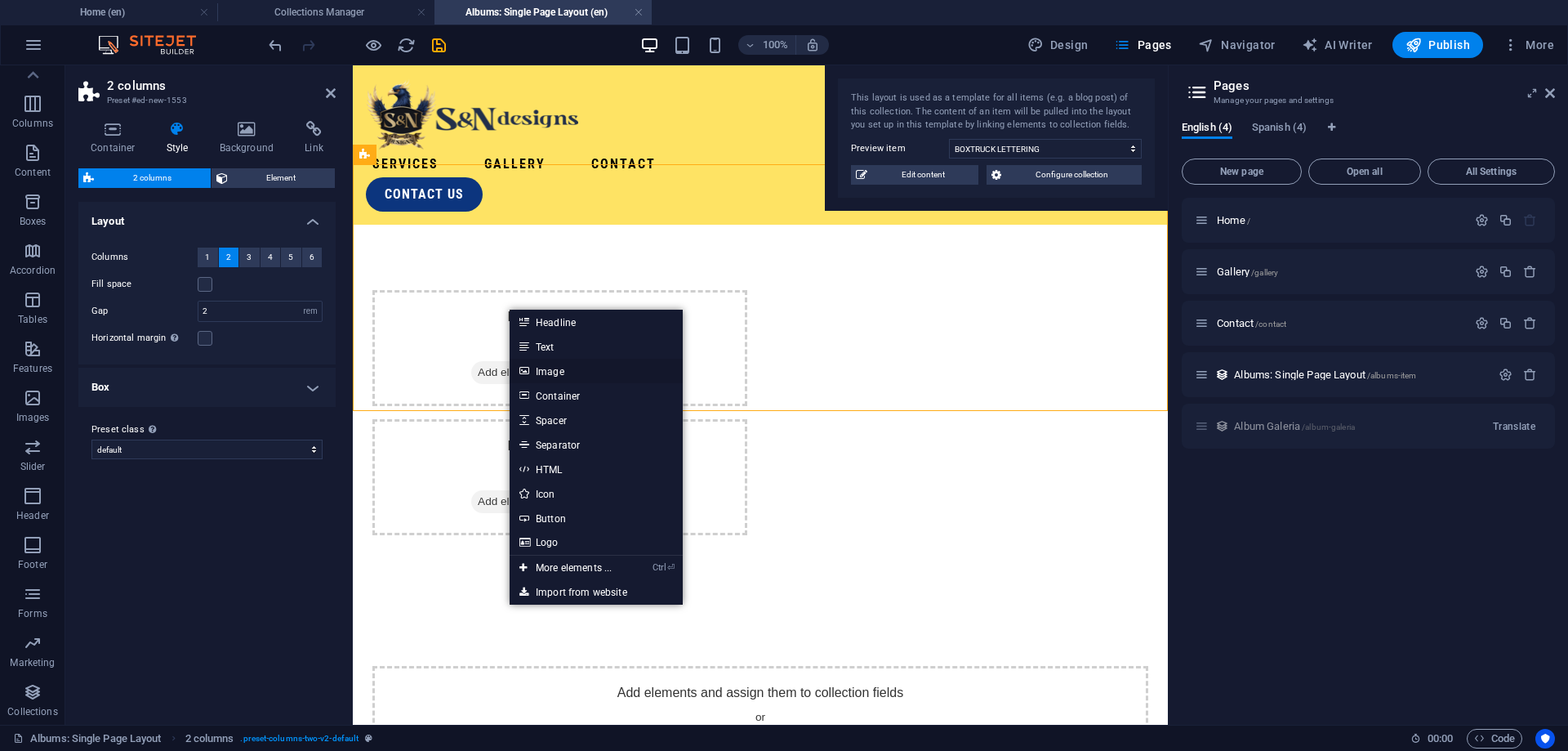
click at [560, 369] on link "Image" at bounding box center [596, 371] width 173 height 24
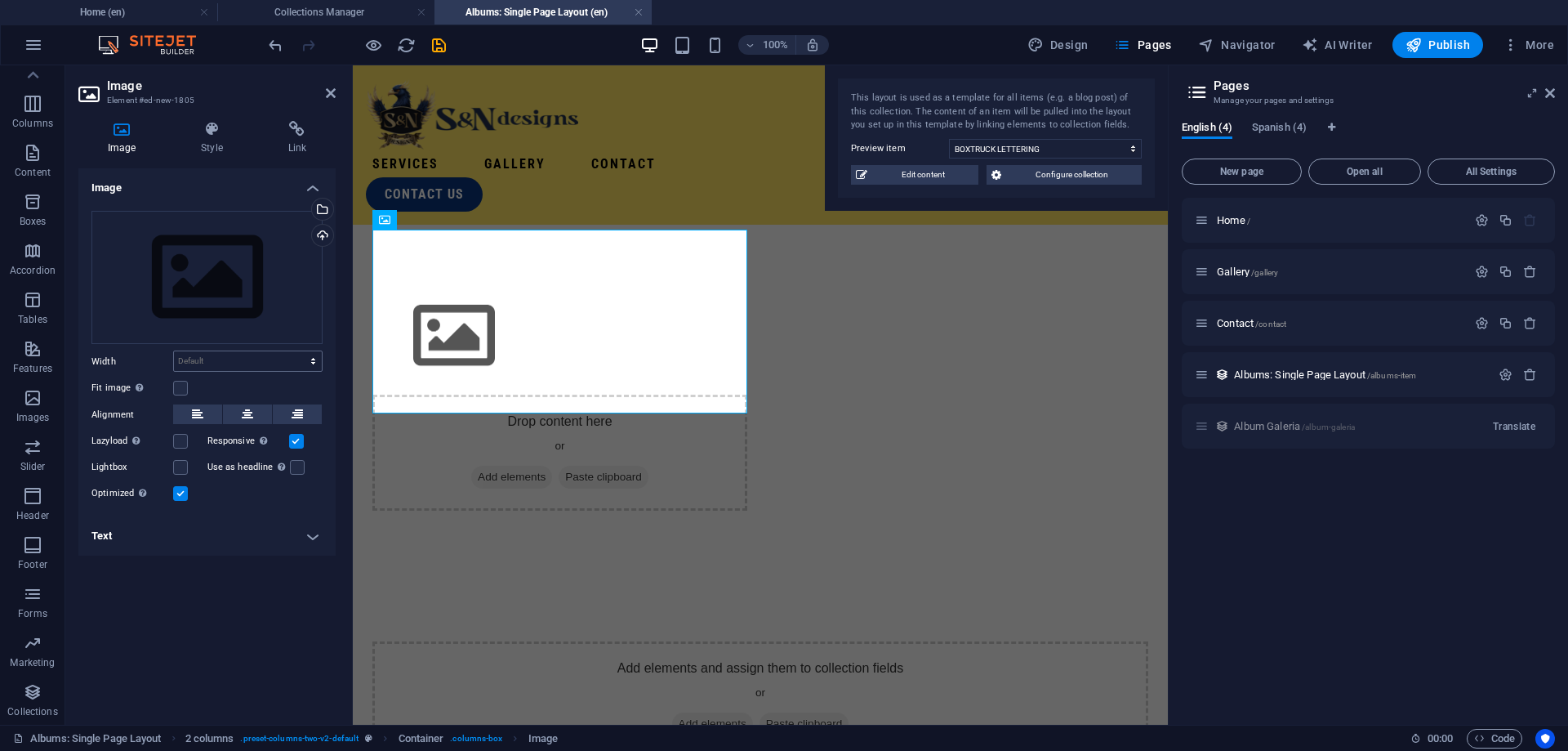
click at [174, 351] on select "Default auto px rem % em vh vw" at bounding box center [247, 361] width 148 height 20
drag, startPoint x: 263, startPoint y: 361, endPoint x: 246, endPoint y: 600, distance: 239.6
click at [246, 600] on div "Image Drag files here, click to choose files or select files from Files or our …" at bounding box center [206, 440] width 257 height 544
click at [471, 223] on icon at bounding box center [471, 220] width 9 height 17
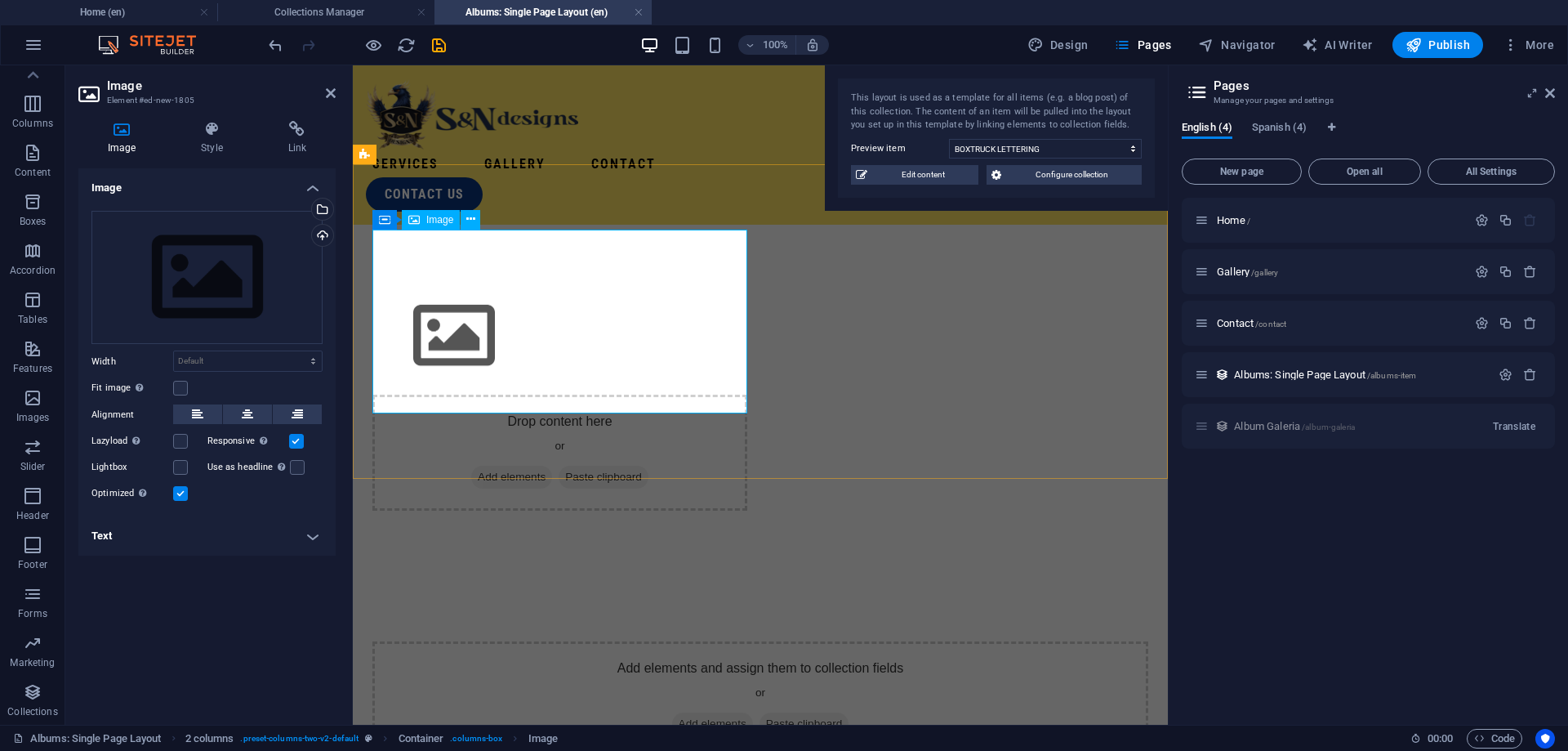
click at [700, 290] on figure at bounding box center [559, 335] width 374 height 92
click at [475, 219] on button at bounding box center [470, 220] width 20 height 20
click at [234, 279] on div "Drag files here, click to choose files or select files from Files or our free s…" at bounding box center [207, 277] width 232 height 134
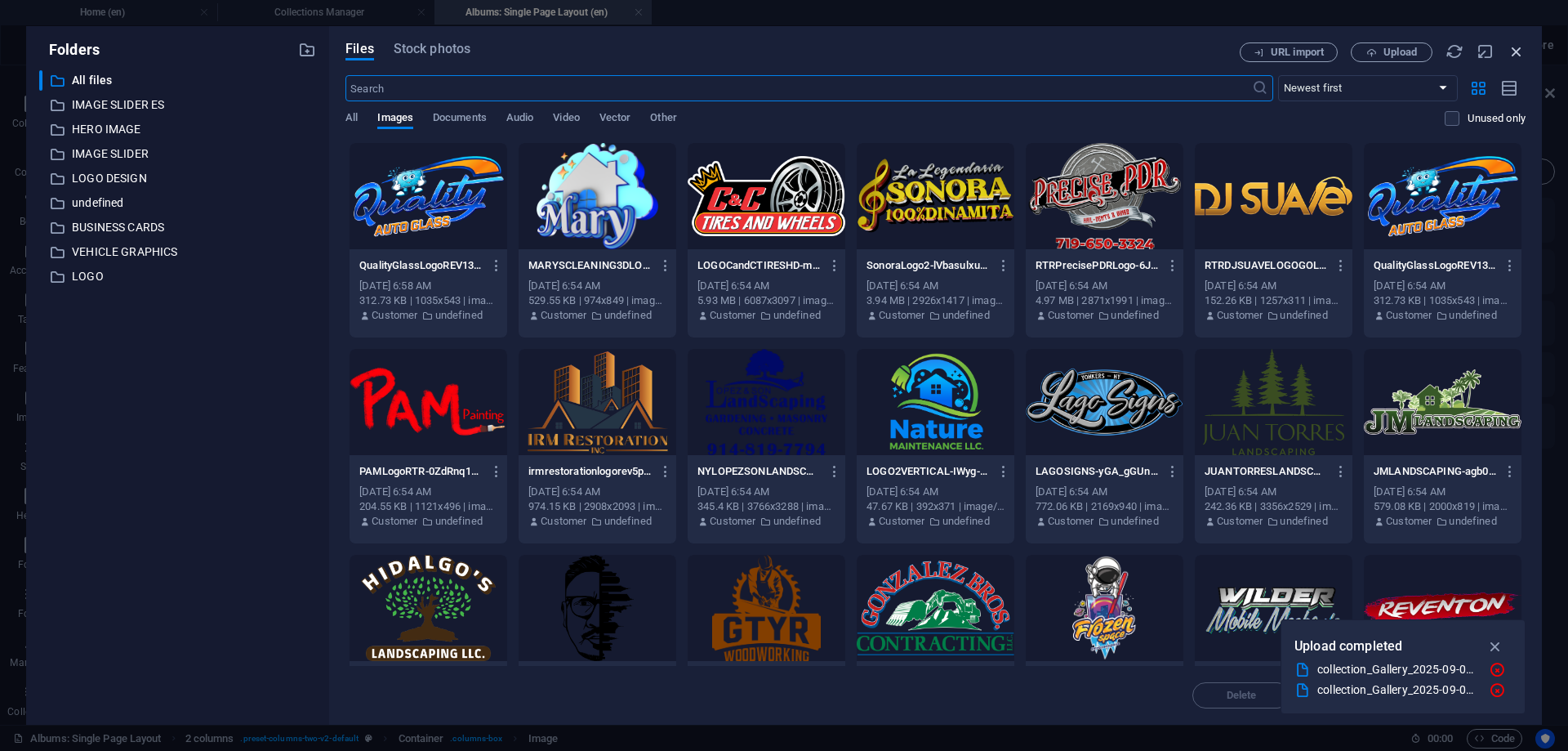
click at [1525, 49] on div "Files Stock photos URL import Upload ​ Newest first Oldest first Name (A-Z) Nam…" at bounding box center [935, 376] width 1213 height 699
drag, startPoint x: 1519, startPoint y: 52, endPoint x: 922, endPoint y: 166, distance: 607.8
click at [1518, 54] on icon "button" at bounding box center [1516, 50] width 18 height 18
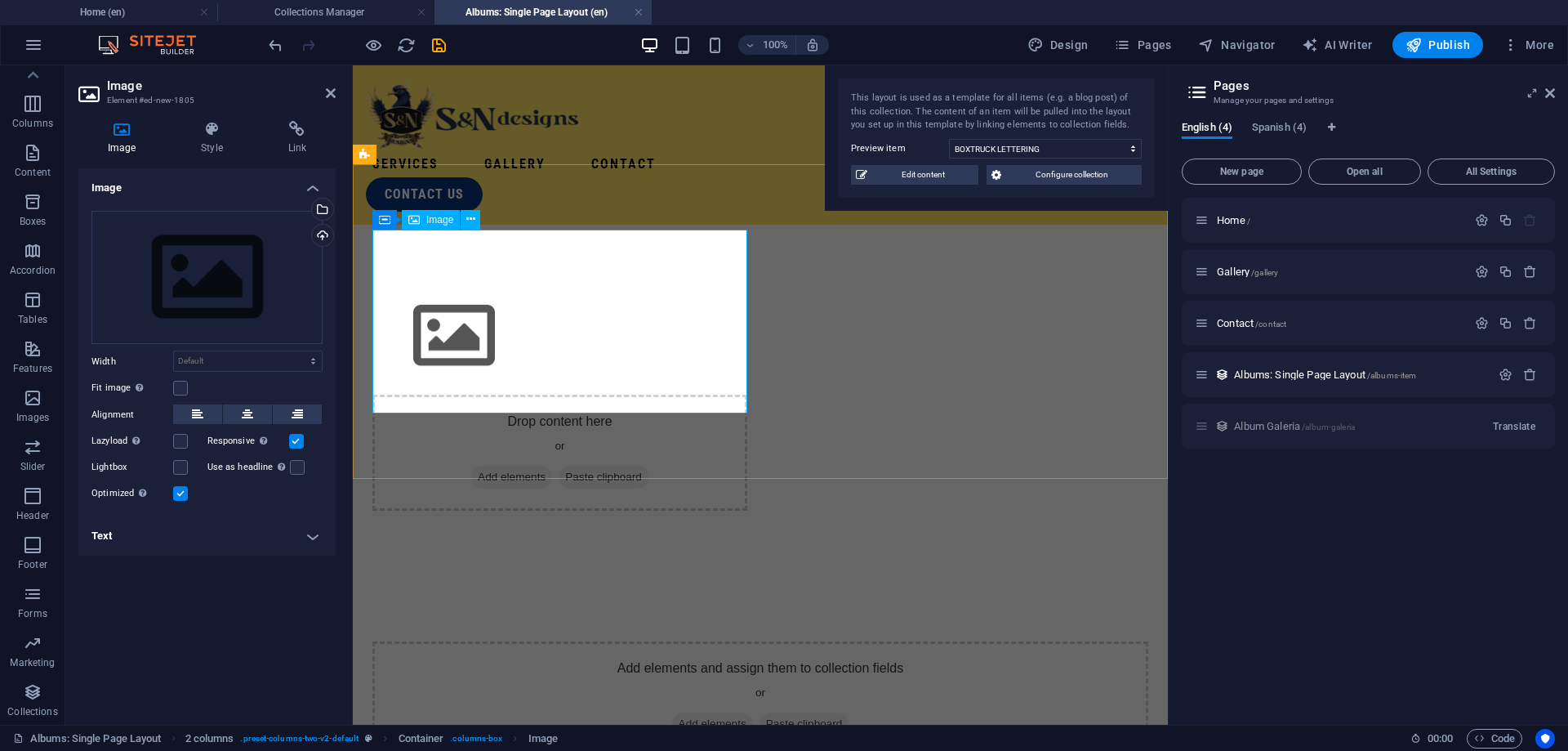
click at [412, 312] on figure at bounding box center [559, 335] width 374 height 92
click at [707, 642] on div "Add elements and assign them to collection fields or Add elements Paste clipboa…" at bounding box center [760, 700] width 776 height 116
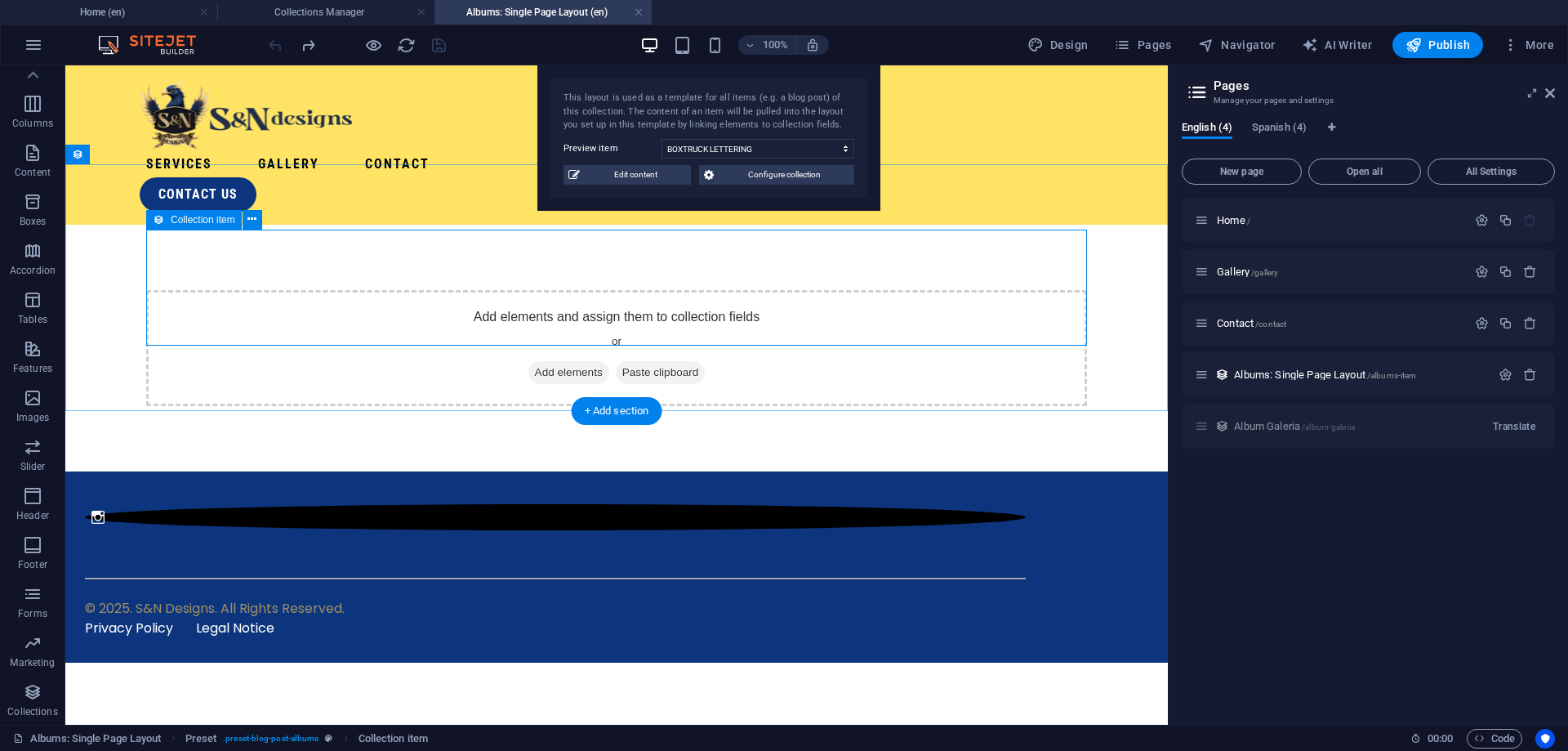
click at [567, 361] on span "Add elements" at bounding box center [569, 373] width 81 height 22
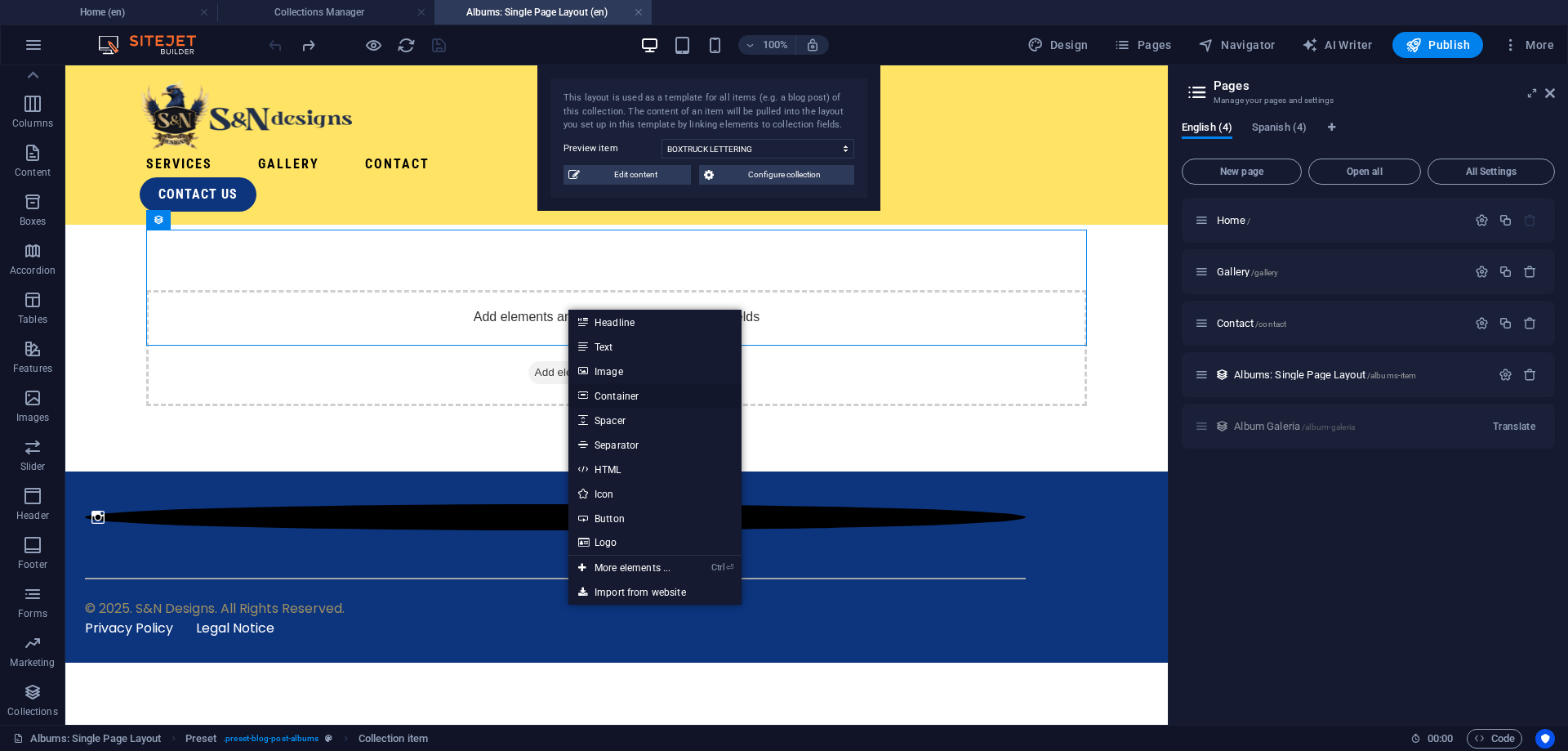
click at [638, 401] on link "Container" at bounding box center [655, 395] width 173 height 24
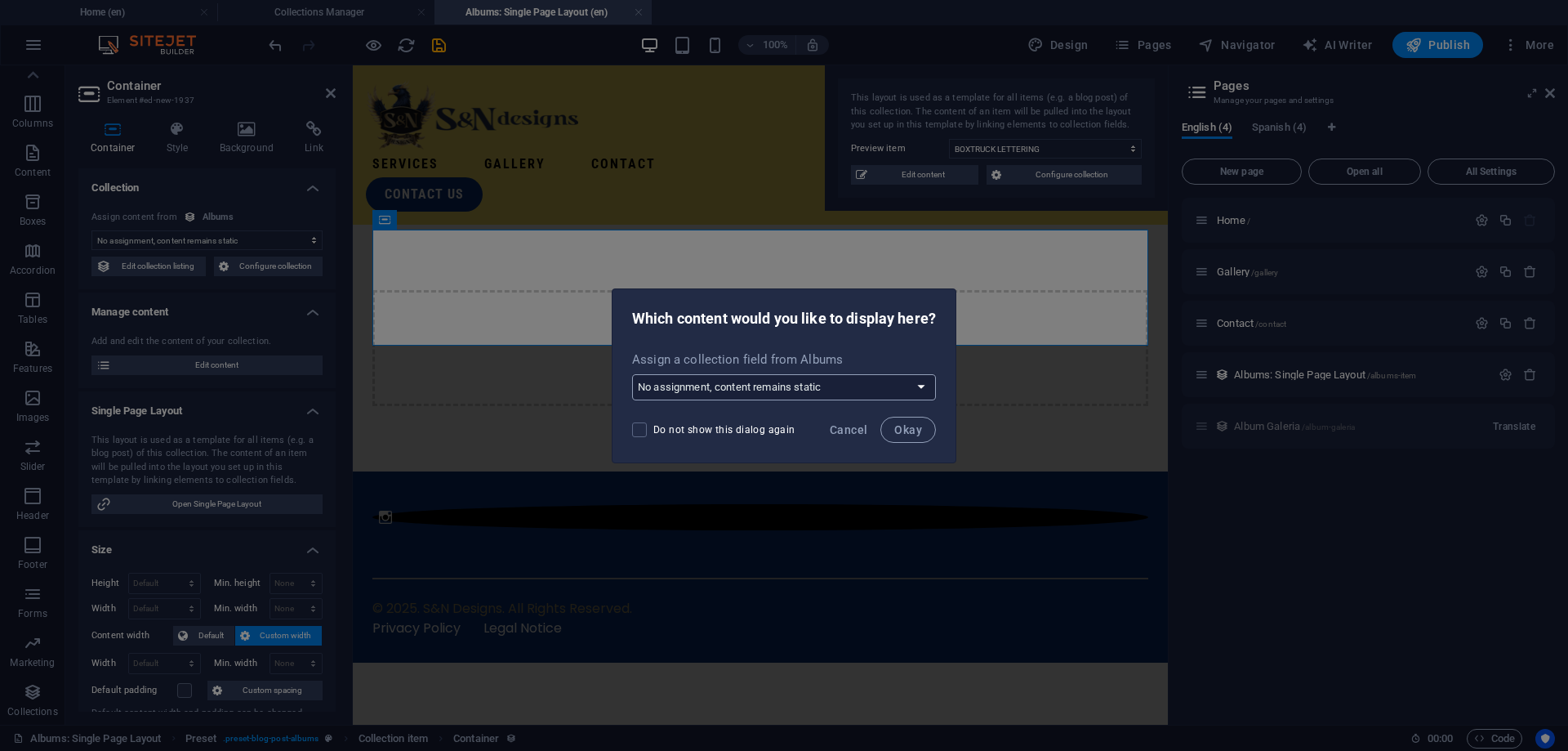
click at [632, 375] on select "No assignment, content remains static Create a new field Created at (Date) Upda…" at bounding box center [784, 388] width 304 height 26
click at [790, 342] on div "Which content would you like to display here?" at bounding box center [784, 317] width 343 height 55
click at [860, 427] on span "Cancel" at bounding box center [849, 430] width 37 height 13
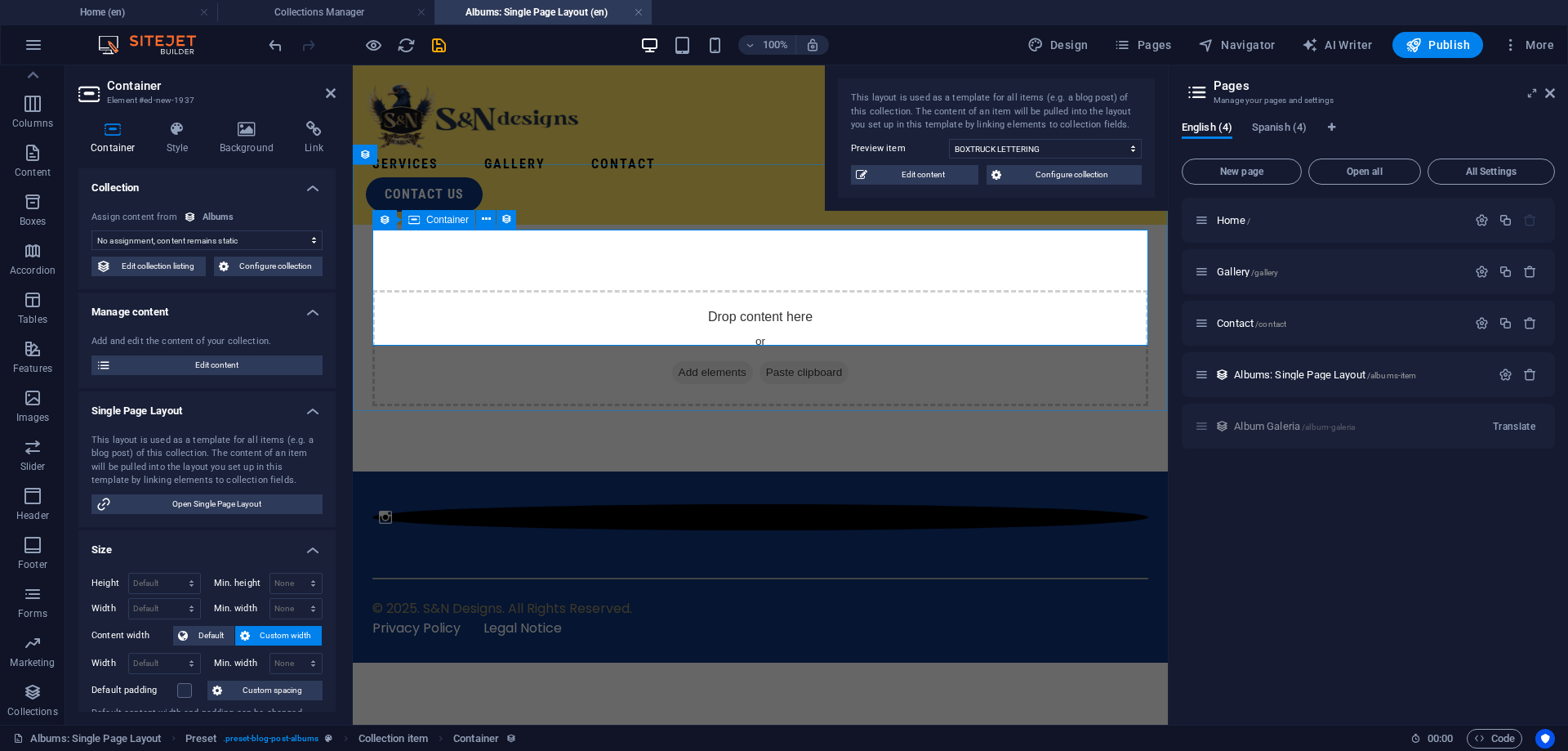
click at [682, 361] on span "Add elements" at bounding box center [713, 373] width 81 height 22
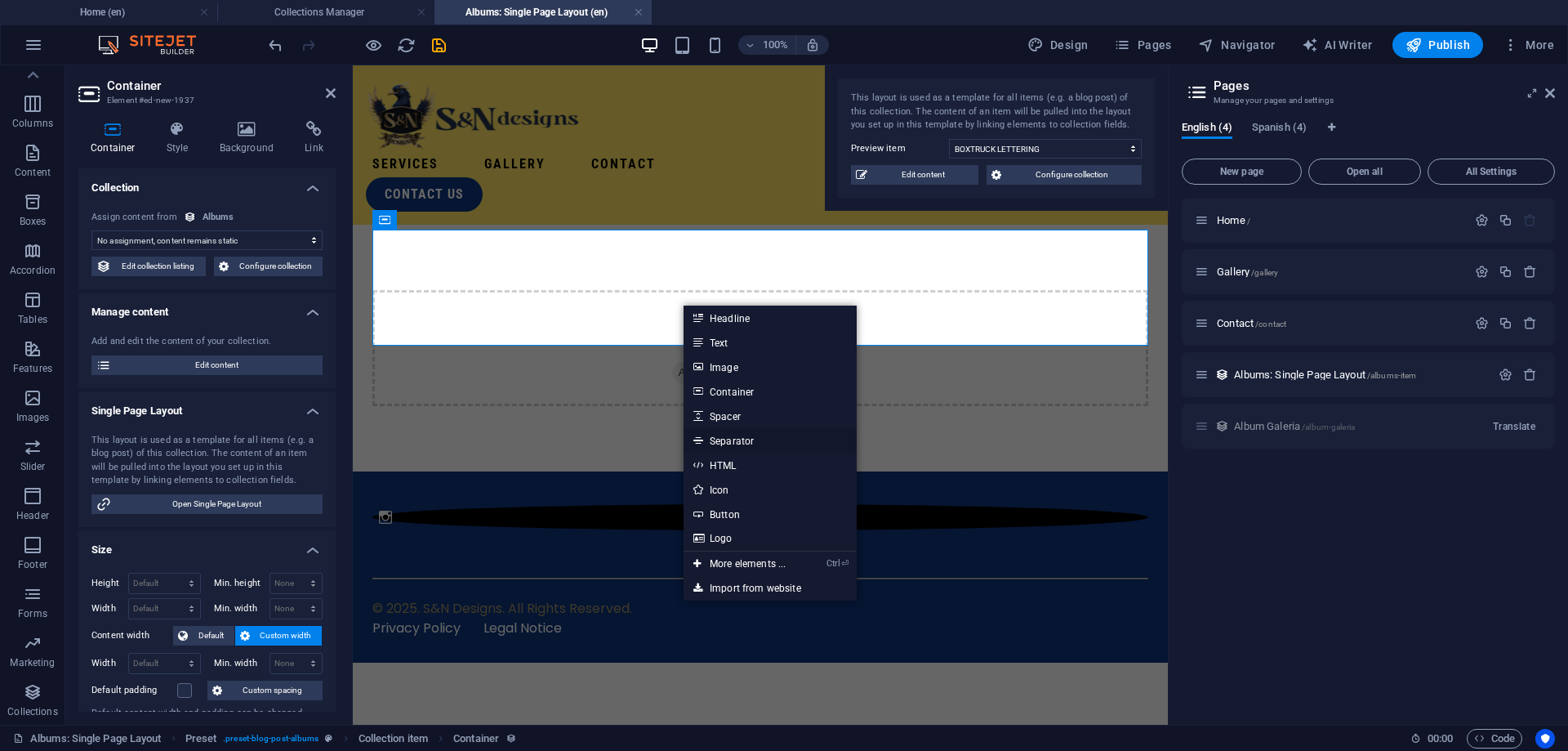
click at [736, 441] on link "Separator" at bounding box center [770, 440] width 173 height 24
select select "%"
select select "px"
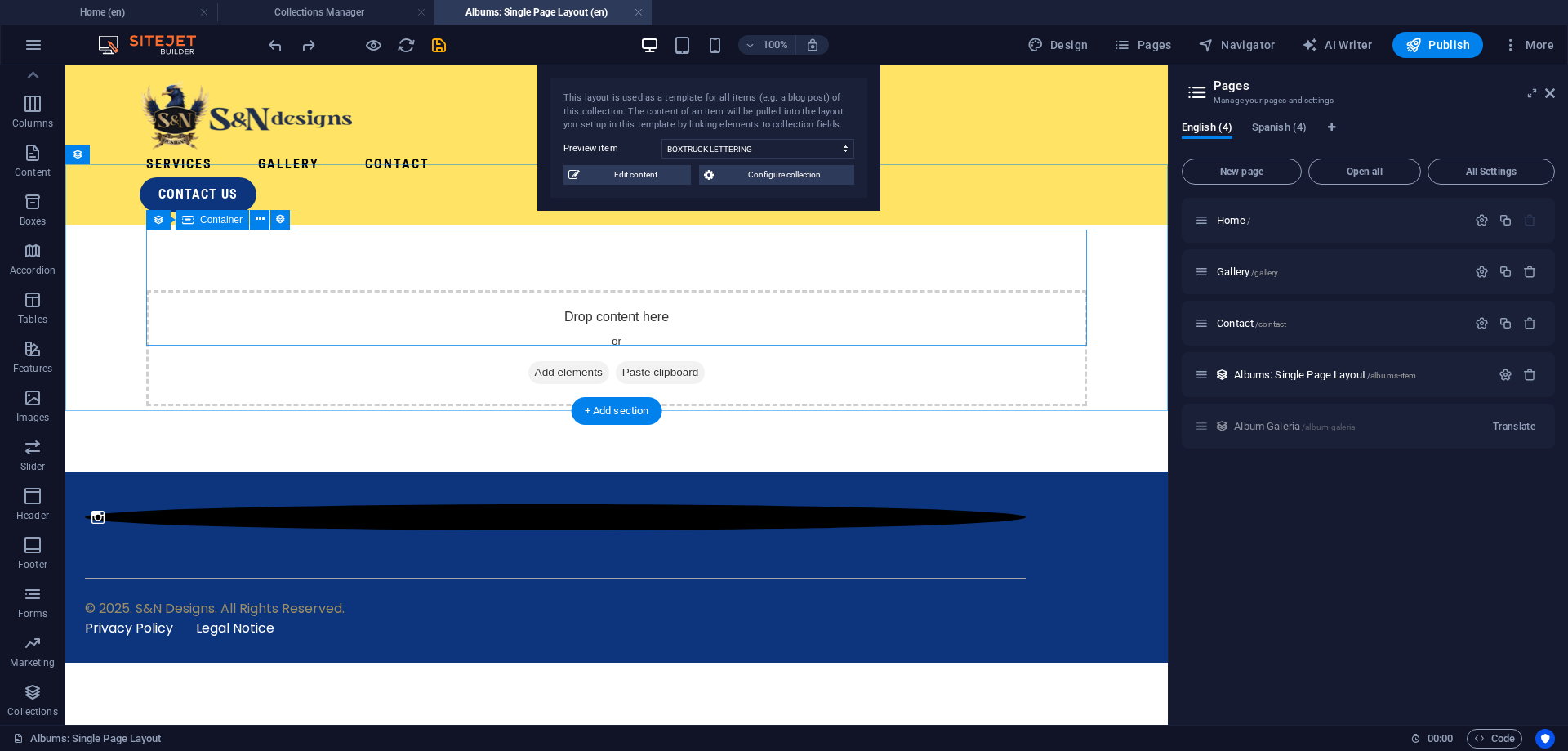
click at [567, 361] on span "Add elements" at bounding box center [569, 373] width 81 height 22
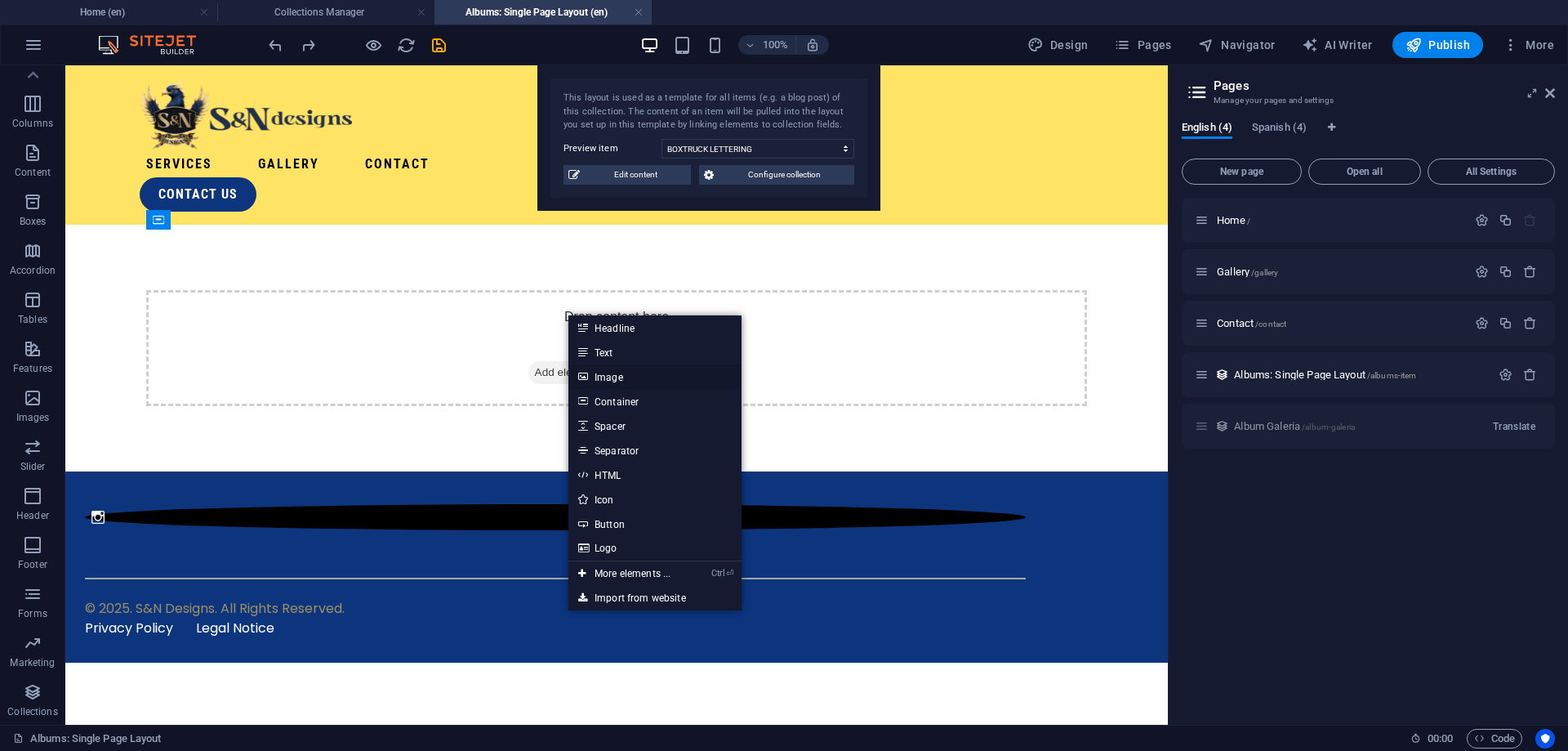
click at [616, 384] on link "Image" at bounding box center [655, 376] width 173 height 24
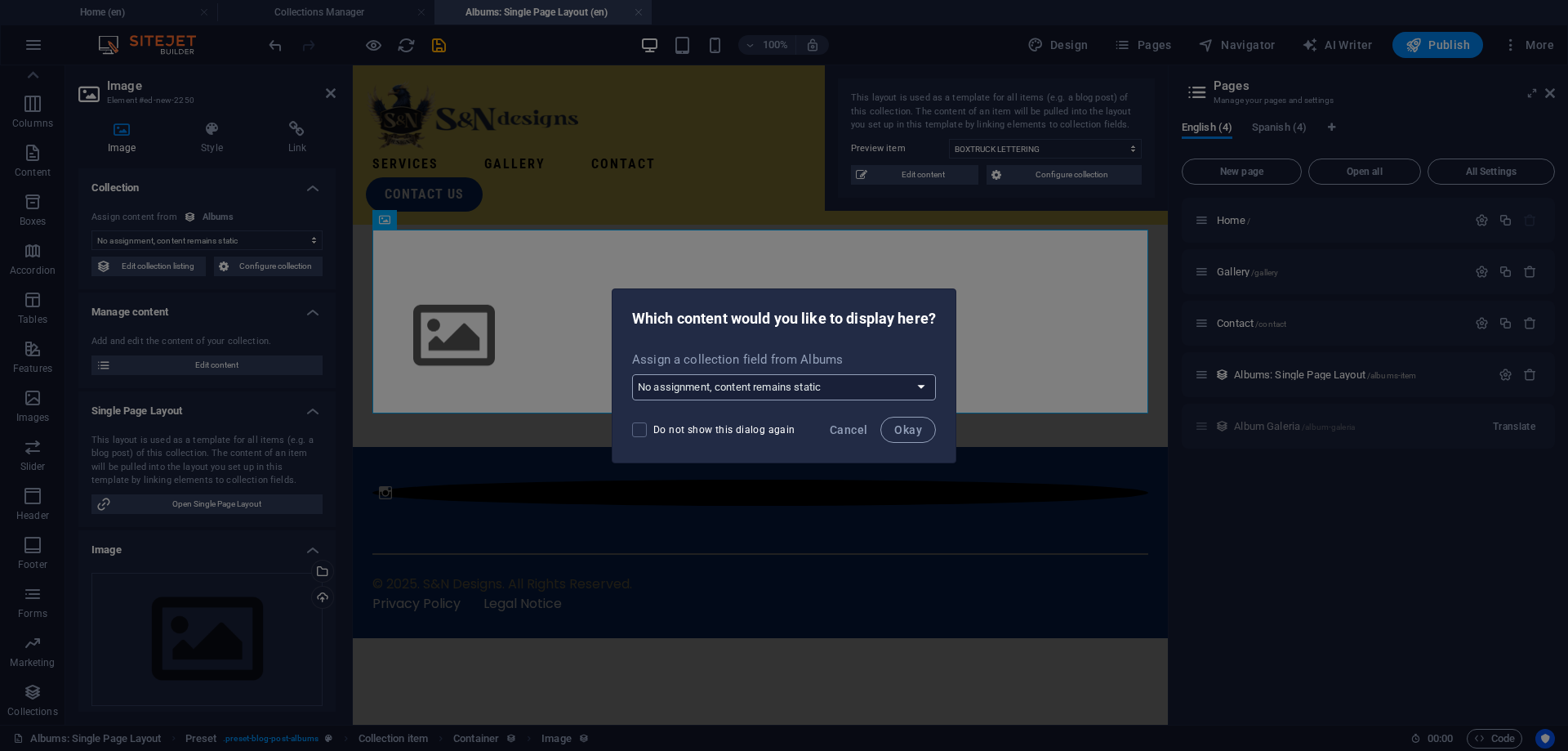
click at [632, 375] on select "No assignment, content remains static Create a new field Created at (Date) Upda…" at bounding box center [784, 388] width 304 height 26
select select "image"
click option "Product image (File)" at bounding box center [0, 0] width 0 height 0
drag, startPoint x: 570, startPoint y: 362, endPoint x: 924, endPoint y: 427, distance: 359.9
click at [924, 427] on button "Okay" at bounding box center [908, 430] width 55 height 26
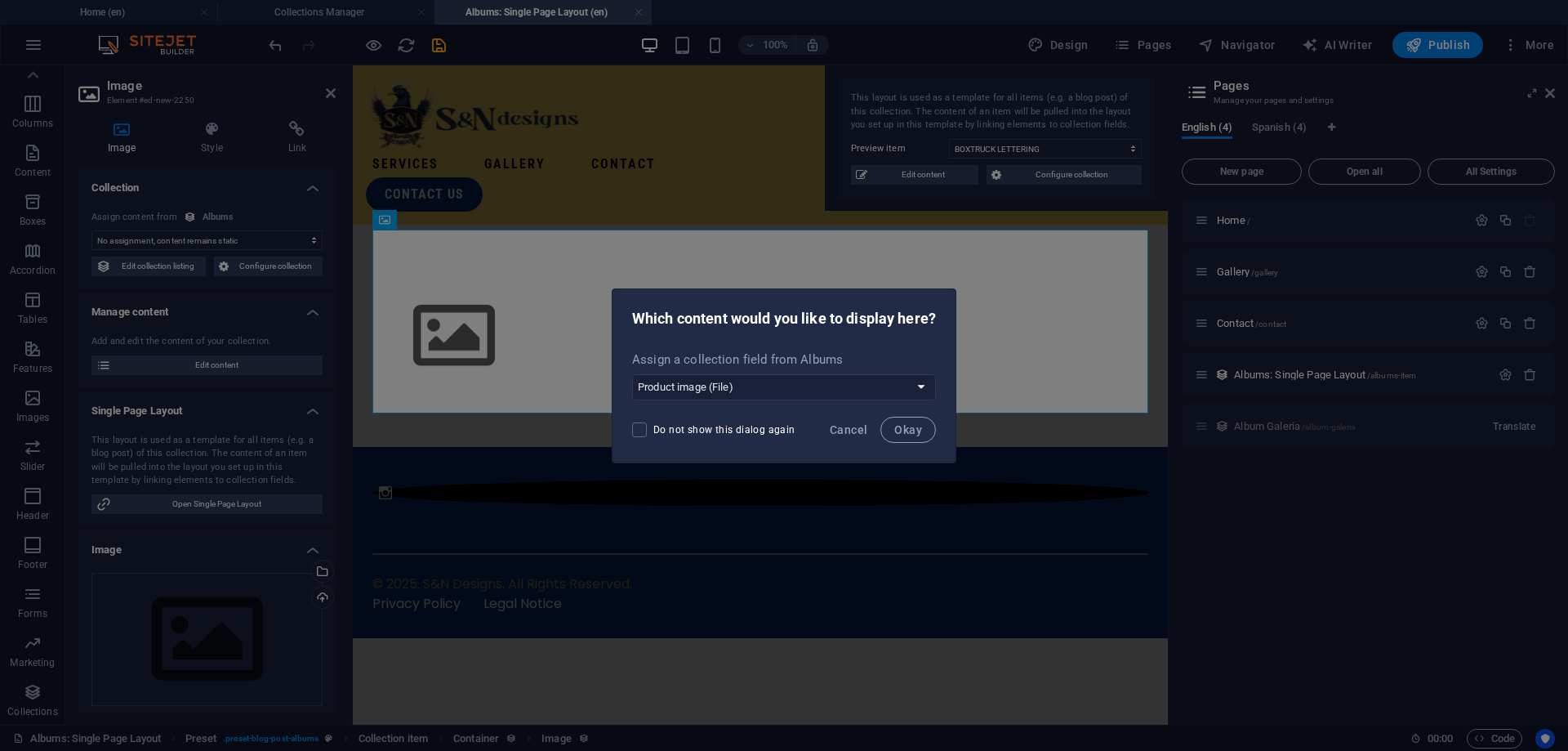
select select "image"
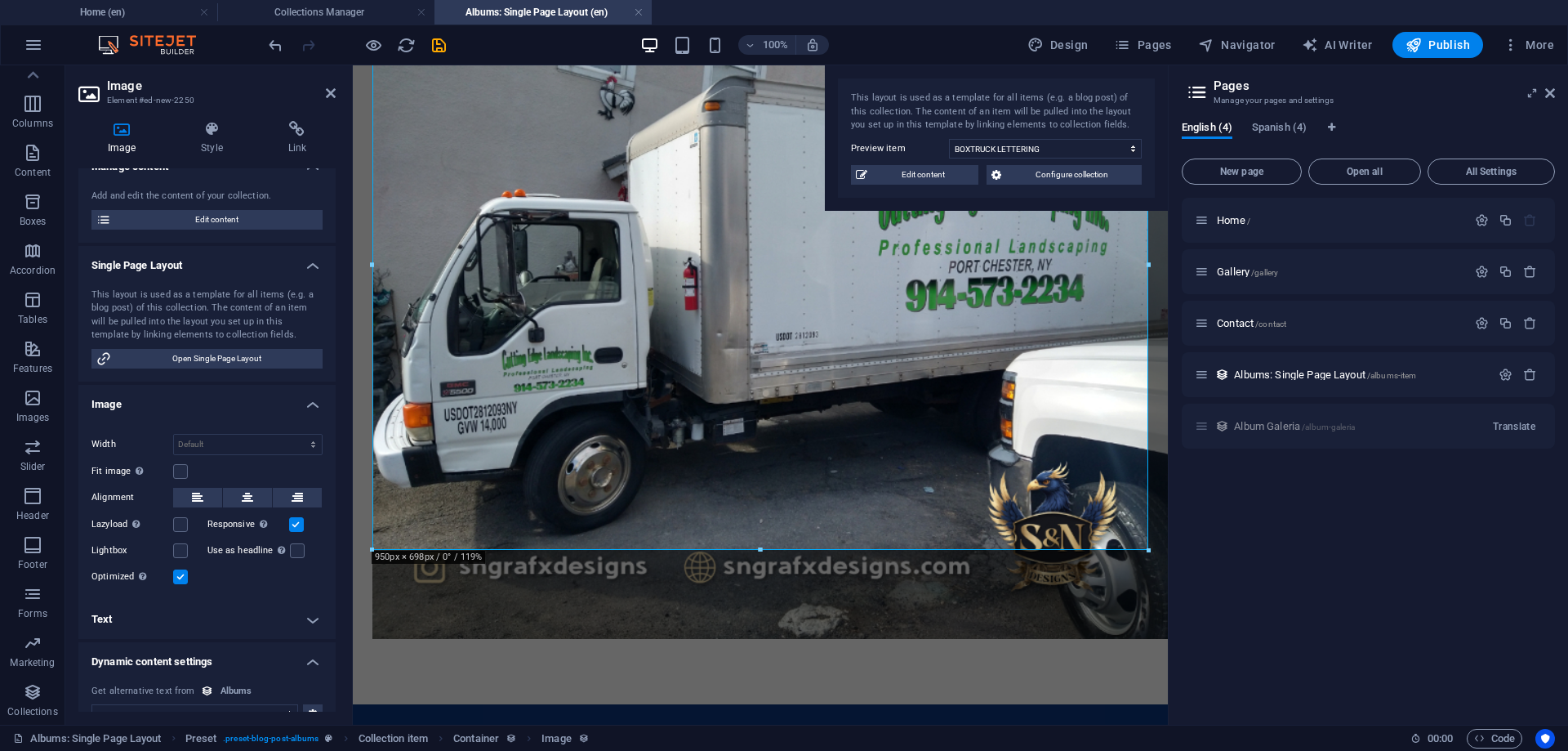
scroll to position [147, 0]
click at [233, 355] on span "Open Single Page Layout" at bounding box center [217, 357] width 202 height 20
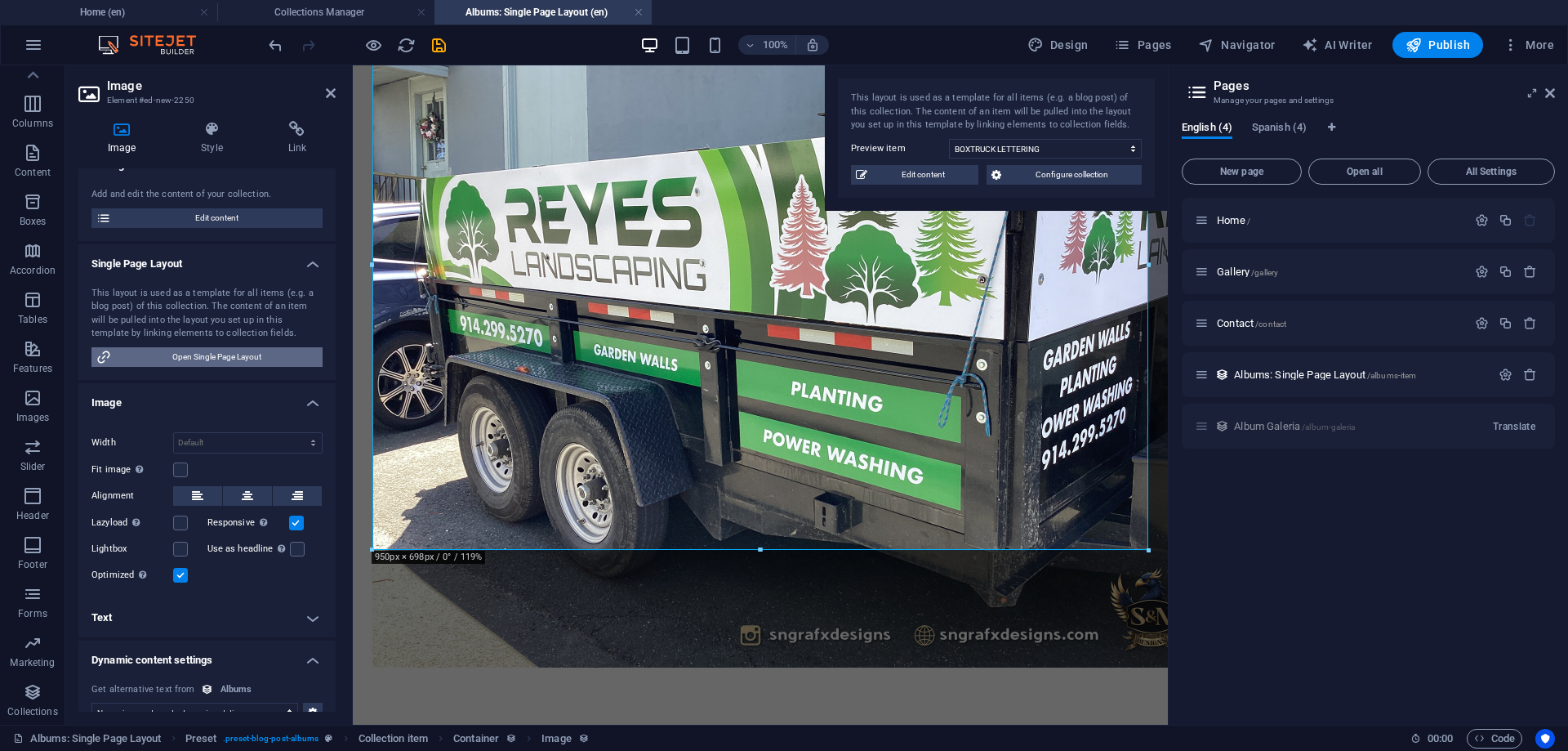
select select
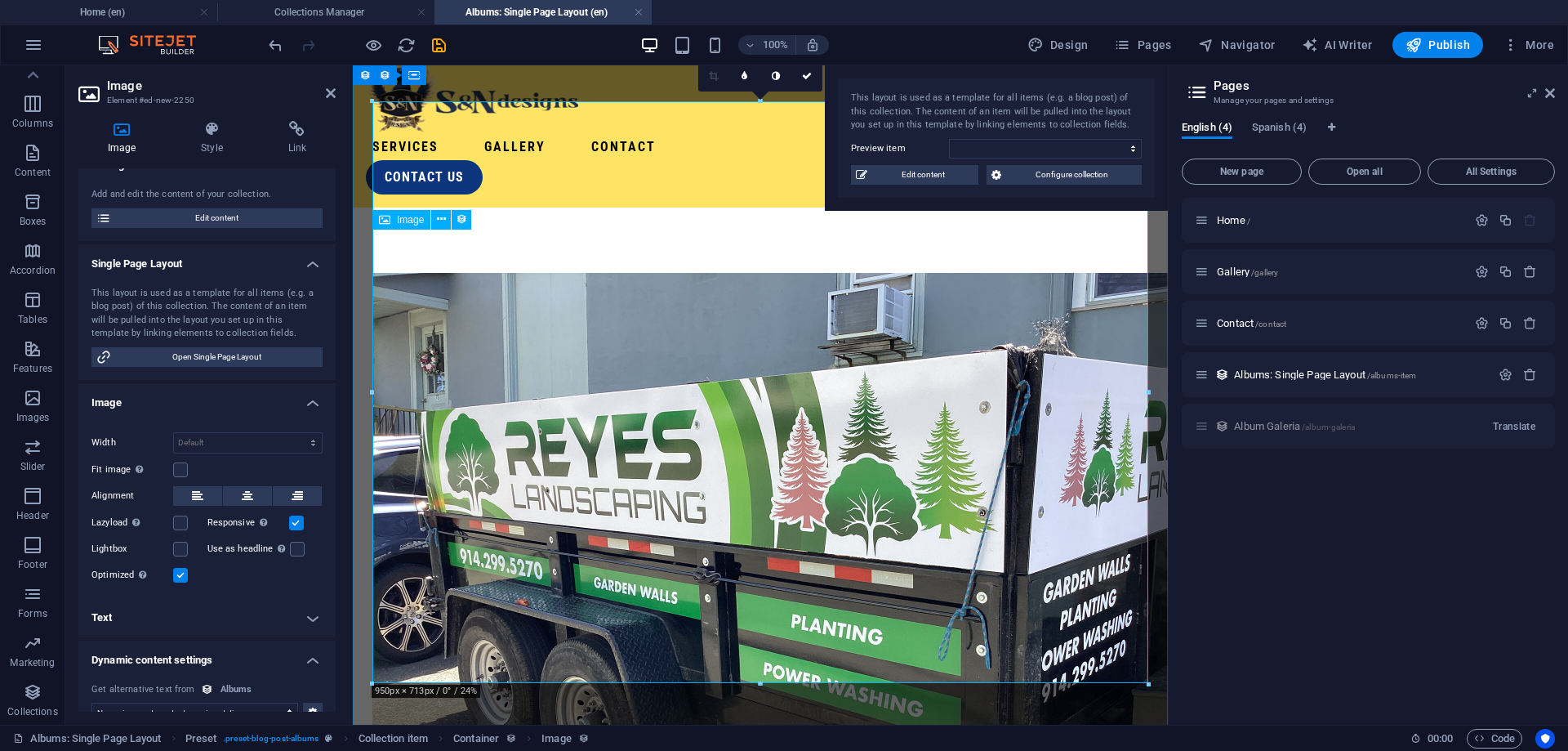
scroll to position [0, 0]
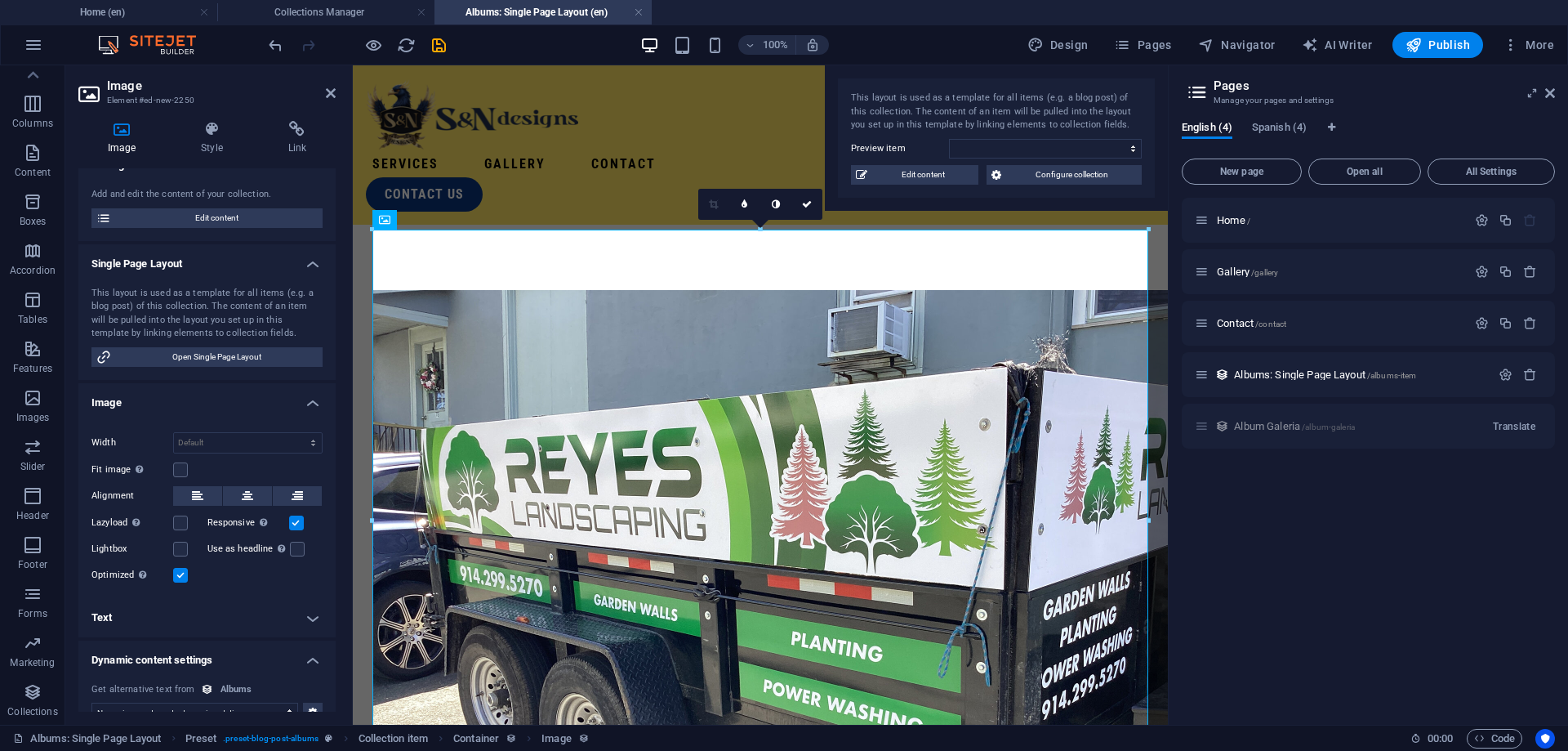
drag, startPoint x: 172, startPoint y: 290, endPoint x: 307, endPoint y: 290, distance: 135.0
click at [307, 290] on div "This layout is used as a template for all items (e.g. a blog post) of this coll…" at bounding box center [207, 314] width 232 height 54
click at [547, 313] on figure at bounding box center [760, 603] width 776 height 628
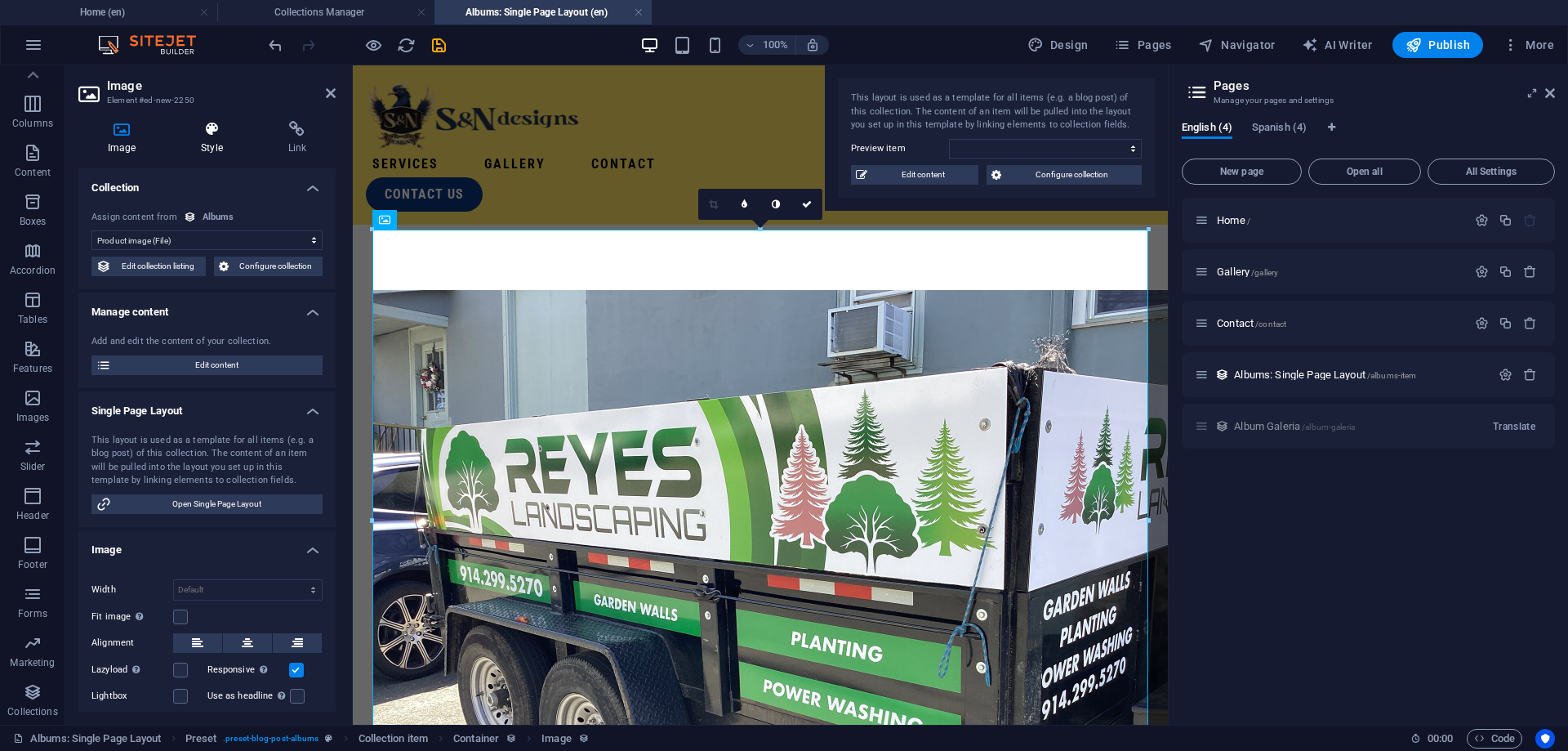
click at [207, 123] on icon at bounding box center [212, 128] width 80 height 16
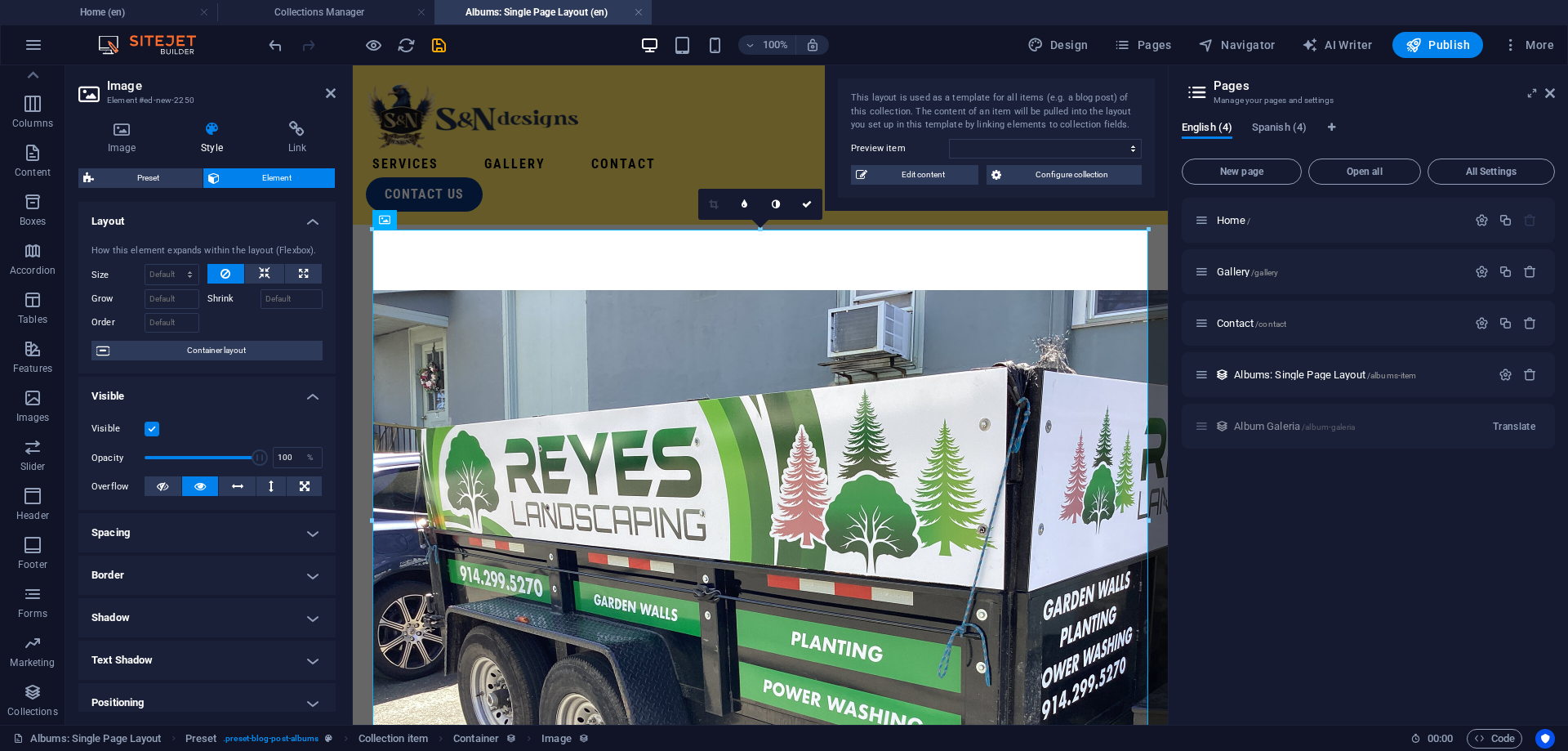
click at [261, 527] on h4 "Spacing" at bounding box center [206, 532] width 257 height 39
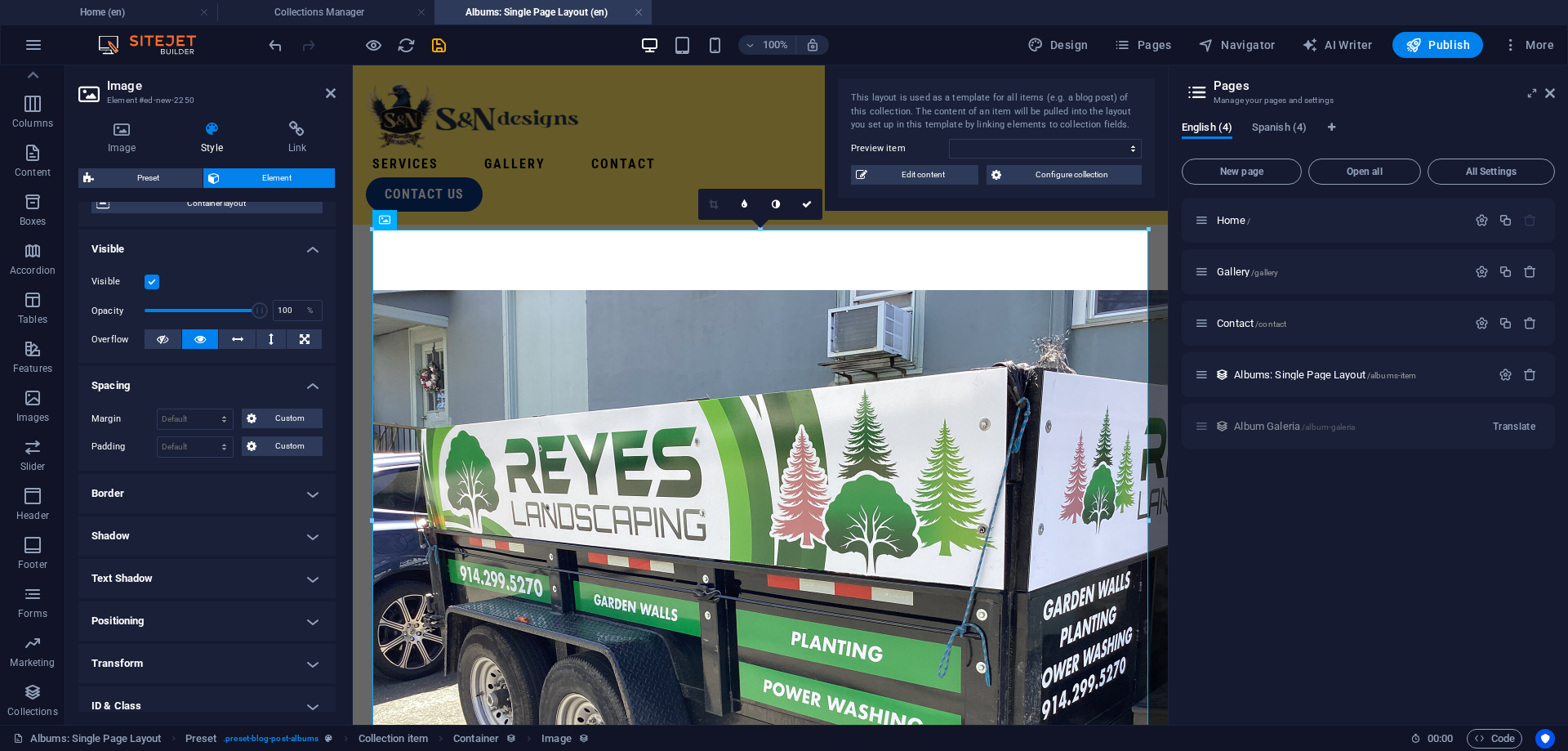
scroll to position [246, 0]
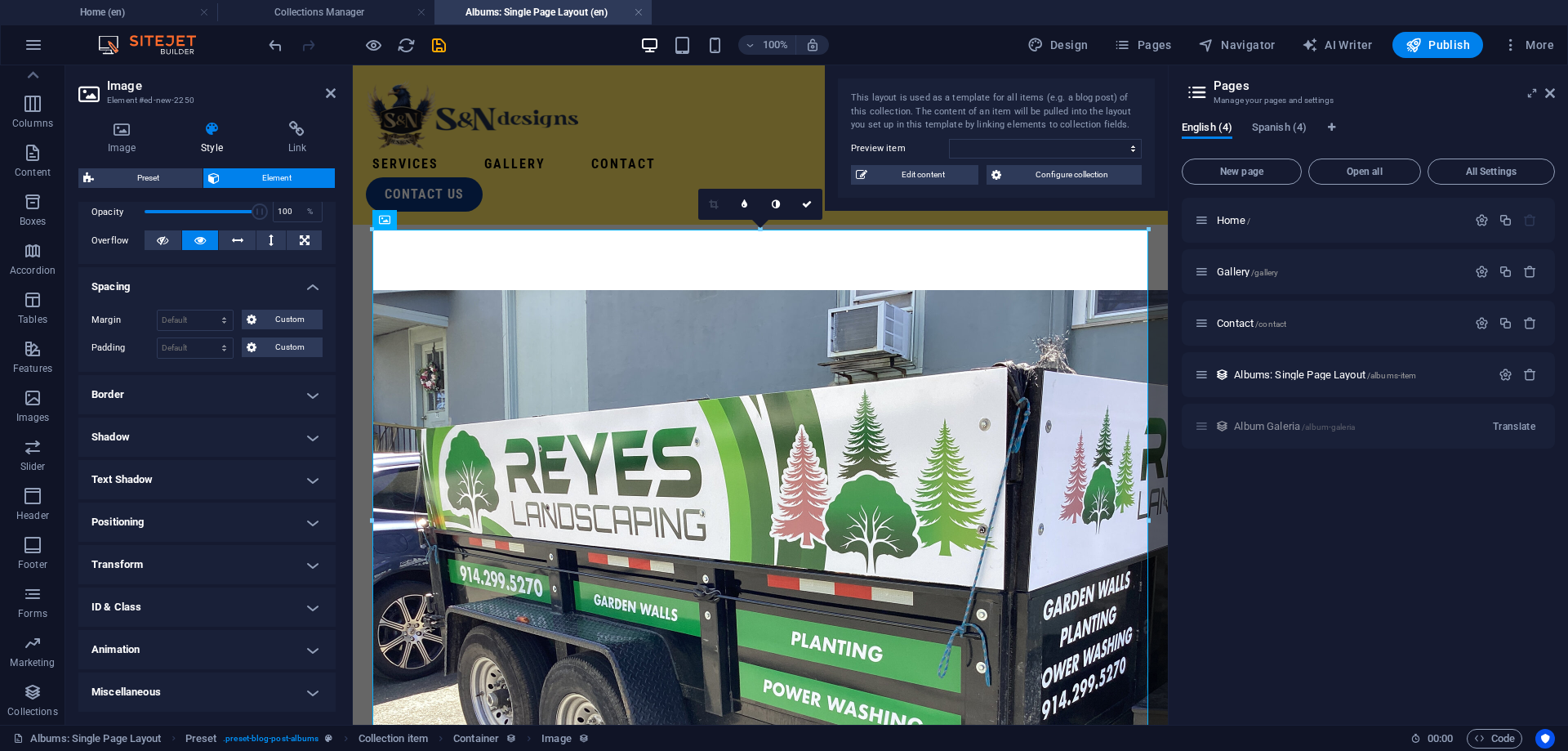
click at [232, 610] on h4 "ID & Class" at bounding box center [206, 607] width 257 height 39
click at [123, 135] on icon at bounding box center [121, 128] width 87 height 16
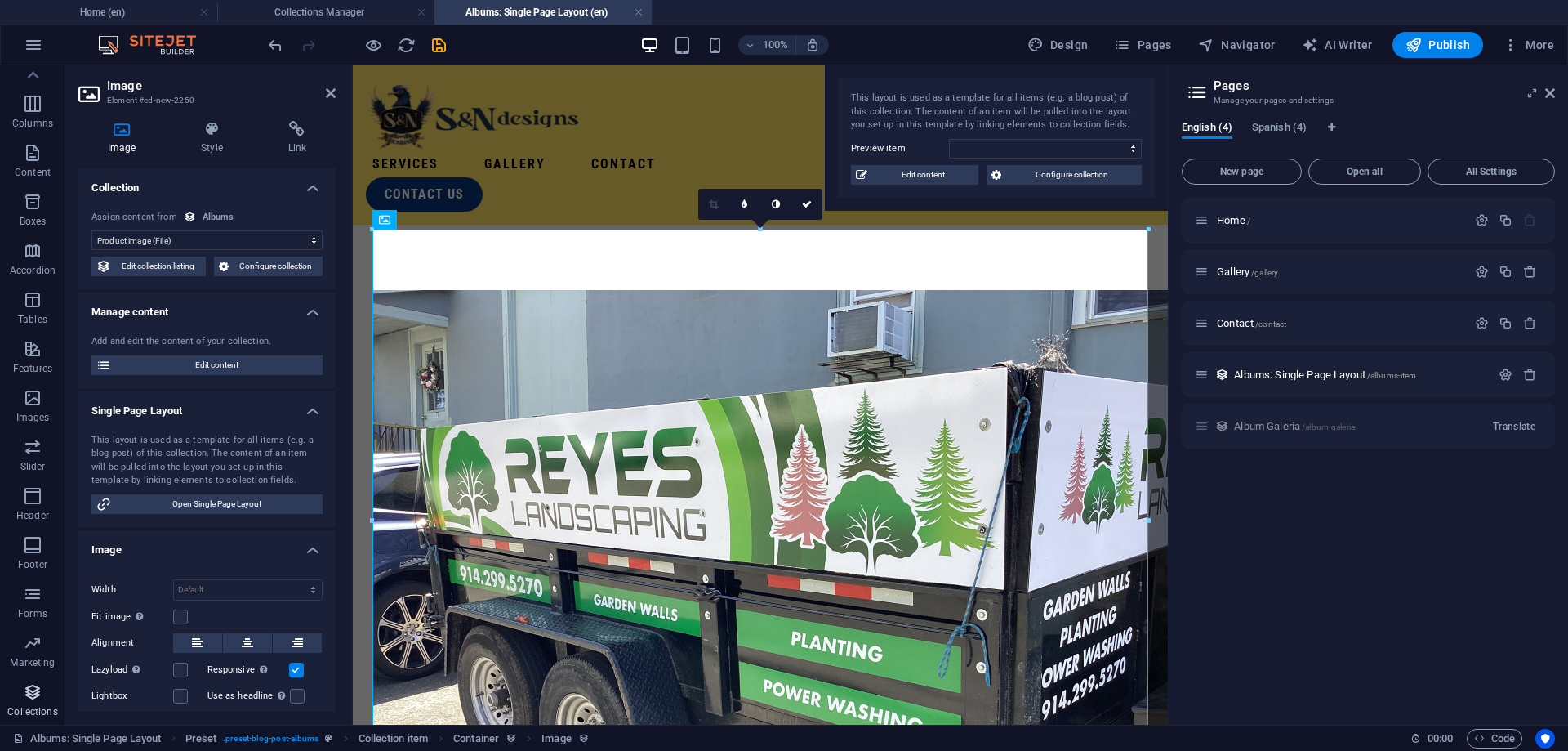
click at [35, 697] on icon "button" at bounding box center [32, 691] width 20 height 20
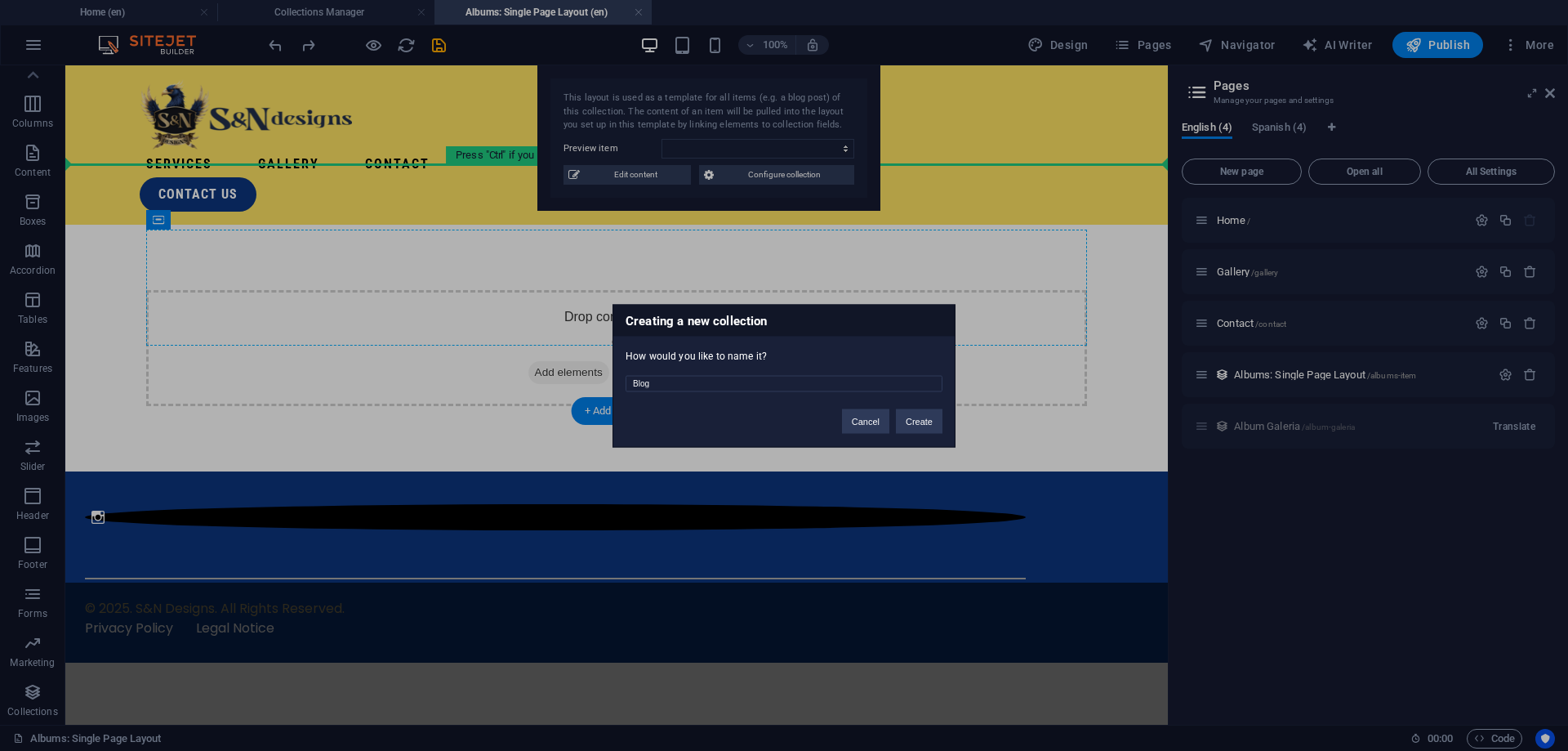
scroll to position [76, 0]
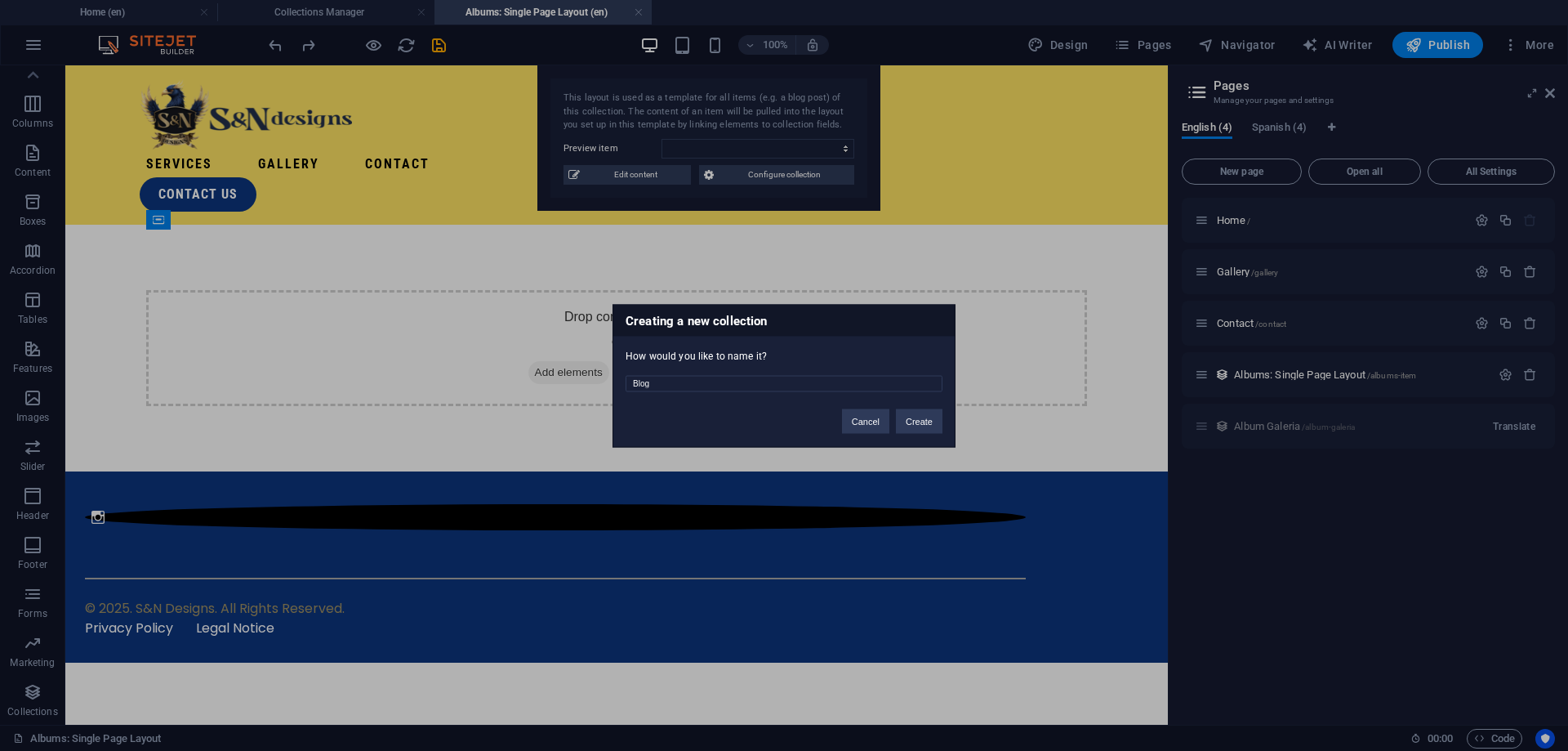
drag, startPoint x: 766, startPoint y: 383, endPoint x: 494, endPoint y: 393, distance: 272.2
click at [626, 391] on input "Blog" at bounding box center [784, 382] width 317 height 16
type input "Albums Gallery"
click at [933, 423] on button "Create" at bounding box center [919, 420] width 47 height 24
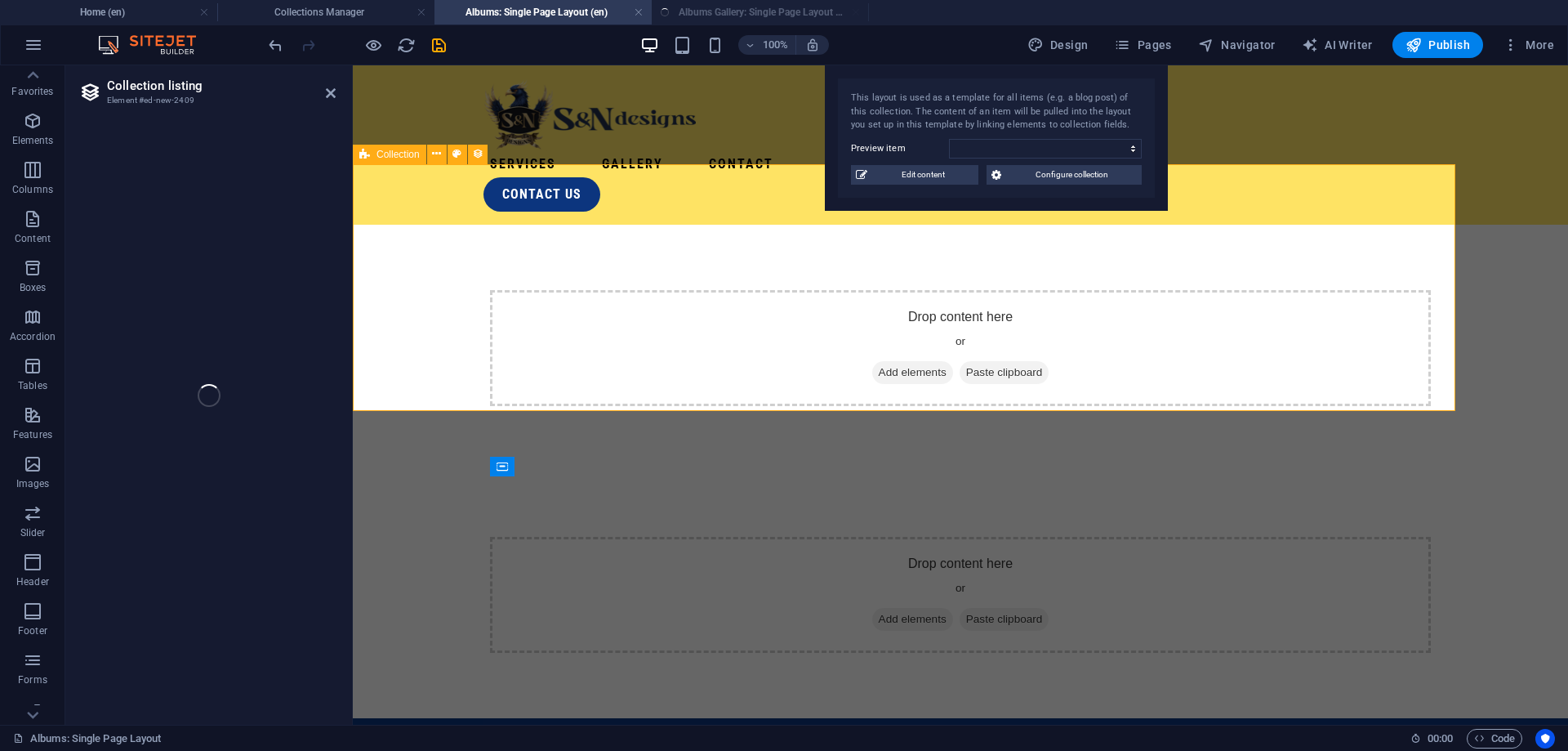
scroll to position [9, 0]
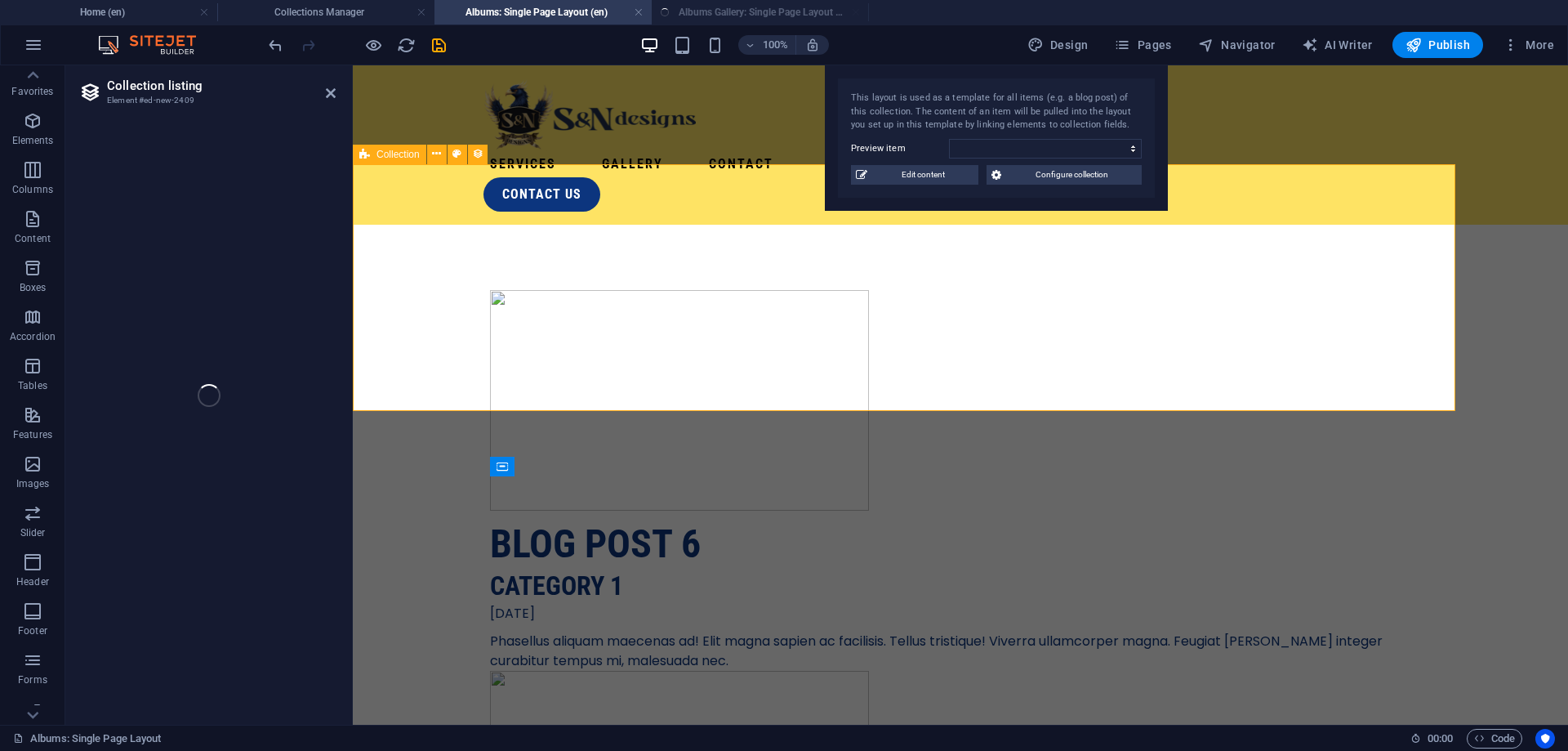
select select "68b6fc5b9bbc887aa9019c45"
select select "columns.publishing_date_DESC"
select select "columns.status"
select select "columns.publishing_date"
select select "past"
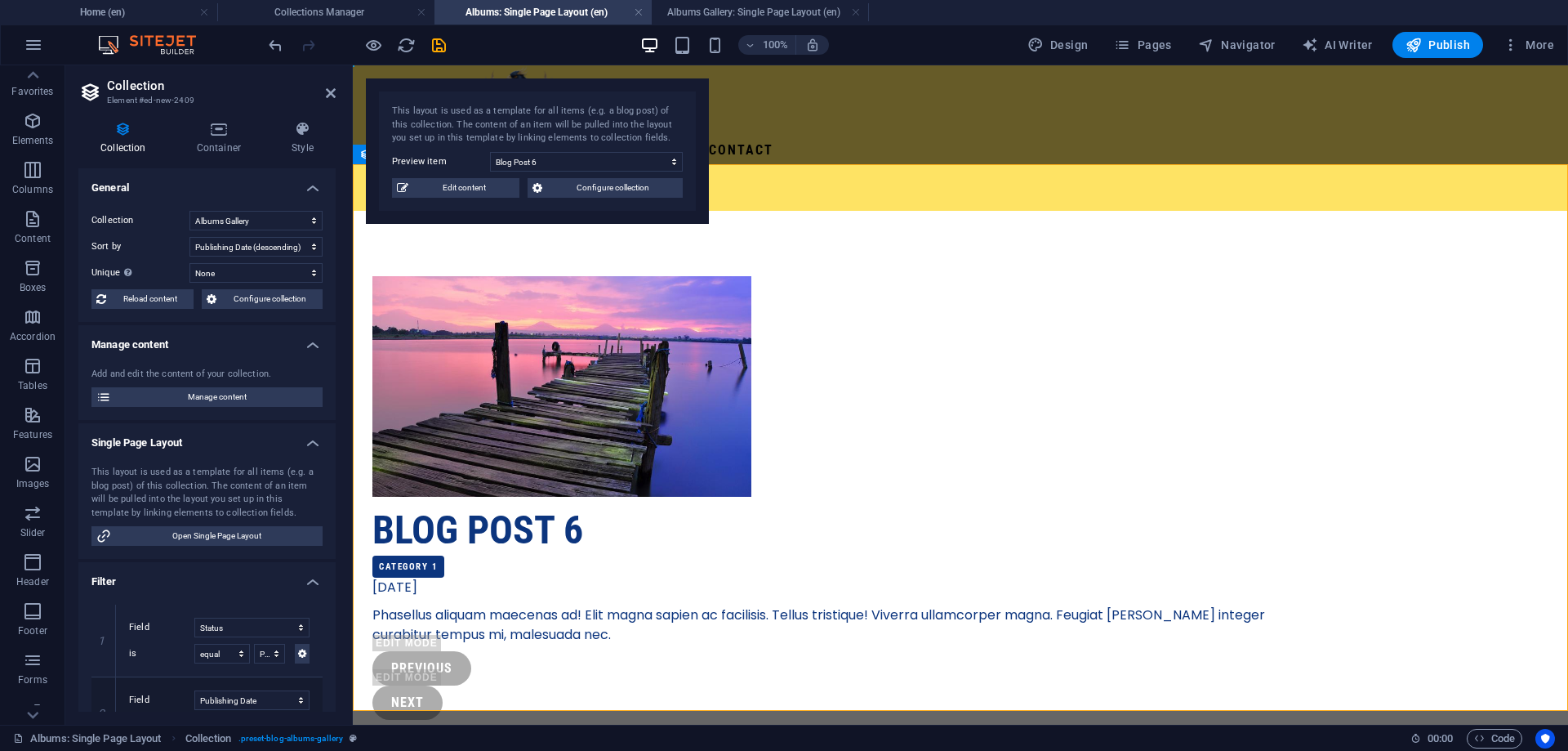
scroll to position [0, 0]
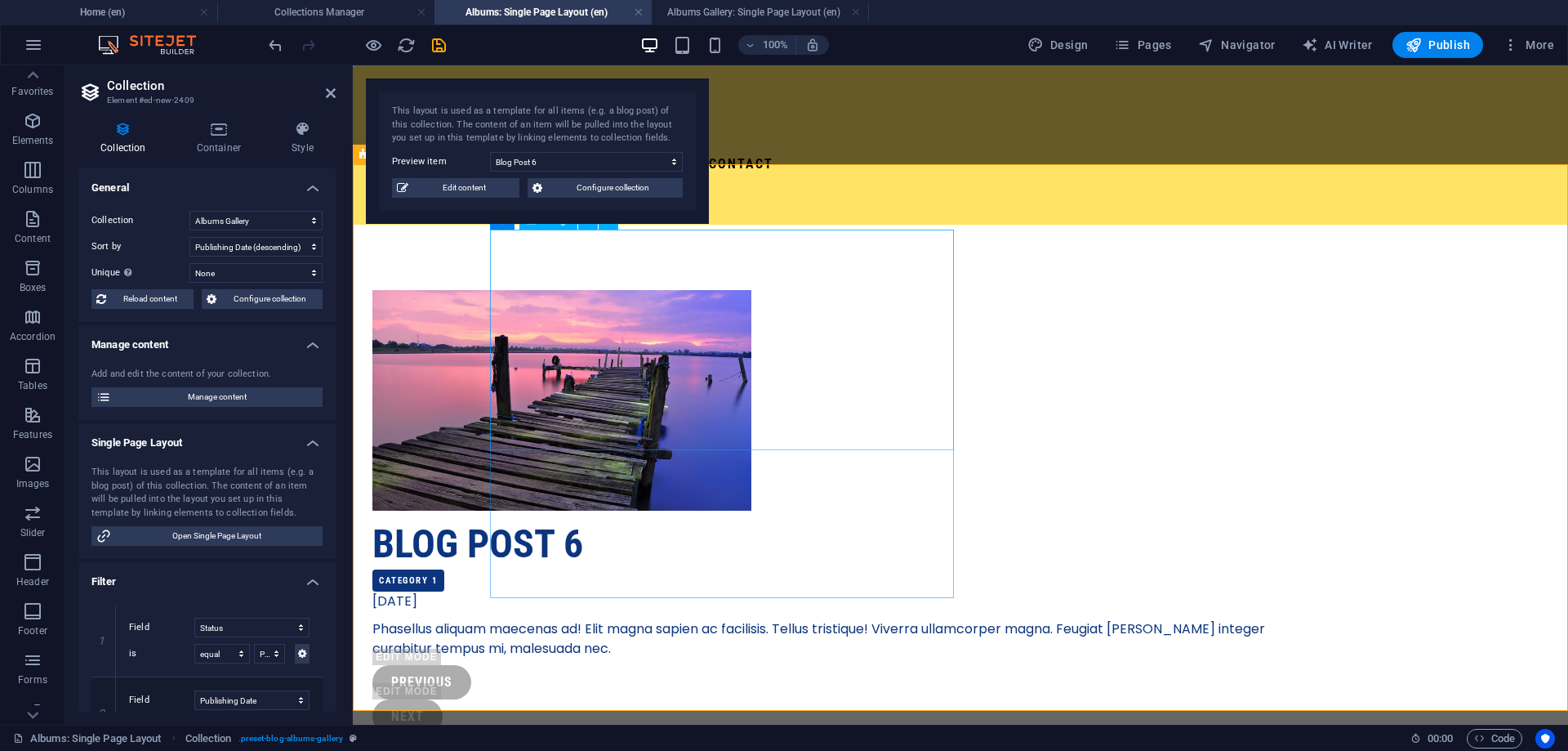
click at [914, 361] on div at bounding box center [843, 400] width 941 height 220
click at [490, 152] on select "Blog Post 6 Blog Post 5 Blog Post 4 Blog Post 3 Blog Post 2 Blog Post 1" at bounding box center [586, 162] width 192 height 20
click option "Blog Post 1" at bounding box center [0, 0] width 0 height 0
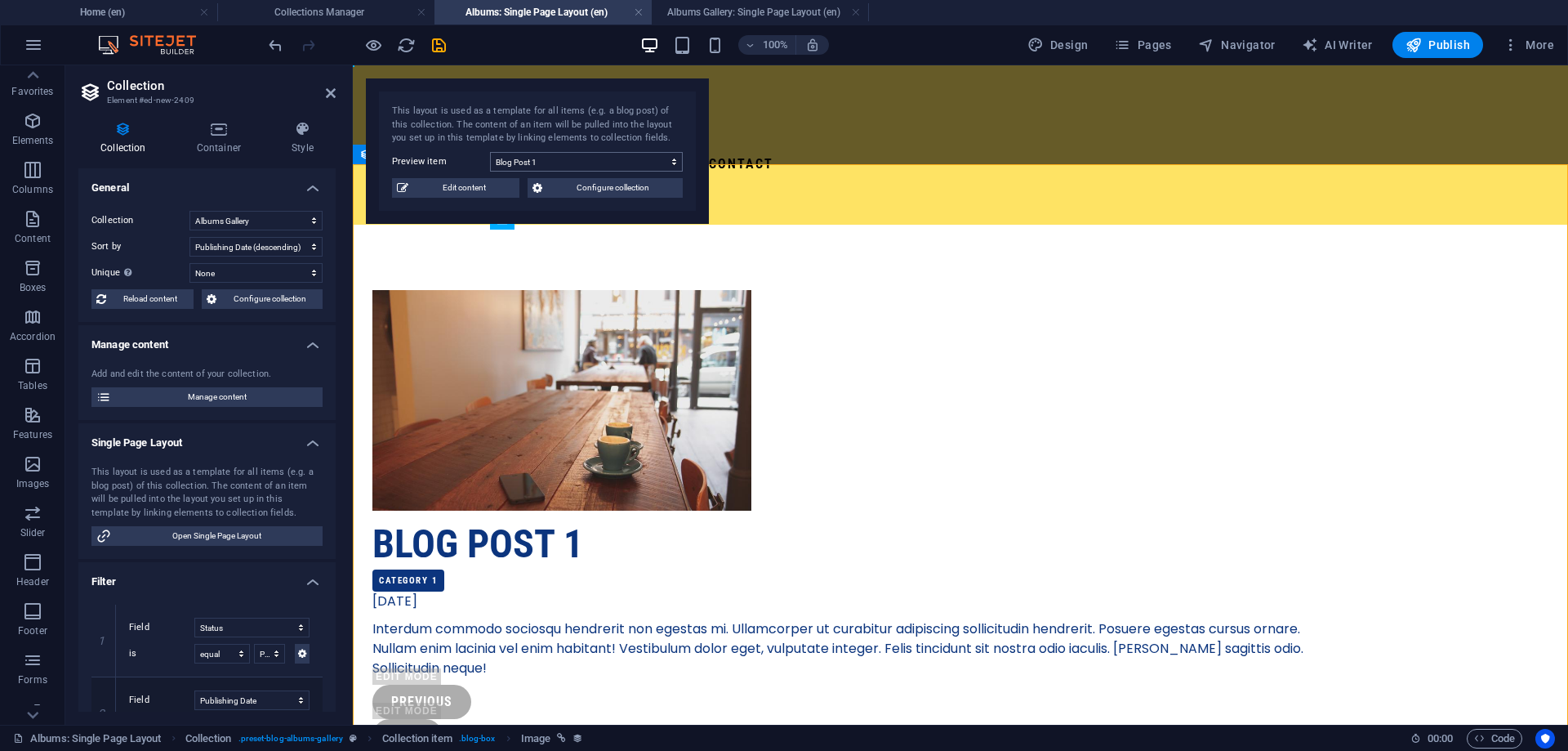
click at [490, 152] on select "Blog Post 6 Blog Post 5 Blog Post 4 Blog Post 3 Blog Post 2 Blog Post 1" at bounding box center [586, 162] width 192 height 20
select select "68b6fc5d9512efbd2e0d96e3"
click option "Blog Post 2" at bounding box center [0, 0] width 0 height 0
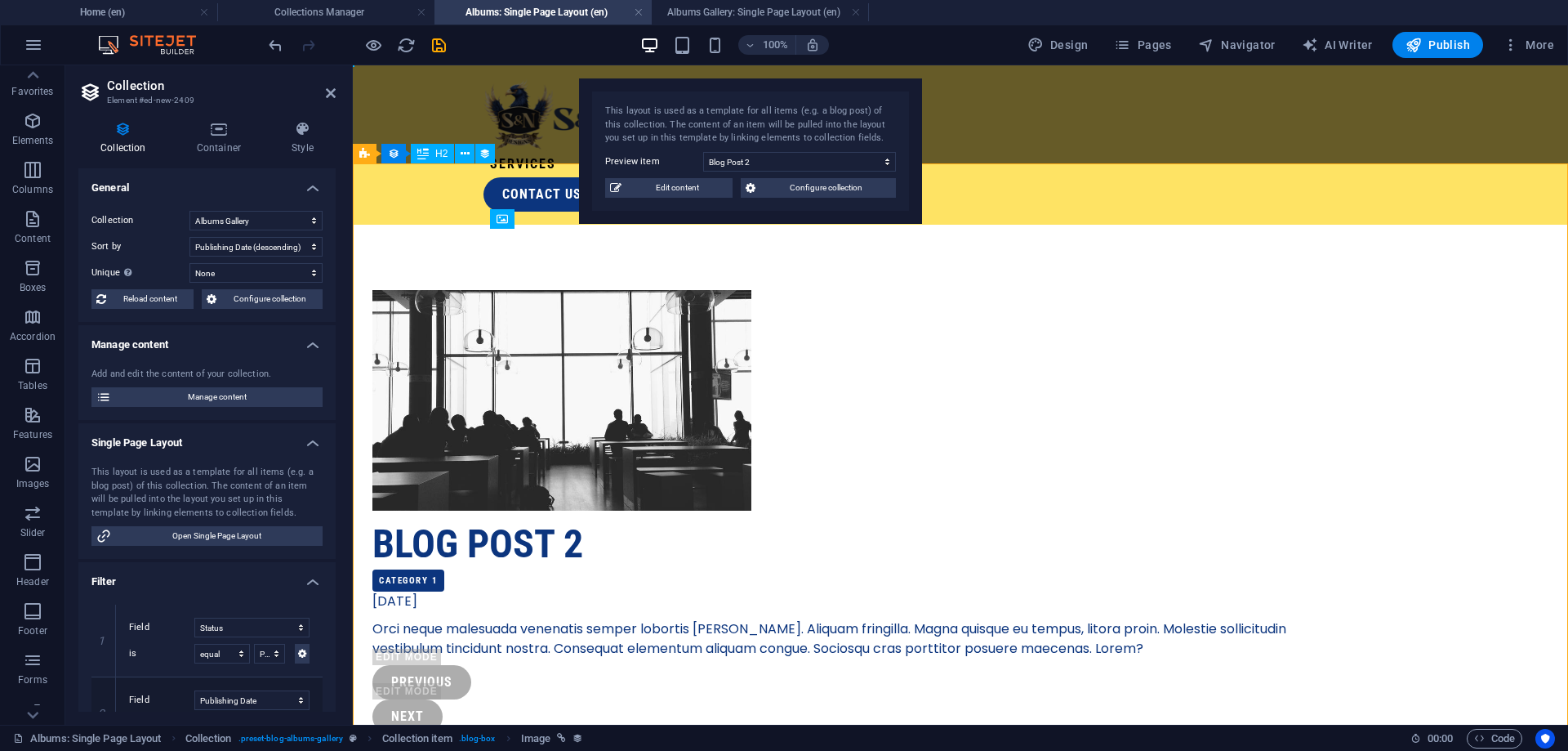
drag, startPoint x: 623, startPoint y: 106, endPoint x: 1260, endPoint y: 110, distance: 637.0
click at [896, 110] on div "This layout is used as a template for all items (e.g. a blog post) of this coll…" at bounding box center [750, 125] width 290 height 41
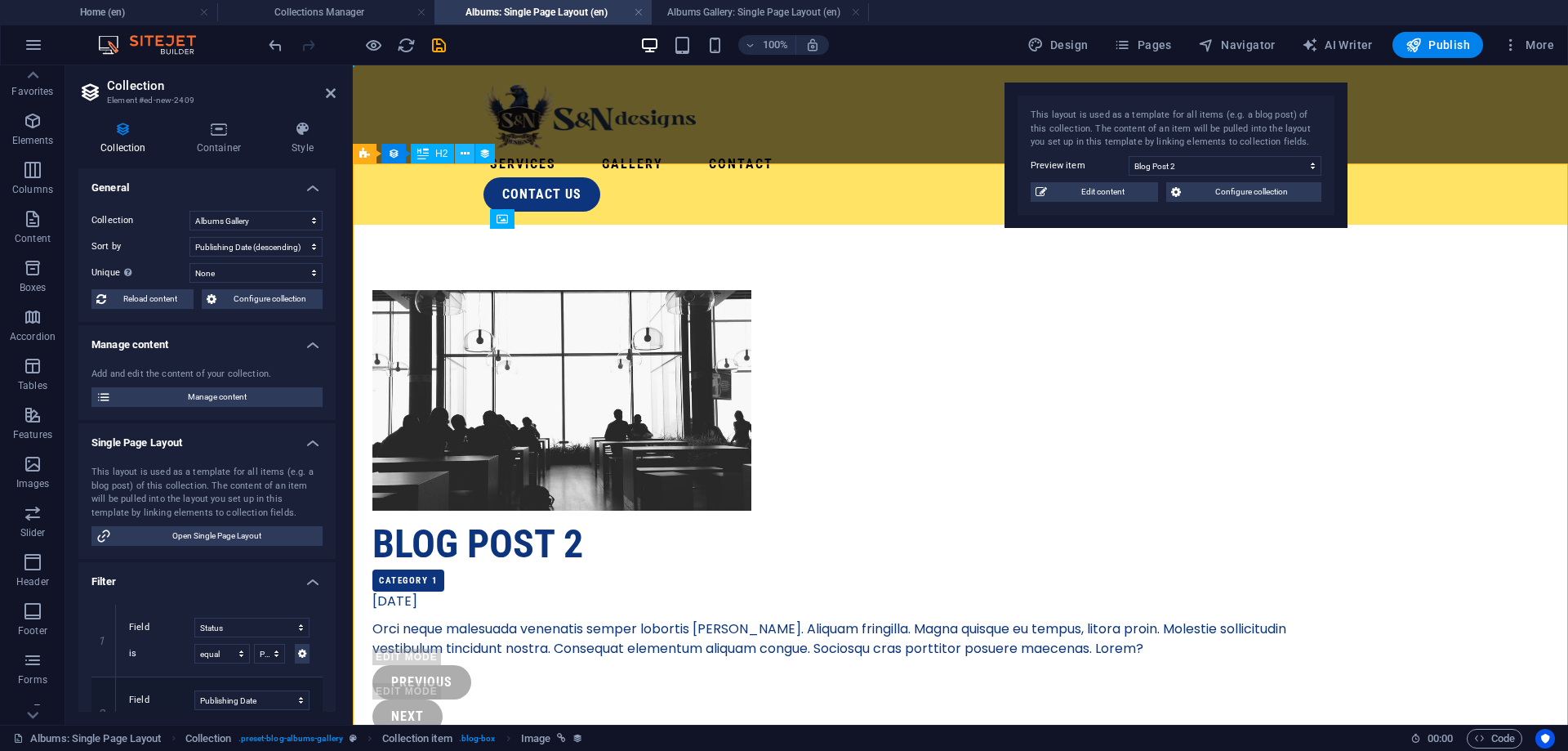
click at [460, 152] on icon at bounding box center [465, 154] width 9 height 17
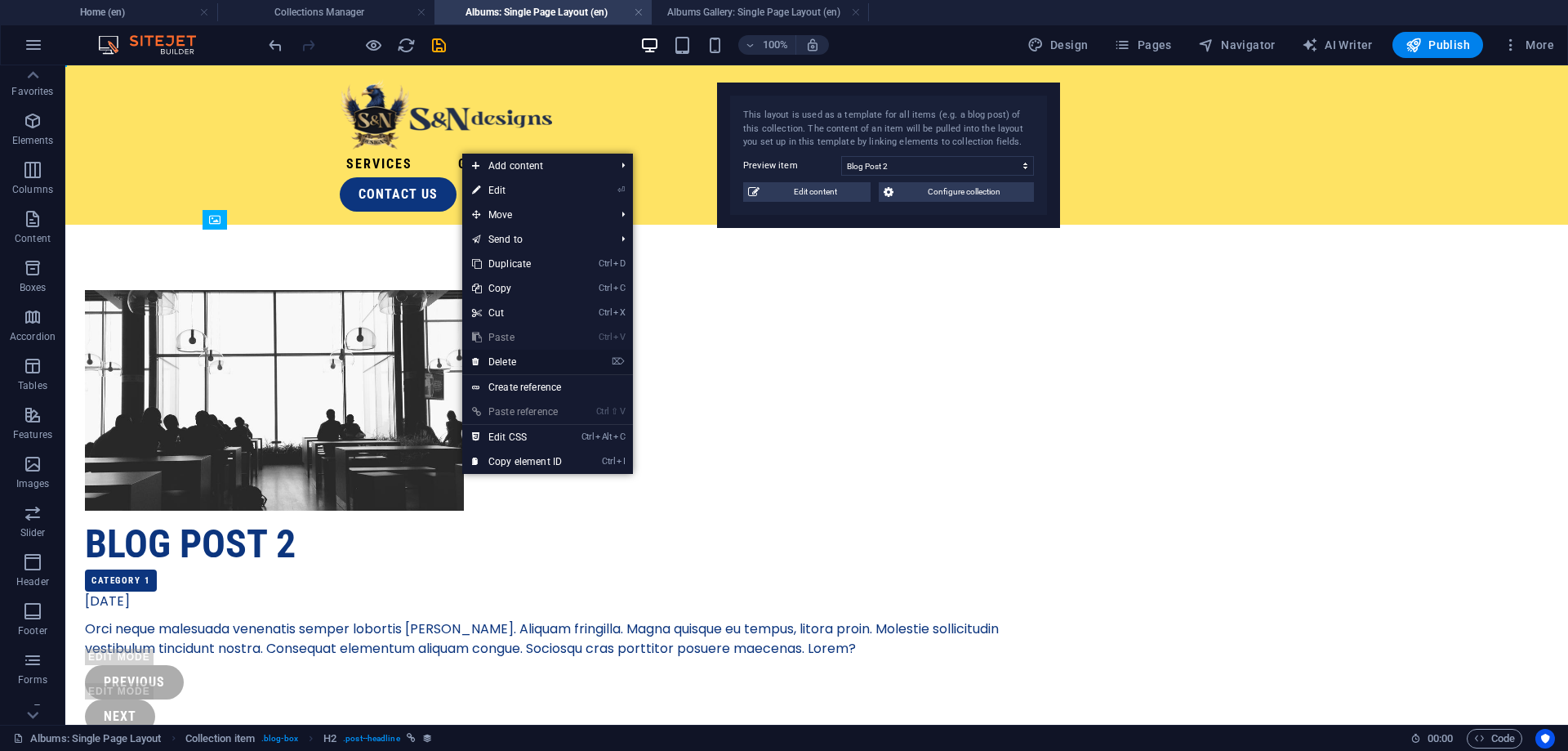
click at [520, 355] on link "⌦ Delete" at bounding box center [516, 361] width 109 height 24
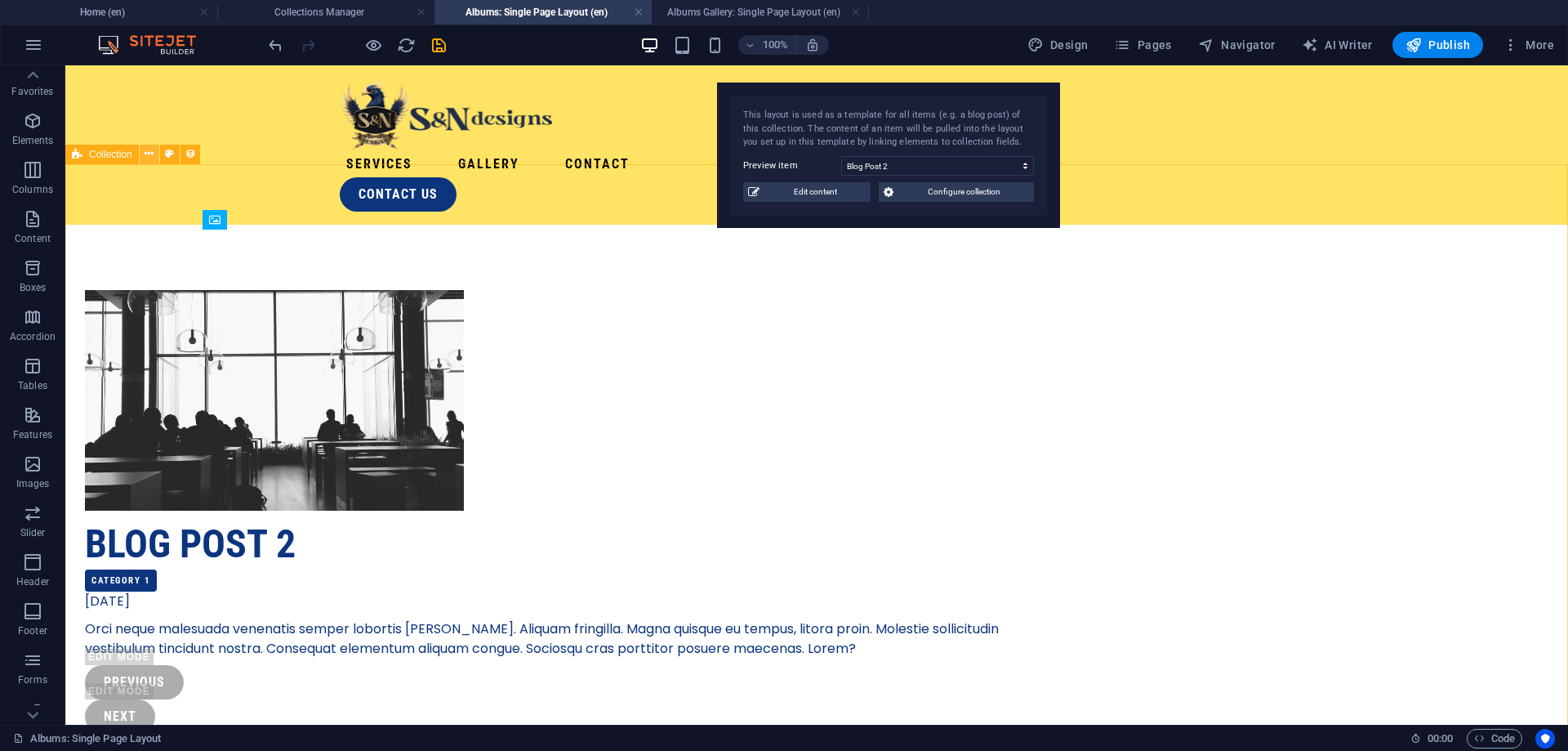
click at [151, 160] on icon at bounding box center [149, 154] width 9 height 17
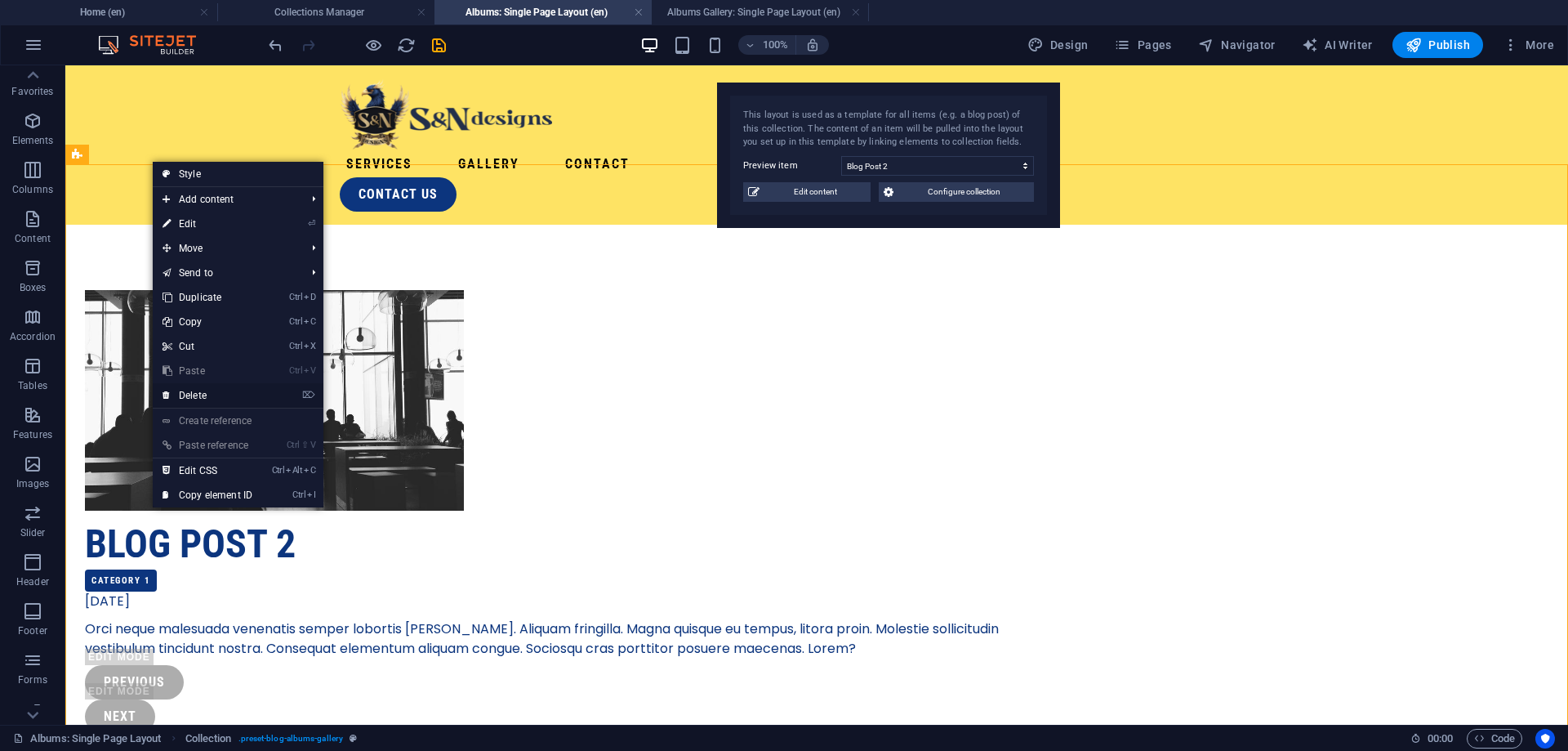
click at [212, 404] on link "⌦ Delete" at bounding box center [207, 395] width 109 height 24
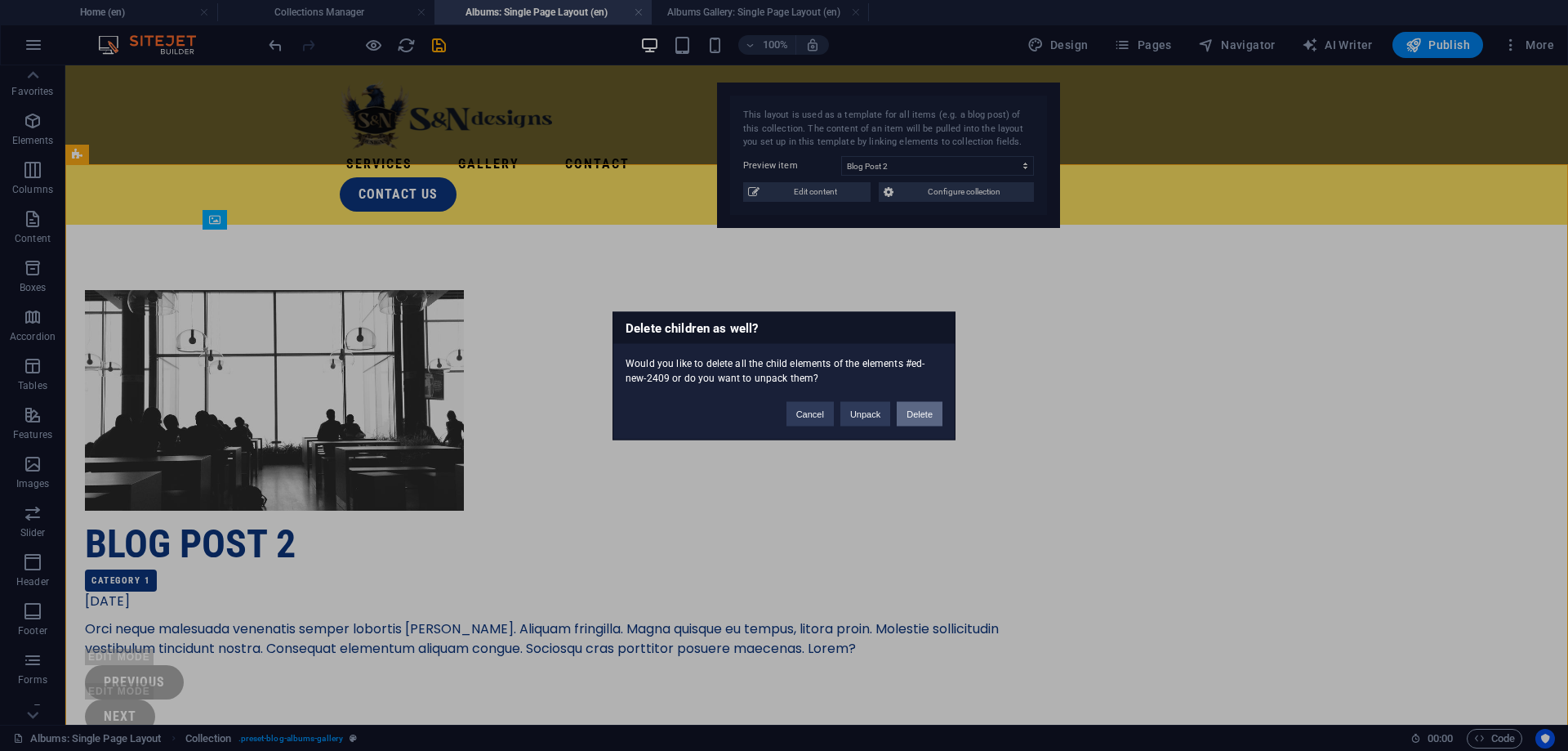
click at [915, 420] on button "Delete" at bounding box center [919, 413] width 46 height 24
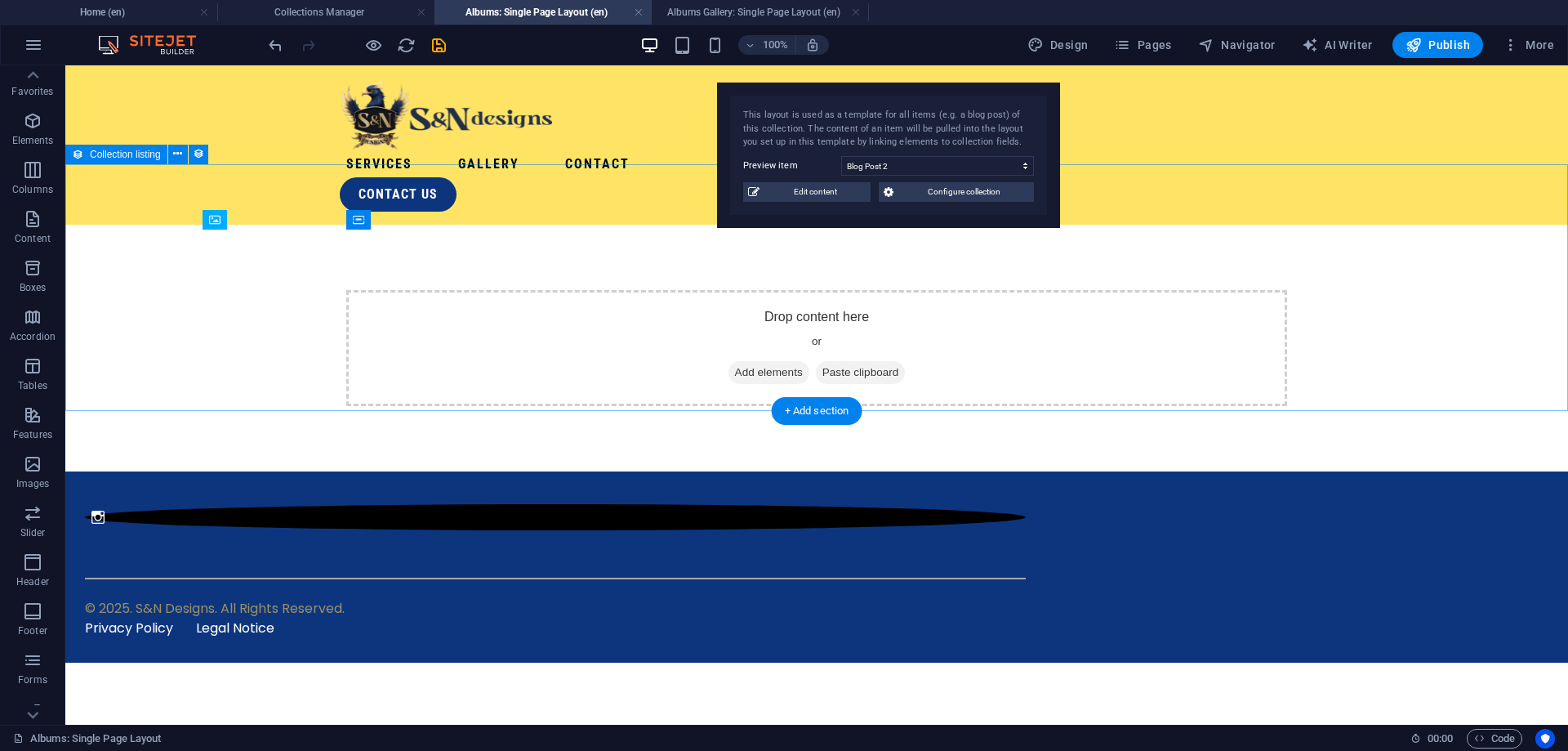
click at [186, 225] on div "Drop content here or Add elements Paste clipboard" at bounding box center [816, 348] width 1503 height 247
drag, startPoint x: 221, startPoint y: 207, endPoint x: 230, endPoint y: 234, distance: 28.5
click at [222, 225] on div "Drop content here or Add elements Paste clipboard" at bounding box center [816, 348] width 1503 height 247
click at [250, 270] on div "Drop content here or Add elements Paste clipboard" at bounding box center [816, 348] width 1503 height 247
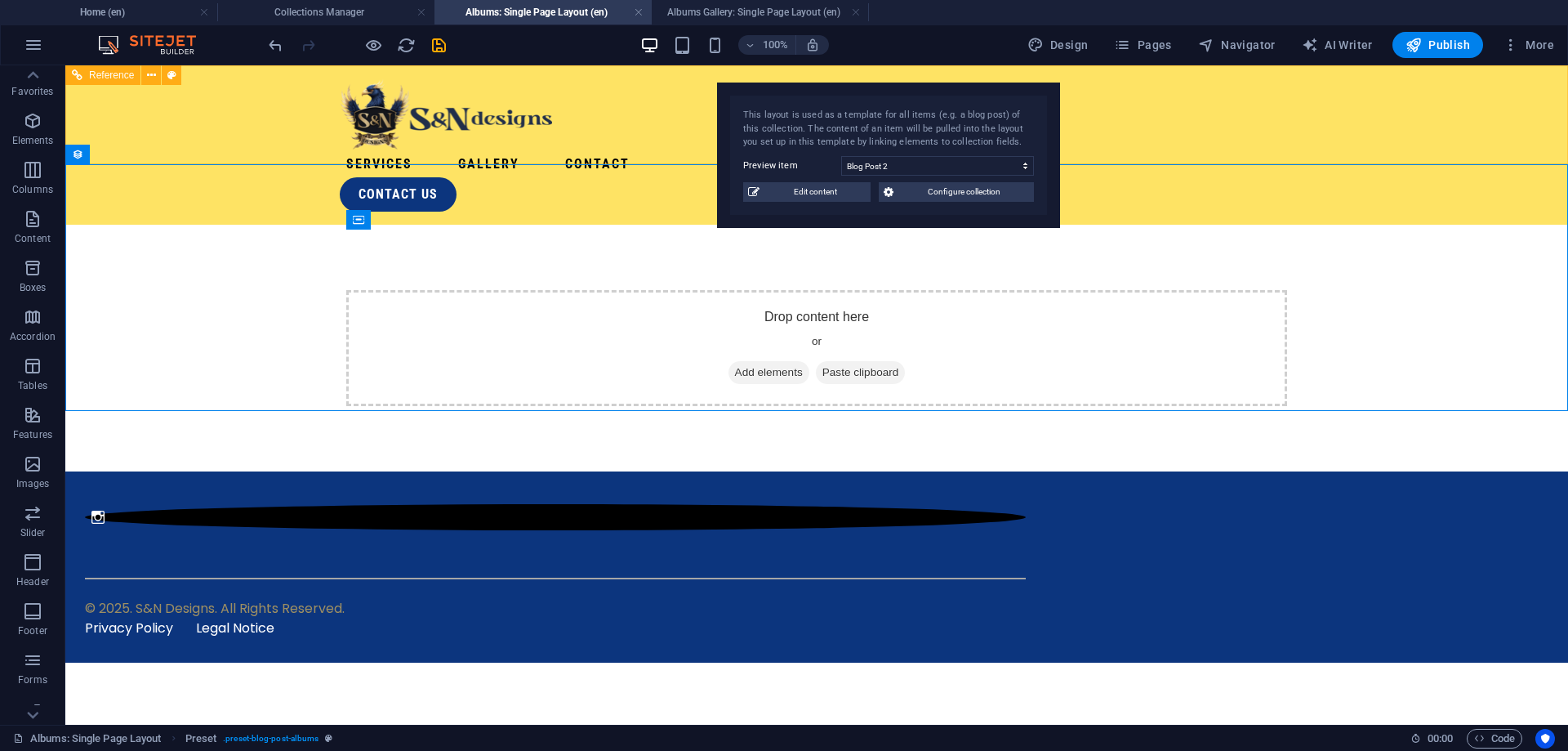
click at [78, 75] on icon at bounding box center [77, 75] width 10 height 20
click at [316, 228] on div "Drop content here or Add elements Paste clipboard" at bounding box center [816, 348] width 1503 height 247
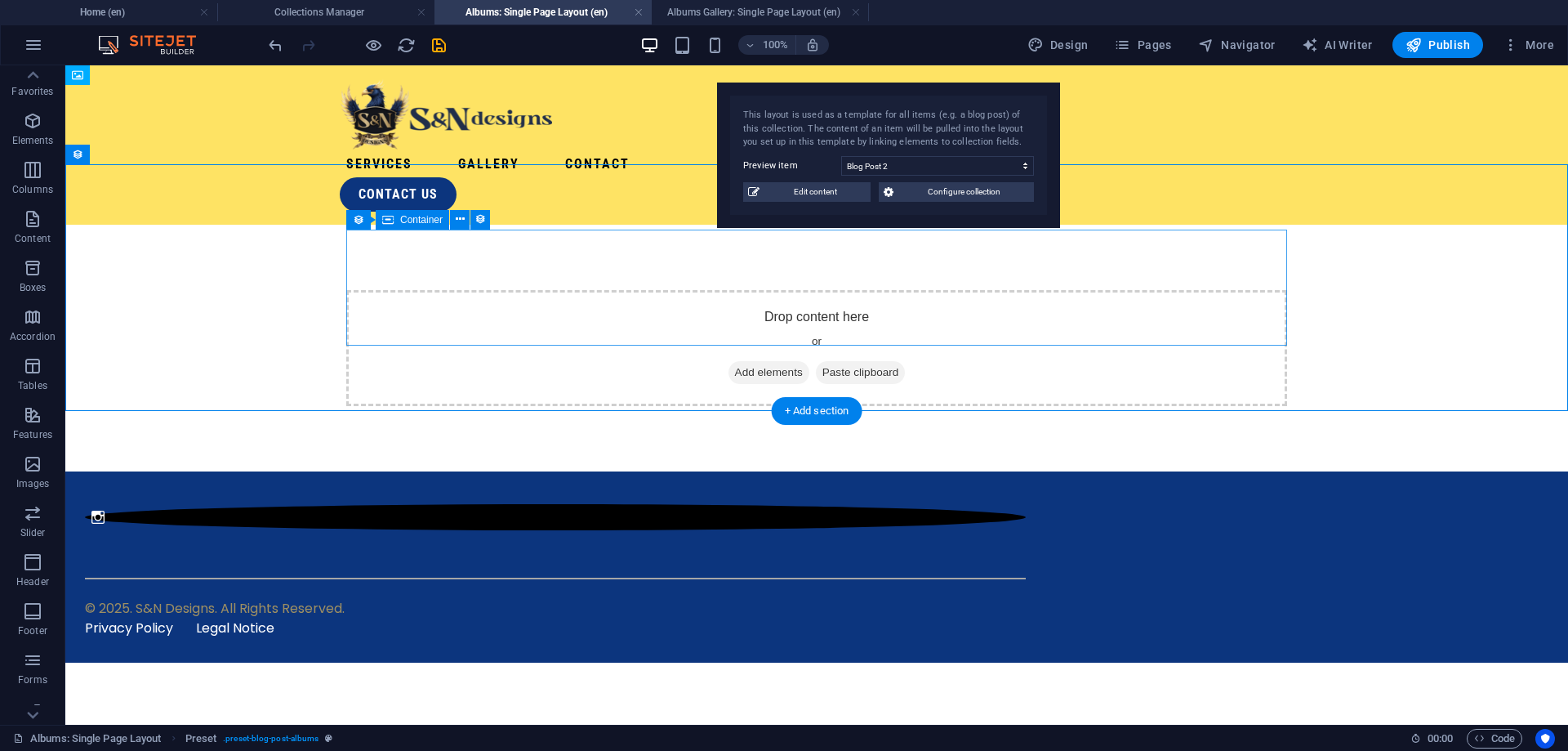
click at [494, 290] on div "Drop content here or Add elements Paste clipboard" at bounding box center [817, 347] width 941 height 116
click at [773, 361] on span "Add elements" at bounding box center [769, 373] width 81 height 22
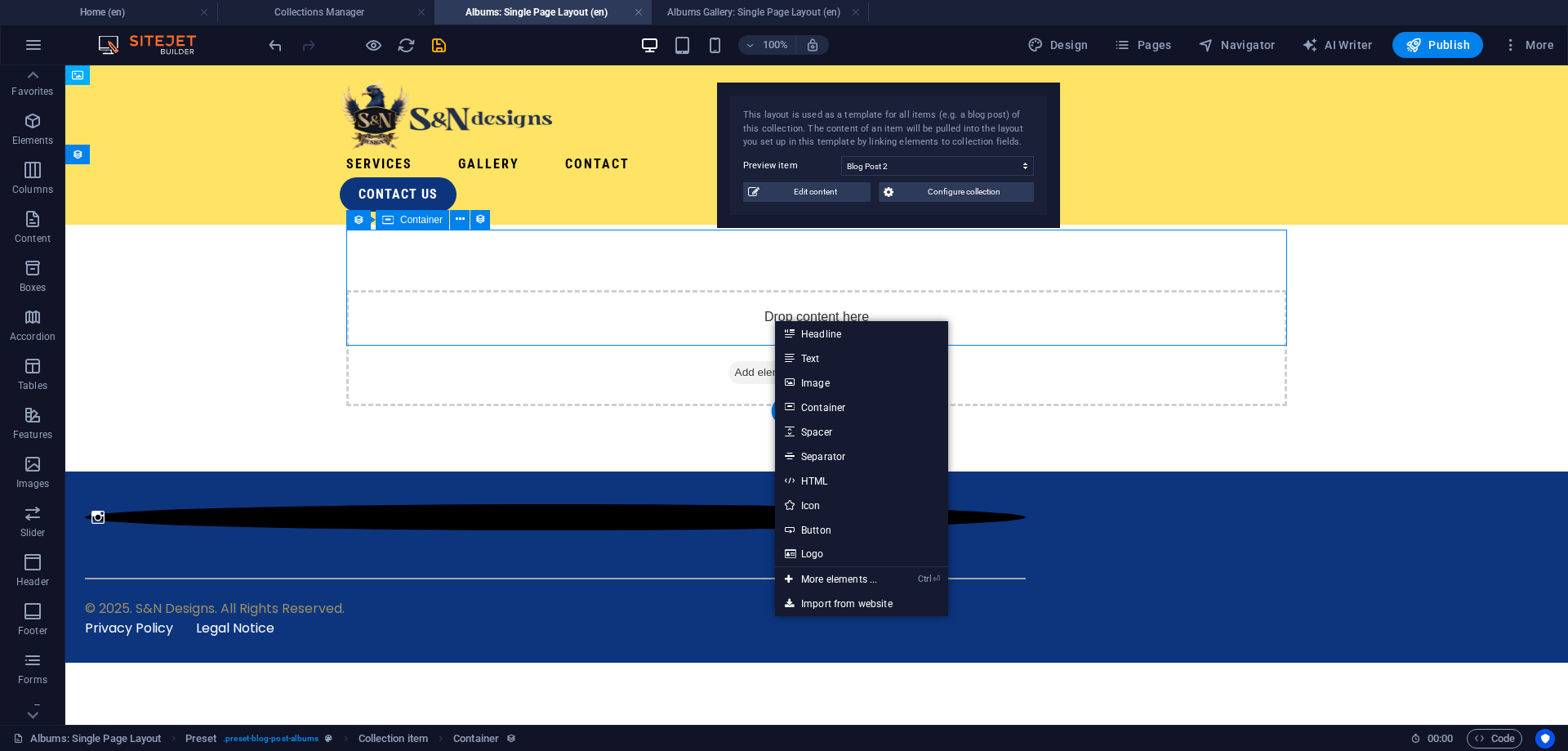
click at [655, 290] on div "Drop content here or Add elements Paste clipboard" at bounding box center [817, 347] width 941 height 116
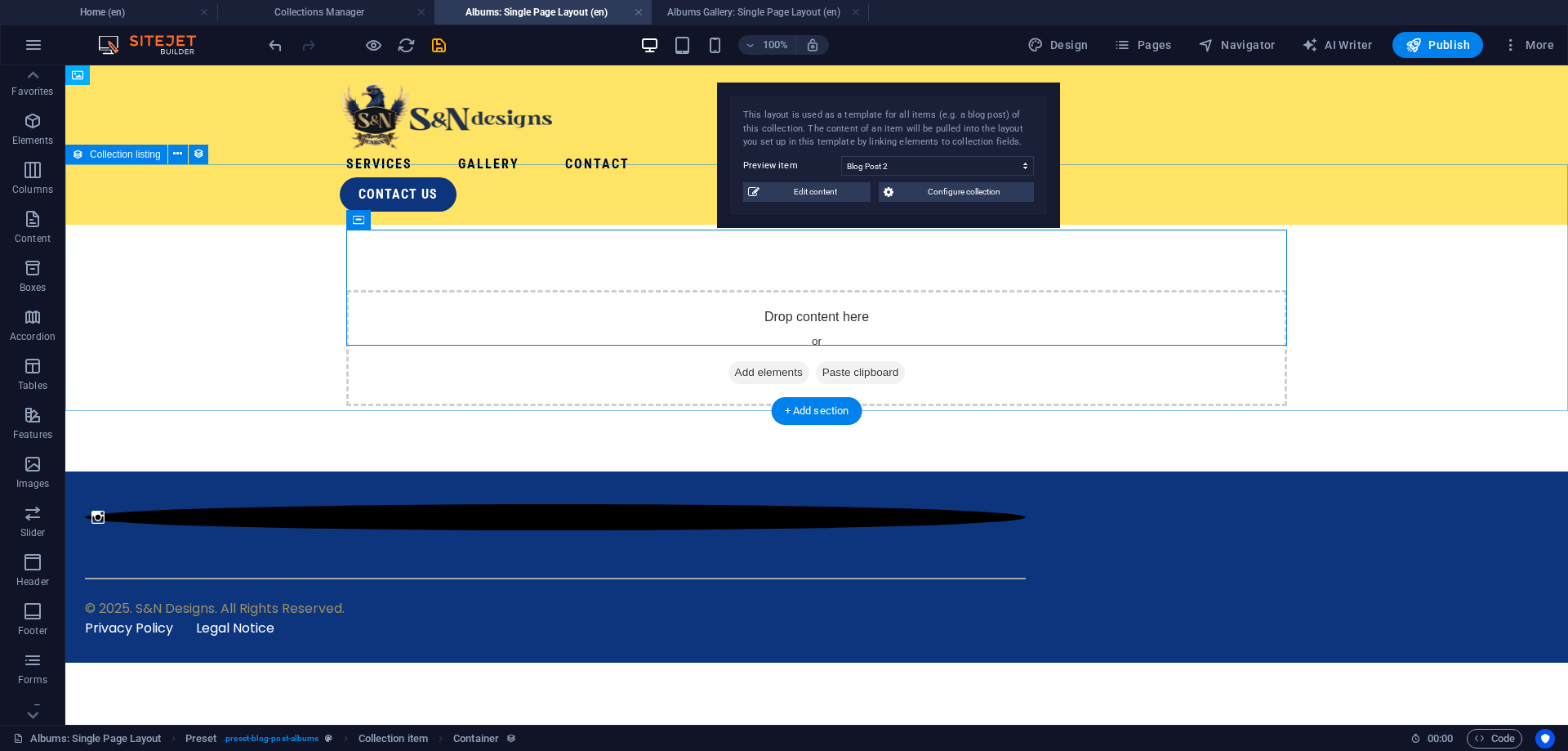
click at [589, 225] on div "Drop content here or Add elements Paste clipboard" at bounding box center [816, 348] width 1503 height 247
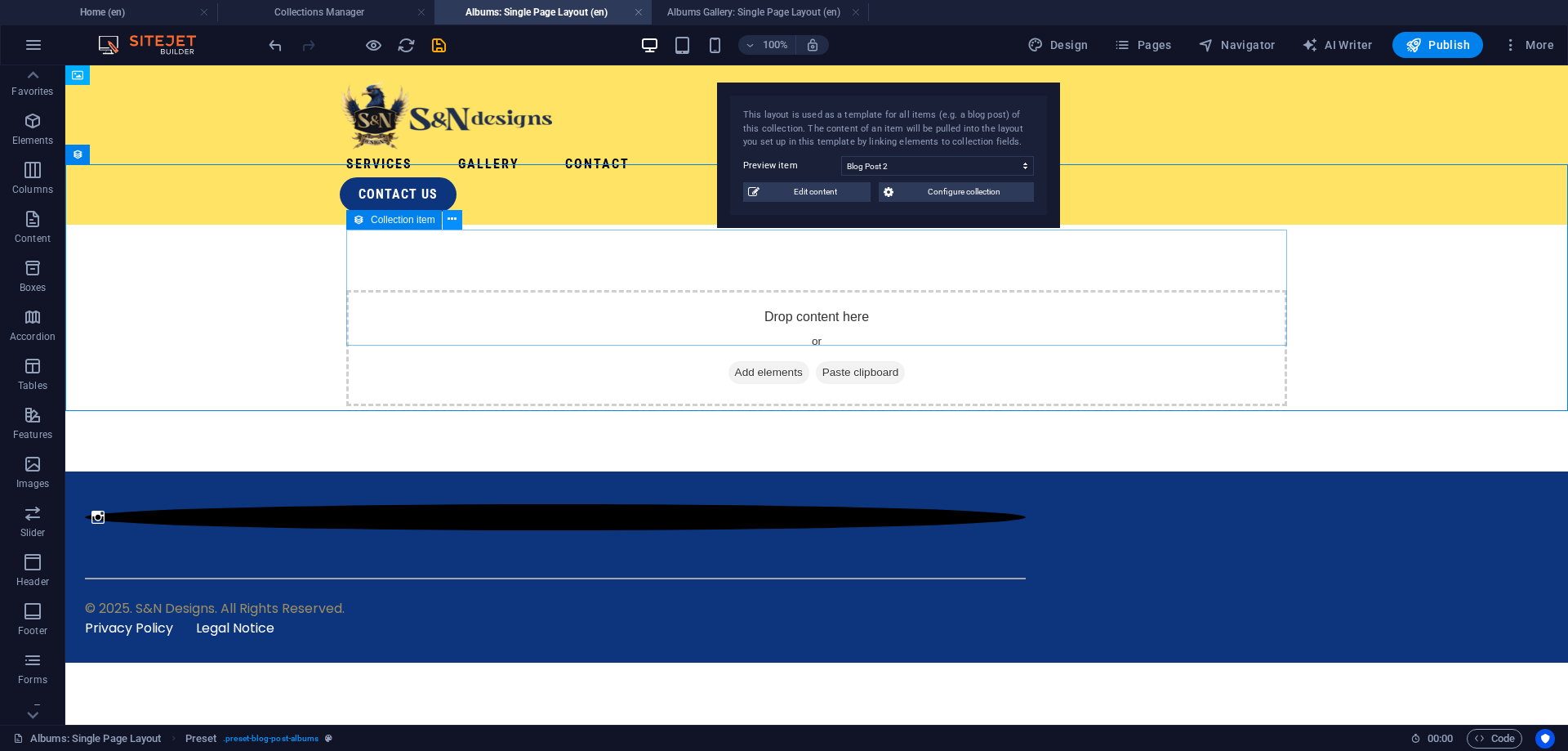
click at [444, 222] on button at bounding box center [452, 220] width 20 height 20
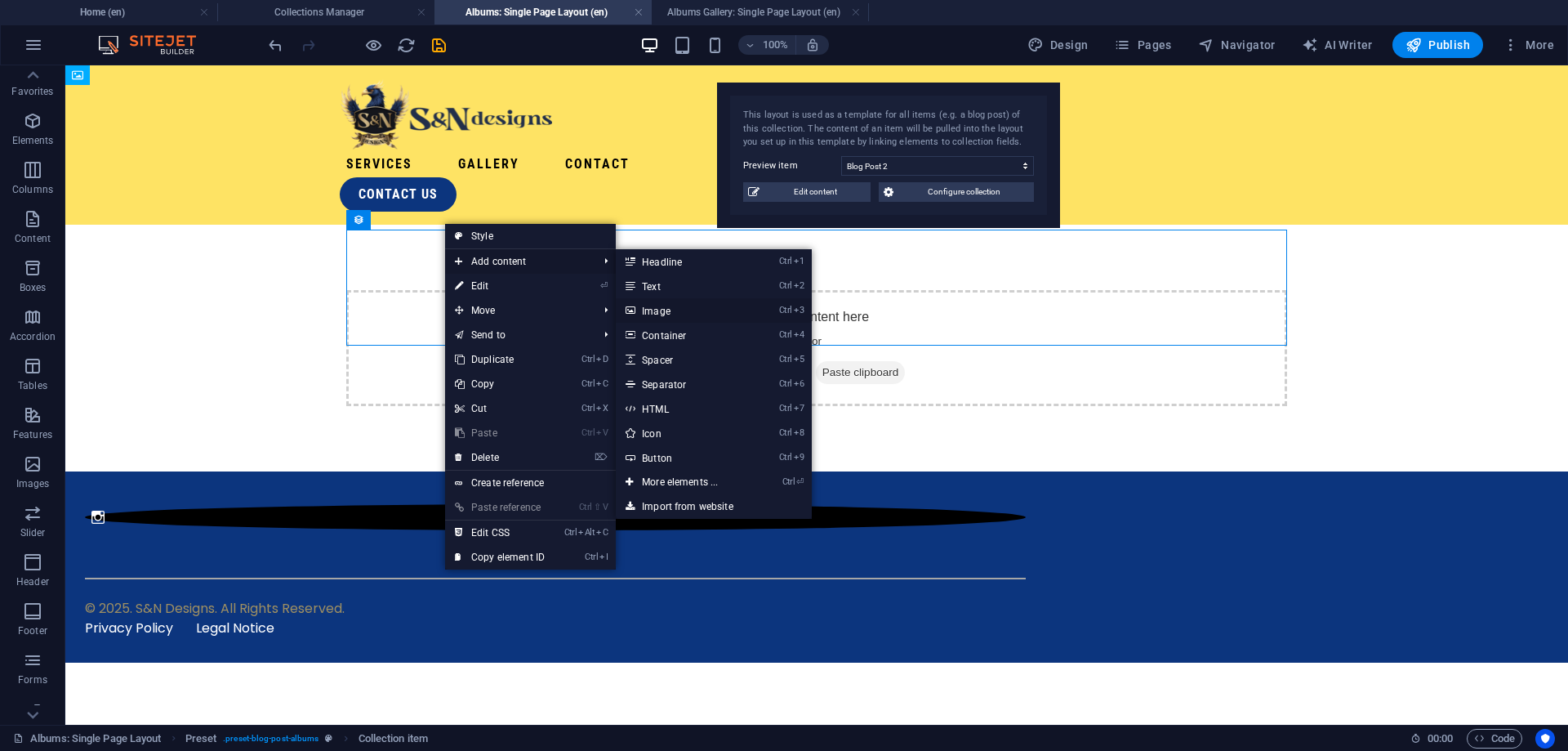
click at [690, 311] on link "Ctrl 3 Image" at bounding box center [683, 310] width 134 height 24
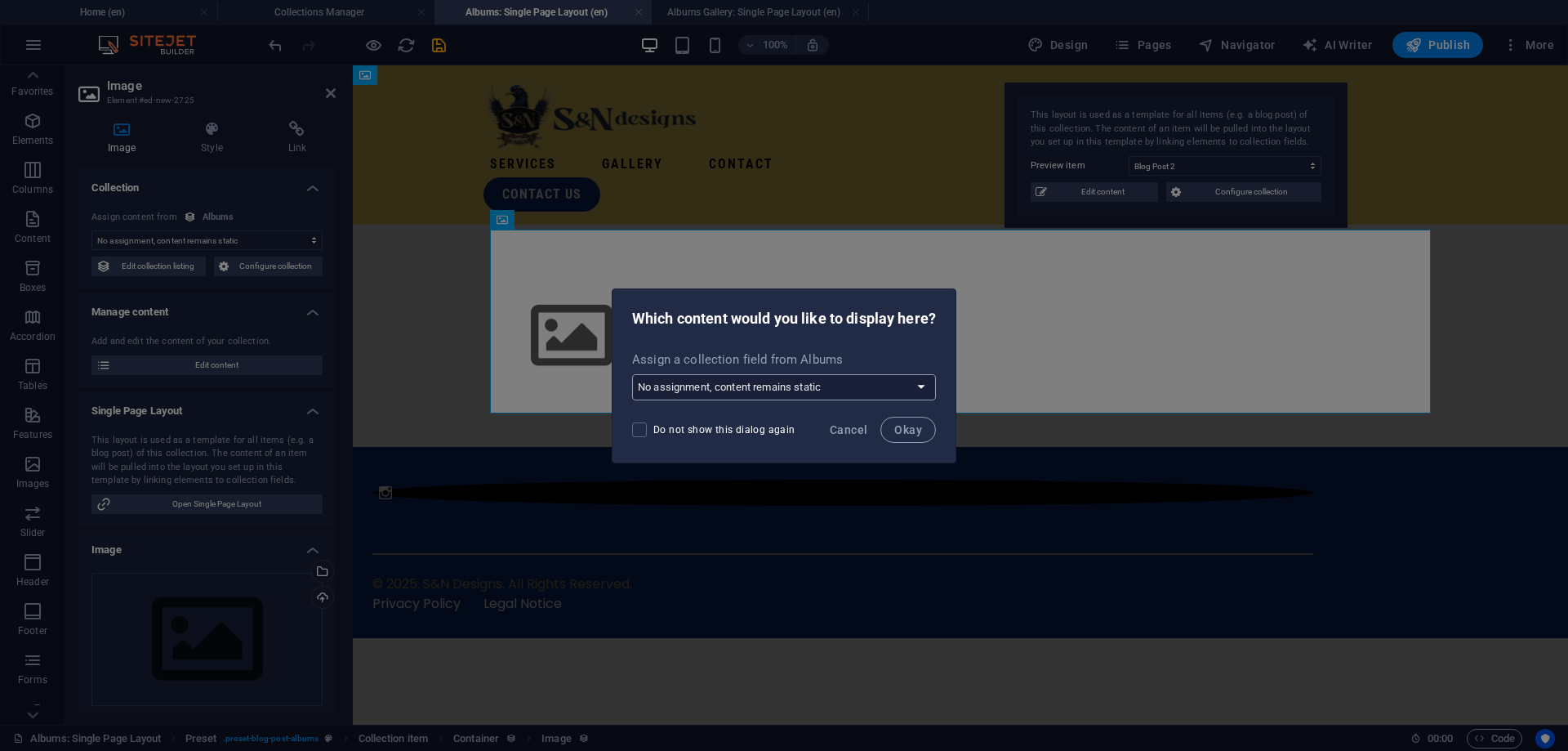
click at [632, 375] on select "No assignment, content remains static Create a new field Created at (Date) Upda…" at bounding box center [784, 388] width 304 height 26
select select "image"
click option "Product image (File)" at bounding box center [0, 0] width 0 height 0
click at [907, 433] on span "Okay" at bounding box center [909, 430] width 28 height 13
select select "image"
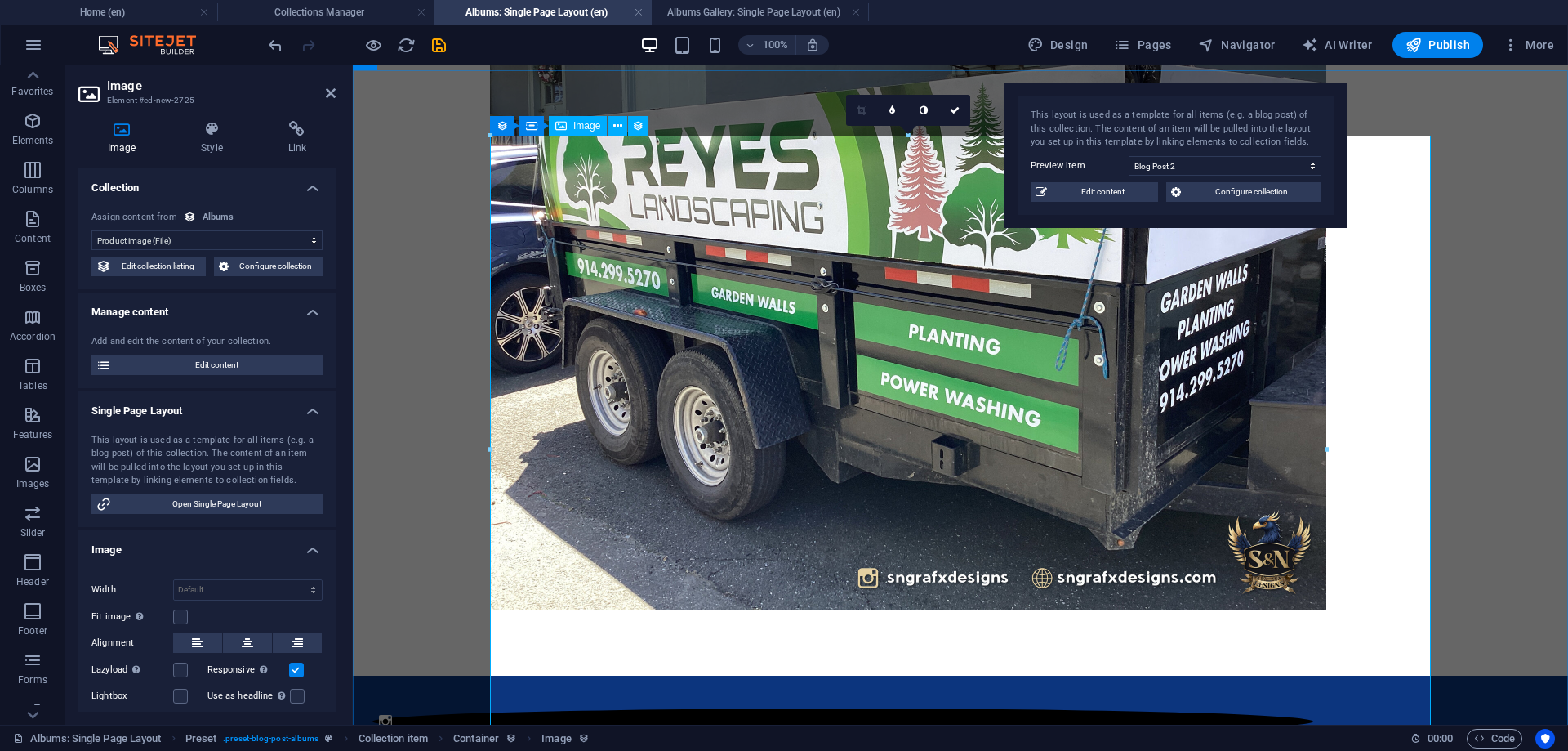
scroll to position [333, 0]
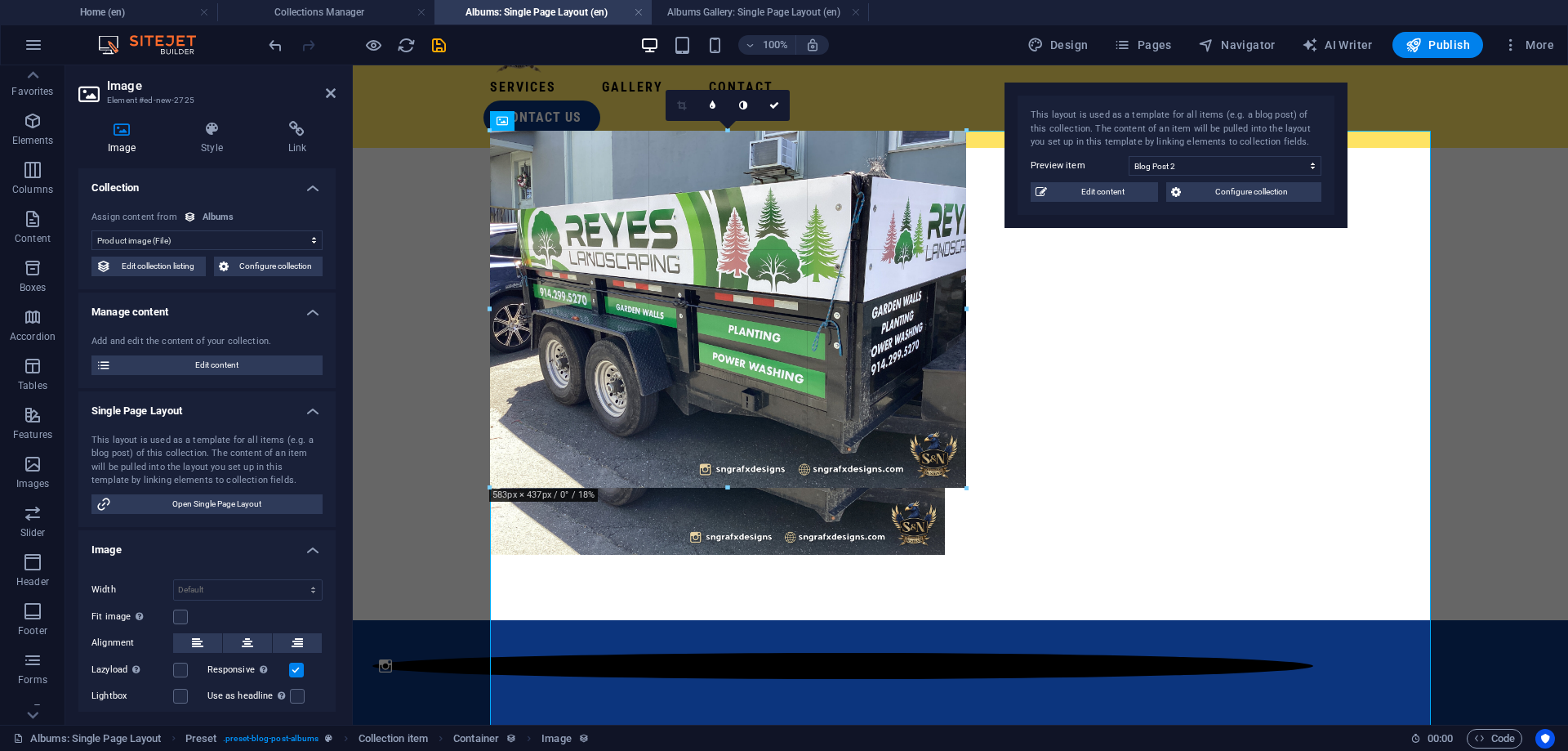
drag, startPoint x: 1328, startPoint y: 526, endPoint x: 360, endPoint y: 234, distance: 1011.1
click at [360, 234] on div "Drag here to replace the existing content. Press “Ctrl” if you want to create a…" at bounding box center [960, 346] width 1215 height 758
type input "546"
select select "px"
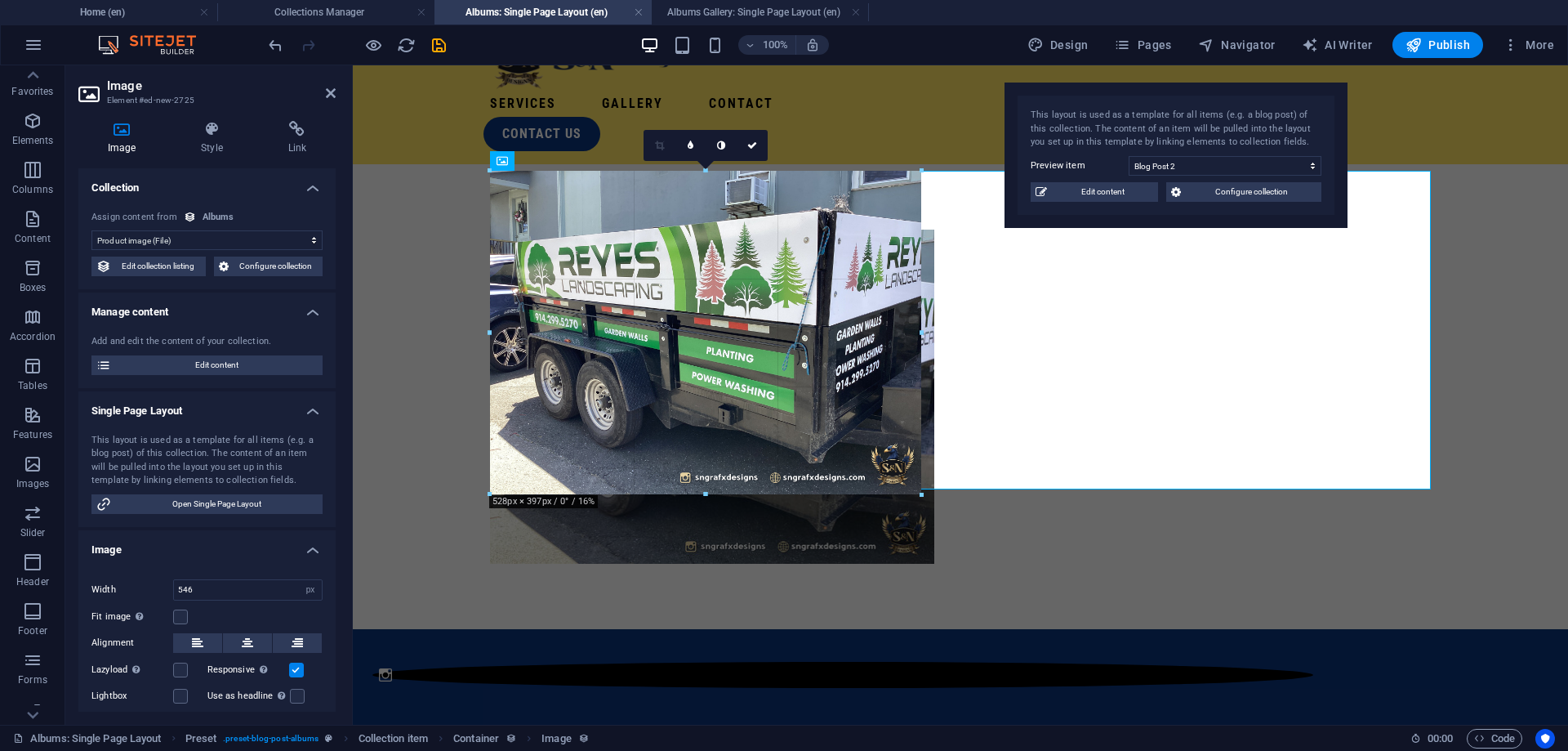
scroll to position [59, 0]
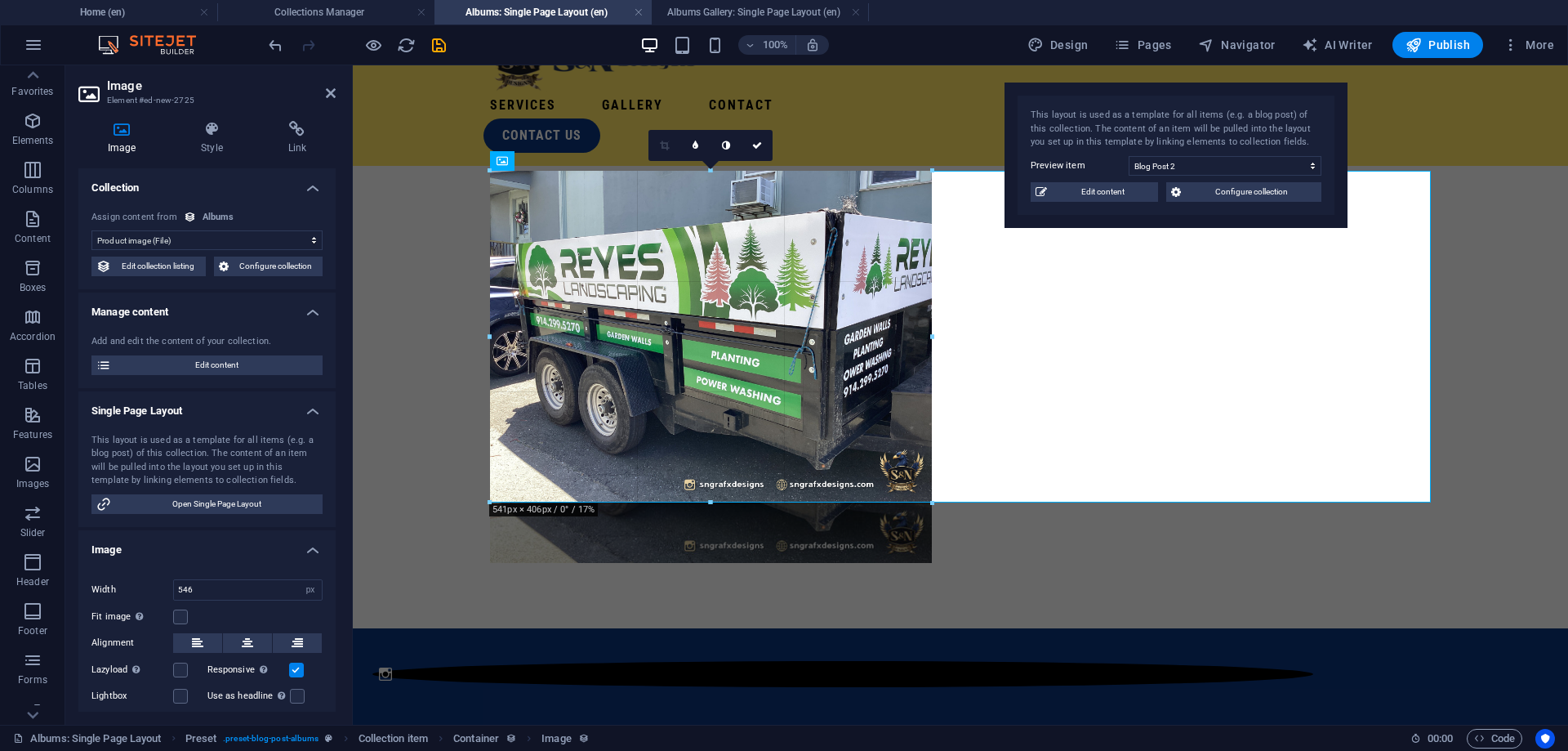
drag, startPoint x: 936, startPoint y: 487, endPoint x: 883, endPoint y: 490, distance: 53.1
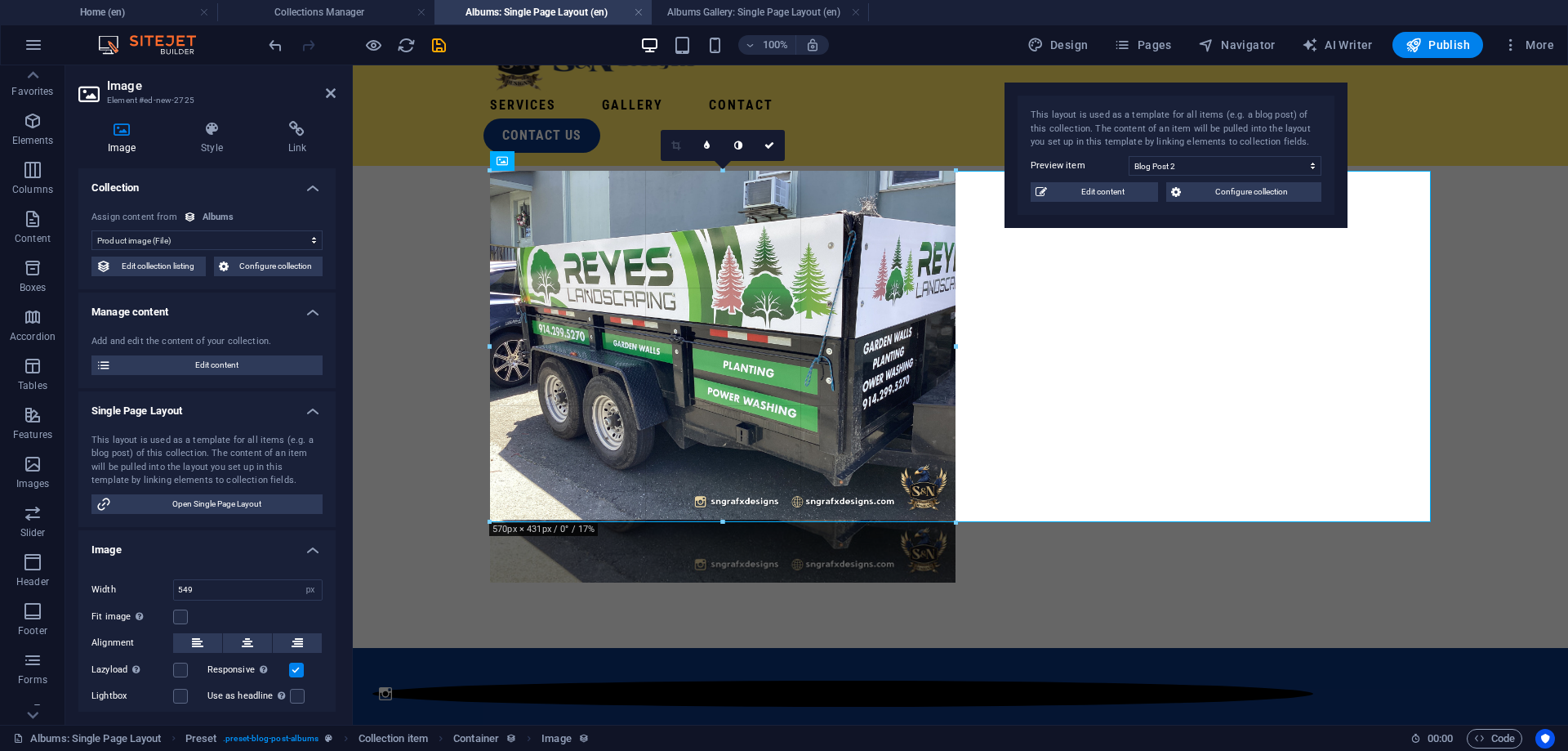
drag, startPoint x: 939, startPoint y: 511, endPoint x: 956, endPoint y: 524, distance: 21.4
type input "568"
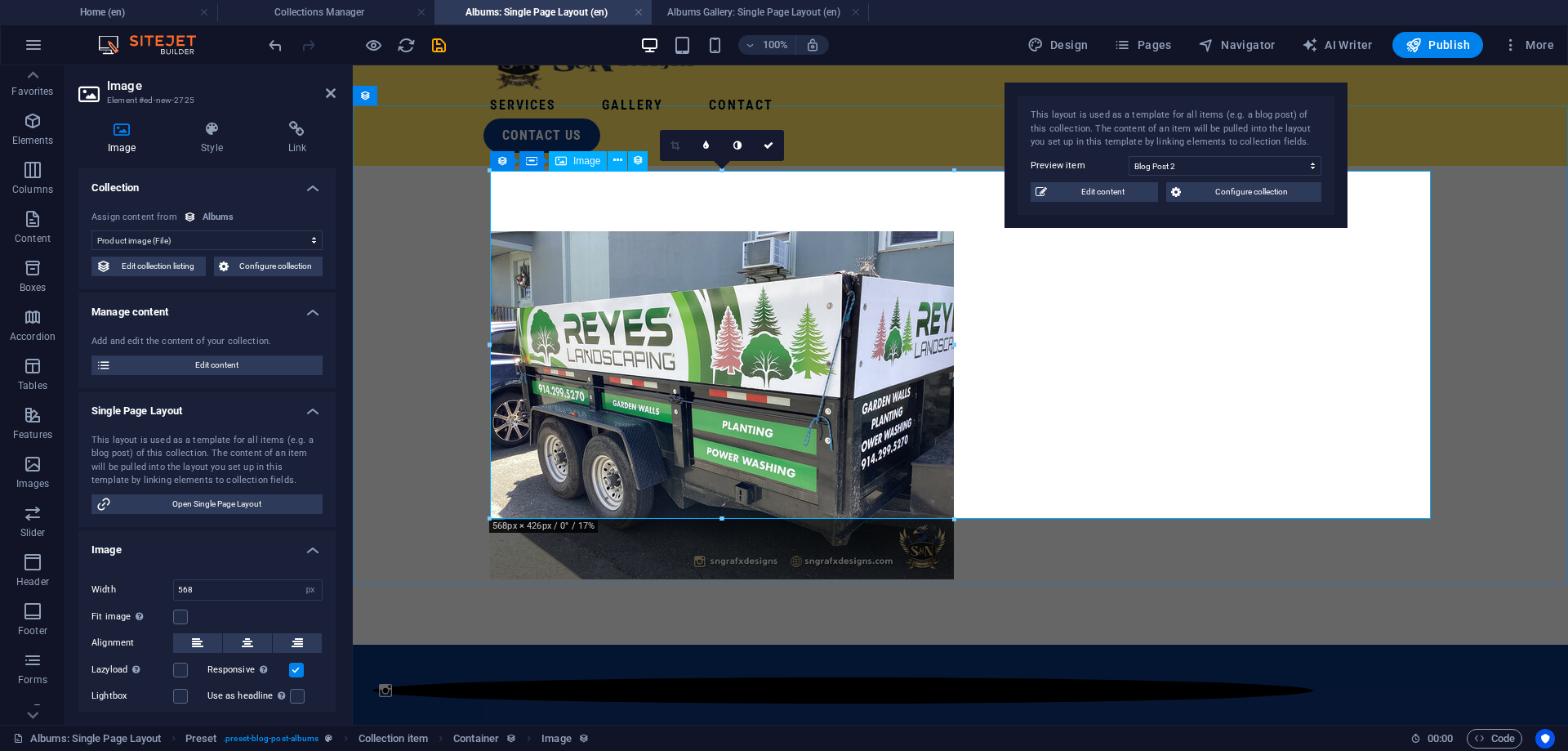
click at [1093, 290] on figure at bounding box center [961, 405] width 941 height 348
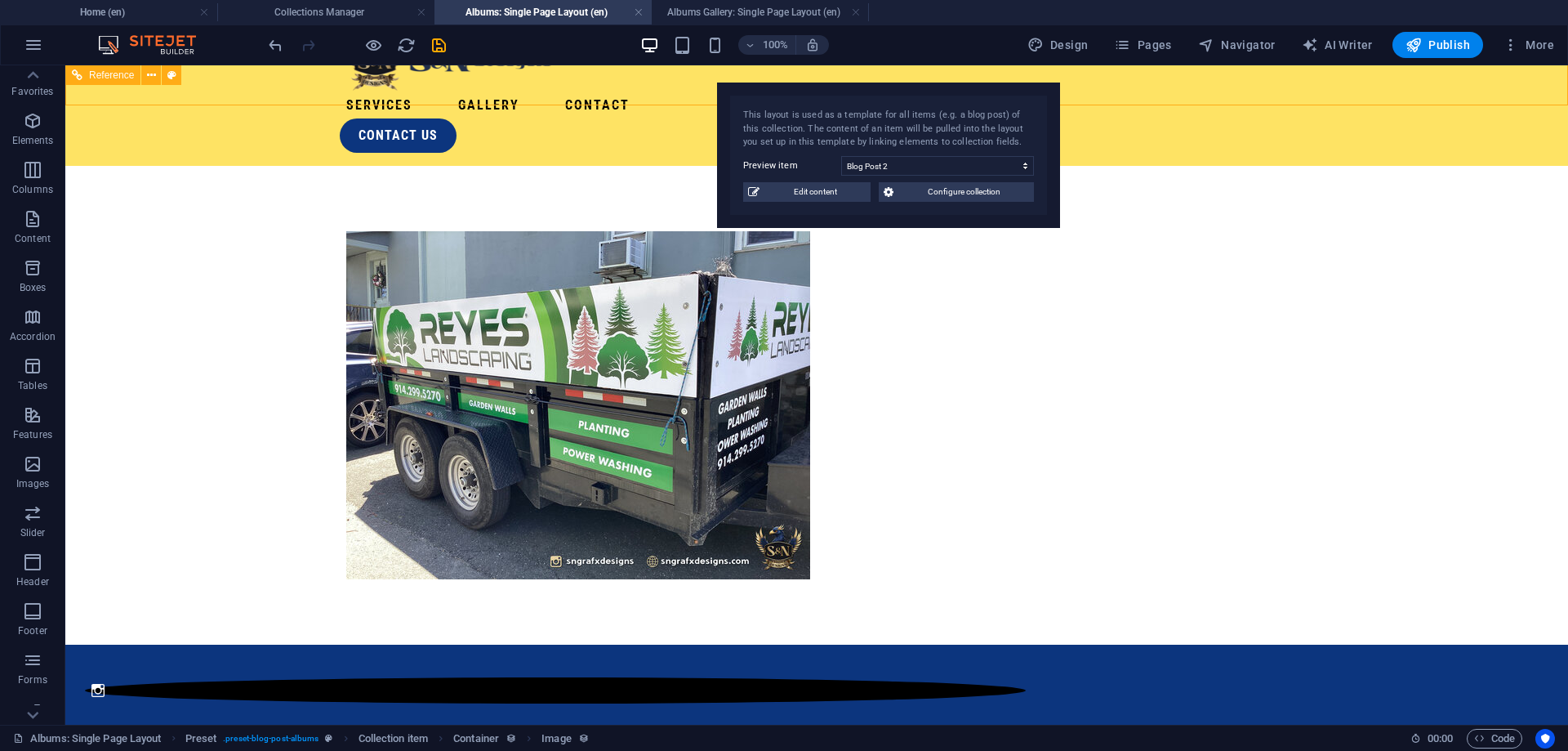
drag, startPoint x: 839, startPoint y: 81, endPoint x: 1130, endPoint y: 82, distance: 291.0
click at [1130, 81] on div "Services Gallery Contact contact us" at bounding box center [816, 86] width 1503 height 160
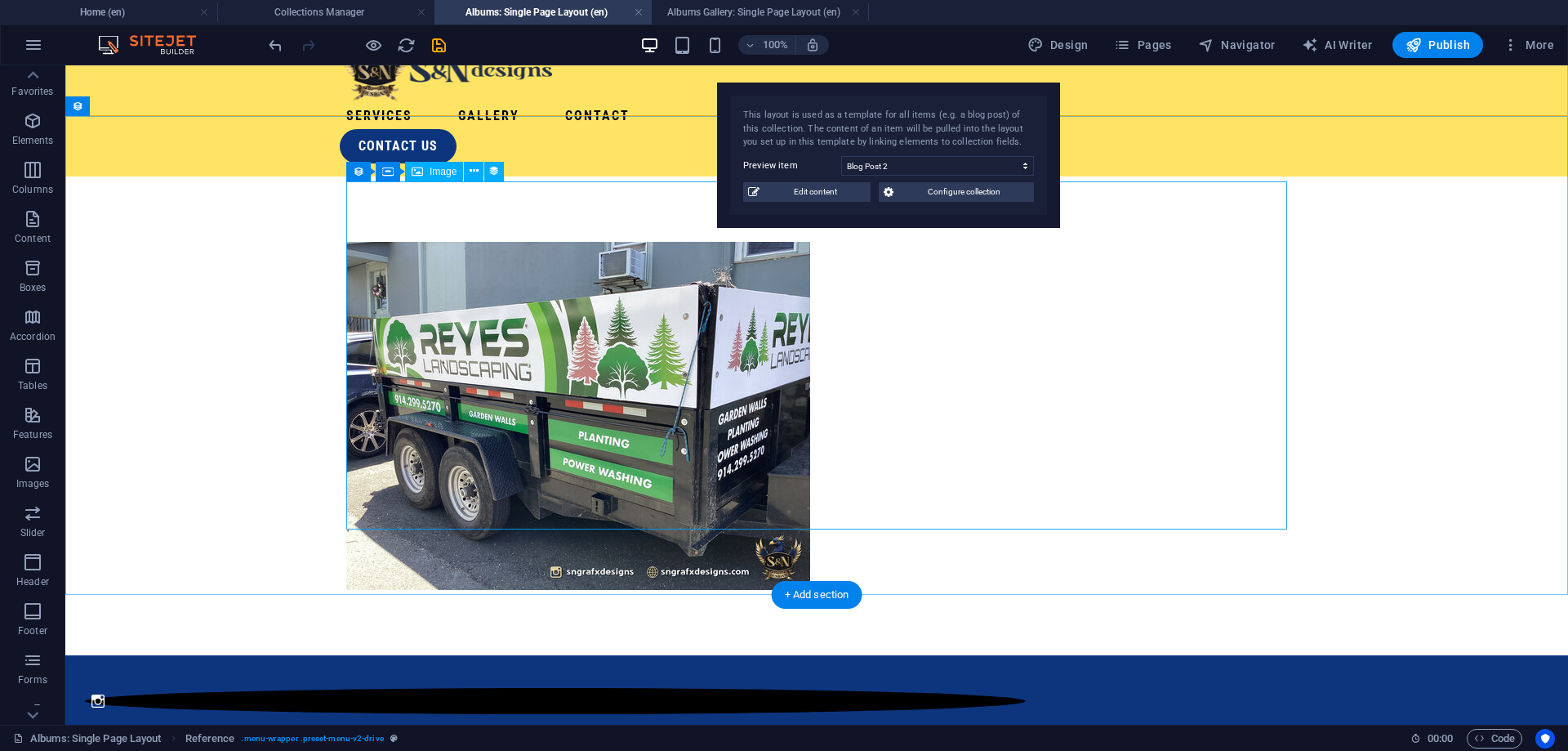
click at [912, 277] on figure at bounding box center [817, 416] width 941 height 348
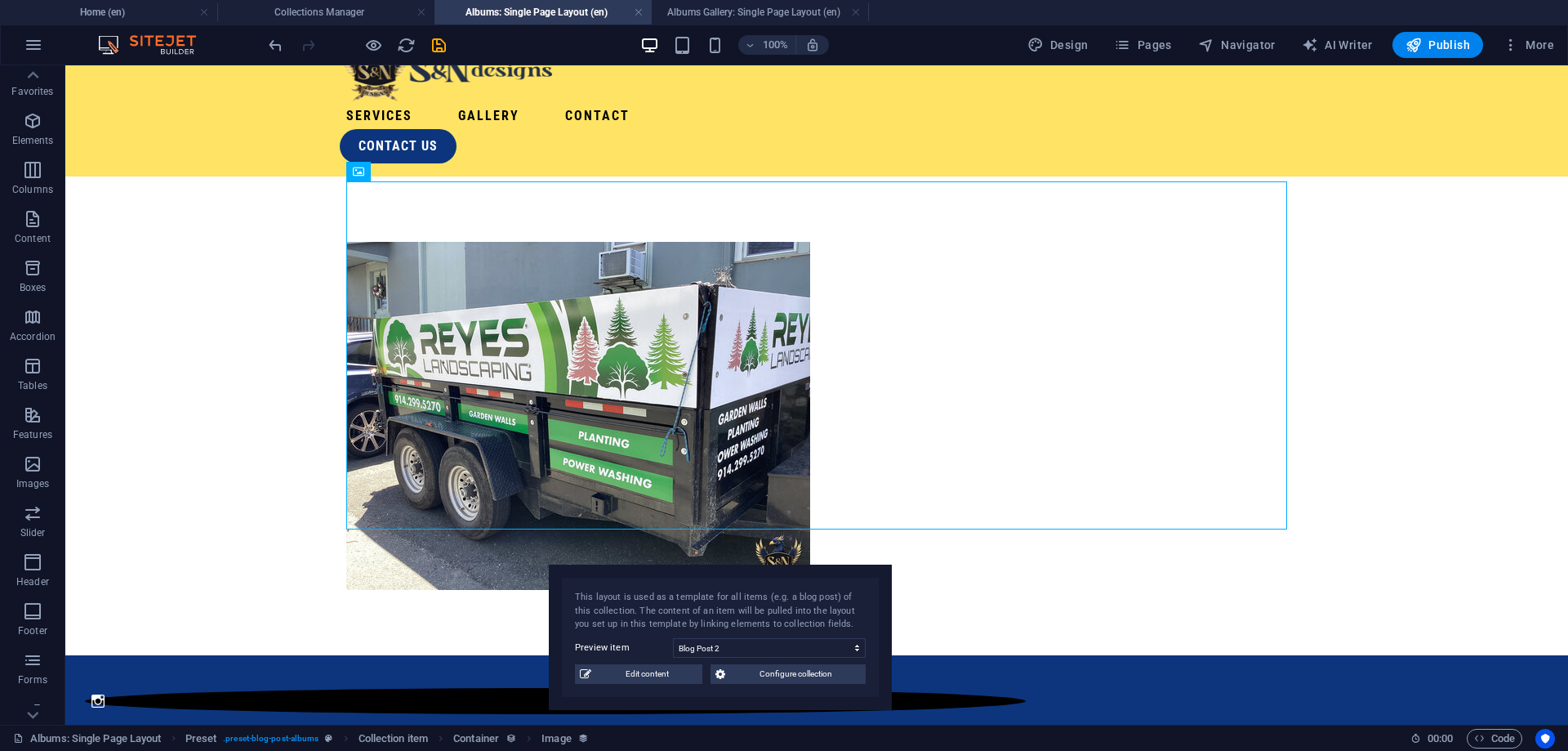
drag, startPoint x: 822, startPoint y: 101, endPoint x: 654, endPoint y: 583, distance: 510.4
click at [654, 583] on div "This layout is used as a template for all items (e.g. a blog post) of this coll…" at bounding box center [720, 637] width 343 height 146
click at [839, 267] on figure at bounding box center [817, 416] width 941 height 348
click at [471, 167] on icon at bounding box center [474, 171] width 9 height 17
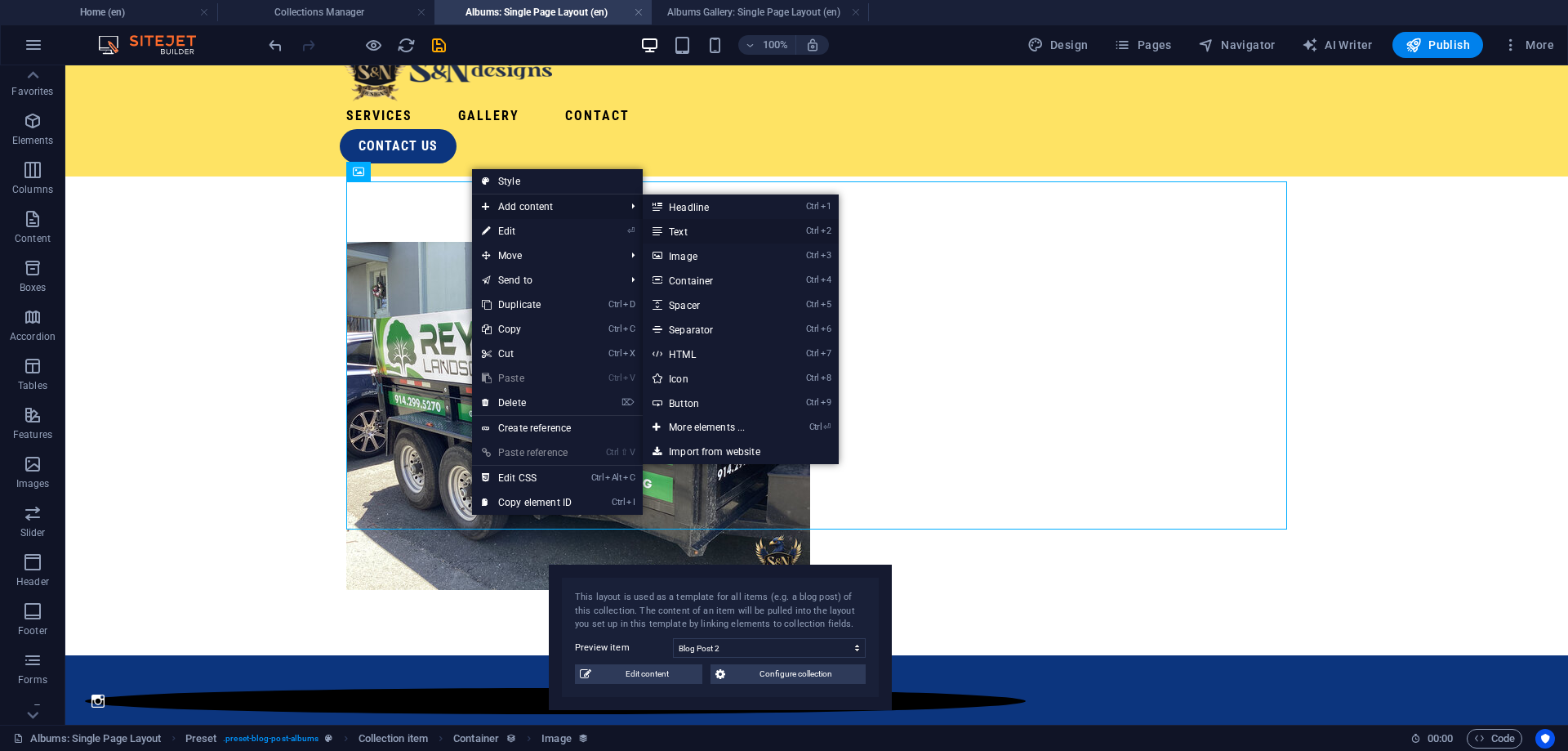
click at [718, 227] on link "Ctrl 2 Text" at bounding box center [710, 231] width 134 height 24
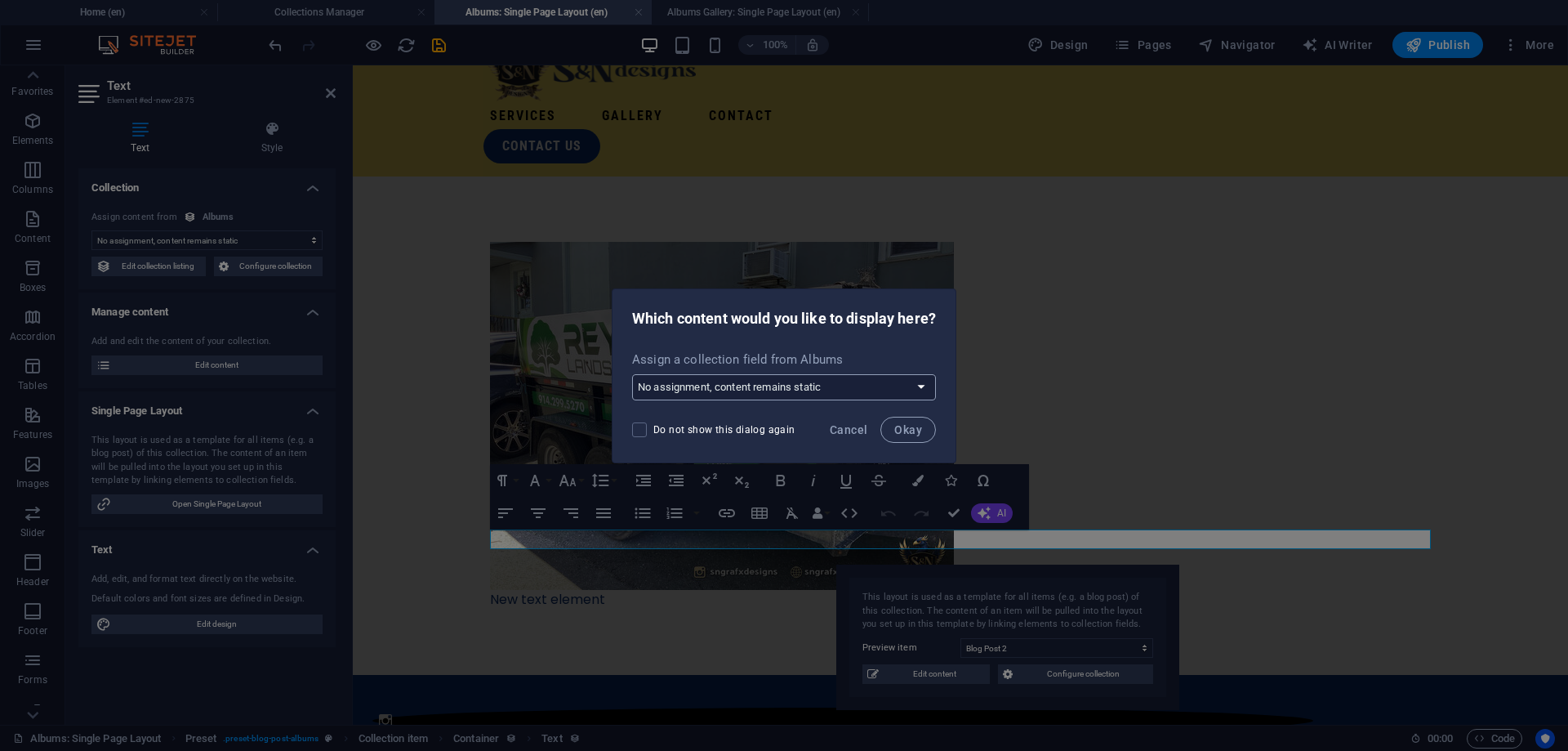
click at [632, 375] on select "No assignment, content remains static Create a new field Created at (Date) Upda…" at bounding box center [784, 388] width 304 height 26
select select "slug"
click option "Slug (Plain Text)" at bounding box center [0, 0] width 0 height 0
click at [899, 434] on span "Okay" at bounding box center [909, 430] width 28 height 13
select select "slug"
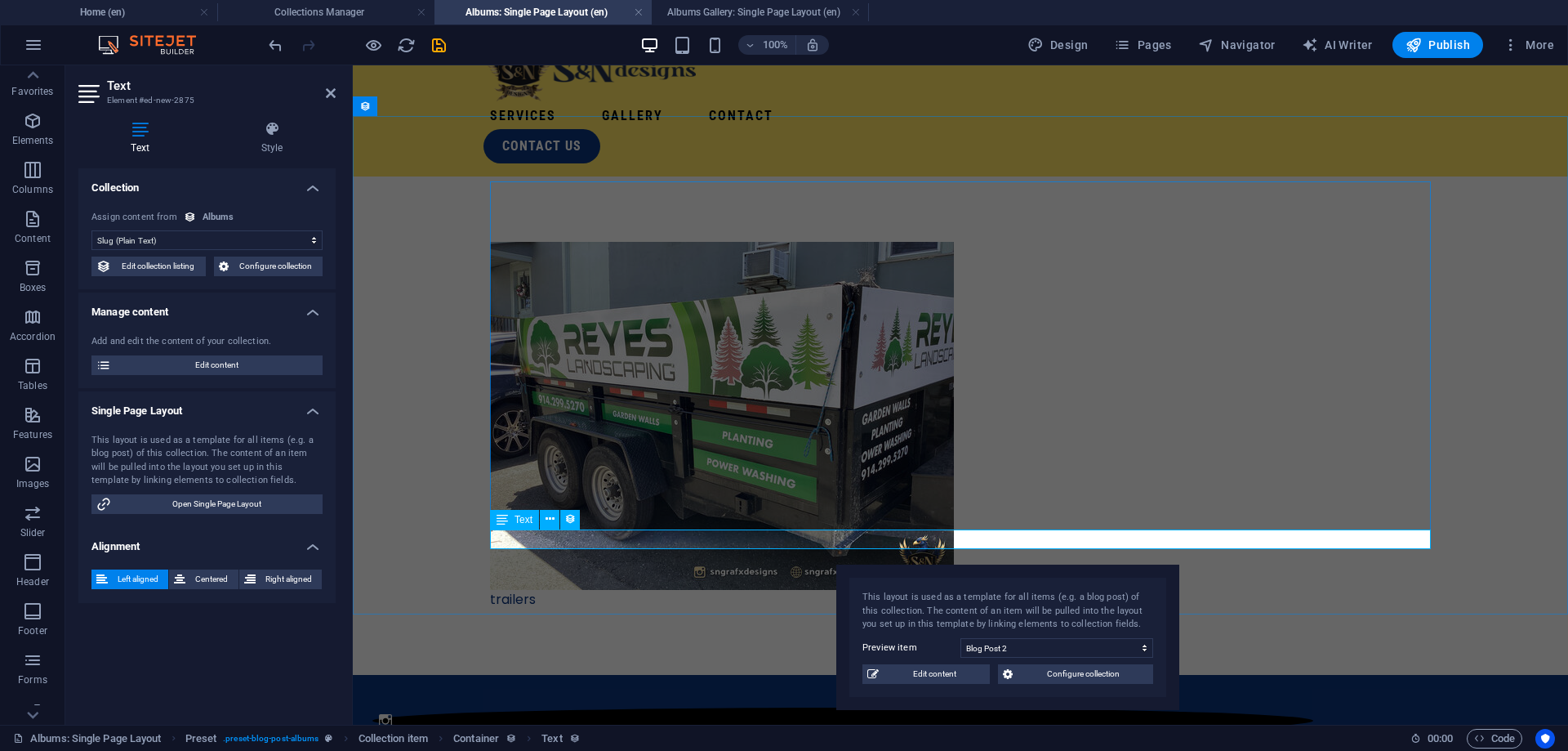
click at [523, 589] on div "trailers" at bounding box center [961, 599] width 941 height 20
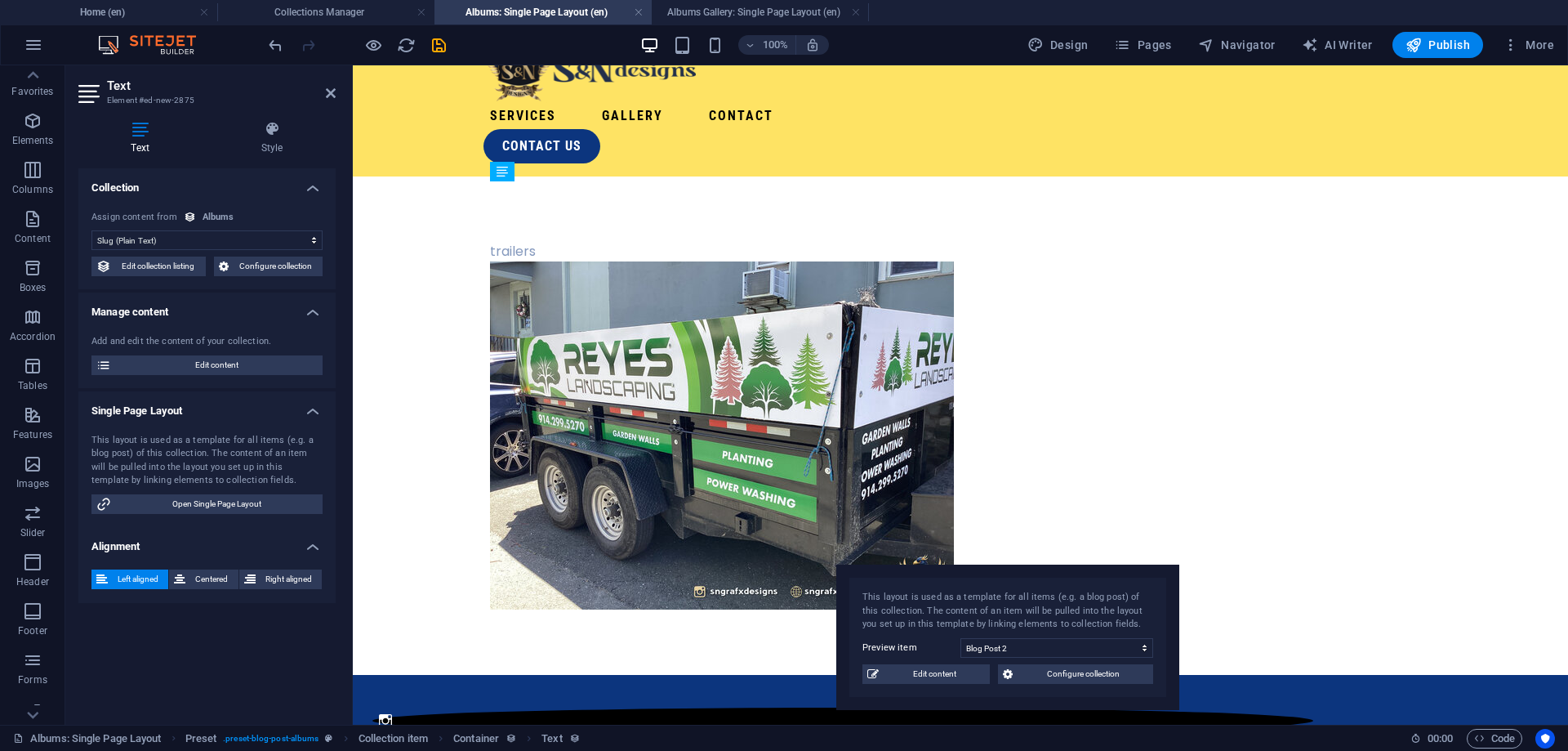
drag, startPoint x: 526, startPoint y: 540, endPoint x: 959, endPoint y: 225, distance: 535.5
click at [959, 242] on div "trailers trailers" at bounding box center [961, 426] width 941 height 368
click at [254, 217] on div "Assign content from Albums" at bounding box center [207, 218] width 232 height 14
click at [206, 516] on div "This layout is used as a template for all items (e.g. a blog post) of this coll…" at bounding box center [206, 474] width 257 height 106
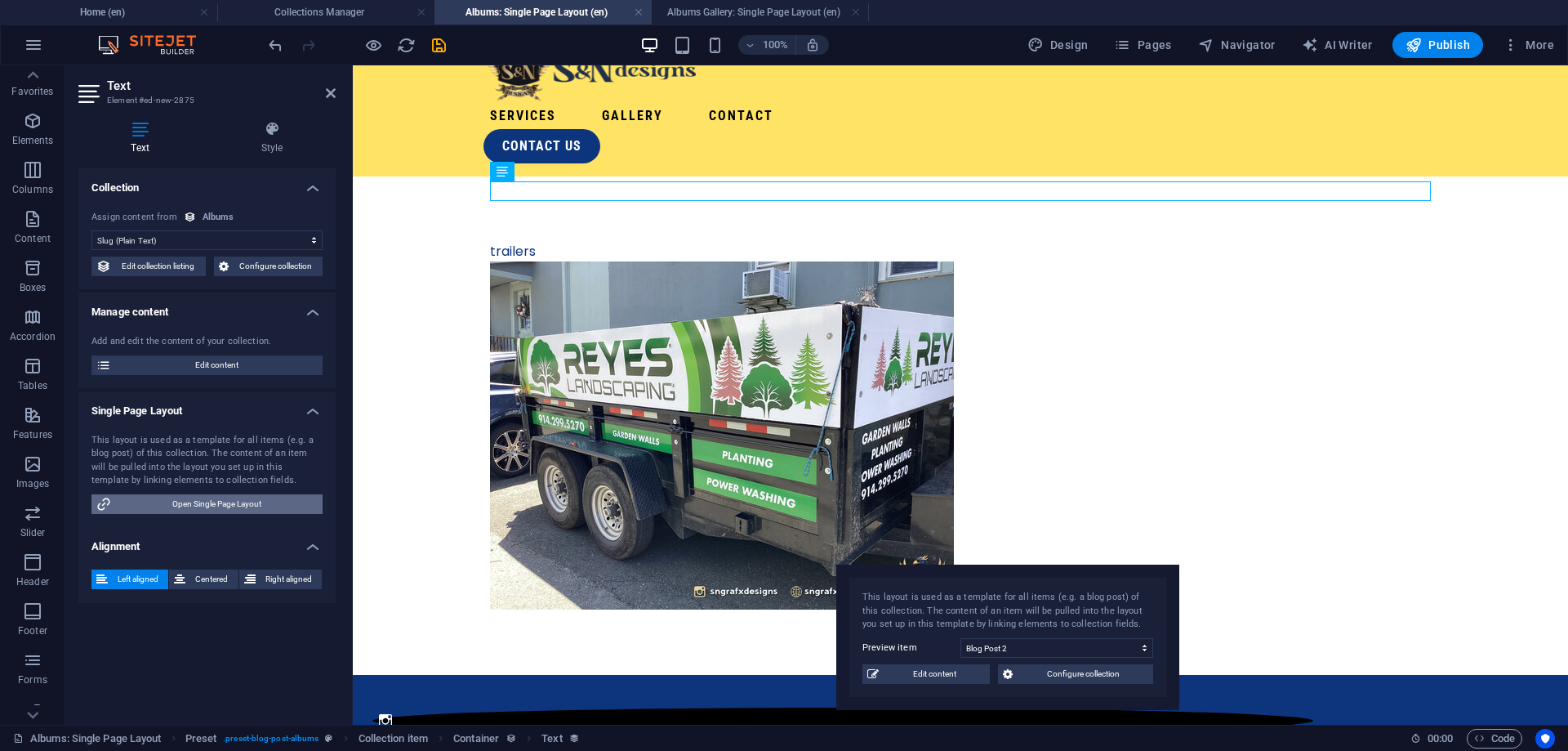
click at [210, 501] on span "Open Single Page Layout" at bounding box center [217, 503] width 202 height 20
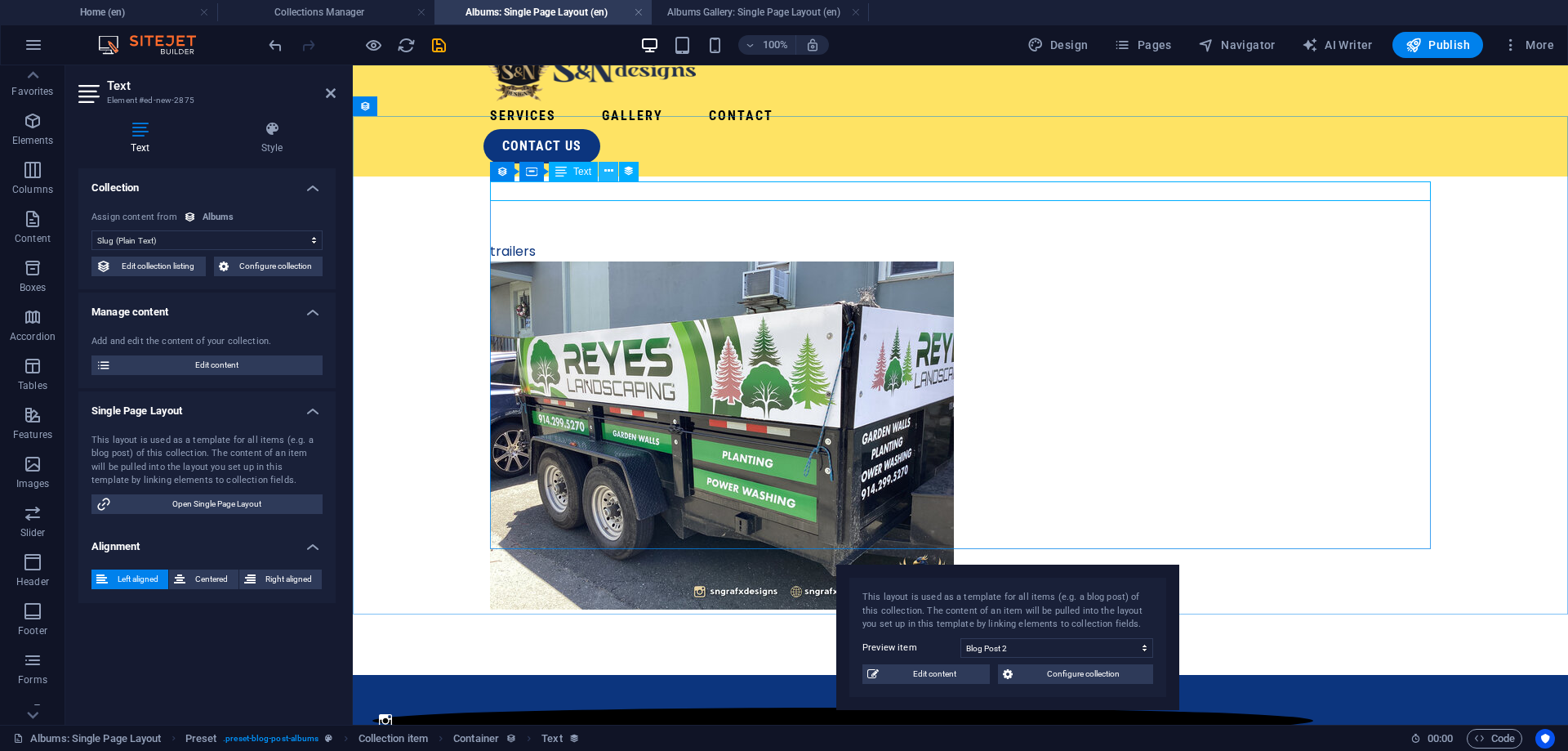
click at [603, 177] on button at bounding box center [608, 171] width 20 height 20
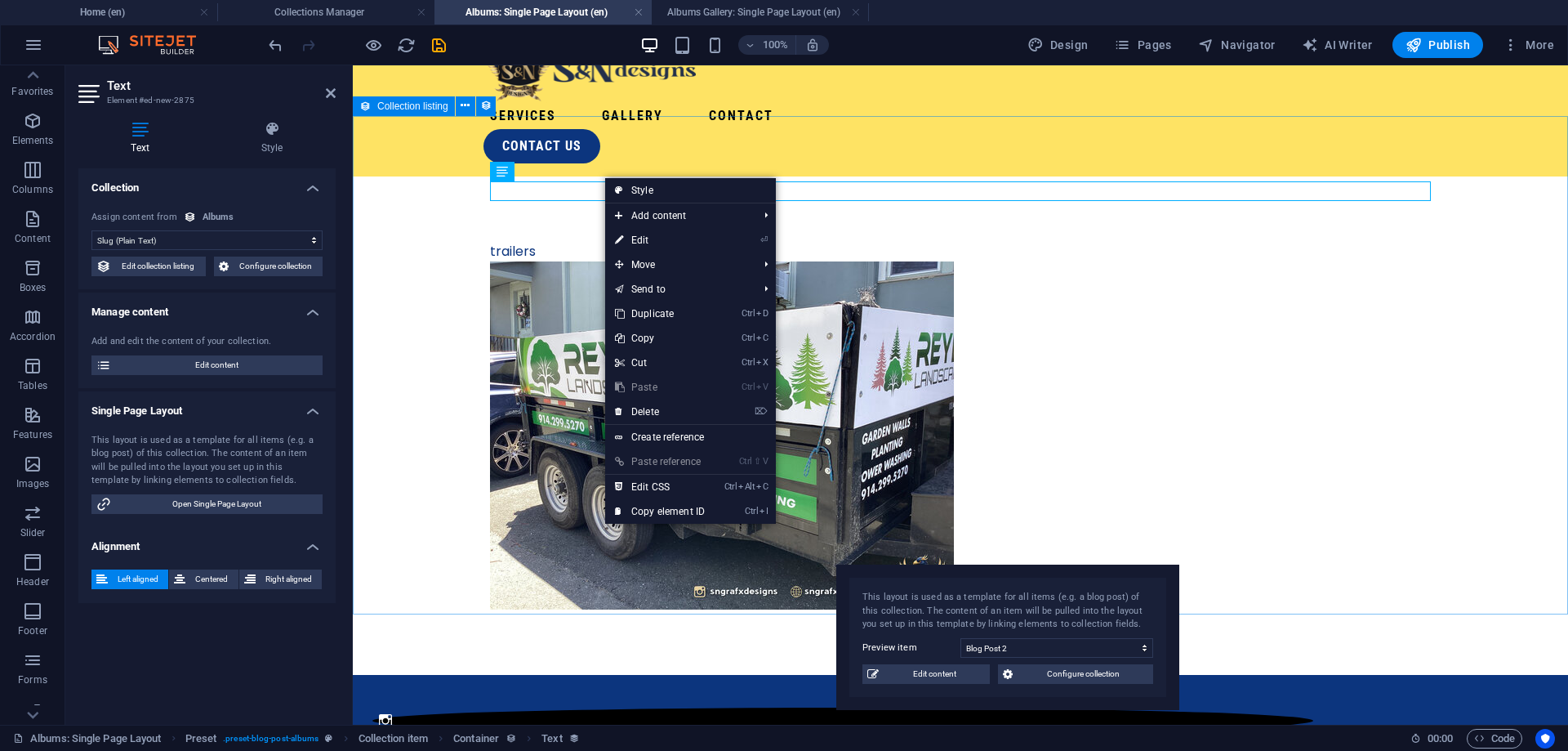
click at [629, 177] on div "trailers" at bounding box center [960, 425] width 1215 height 498
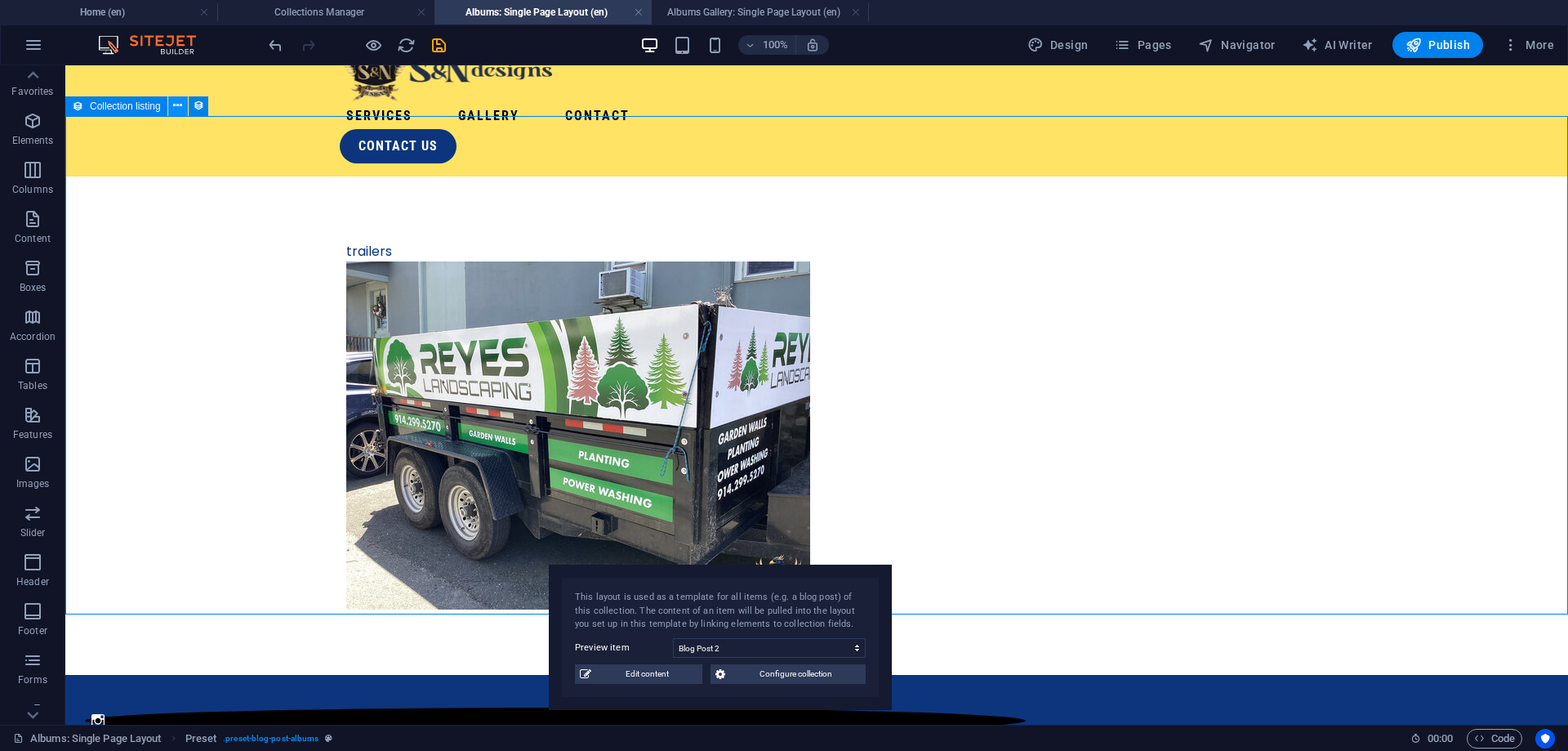
click at [177, 111] on icon at bounding box center [177, 106] width 9 height 17
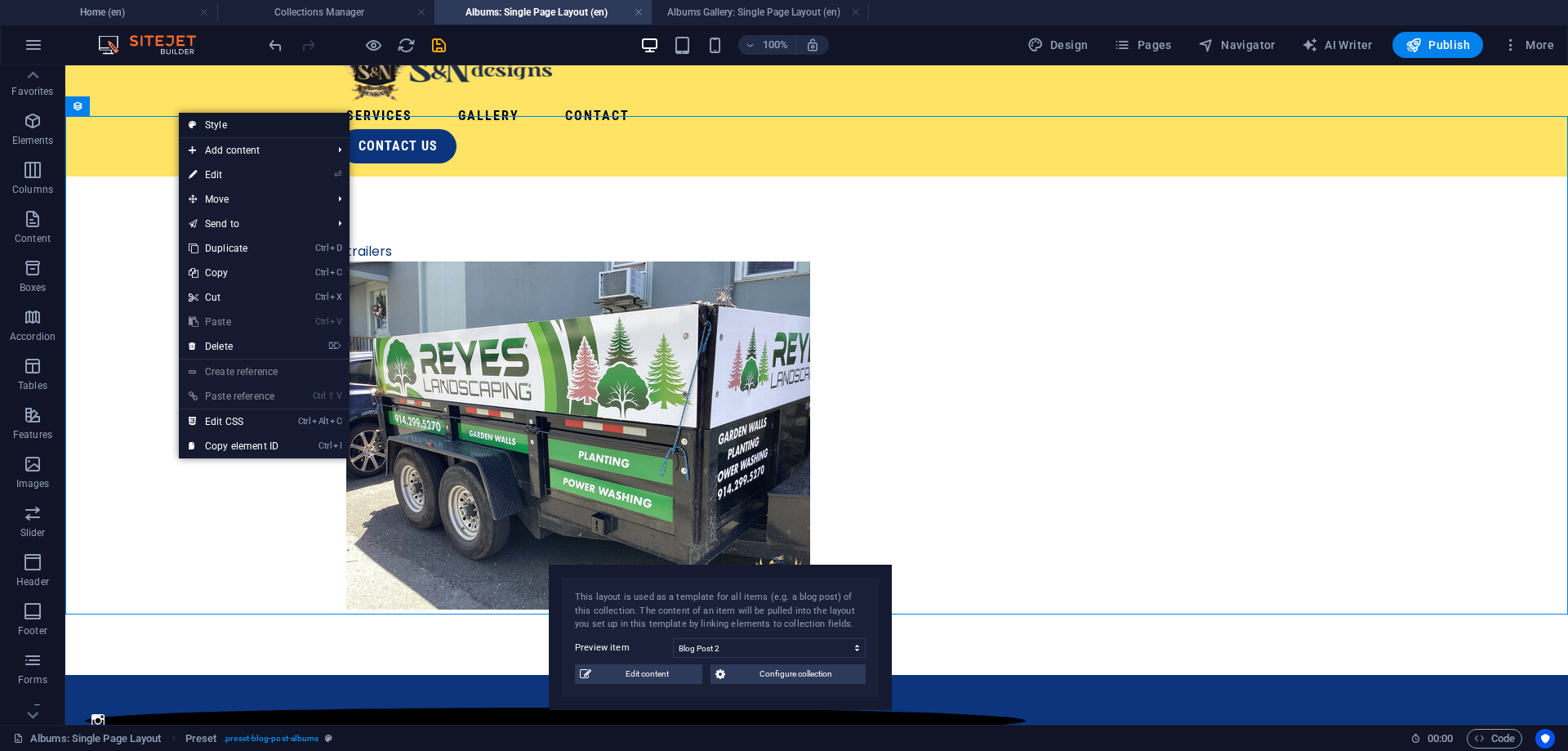
click at [216, 123] on link "Style" at bounding box center [264, 125] width 171 height 24
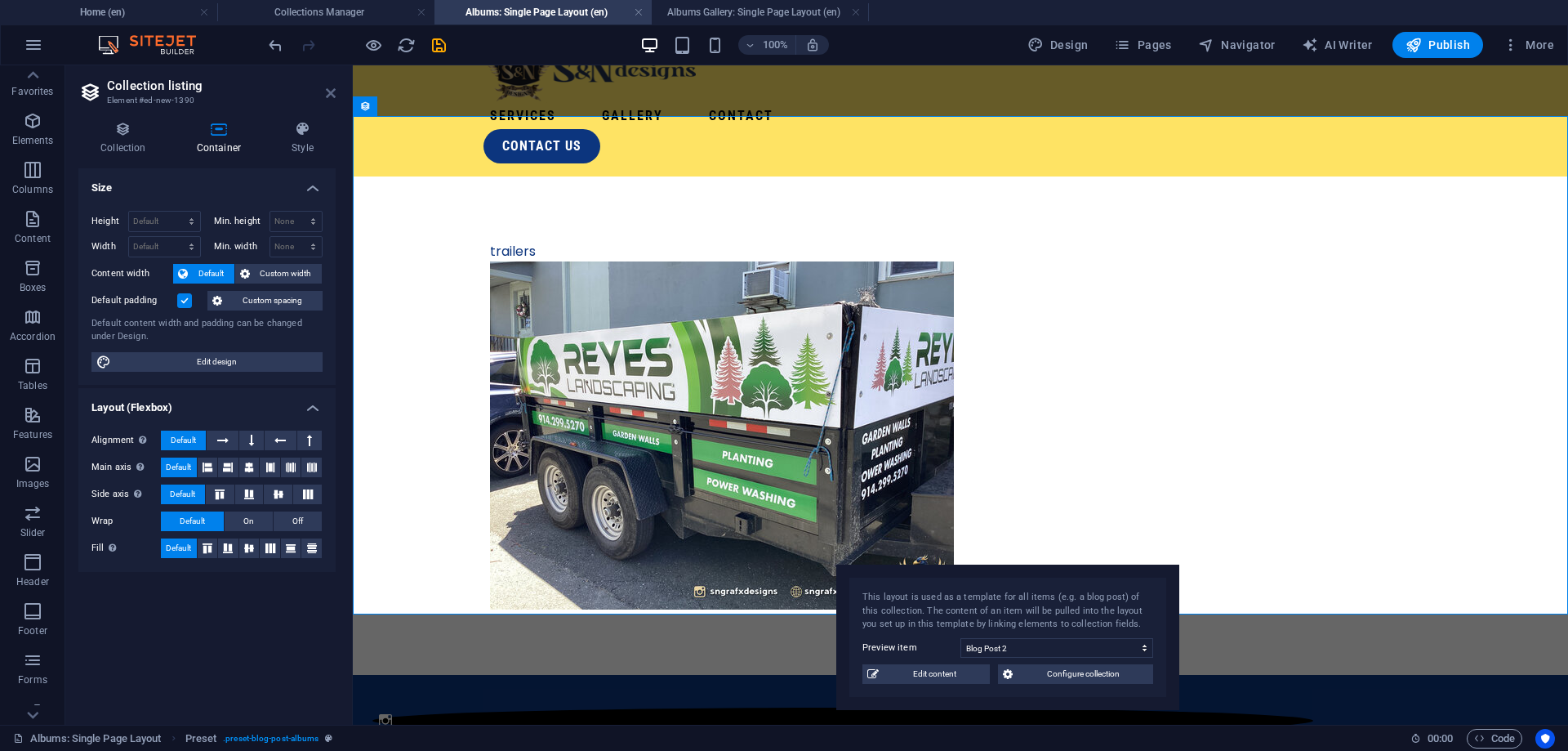
click at [329, 95] on icon at bounding box center [331, 93] width 9 height 13
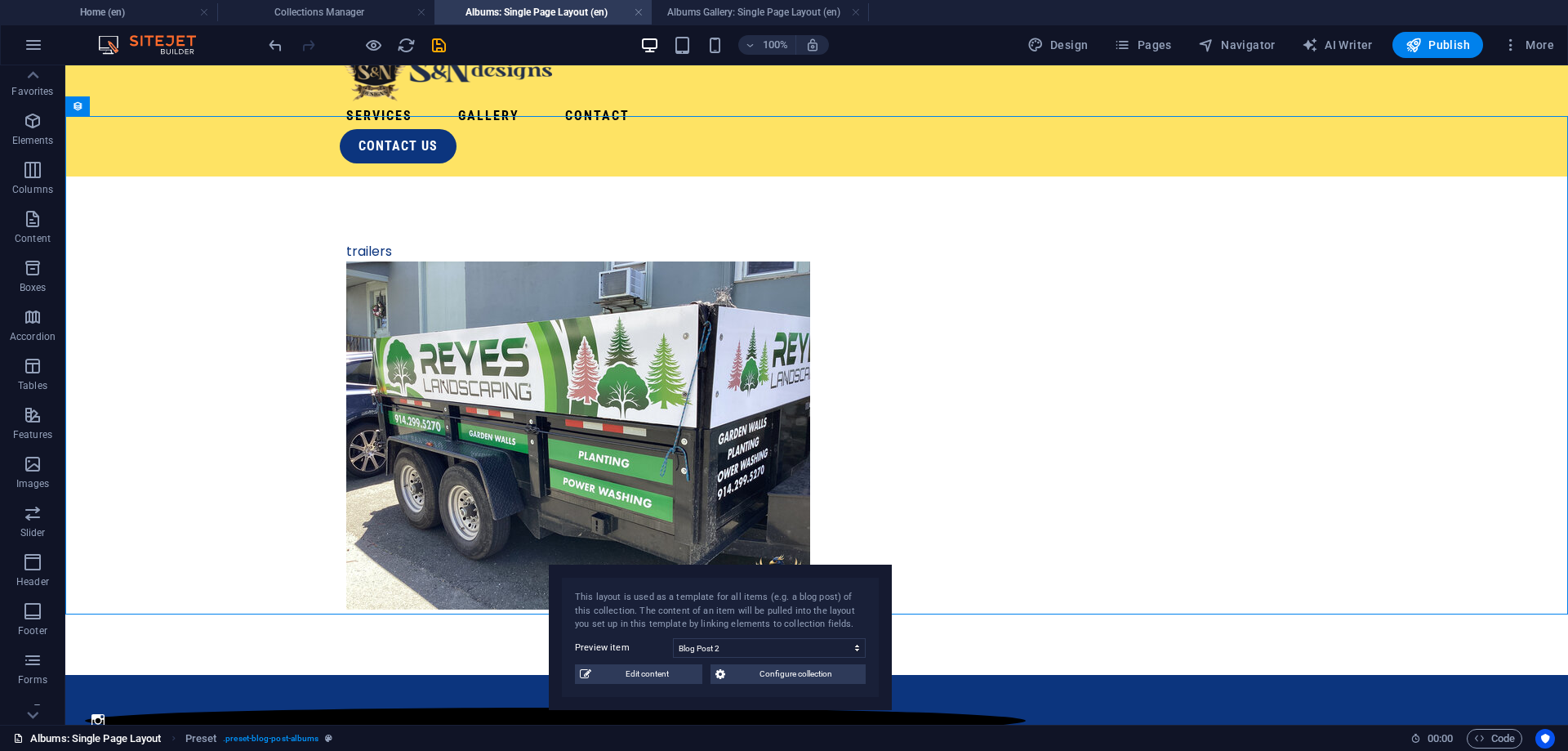
click at [35, 729] on link "Albums: Single Page Layout" at bounding box center [87, 738] width 148 height 20
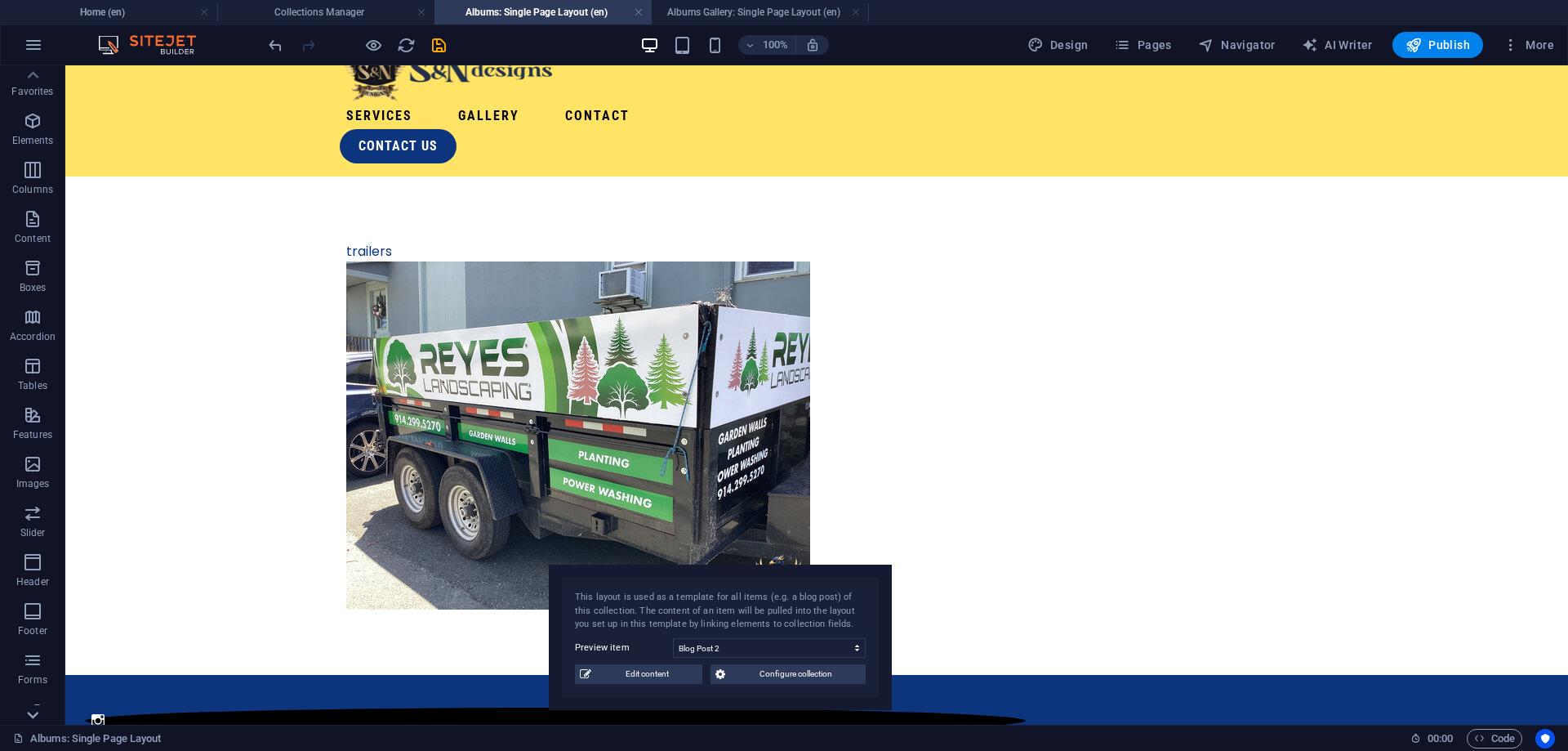
click at [36, 87] on icon at bounding box center [33, 75] width 22 height 22
click at [40, 701] on icon "button" at bounding box center [32, 691] width 20 height 20
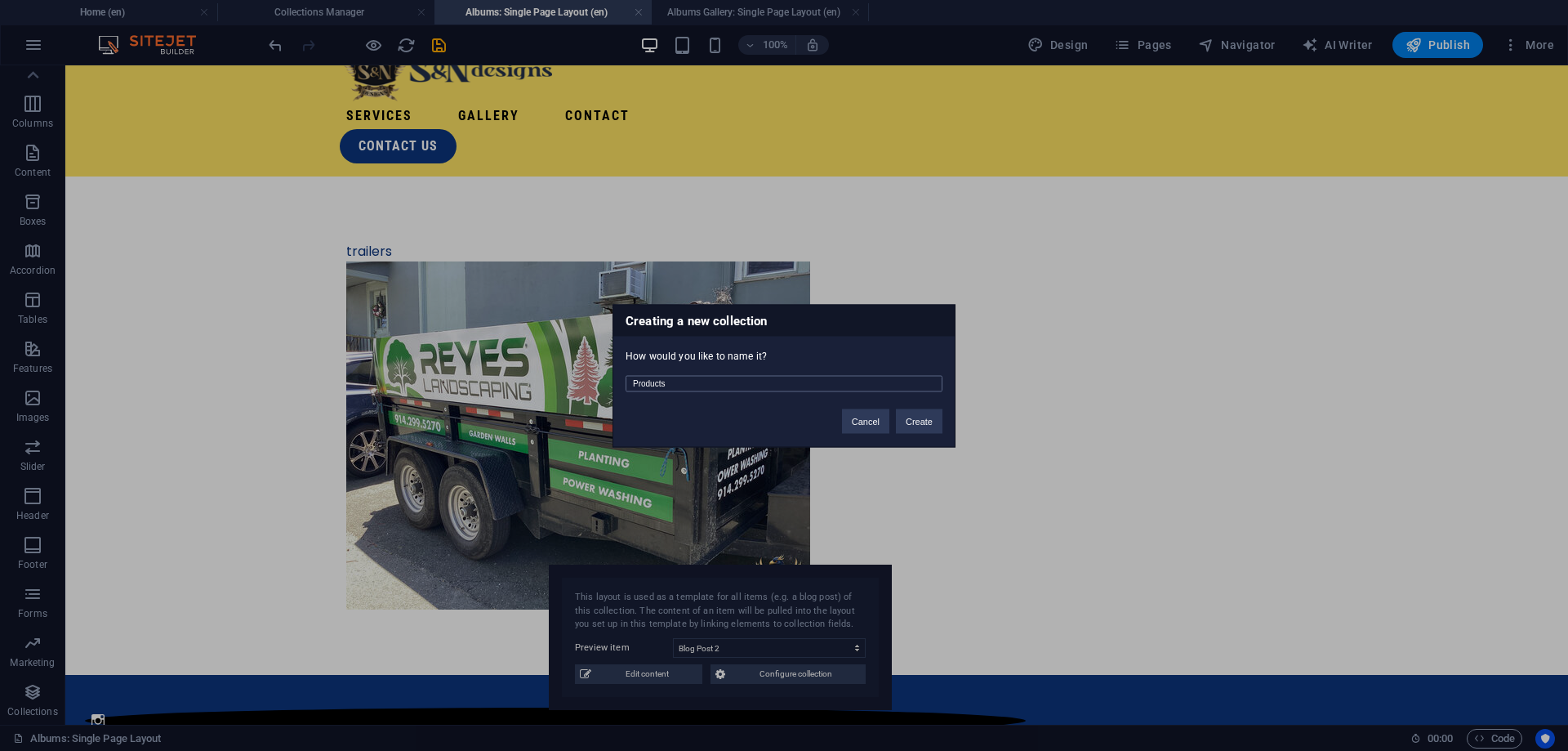
click at [770, 387] on input "Products" at bounding box center [784, 382] width 317 height 16
drag, startPoint x: 889, startPoint y: 387, endPoint x: 560, endPoint y: 382, distance: 329.0
click at [626, 382] on input "Products" at bounding box center [784, 382] width 317 height 16
type input "Album Gallery"
click at [942, 427] on div "Cancel Create" at bounding box center [893, 413] width 125 height 42
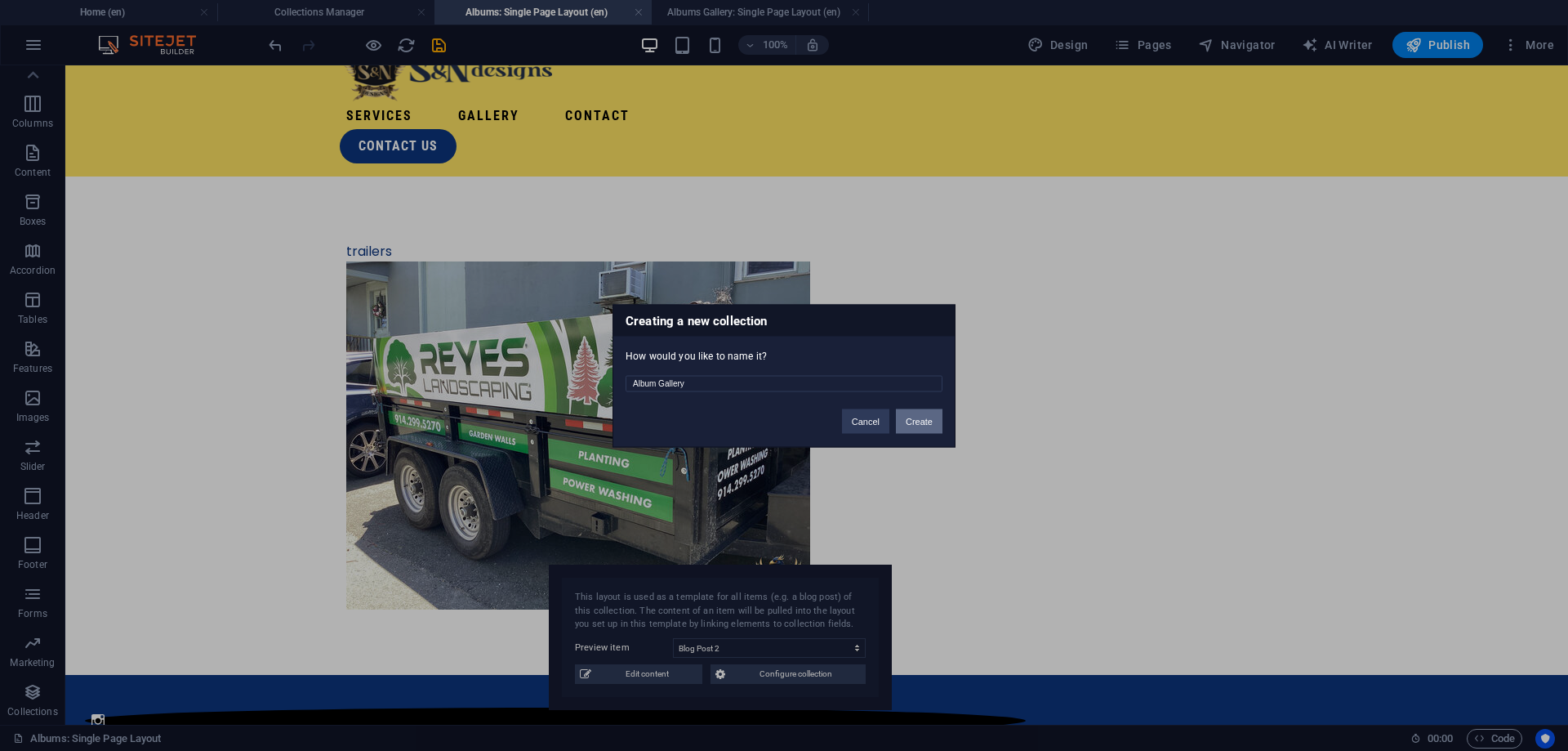
click at [934, 422] on button "Create" at bounding box center [919, 420] width 47 height 24
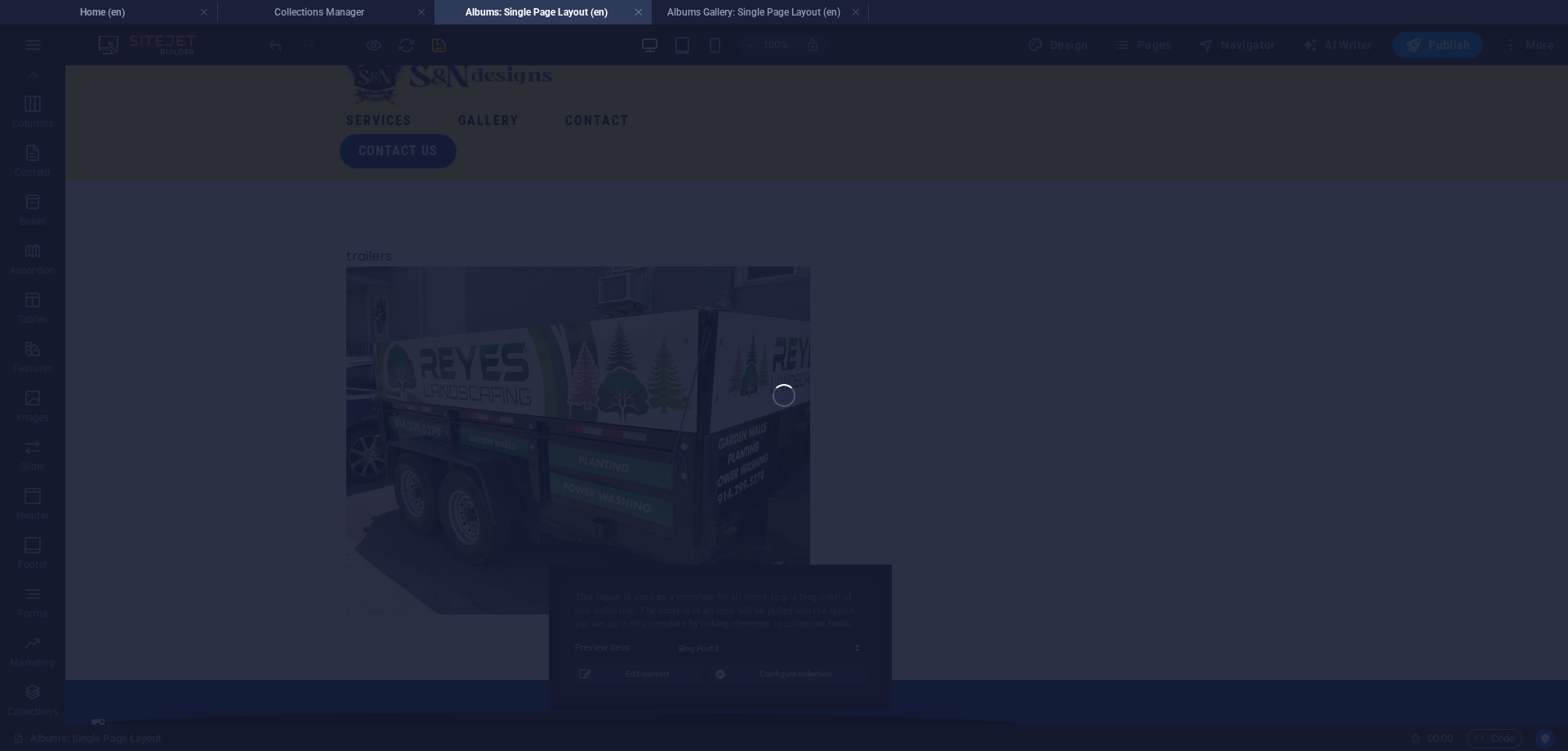
scroll to position [9, 0]
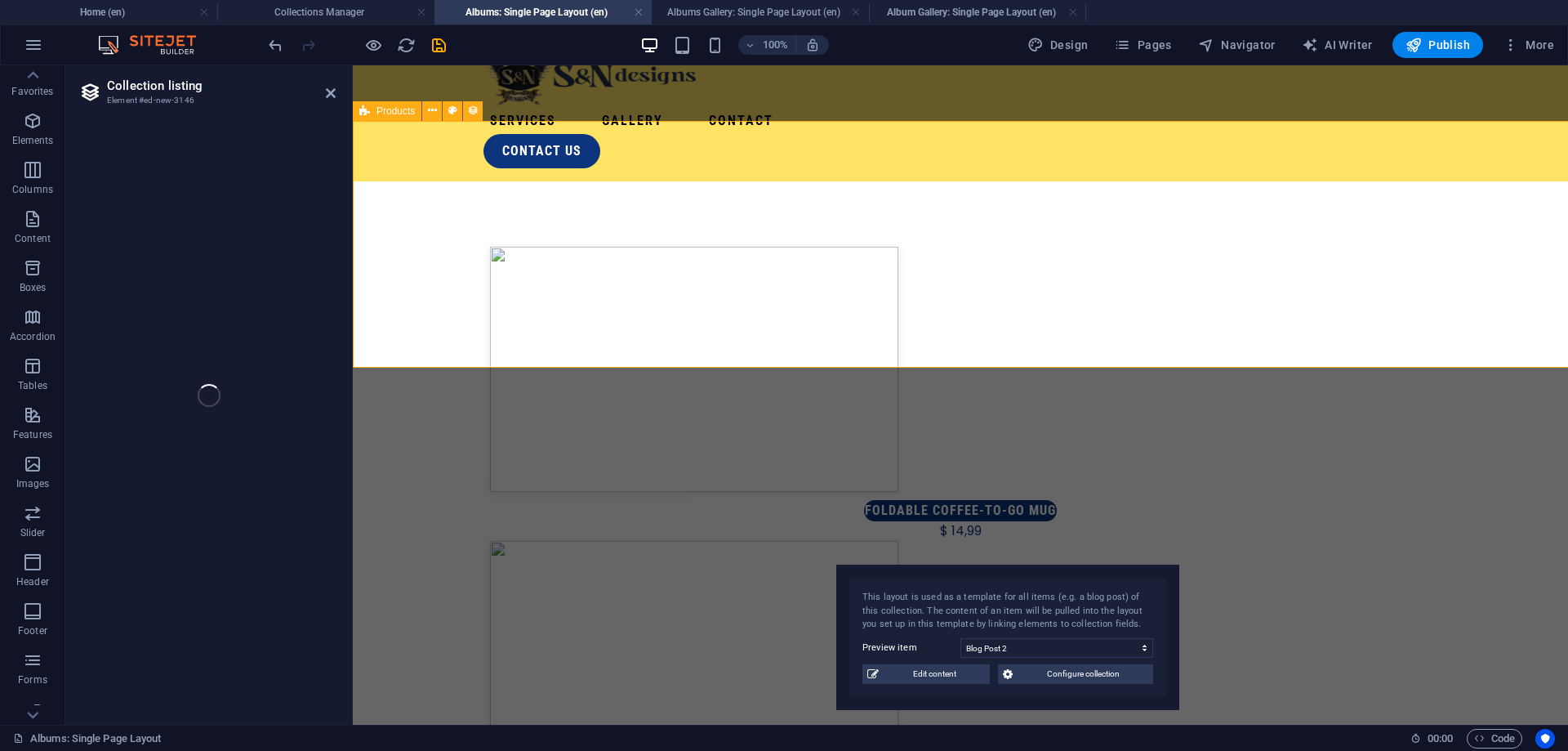
select select "createdAt_DESC"
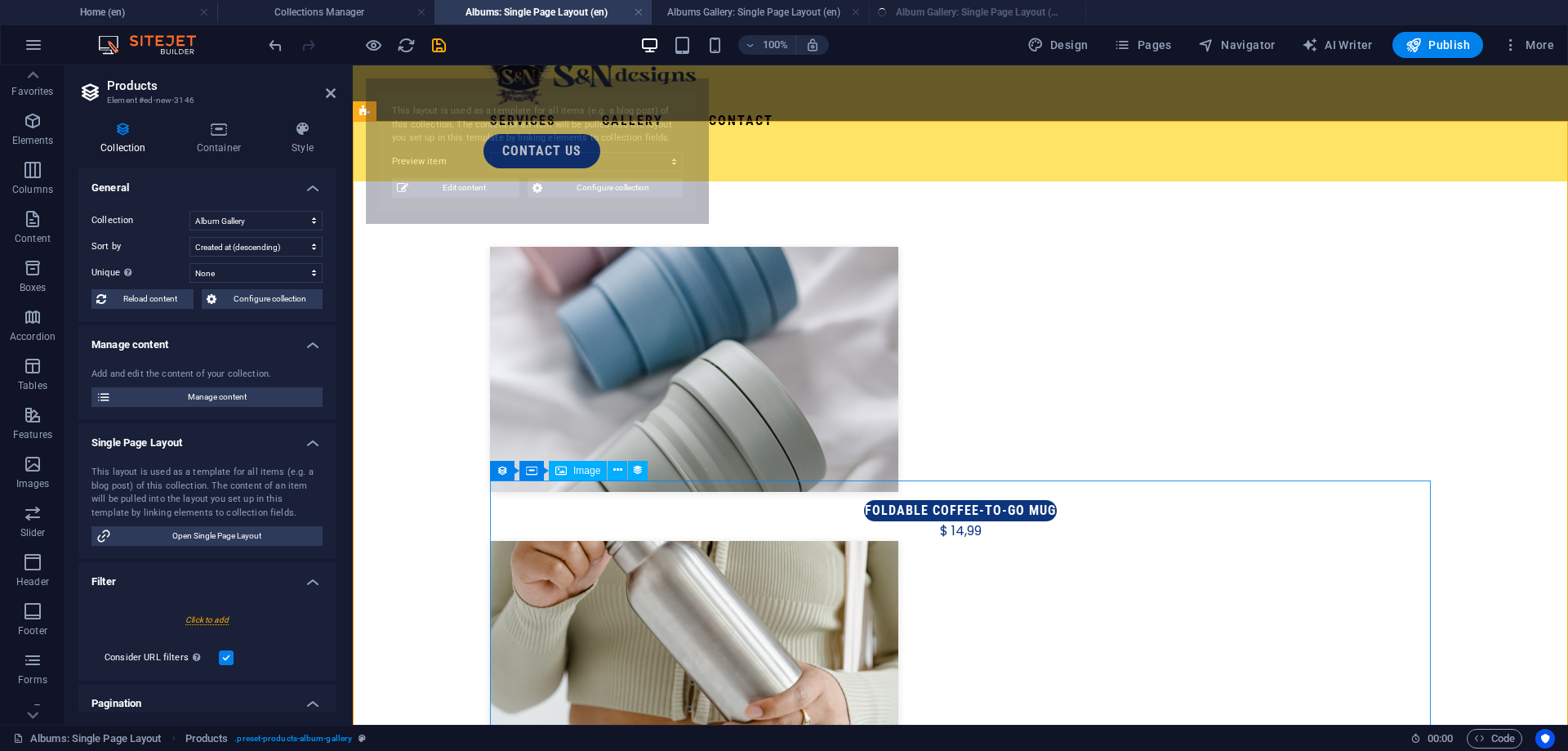
select select "68b6fde5e7209189740a2908"
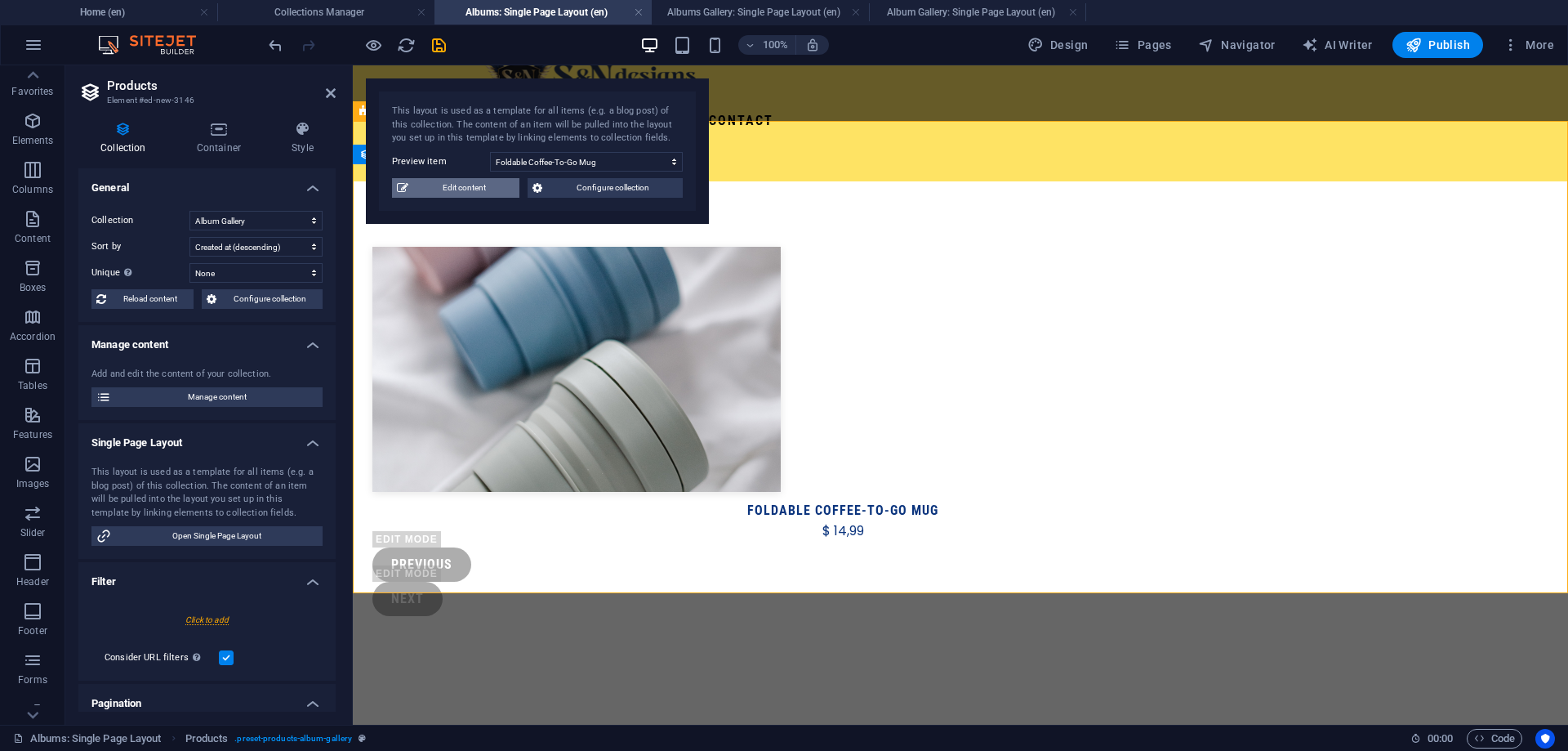
click at [500, 185] on span "Edit content" at bounding box center [464, 188] width 101 height 20
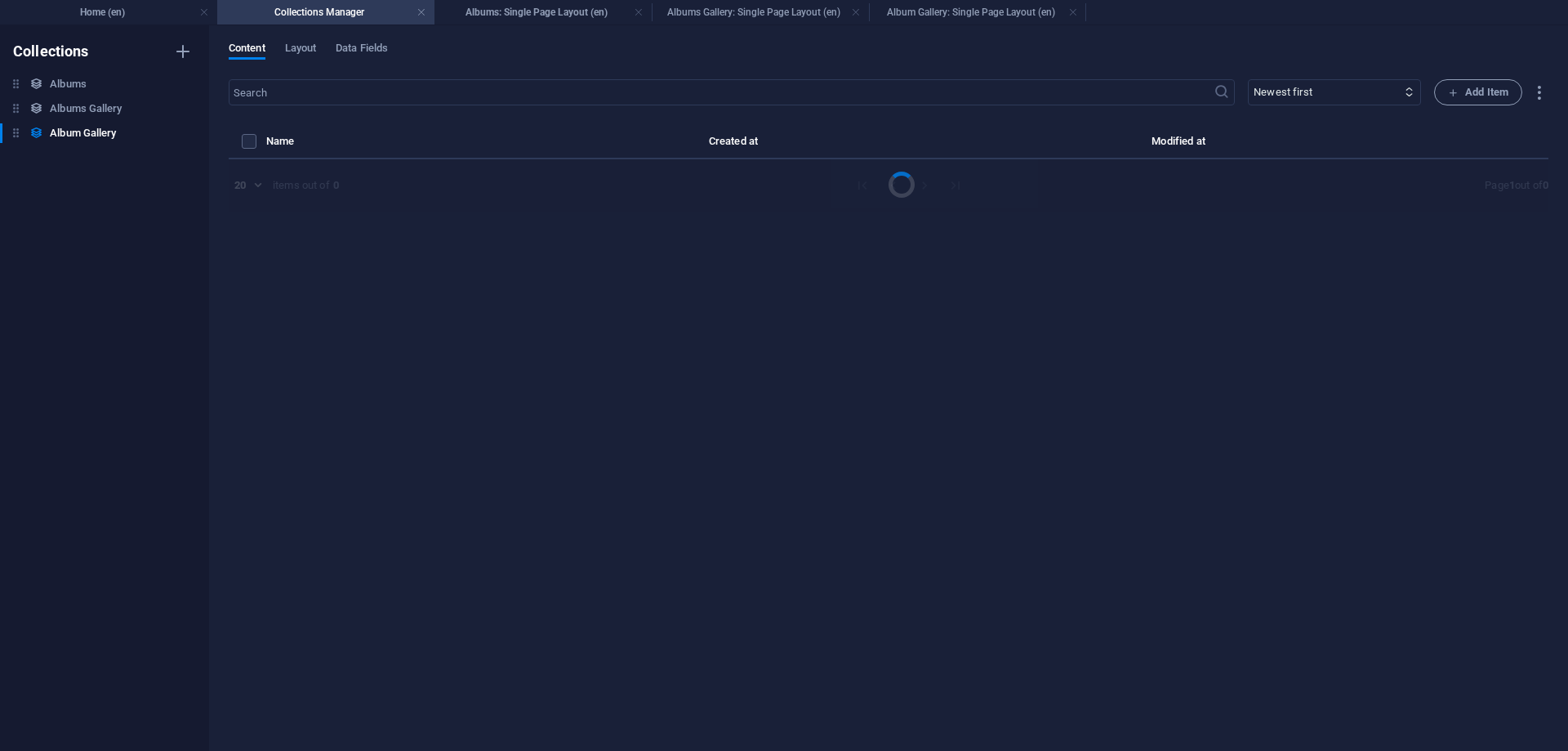
select select "Out of stock"
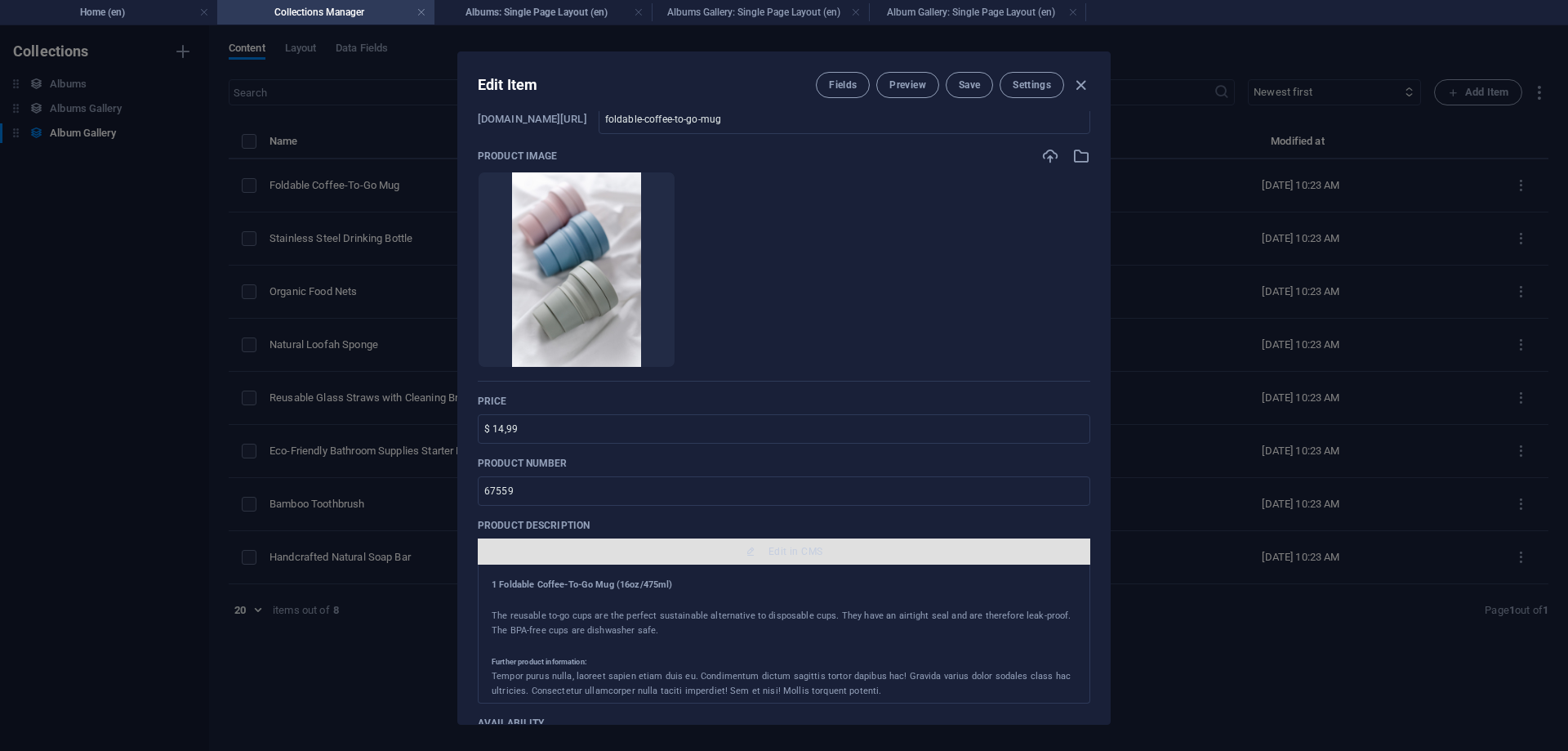
scroll to position [220, 0]
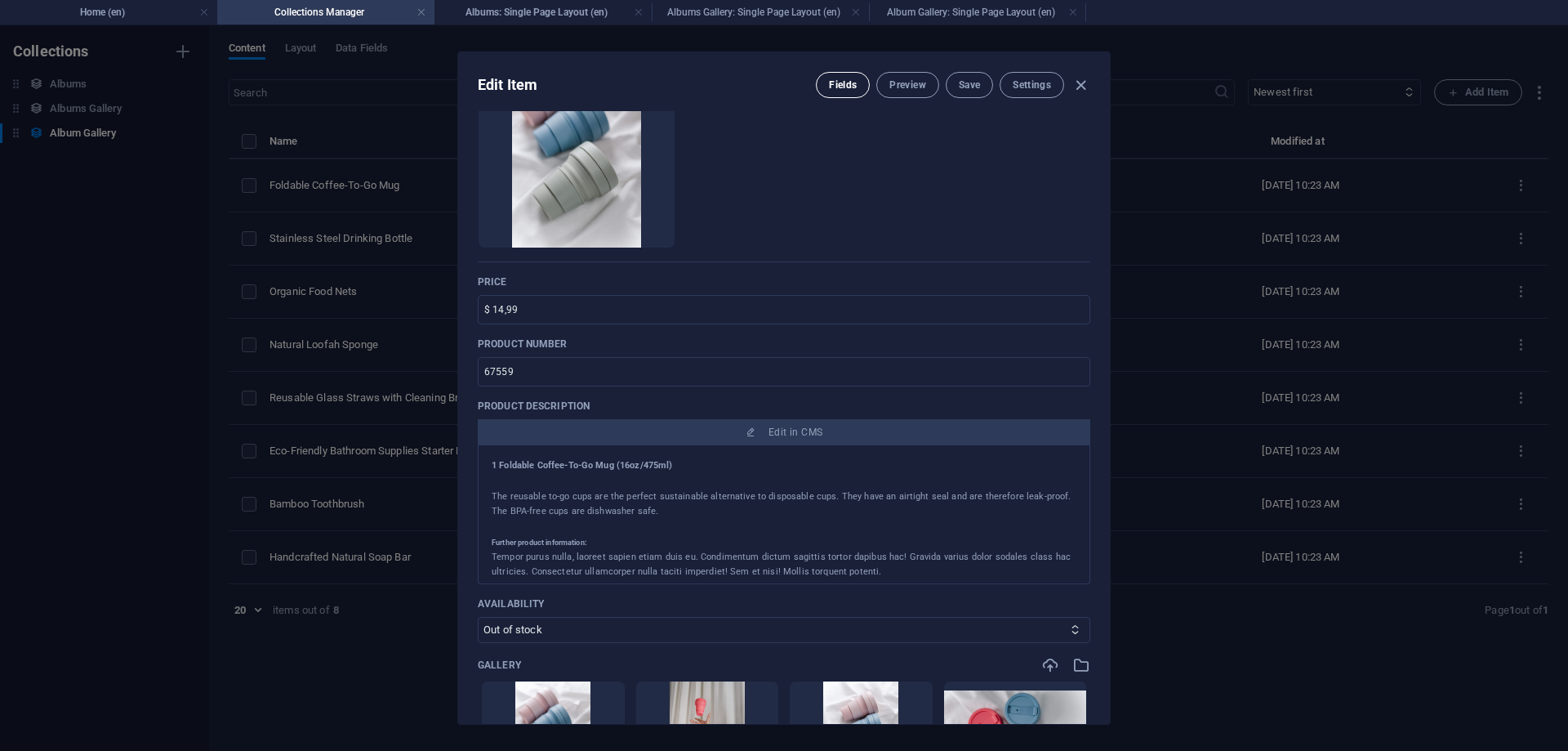
click at [850, 89] on span "Fields" at bounding box center [843, 85] width 28 height 13
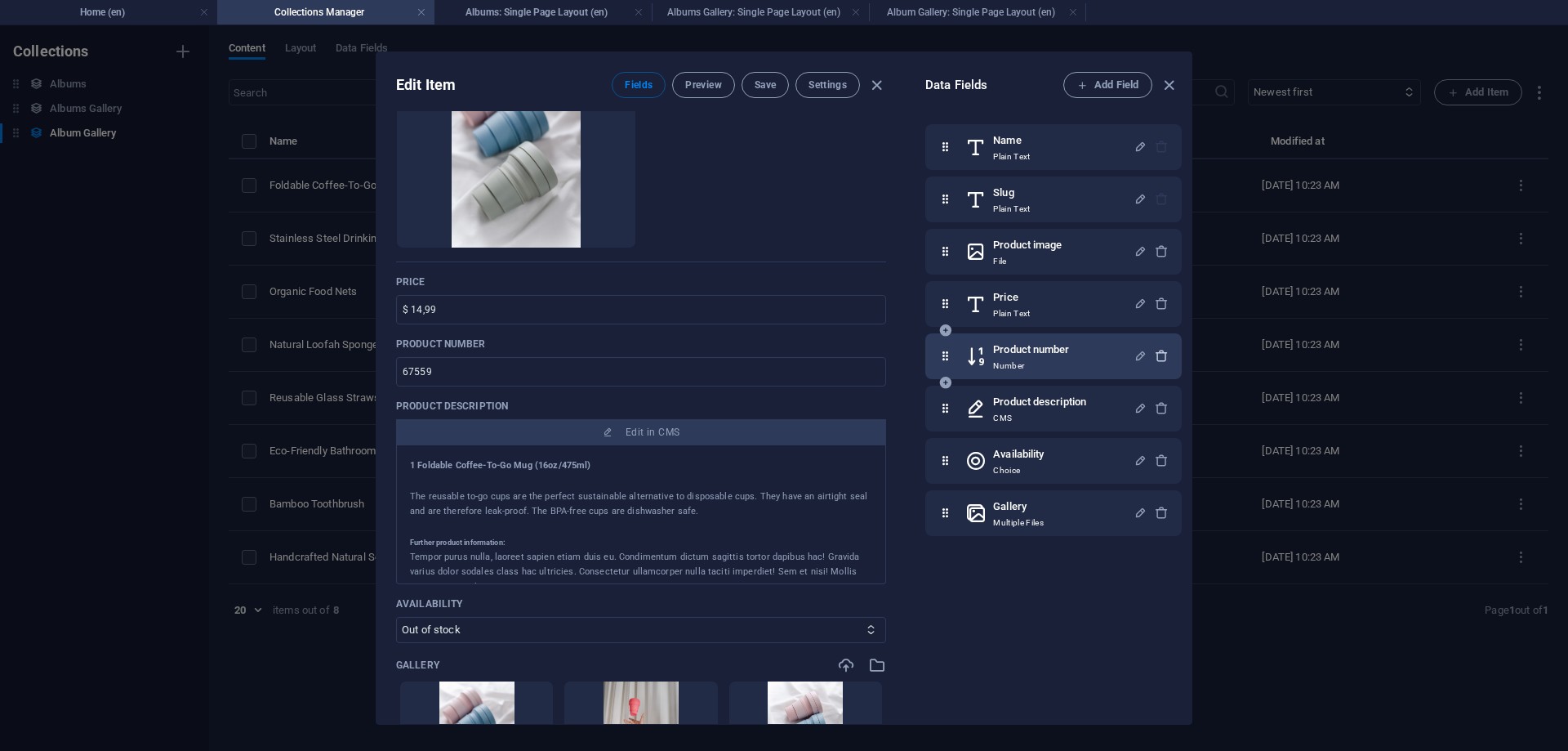
click at [1163, 358] on icon "button" at bounding box center [1162, 355] width 14 height 14
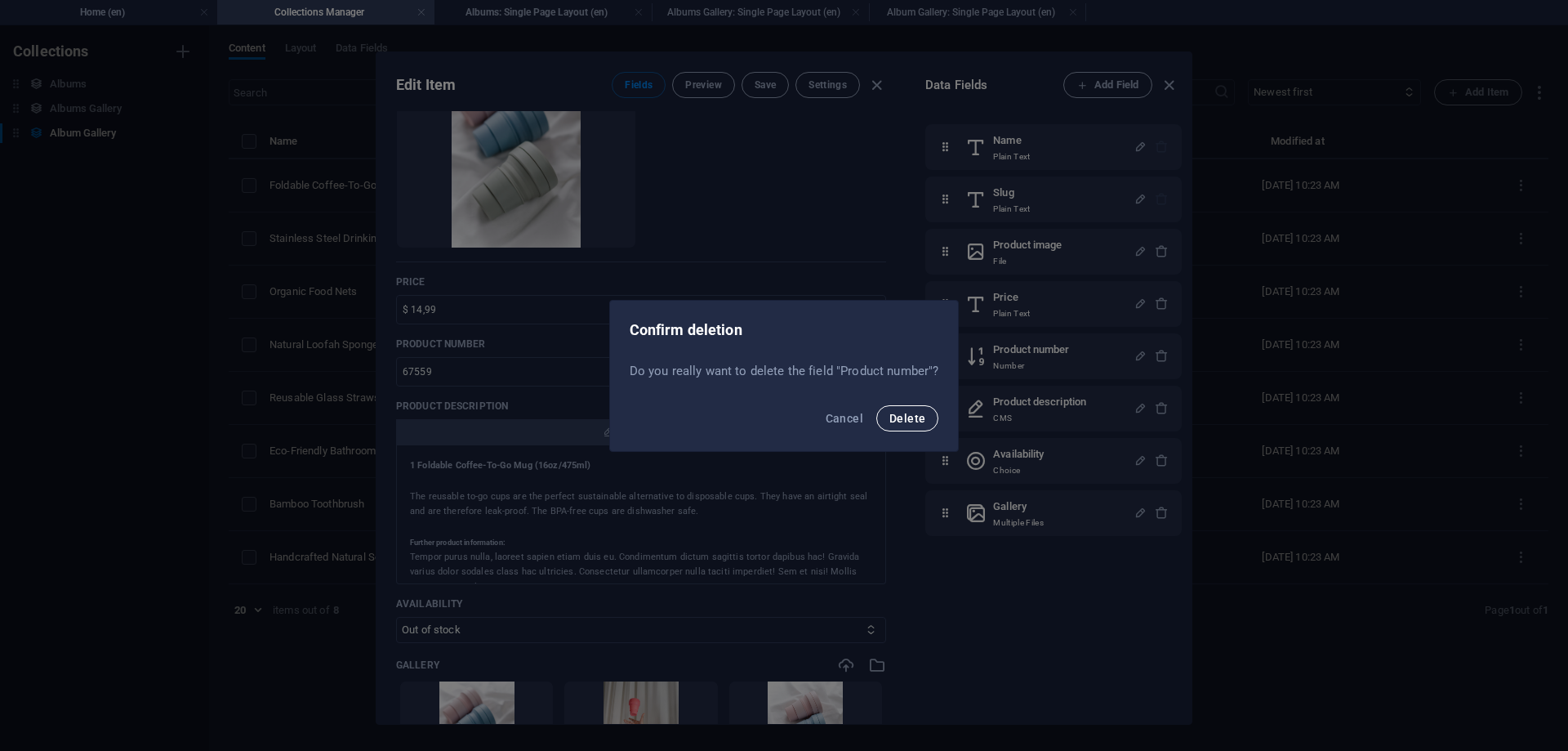
click at [905, 414] on span "Delete" at bounding box center [907, 418] width 35 height 13
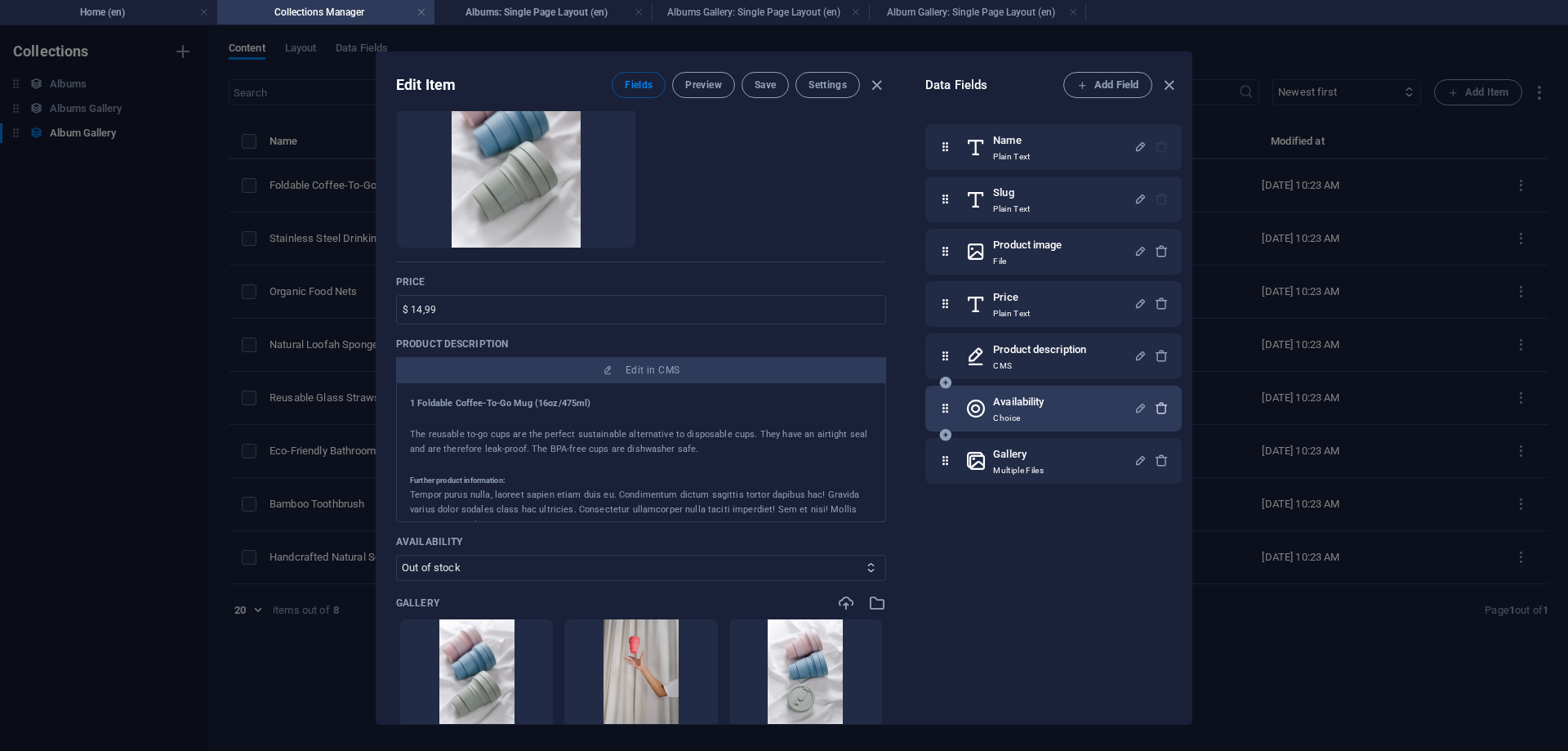
click at [1165, 409] on icon "button" at bounding box center [1162, 407] width 14 height 14
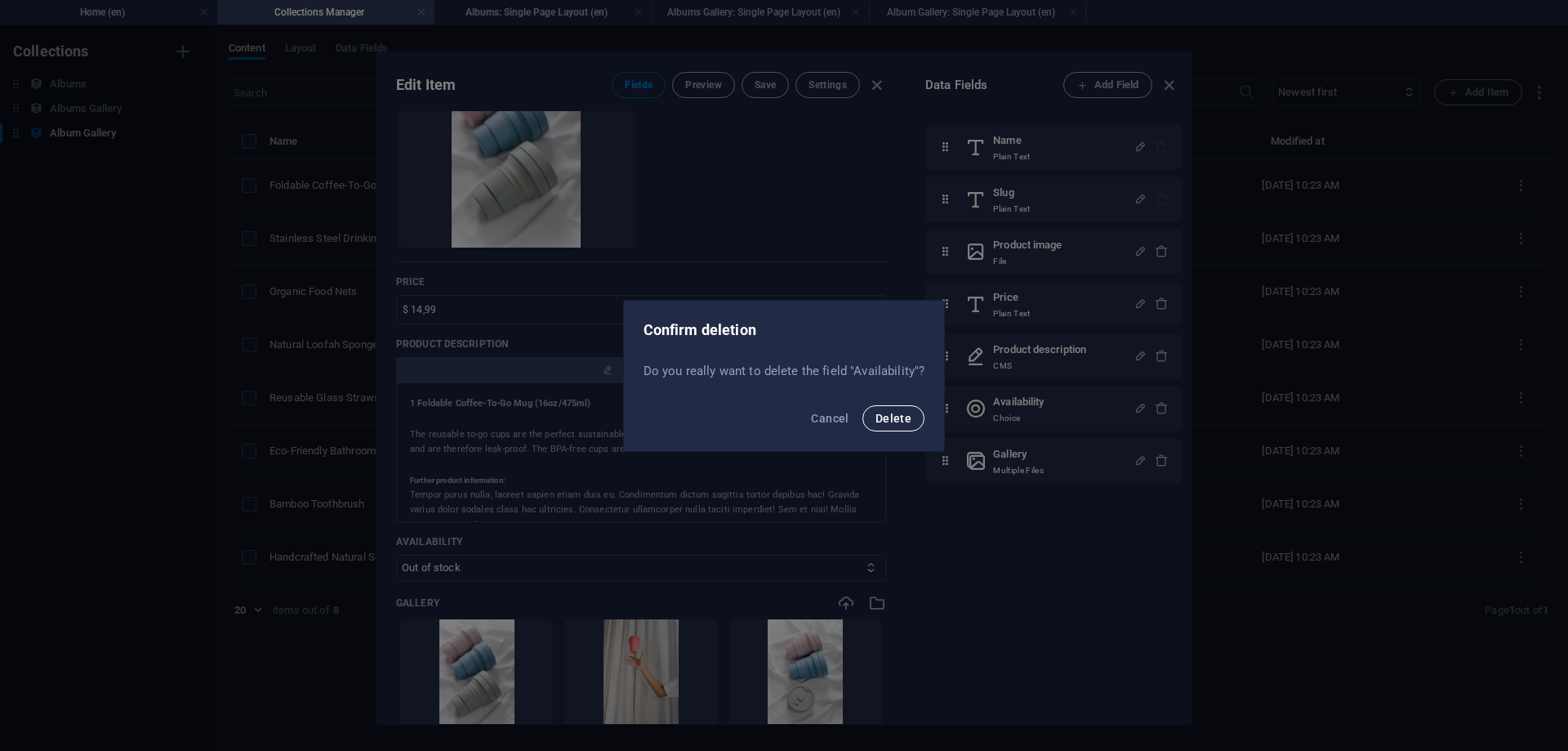
click at [889, 414] on span "Delete" at bounding box center [894, 418] width 35 height 13
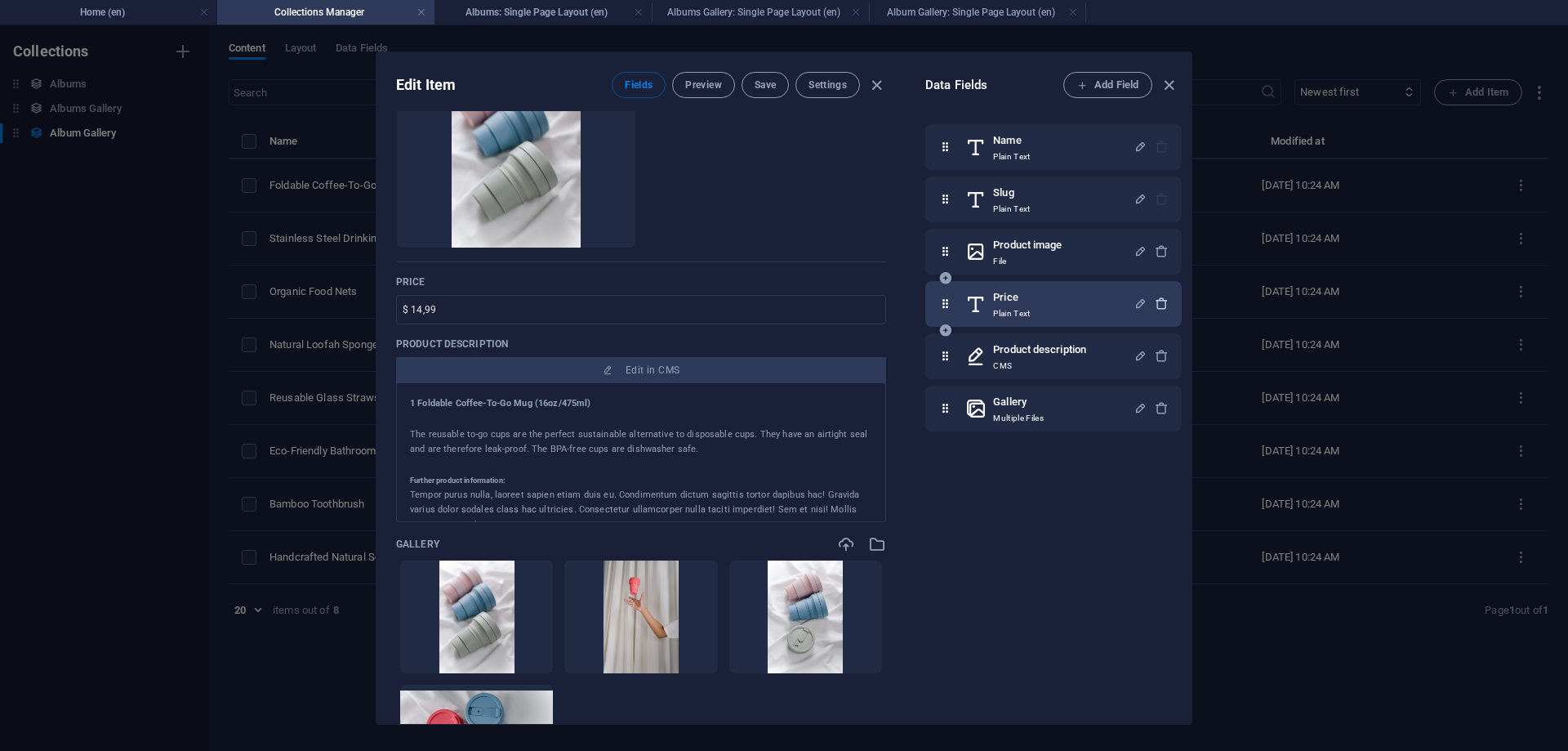
click at [1156, 296] on icon "button" at bounding box center [1162, 303] width 14 height 14
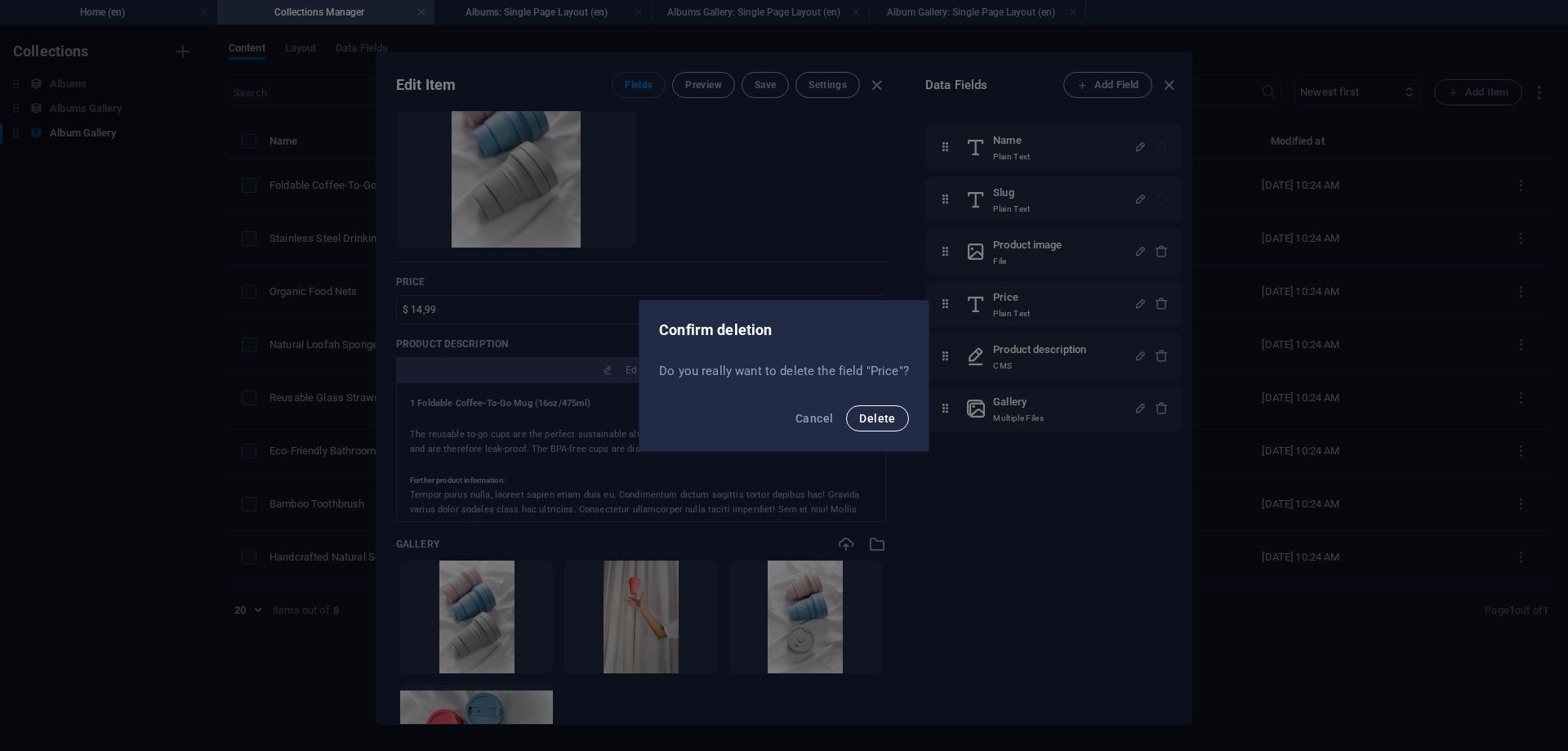
click at [887, 418] on span "Delete" at bounding box center [877, 418] width 35 height 13
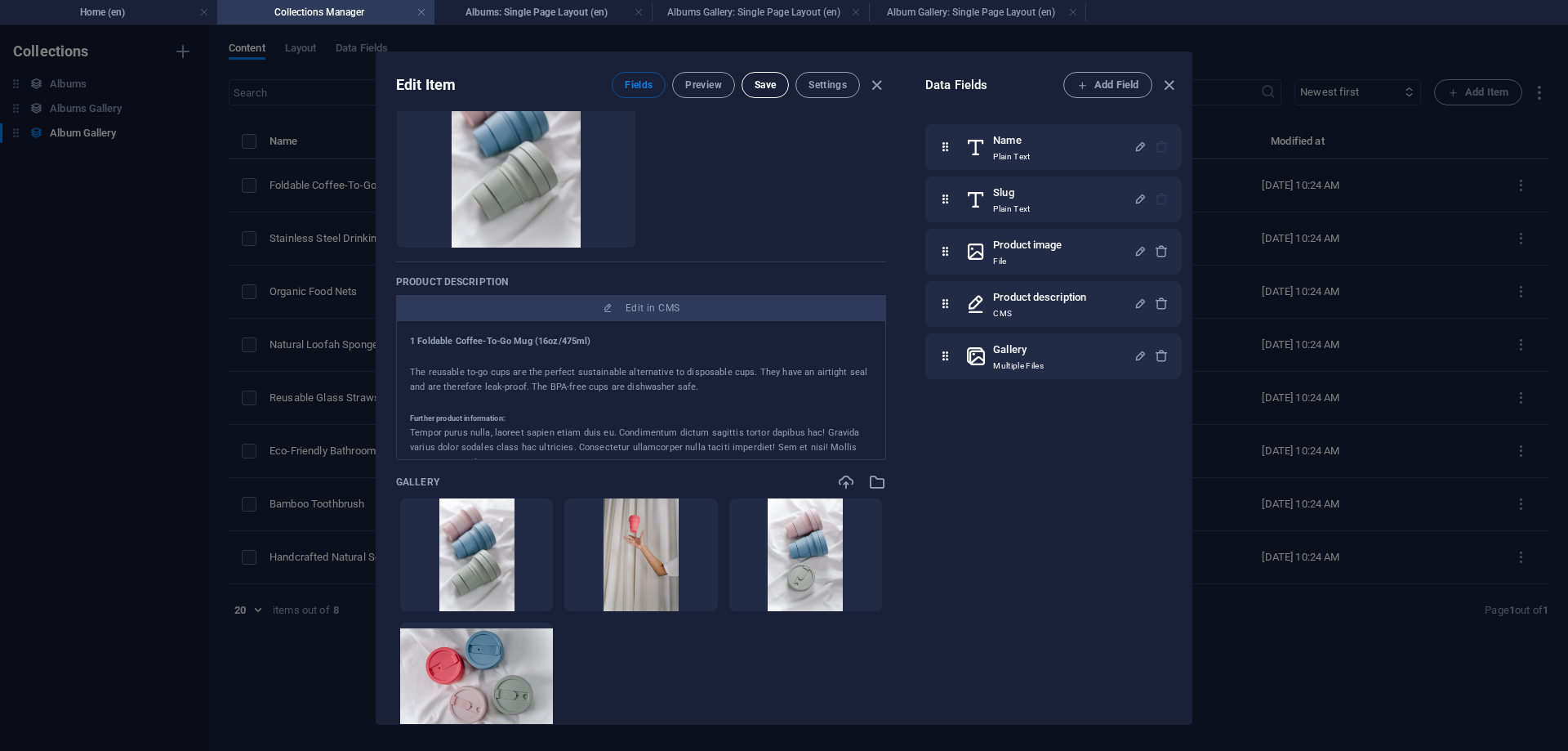
click at [765, 84] on span "Save" at bounding box center [765, 85] width 21 height 13
drag, startPoint x: 907, startPoint y: 338, endPoint x: 913, endPoint y: 530, distance: 192.1
click at [913, 530] on div "Data Fields Add Field Name Plain Text Slug Plain Text Product image File Produc…" at bounding box center [1049, 388] width 286 height 672
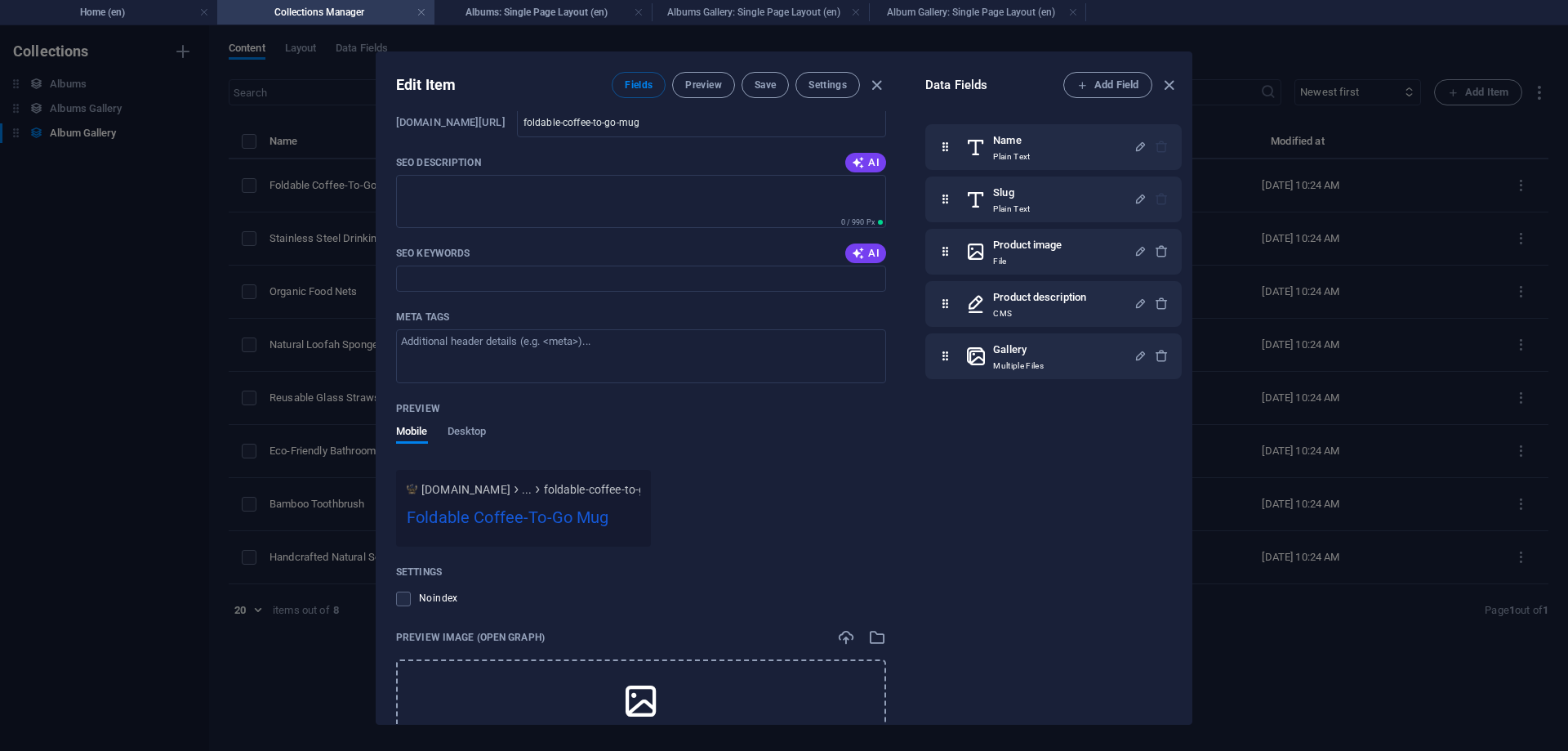
scroll to position [1155, 0]
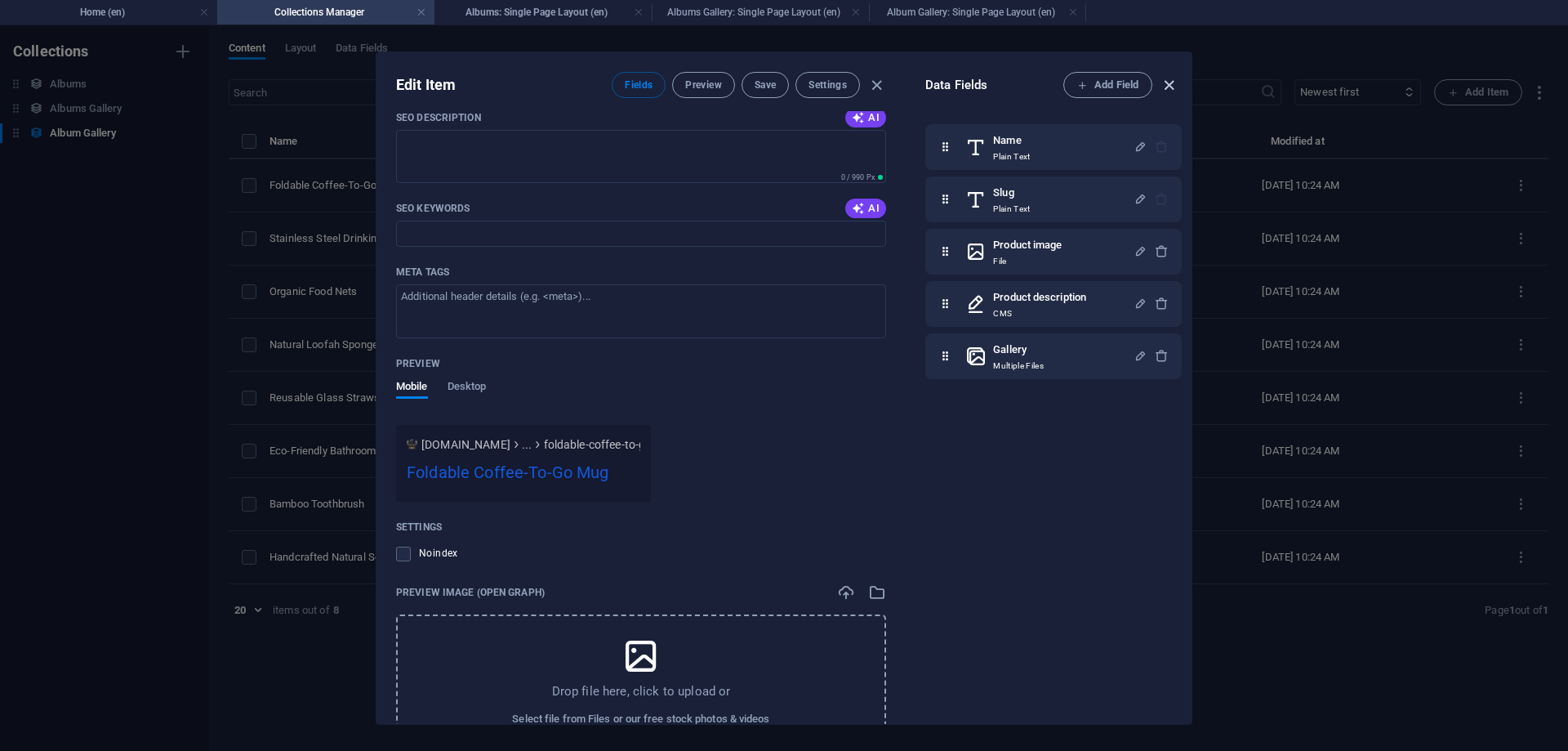
click at [1165, 84] on icon "button" at bounding box center [1169, 85] width 19 height 19
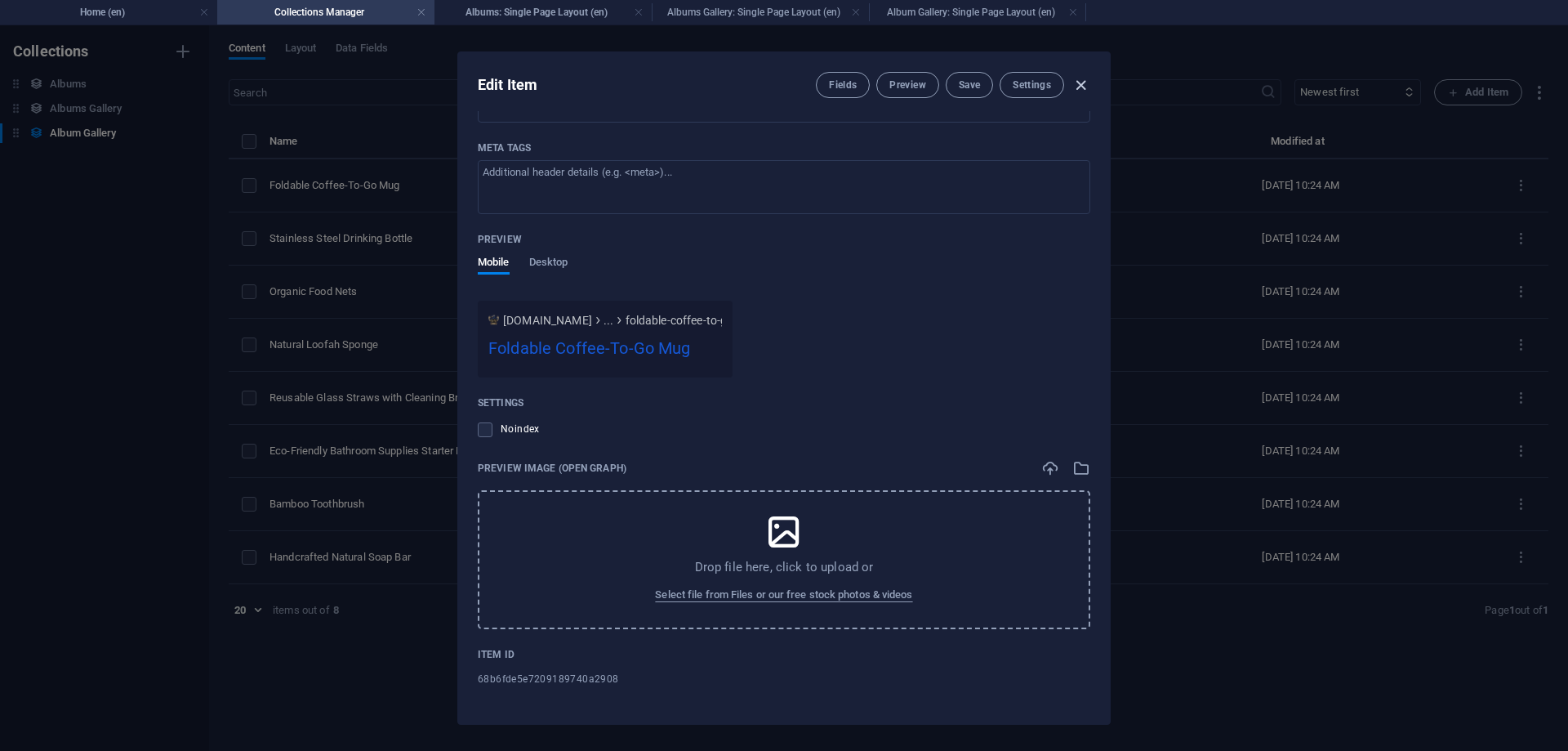
click at [1081, 88] on icon "button" at bounding box center [1081, 85] width 19 height 19
type input "foldable-coffee-to-go-mug"
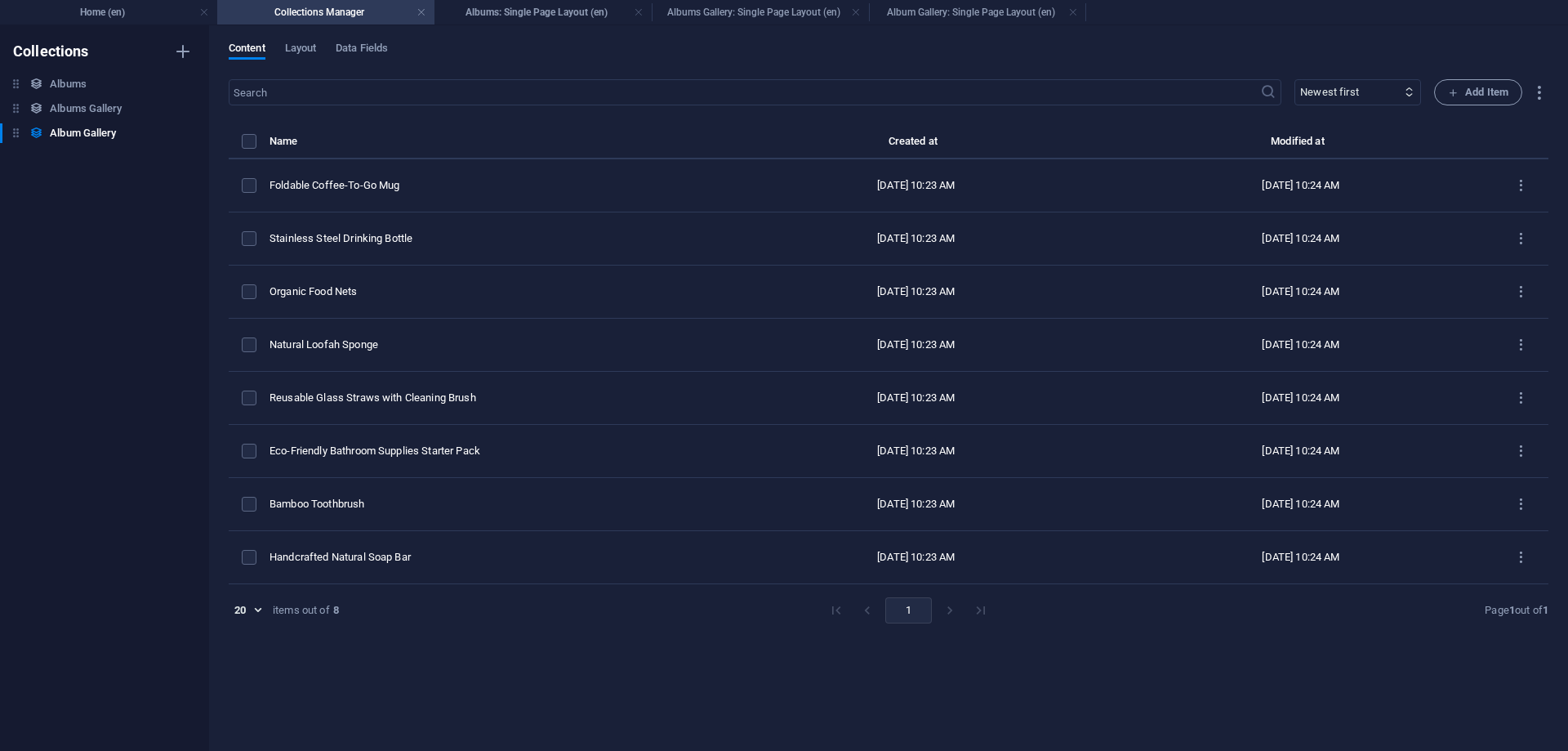
scroll to position [892, 0]
click at [61, 108] on h6 "Albums Gallery" at bounding box center [85, 108] width 72 height 20
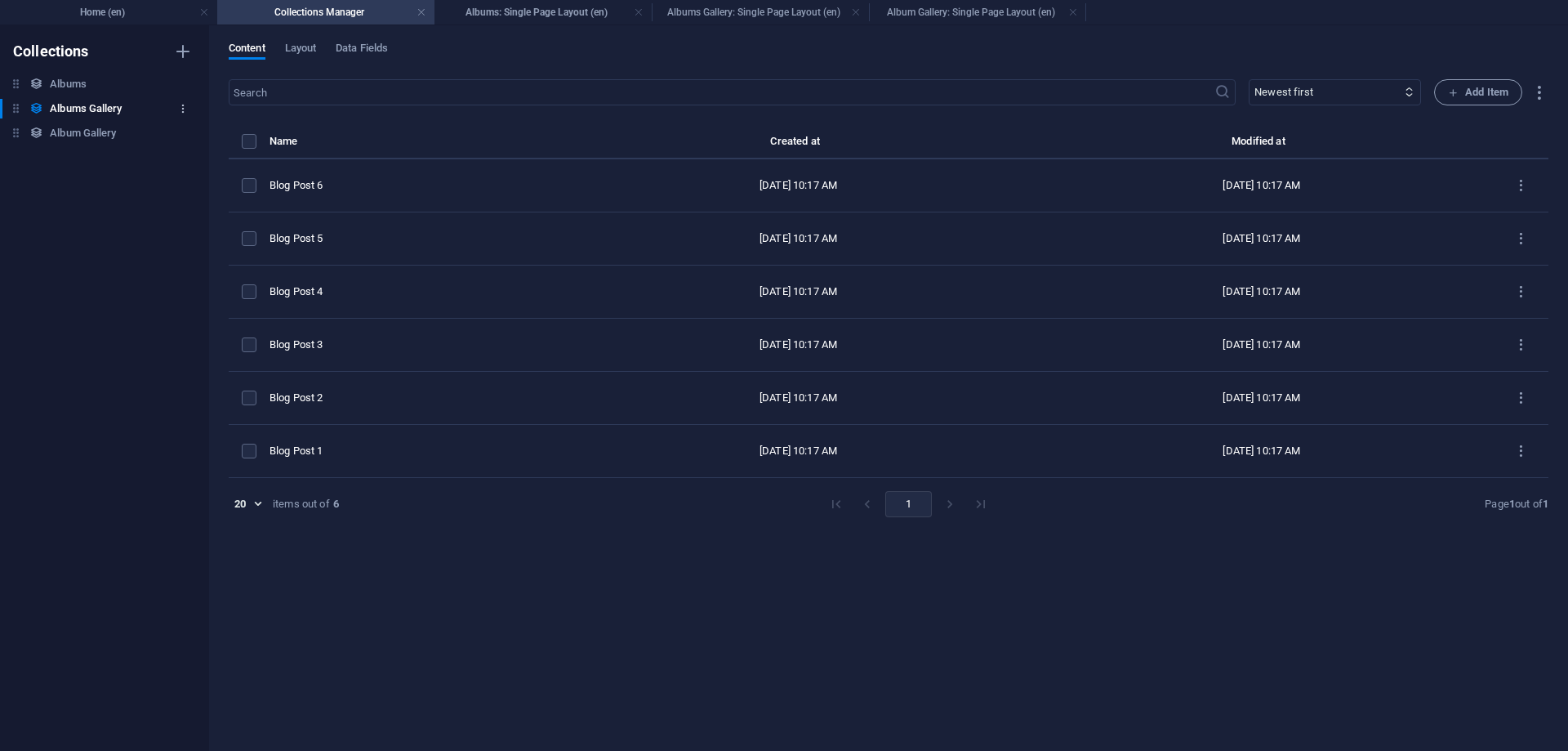
click at [186, 108] on icon "button" at bounding box center [183, 108] width 11 height 11
click at [192, 219] on h6 "Delete" at bounding box center [196, 220] width 44 height 20
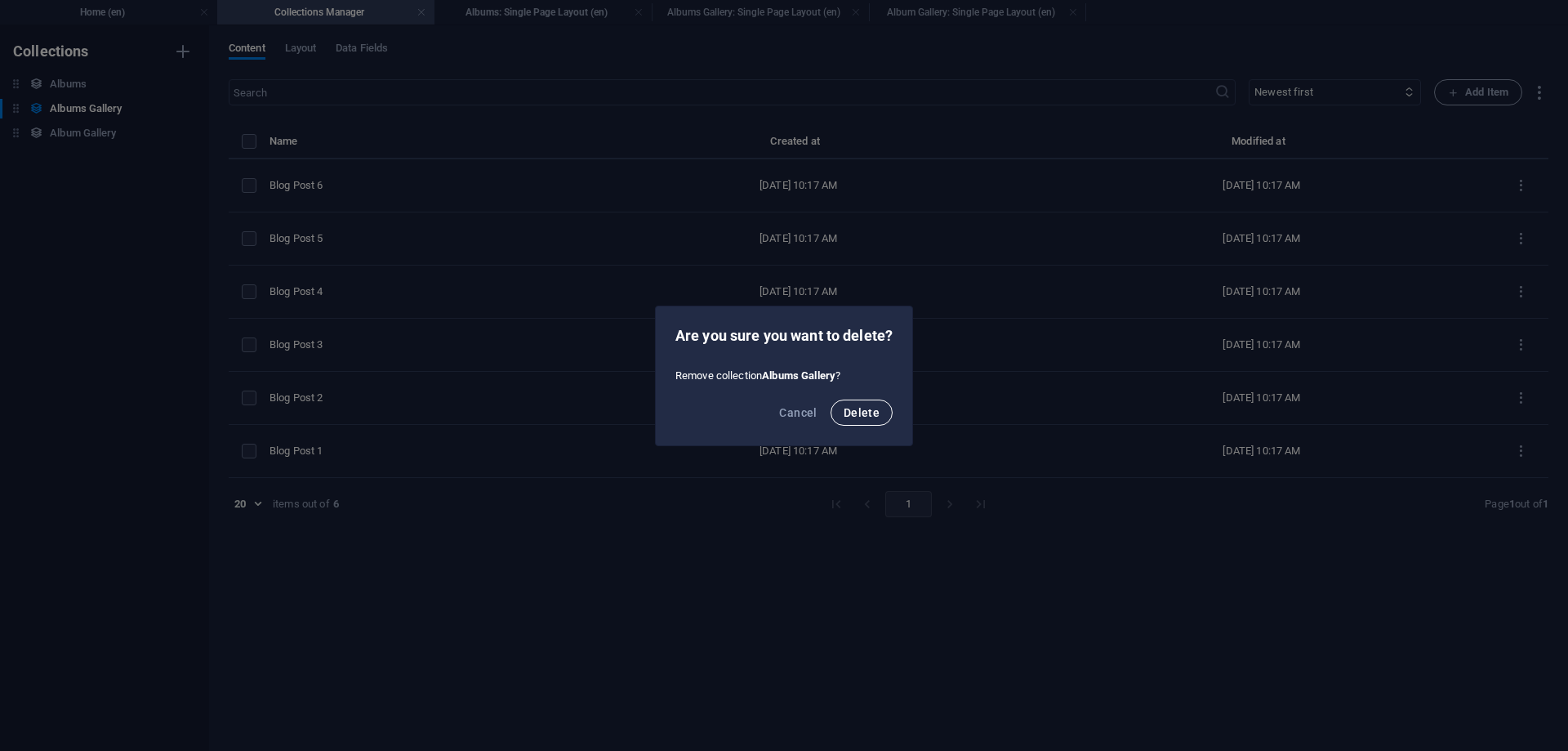
click at [871, 410] on span "Delete" at bounding box center [861, 413] width 35 height 13
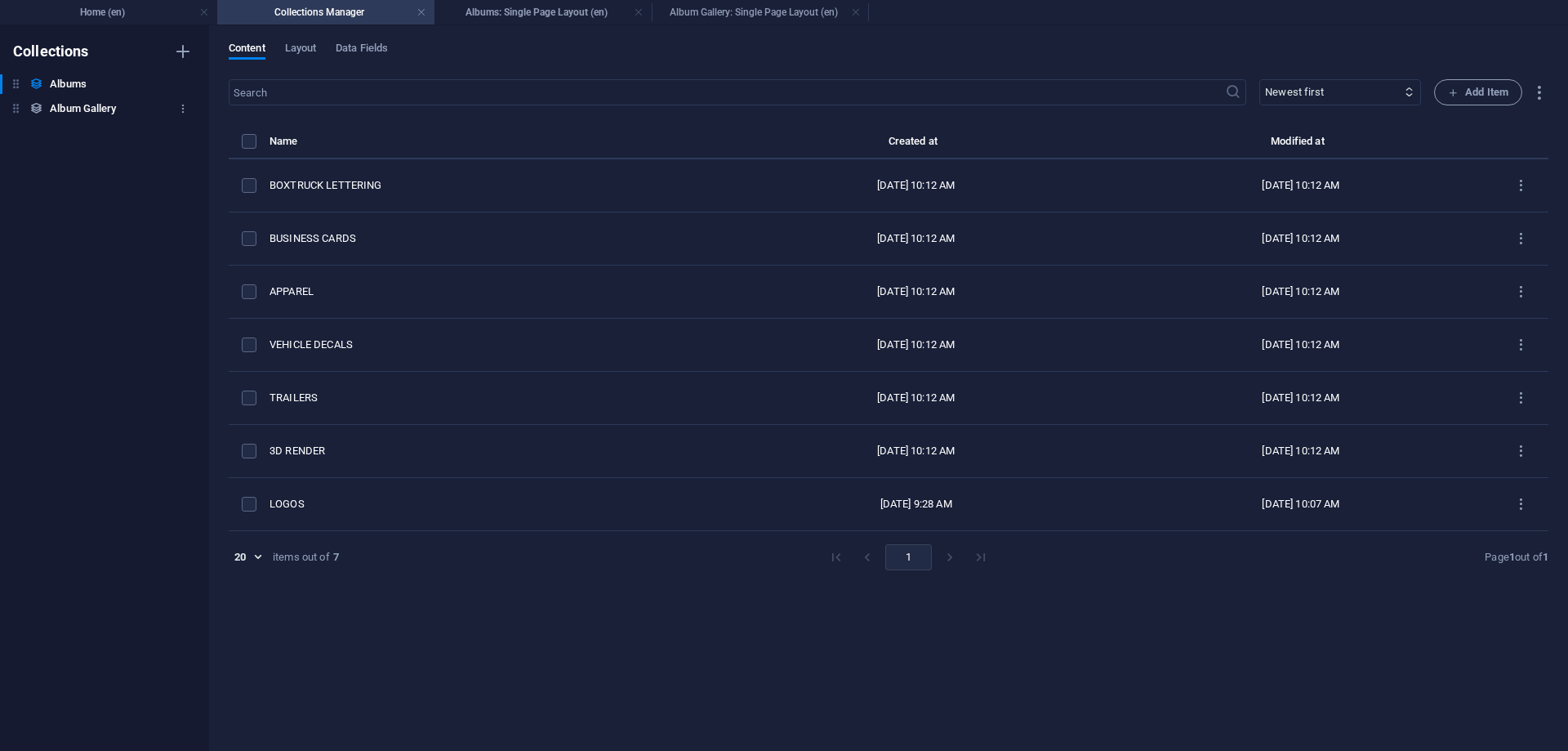
click at [92, 116] on h6 "Album Gallery" at bounding box center [82, 108] width 66 height 20
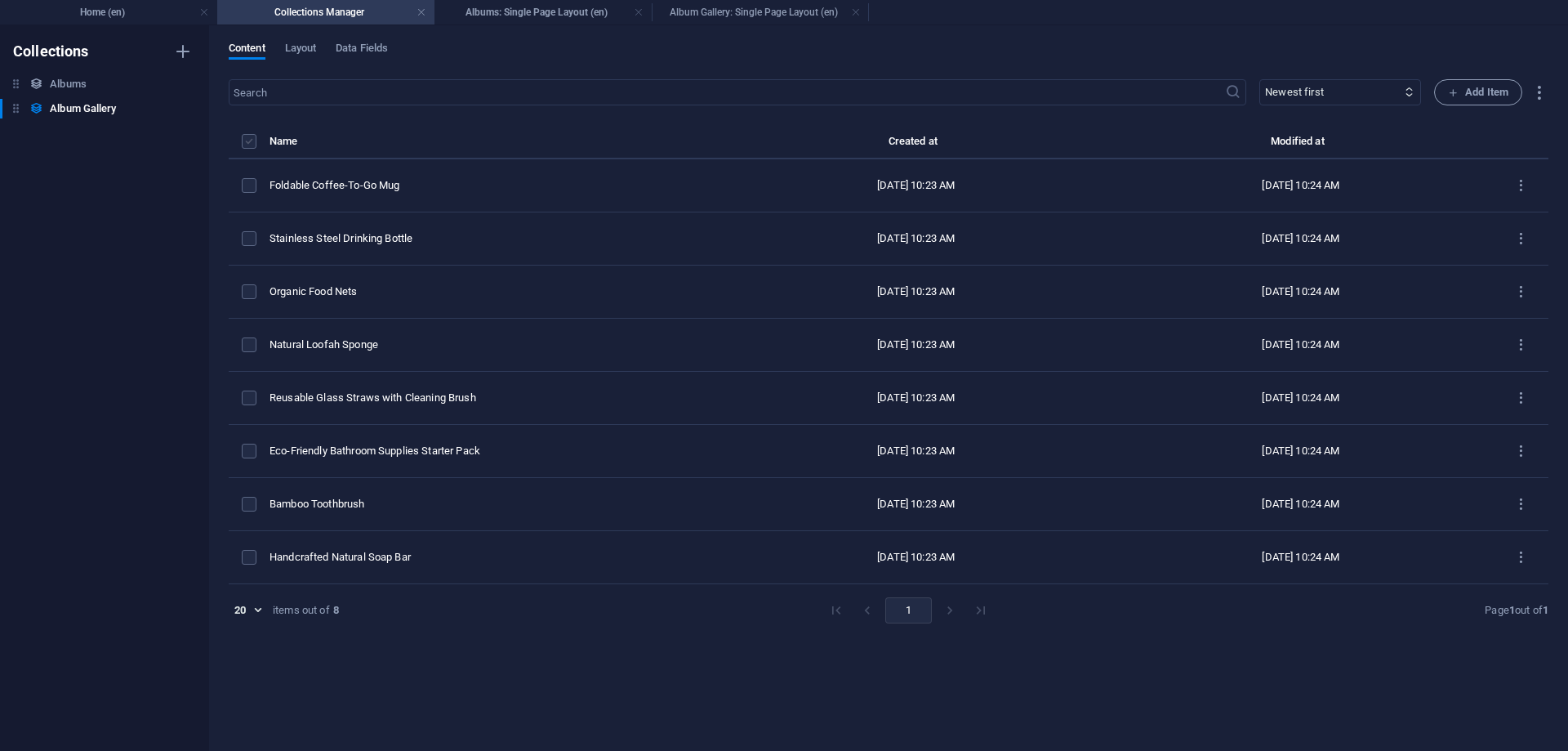
click at [245, 143] on label "items list" at bounding box center [249, 141] width 15 height 15
click at [0, 0] on input "items list" at bounding box center [0, 0] width 0 height 0
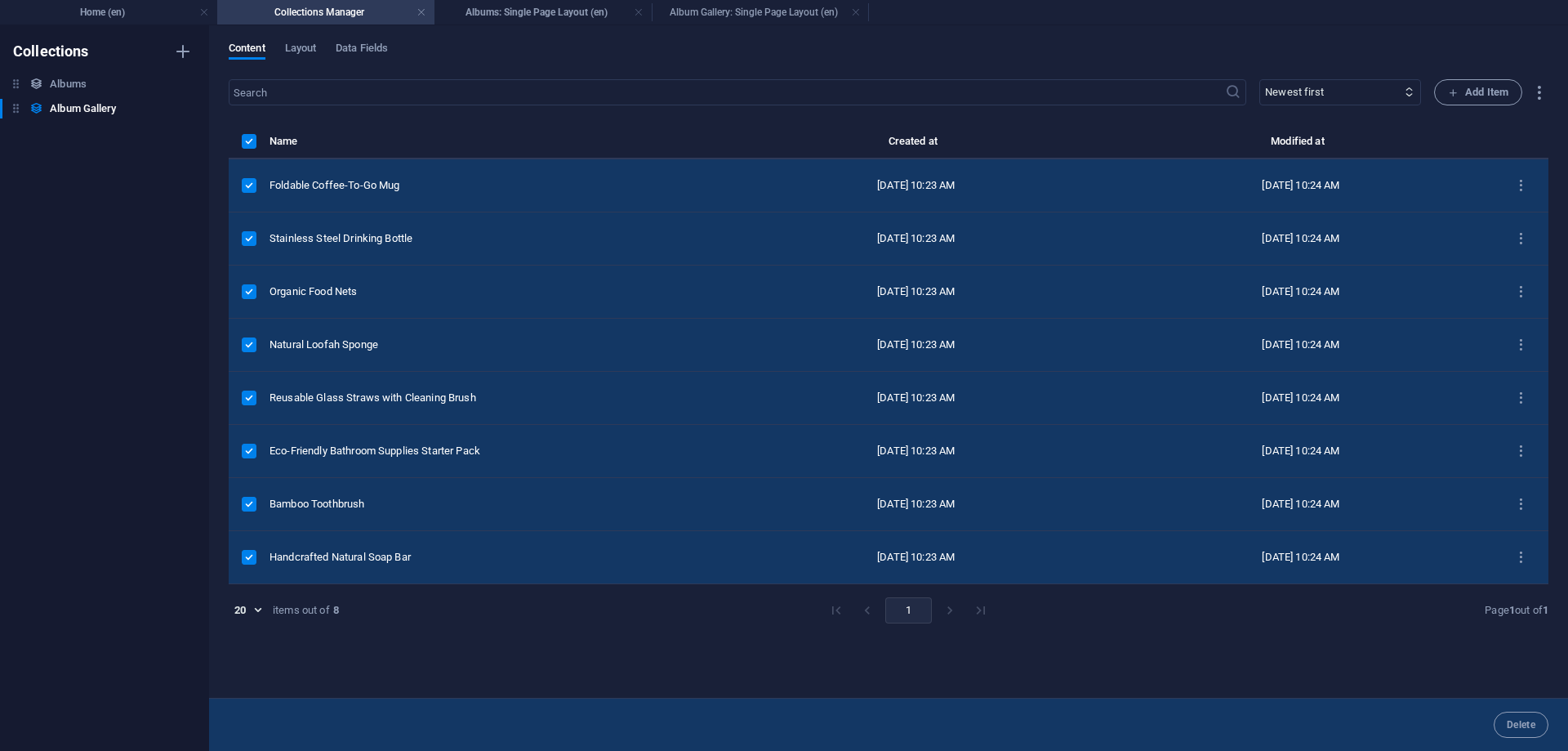
click at [247, 189] on label "items list" at bounding box center [249, 186] width 15 height 15
click at [0, 0] on input "items list" at bounding box center [0, 0] width 0 height 0
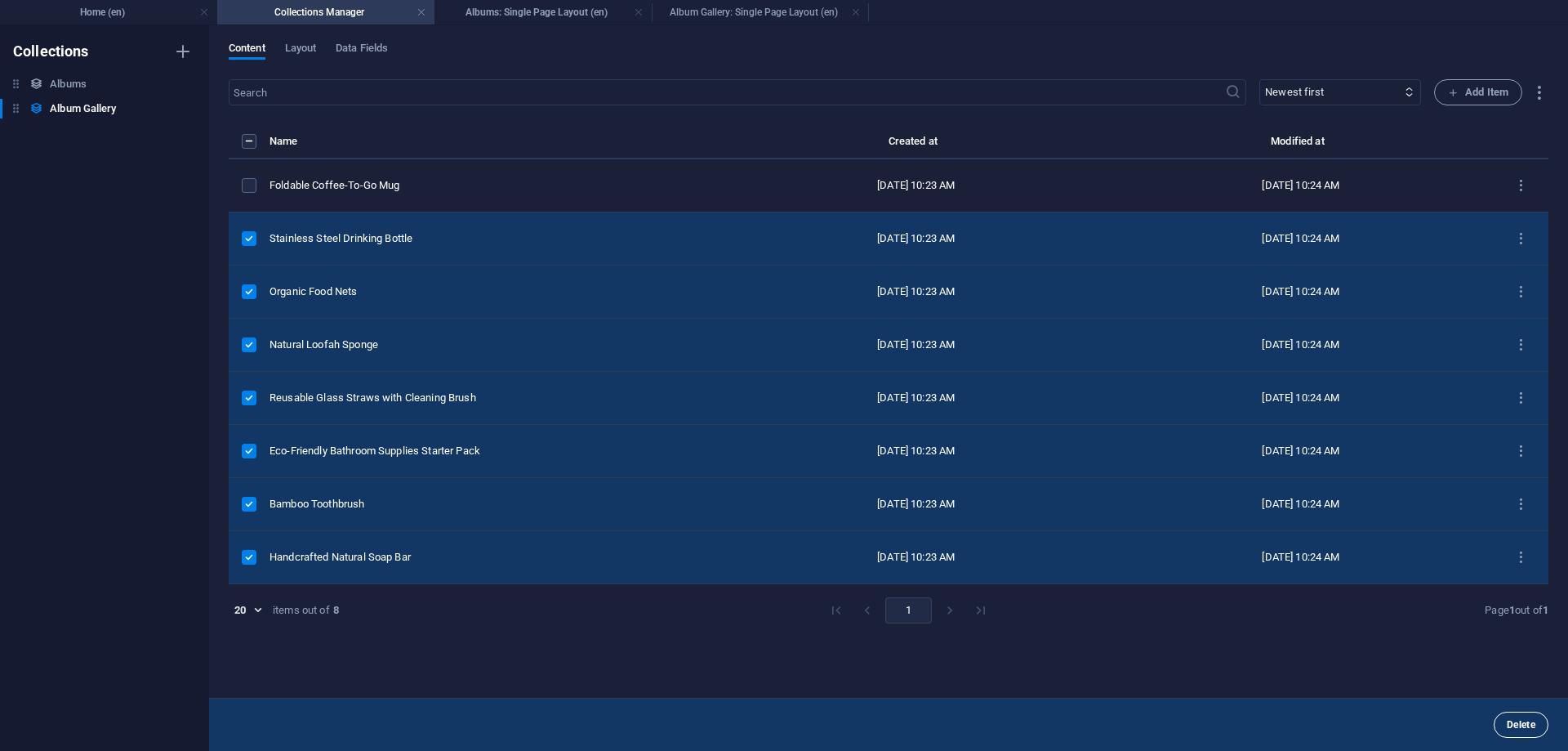
click at [1512, 727] on span "Delete" at bounding box center [1521, 725] width 29 height 9
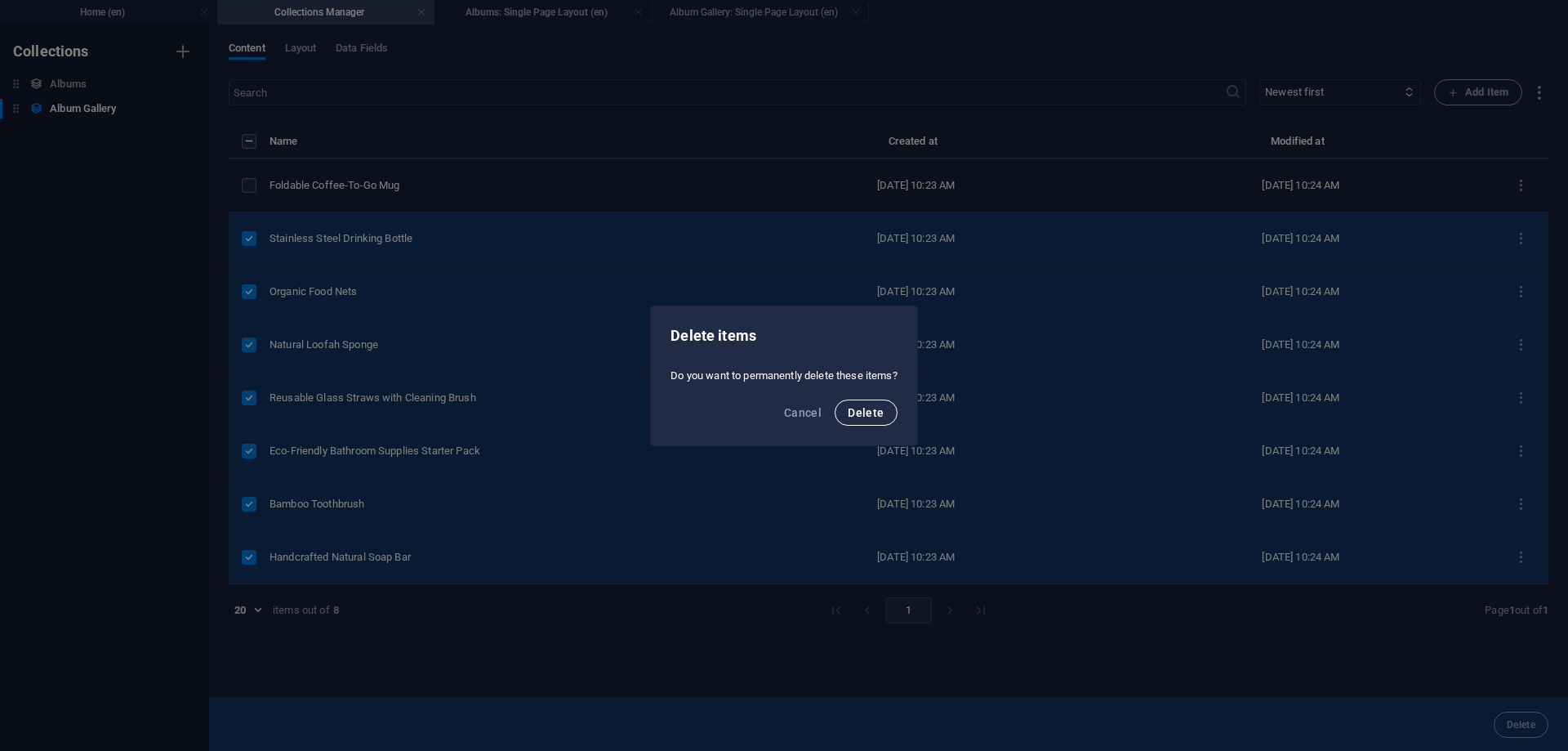
click at [881, 418] on span "Delete" at bounding box center [866, 413] width 35 height 13
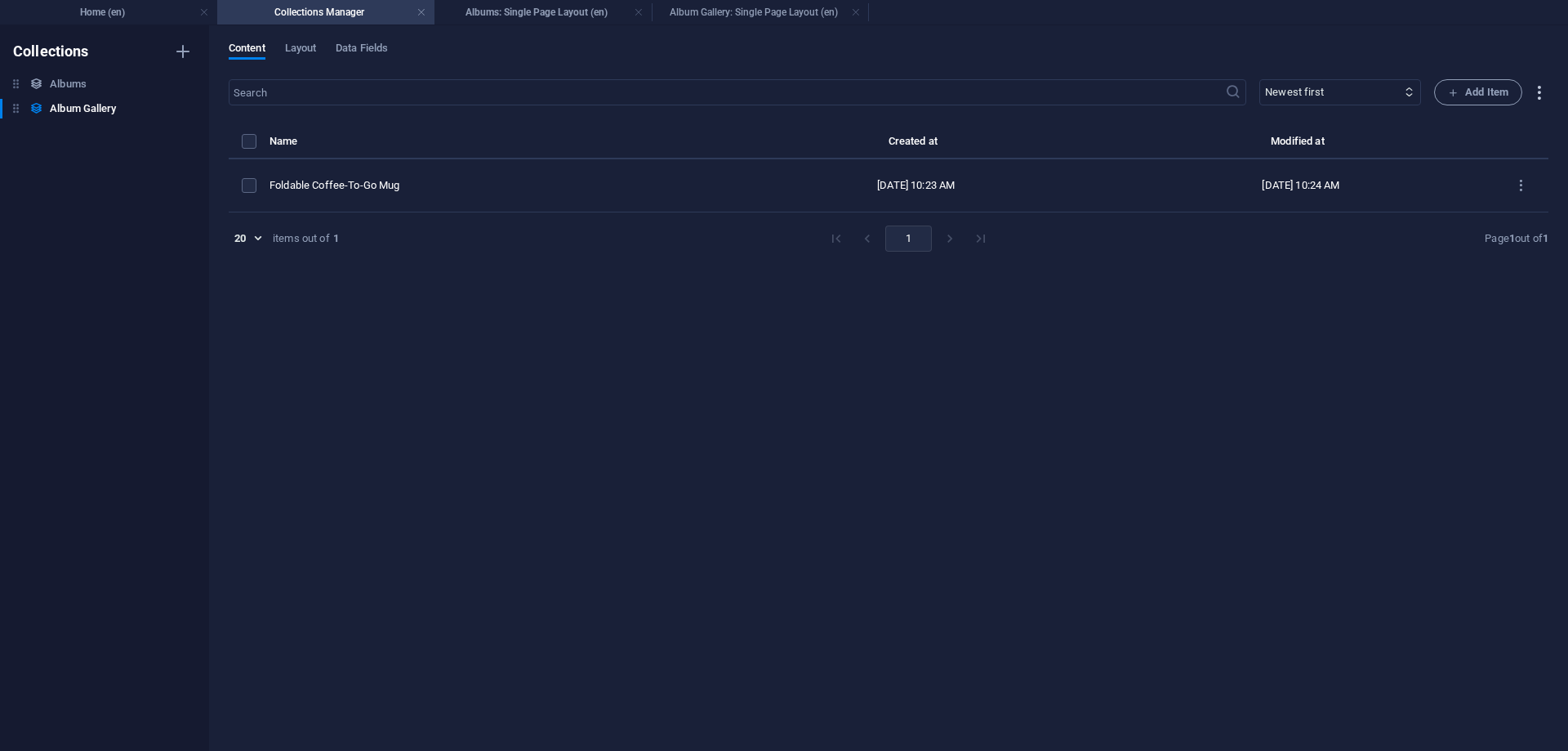
click at [1540, 101] on icon "button" at bounding box center [1539, 92] width 19 height 19
click at [1489, 205] on h6 "Import" at bounding box center [1509, 209] width 68 height 20
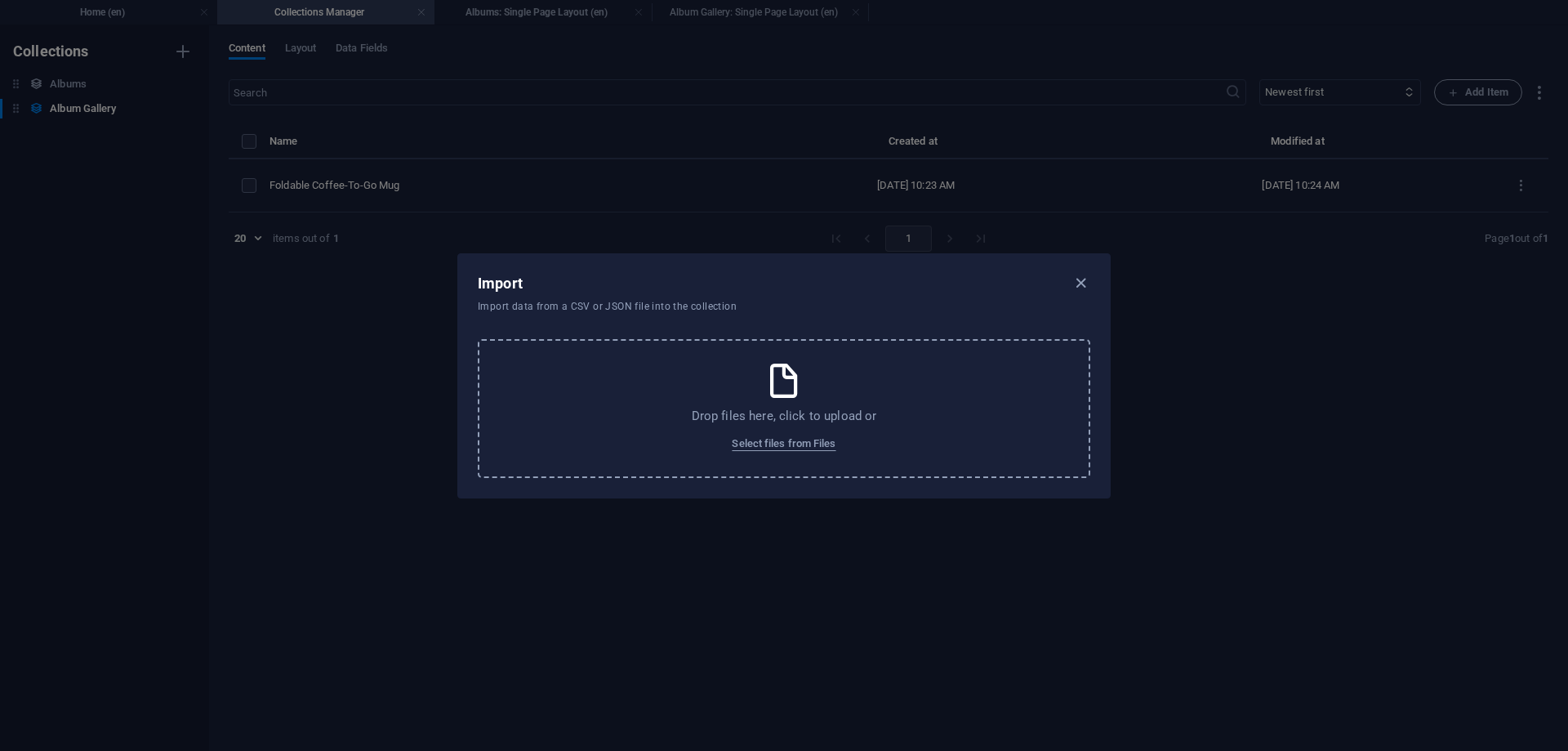
select select "name"
select select "slug"
select select "image"
select select "product_images"
select select "seo"
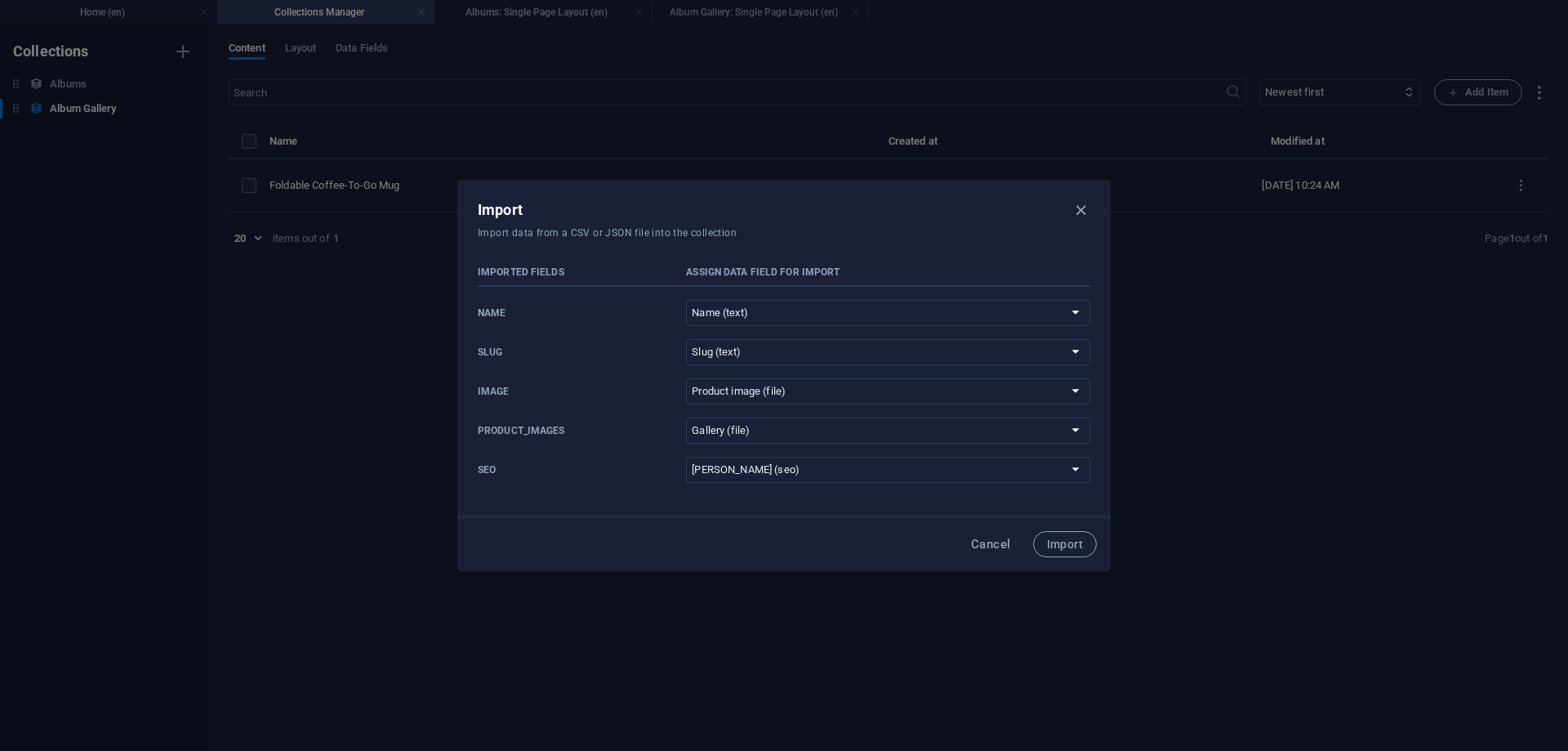
click at [603, 400] on div "image Do not import Name (text) Slug (text) Product image (file) Product descri…" at bounding box center [784, 391] width 613 height 26
click at [1078, 538] on span "Import" at bounding box center [1065, 544] width 35 height 13
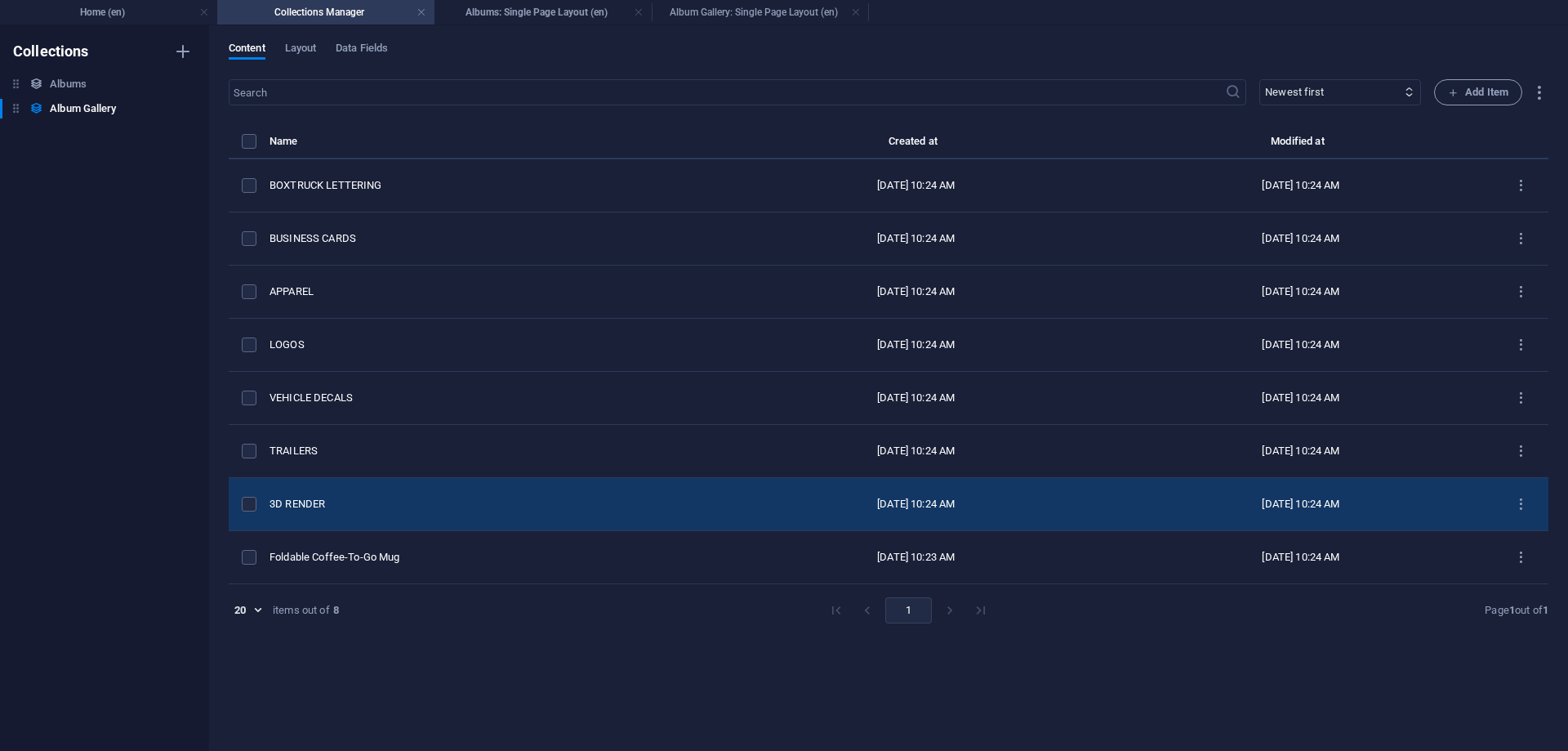
click at [309, 512] on td "3D RENDER" at bounding box center [497, 504] width 454 height 53
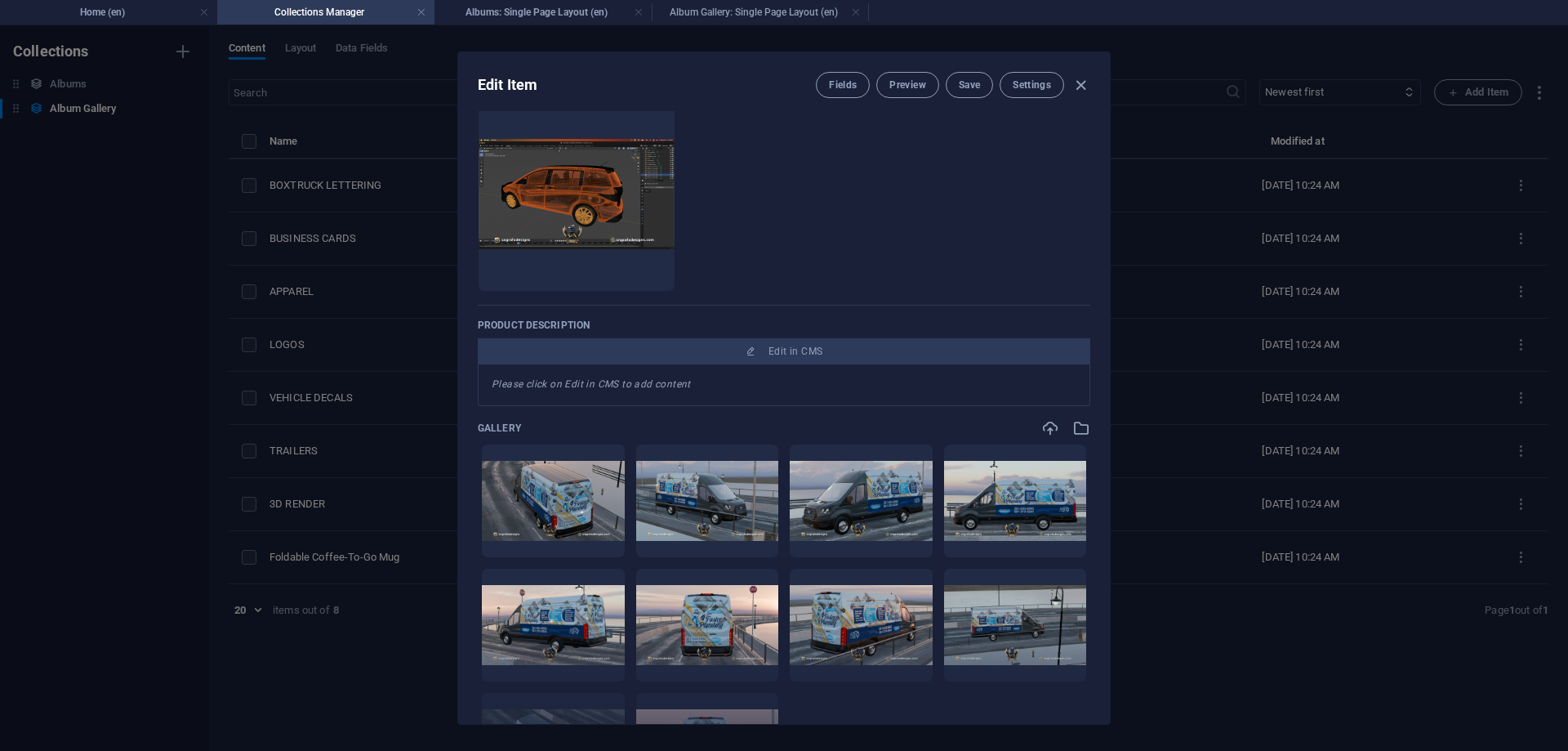
scroll to position [294, 0]
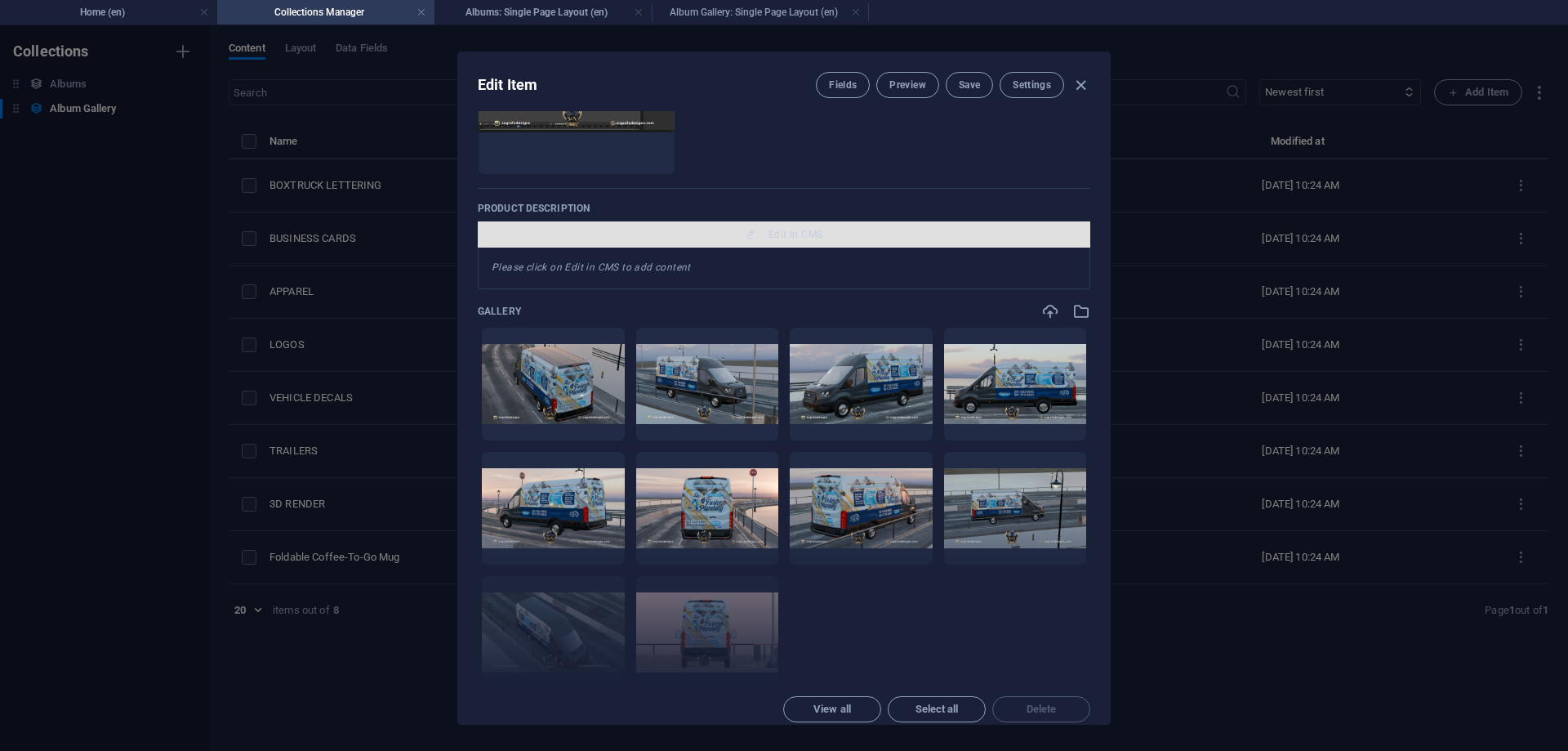
click at [763, 230] on span "Edit in CMS" at bounding box center [784, 234] width 600 height 13
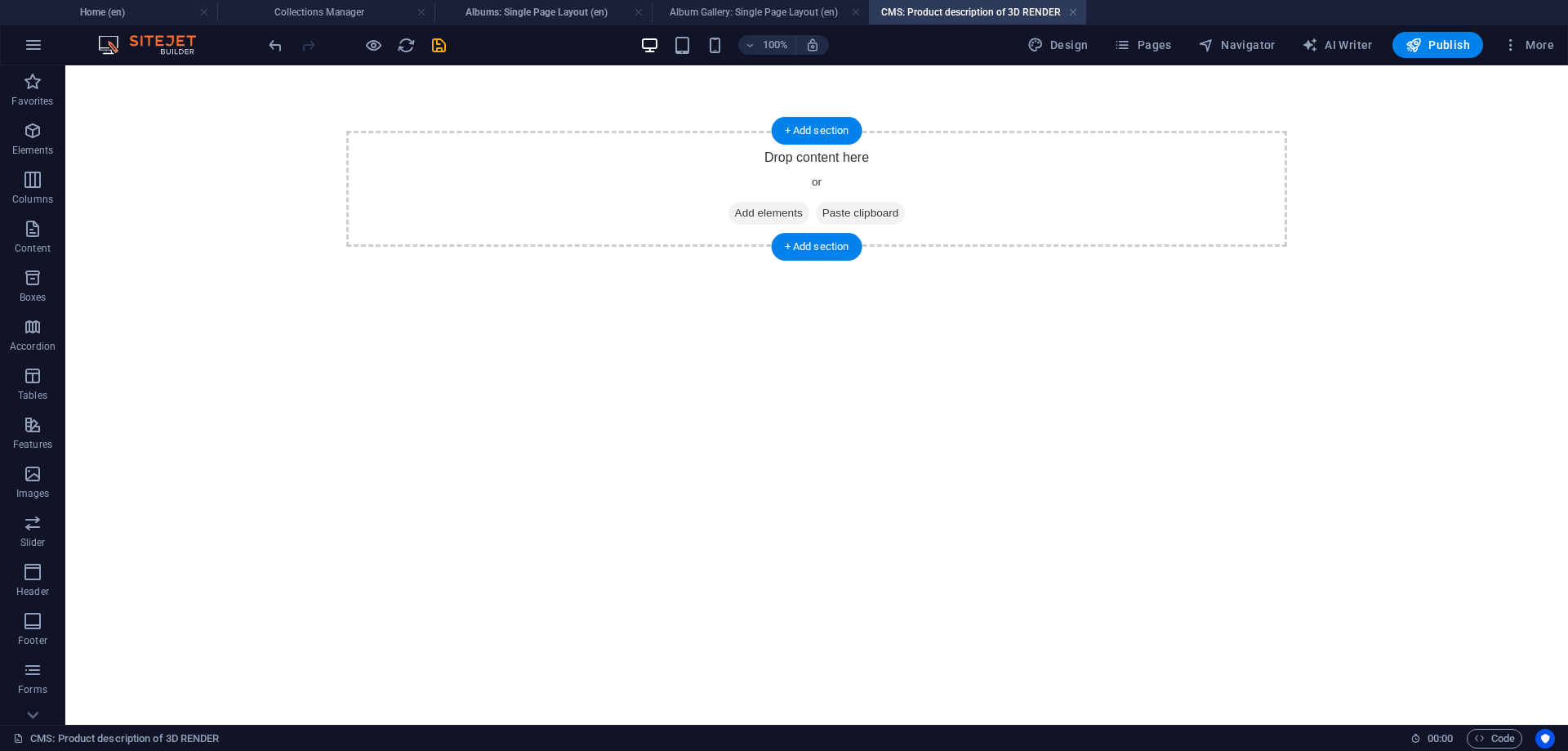
scroll to position [0, 0]
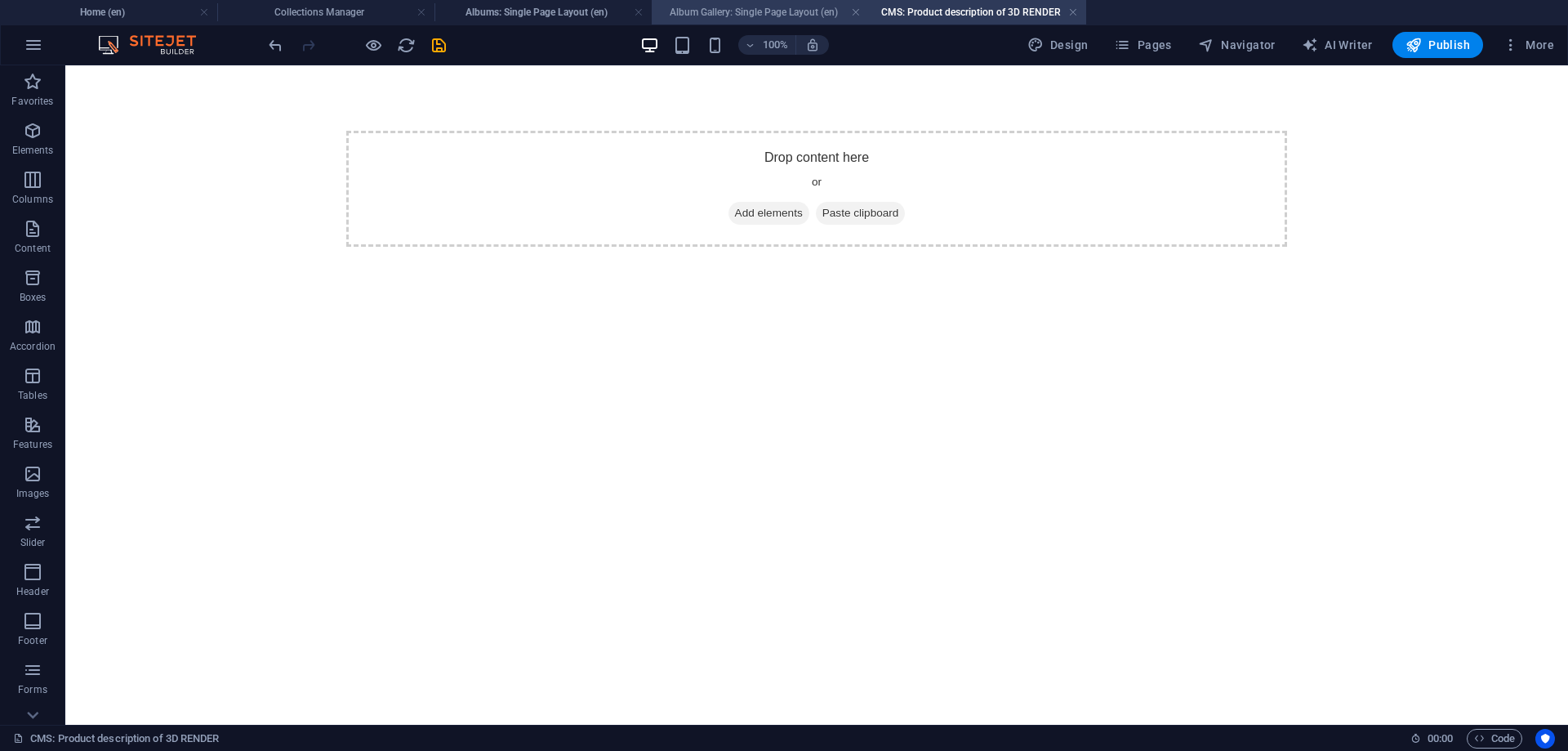
click at [745, 10] on h4 "Album Gallery: Single Page Layout (en)" at bounding box center [760, 11] width 218 height 18
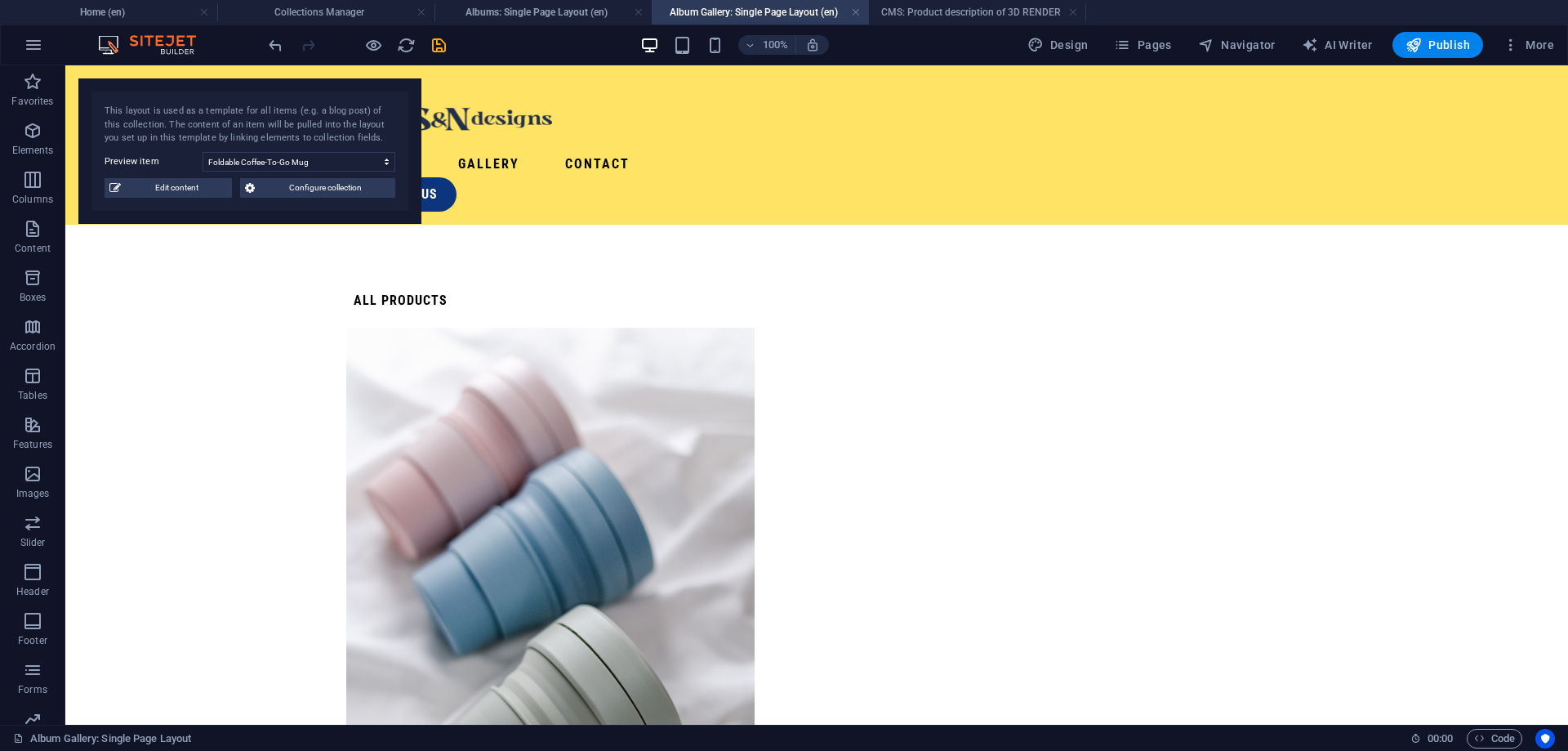
click at [414, 55] on div at bounding box center [357, 45] width 183 height 26
click at [407, 47] on icon "reload" at bounding box center [406, 45] width 19 height 19
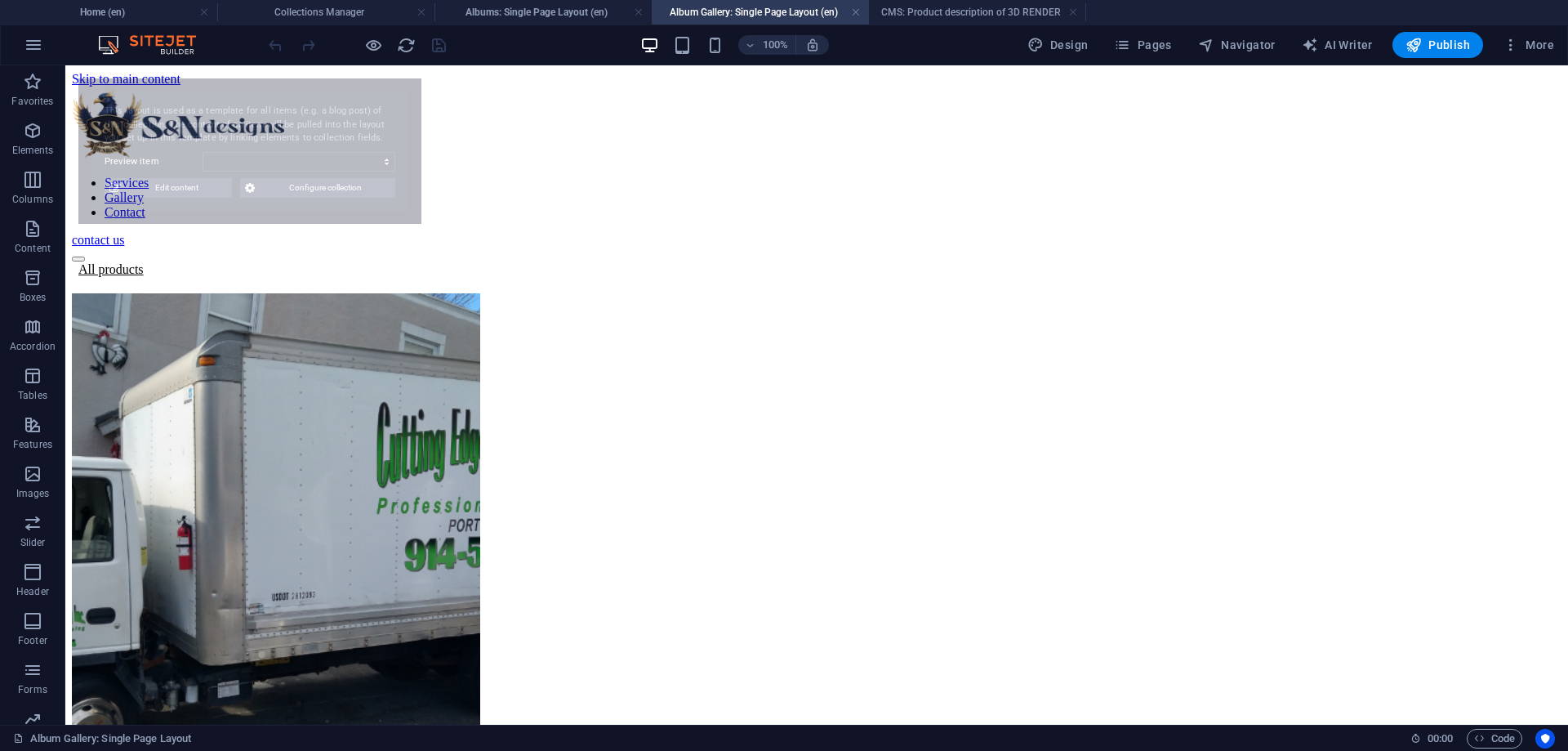
select select "68b6fe3155032c17090718a5"
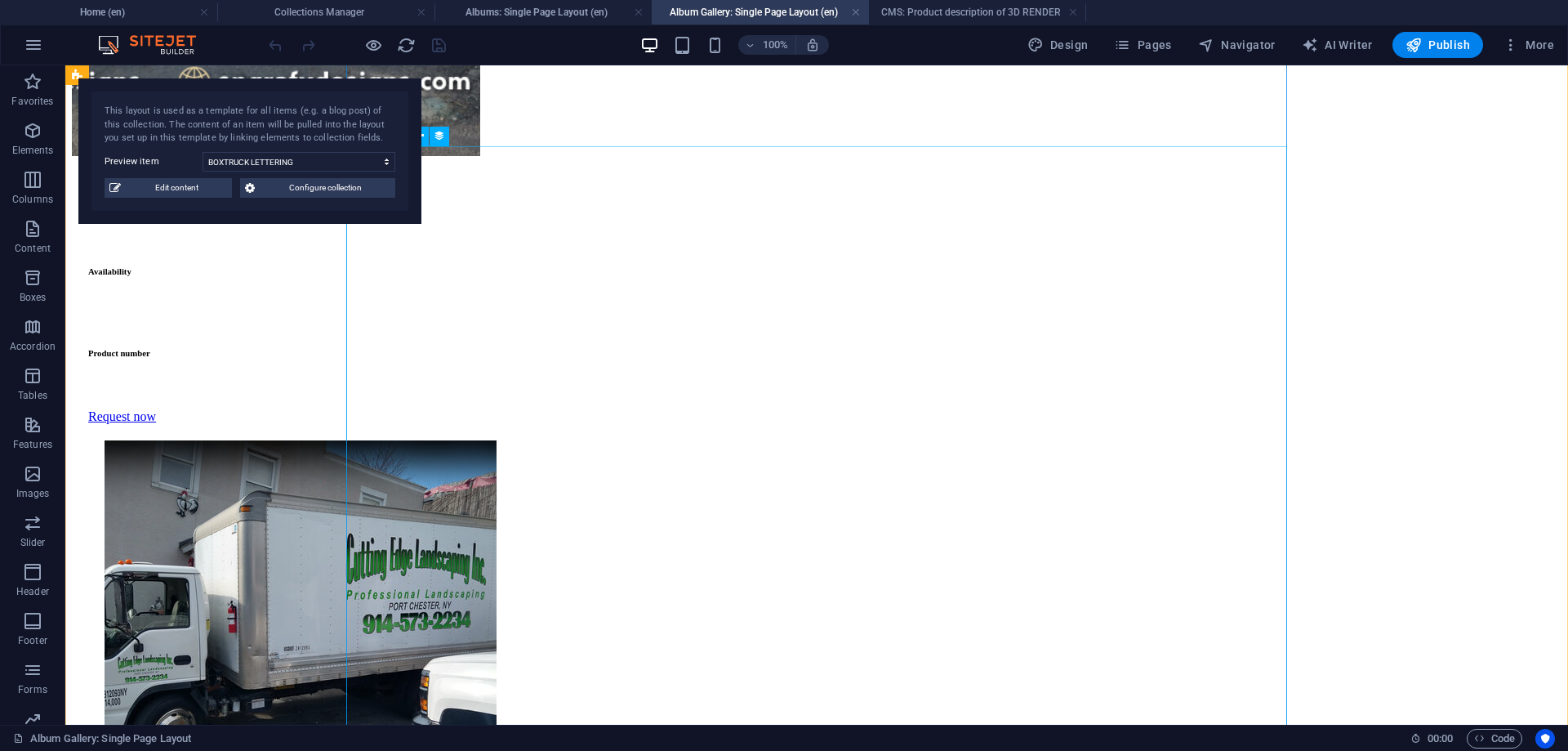
scroll to position [583, 0]
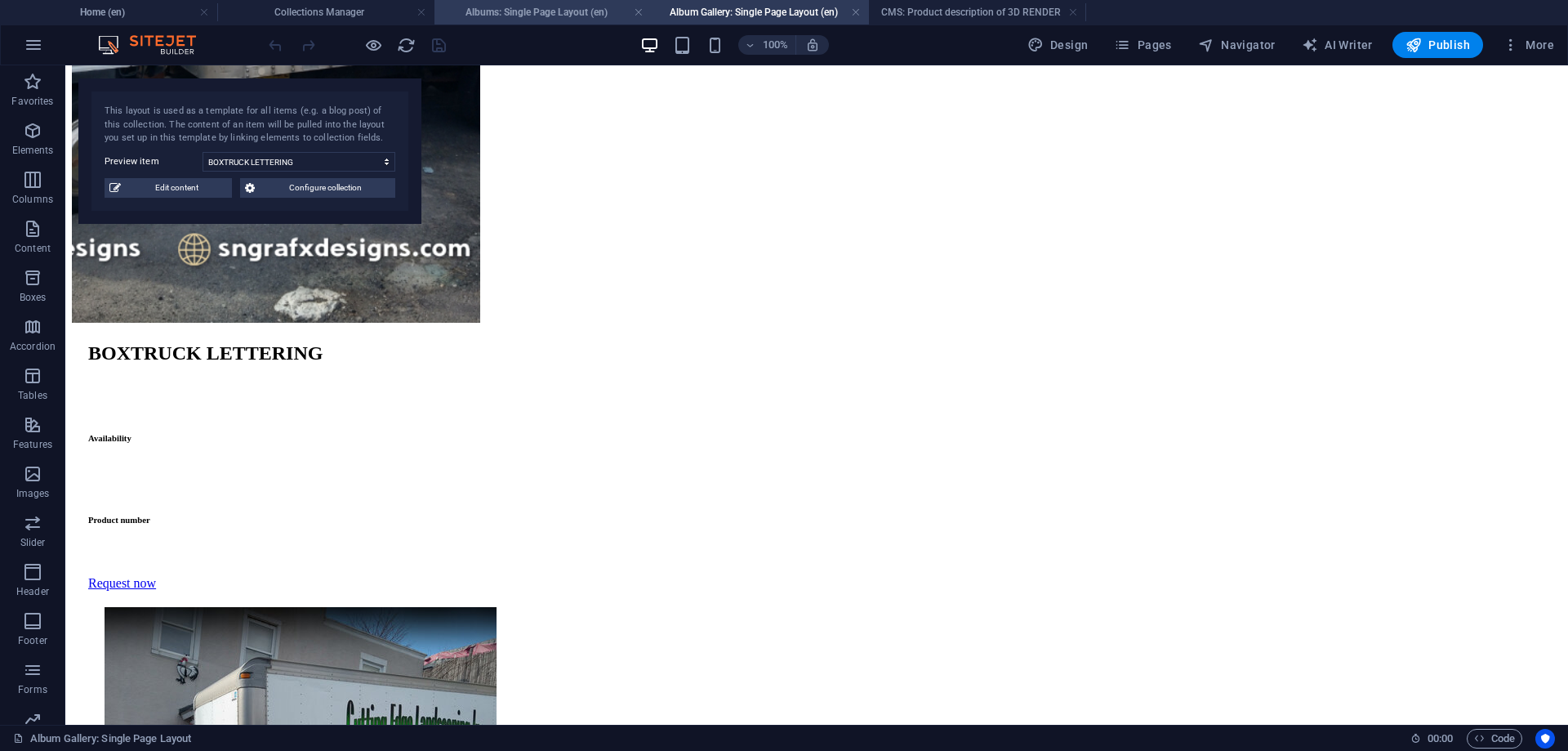
click at [593, 7] on h4 "Albums: Single Page Layout (en)" at bounding box center [543, 11] width 218 height 18
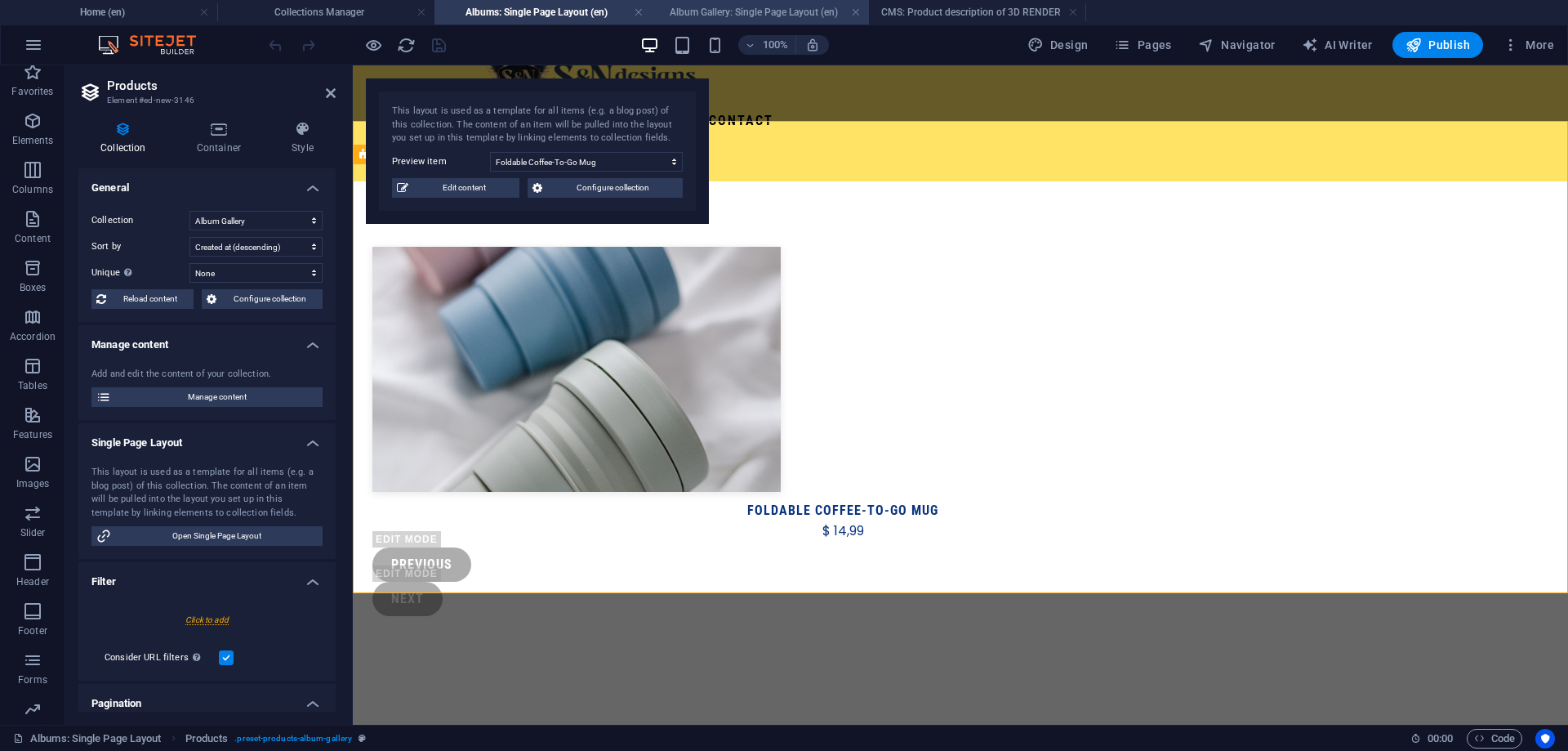
click at [767, 7] on h4 "Album Gallery: Single Page Layout (en)" at bounding box center [760, 11] width 218 height 18
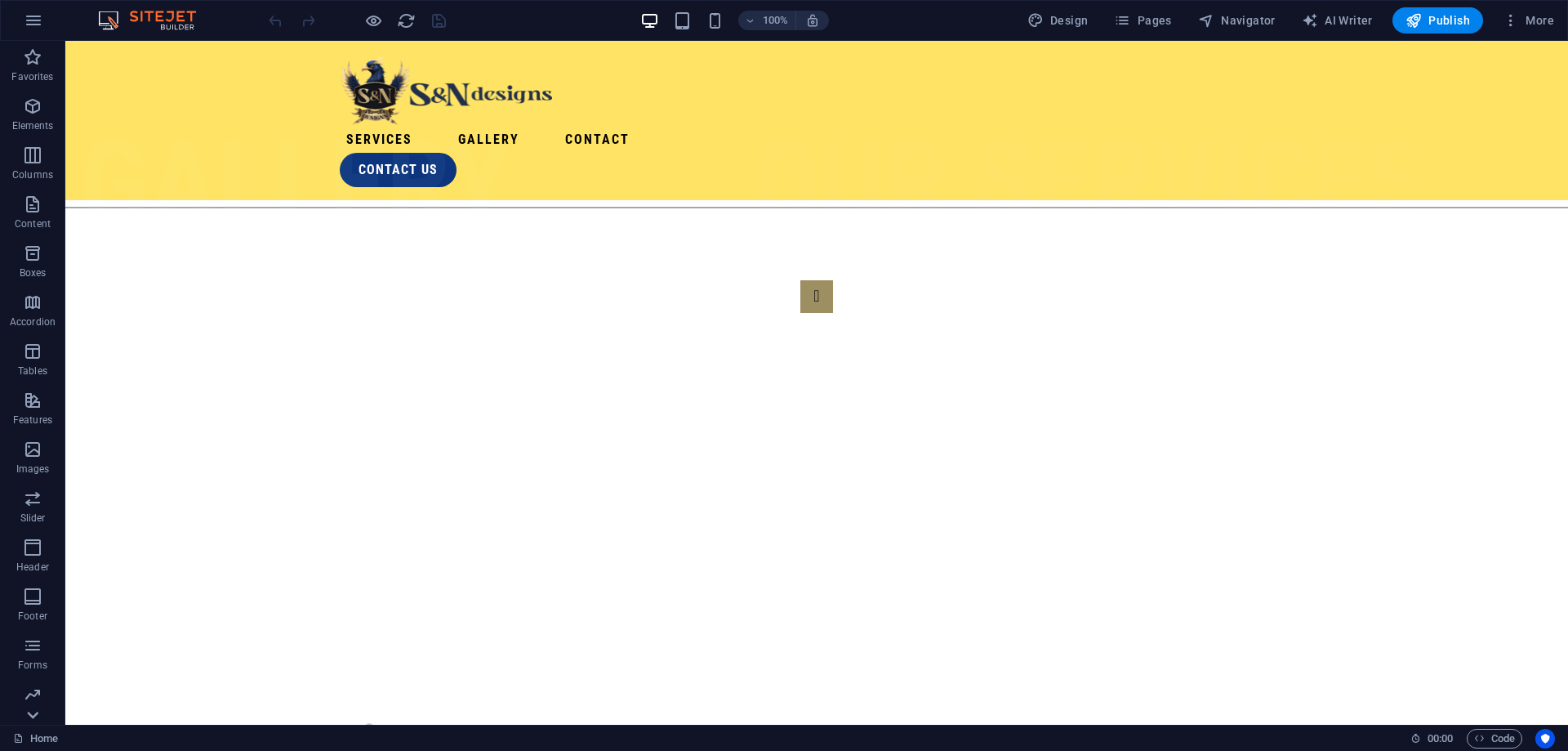
click at [40, 62] on icon at bounding box center [33, 50] width 22 height 22
click at [42, 704] on span "Collections" at bounding box center [33, 701] width 65 height 39
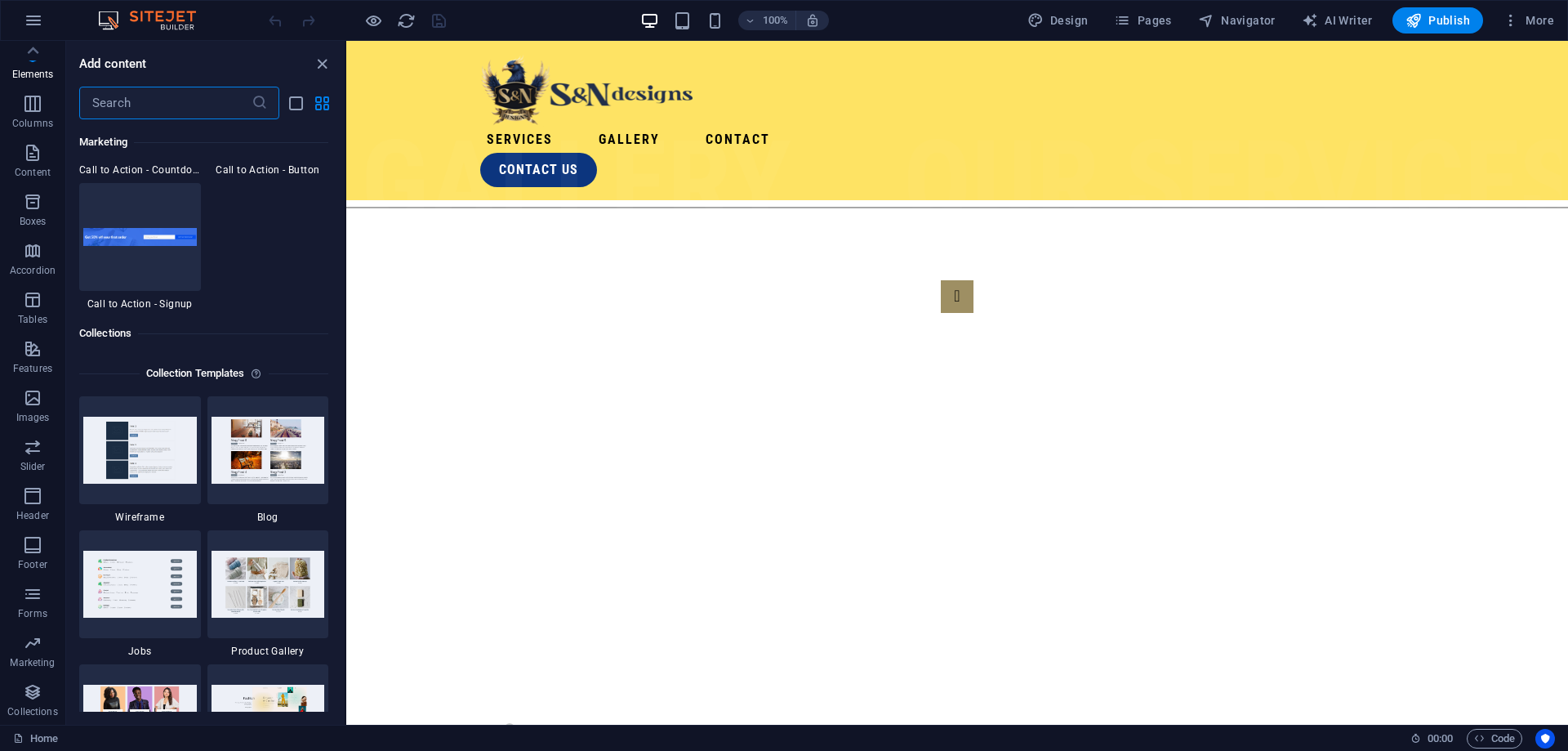
scroll to position [14955, 0]
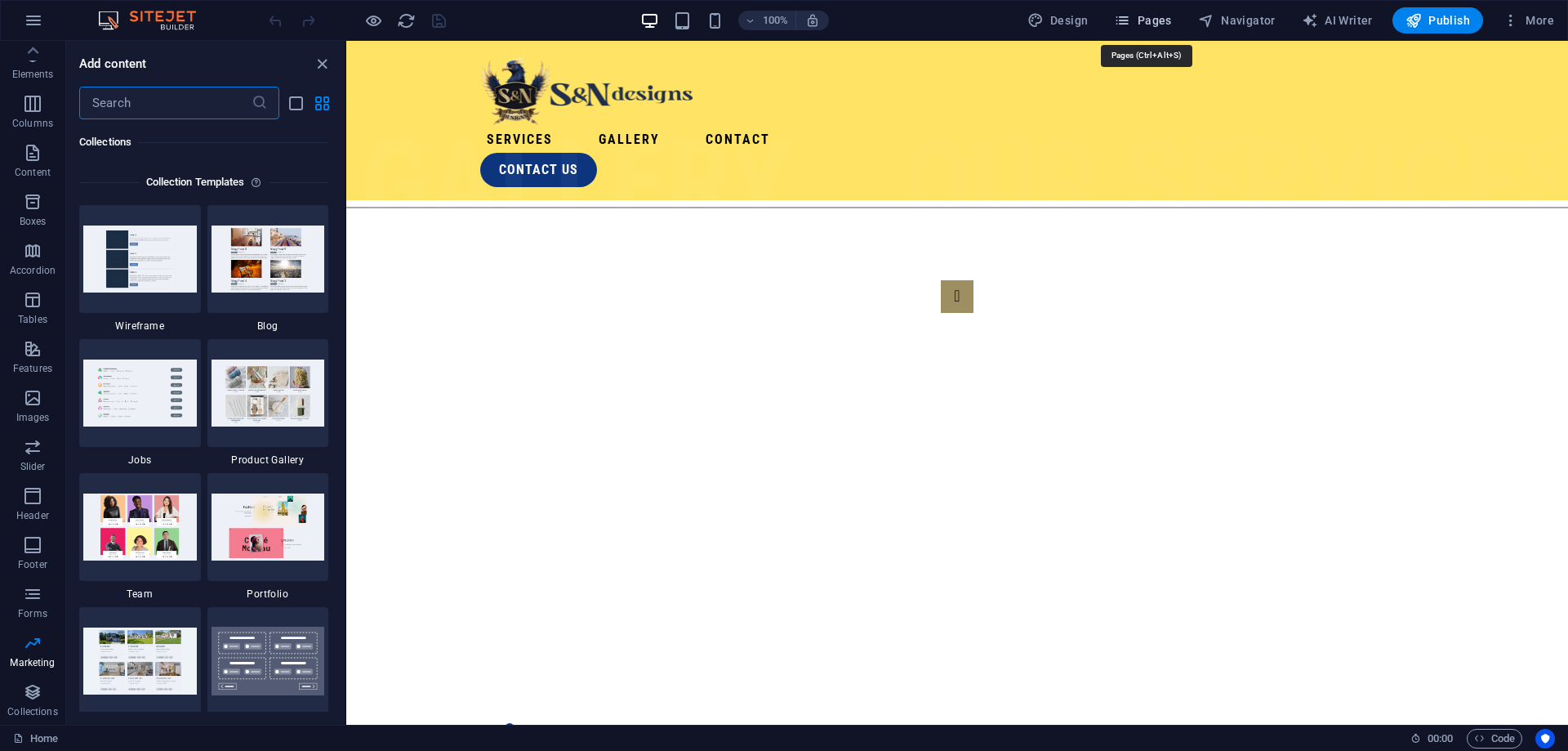
click at [1140, 26] on span "Pages" at bounding box center [1142, 20] width 57 height 16
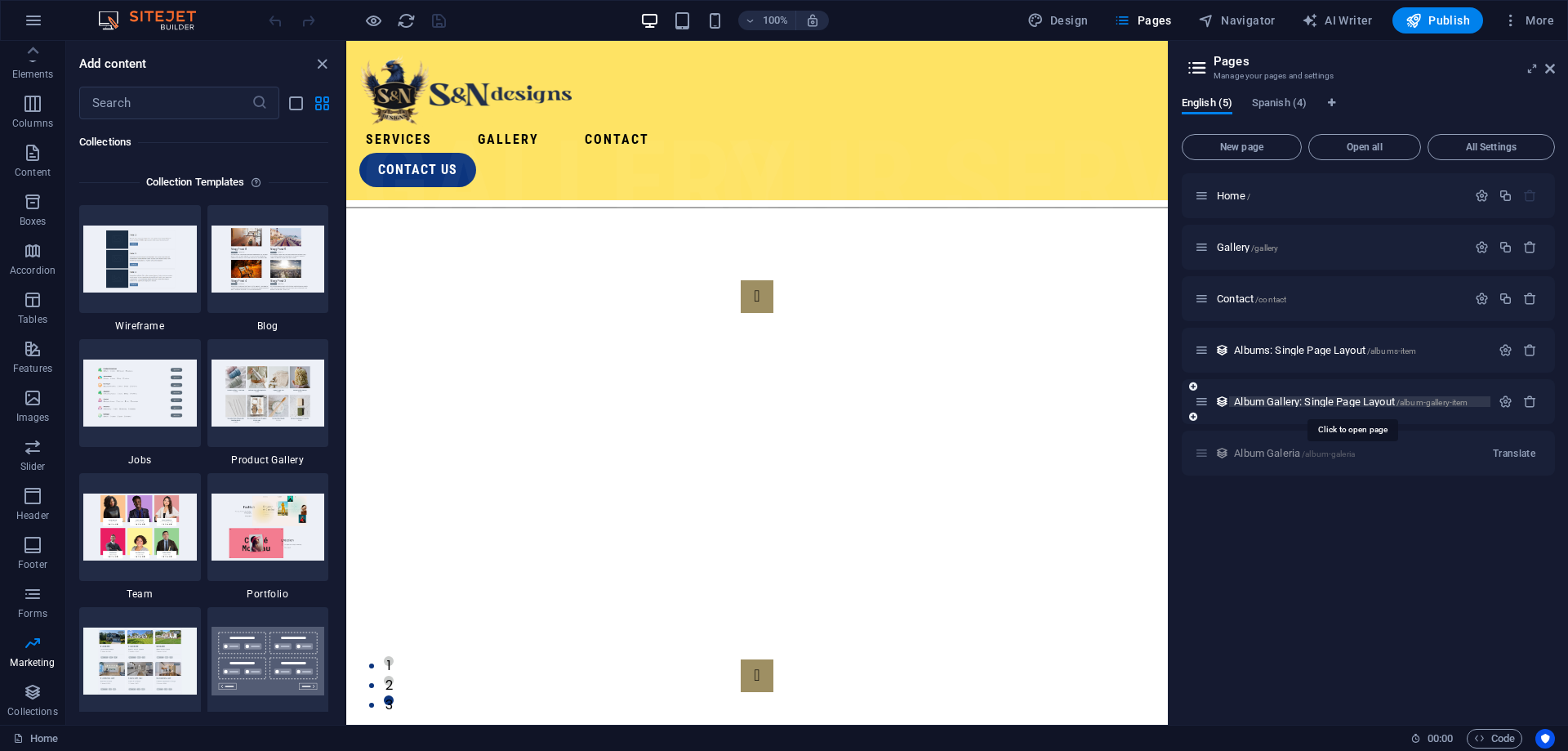
click at [1397, 401] on span "Album Gallery: Single Page Layout /album-gallery-item" at bounding box center [1351, 401] width 233 height 12
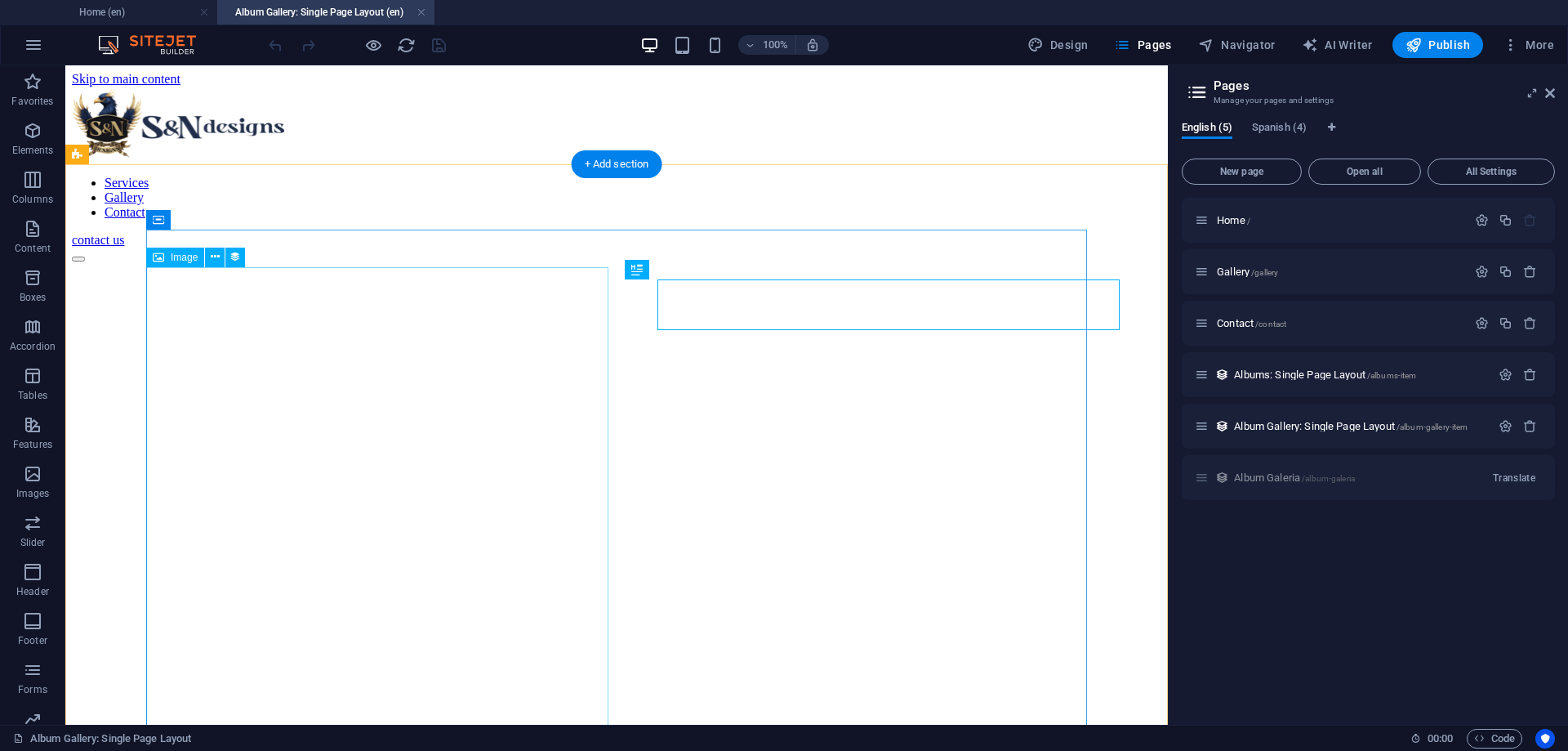
scroll to position [0, 0]
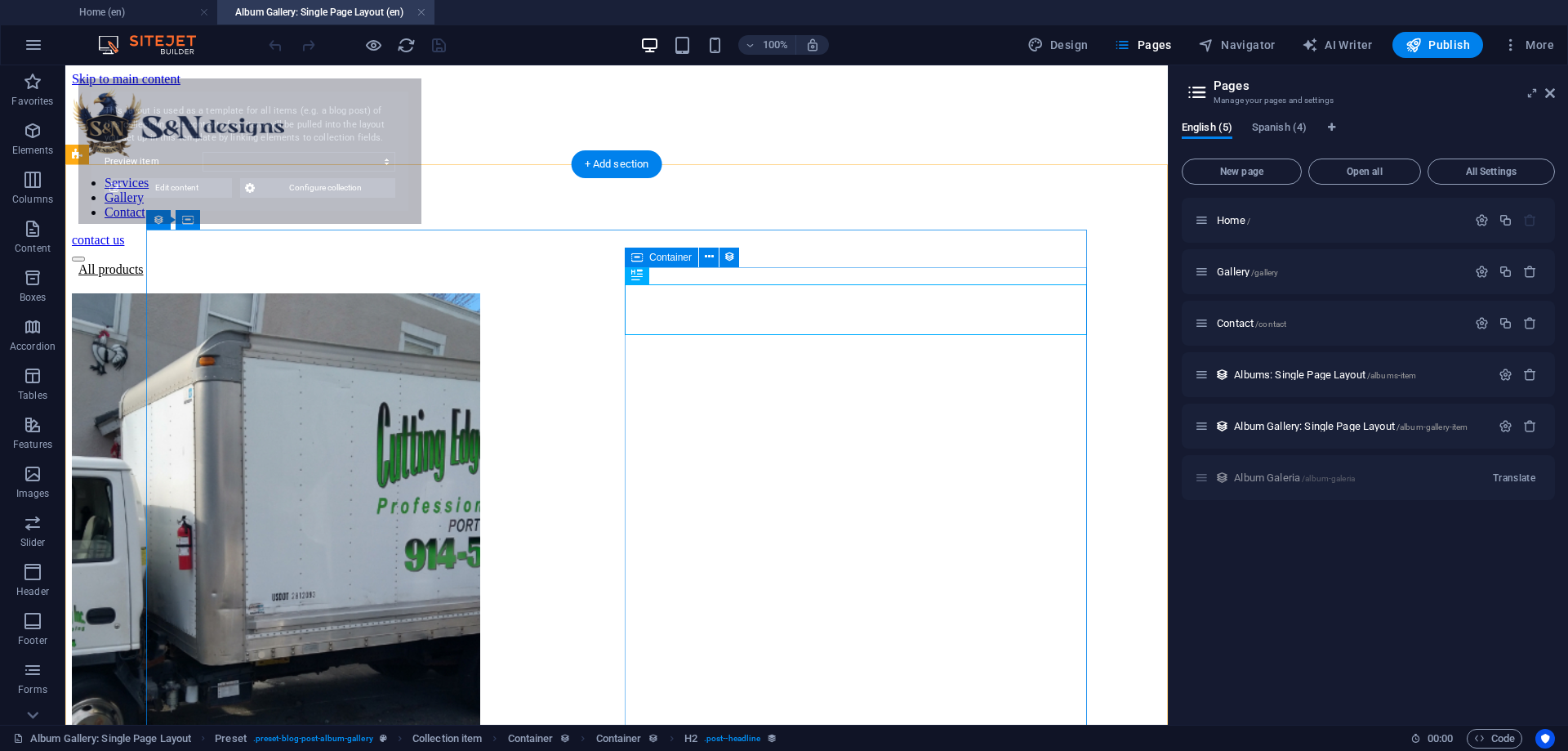
select select "68b6fe3155032c17090718a5"
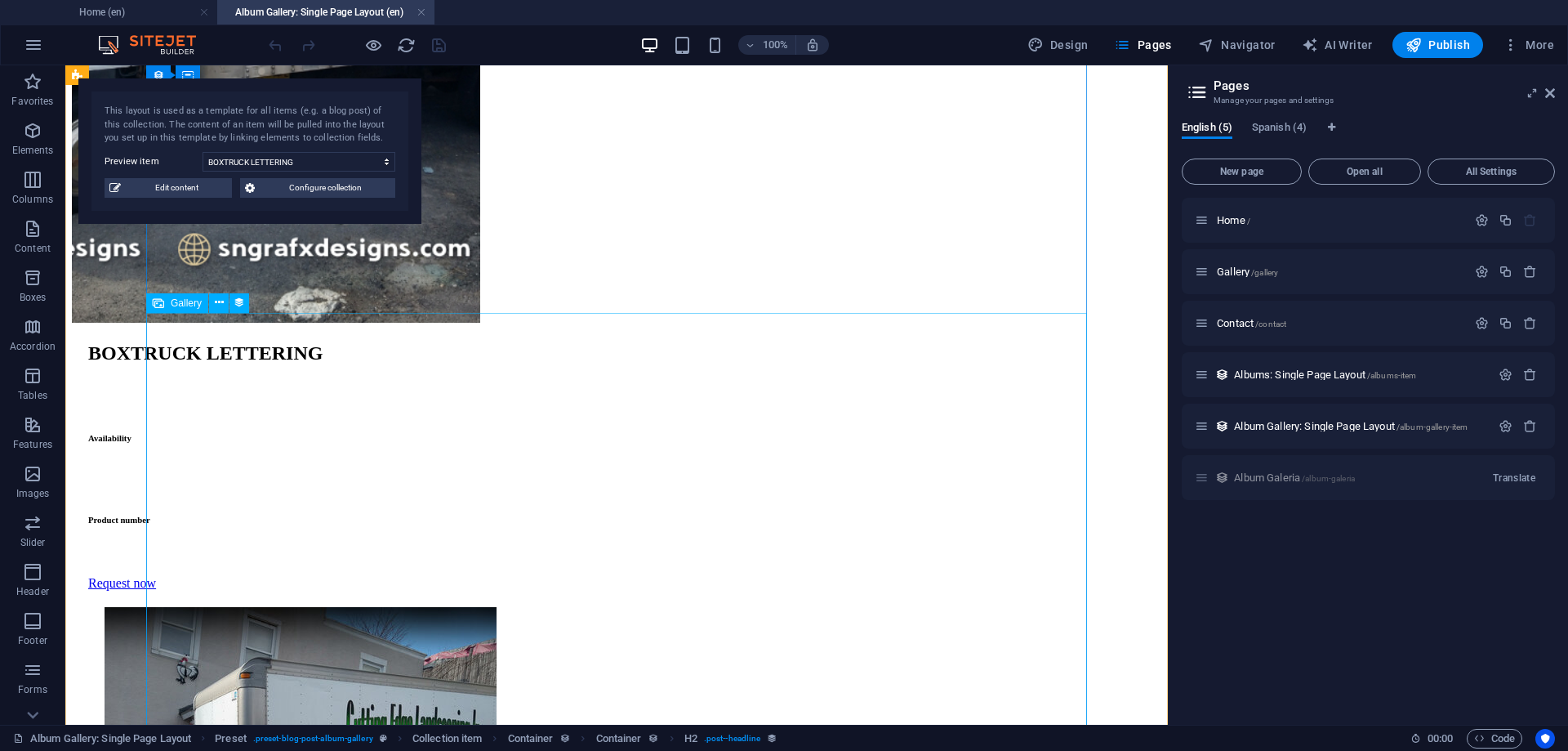
scroll to position [166, 0]
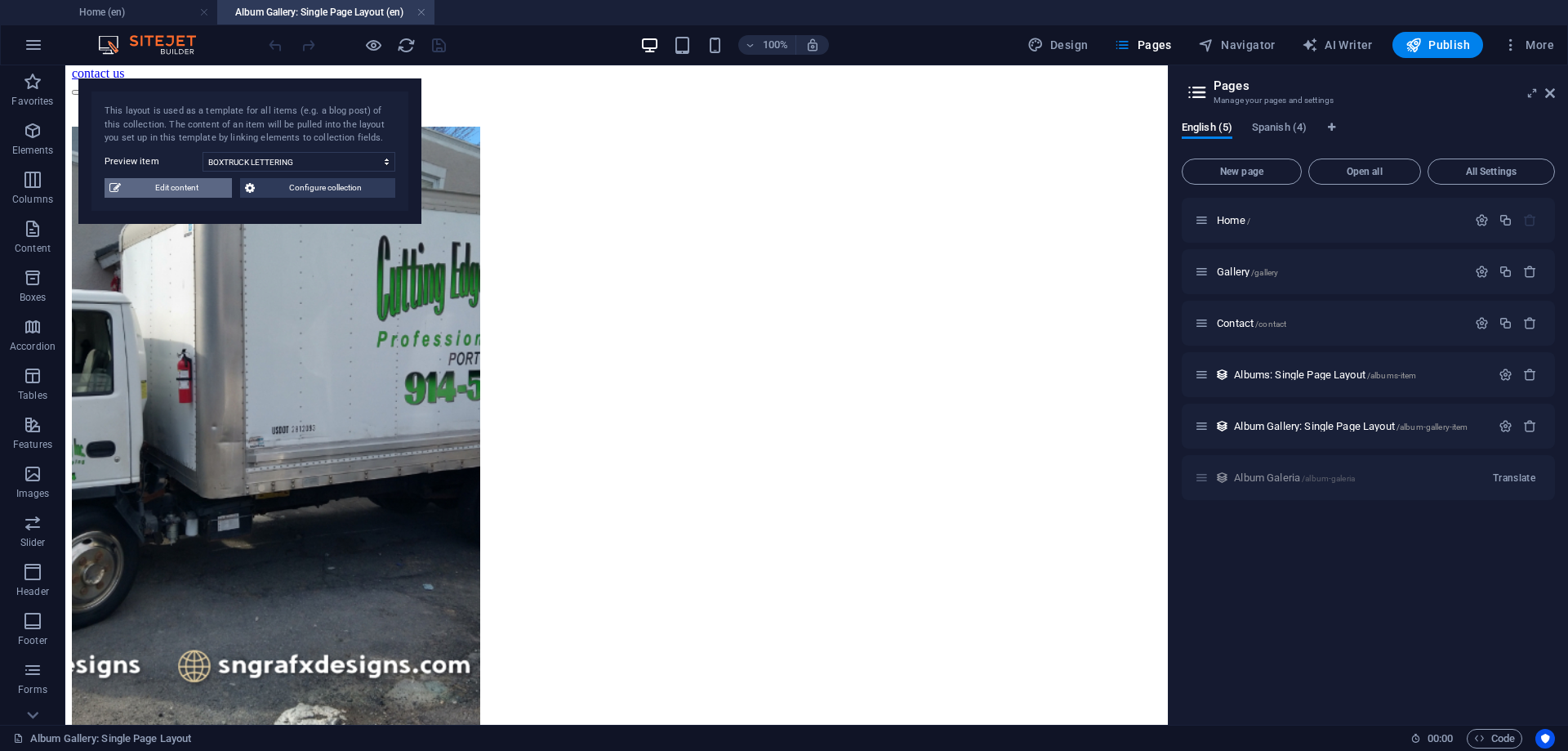
click at [198, 187] on span "Edit content" at bounding box center [177, 188] width 101 height 20
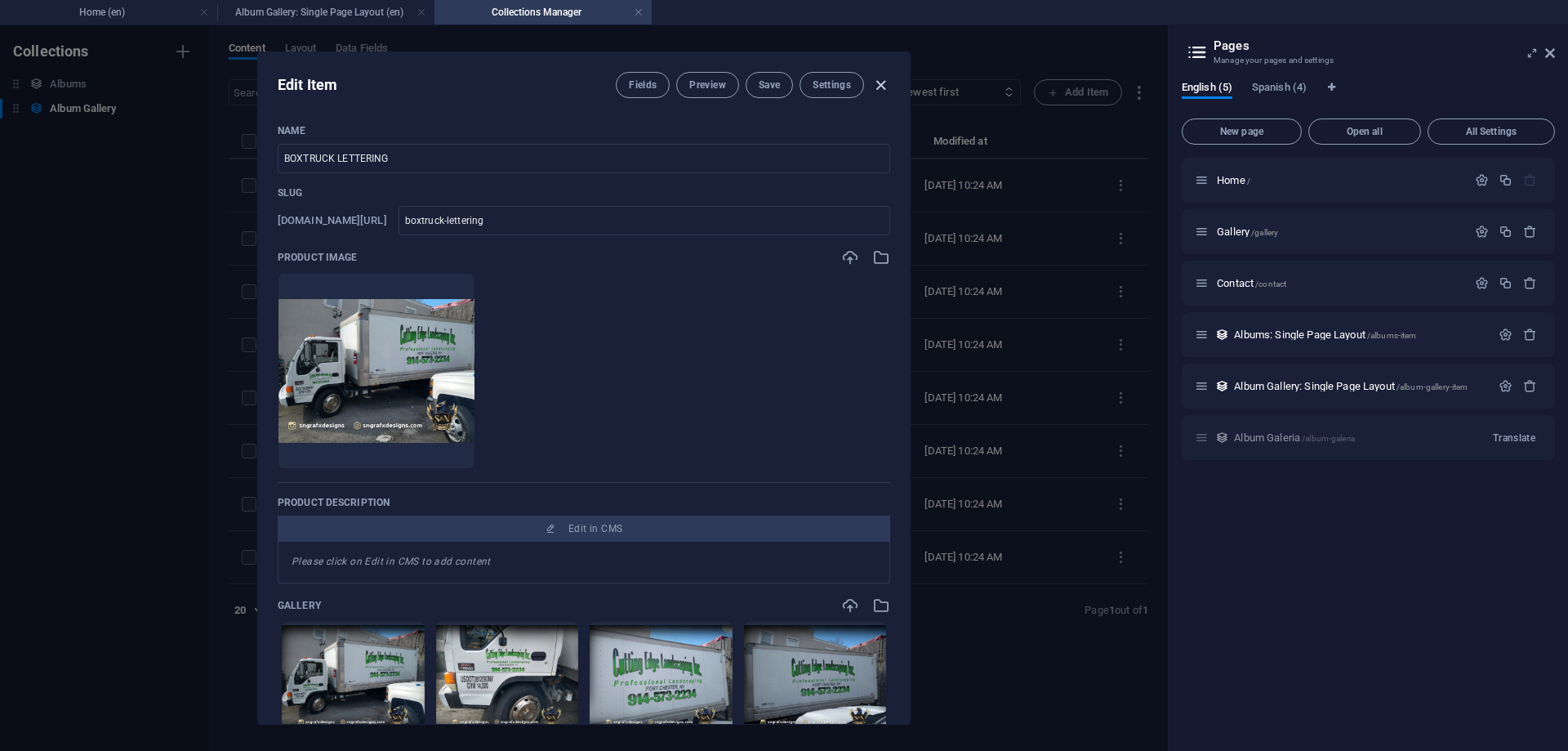
click at [879, 90] on icon "button" at bounding box center [881, 85] width 19 height 19
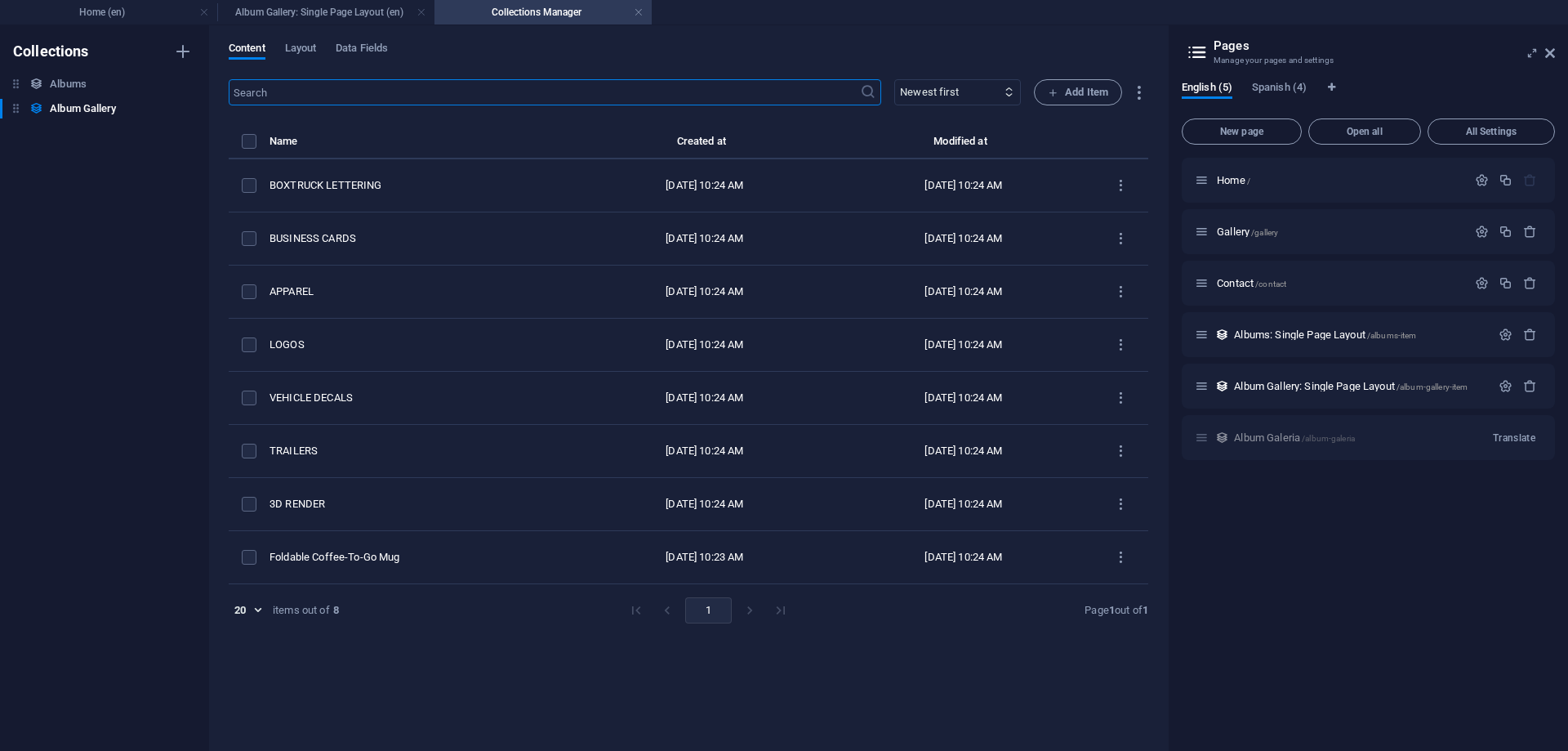
type input "boxtruck-lettering"
click at [184, 79] on icon "button" at bounding box center [183, 84] width 11 height 11
click at [204, 193] on h6 "Delete" at bounding box center [196, 195] width 44 height 20
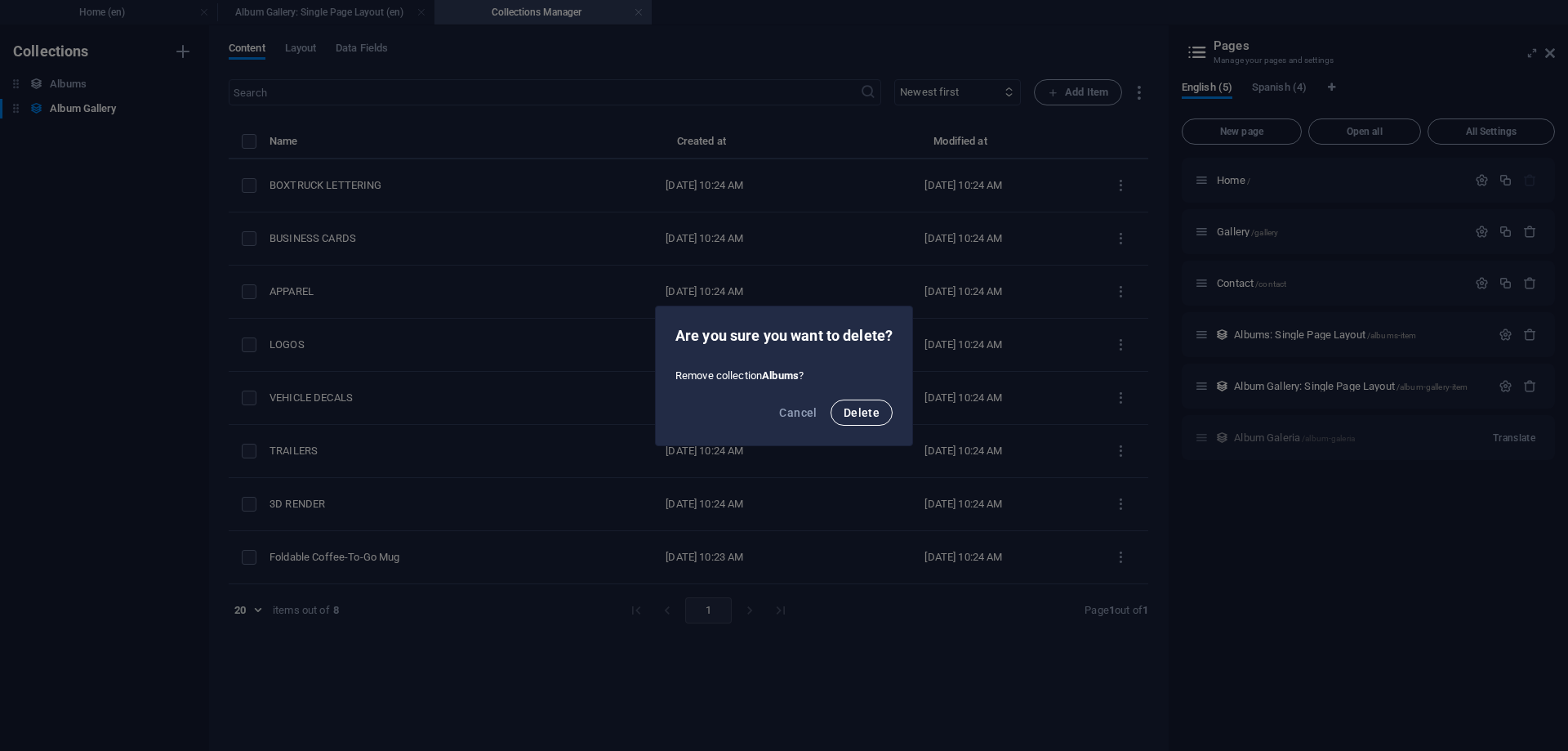
click at [853, 415] on span "Delete" at bounding box center [861, 413] width 35 height 13
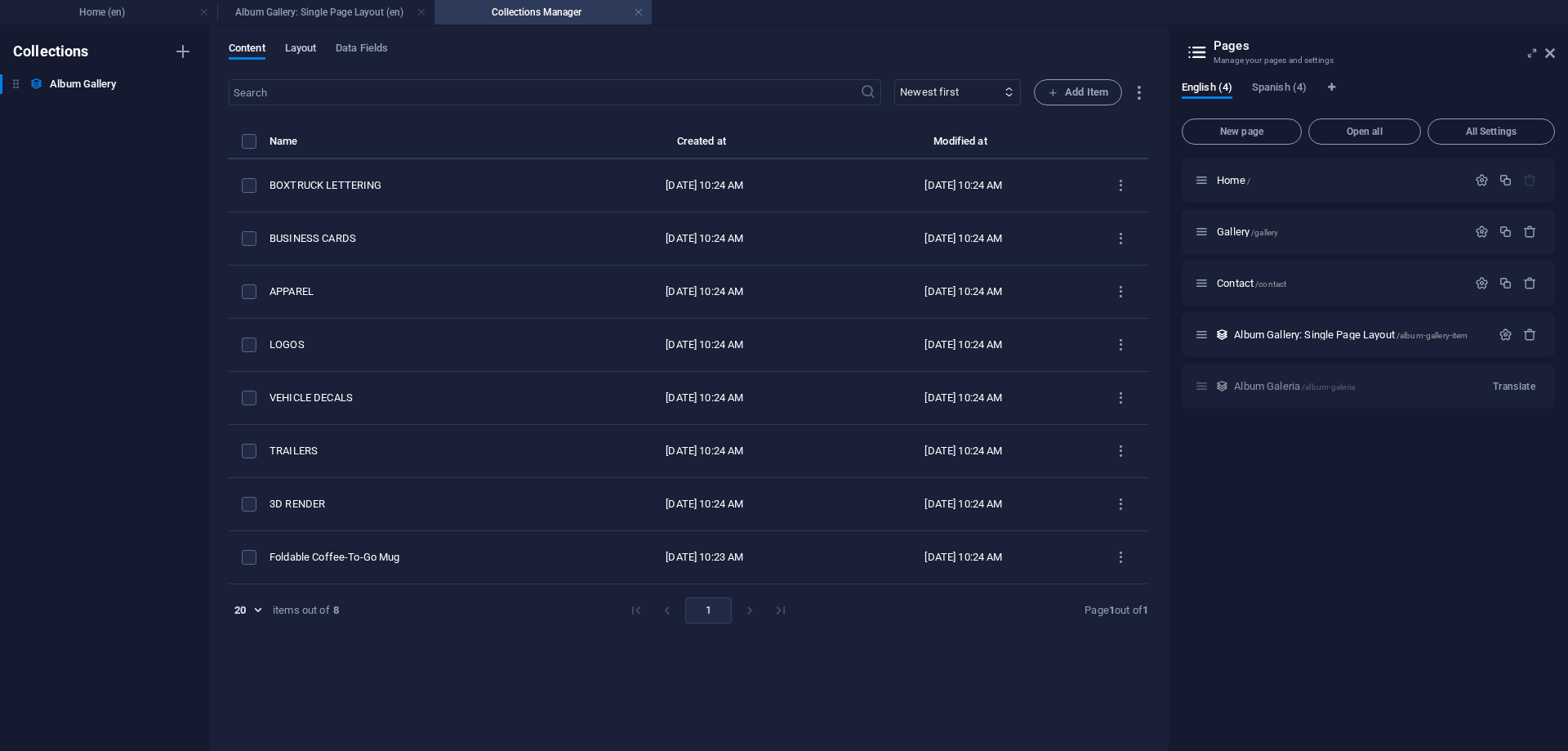
click at [305, 44] on span "Layout" at bounding box center [301, 50] width 32 height 22
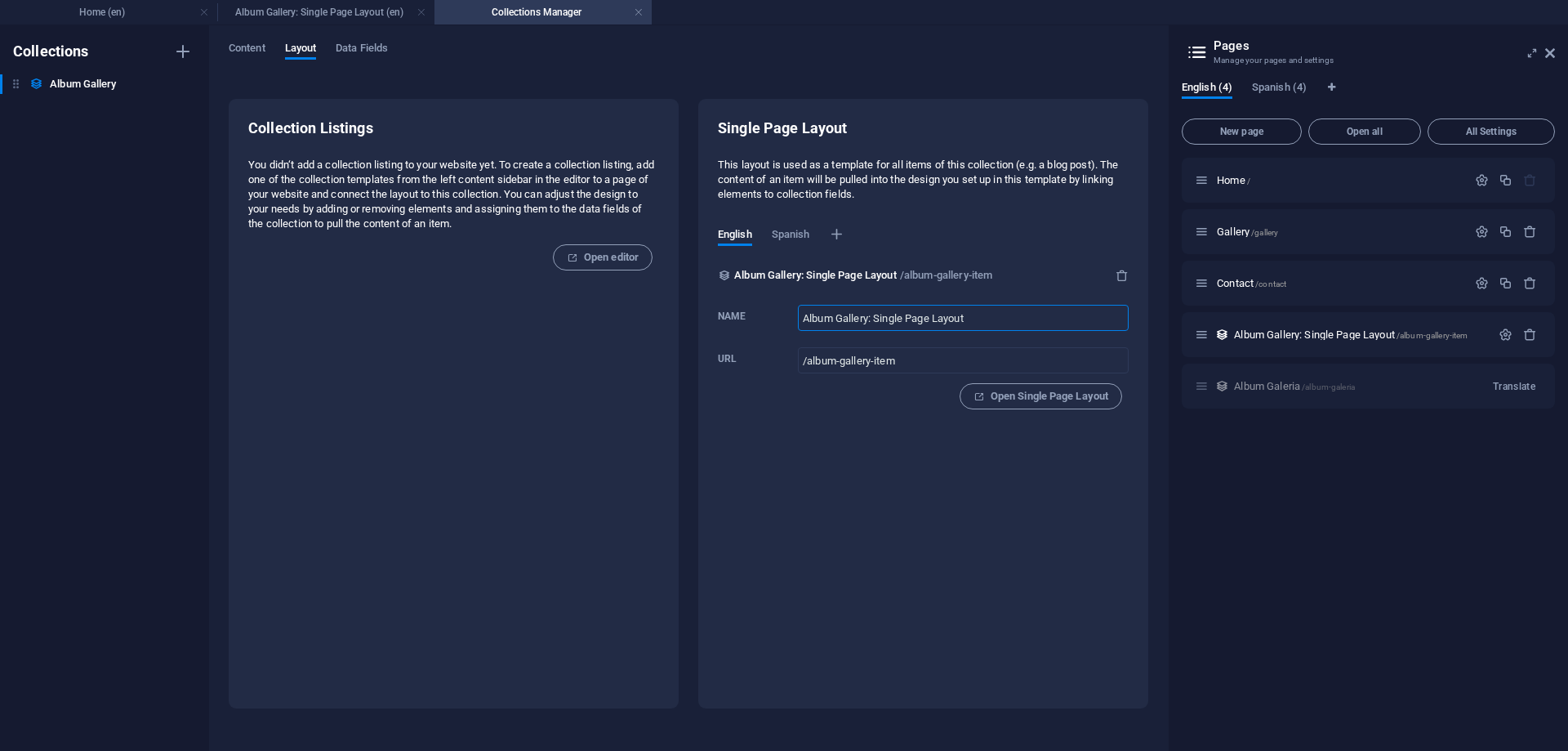
drag, startPoint x: 875, startPoint y: 320, endPoint x: 1084, endPoint y: 320, distance: 209.0
click at [1084, 320] on input "Album Gallery: Single Page Layout" at bounding box center [963, 318] width 331 height 26
type input "Album Gallery"
click at [968, 364] on input "/album-gallery-item" at bounding box center [963, 361] width 331 height 26
drag, startPoint x: 872, startPoint y: 361, endPoint x: 1091, endPoint y: 310, distance: 224.9
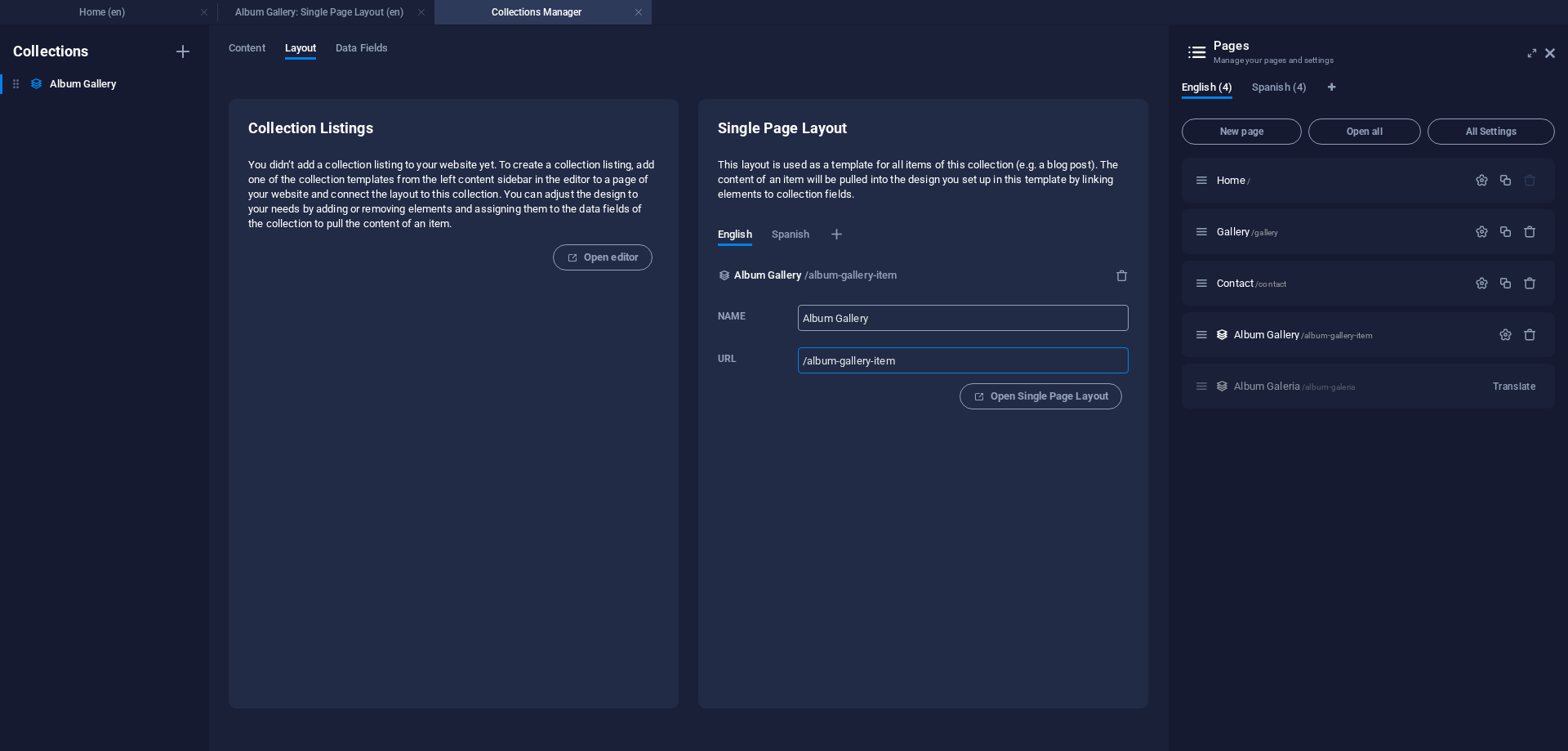
click at [1088, 347] on input "/album-gallery-item" at bounding box center [963, 361] width 331 height 26
type input "/album-gallery"
drag, startPoint x: 931, startPoint y: 316, endPoint x: 921, endPoint y: 316, distance: 10.0
click at [934, 316] on input "Album Gallery" at bounding box center [963, 318] width 331 height 26
click at [796, 240] on span "Spanish" at bounding box center [790, 236] width 38 height 22
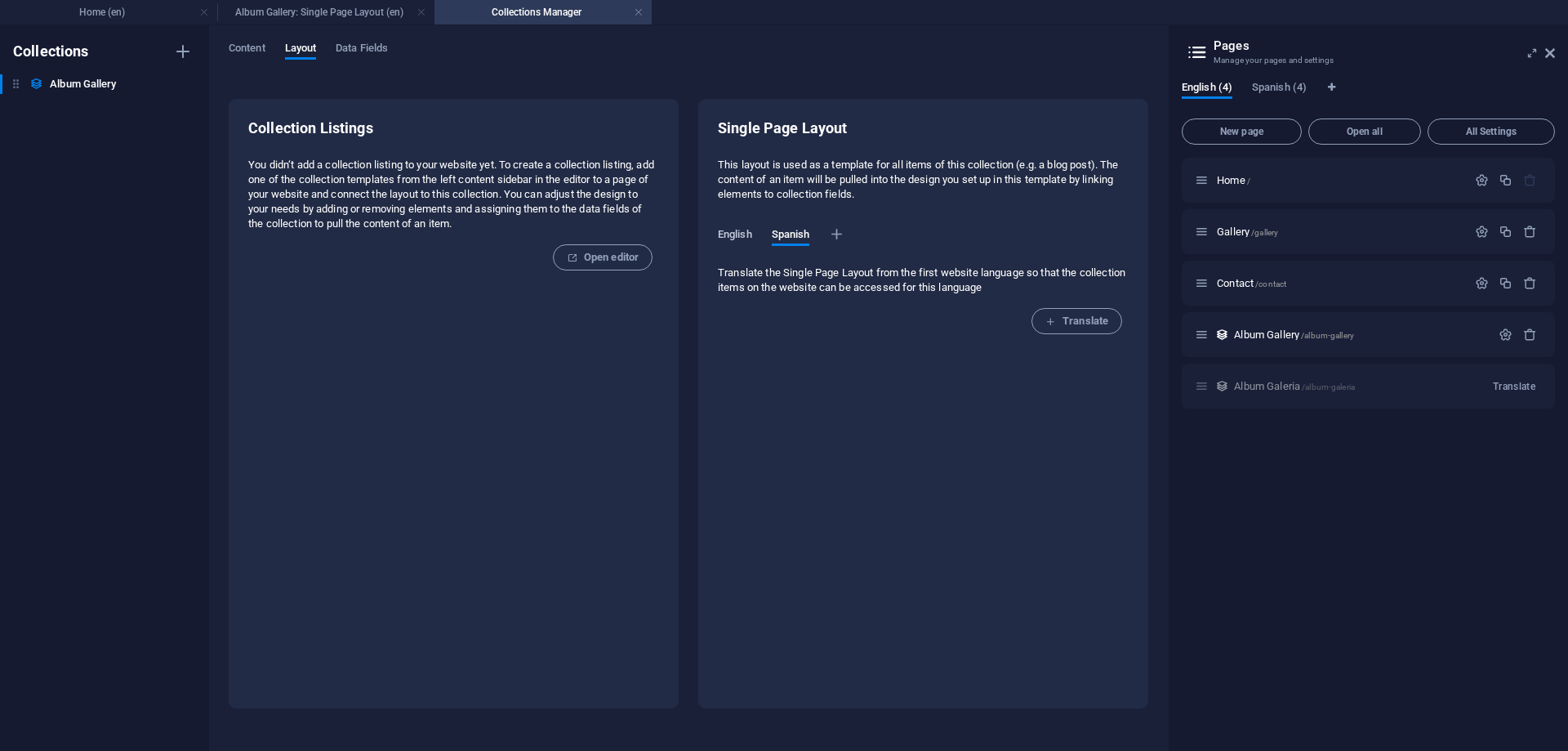
click at [736, 228] on span "English" at bounding box center [735, 236] width 35 height 22
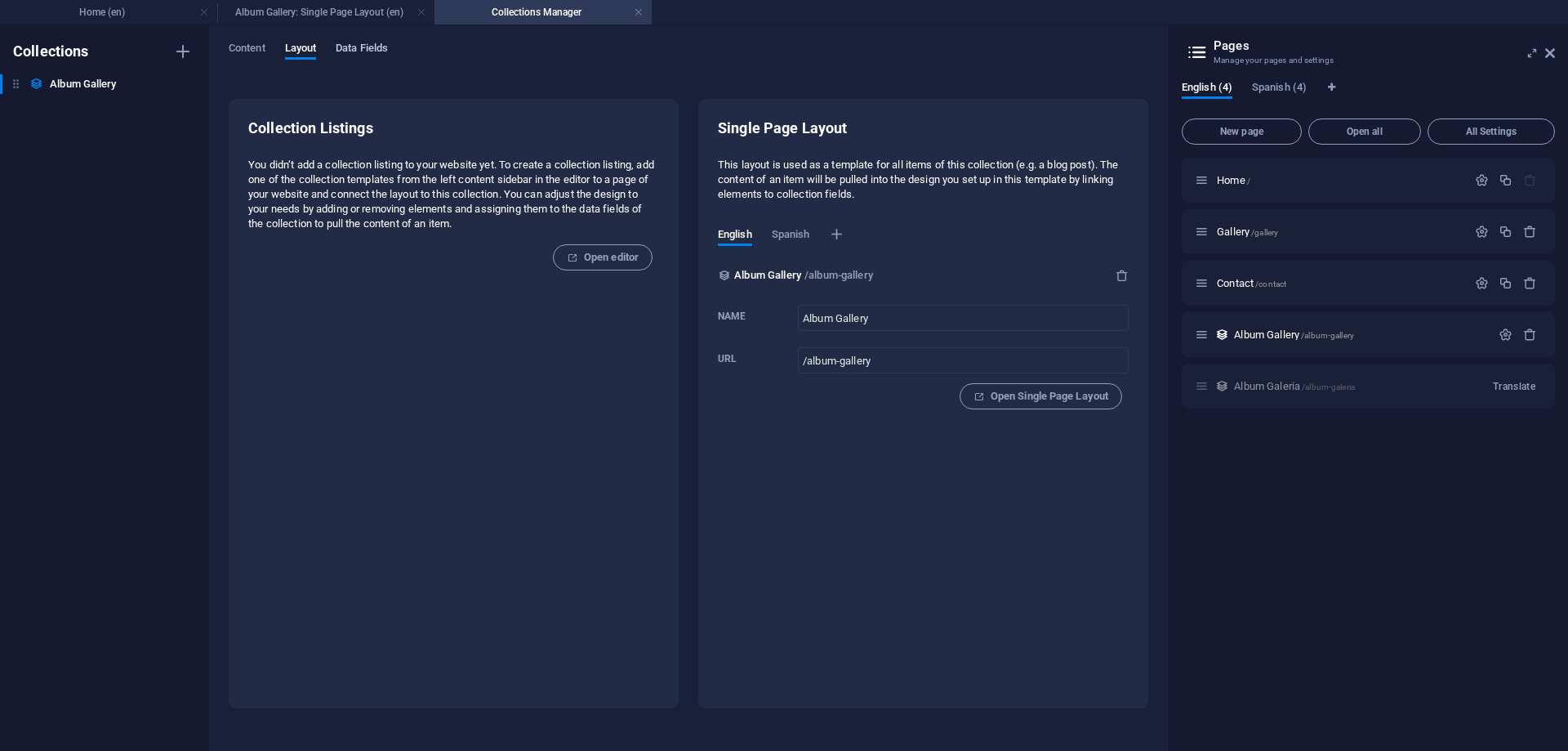
click at [358, 52] on span "Data Fields" at bounding box center [361, 50] width 52 height 22
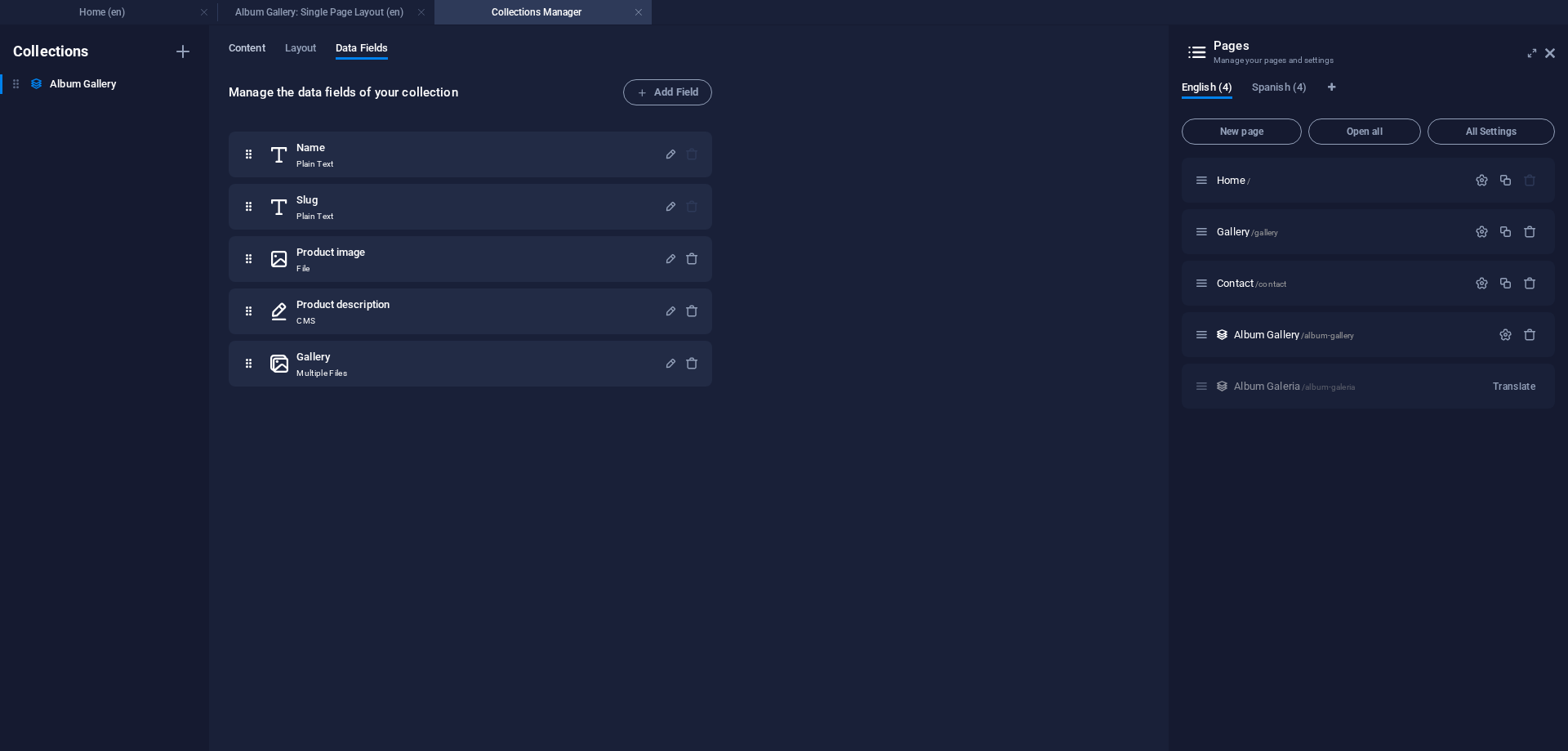
click at [247, 47] on span "Content" at bounding box center [247, 50] width 36 height 22
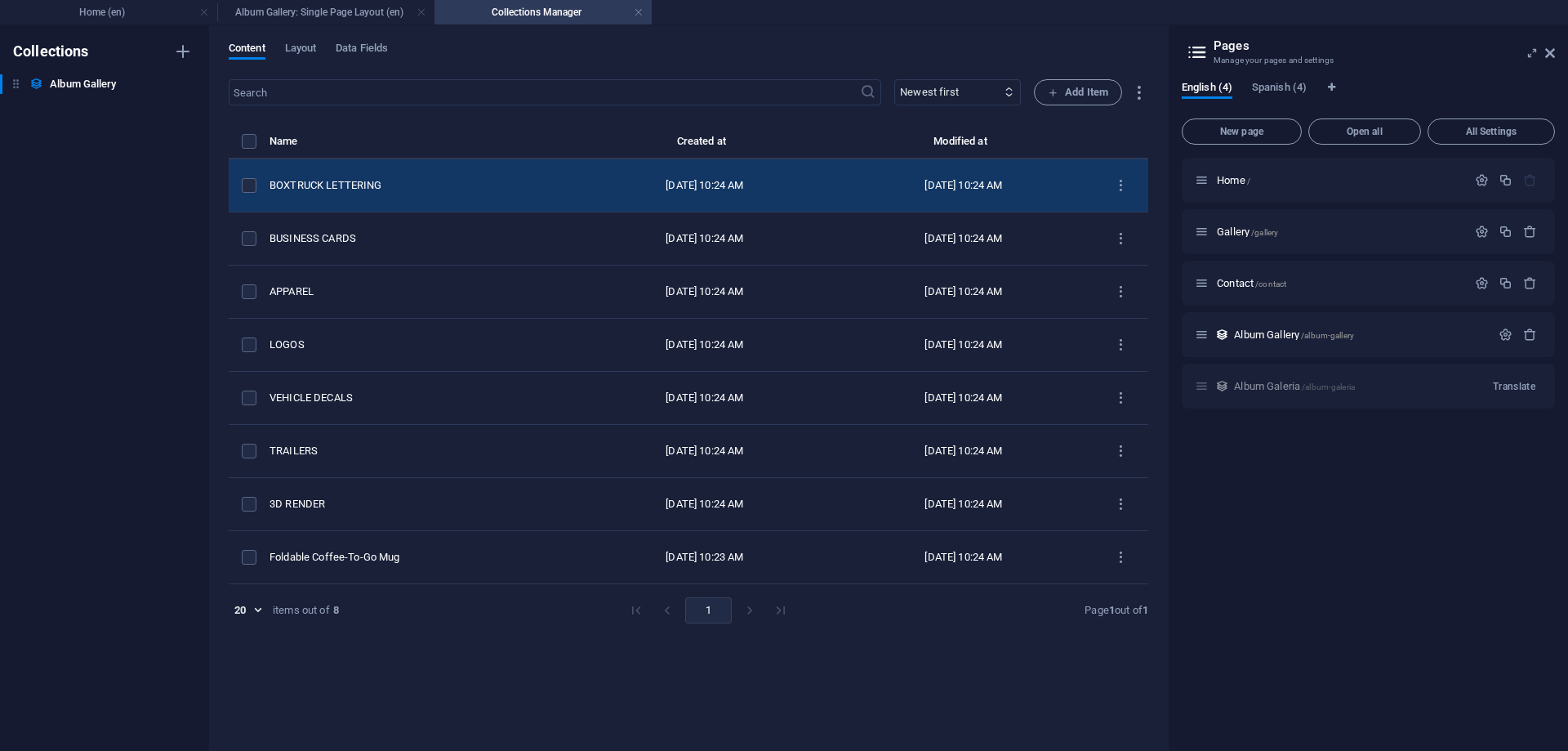
click at [318, 180] on div "BOXTRUCK LETTERING" at bounding box center [416, 186] width 292 height 15
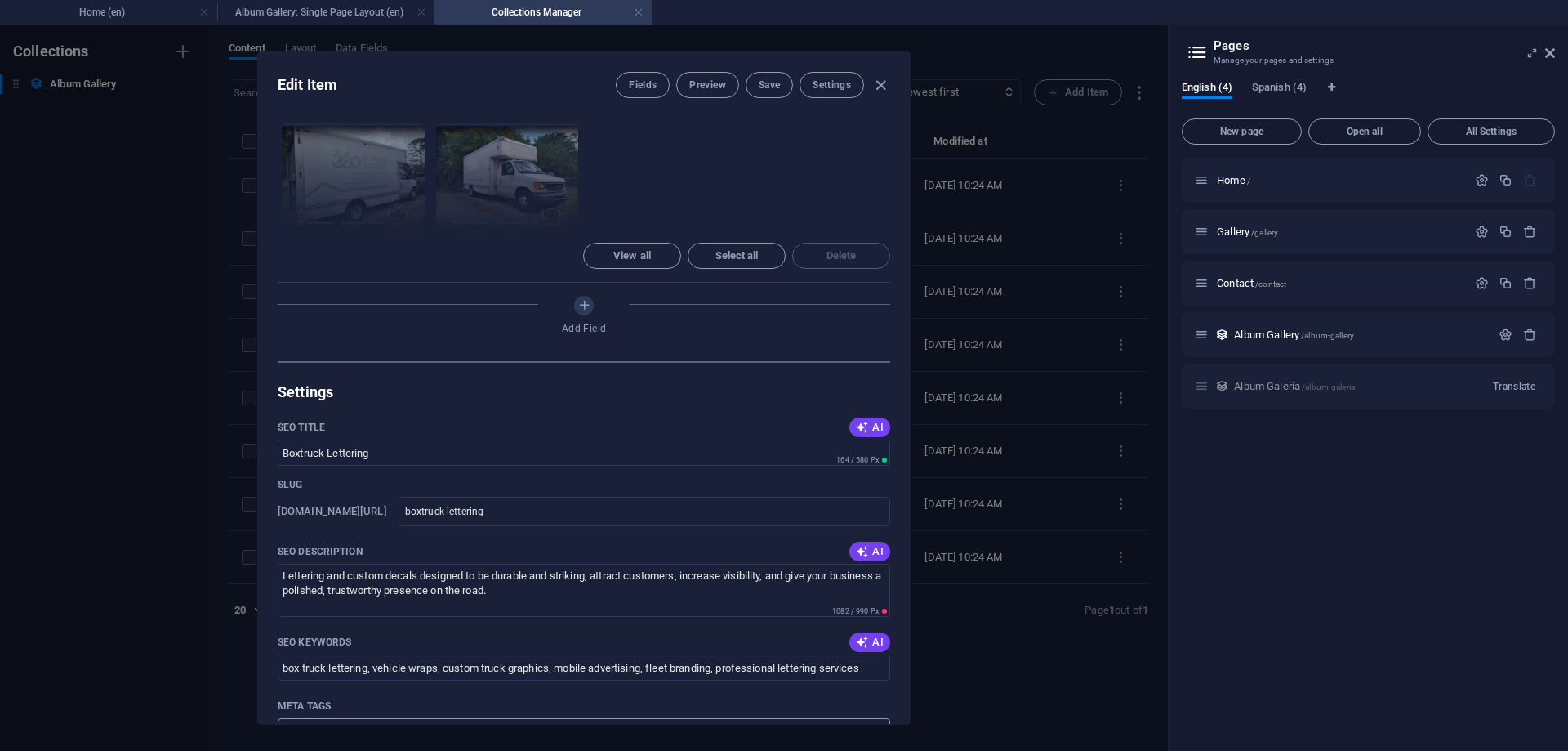
scroll to position [809, 0]
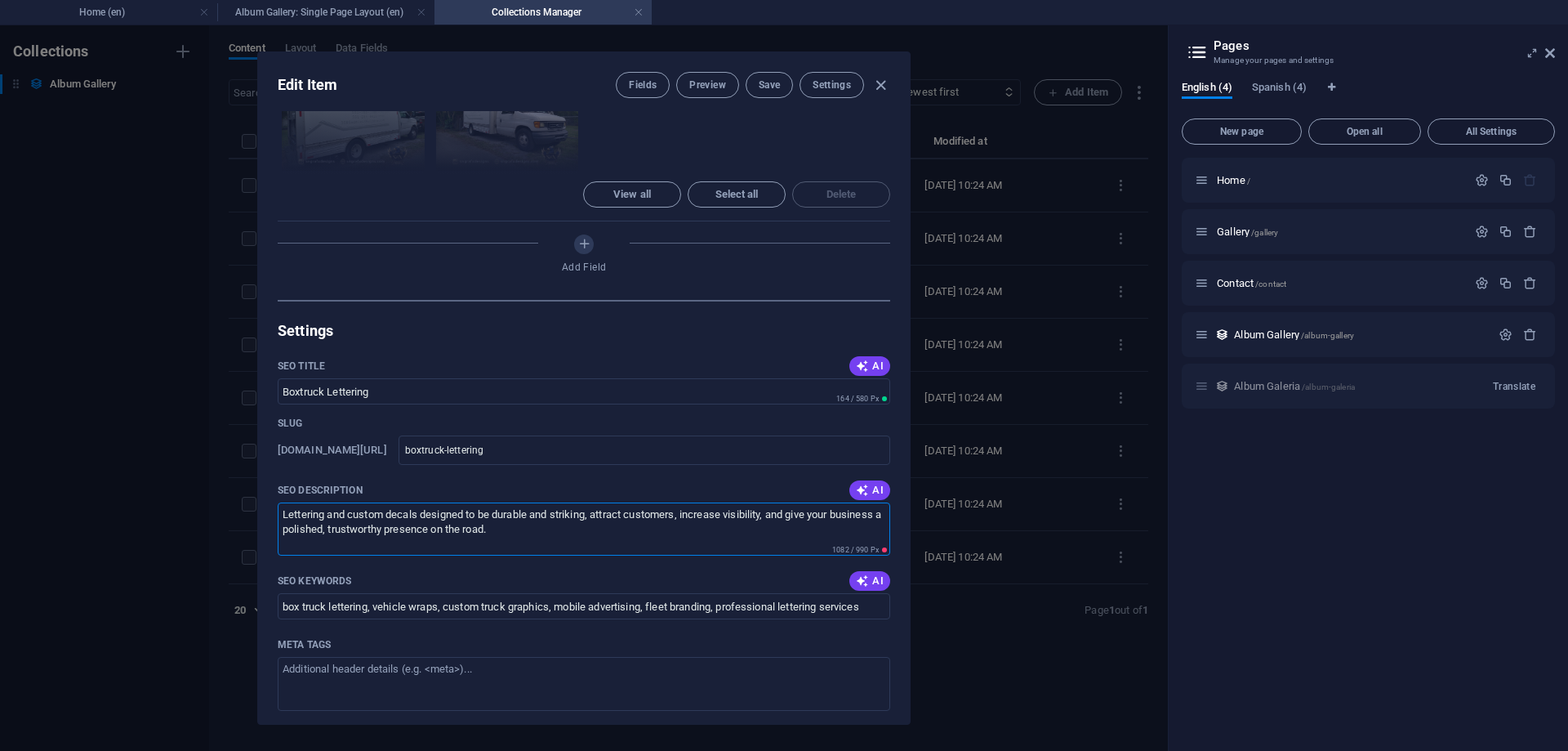
drag, startPoint x: 539, startPoint y: 418, endPoint x: 199, endPoint y: 371, distance: 343.2
click at [277, 503] on textarea "Lettering and custom decals designed to be durable and striking, attract custom…" at bounding box center [584, 529] width 613 height 53
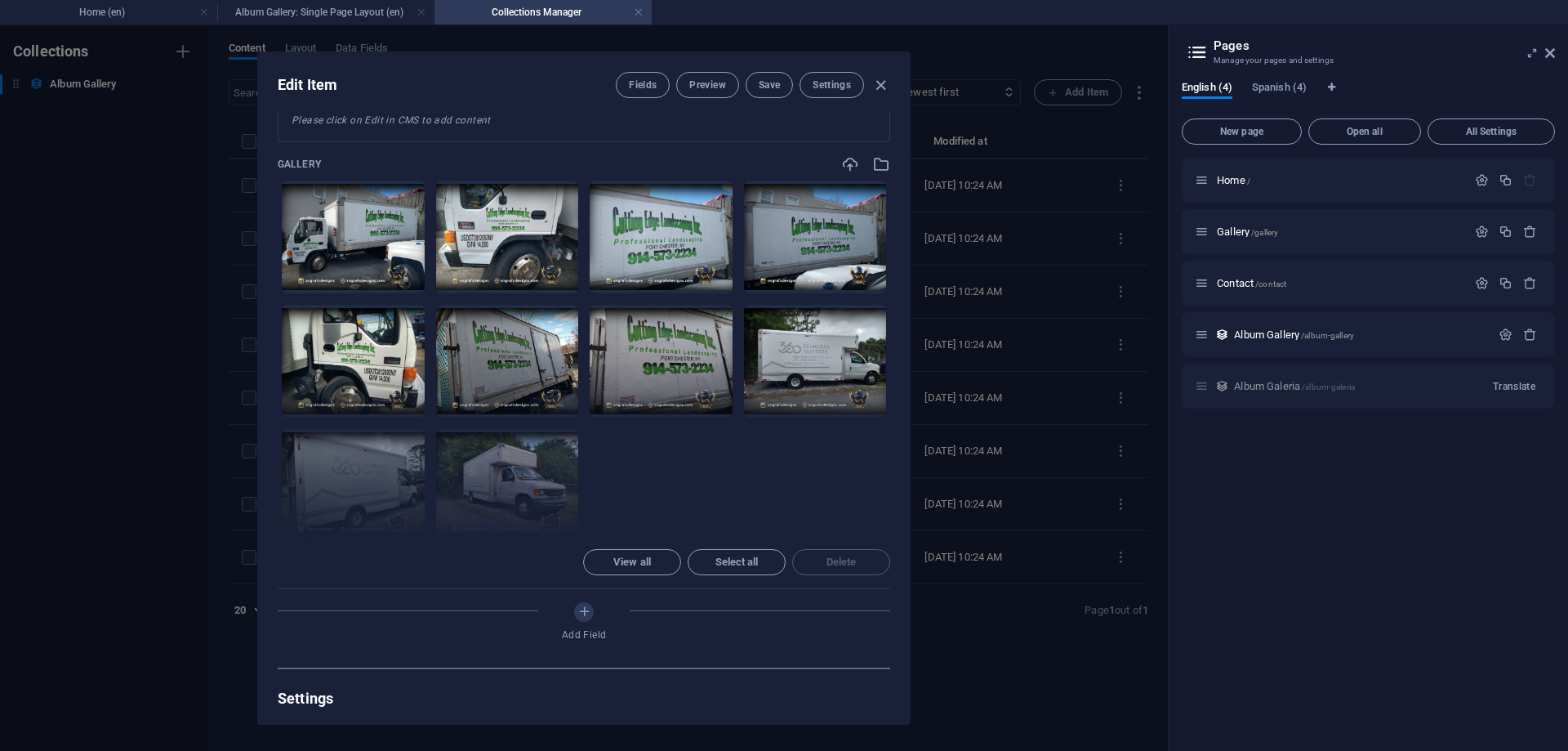
scroll to position [294, 0]
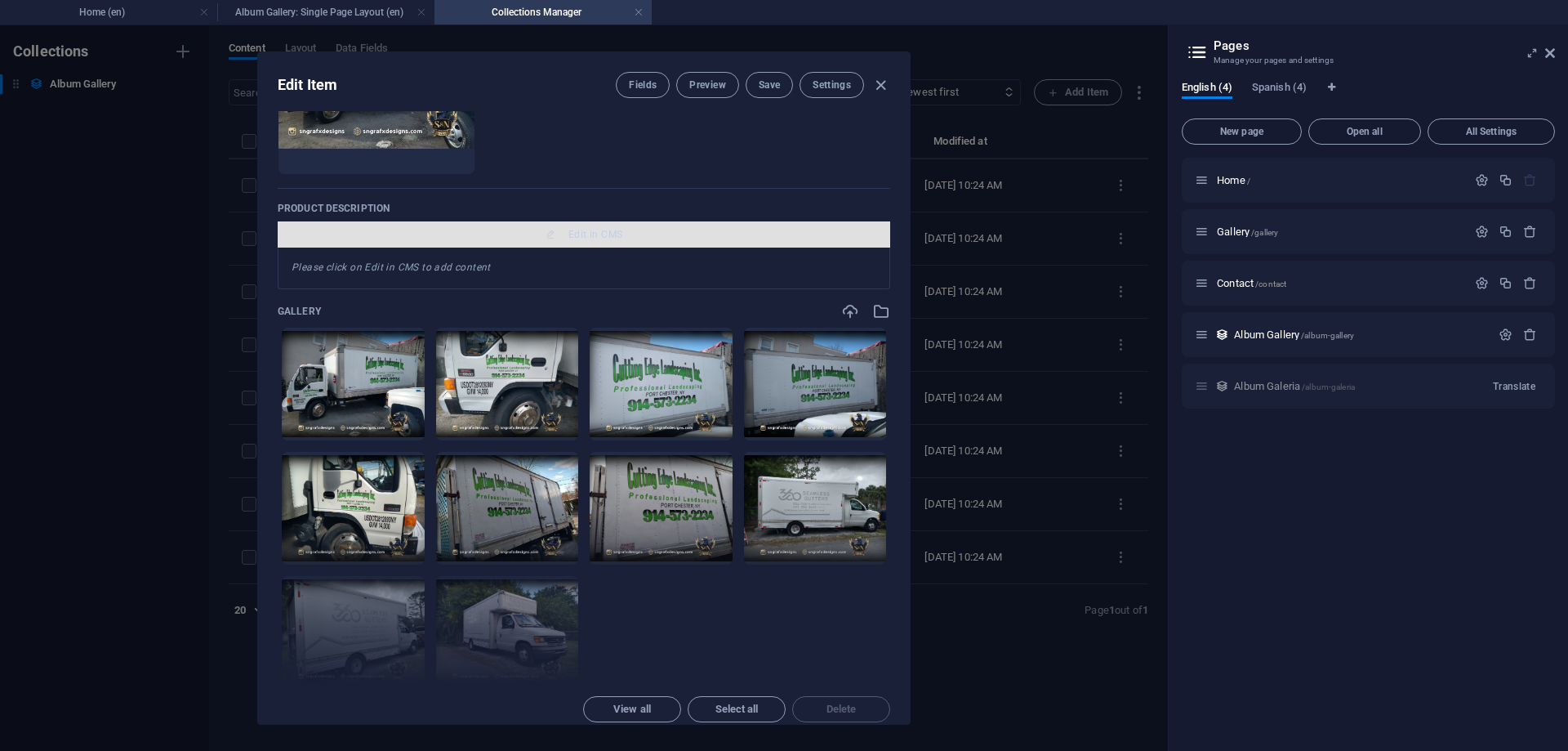
click at [624, 238] on span "Edit in CMS" at bounding box center [584, 234] width 600 height 13
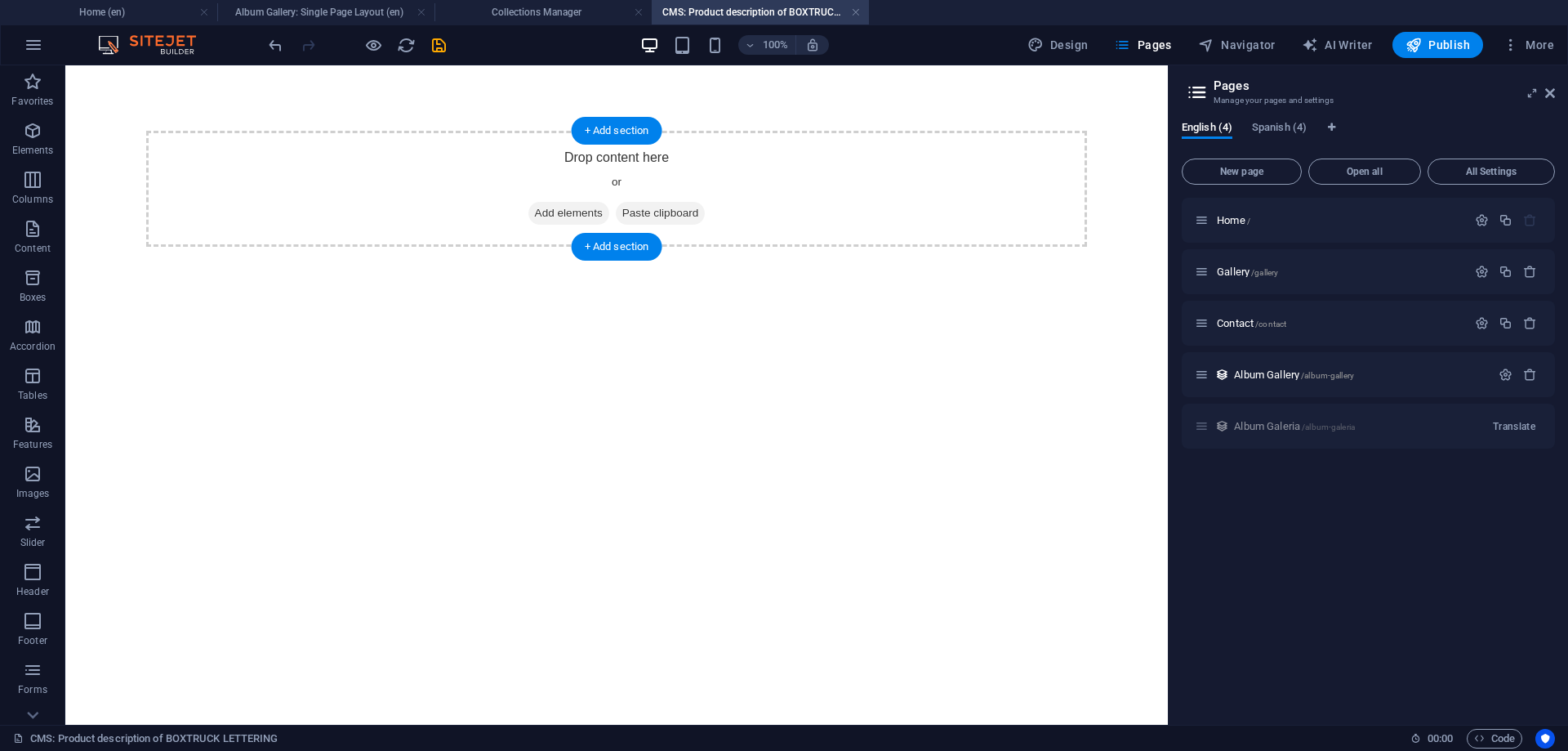
scroll to position [0, 0]
click at [571, 214] on span "Add elements" at bounding box center [569, 213] width 81 height 22
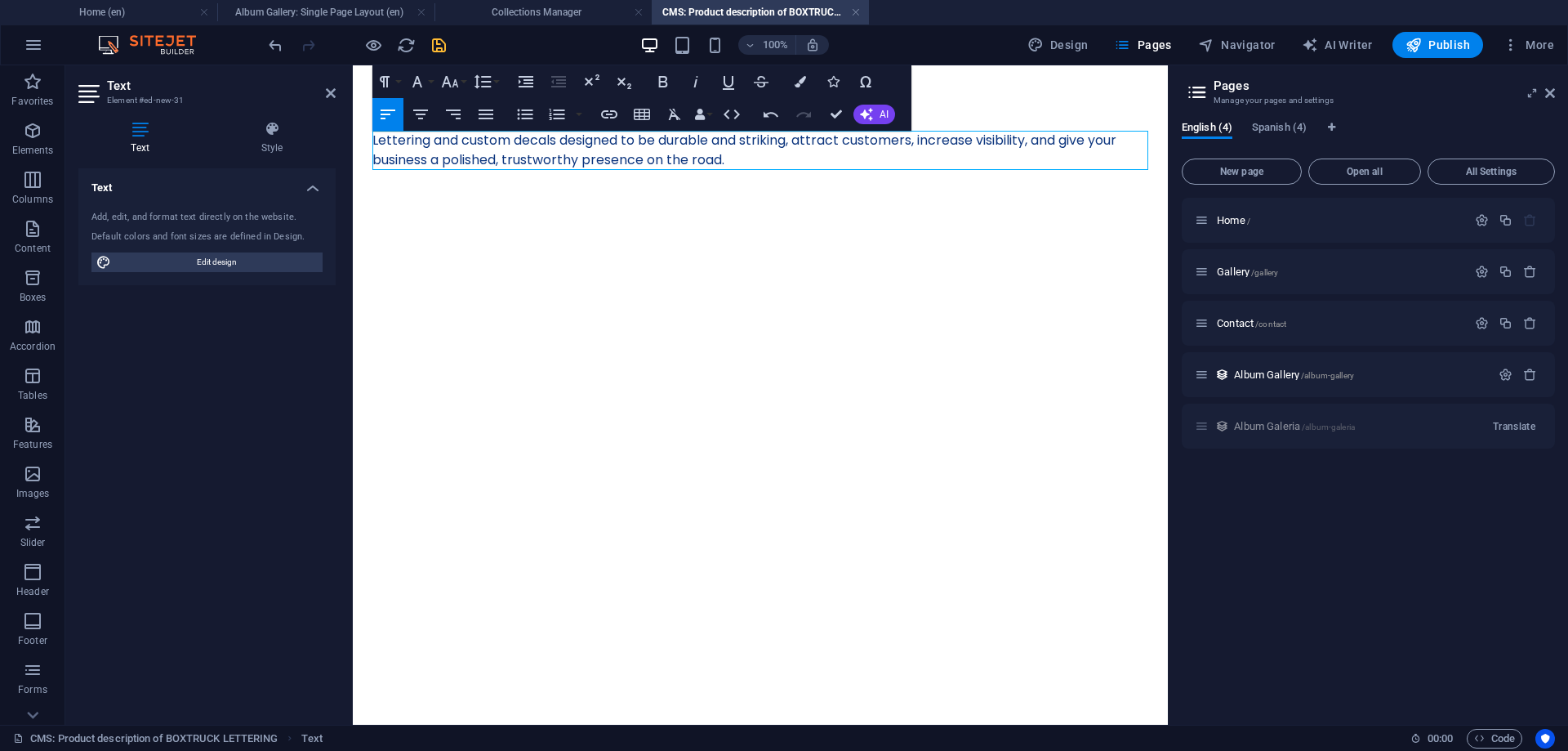
click at [442, 47] on icon "save" at bounding box center [439, 45] width 19 height 19
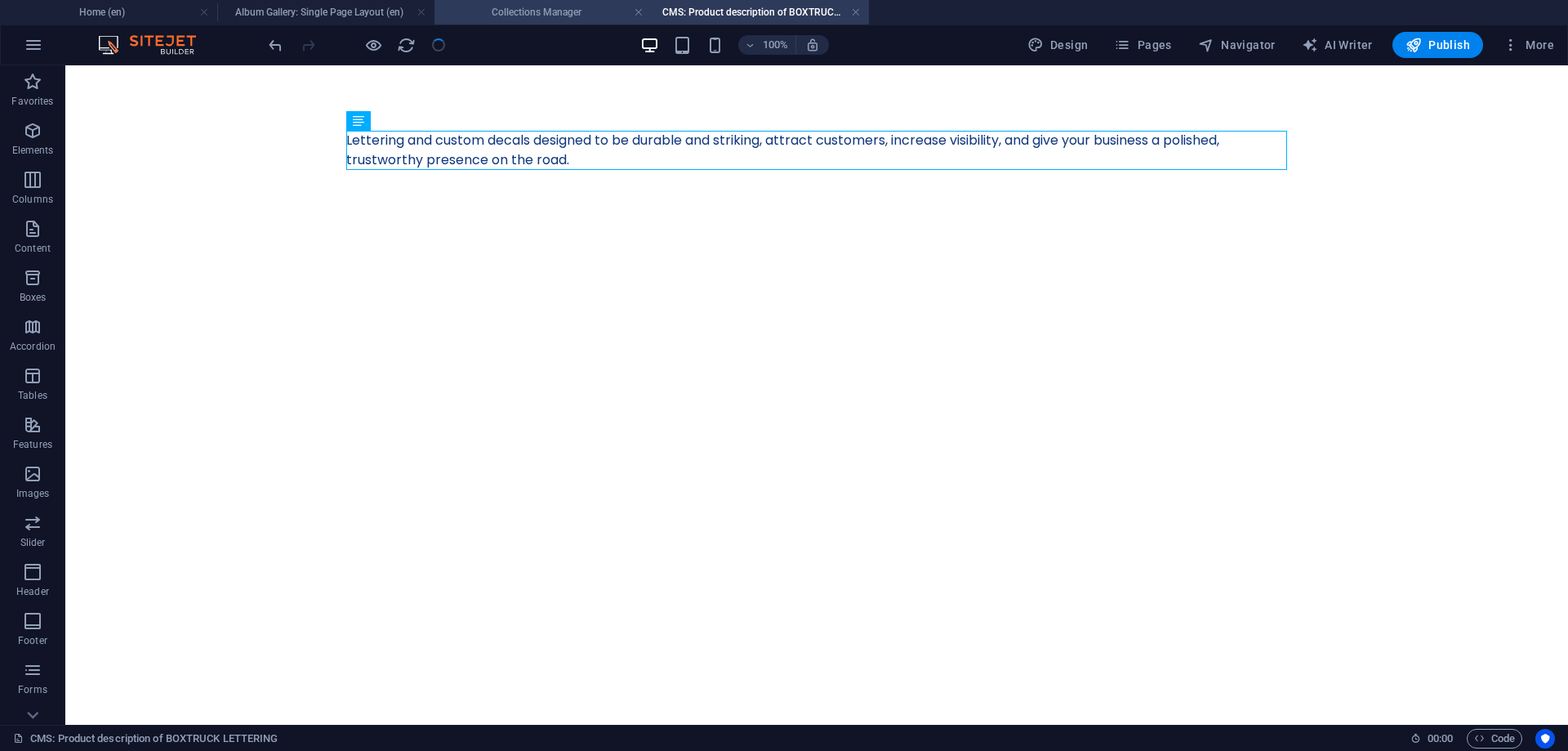
click at [558, 14] on h4 "Collections Manager" at bounding box center [543, 11] width 218 height 18
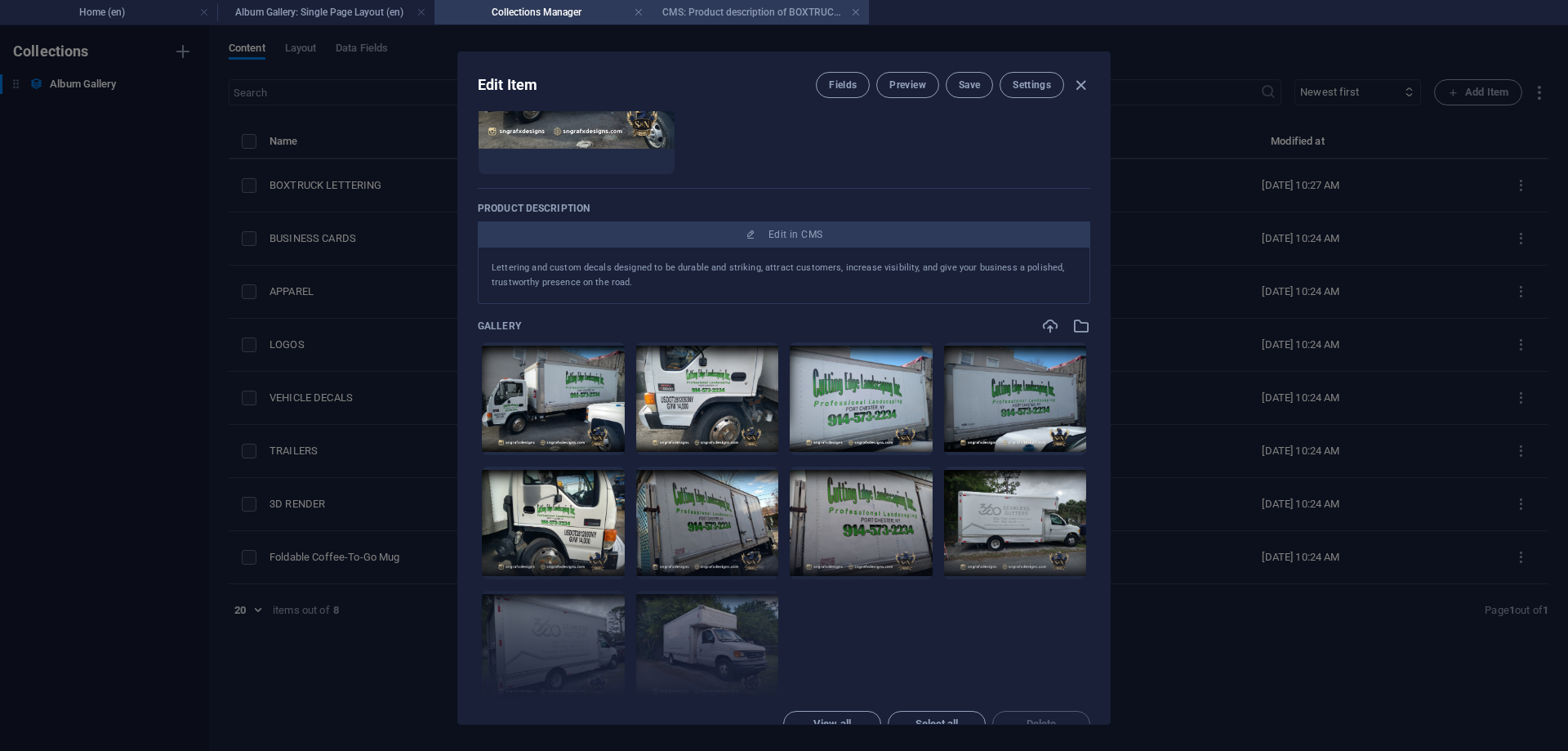
click at [740, 14] on h4 "CMS: Product description of BOXTRUCK LETTERING" at bounding box center [760, 11] width 218 height 18
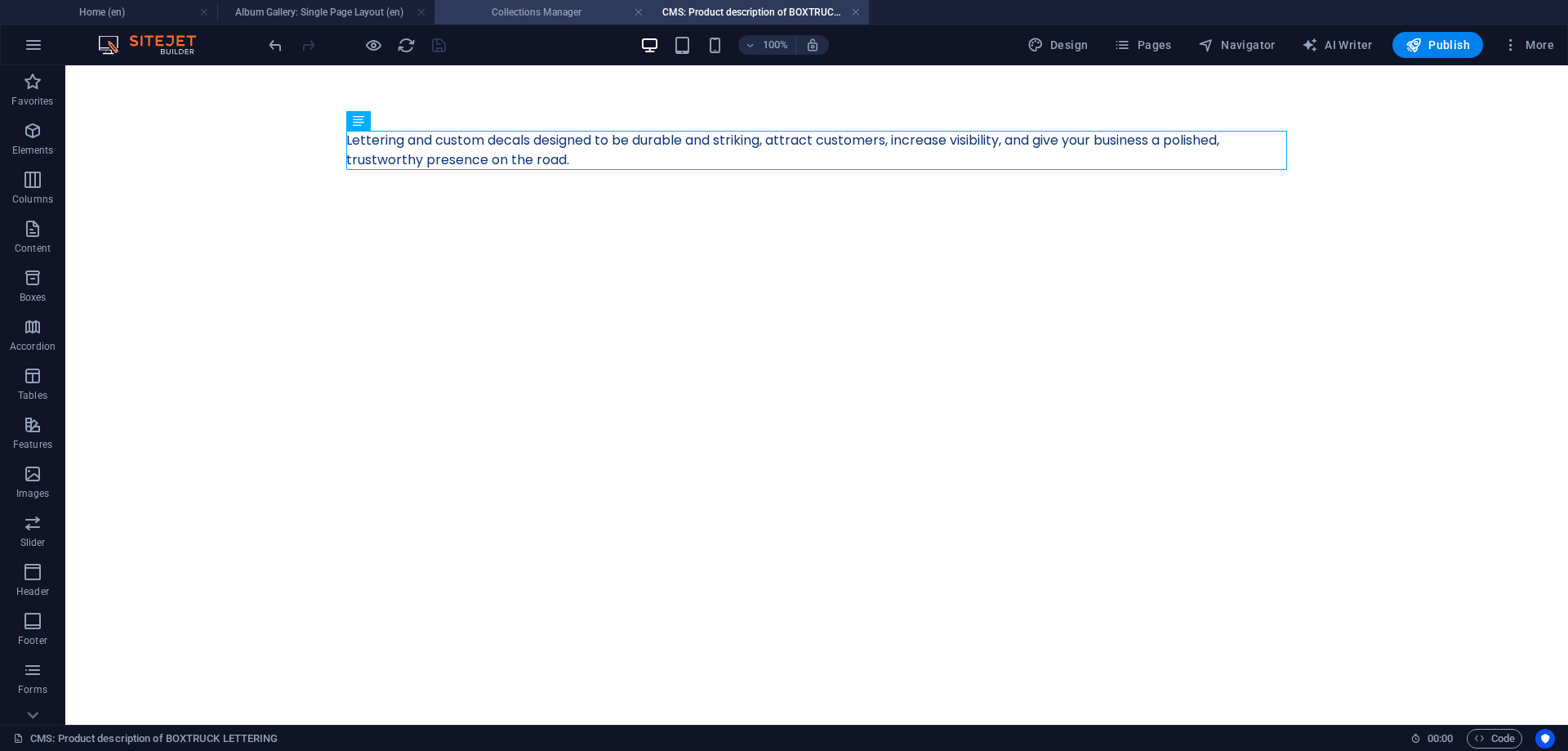
click at [530, 3] on h4 "Collections Manager" at bounding box center [543, 11] width 218 height 18
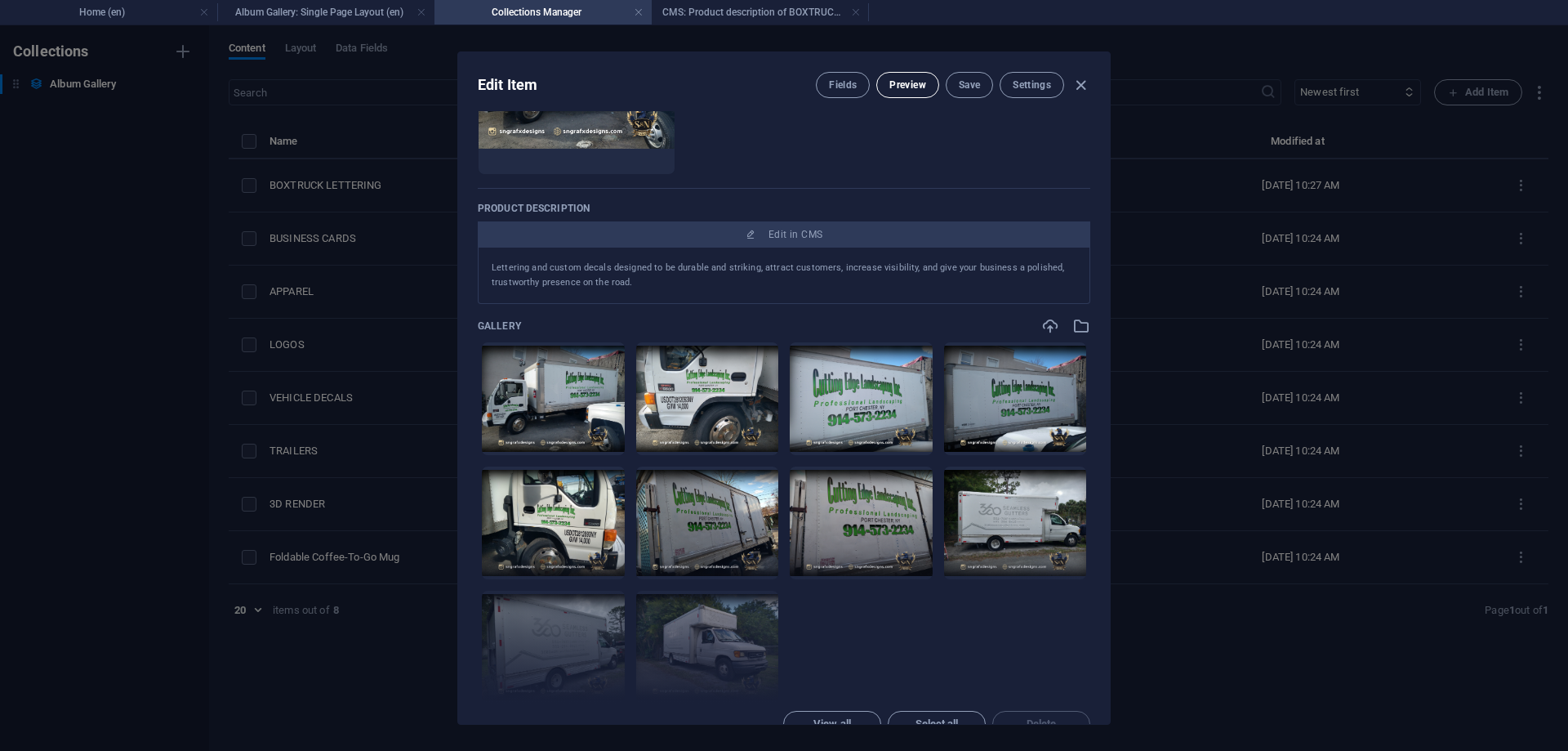
click at [911, 75] on button "Preview" at bounding box center [907, 85] width 62 height 26
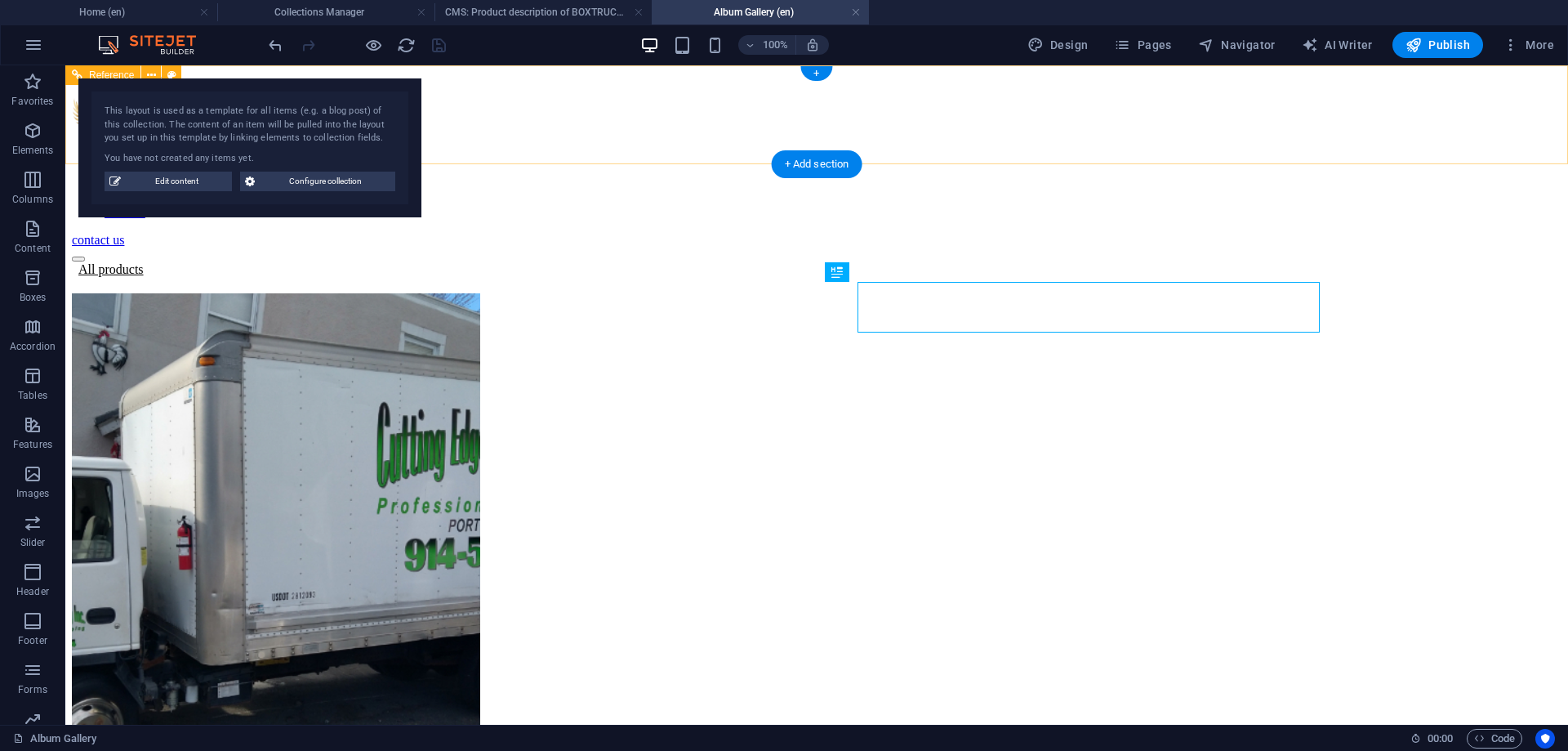
scroll to position [0, 0]
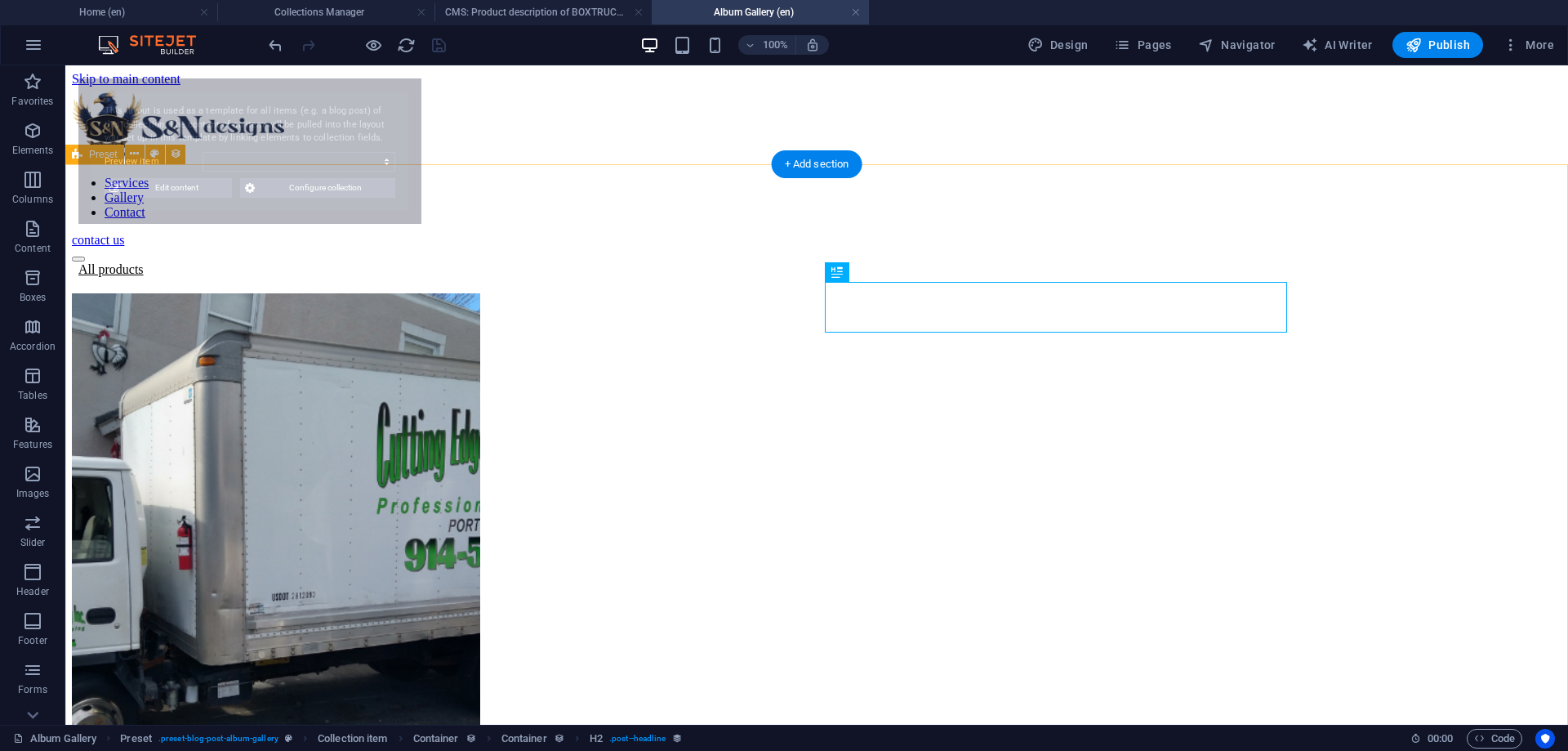
select select "68b6fe3155032c17090718a5"
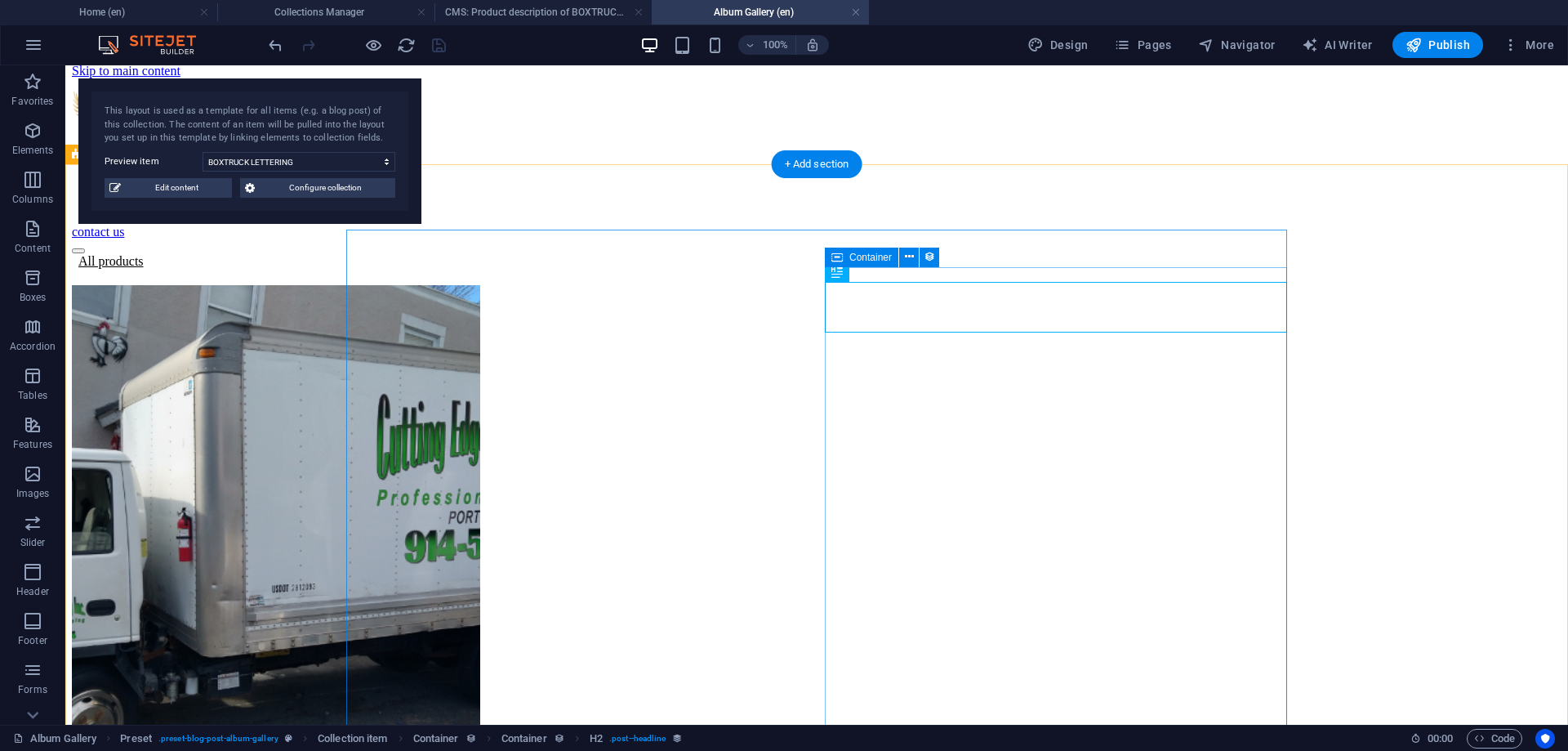
scroll to position [333, 0]
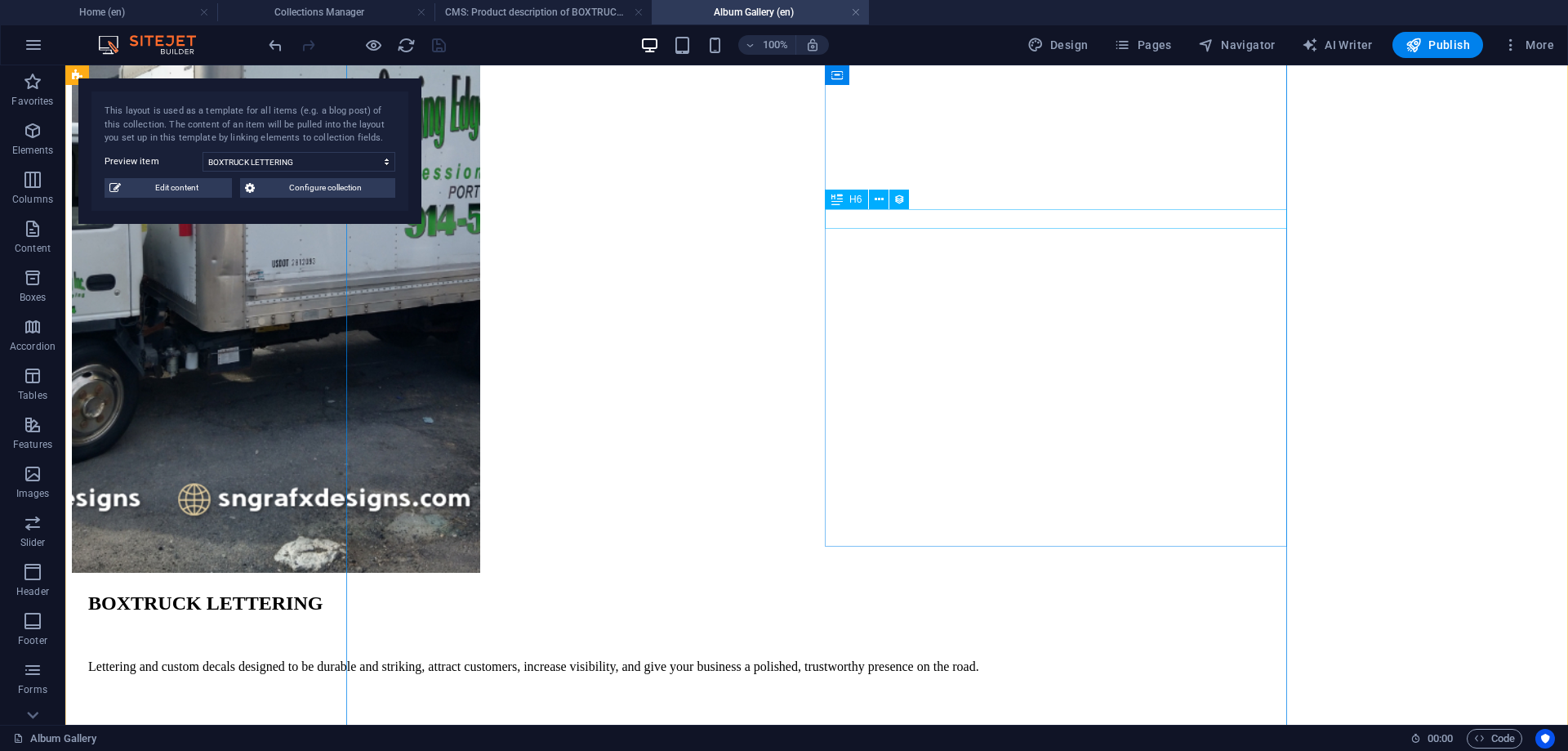
click at [863, 724] on div "Availability" at bounding box center [825, 729] width 1474 height 9
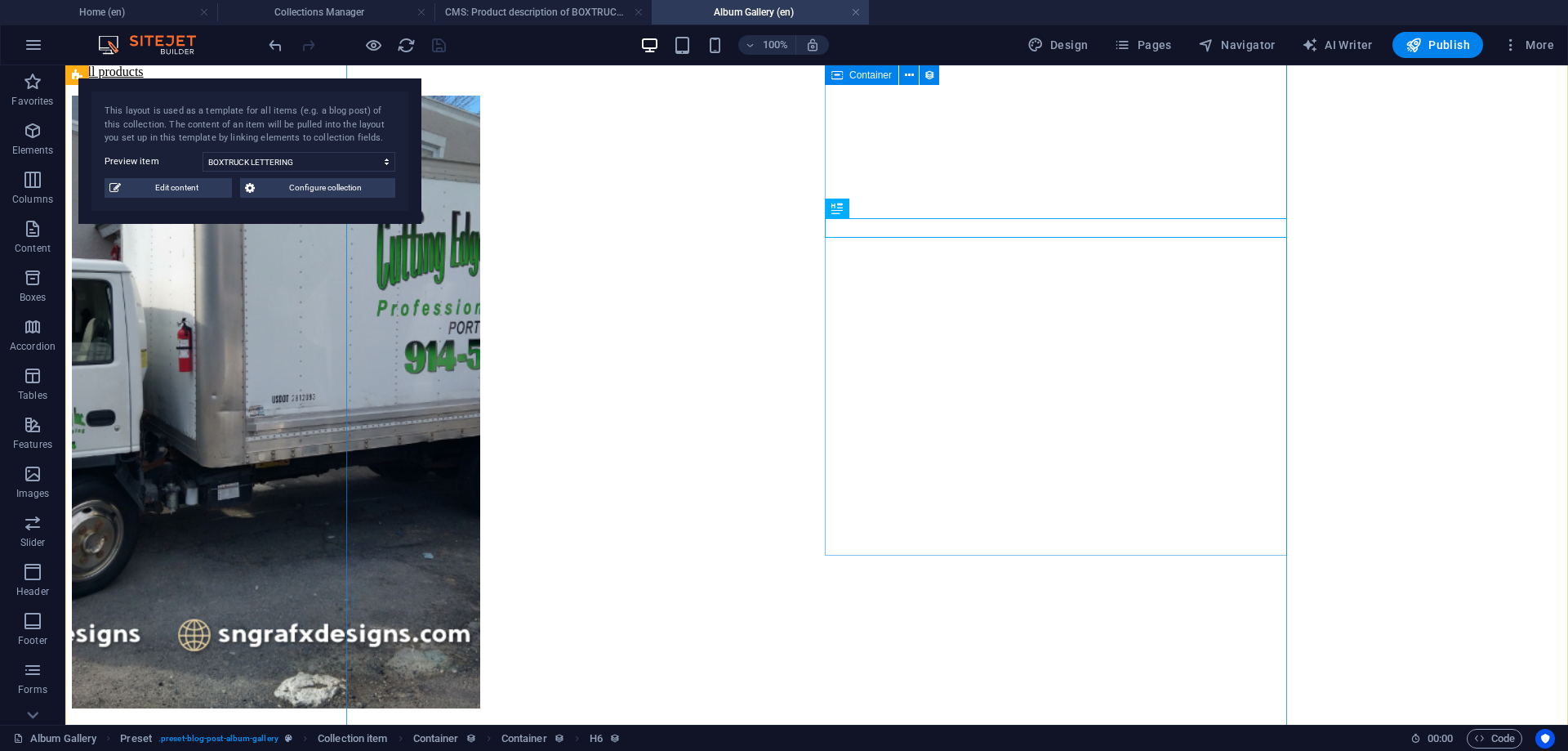
scroll to position [166, 0]
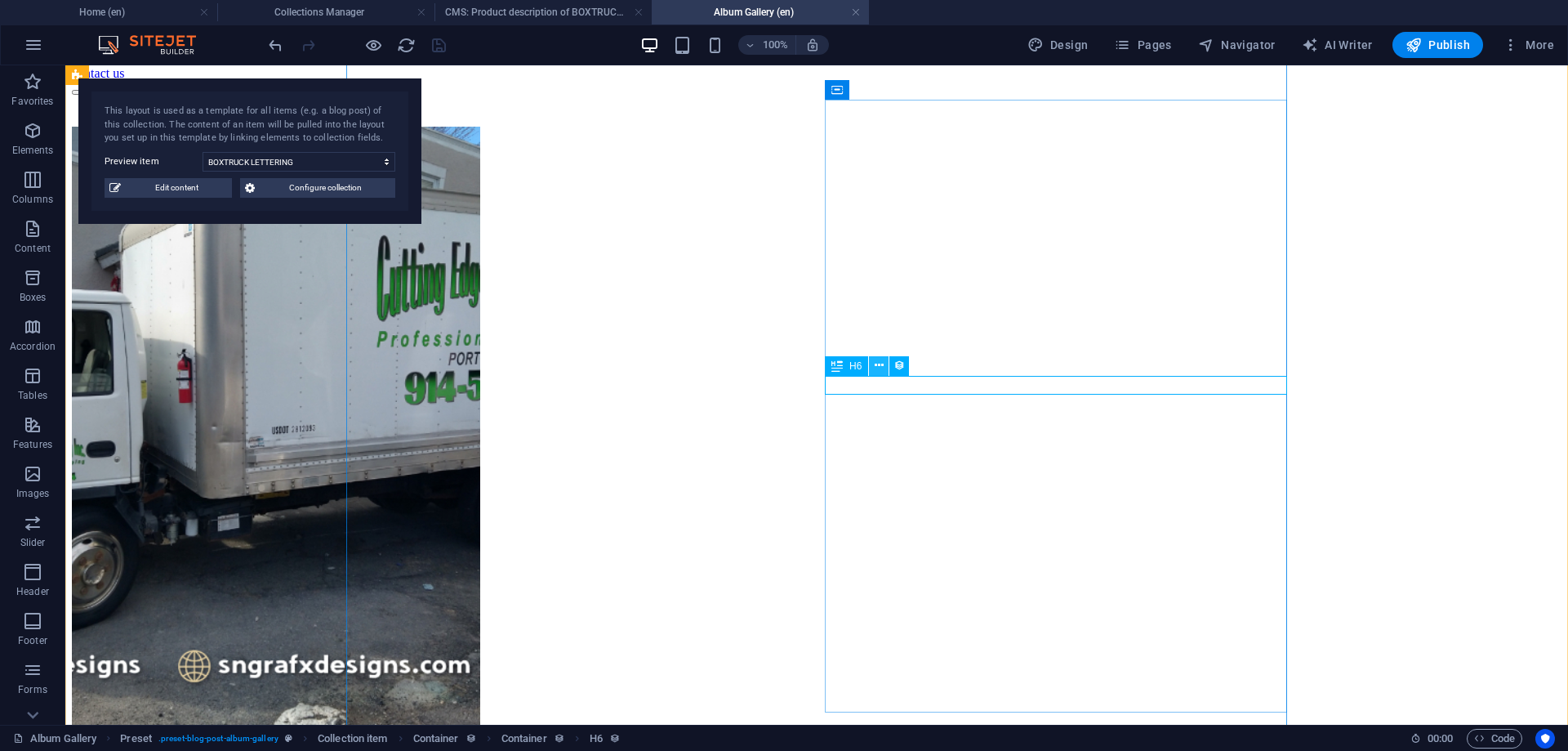
click at [884, 368] on button at bounding box center [879, 365] width 20 height 20
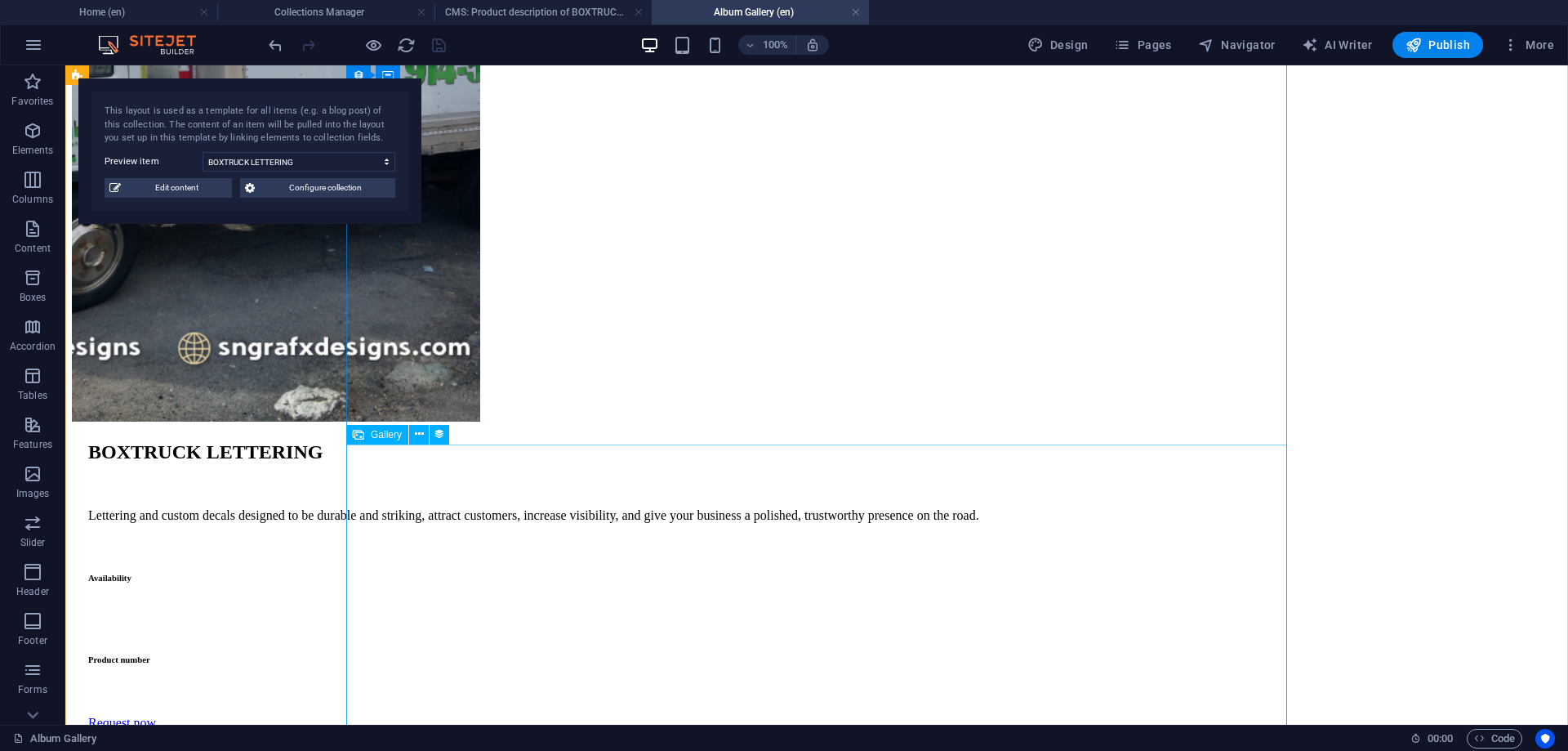
scroll to position [234, 0]
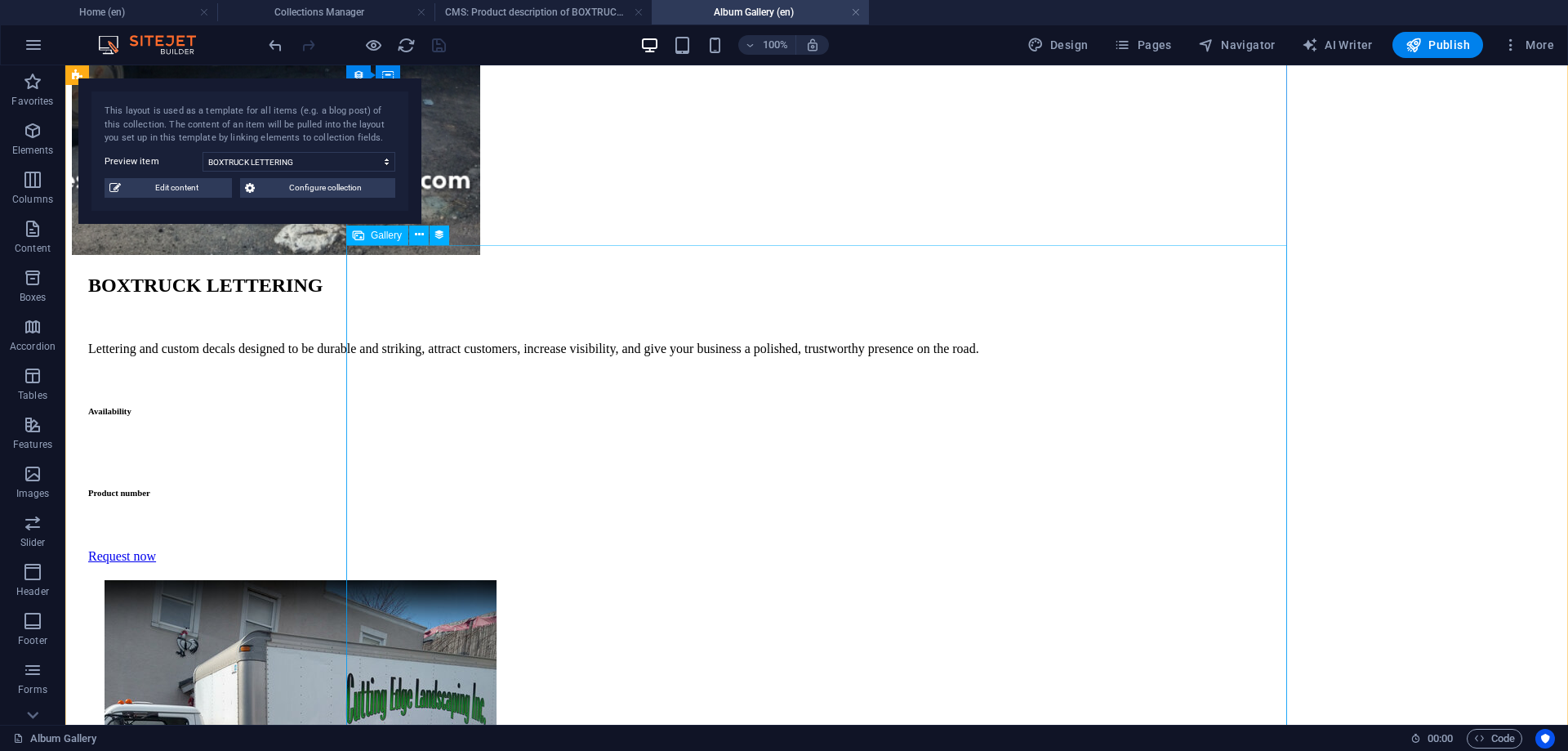
scroll to position [318, 0]
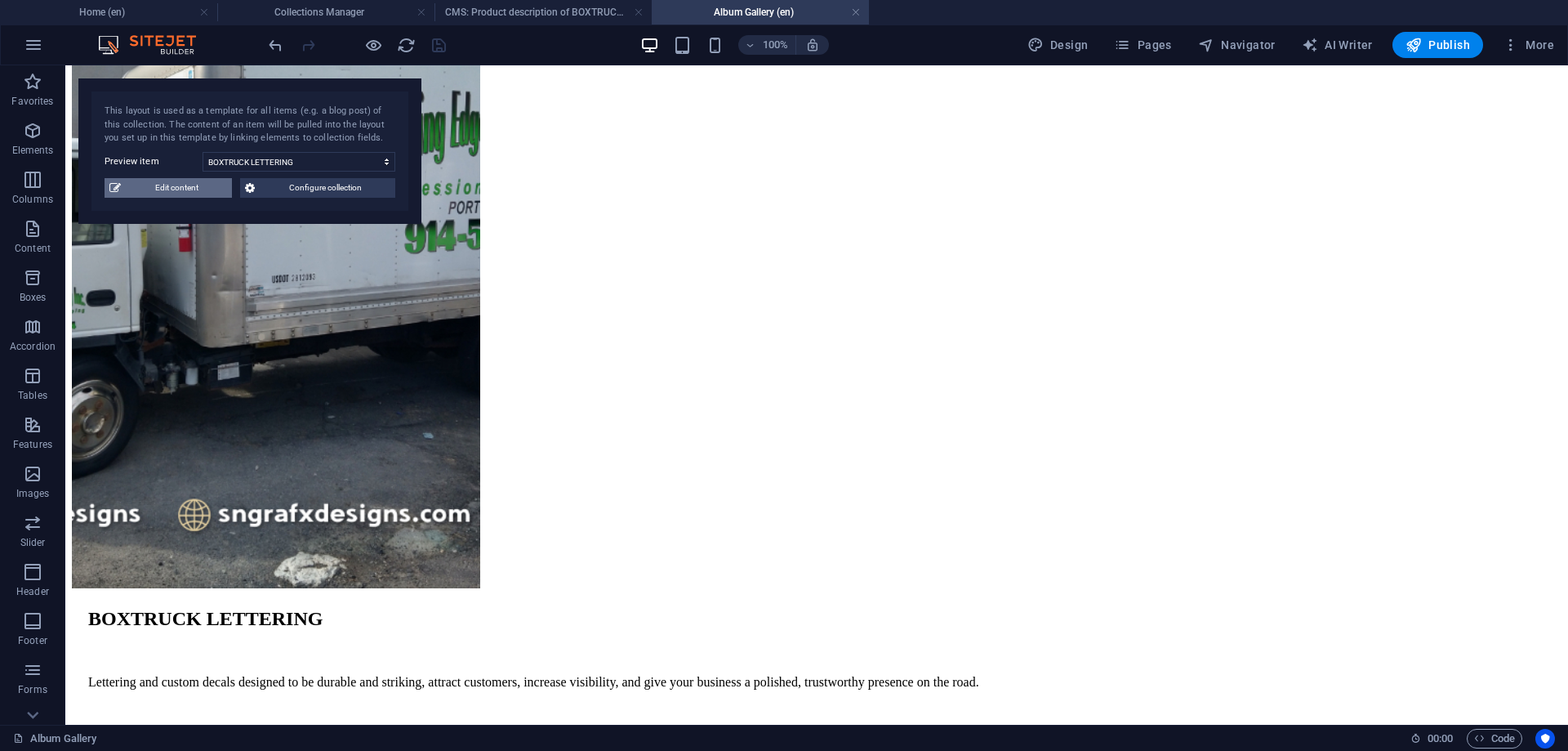
click at [180, 185] on span "Edit content" at bounding box center [177, 188] width 101 height 20
type input "Boxtruck Lettering"
type input "boxtruck-lettering"
type textarea "Lettering and custom decals designed to be durable and striking, attract custom…"
type input "box truck lettering, vehicle wraps, custom truck graphics, mobile advertising, …"
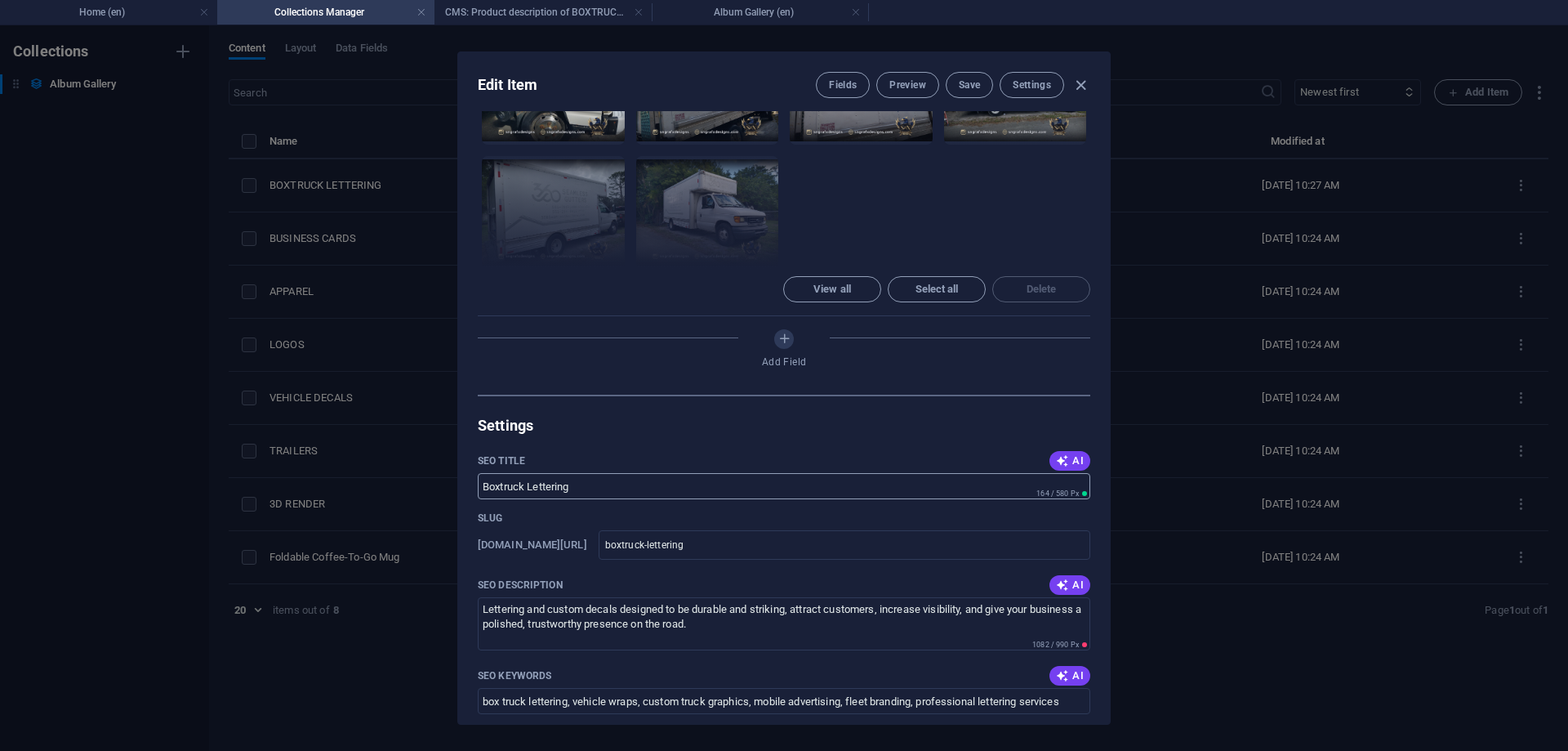
scroll to position [735, 0]
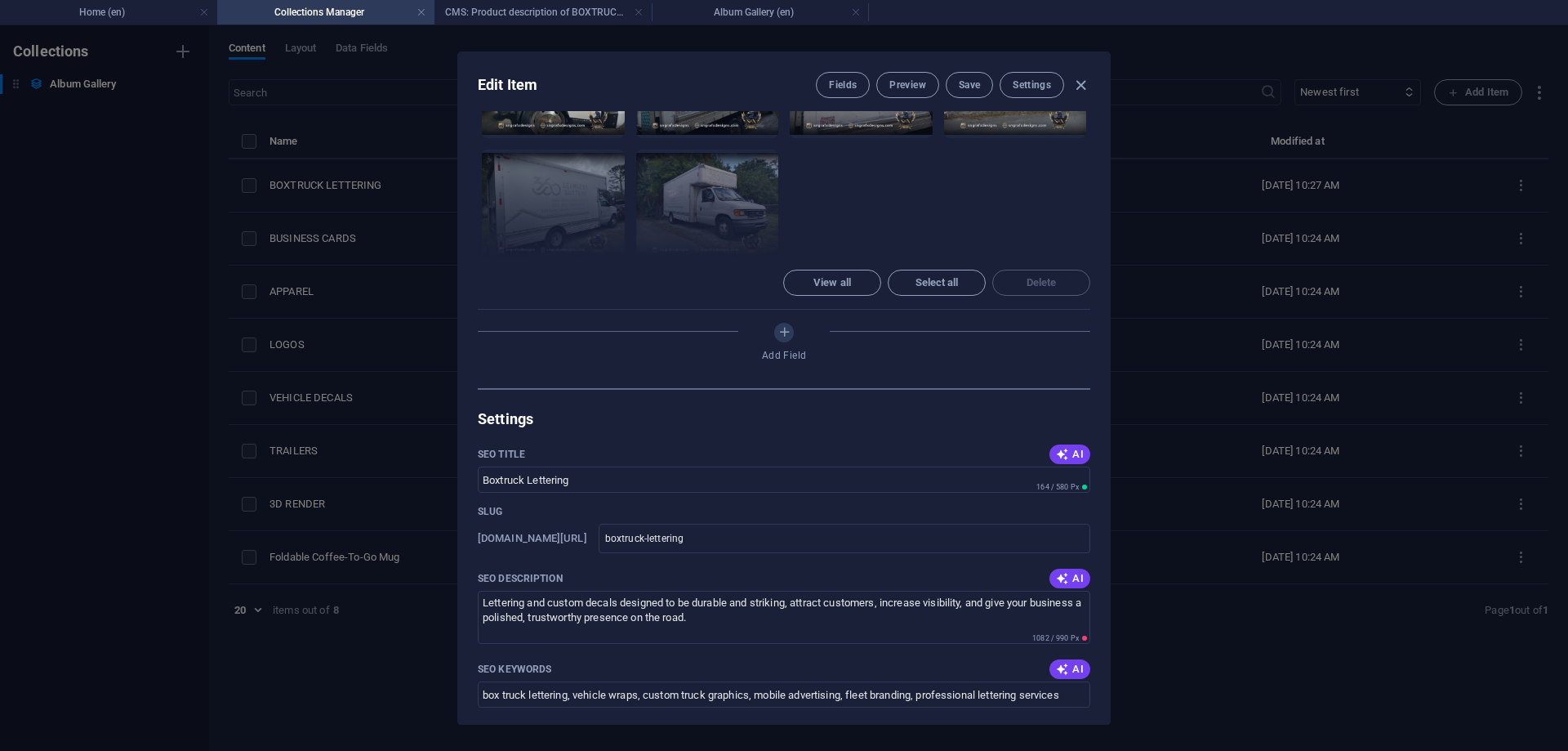
click at [778, 322] on div "Add Field" at bounding box center [784, 345] width 613 height 46
click at [784, 325] on icon "Add Field" at bounding box center [784, 332] width 14 height 14
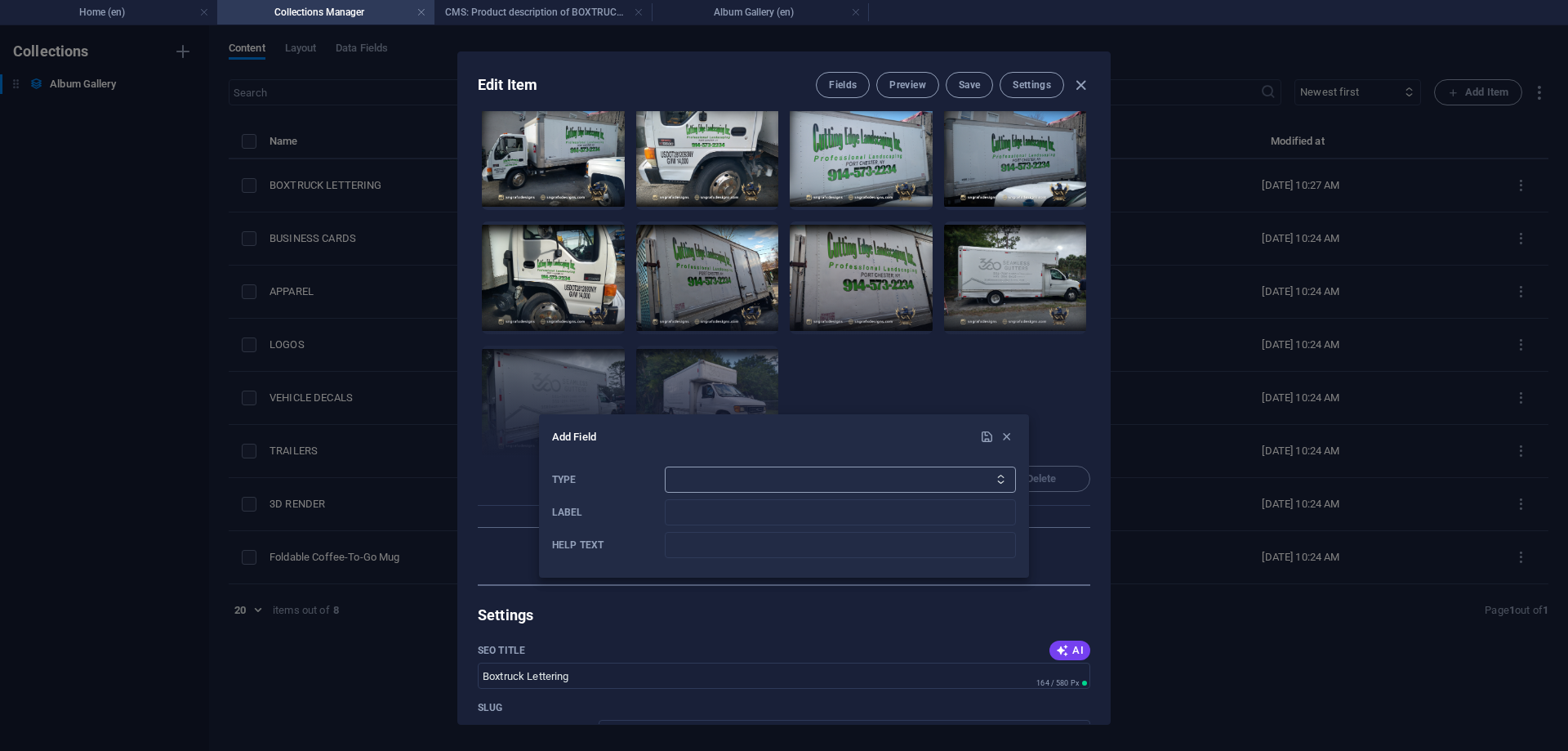
click at [665, 466] on select "Plain Text Link CMS Rich Text File Multiple Files Checkbox Choice Date Number" at bounding box center [841, 479] width 351 height 26
click at [817, 431] on h6 "Add Field" at bounding box center [764, 436] width 425 height 20
click at [1006, 436] on icon "button" at bounding box center [1006, 436] width 14 height 14
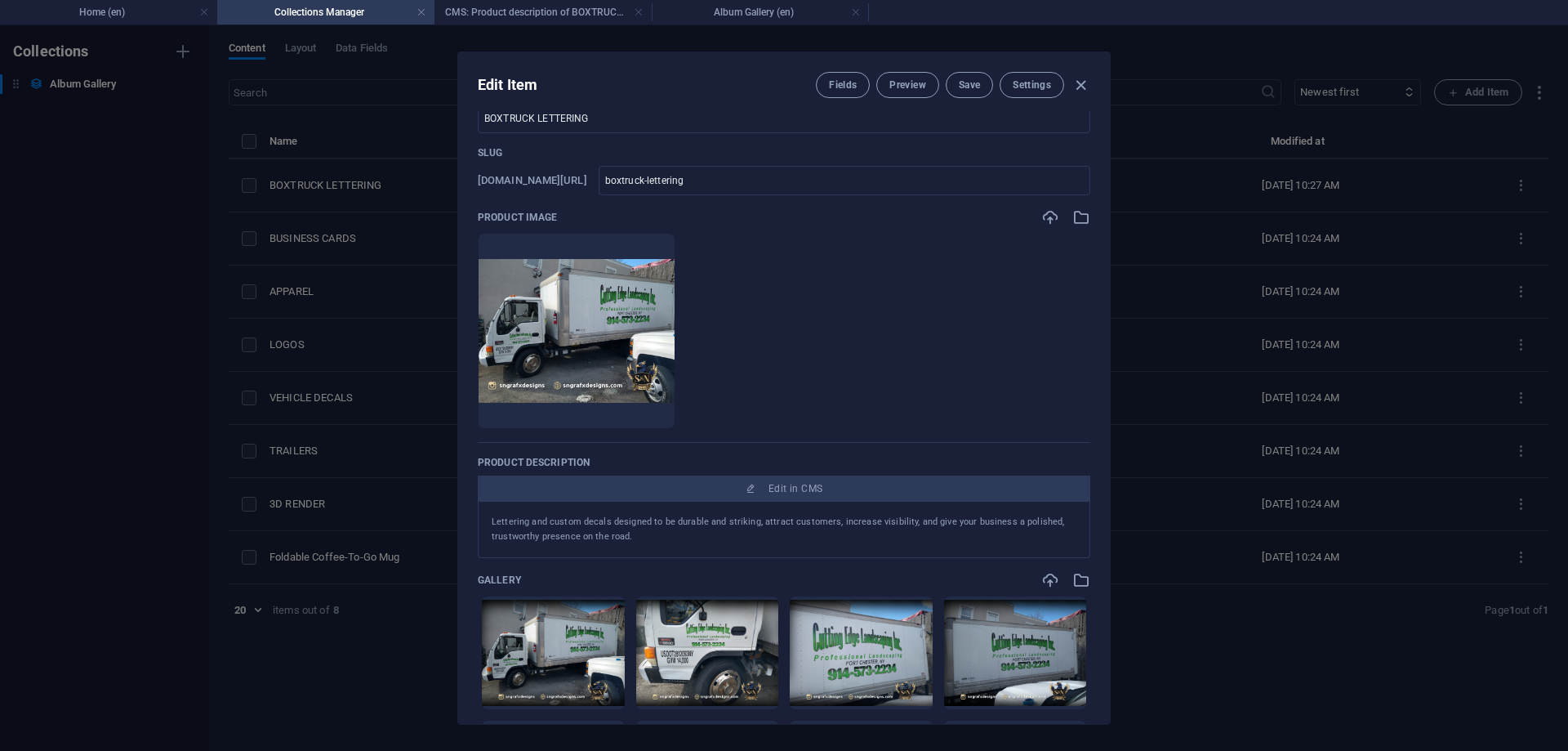
scroll to position [0, 0]
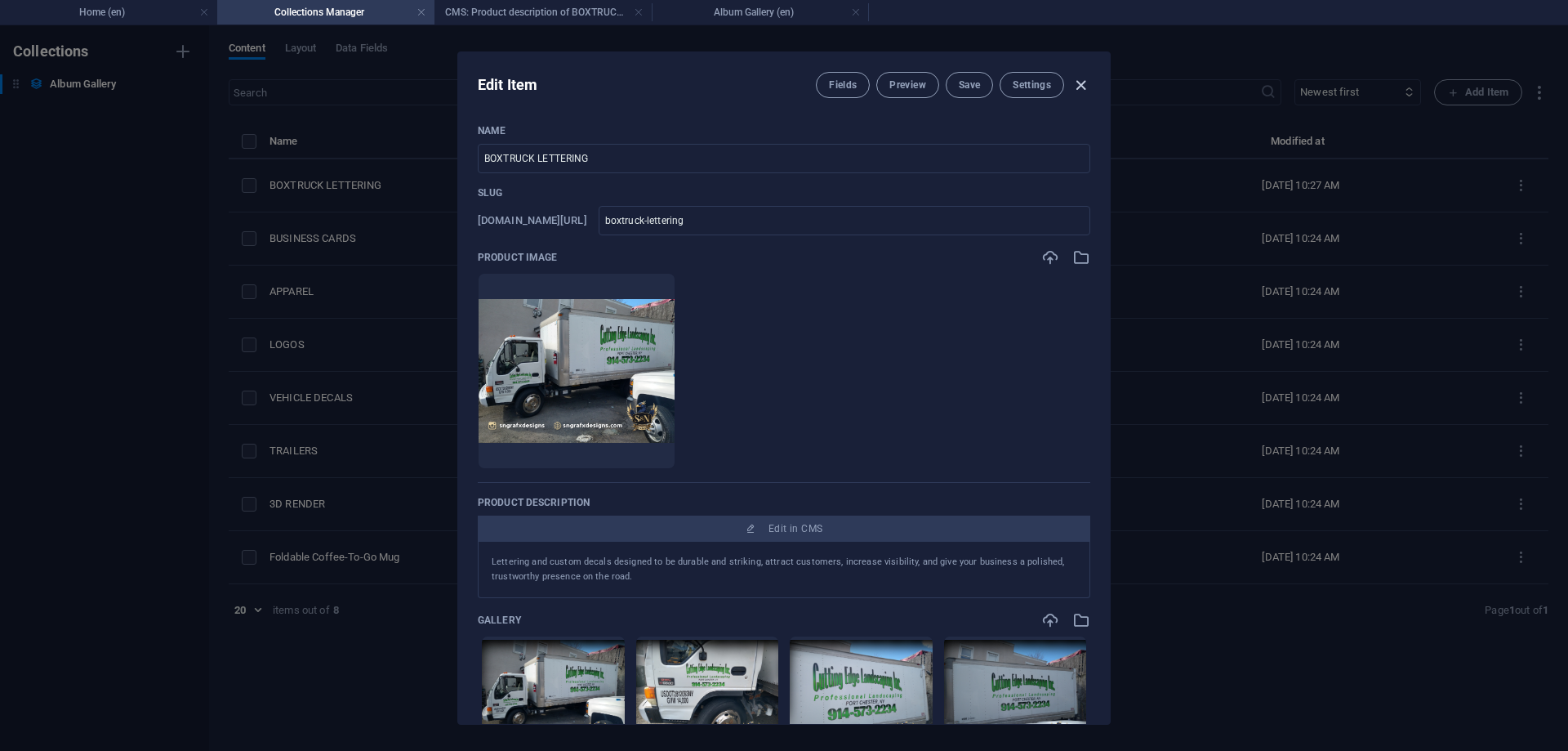
click at [1075, 88] on icon "button" at bounding box center [1081, 85] width 19 height 19
type input "boxtruck-lettering"
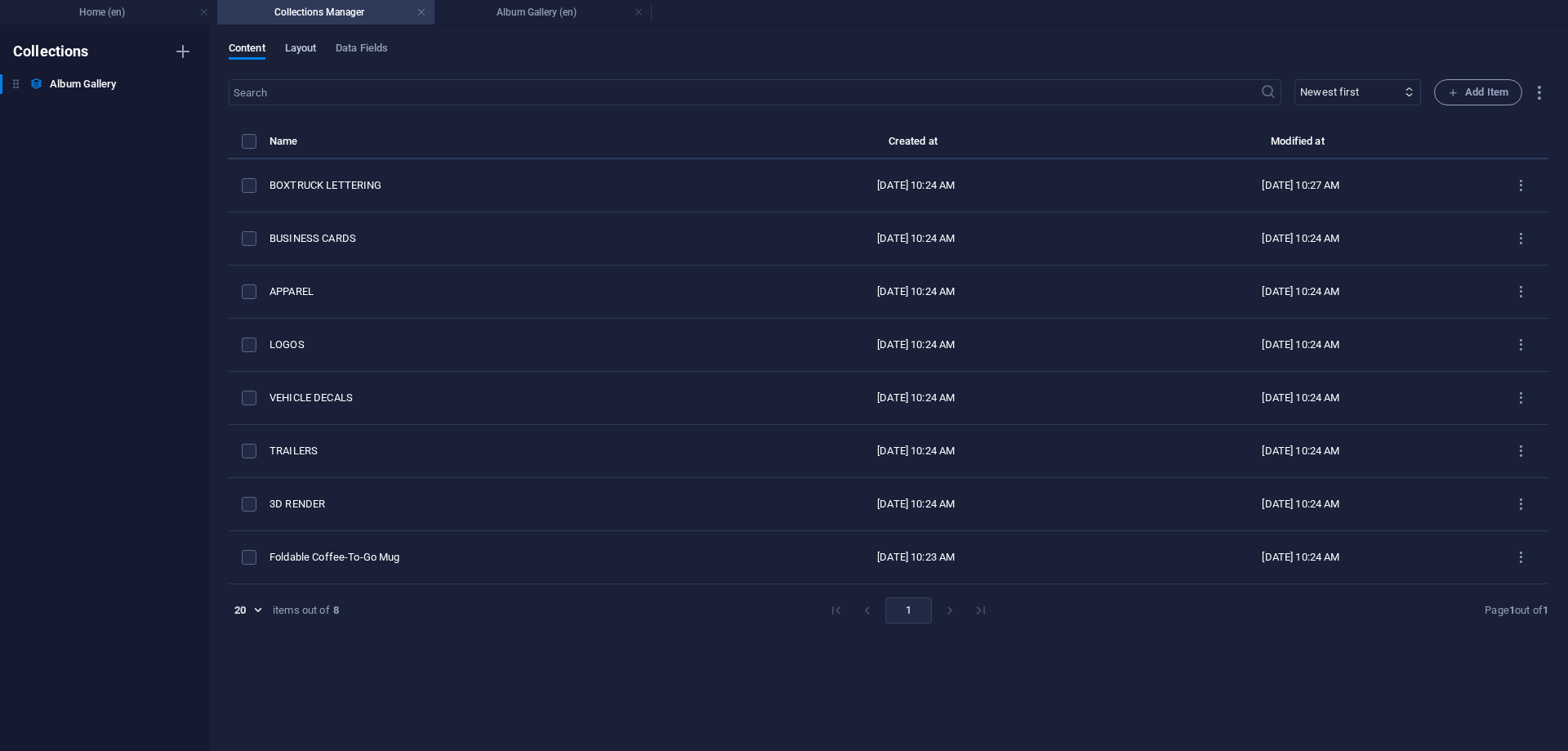
click at [310, 49] on span "Layout" at bounding box center [301, 50] width 32 height 22
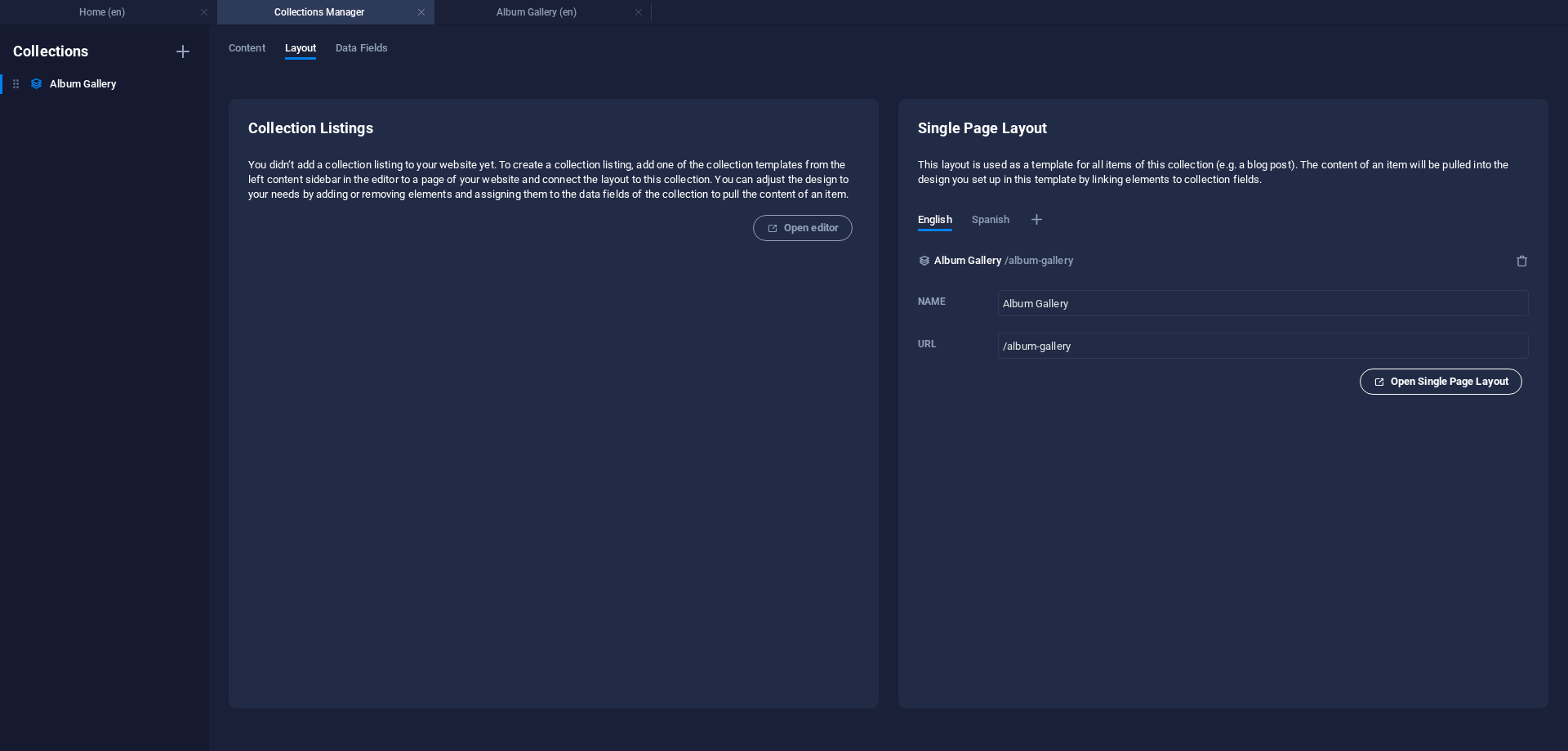
click at [1414, 391] on button "Open Single Page Layout" at bounding box center [1441, 381] width 162 height 26
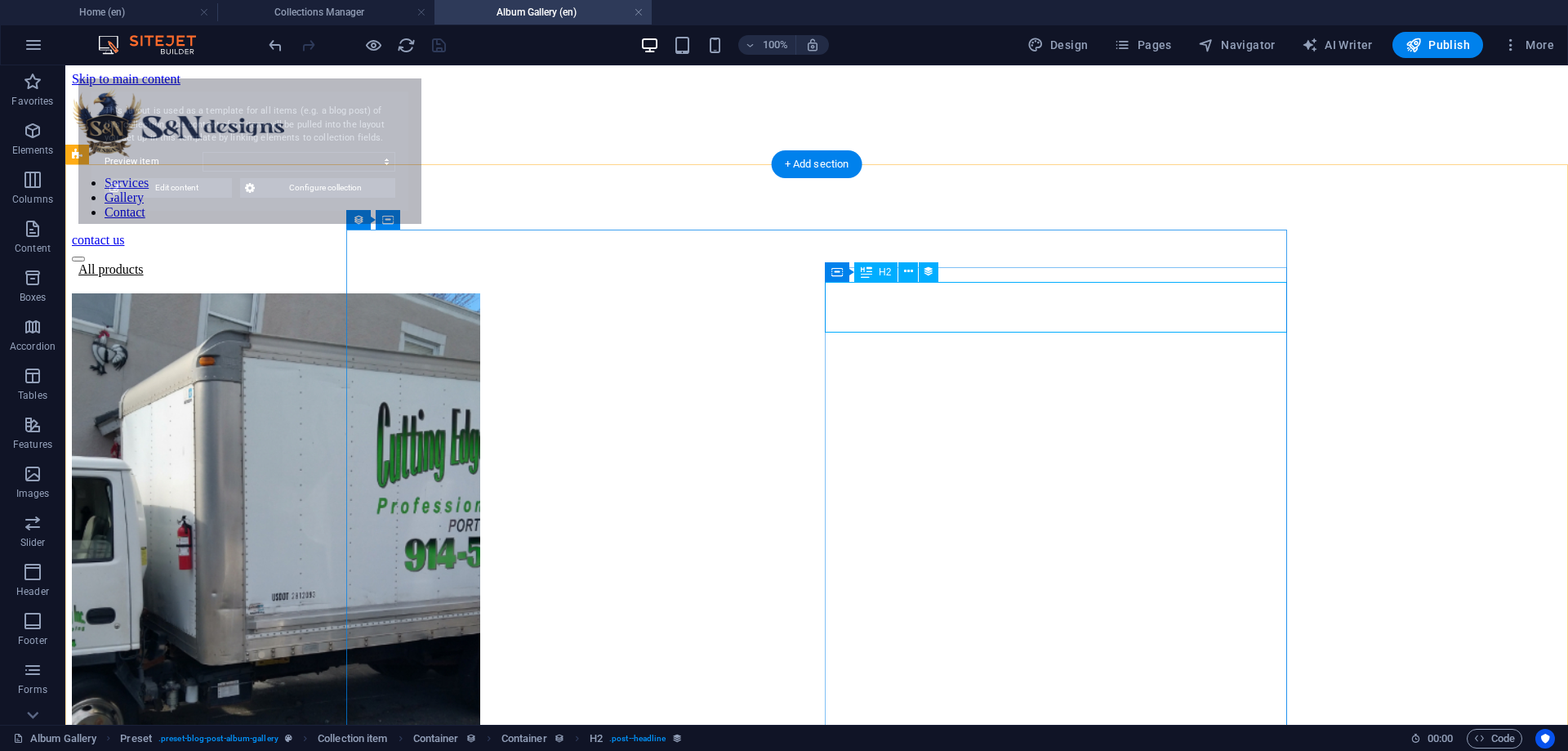
select select "68b6fe3155032c17090718a5"
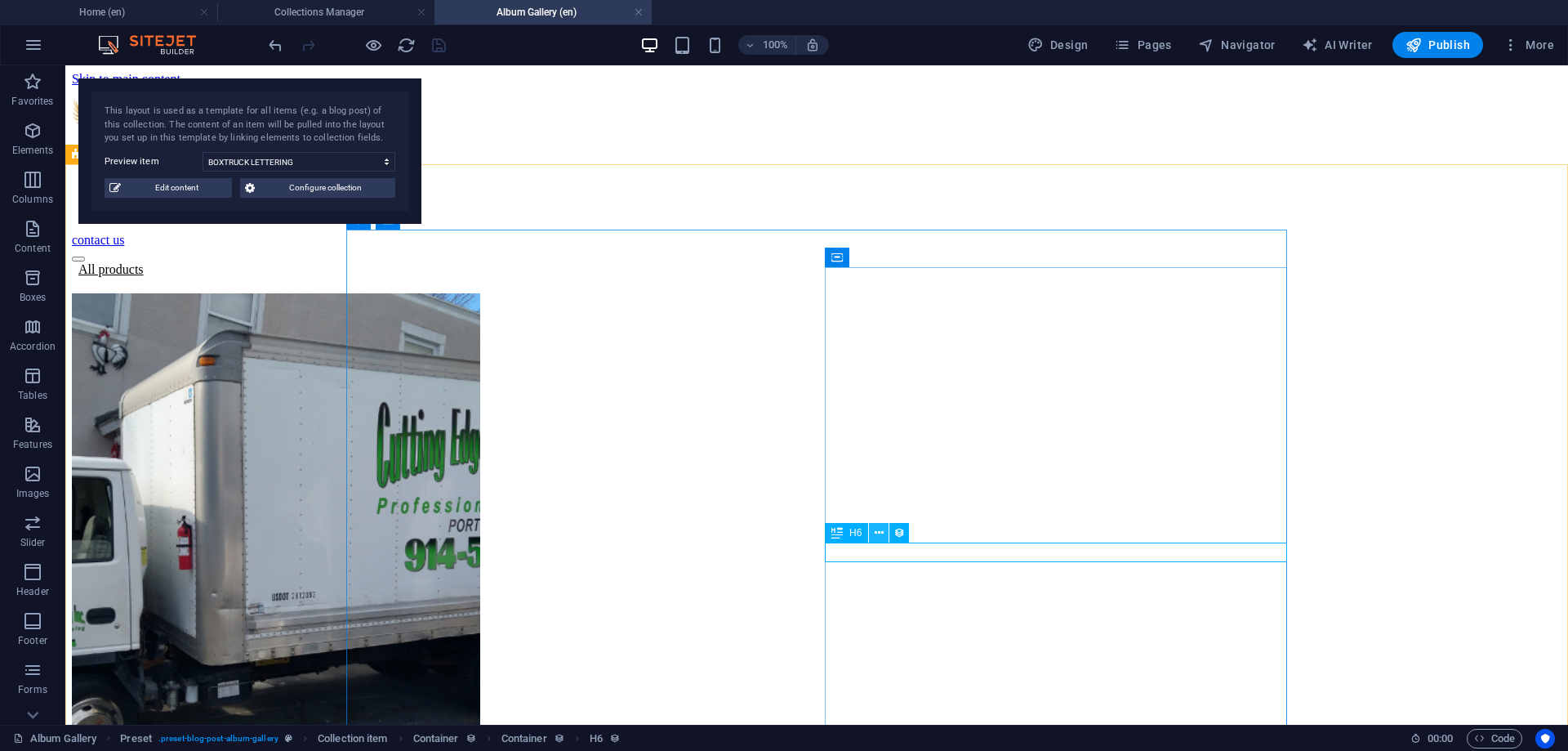
click at [881, 534] on icon at bounding box center [880, 532] width 9 height 17
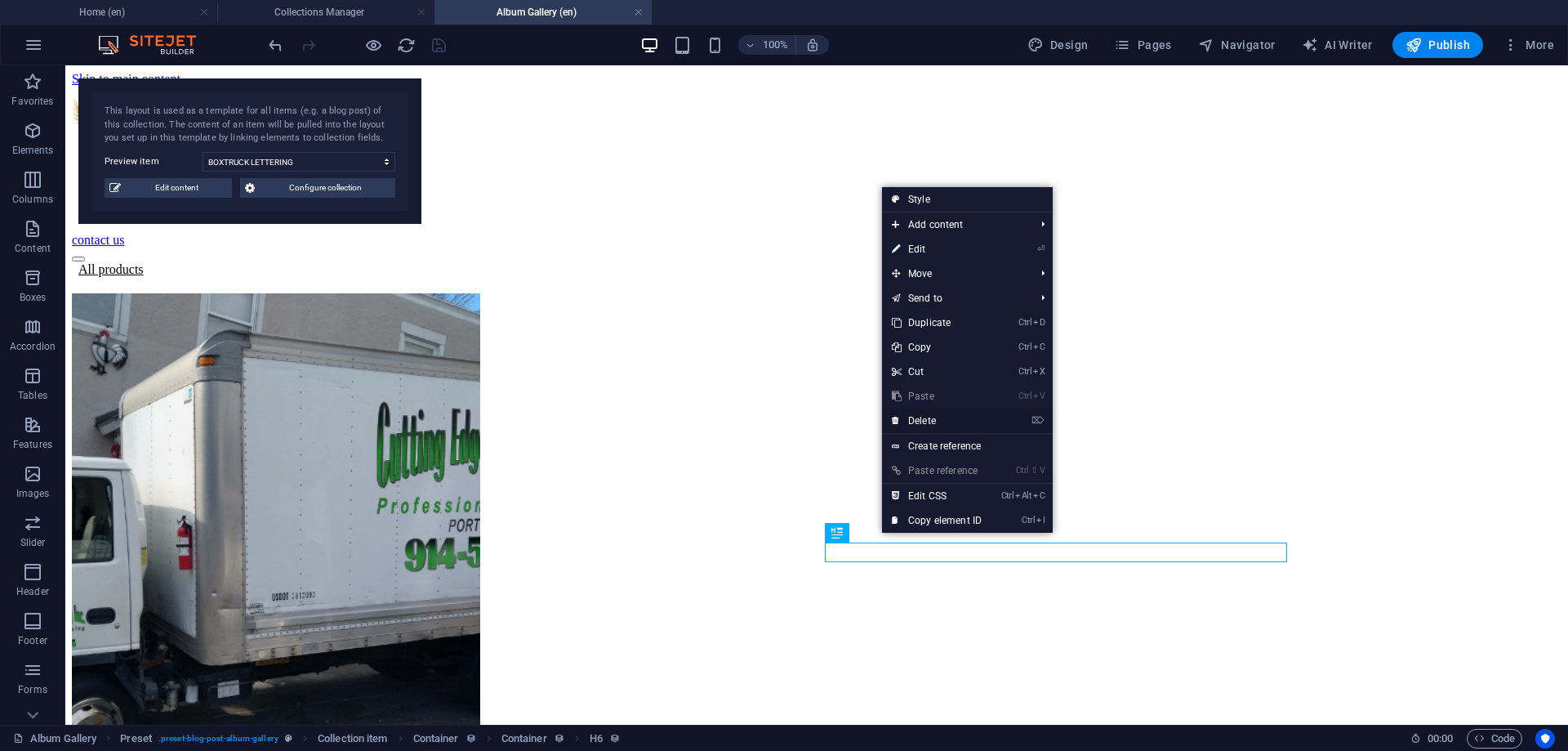
click at [946, 417] on link "⌦ Delete" at bounding box center [937, 420] width 109 height 24
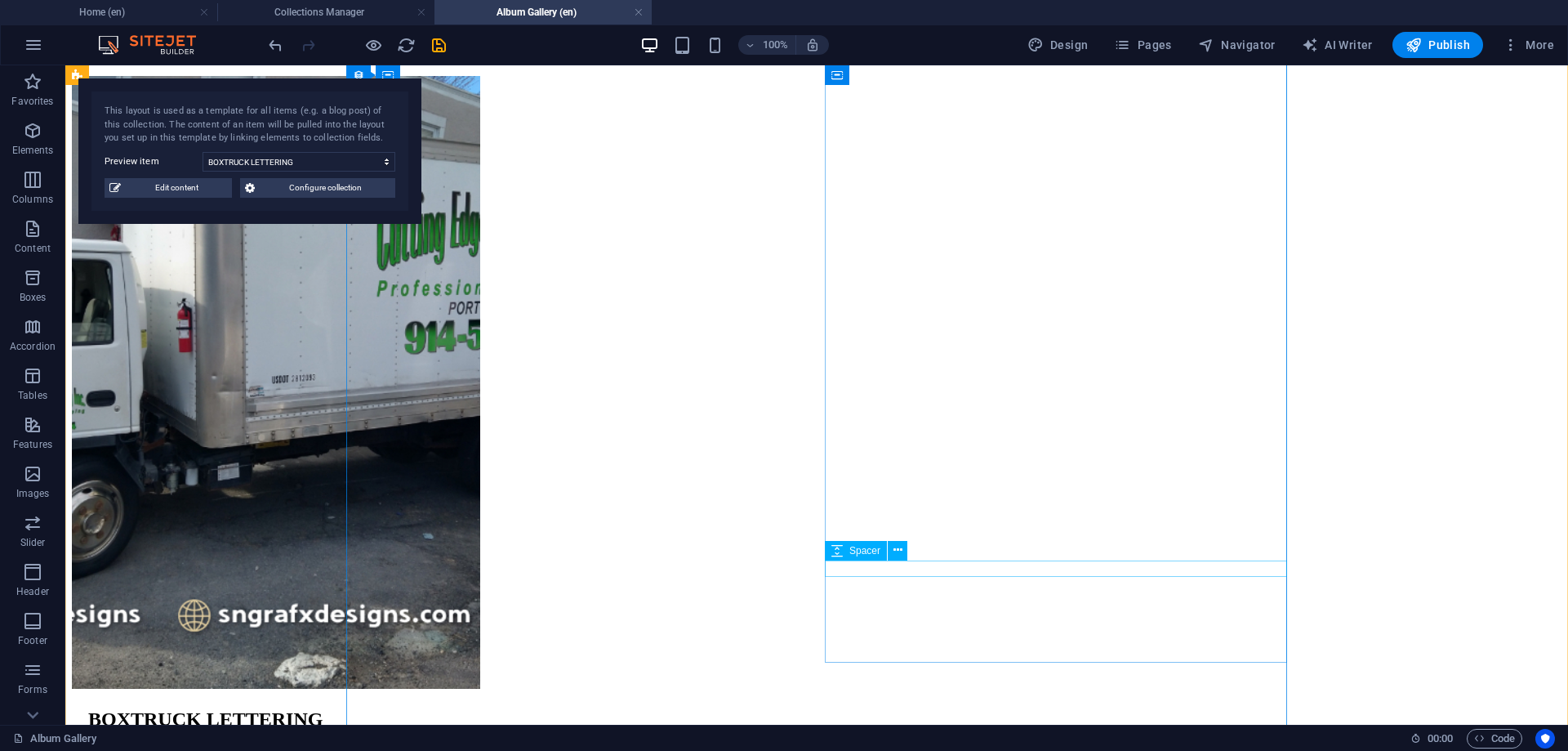
scroll to position [250, 0]
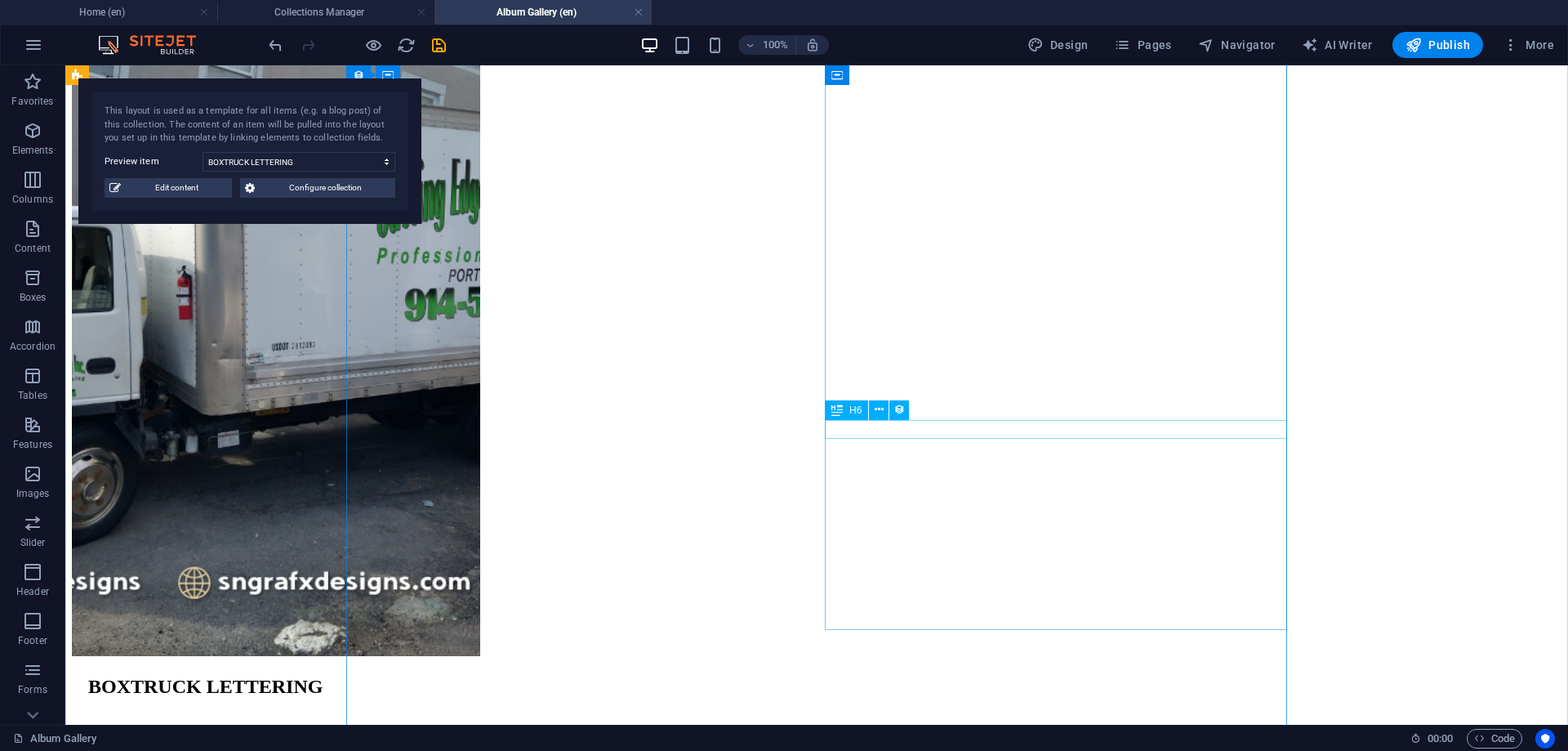
click at [878, 407] on icon at bounding box center [880, 409] width 9 height 17
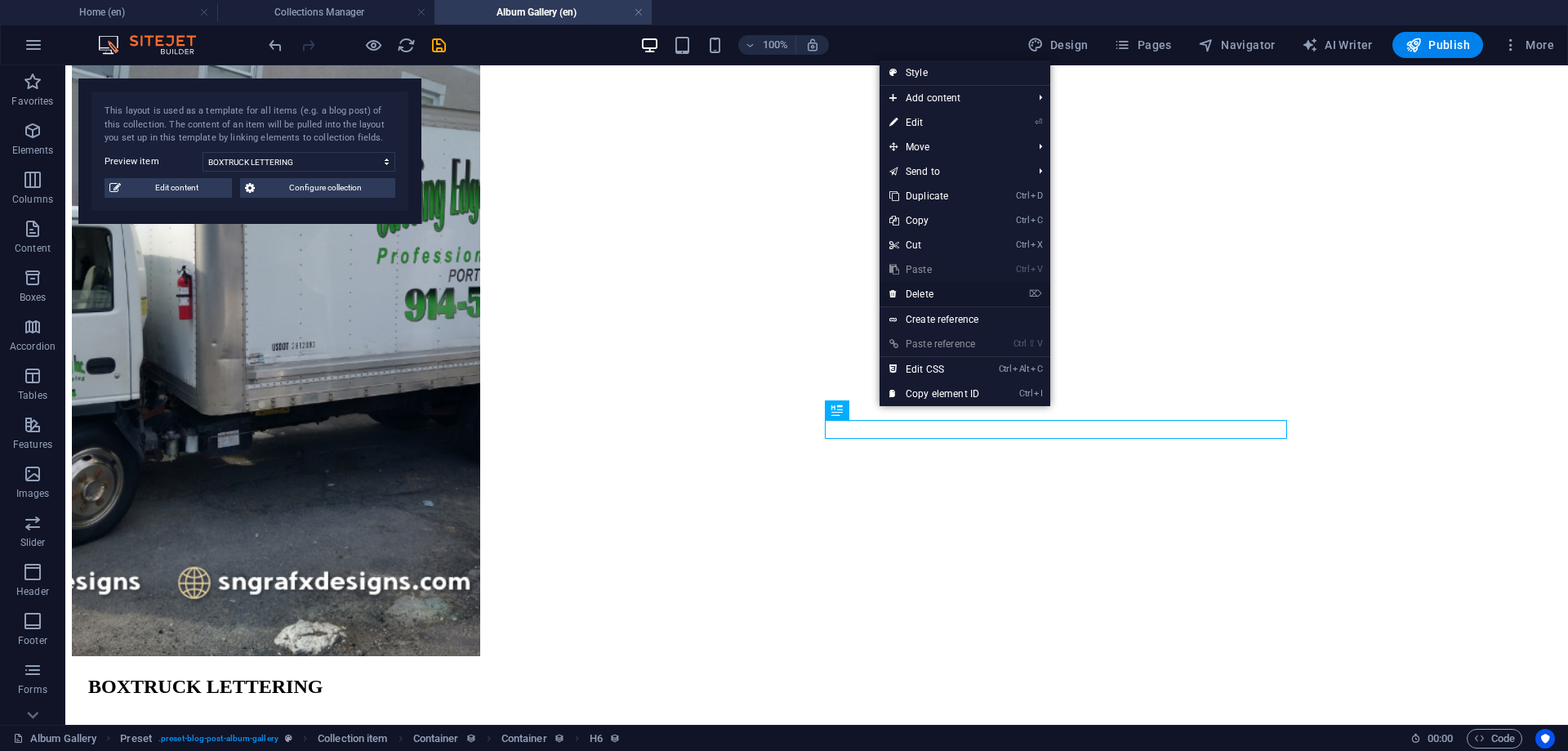
click at [941, 296] on link "⌦ Delete" at bounding box center [934, 294] width 109 height 24
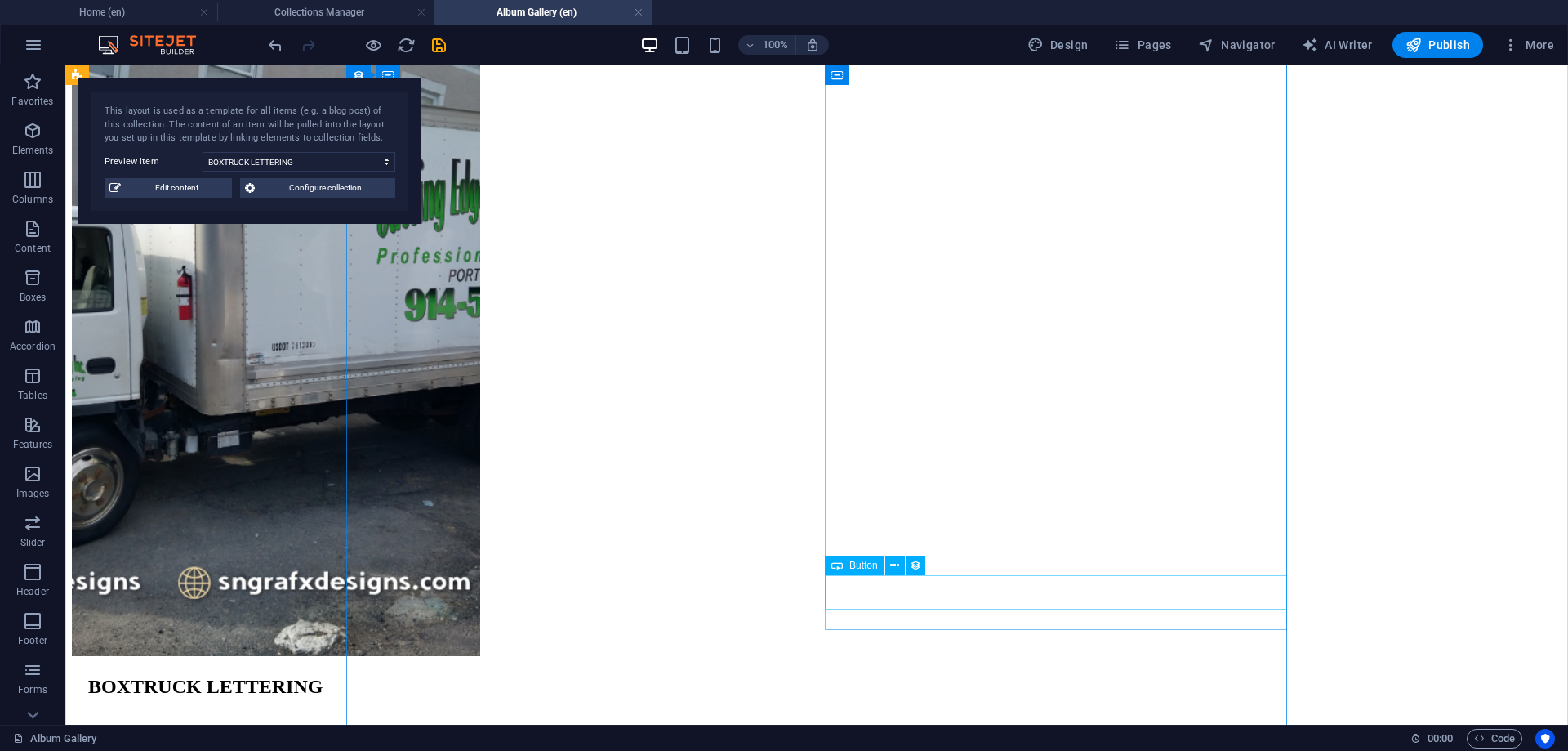
click at [896, 562] on icon at bounding box center [895, 565] width 9 height 17
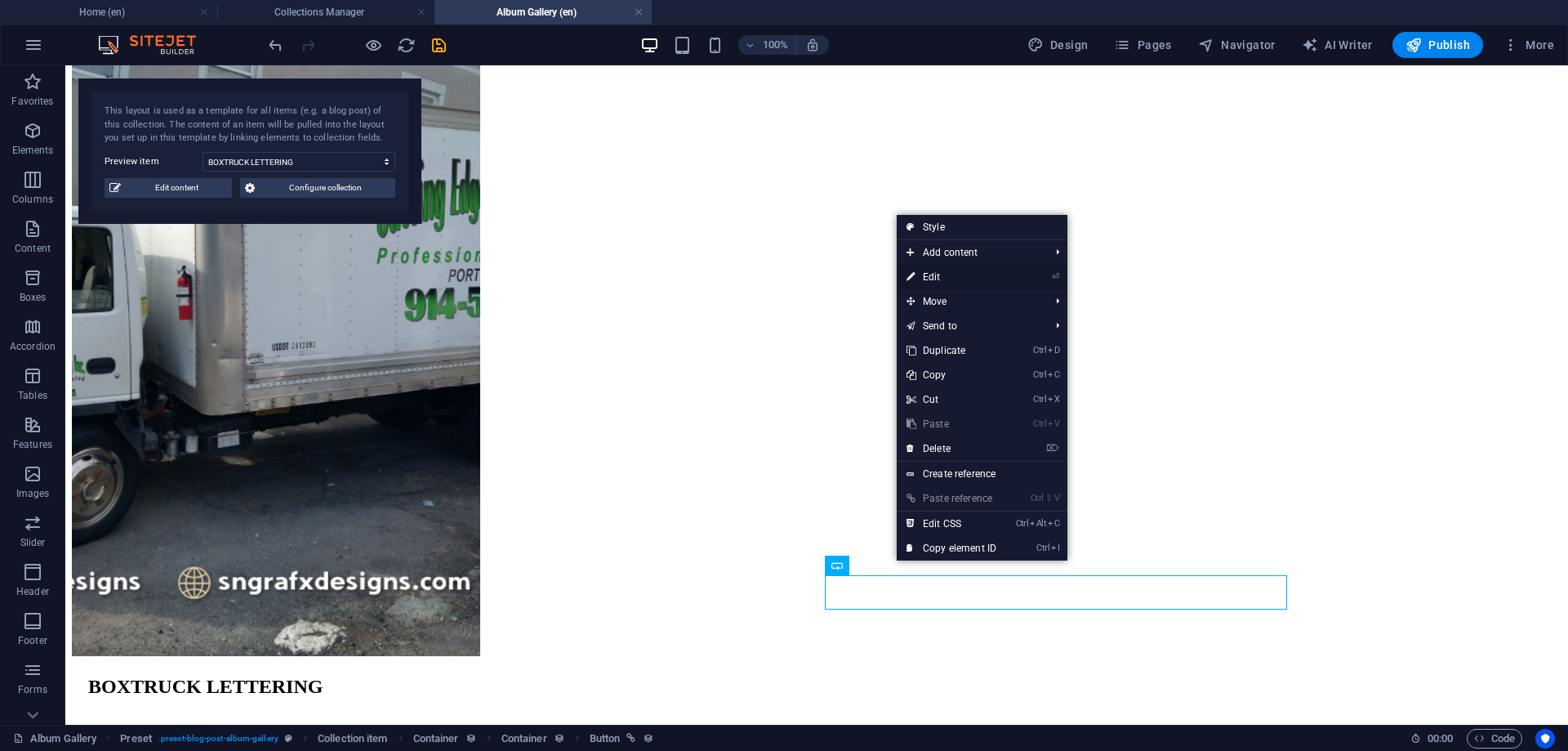
click at [922, 267] on link "⏎ Edit" at bounding box center [951, 276] width 109 height 24
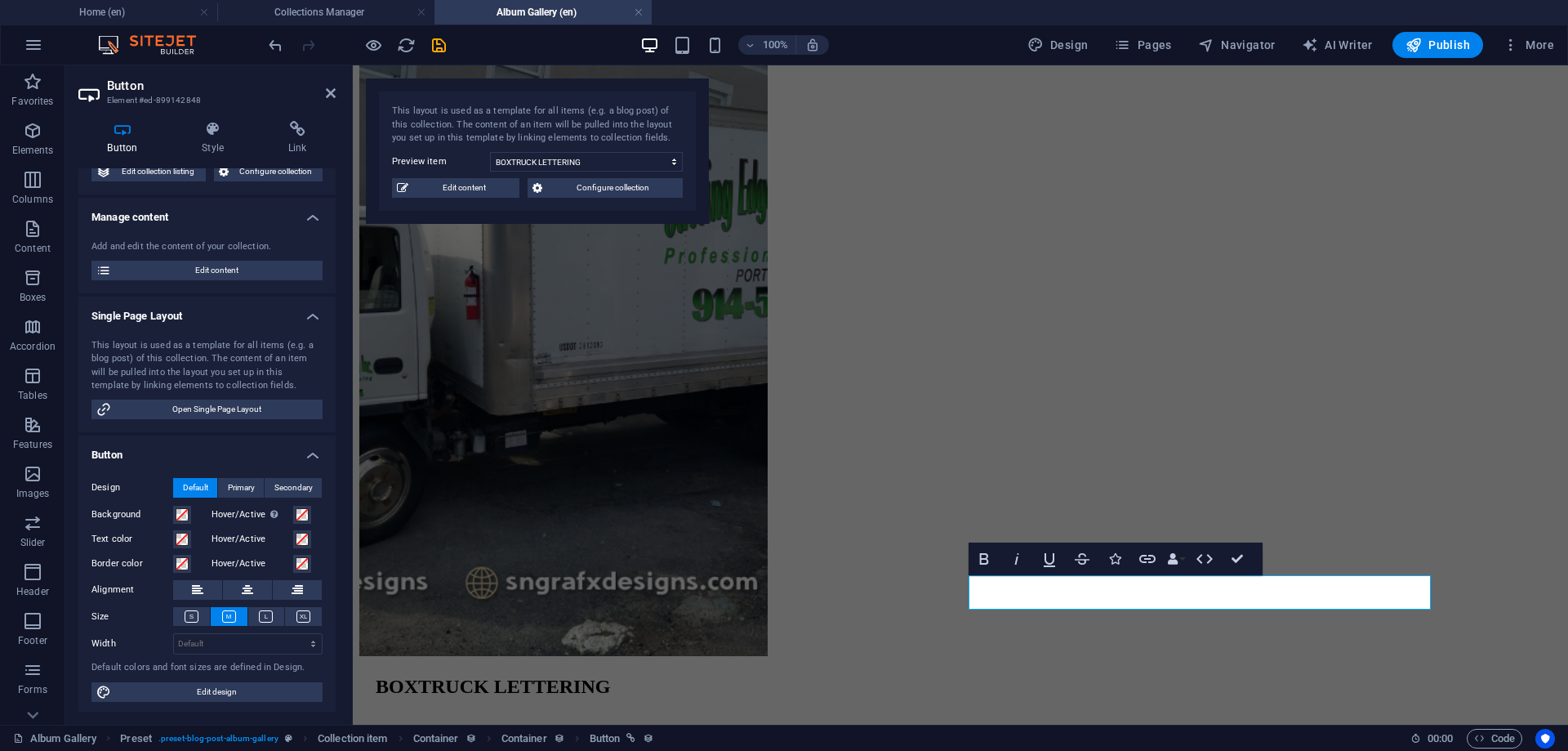
scroll to position [98, 0]
click at [1152, 560] on icon "button" at bounding box center [1147, 559] width 20 height 20
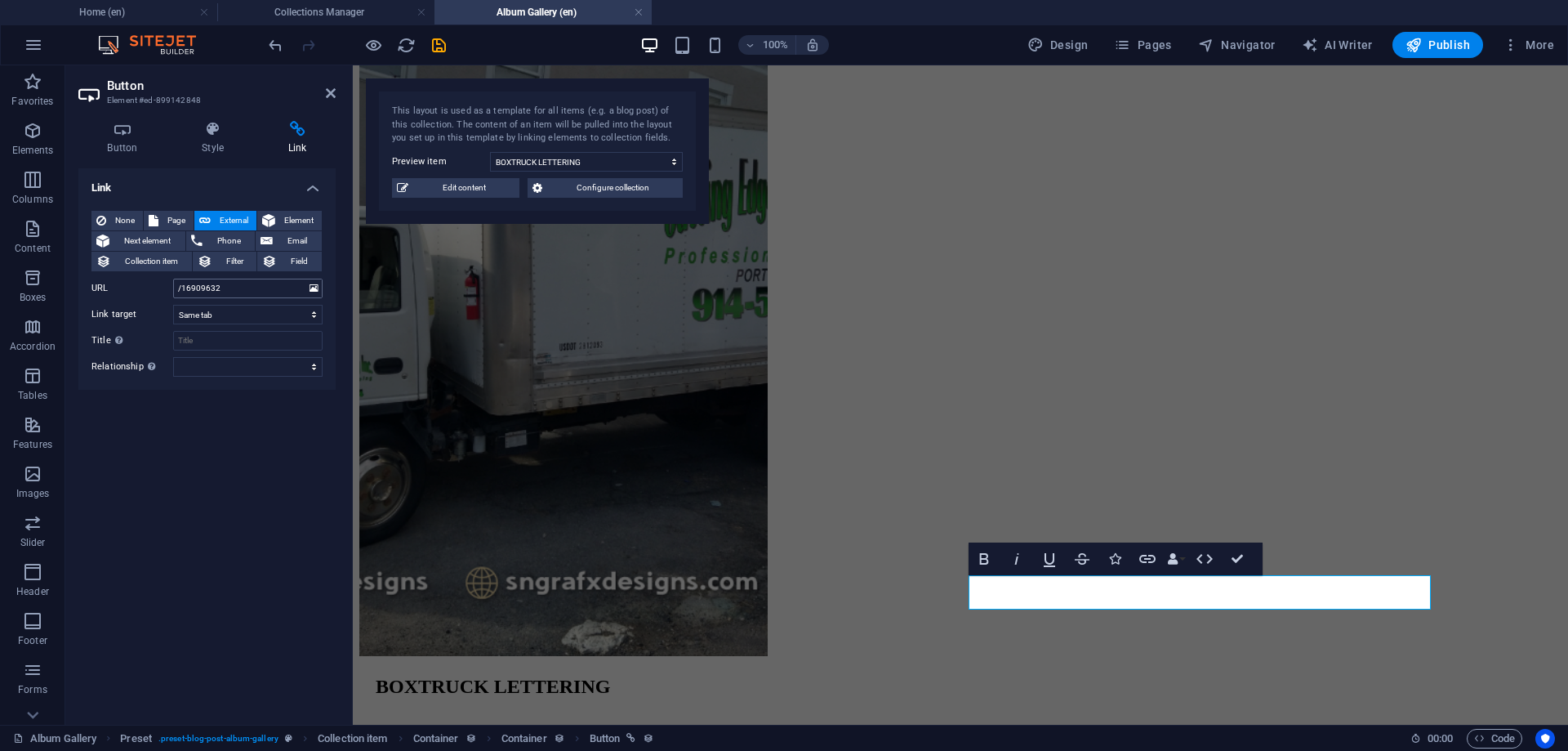
click at [306, 289] on input "/16909632" at bounding box center [247, 288] width 149 height 20
drag, startPoint x: 276, startPoint y: 285, endPoint x: 159, endPoint y: 285, distance: 117.0
click at [173, 285] on input "/16909632" at bounding box center [247, 288] width 149 height 20
click at [166, 216] on span "Page" at bounding box center [176, 220] width 25 height 20
click at [173, 278] on select "Home Gallery Contact Home Gallery Contacto" at bounding box center [247, 288] width 149 height 20
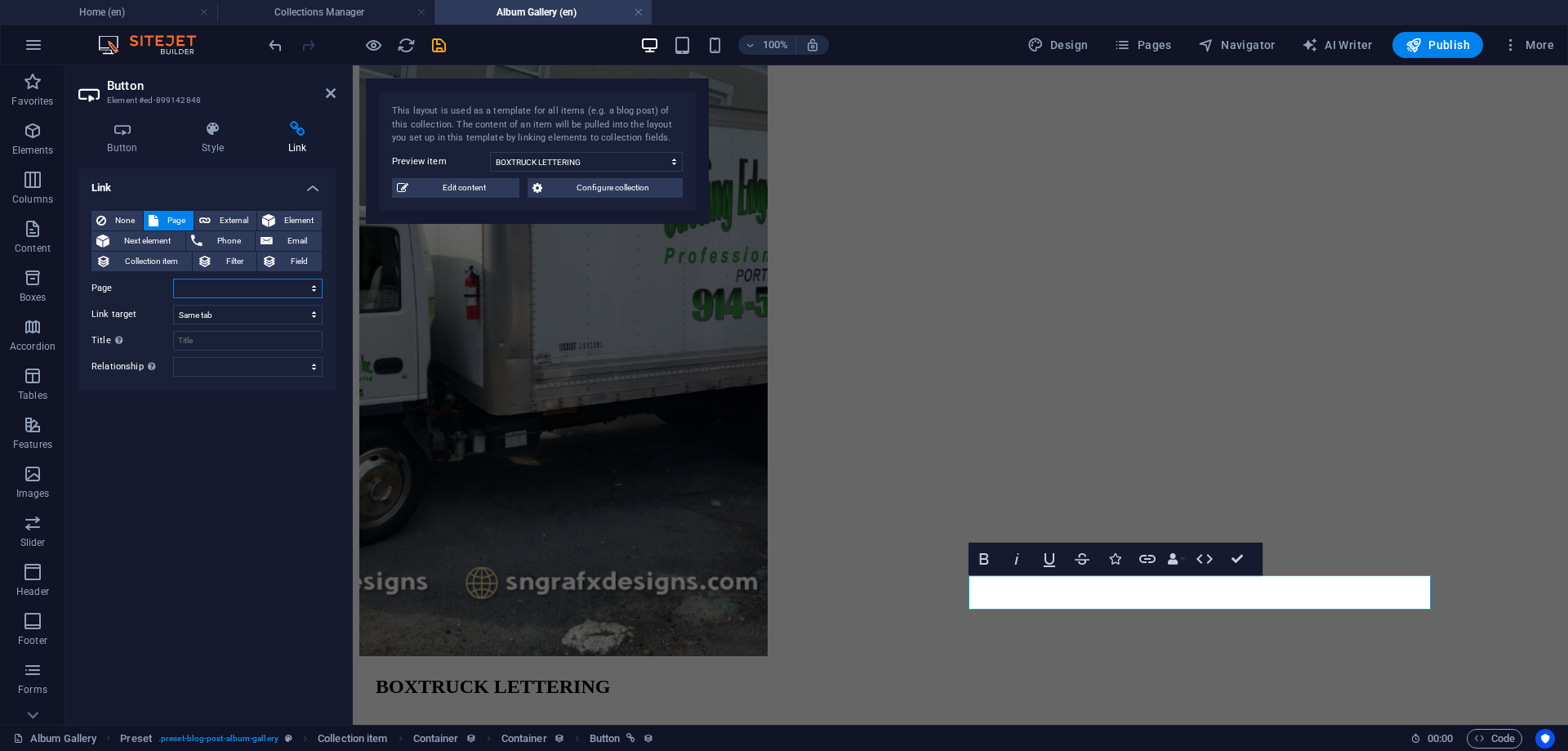
select select "2"
click option "Contact" at bounding box center [0, 0] width 0 height 0
click at [173, 305] on select "New tab Same tab Overlay" at bounding box center [247, 314] width 149 height 20
click at [230, 457] on div "Link None Page External Element Next element Phone Email Collection item Filter…" at bounding box center [206, 440] width 257 height 544
click at [247, 339] on input "Title Additional link description, should not be the same as the link text. The…" at bounding box center [247, 340] width 149 height 20
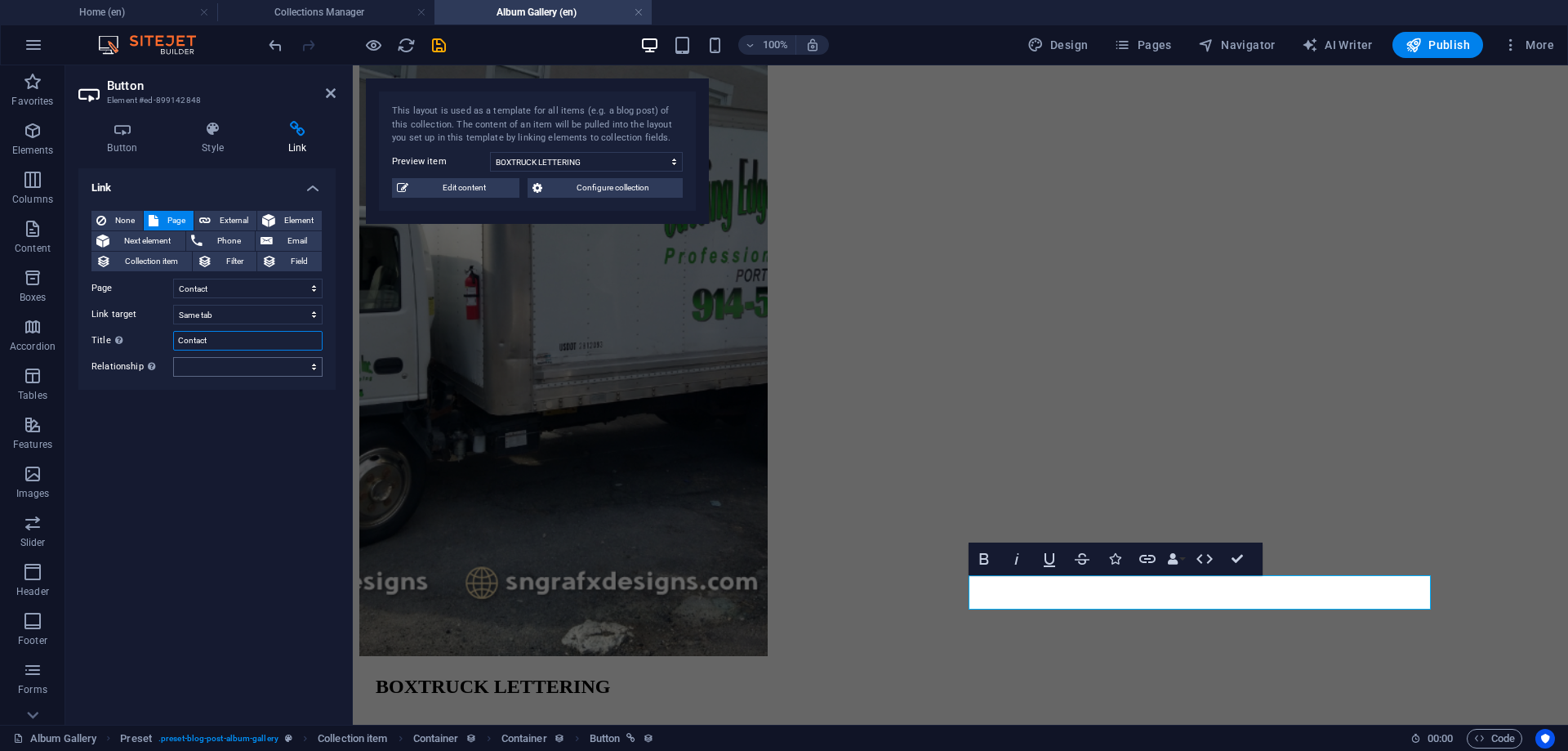
type input "Contact"
click at [173, 357] on select "alternate author bookmark external help license next nofollow noreferrer noopen…" at bounding box center [247, 366] width 149 height 20
click at [88, 436] on div "Link None Page External Element Next element Phone Email Collection item Filter…" at bounding box center [206, 440] width 257 height 544
click at [435, 46] on icon "save" at bounding box center [439, 45] width 19 height 19
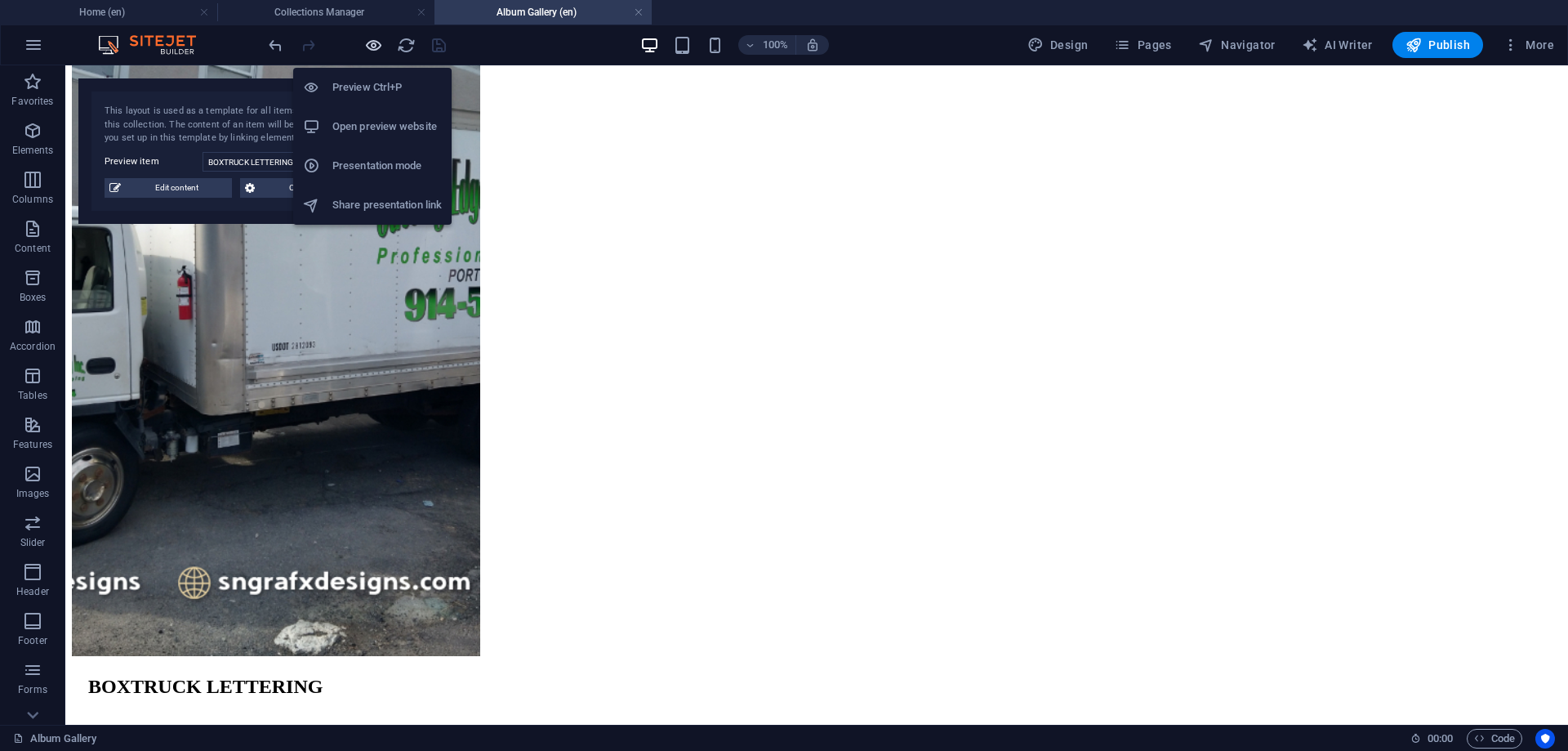
click at [380, 44] on icon "button" at bounding box center [374, 45] width 19 height 19
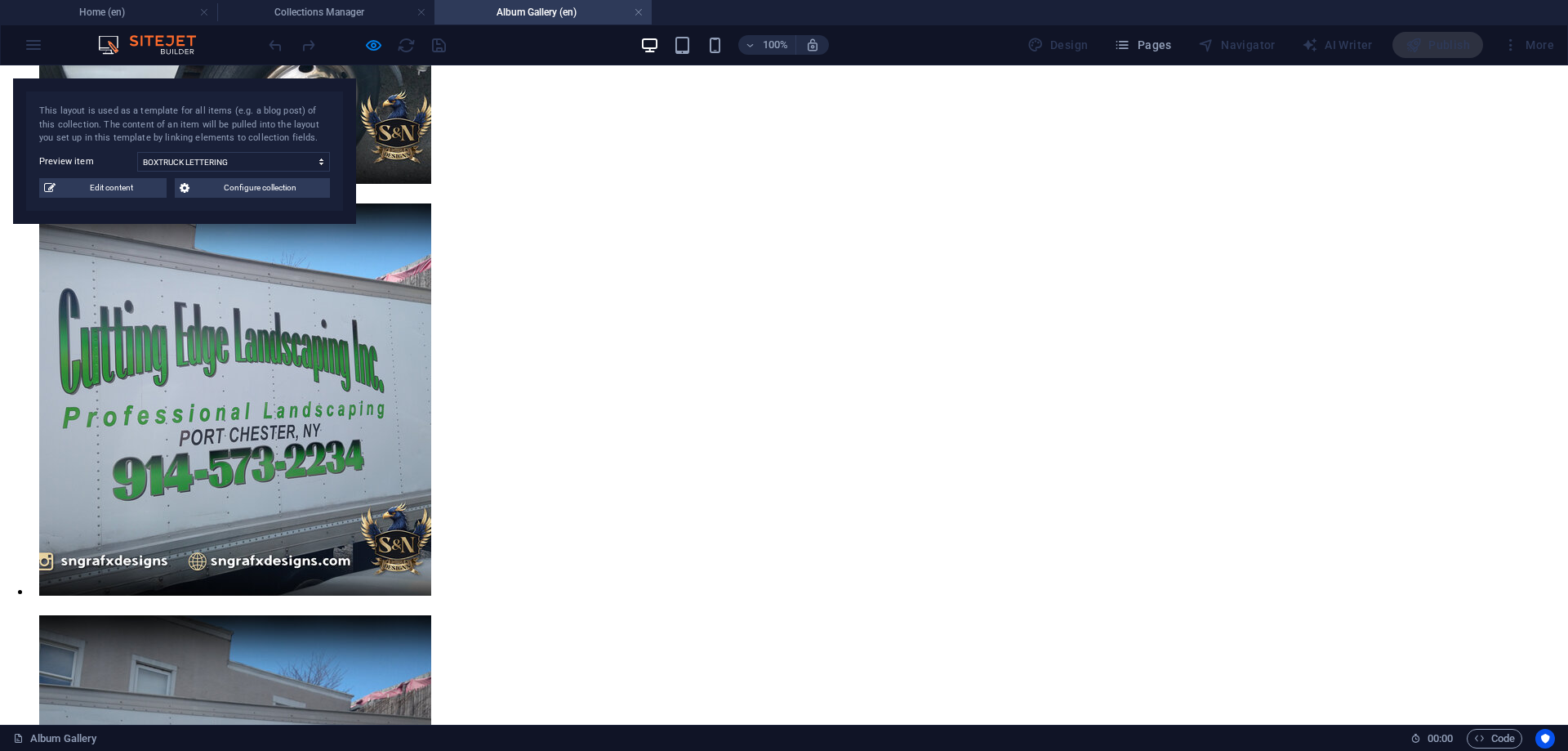
scroll to position [2068, 0]
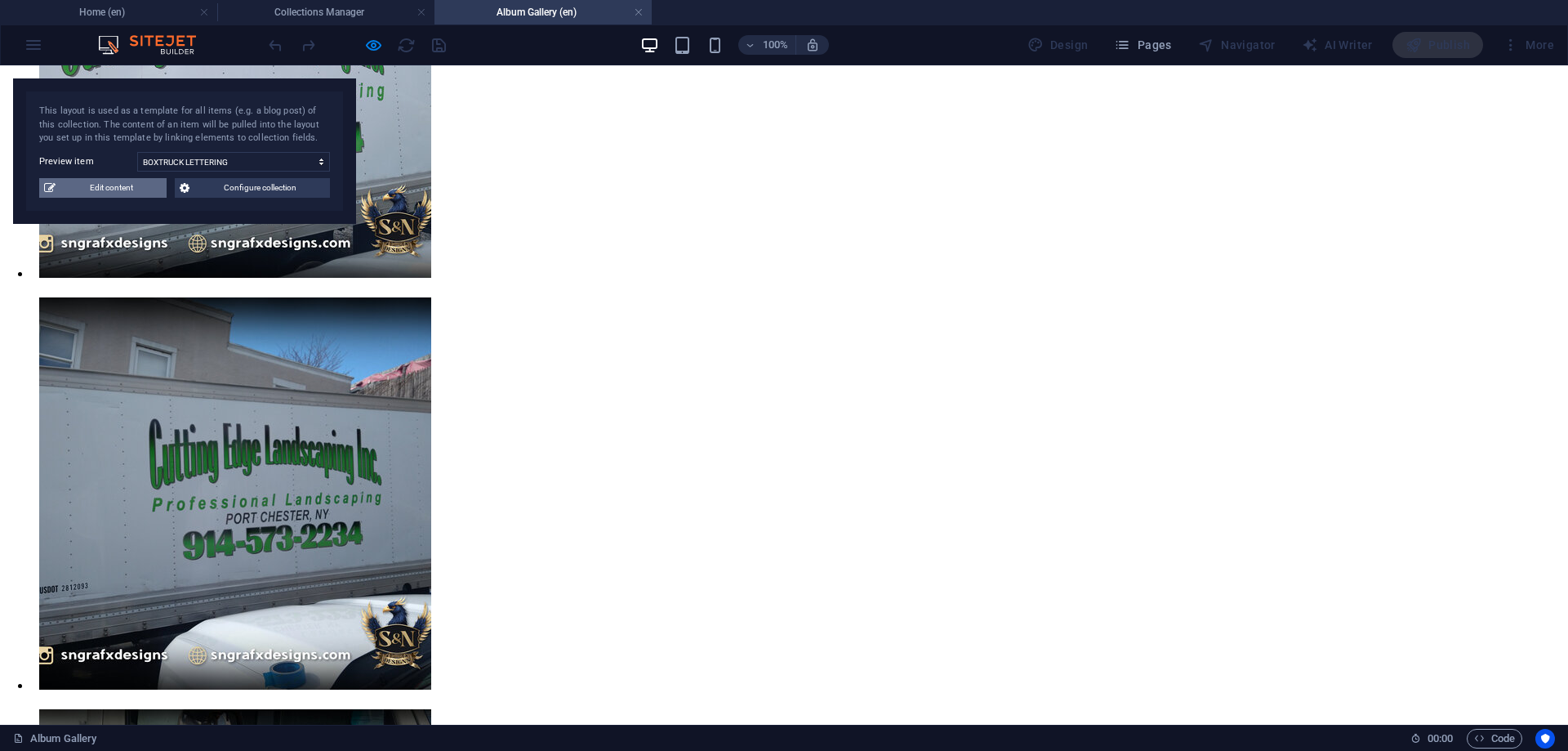
click at [68, 185] on span "Edit content" at bounding box center [111, 188] width 101 height 20
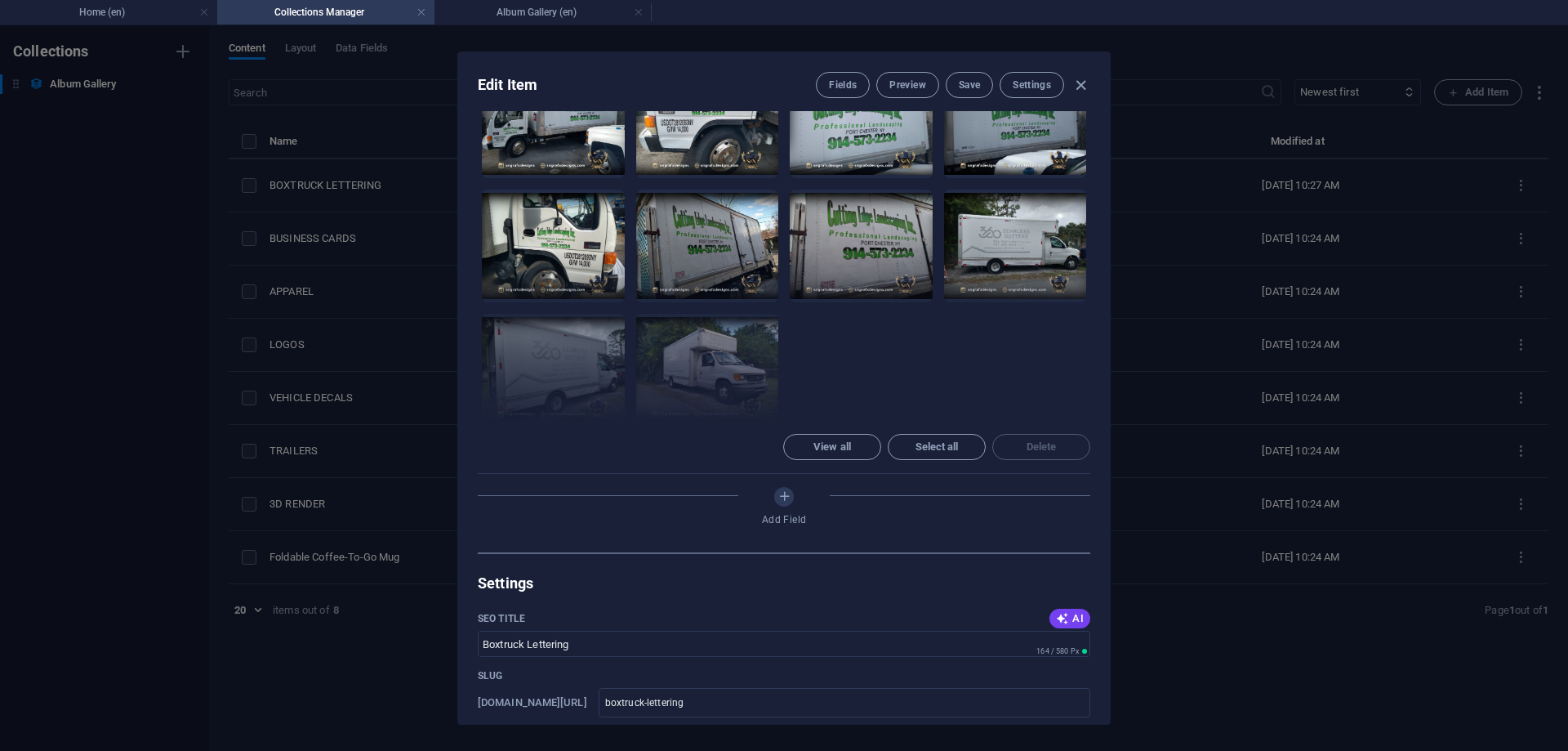
scroll to position [661, 0]
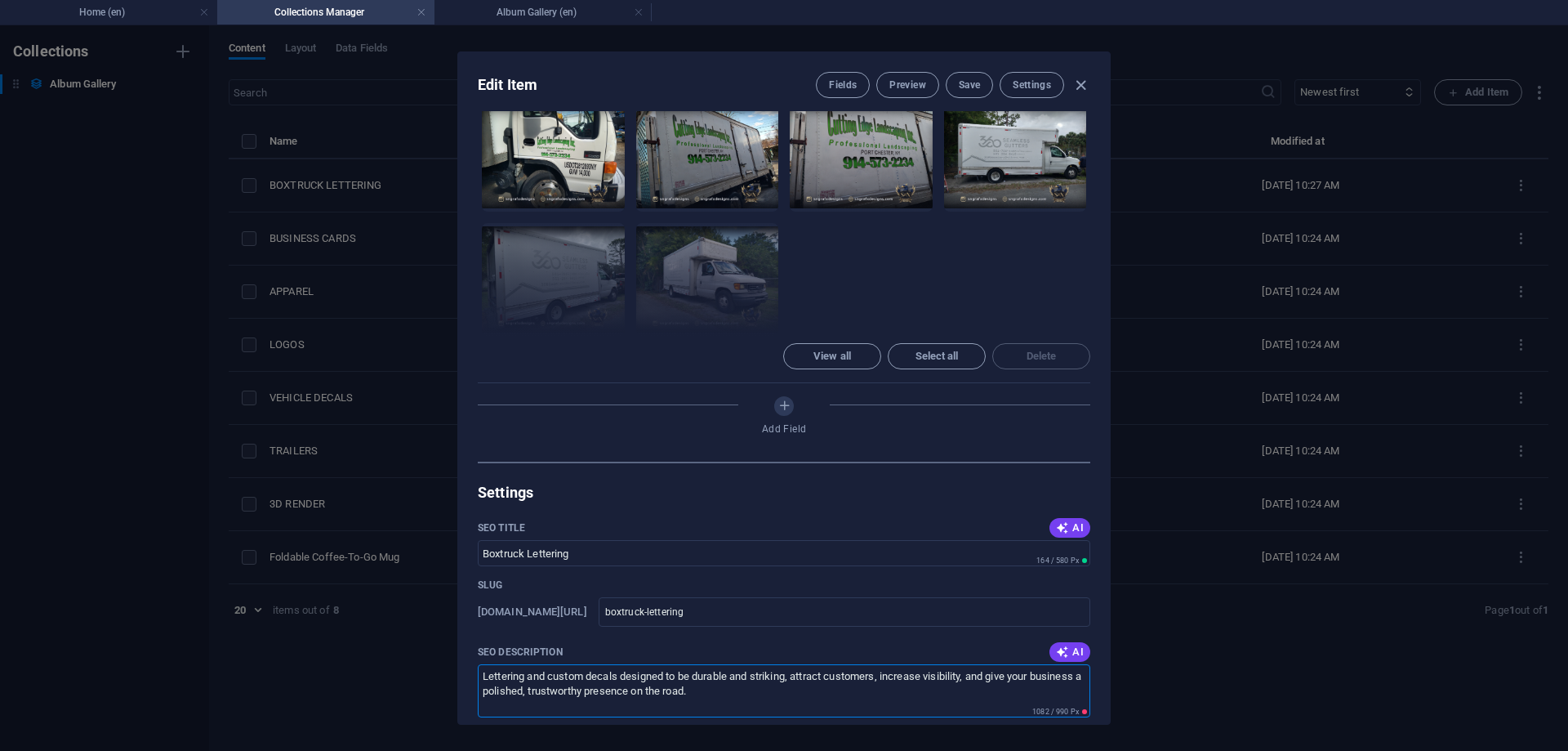
drag, startPoint x: 678, startPoint y: 560, endPoint x: 271, endPoint y: 479, distance: 415.0
click at [478, 664] on textarea "Lettering and custom decals designed to be durable and striking, attract custom…" at bounding box center [784, 690] width 613 height 53
click at [1077, 88] on icon "button" at bounding box center [1081, 85] width 19 height 19
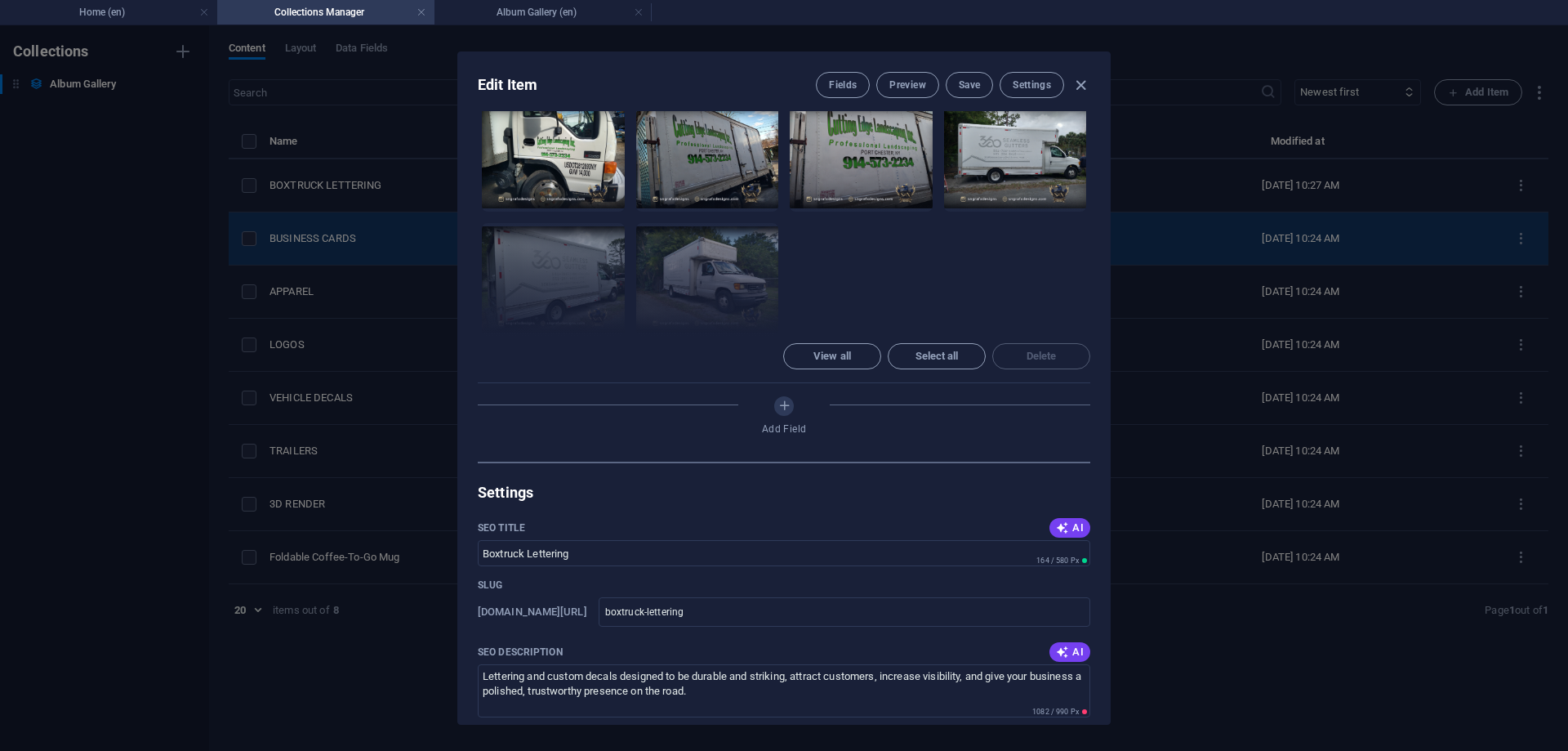
type input "boxtruck-lettering"
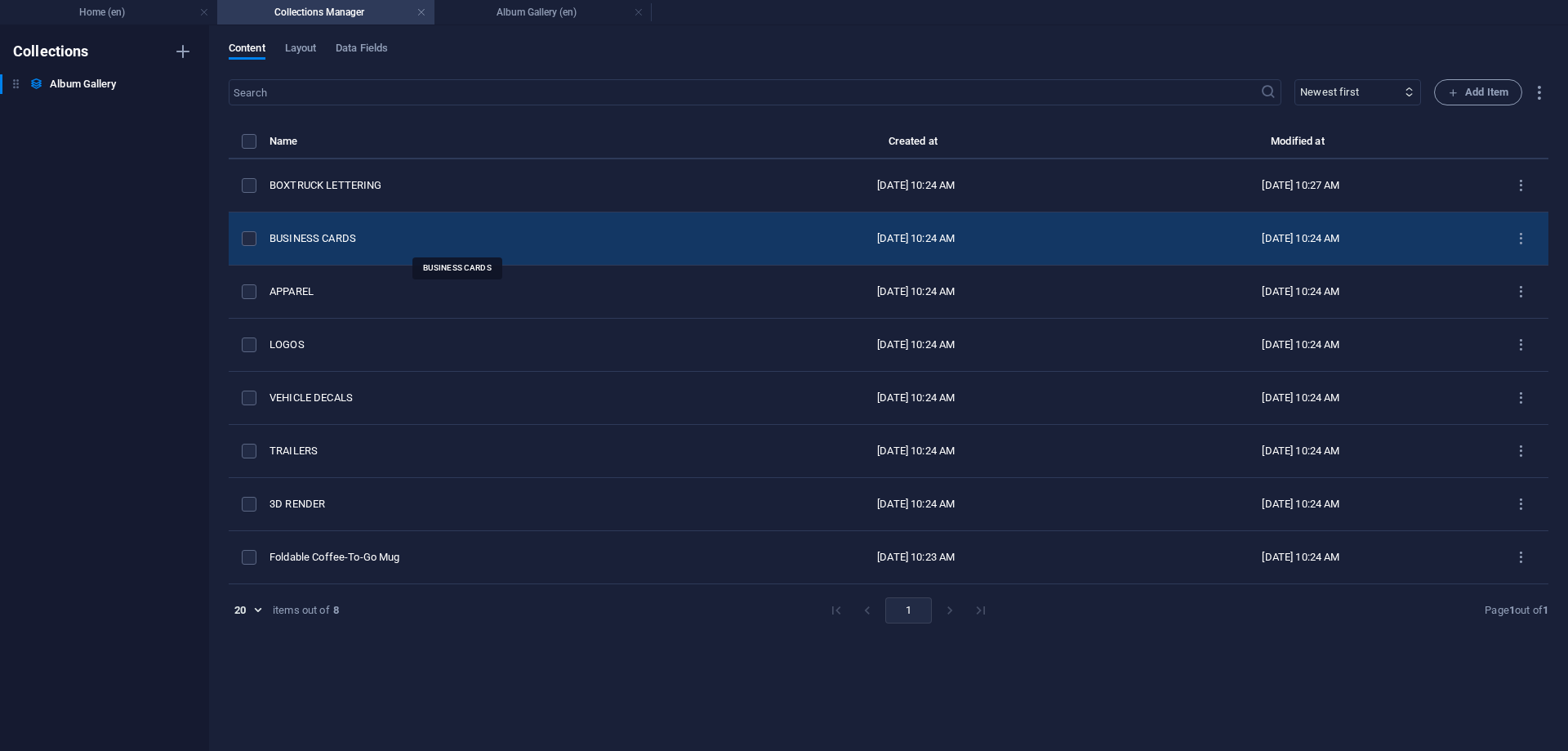
click at [332, 235] on div "BUSINESS CARDS" at bounding box center [490, 239] width 441 height 15
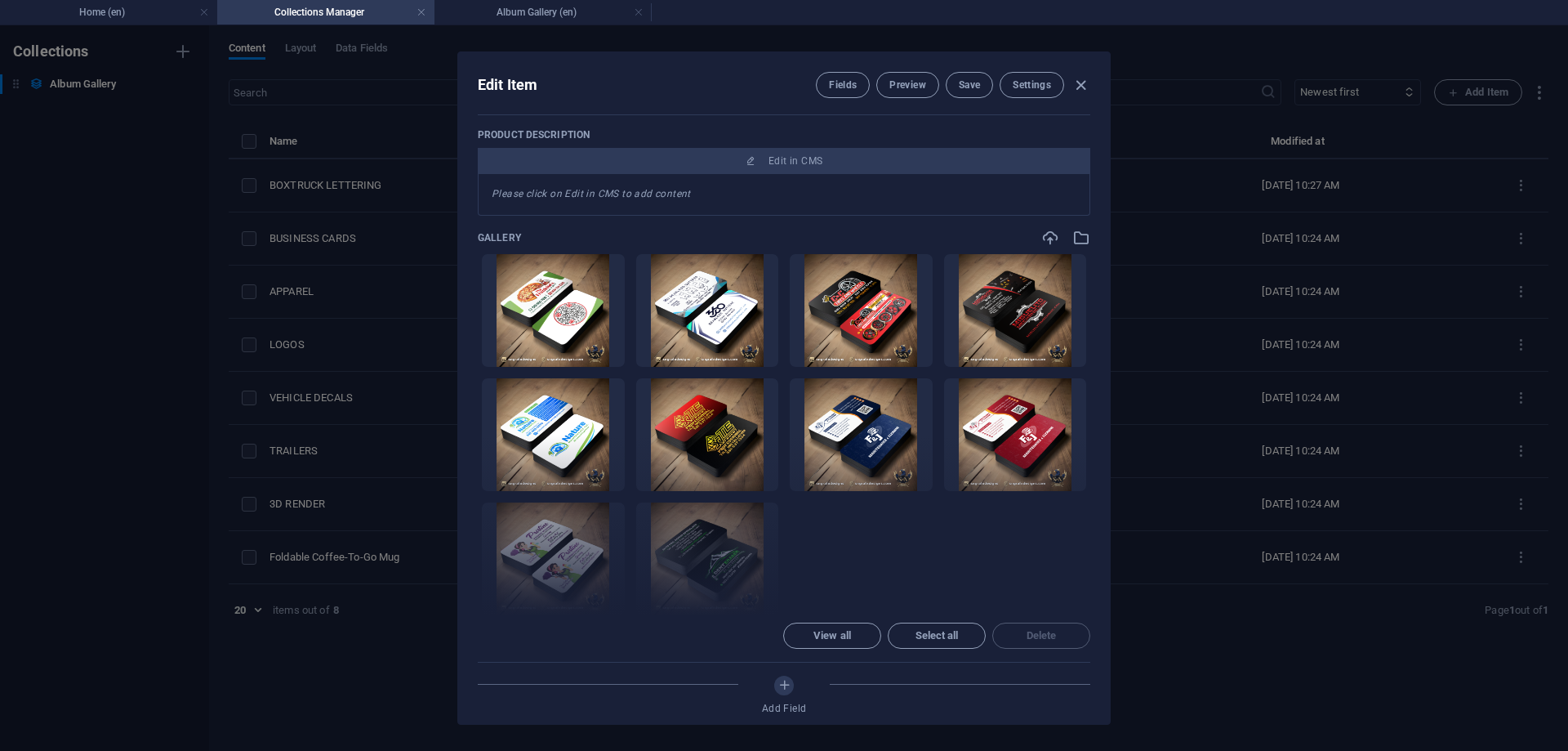
scroll to position [661, 0]
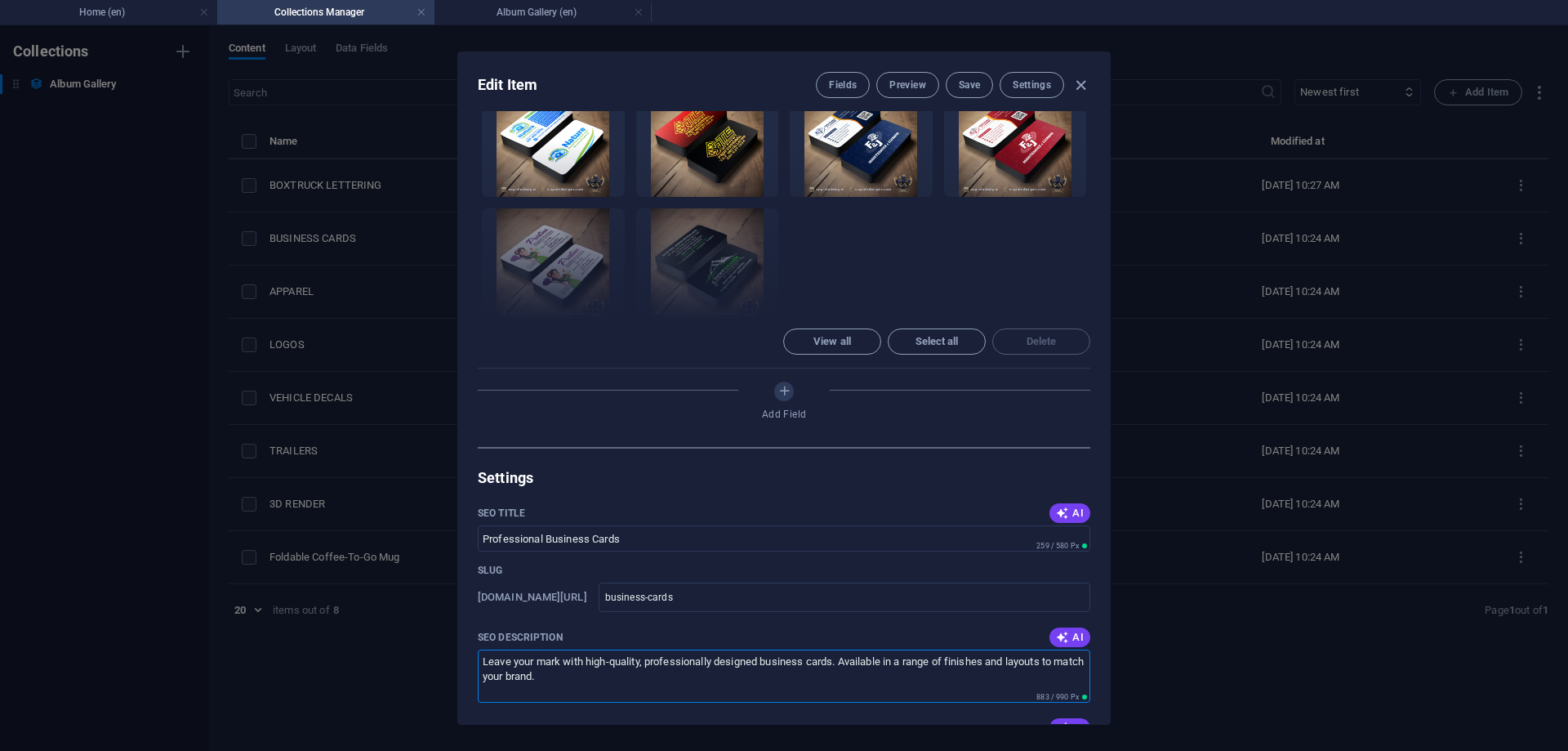
drag, startPoint x: 655, startPoint y: 557, endPoint x: 372, endPoint y: 502, distance: 288.3
click at [478, 649] on textarea "Leave your mark with high-quality, professionally designed business cards. Avai…" at bounding box center [784, 675] width 613 height 53
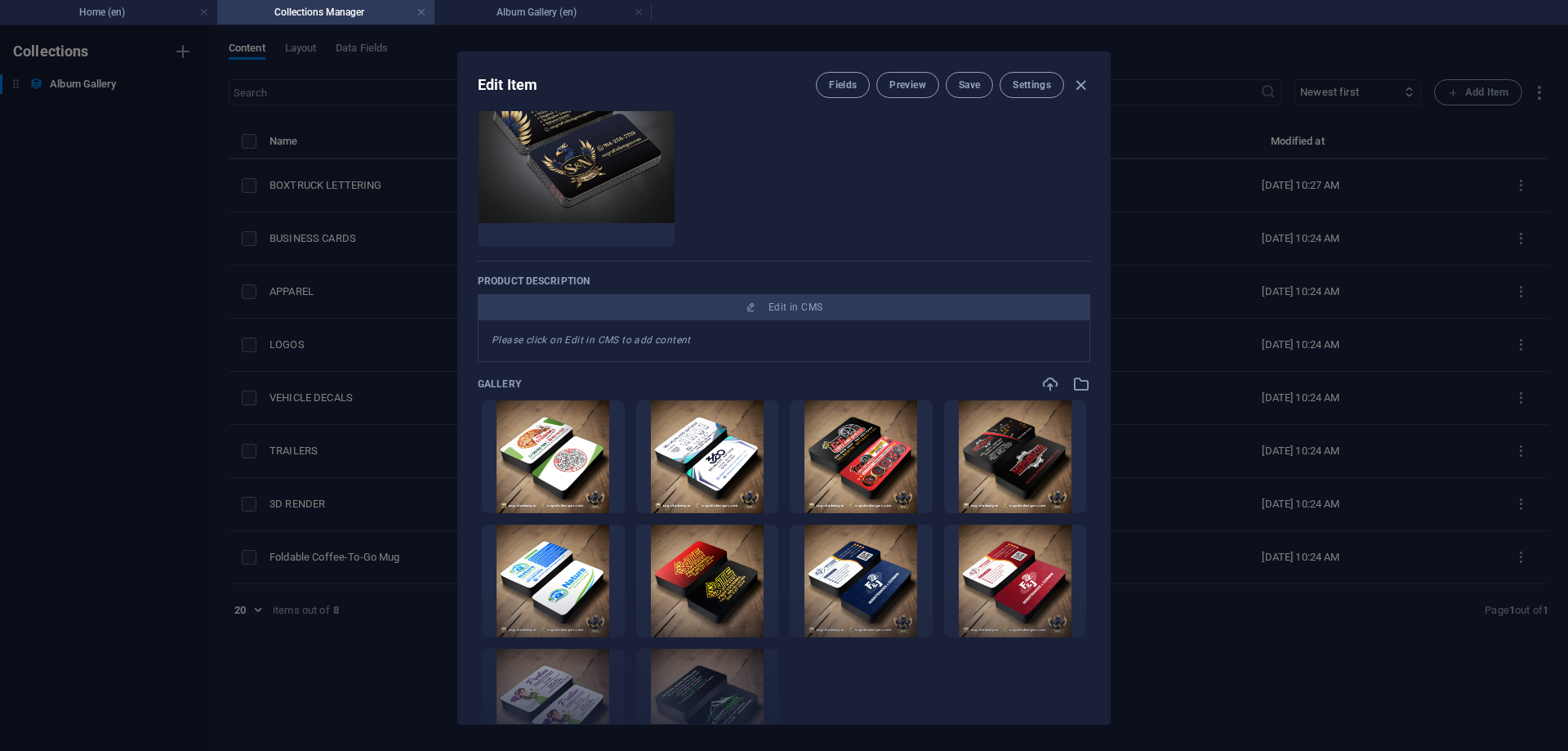
scroll to position [147, 0]
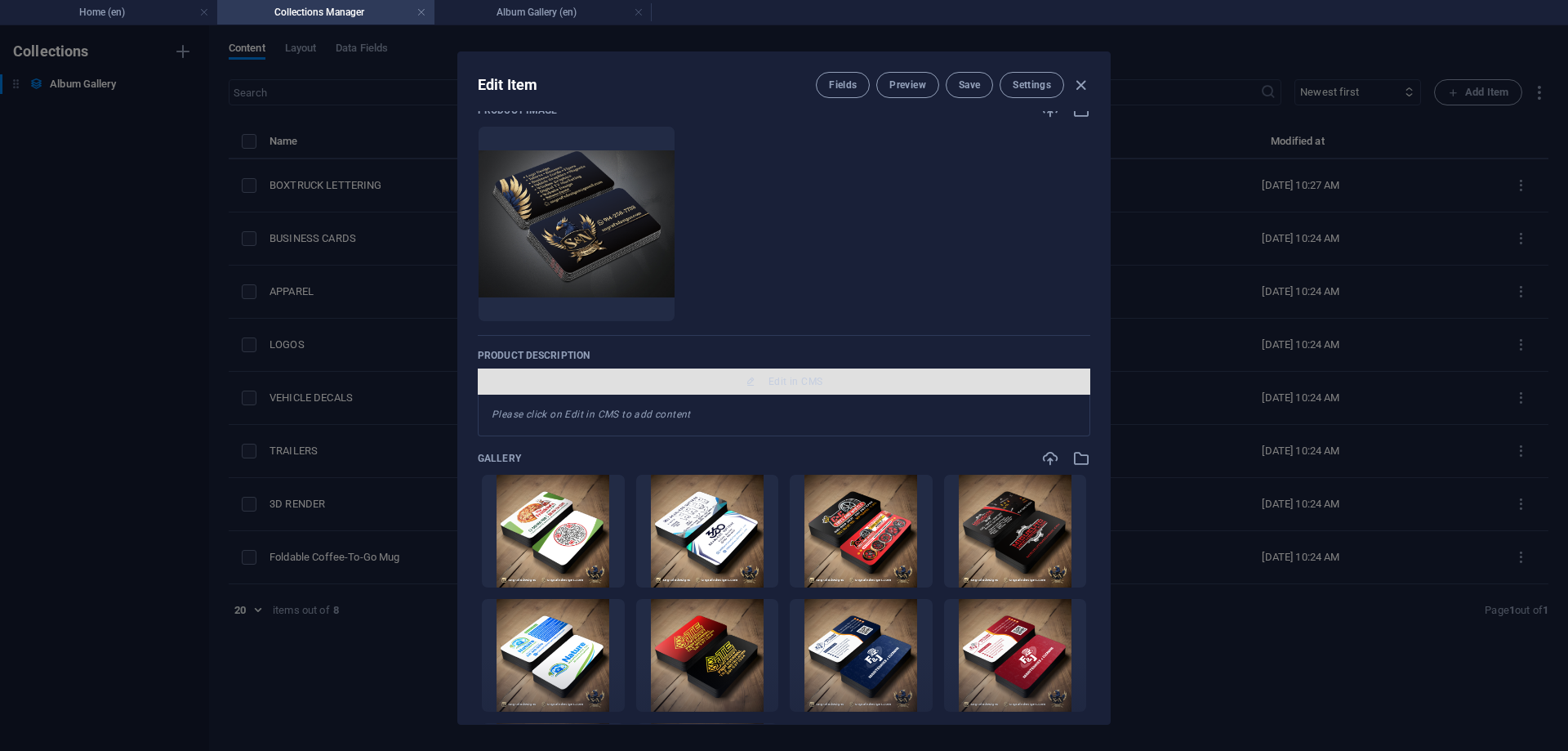
click at [784, 386] on span "Edit in CMS" at bounding box center [796, 381] width 54 height 13
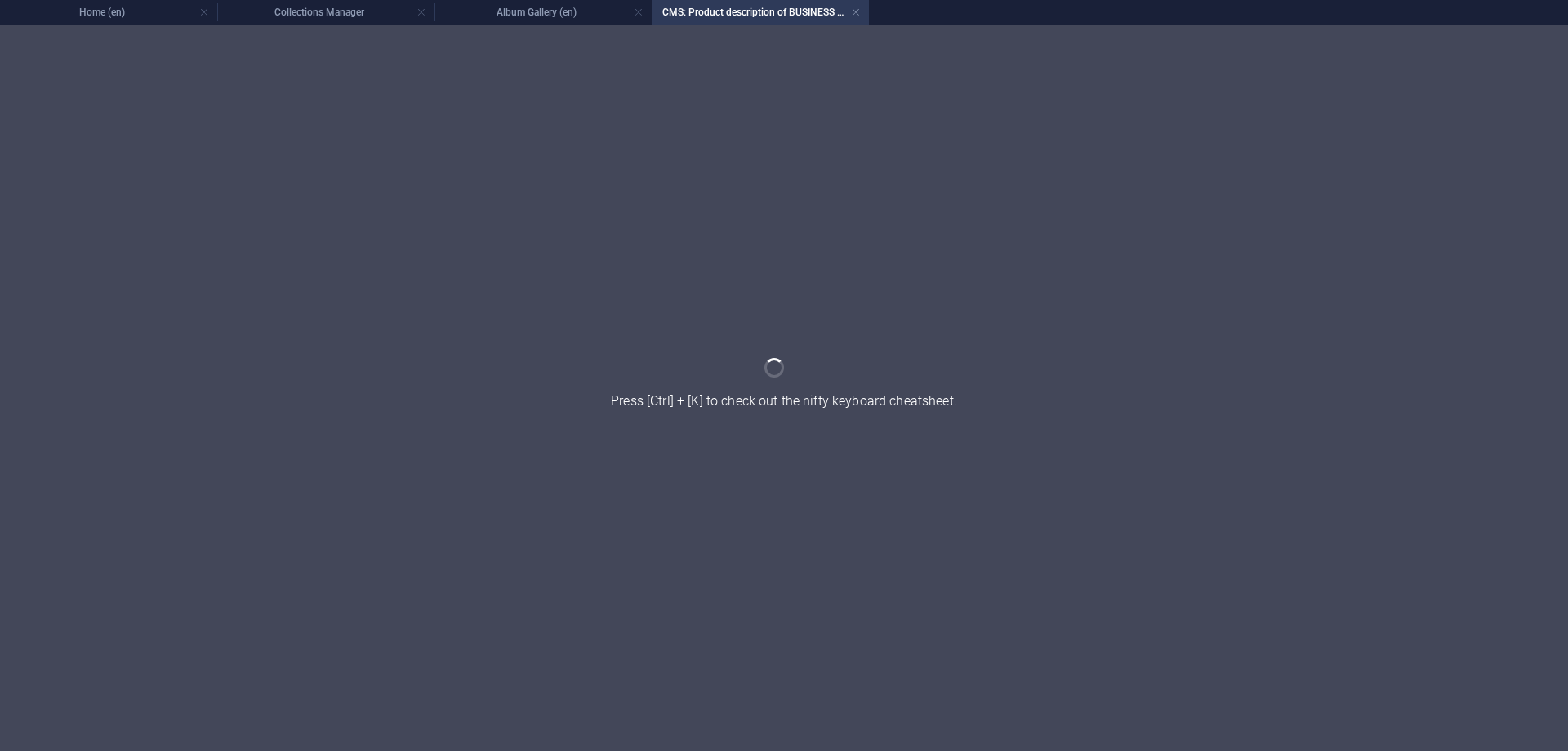
scroll to position [0, 0]
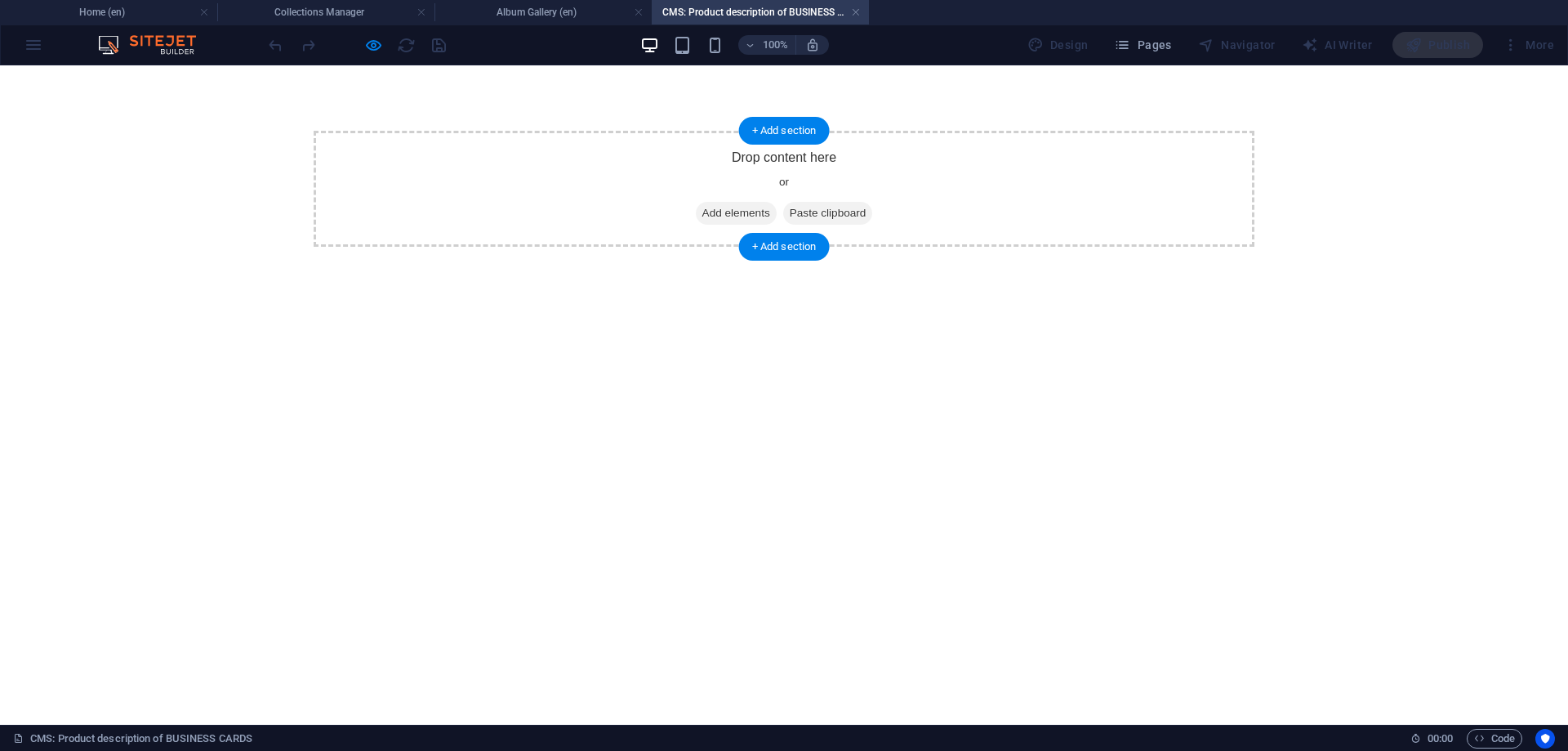
click at [727, 210] on span "Add elements" at bounding box center [736, 213] width 81 height 22
click at [704, 210] on span "Add elements" at bounding box center [736, 213] width 81 height 22
click at [708, 219] on span "Add elements" at bounding box center [736, 213] width 81 height 22
click at [721, 184] on div "Drop content here or Add elements Paste clipboard" at bounding box center [784, 189] width 941 height 116
click at [568, 197] on div "Drop content here or Add elements Paste clipboard" at bounding box center [784, 189] width 941 height 116
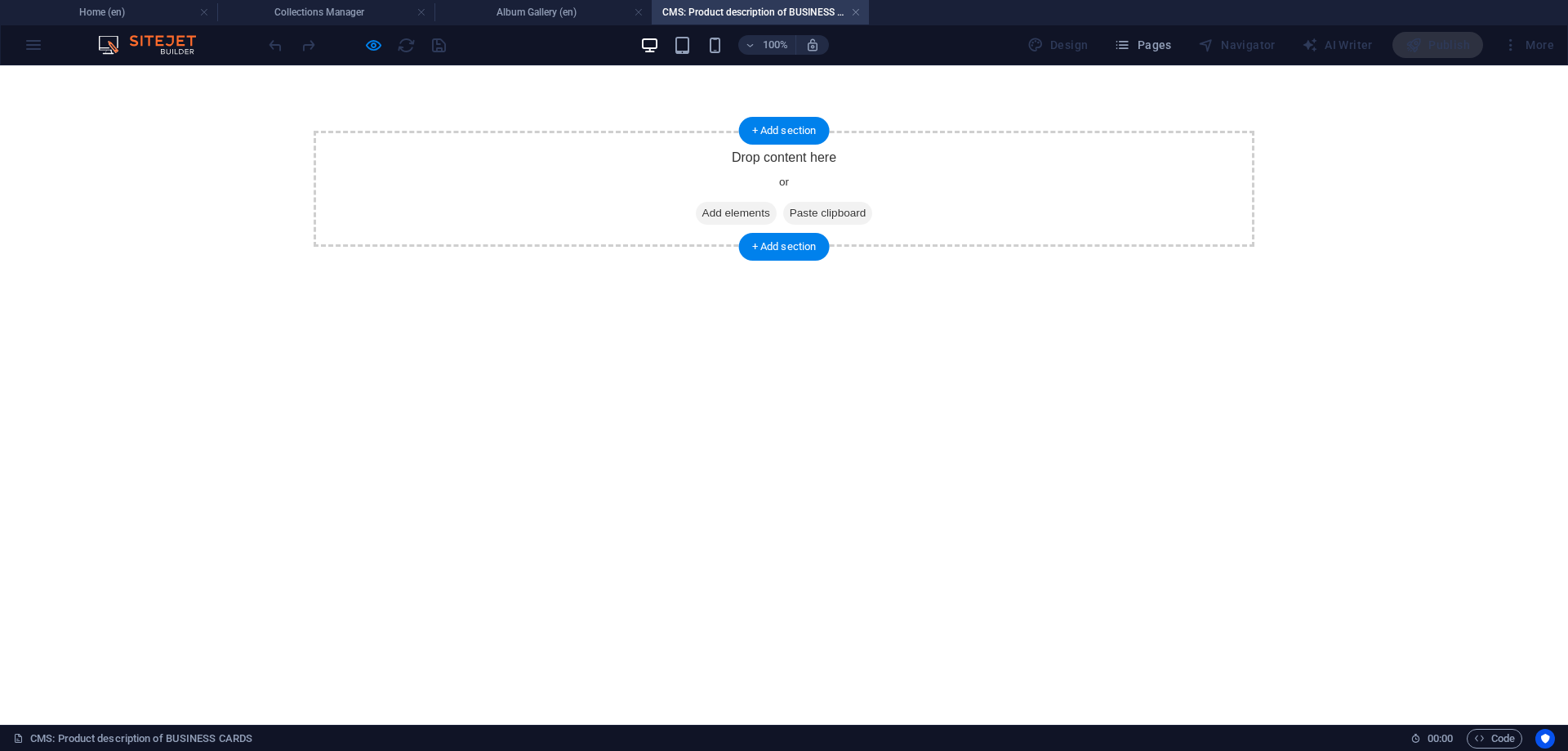
click at [728, 212] on span "Add elements" at bounding box center [736, 213] width 81 height 22
click at [763, 122] on div "+ Add section" at bounding box center [784, 131] width 91 height 28
click at [727, 212] on span "Add elements" at bounding box center [736, 213] width 81 height 22
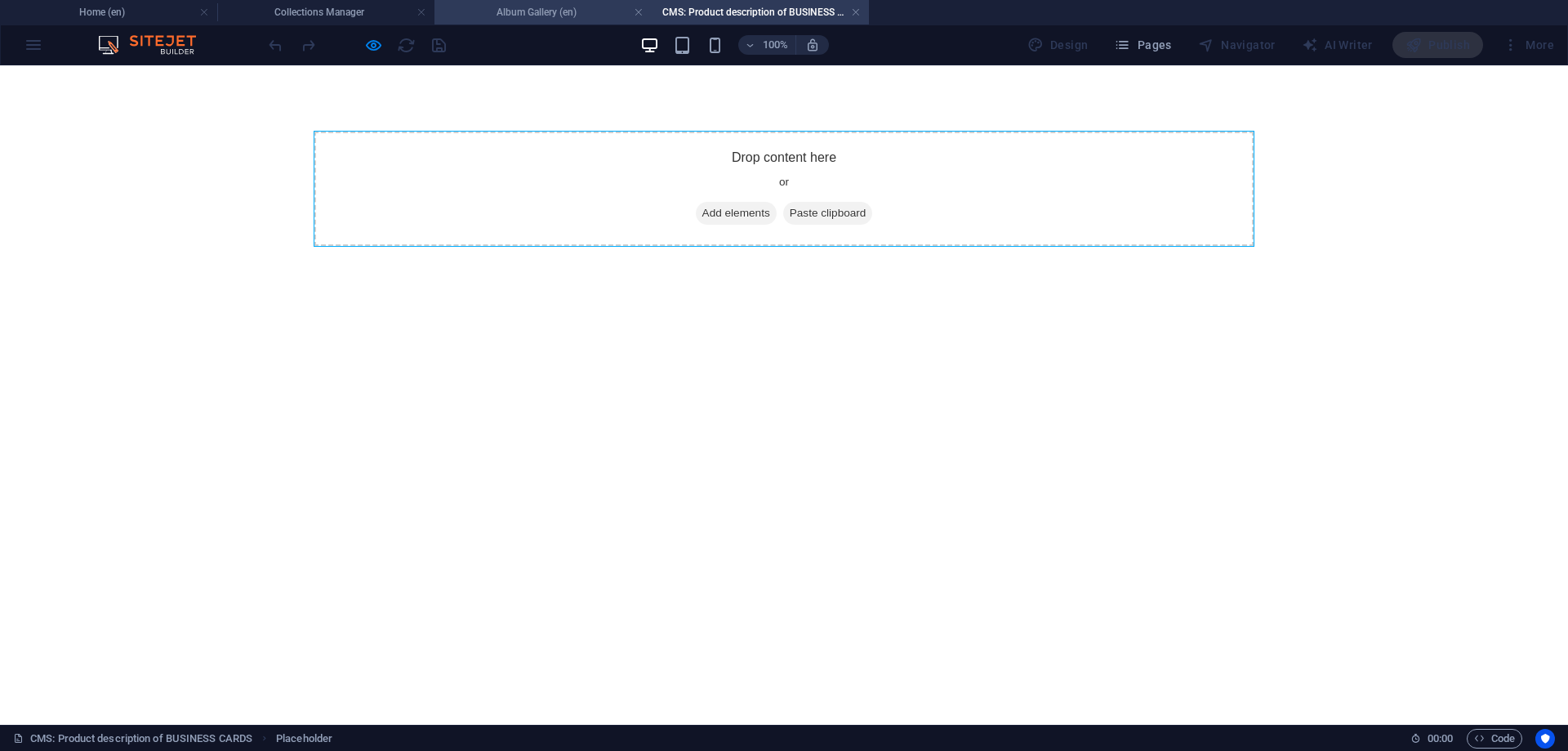
drag, startPoint x: 583, startPoint y: 21, endPoint x: 722, endPoint y: 42, distance: 140.6
click at [583, 21] on li "Album Gallery (en)" at bounding box center [543, 12] width 218 height 24
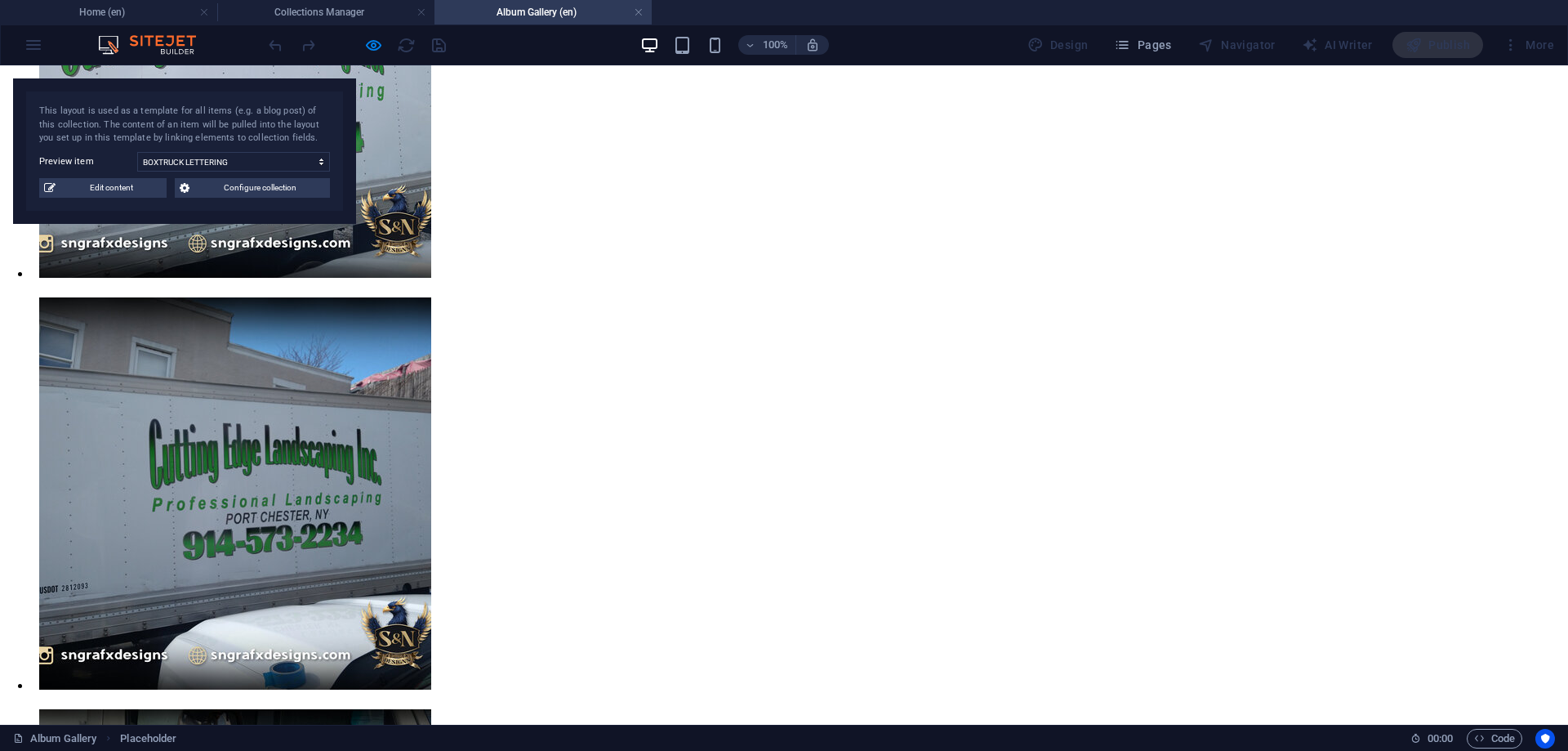
drag, startPoint x: 792, startPoint y: 9, endPoint x: 785, endPoint y: 28, distance: 20.2
click at [137, 152] on select "BOXTRUCK LETTERING BUSINESS CARDS APPAREL LOGOS VEHICLE DECALS TRAILERS 3D REND…" at bounding box center [233, 162] width 192 height 20
select select "68b6fe3155032c17090718a4"
click option "BUSINESS CARDS" at bounding box center [0, 0] width 0 height 0
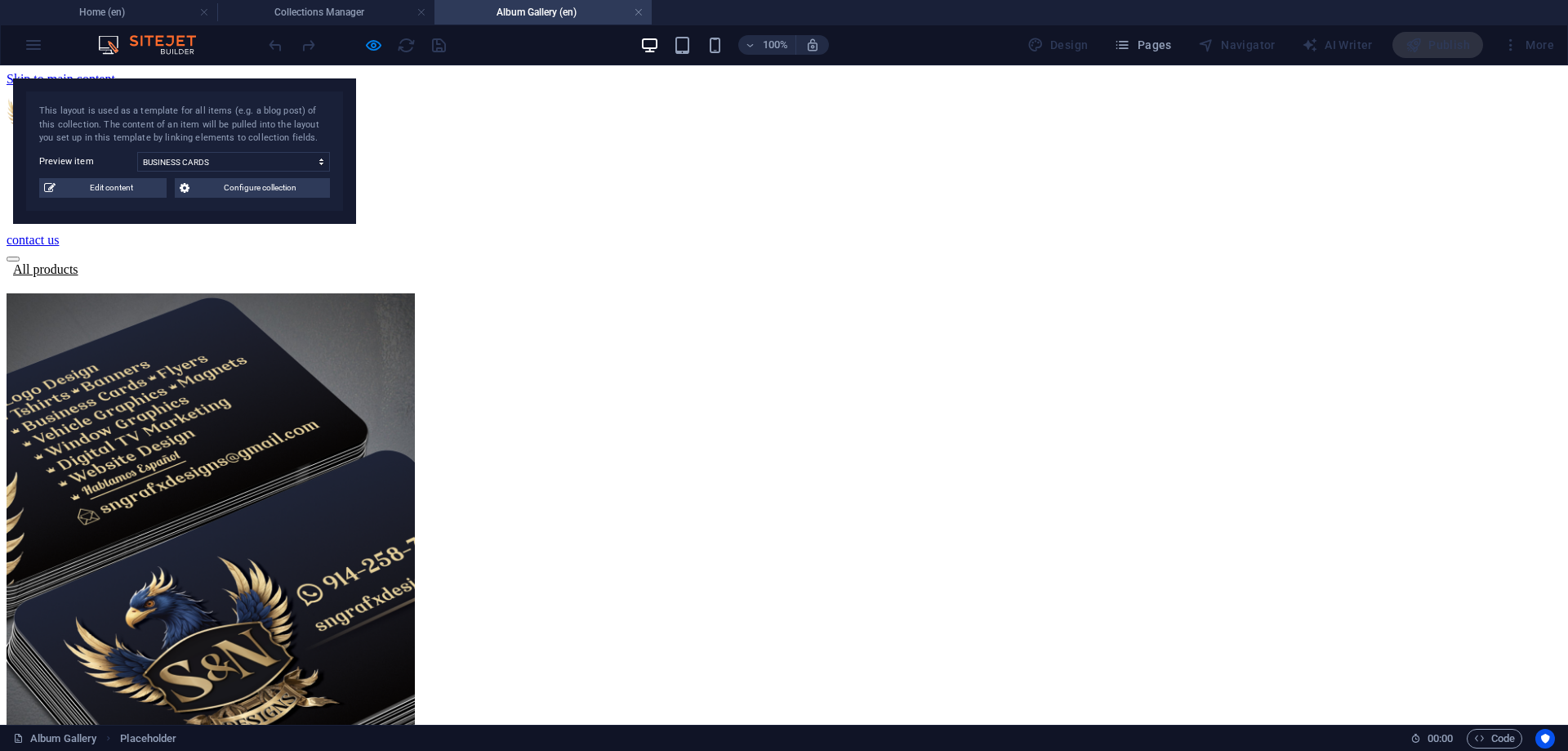
click at [218, 195] on span "Configure collection" at bounding box center [260, 188] width 131 height 20
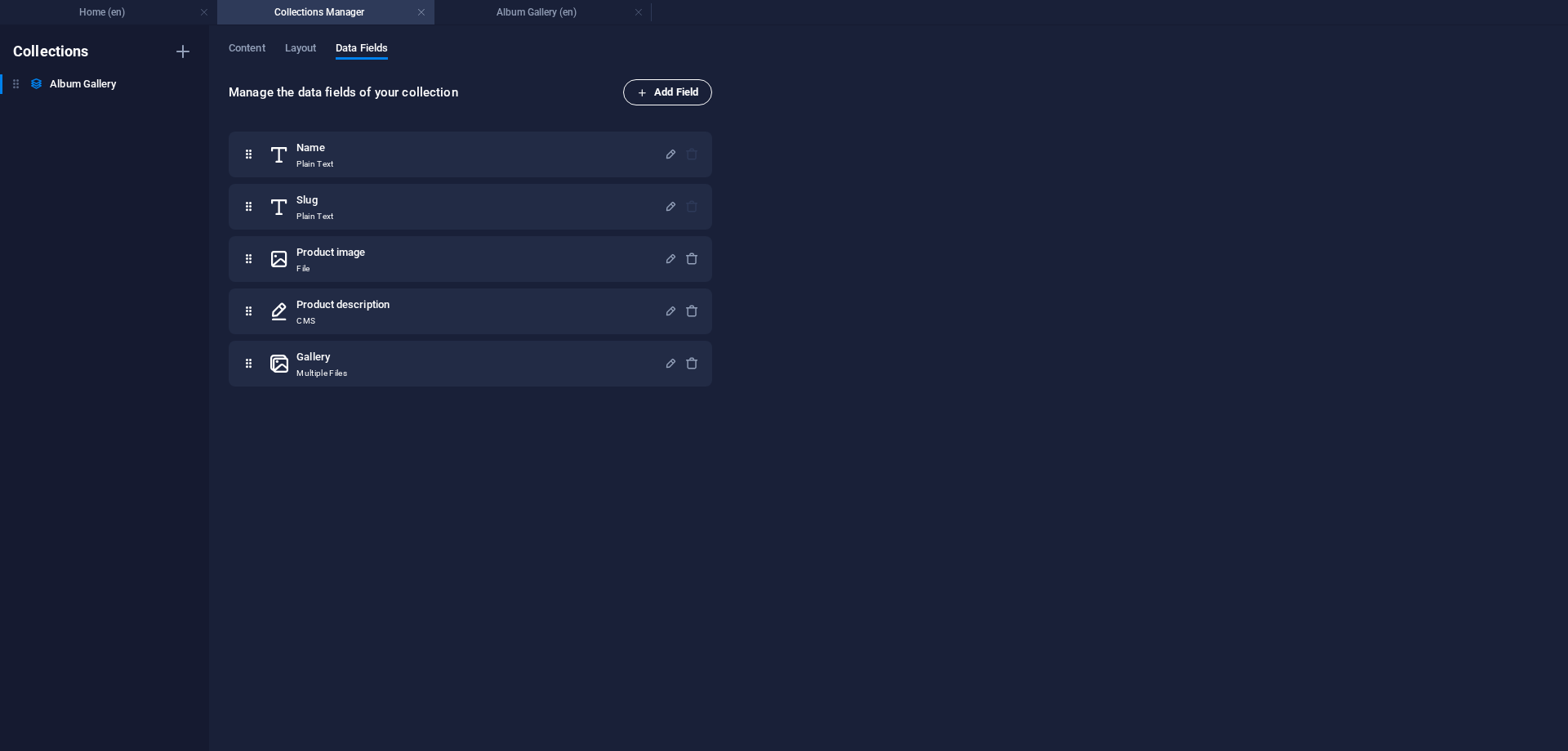
click at [679, 104] on button "Add Field" at bounding box center [667, 92] width 89 height 26
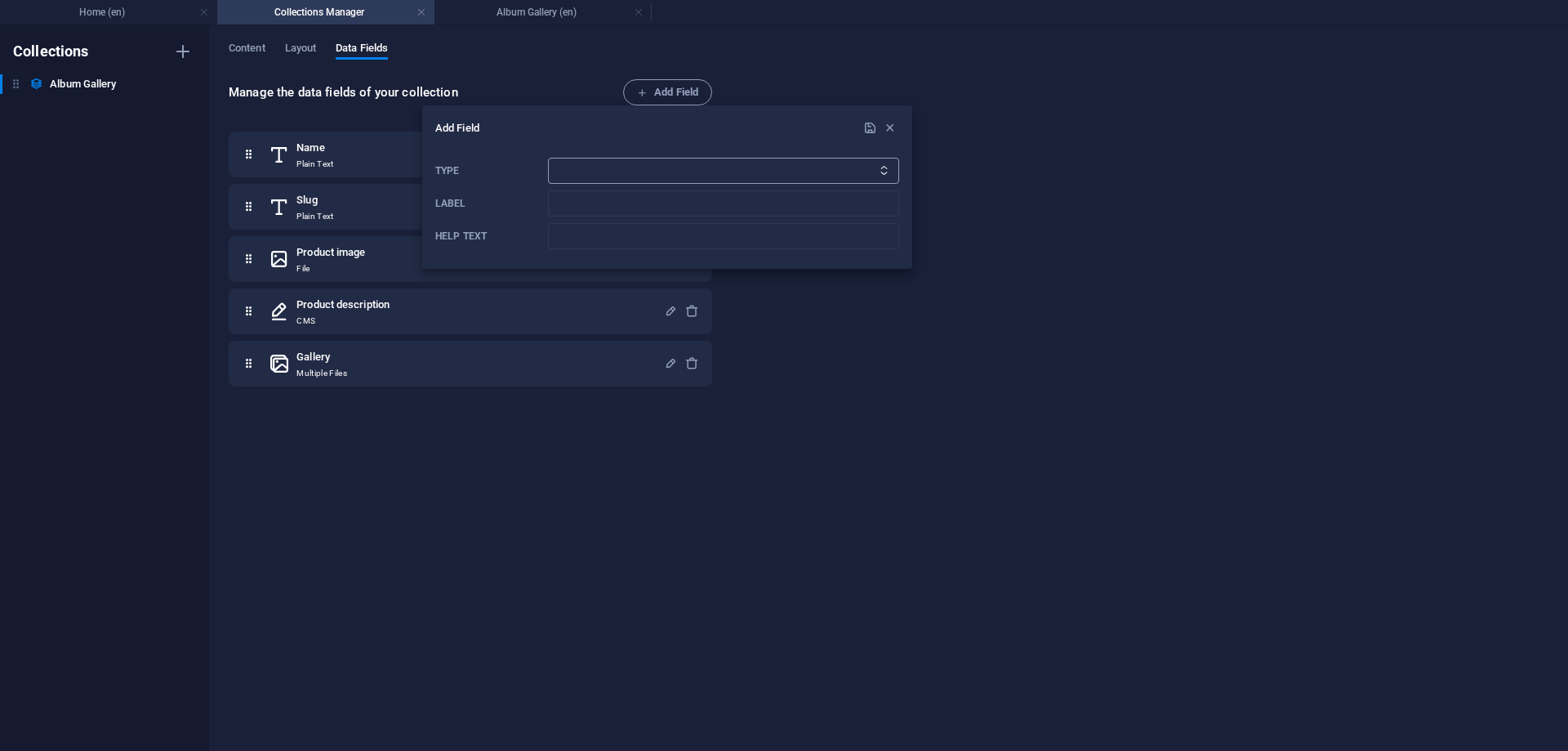
click at [548, 158] on select "Plain Text Link CMS Rich Text File Multiple Files Checkbox Choice Date Number" at bounding box center [724, 171] width 351 height 26
select select "editor"
click option "Rich Text" at bounding box center [0, 0] width 0 height 0
click at [586, 206] on input "Label" at bounding box center [724, 204] width 351 height 26
type input "Desciption"
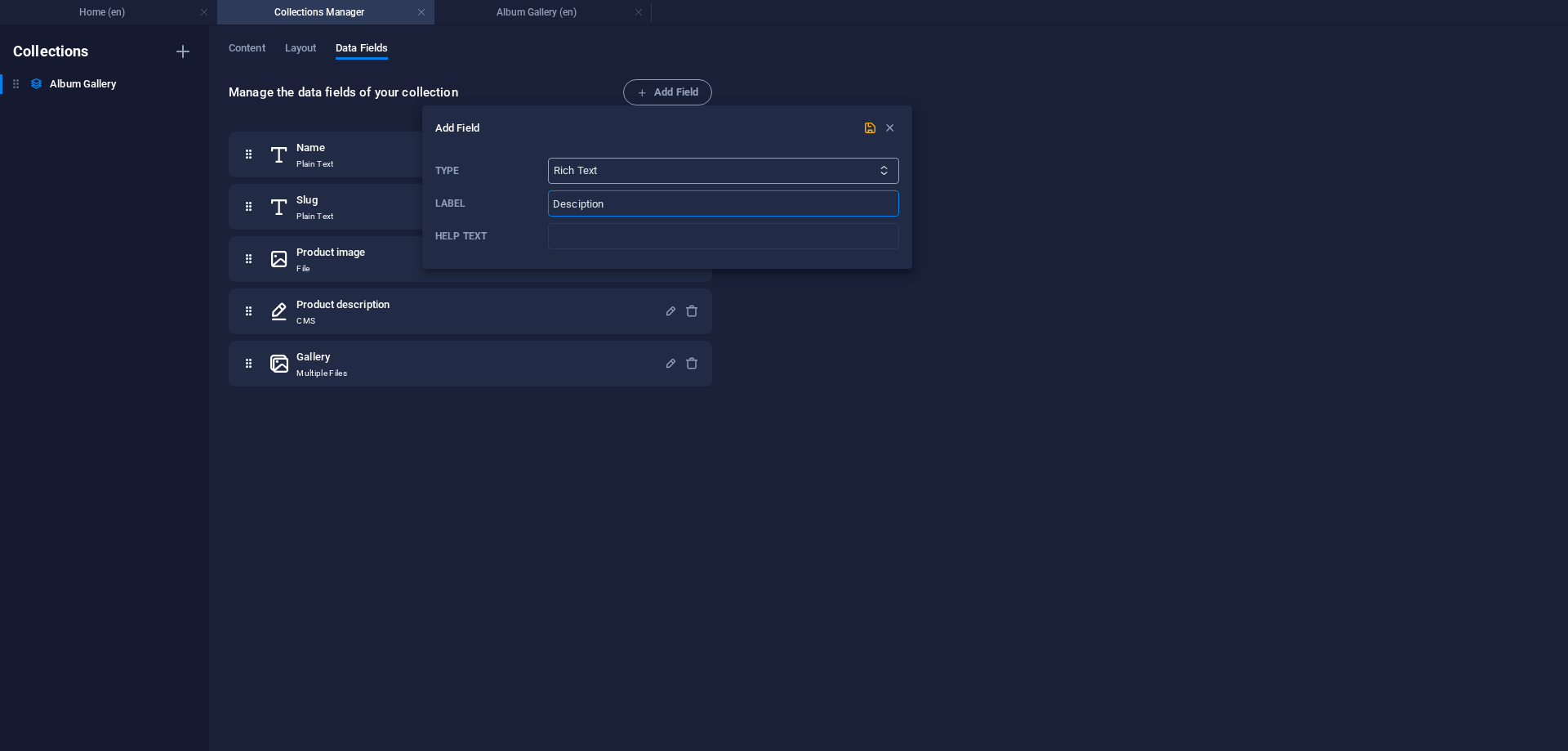
click at [817, 155] on div "Type Plain Text Link CMS Rich Text File Multiple Files Checkbox Choice Date Num…" at bounding box center [667, 204] width 464 height 105
click at [548, 158] on select "Plain Text Link CMS Rich Text File Multiple Files Checkbox Choice Date Number" at bounding box center [724, 171] width 351 height 26
click option "Rich Text" at bounding box center [0, 0] width 0 height 0
click at [864, 130] on icon "submit" at bounding box center [869, 127] width 14 height 14
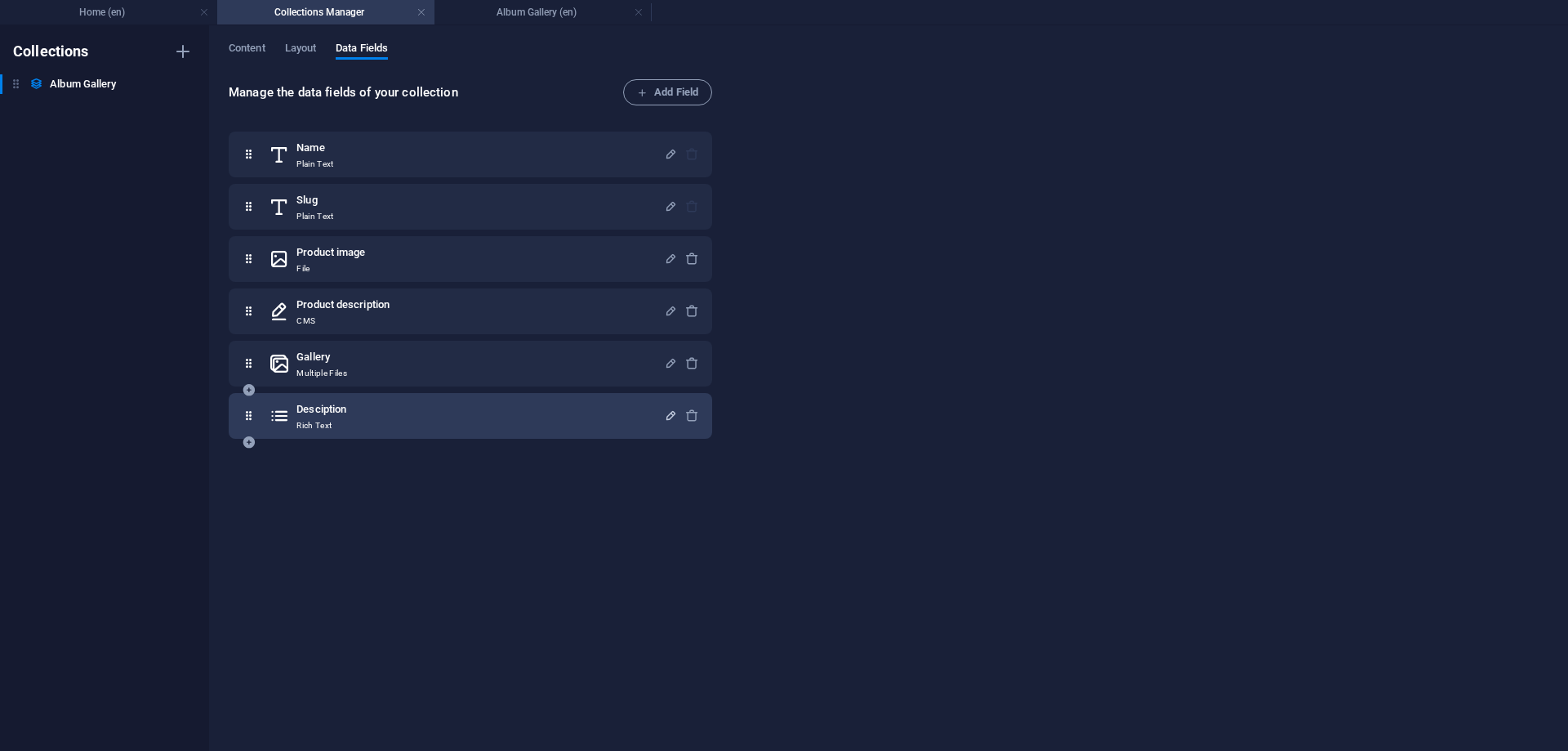
click at [670, 419] on icon "button" at bounding box center [671, 415] width 14 height 14
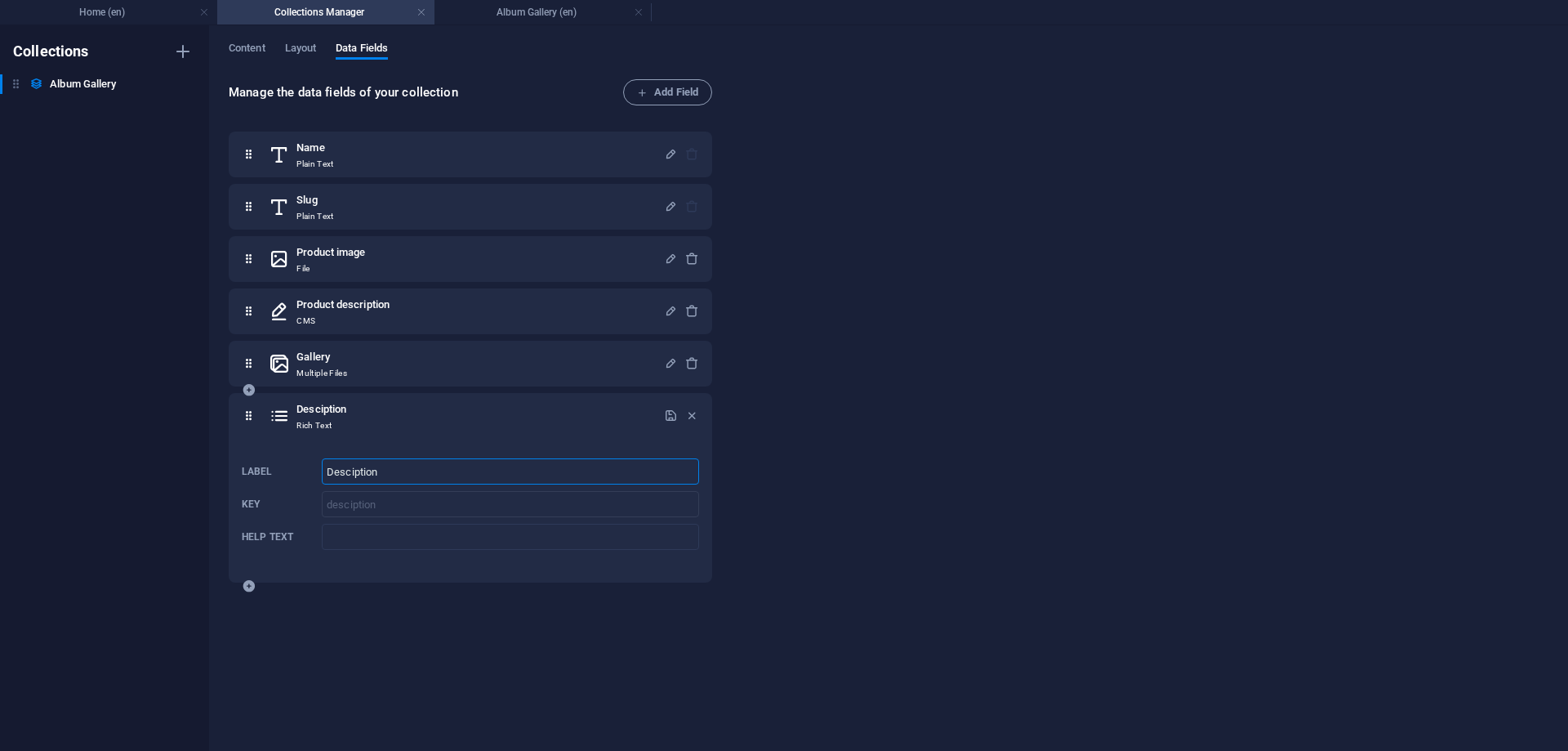
click at [433, 475] on input "Desciption" at bounding box center [511, 472] width 377 height 26
click at [345, 466] on input "Desciption" at bounding box center [511, 472] width 377 height 26
type input "Description"
click at [666, 419] on icon "button" at bounding box center [671, 415] width 14 height 14
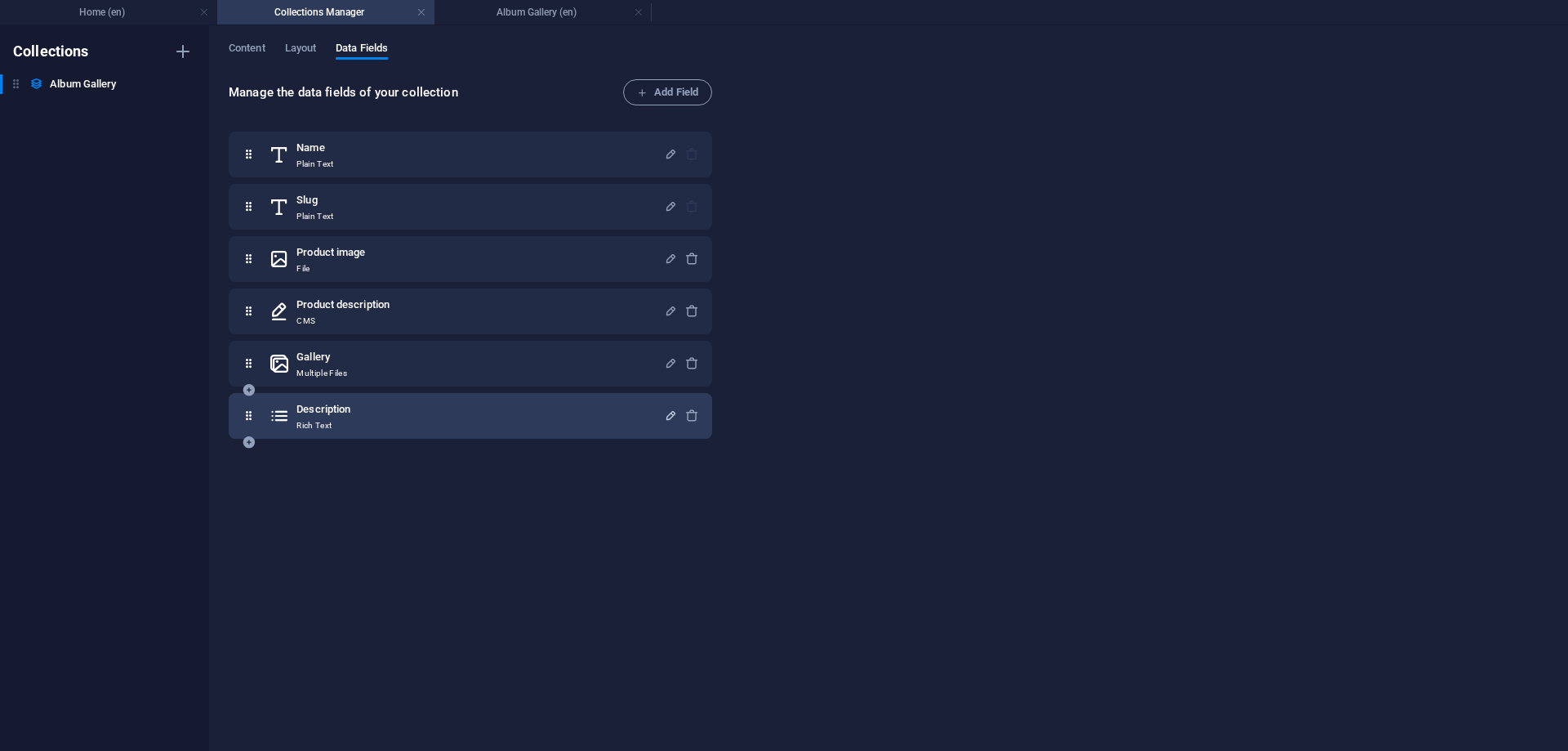
drag, startPoint x: 347, startPoint y: 420, endPoint x: 360, endPoint y: 285, distance: 135.6
click at [360, 285] on div "Name Plain Text Slug Plain Text Product image File Product description CMS Gall…" at bounding box center [471, 285] width 484 height 307
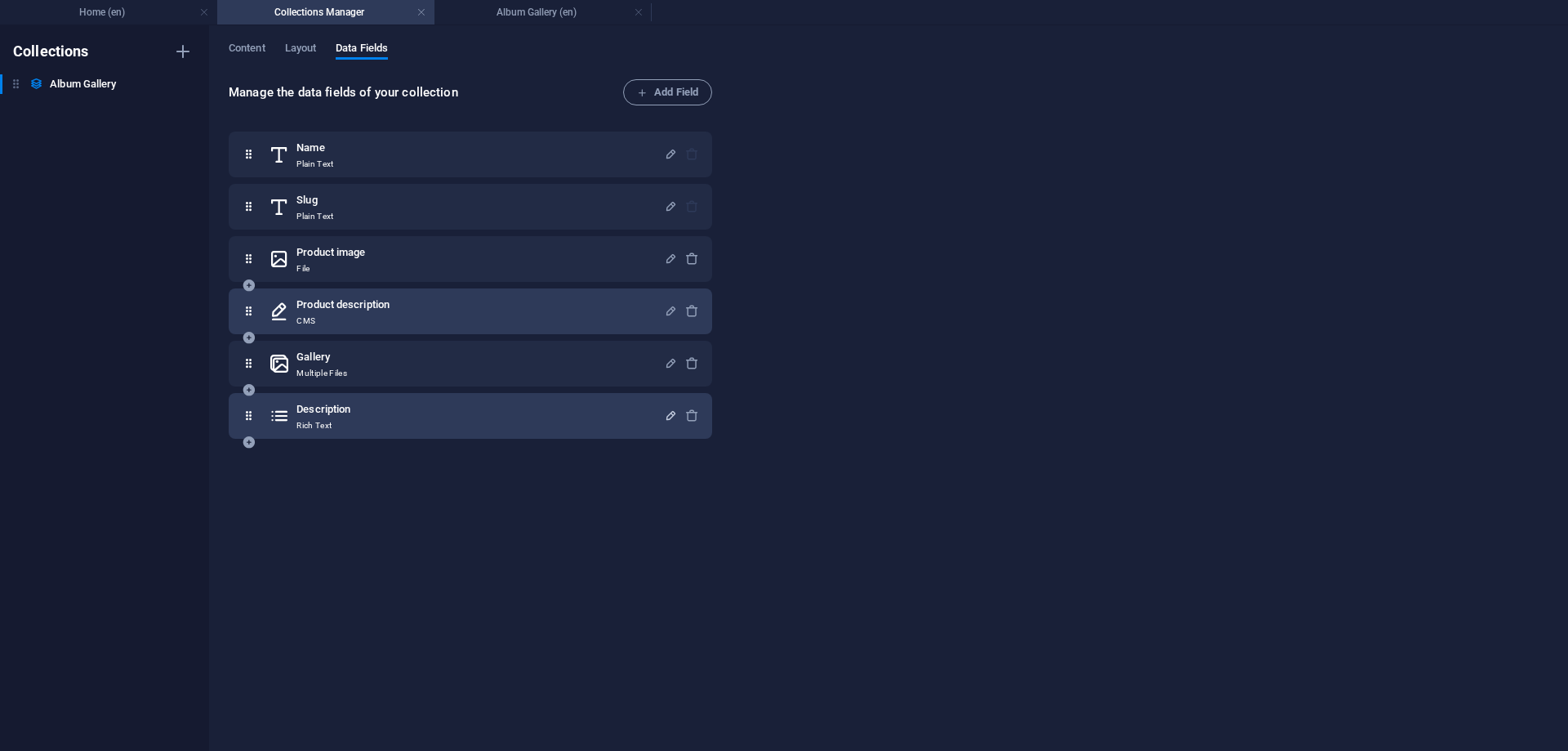
drag, startPoint x: 241, startPoint y: 409, endPoint x: 250, endPoint y: 322, distance: 87.5
click at [250, 322] on div "Name Plain Text Slug Plain Text Product image File Product description CMS Gall…" at bounding box center [471, 285] width 484 height 307
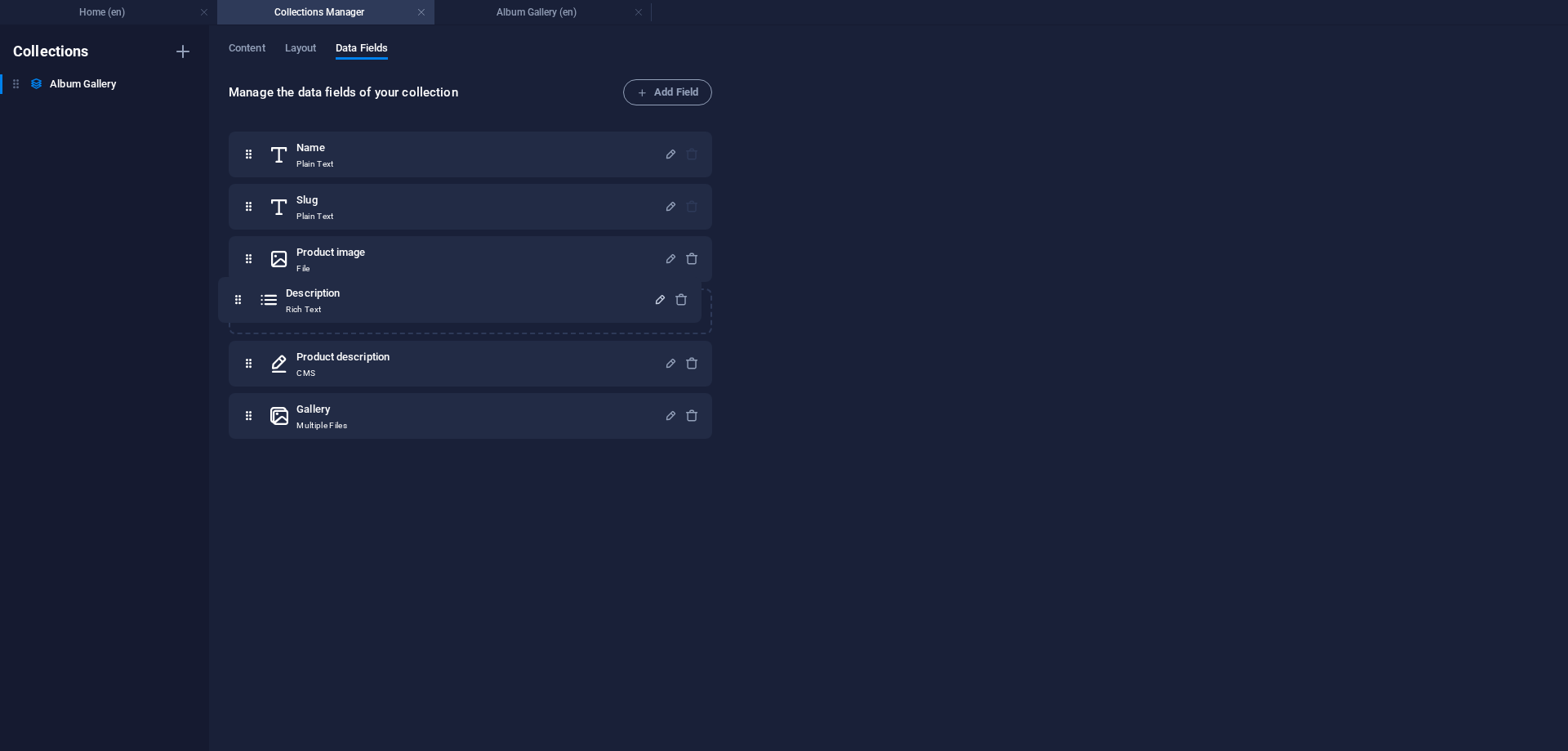
drag, startPoint x: 250, startPoint y: 409, endPoint x: 236, endPoint y: 289, distance: 120.8
click at [236, 289] on div "Name Plain Text Slug Plain Text Product image File Product description CMS Gall…" at bounding box center [471, 285] width 484 height 307
click at [291, 45] on span "Layout" at bounding box center [301, 50] width 32 height 22
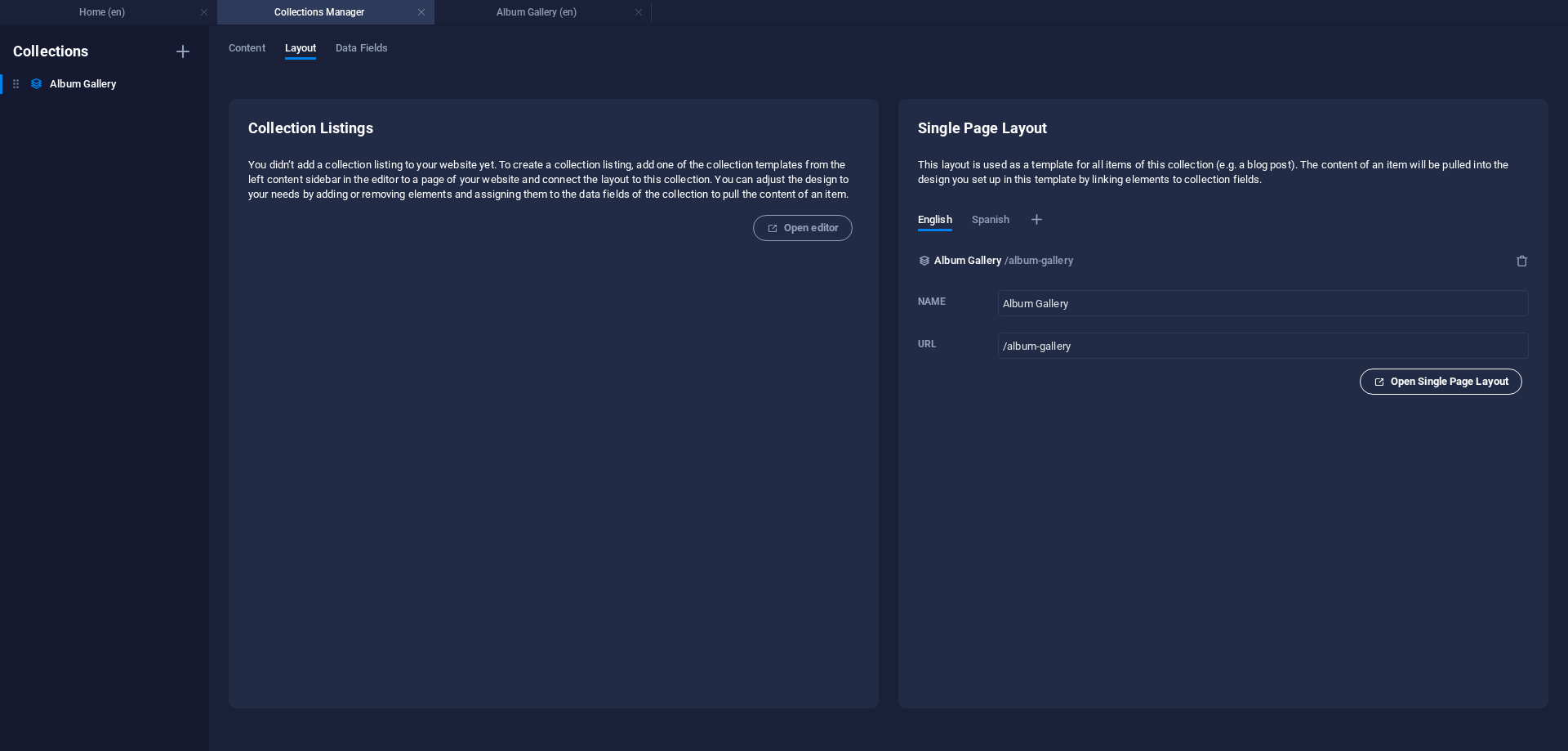
click at [1444, 388] on span "Open Single Page Layout" at bounding box center [1441, 381] width 134 height 20
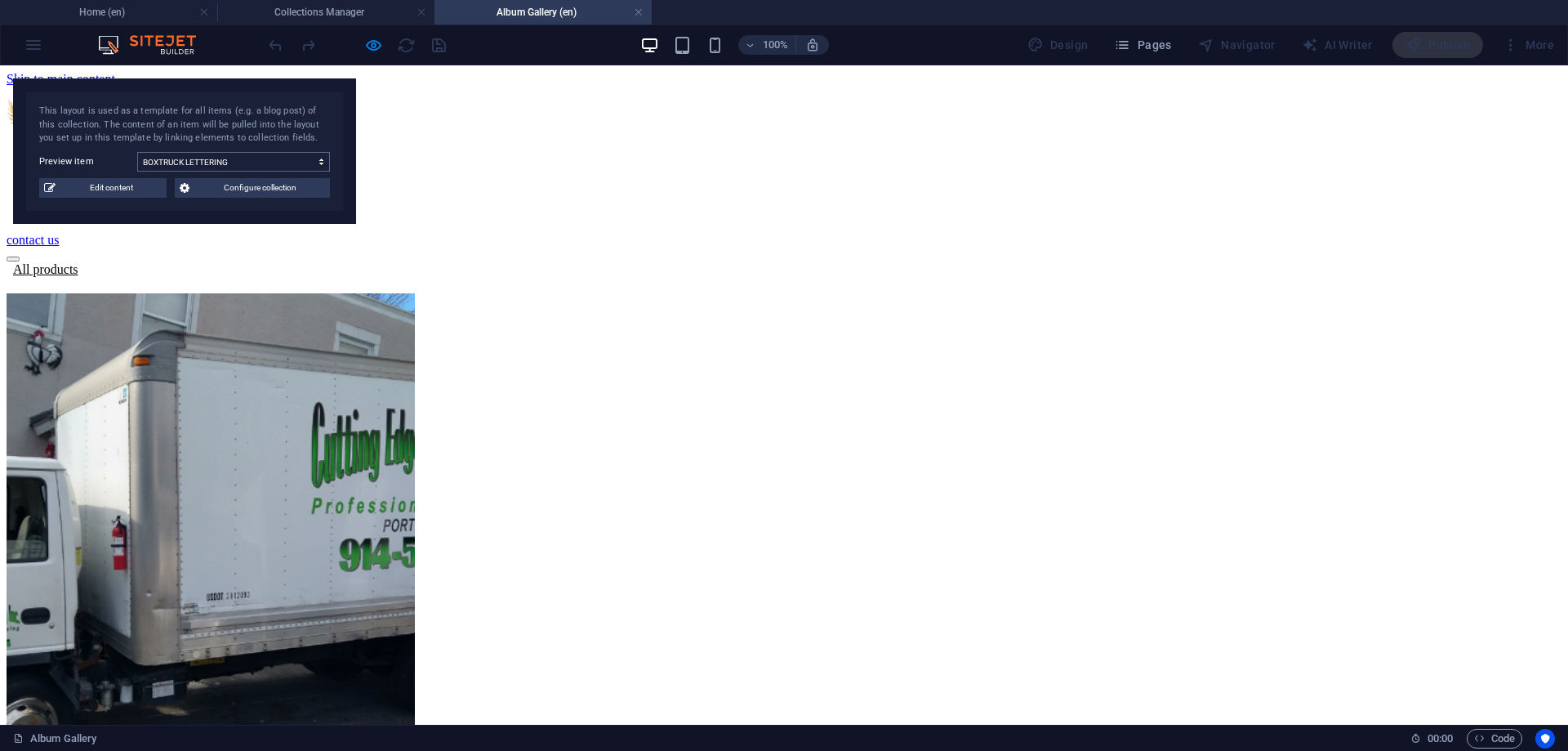
click at [137, 152] on select "BOXTRUCK LETTERING BUSINESS CARDS APPAREL LOGOS VEHICLE DECALS TRAILERS 3D REND…" at bounding box center [233, 162] width 192 height 20
select select "68b6fe3155032c17090718a4"
click option "BUSINESS CARDS" at bounding box center [0, 0] width 0 height 0
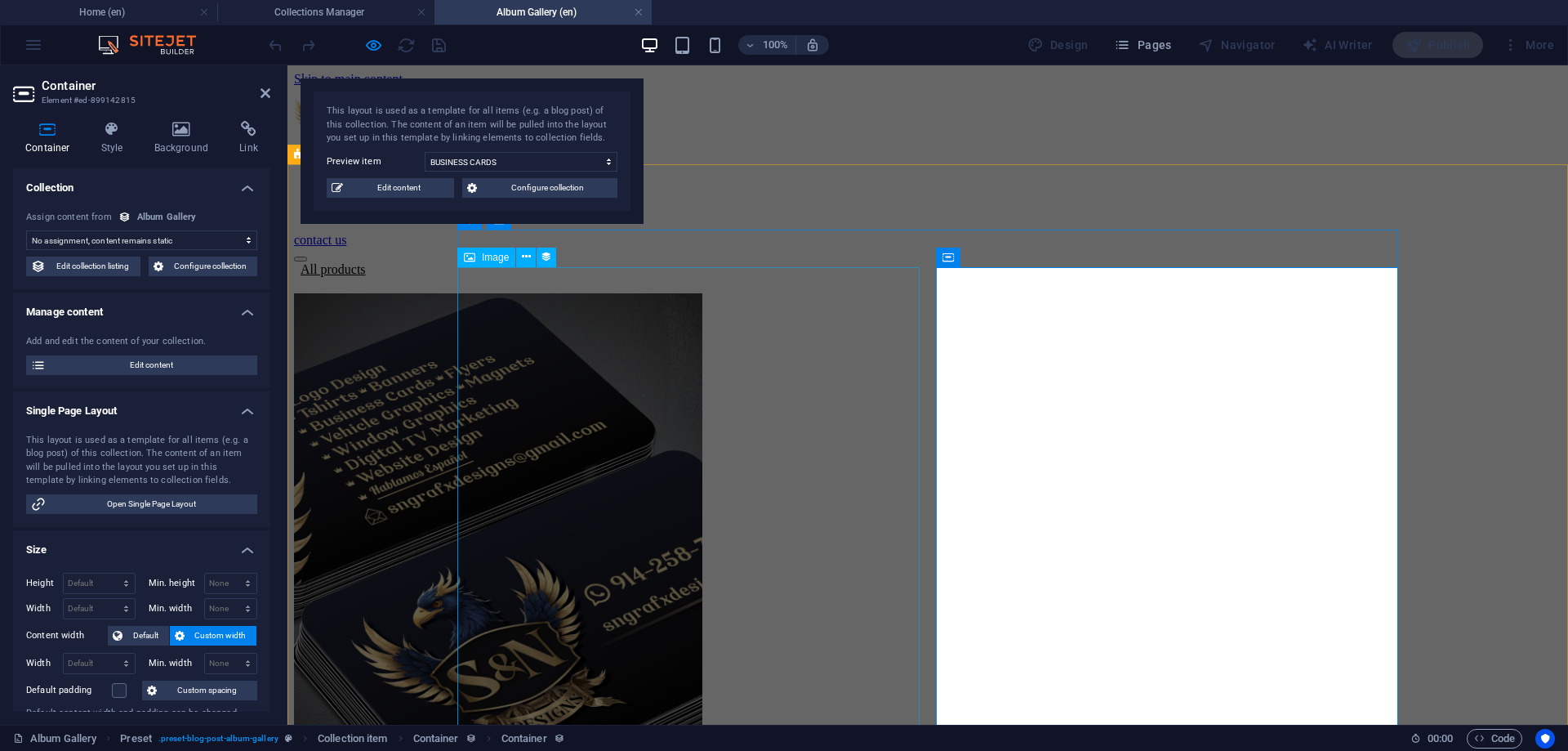
scroll to position [98, 0]
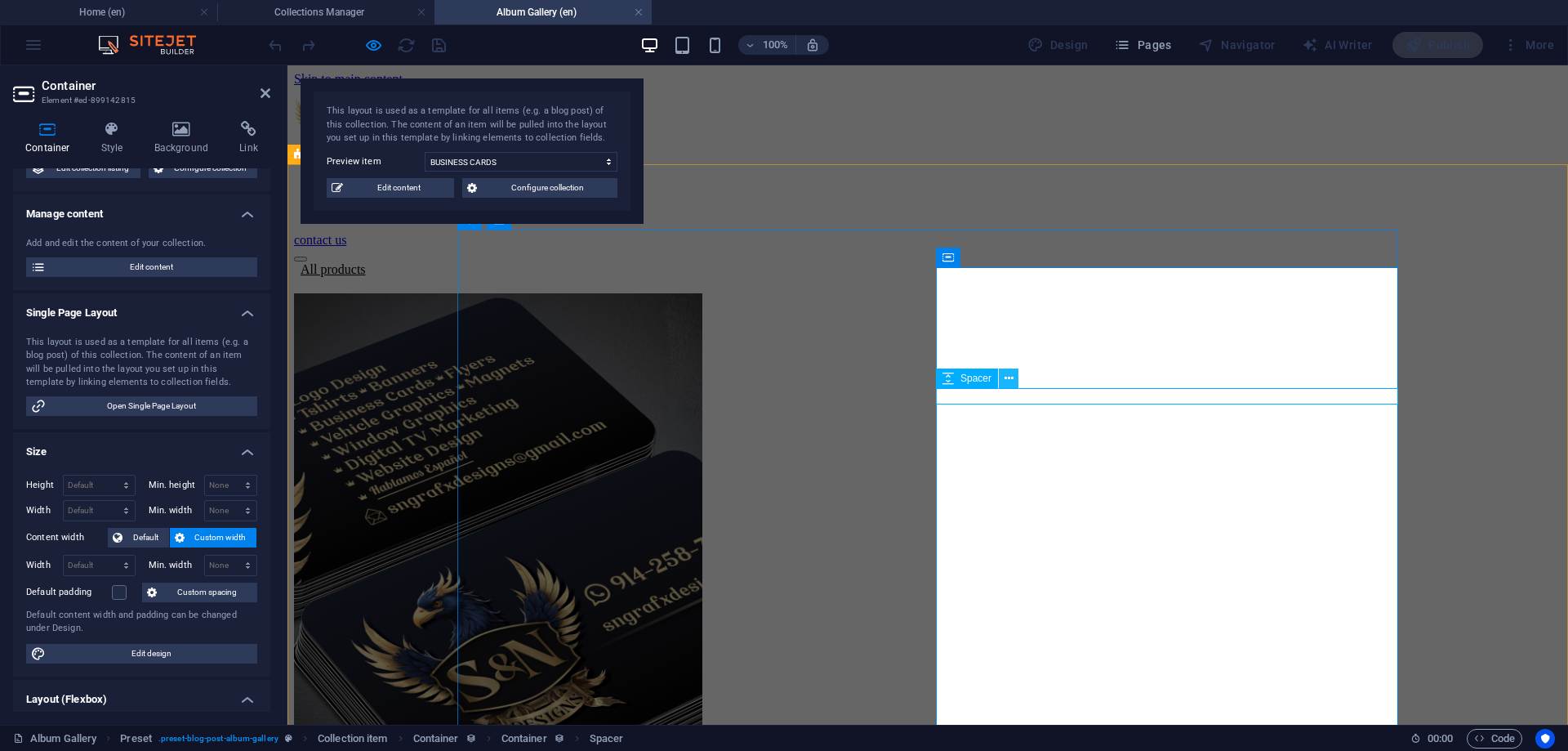
click at [1011, 384] on icon at bounding box center [1010, 378] width 9 height 17
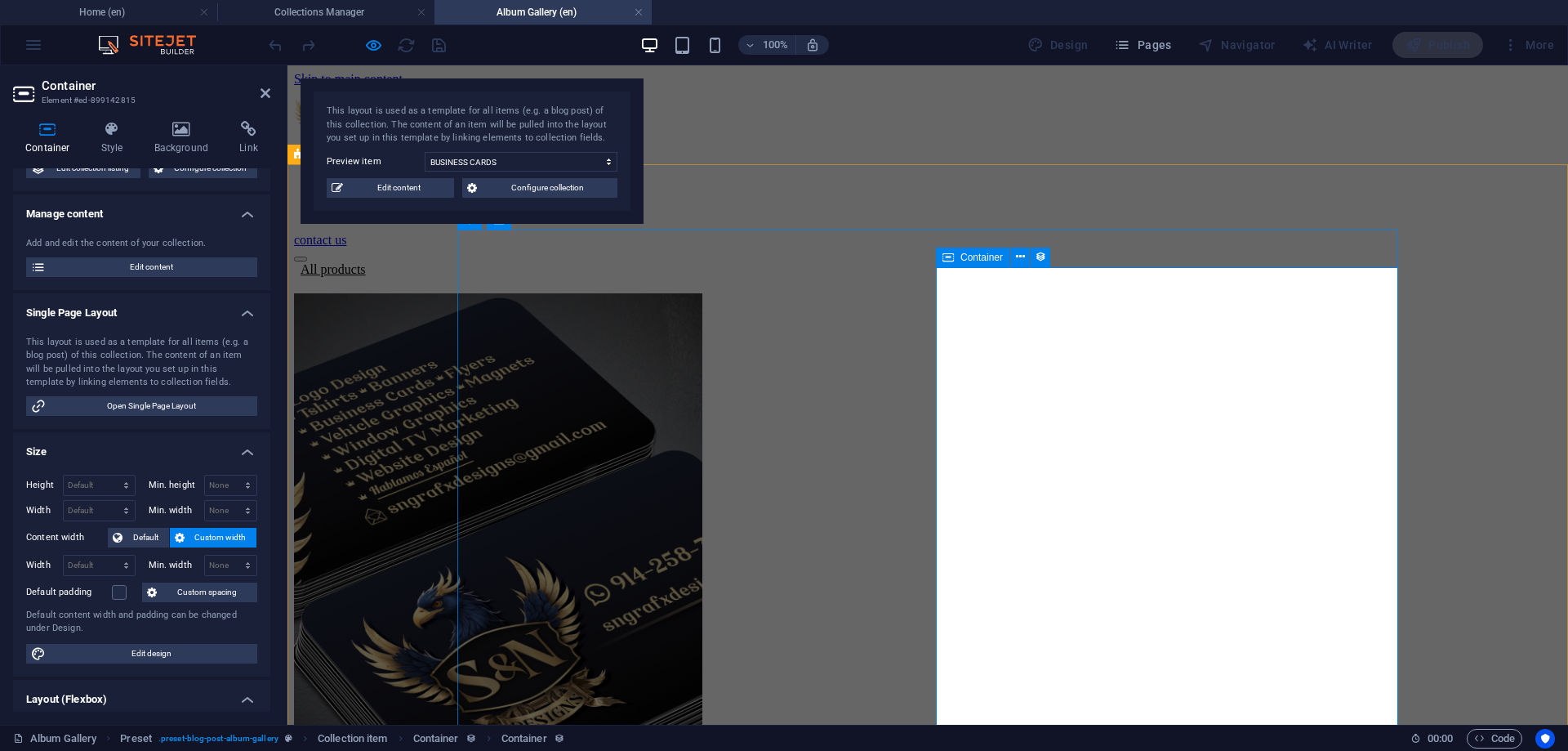
click at [1008, 380] on icon at bounding box center [1010, 378] width 9 height 17
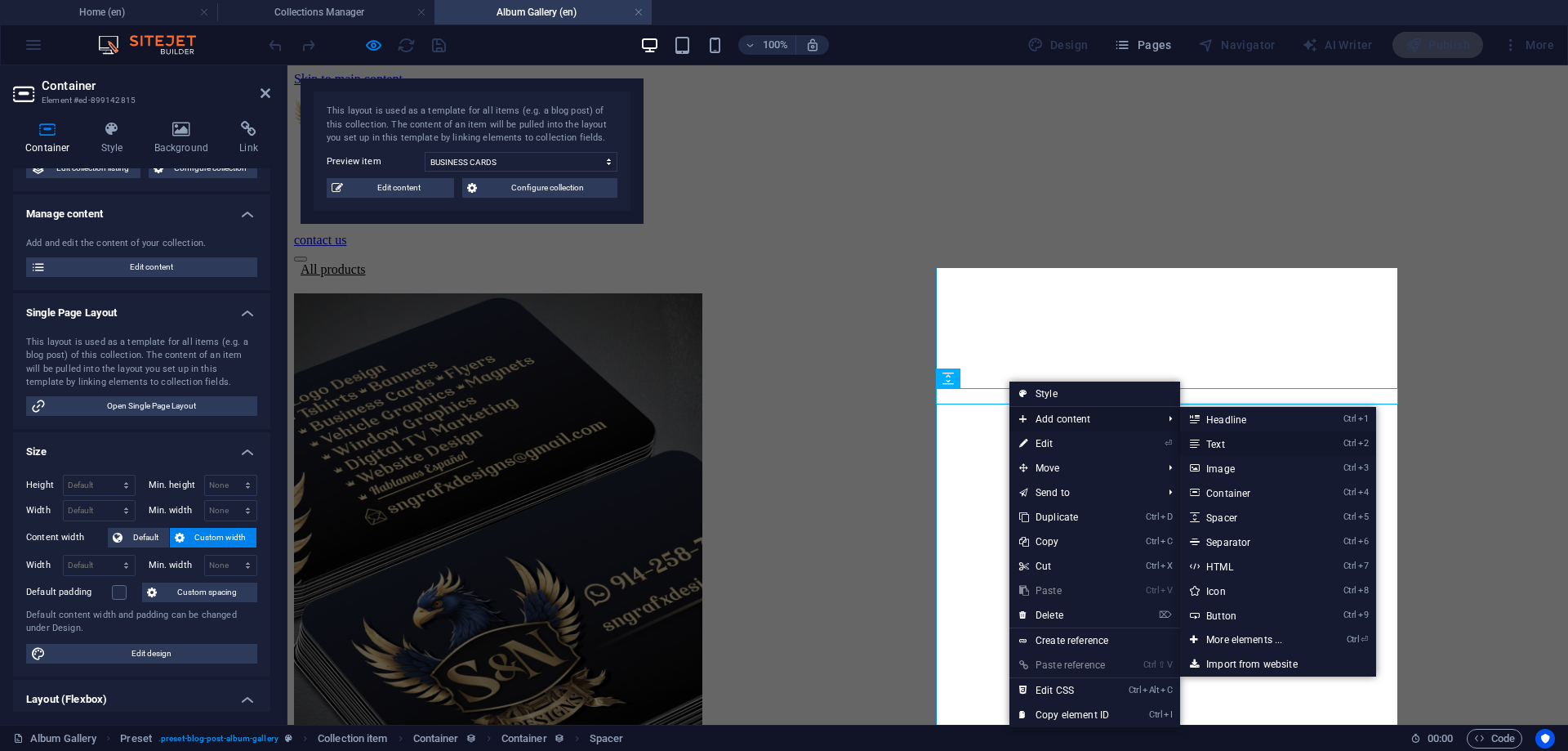
click at [1250, 444] on link "Ctrl 2 Text" at bounding box center [1248, 444] width 134 height 24
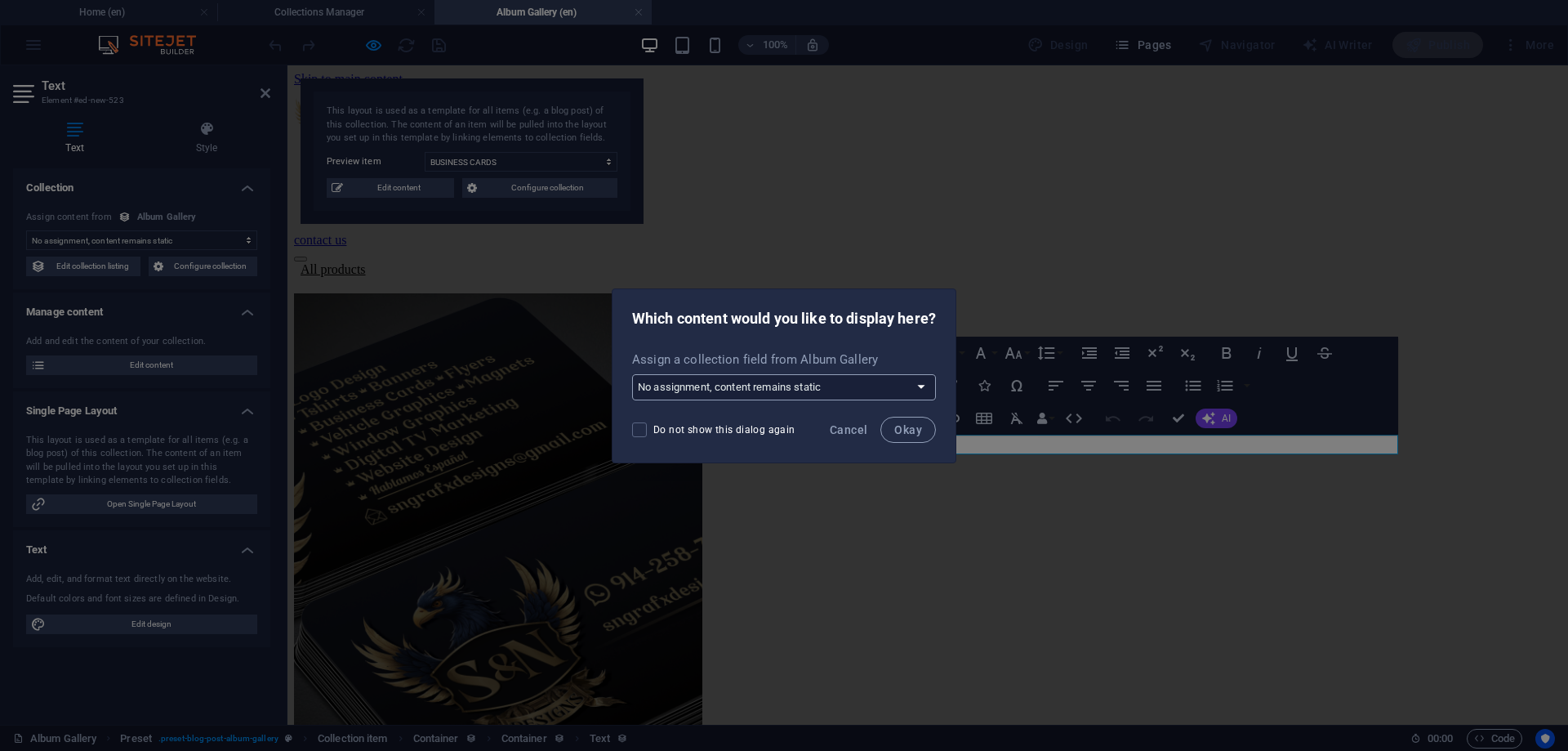
click at [632, 375] on select "No assignment, content remains static Create a new field Created at (Date) Upda…" at bounding box center [784, 388] width 304 height 26
drag, startPoint x: 793, startPoint y: 395, endPoint x: 829, endPoint y: 359, distance: 50.9
click at [826, 332] on div "Which content would you like to display here?" at bounding box center [784, 317] width 343 height 55
click at [851, 425] on span "Cancel" at bounding box center [849, 430] width 37 height 13
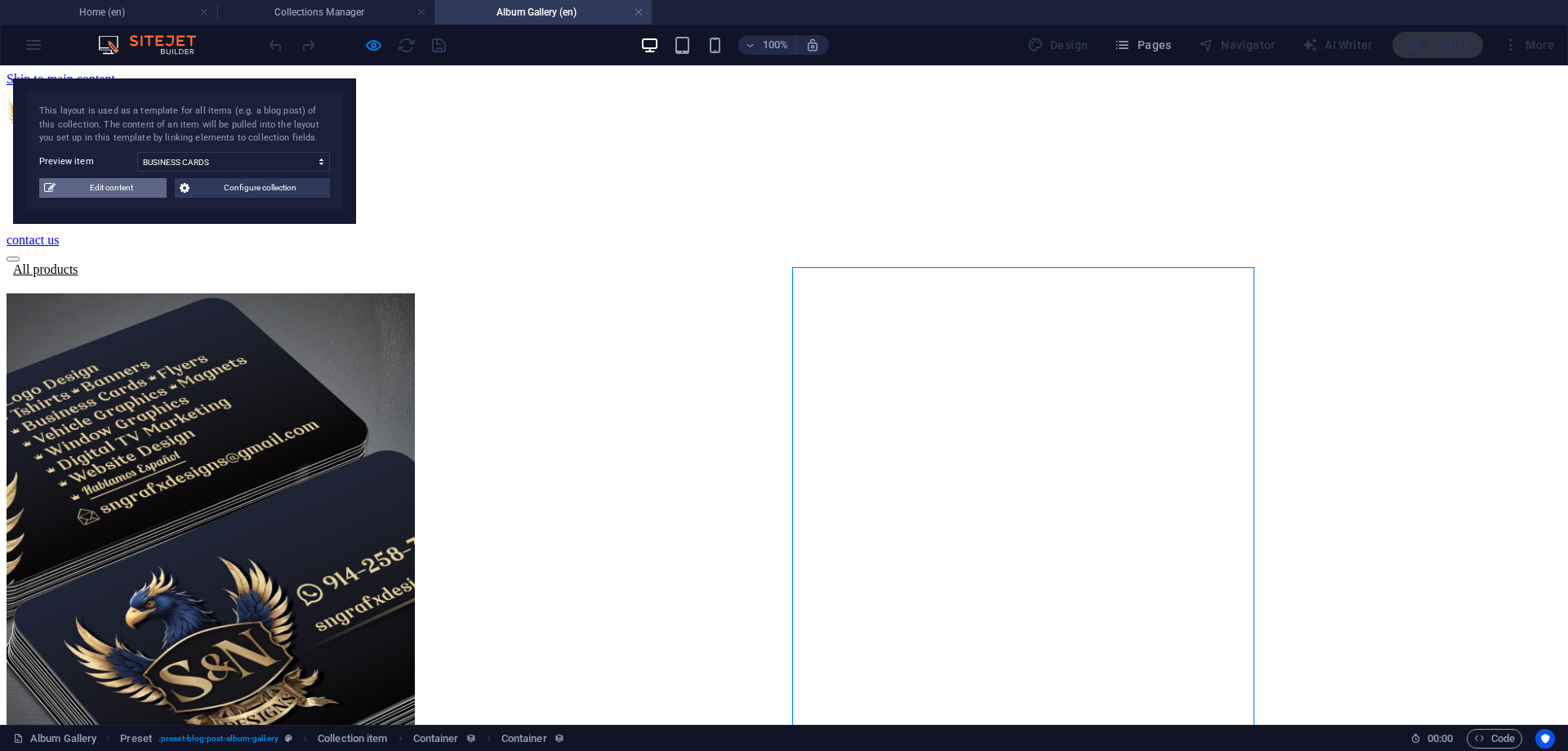
click at [131, 193] on span "Edit content" at bounding box center [111, 188] width 101 height 20
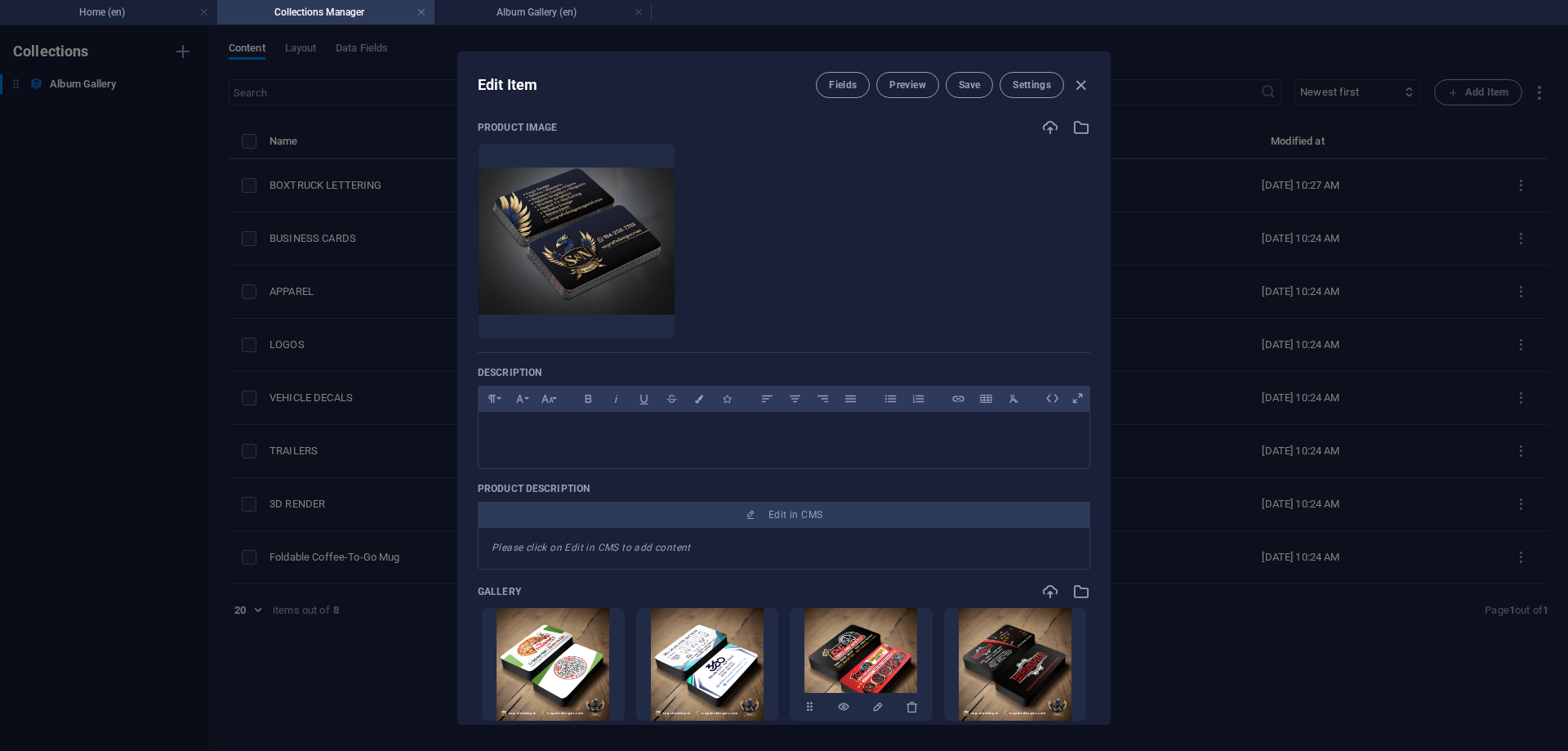
scroll to position [220, 0]
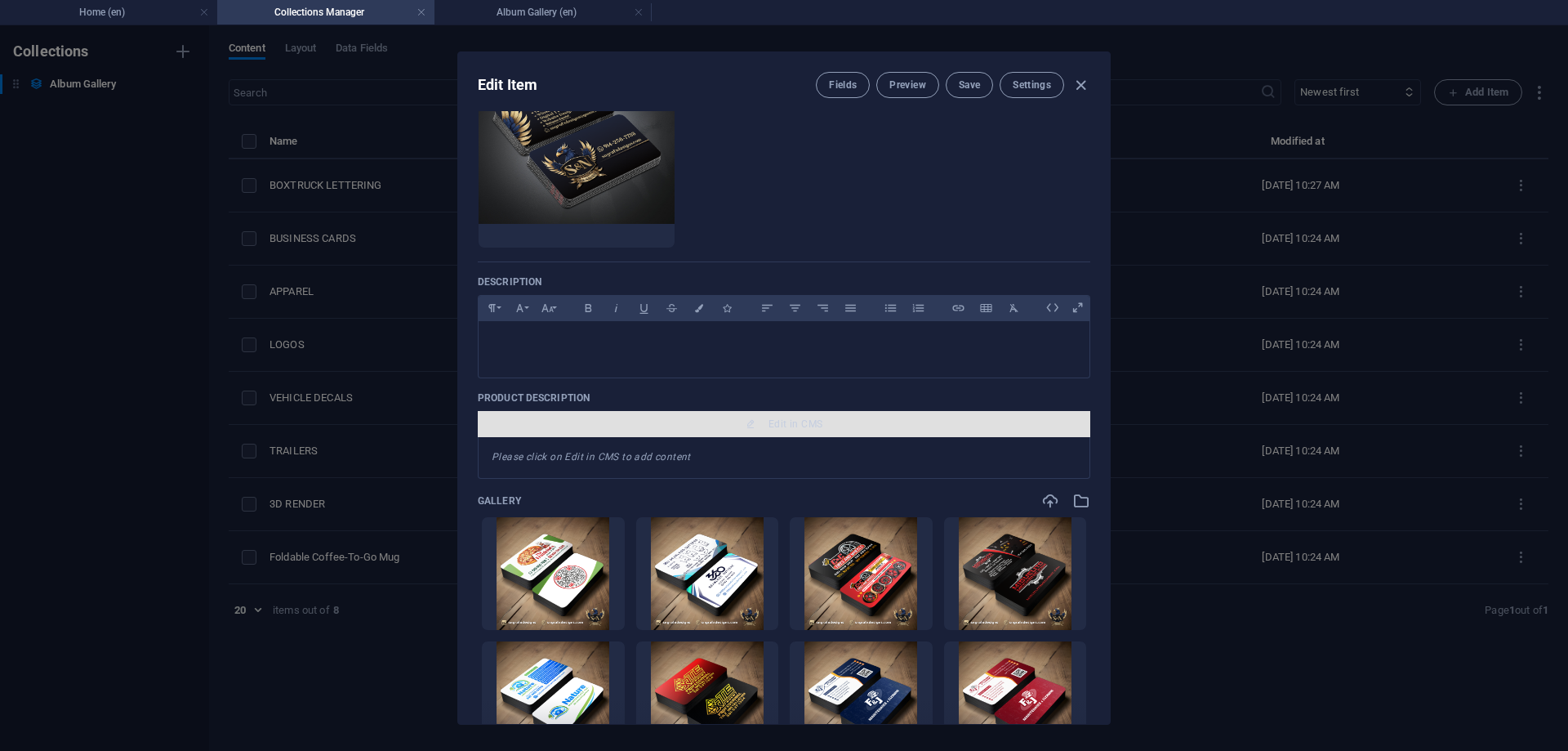
click at [772, 422] on span "Edit in CMS" at bounding box center [796, 424] width 54 height 13
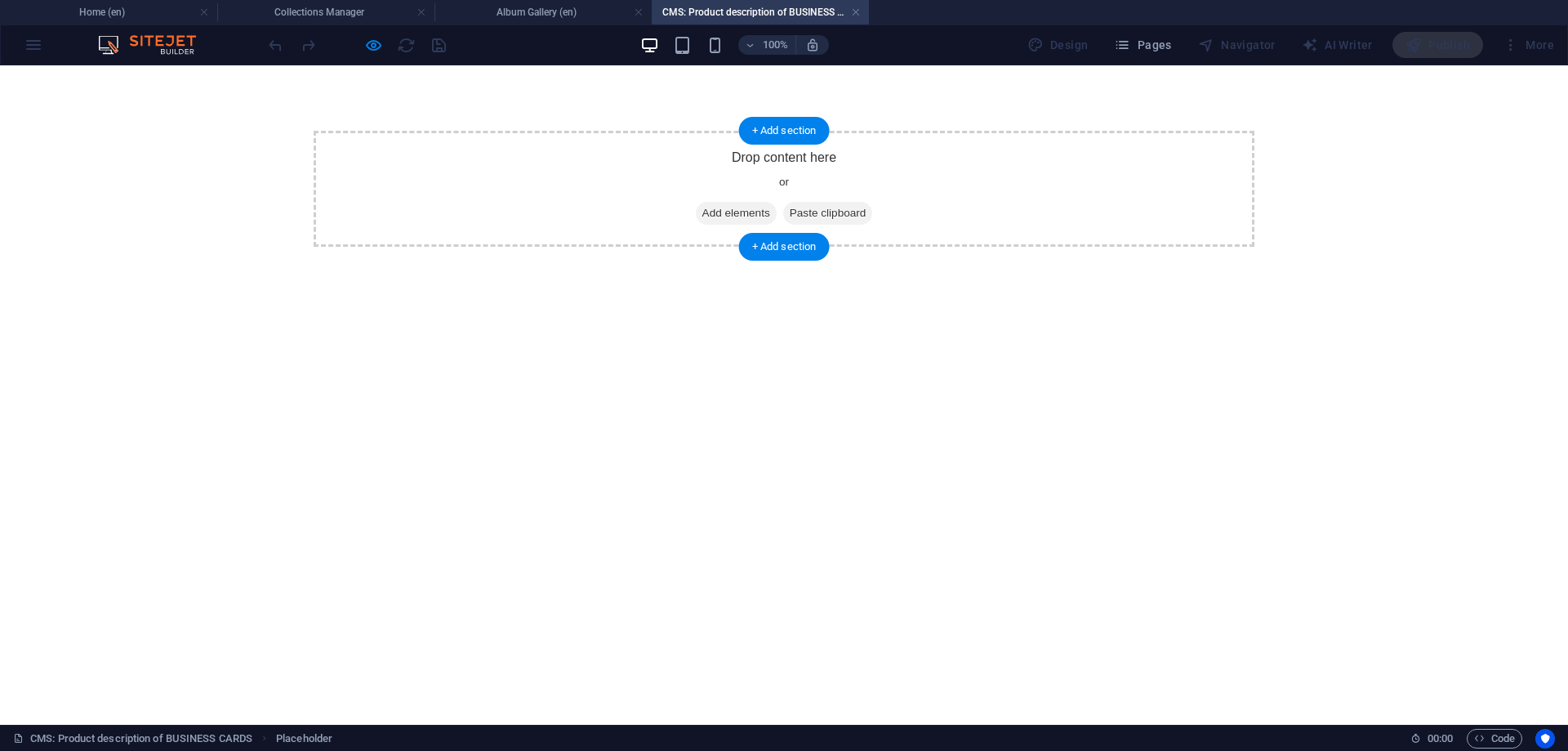
scroll to position [0, 0]
click at [702, 213] on icon at bounding box center [702, 213] width 0 height 0
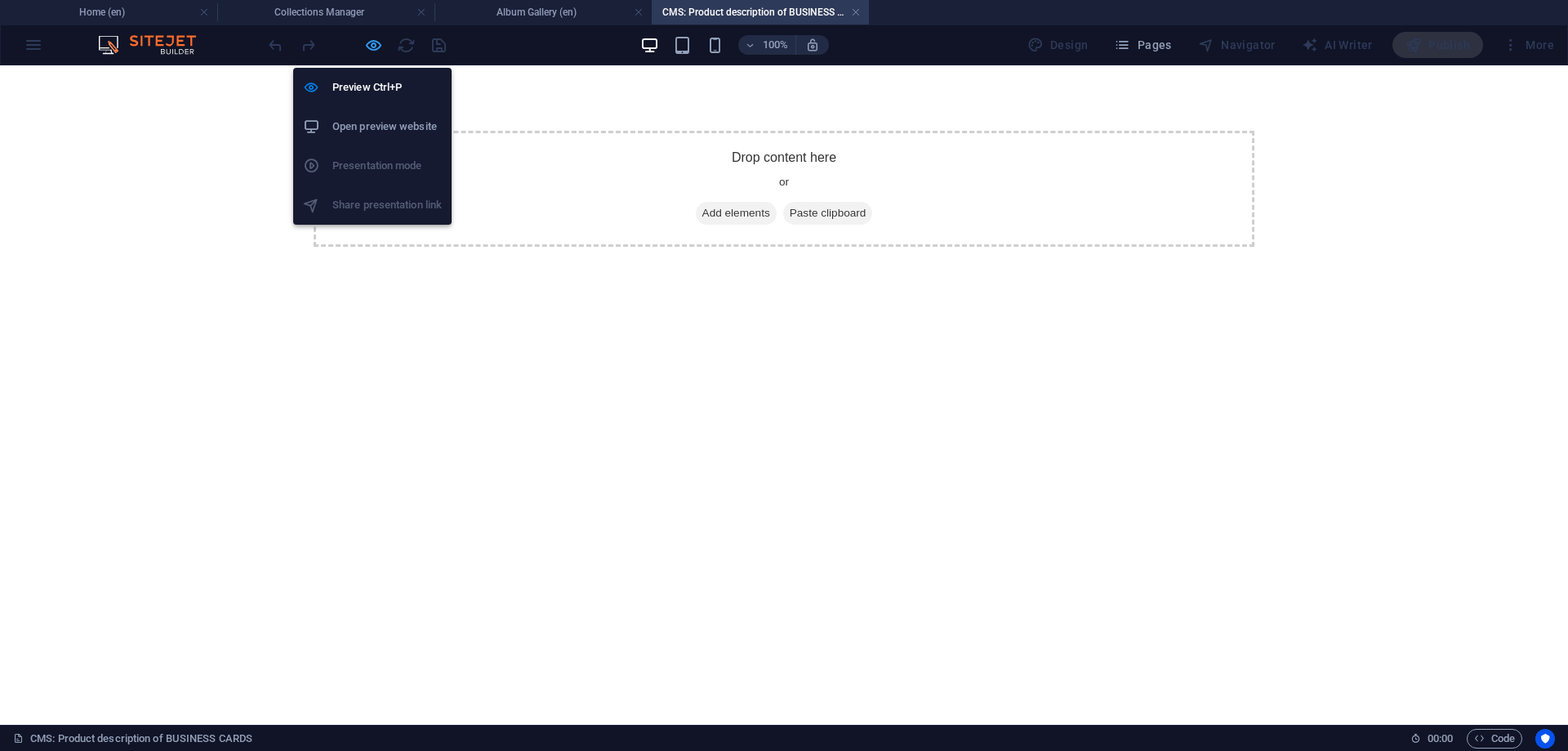
click at [374, 36] on icon "button" at bounding box center [374, 45] width 19 height 19
click at [364, 92] on h6 "Preview Ctrl+P" at bounding box center [387, 87] width 109 height 20
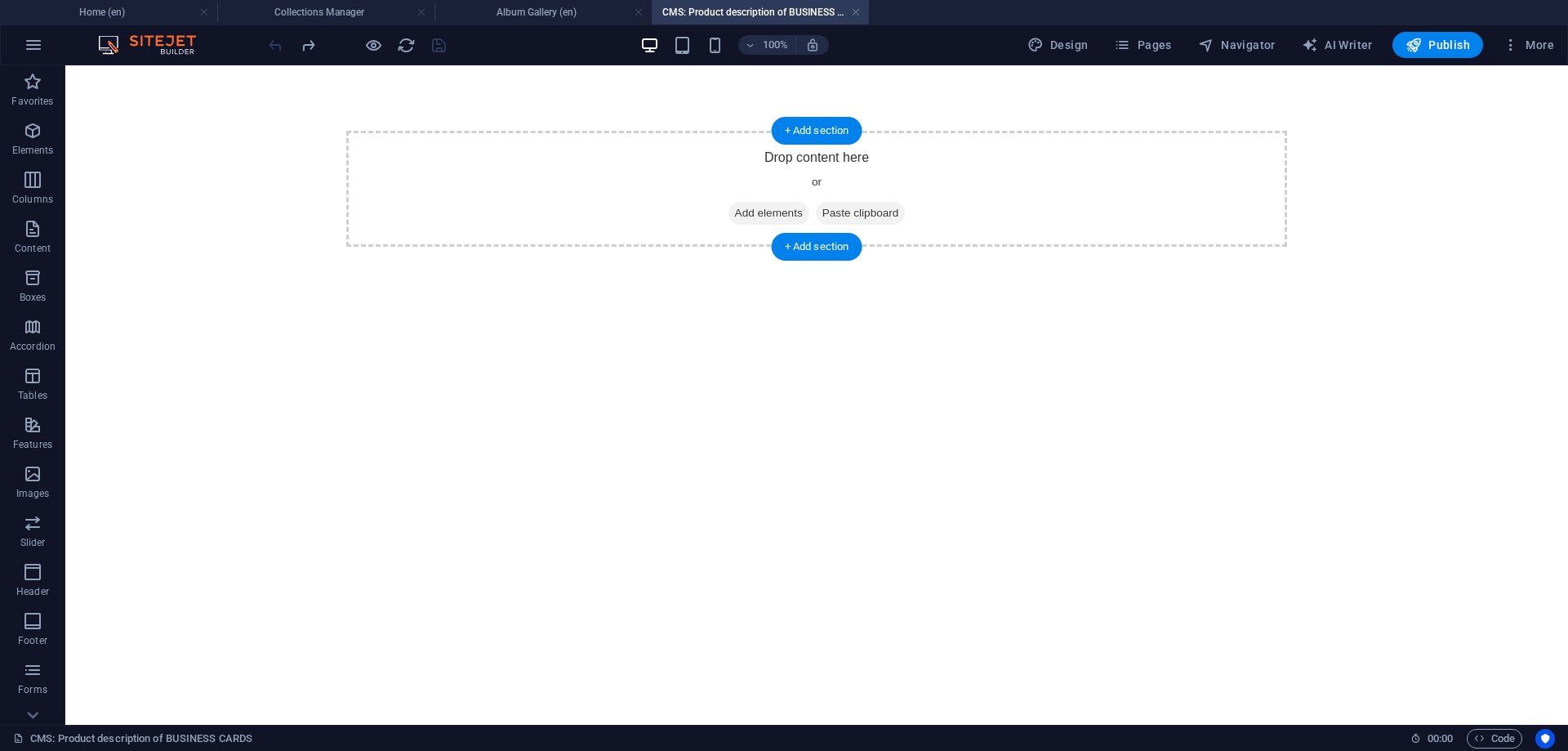
click at [744, 221] on span "Add elements" at bounding box center [769, 213] width 81 height 22
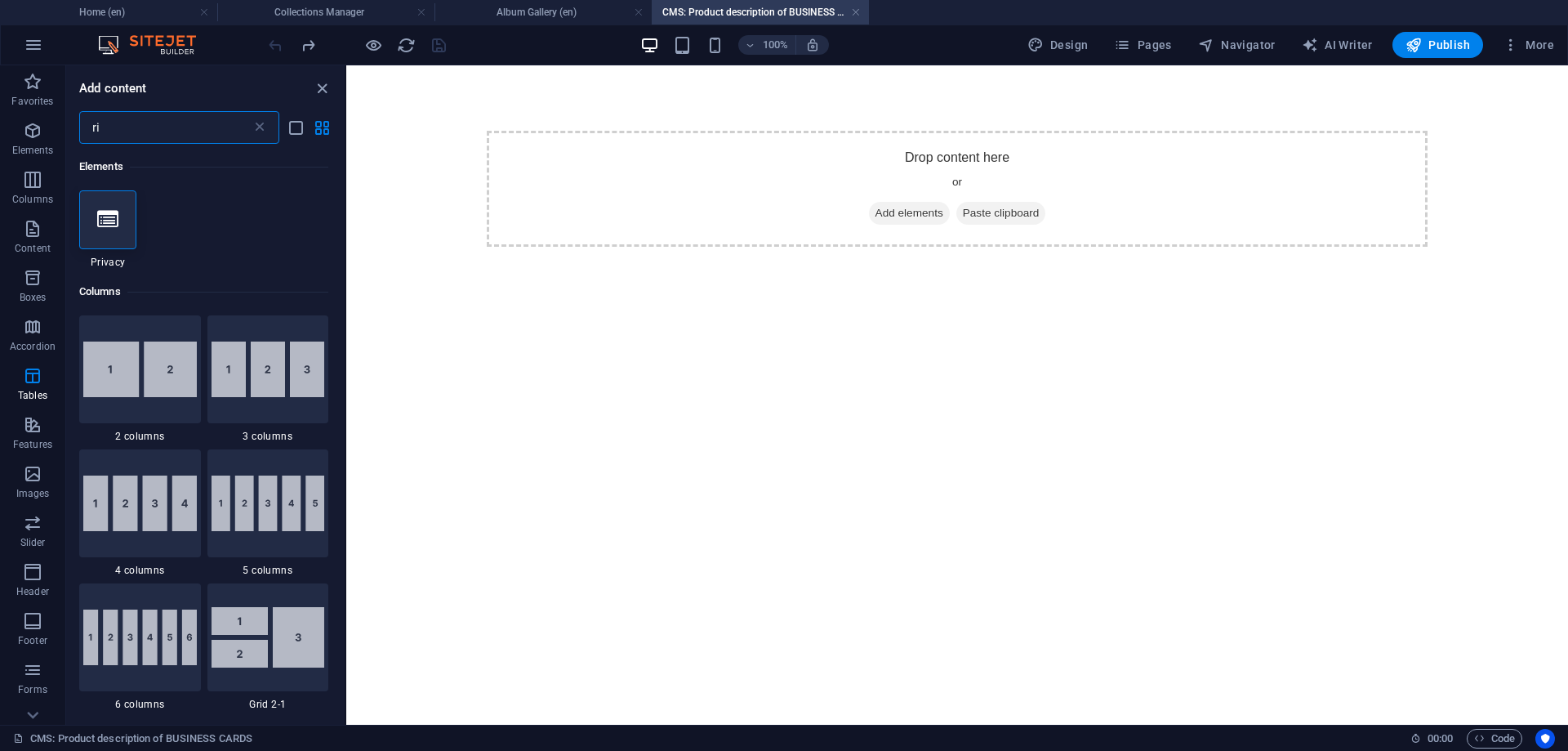
type input "r"
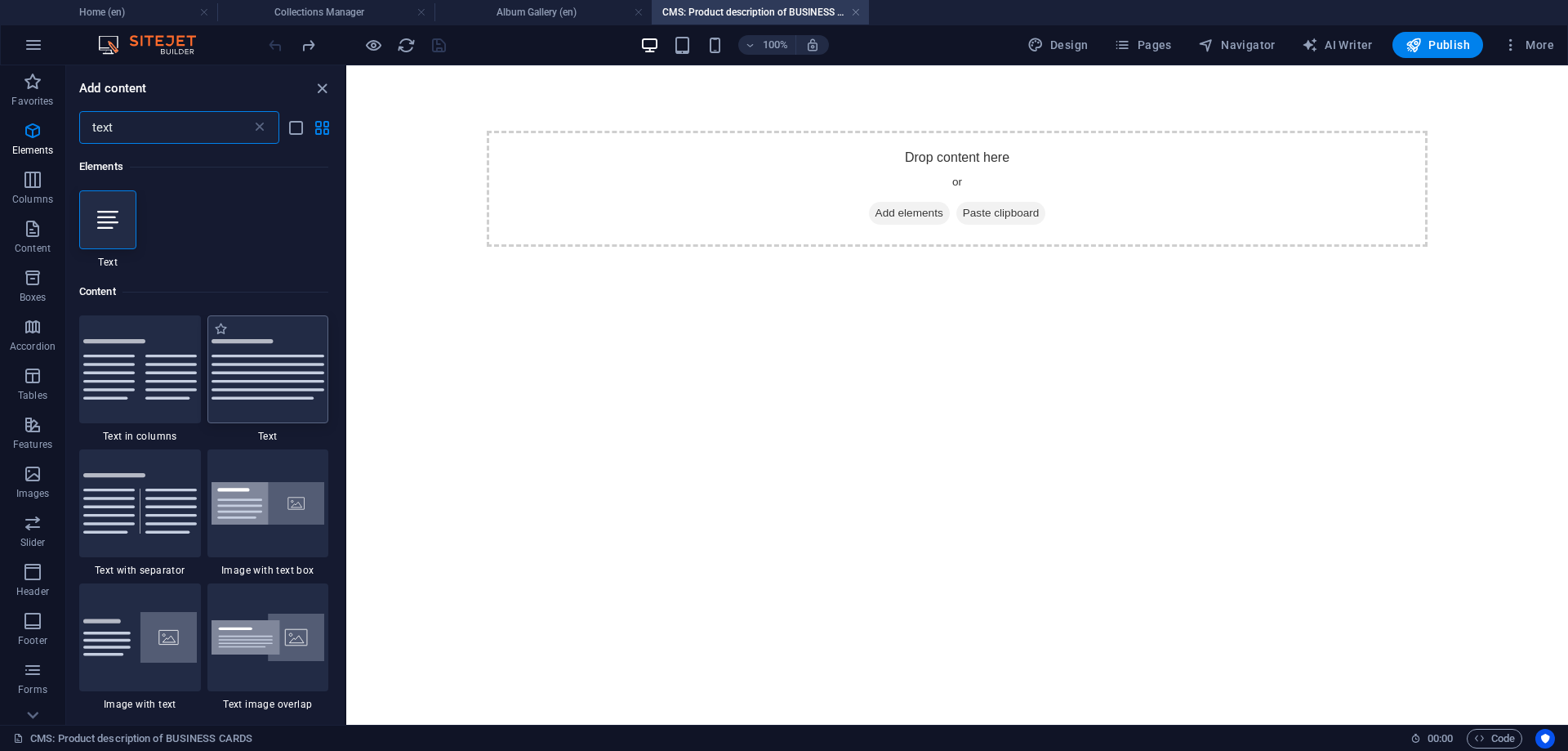
type input "text"
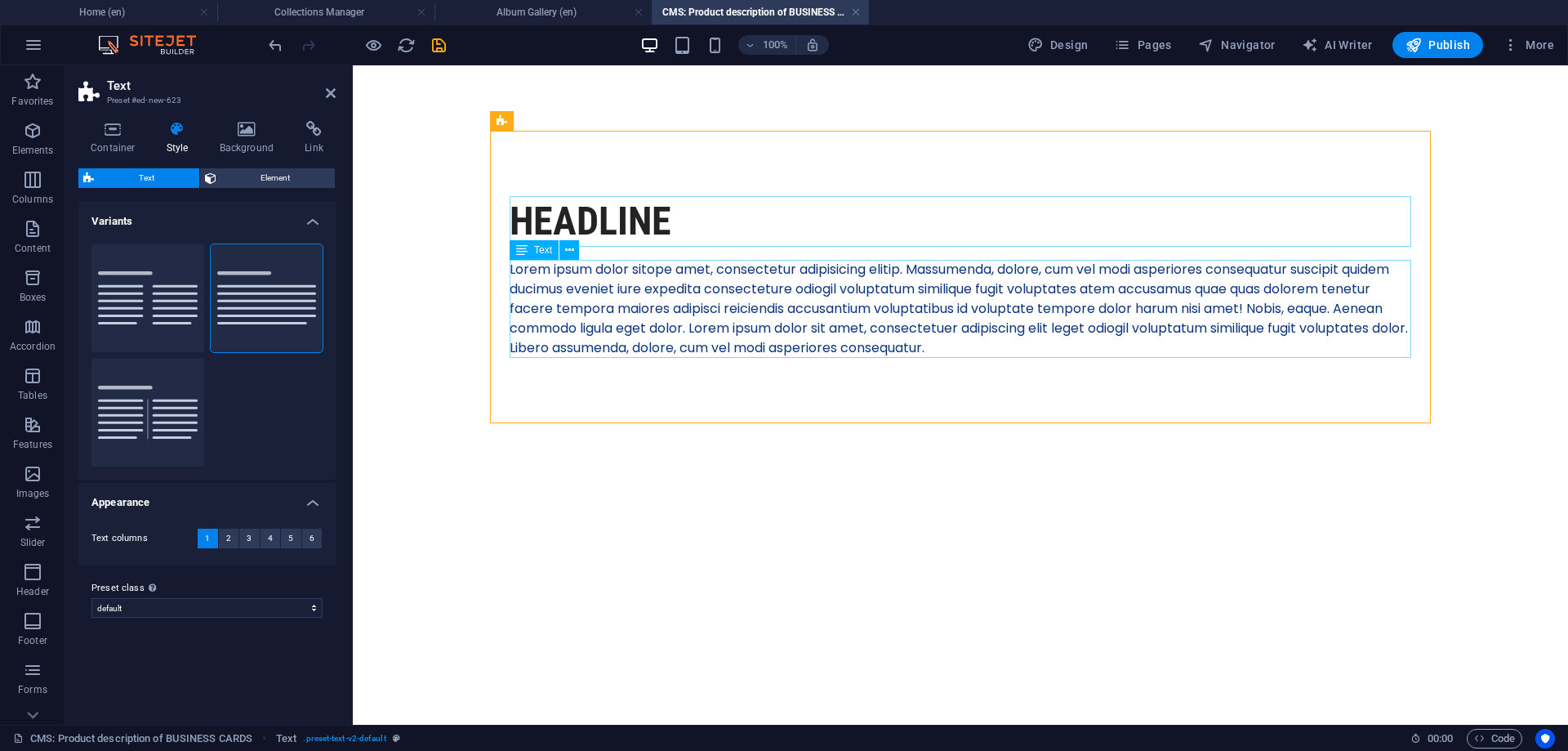
click at [622, 274] on div "Lorem ipsum dolor sitope amet, consectetur adipisicing elitip. Massumenda, dolo…" at bounding box center [961, 308] width 902 height 98
click at [663, 282] on div "Lorem ipsum dolor sitope amet, consectetur adipisicing elitip. Massumenda, dolo…" at bounding box center [961, 308] width 902 height 98
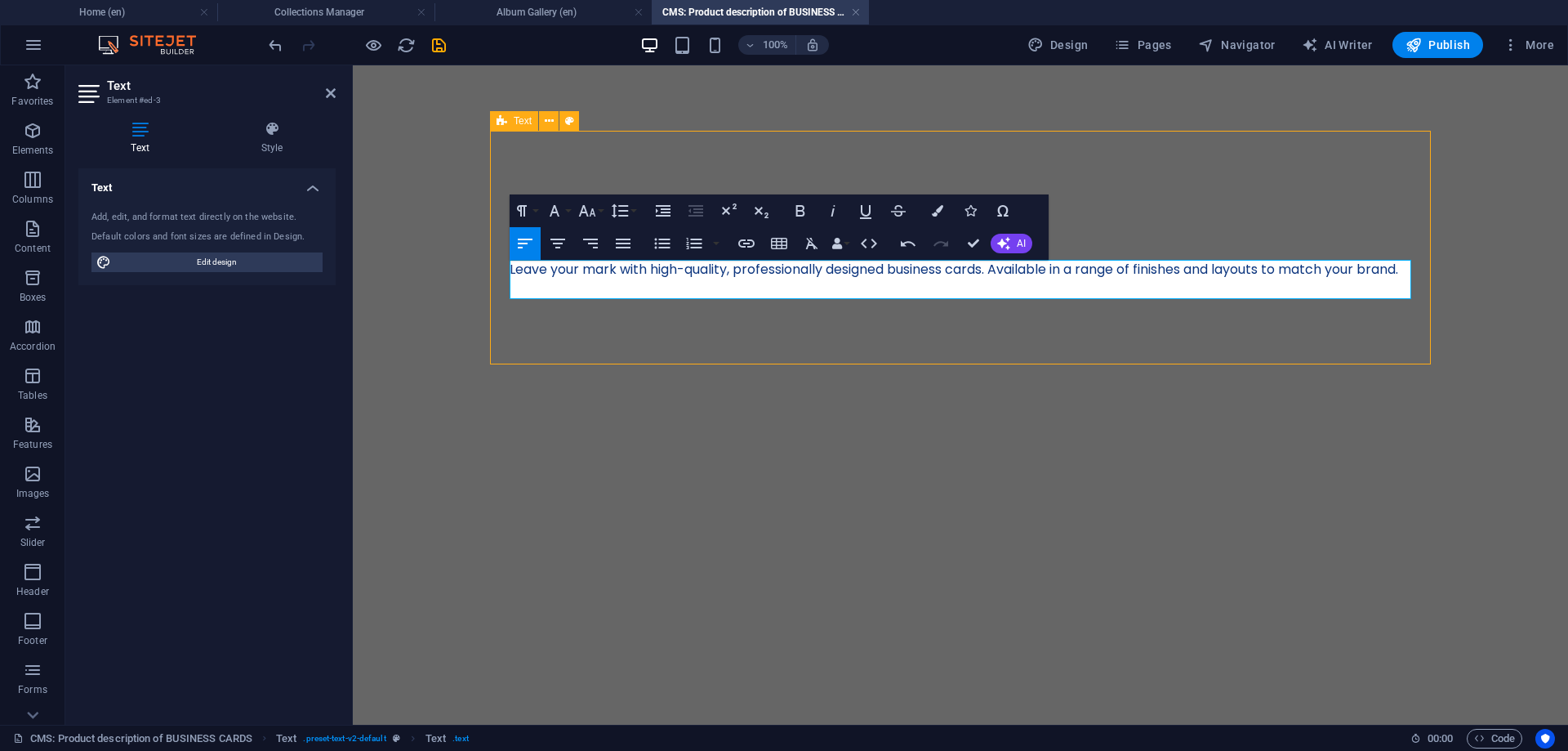
scroll to position [1482, 11]
click at [648, 276] on p "Leave your mark with high-quality, professionally designed business cards. Avai…" at bounding box center [961, 269] width 902 height 20
click at [1078, 410] on html "Skip to main content Headline Leave your mark with high-quality, professionally…" at bounding box center [960, 237] width 1215 height 345
click at [1205, 212] on div "Headline" at bounding box center [961, 221] width 902 height 50
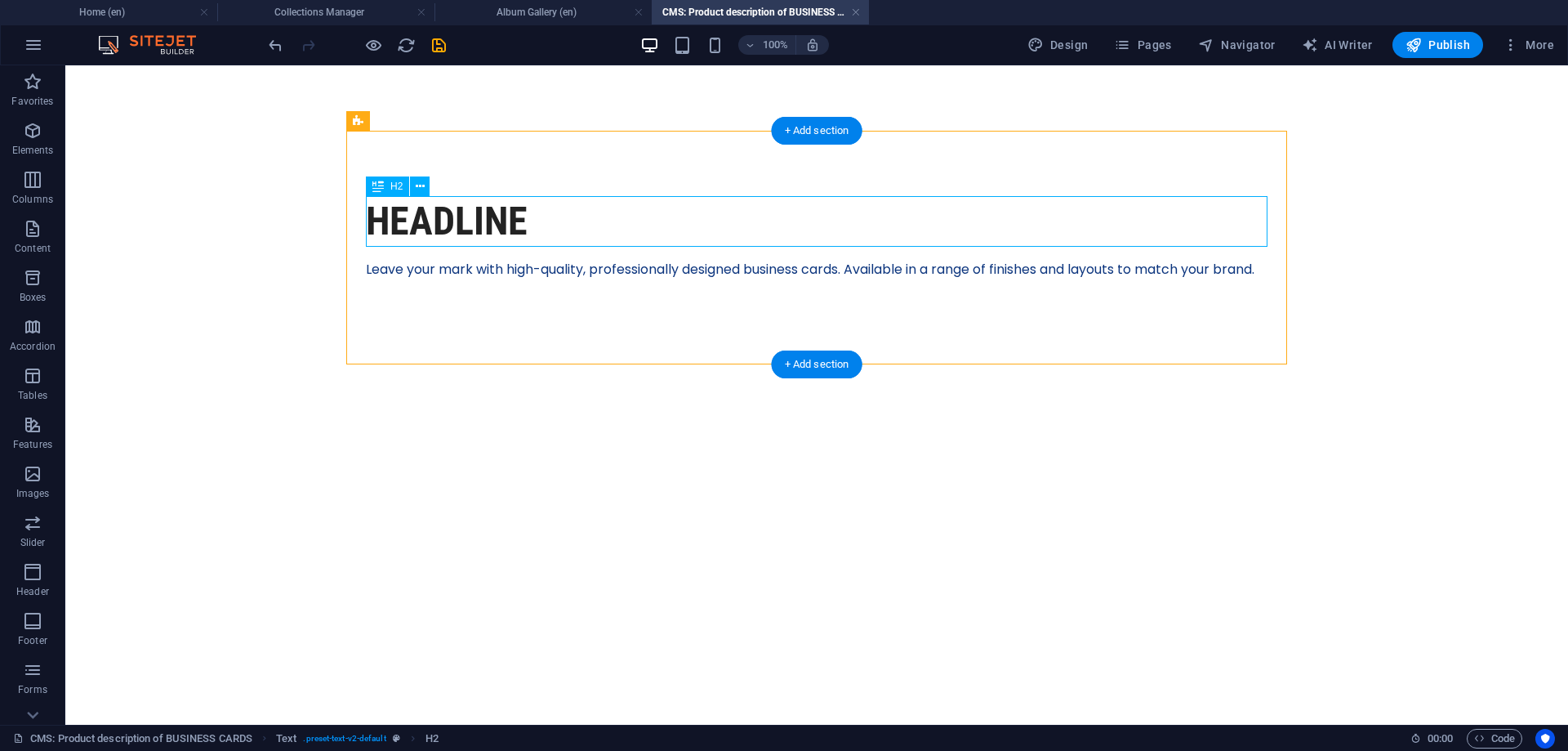
click at [500, 224] on div "Headline" at bounding box center [817, 221] width 902 height 50
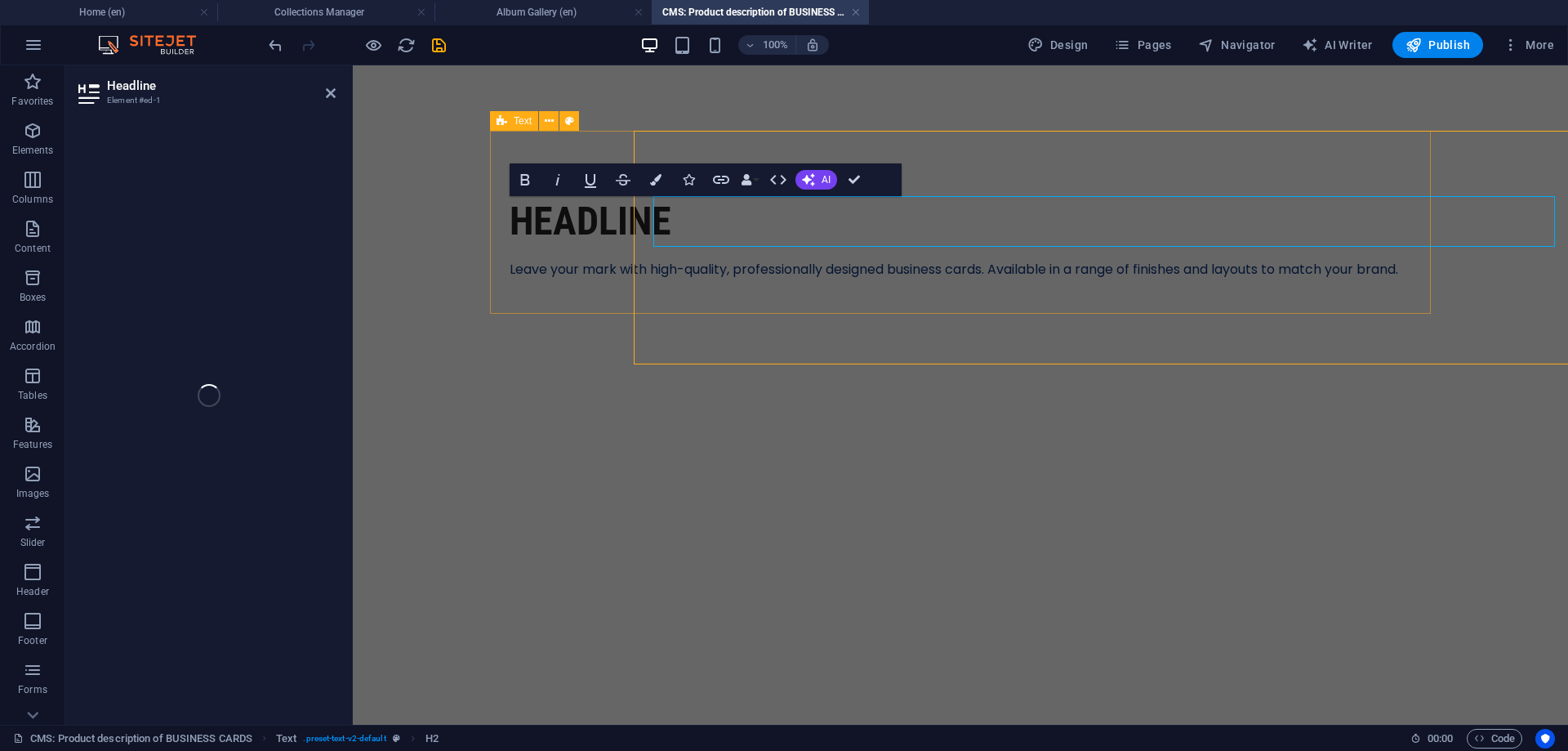
click at [500, 224] on div "Headline Leave your mark with high-quality, professionally designed business ca…" at bounding box center [961, 237] width 941 height 214
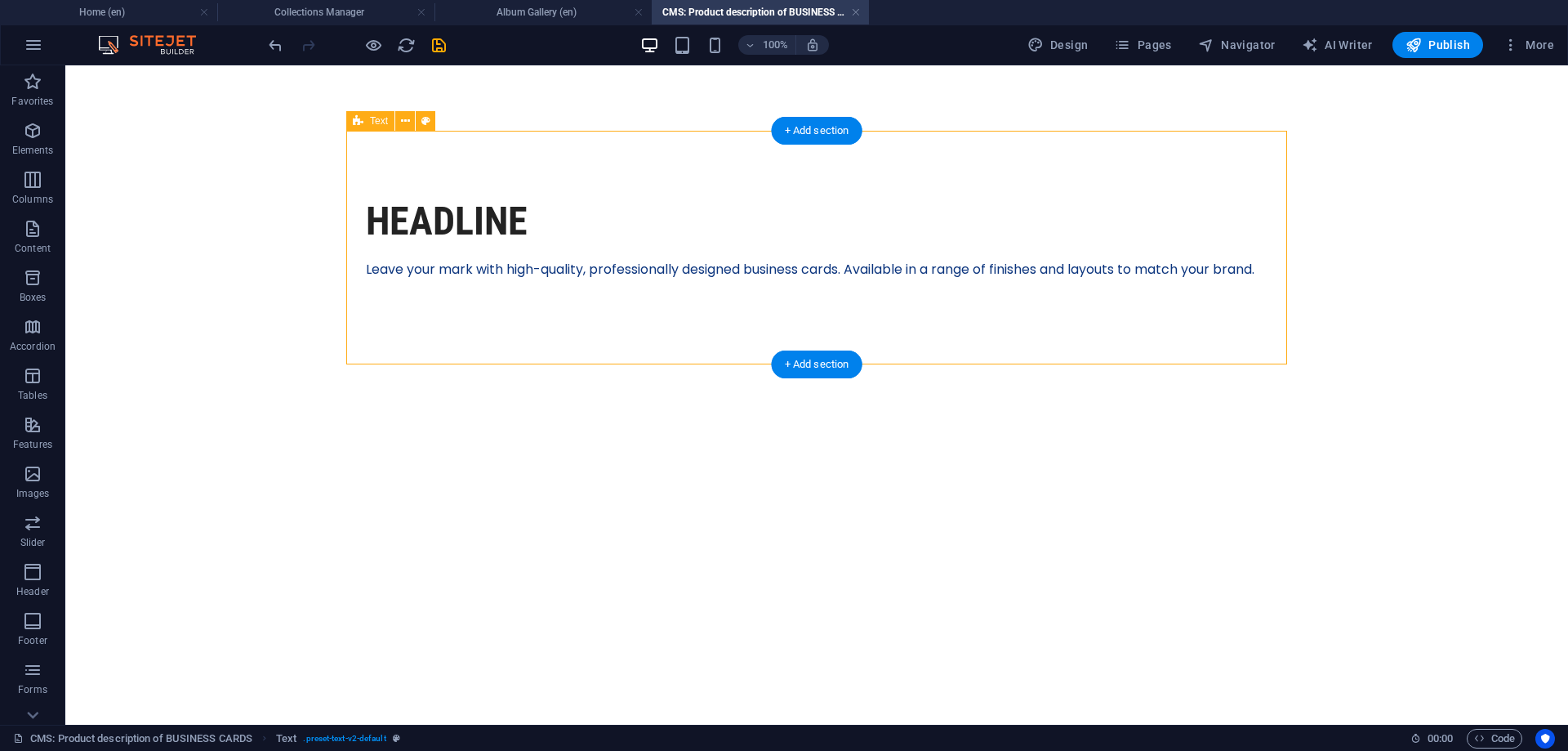
click at [493, 343] on div "Headline Leave your mark with high-quality, professionally designed business ca…" at bounding box center [817, 237] width 941 height 214
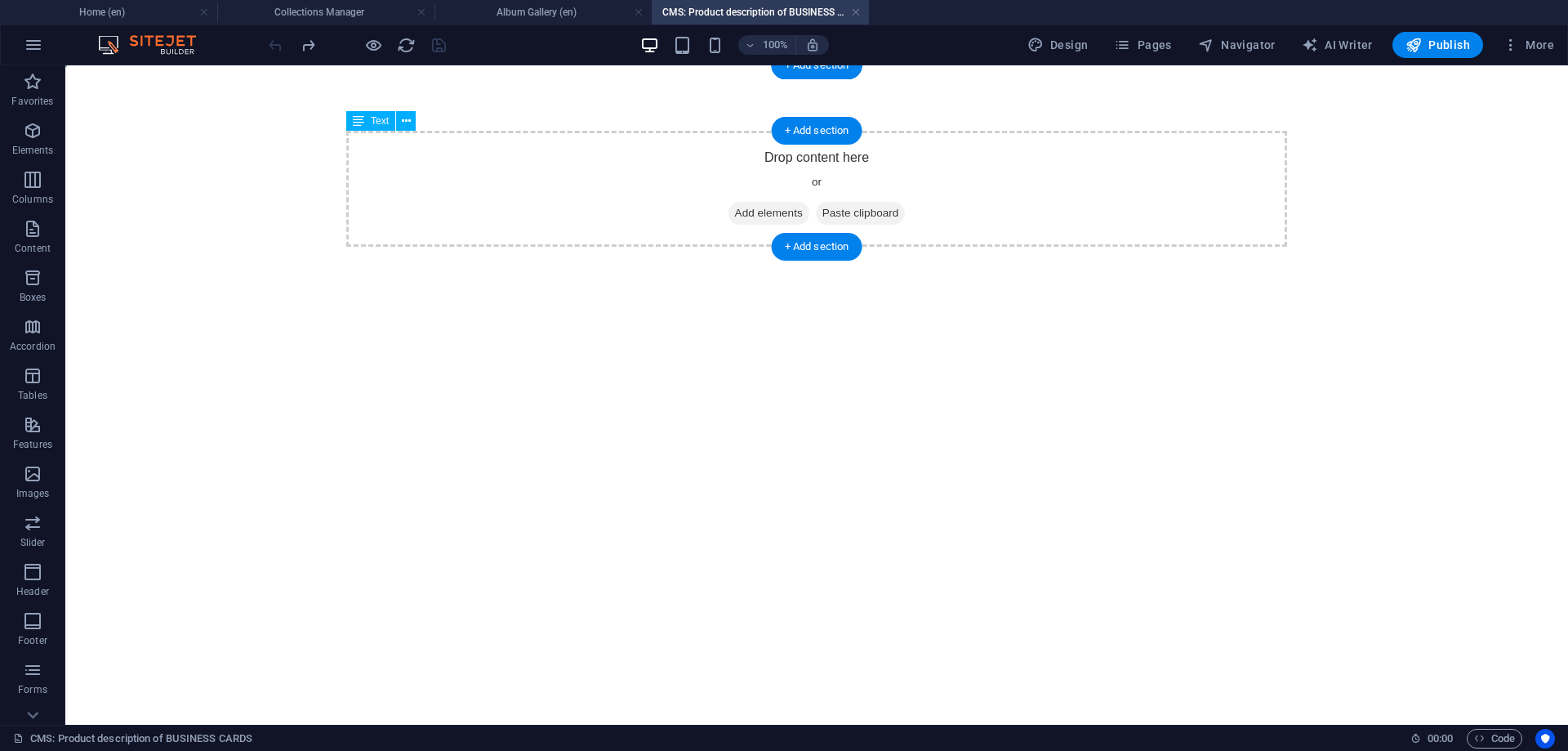
click at [745, 212] on span "Add elements" at bounding box center [769, 213] width 81 height 22
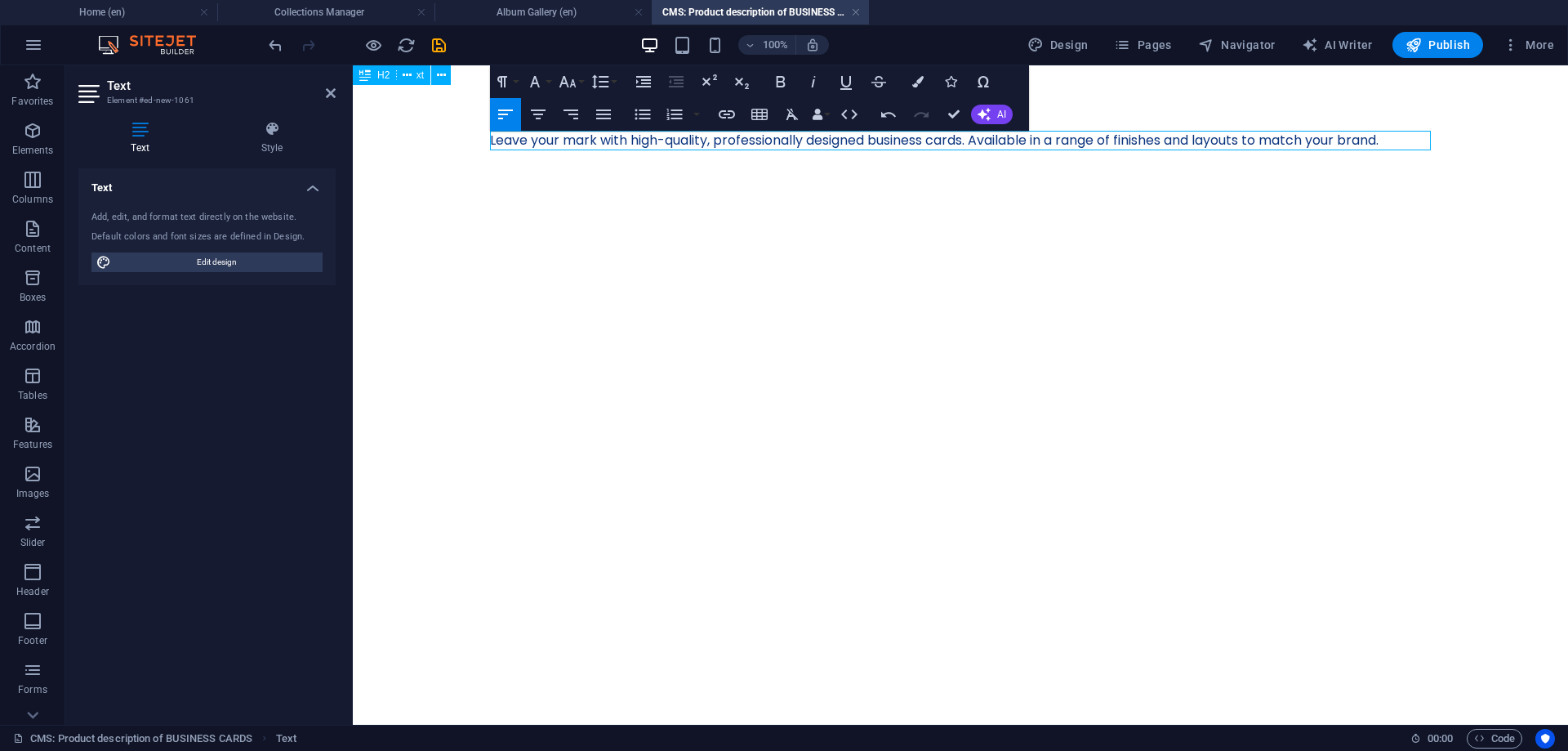
click at [1442, 216] on html "Skip to main content Leave your mark with high-quality, professionally designed…" at bounding box center [960, 140] width 1215 height 150
click at [437, 48] on icon "save" at bounding box center [439, 45] width 19 height 19
